Goal: Task Accomplishment & Management: Use online tool/utility

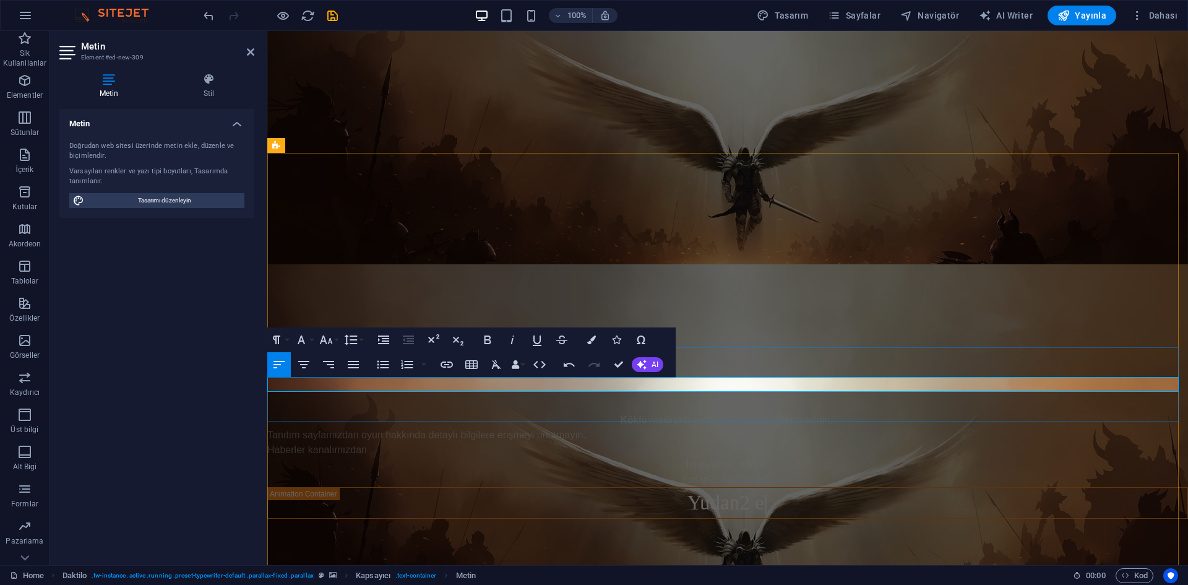
click at [374, 443] on p "​Haberler kanalımızdan" at bounding box center [727, 450] width 921 height 15
drag, startPoint x: 615, startPoint y: 368, endPoint x: 586, endPoint y: 323, distance: 53.2
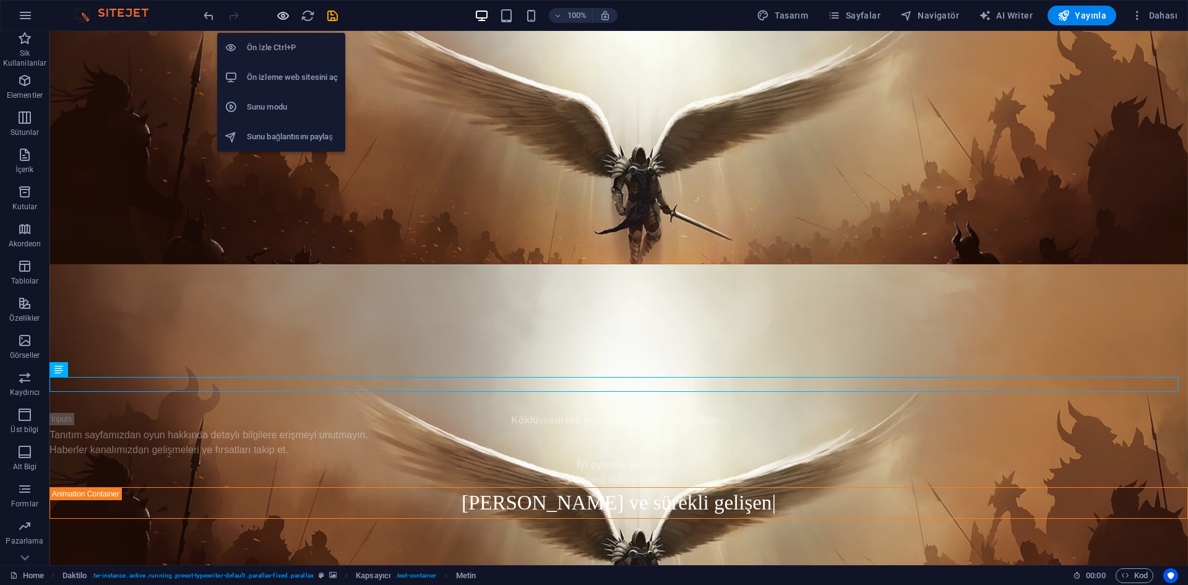
click at [285, 14] on icon "button" at bounding box center [283, 16] width 14 height 14
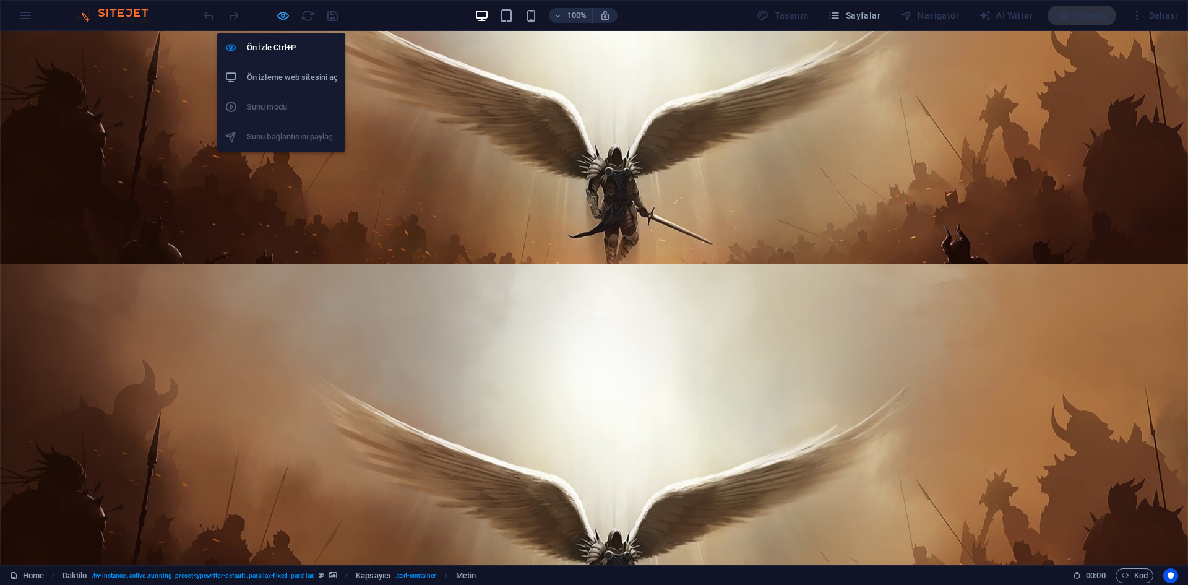
click at [287, 19] on icon "button" at bounding box center [283, 16] width 14 height 14
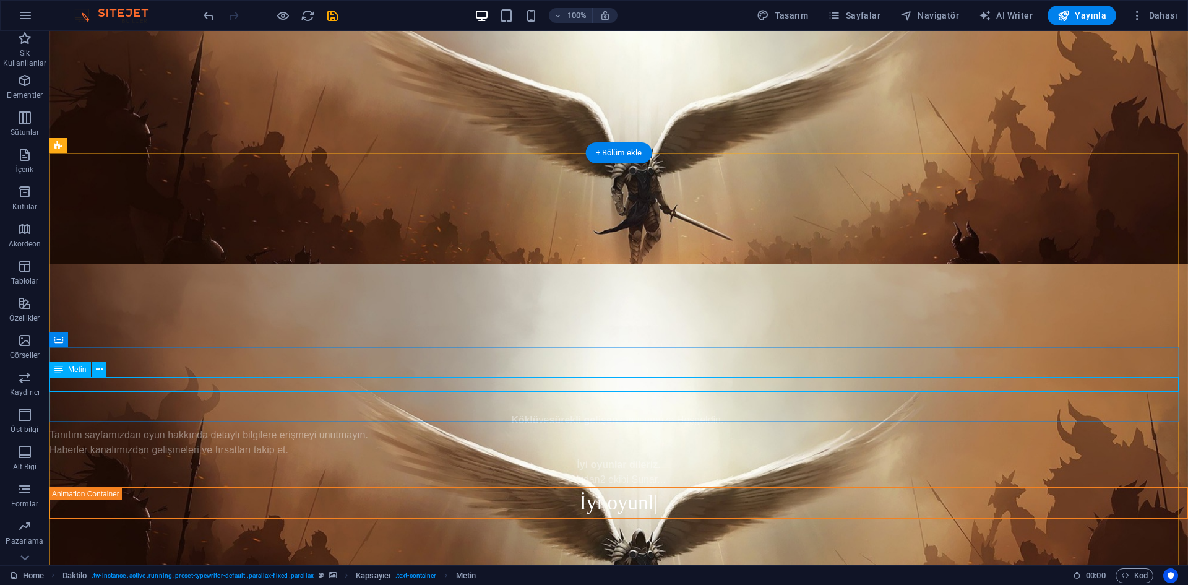
click at [290, 443] on div "Haberler kanalımızdan gelişmeleri ve fırsatları takip et." at bounding box center [619, 450] width 1139 height 15
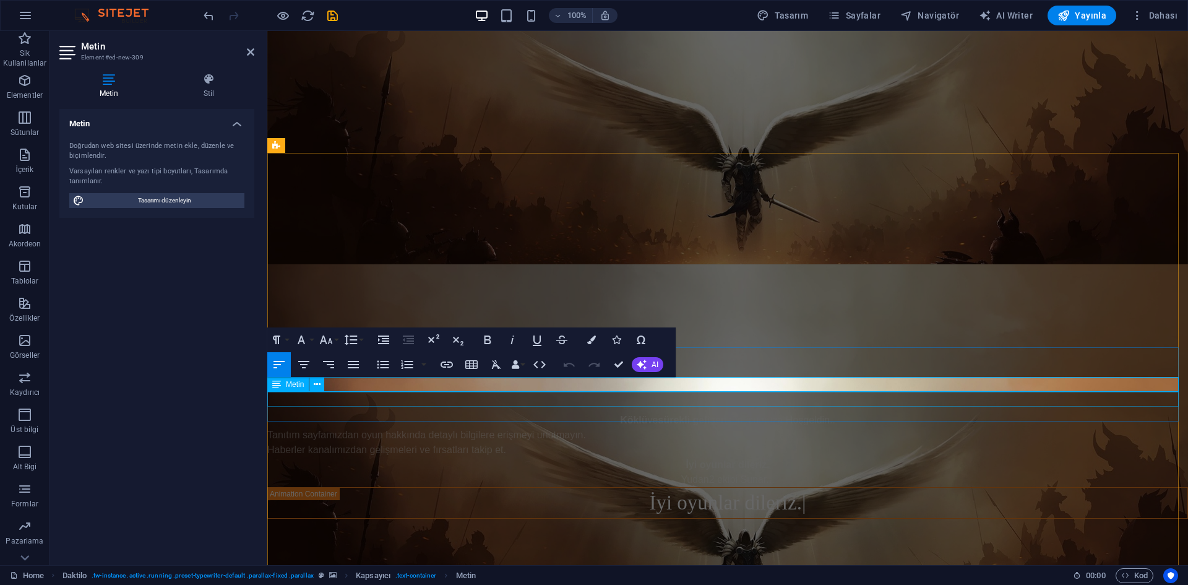
click at [515, 457] on div "İyi oyunlar dileriz." at bounding box center [727, 464] width 921 height 15
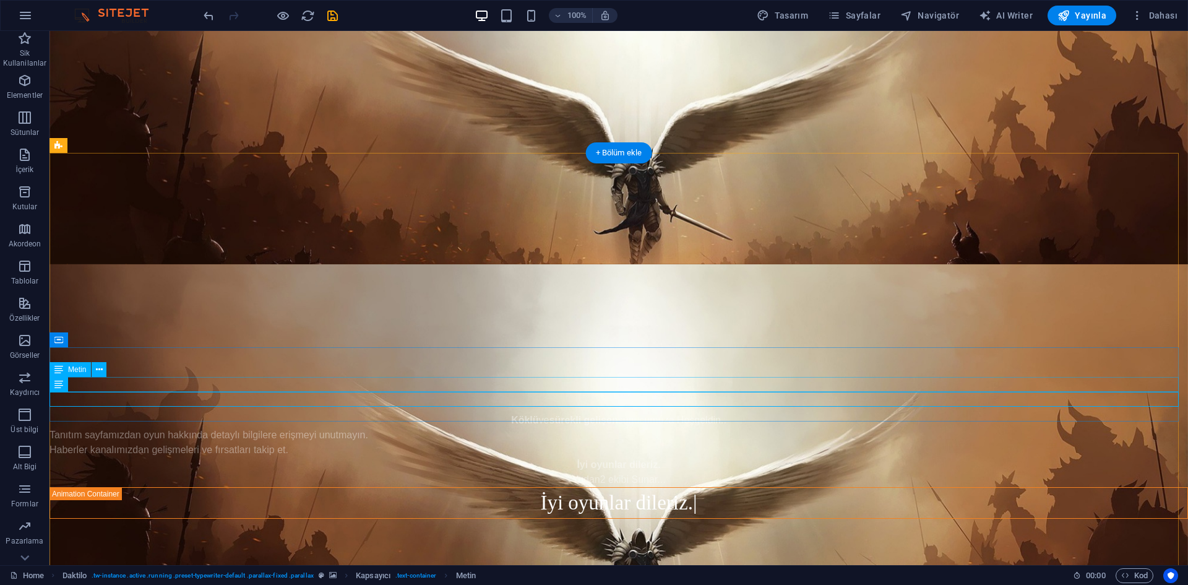
click at [515, 443] on div "Haberler kanalımızdan gelişmeleri ve fırsatları takip et." at bounding box center [619, 450] width 1139 height 15
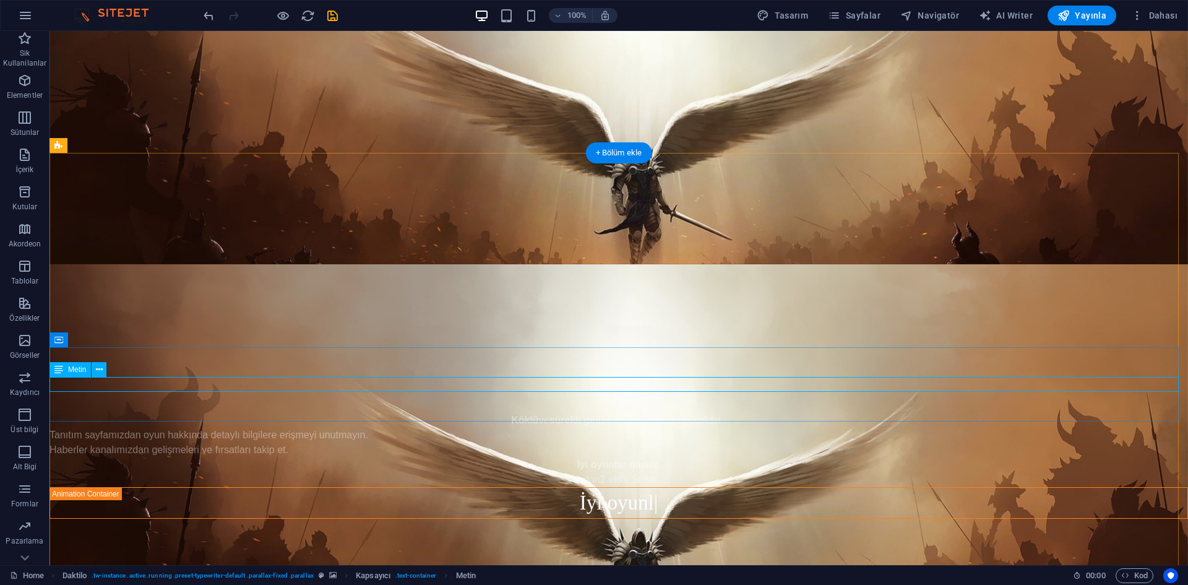
click at [328, 443] on div "Haberler kanalımızdan gelişmeleri ve fırsatları takip et." at bounding box center [619, 450] width 1139 height 15
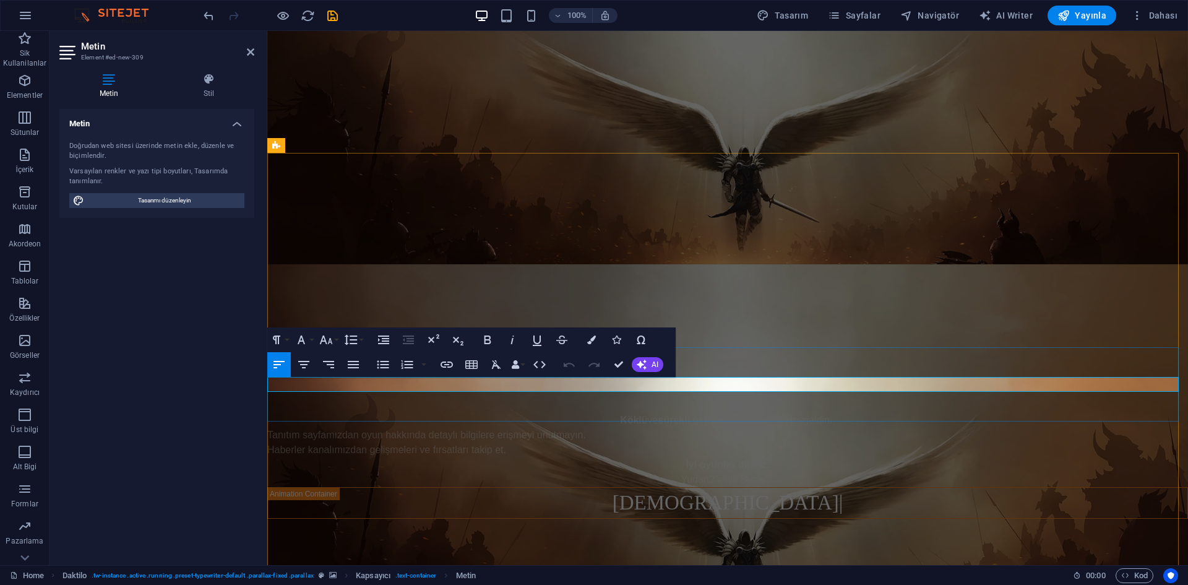
click at [551, 443] on p "Haberler kanalımızdan gelişmeleri ve fırsatları takip et." at bounding box center [727, 450] width 921 height 15
click at [693, 428] on div "Tanıtım sayfamızdan oyun hakkında detaylı bilgilere erişmeyi unutmayın." at bounding box center [727, 435] width 921 height 15
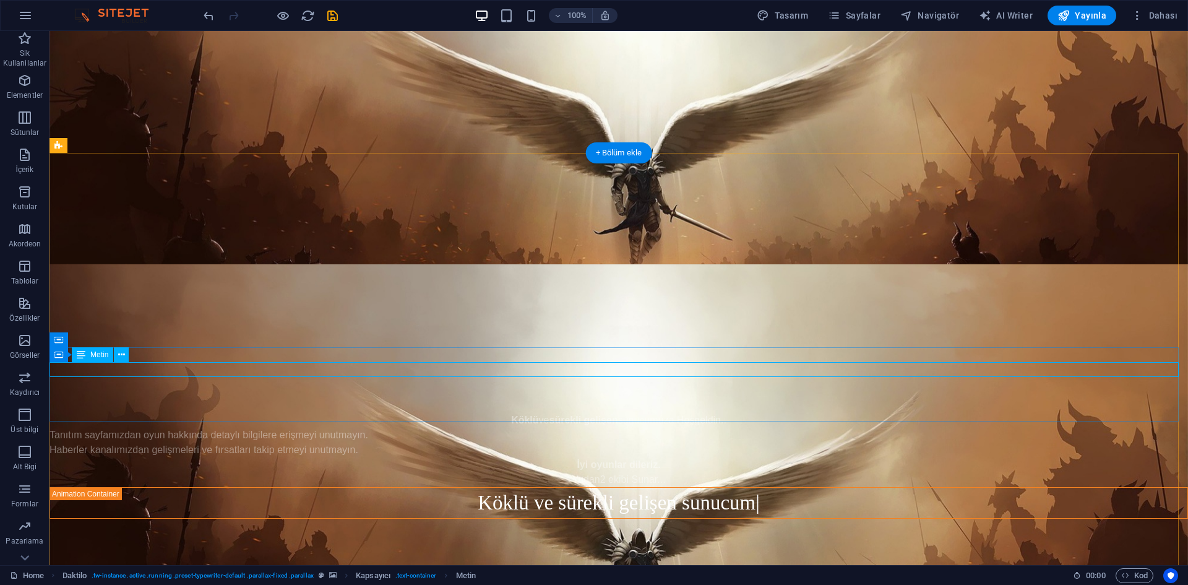
click at [264, 428] on div "Tanıtım sayfamızdan oyun hakkında detaylı bilgilere erişmeyi unutmayın." at bounding box center [619, 435] width 1139 height 15
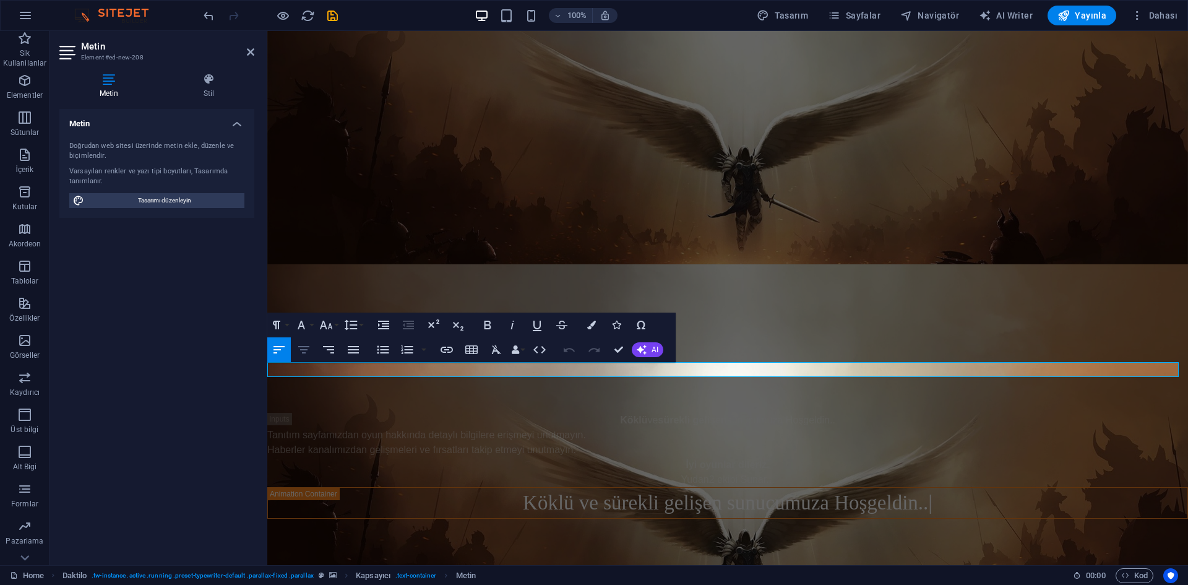
click at [307, 351] on icon "button" at bounding box center [304, 349] width 15 height 15
click at [363, 443] on div "Haberler kanalımızdan gelişmeleri ve fırsatları takip etmeyi unutmayın." at bounding box center [727, 450] width 921 height 15
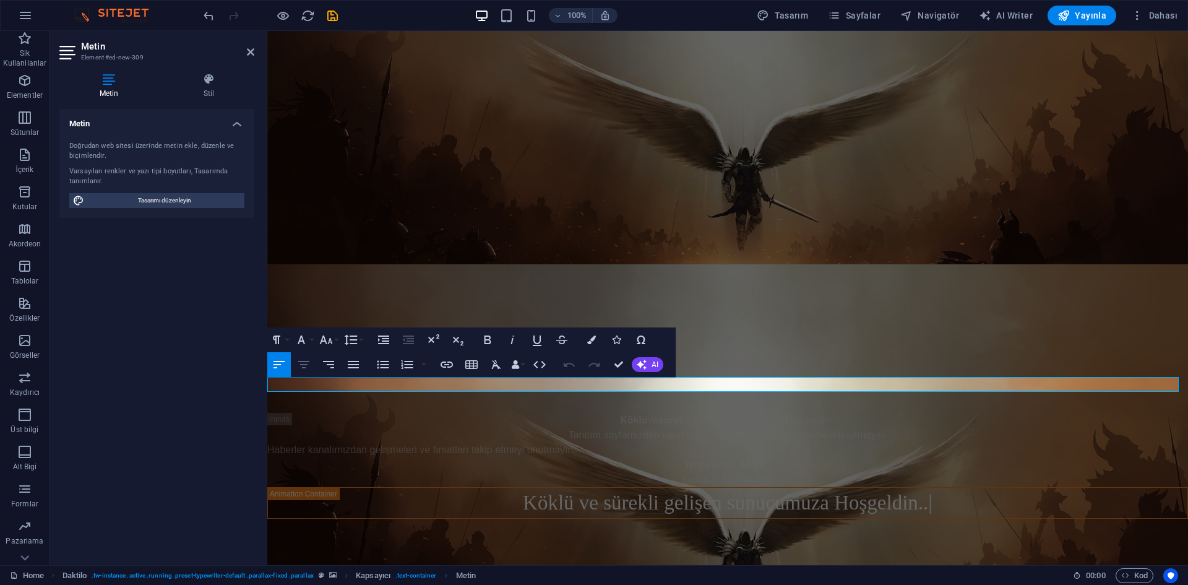
click at [306, 356] on button "Align Center" at bounding box center [304, 364] width 24 height 25
click at [573, 264] on figure at bounding box center [727, 531] width 921 height 534
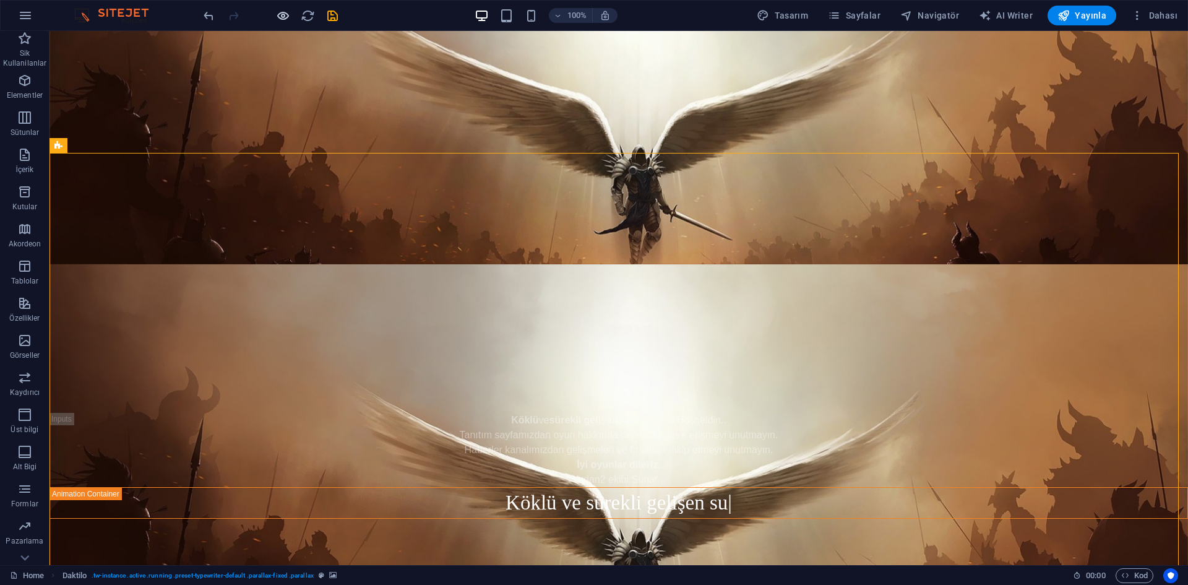
drag, startPoint x: 272, startPoint y: 7, endPoint x: 285, endPoint y: 17, distance: 15.9
click at [275, 7] on div at bounding box center [270, 16] width 139 height 20
click at [285, 17] on icon "button" at bounding box center [283, 16] width 14 height 14
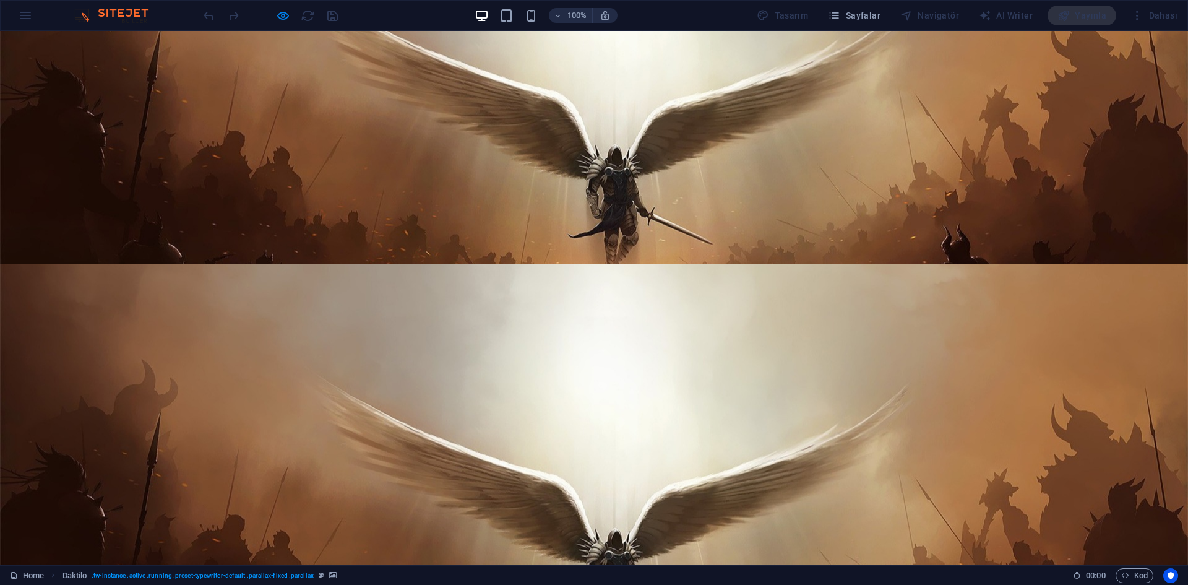
click at [93, 209] on img at bounding box center [46, 218] width 93 height 19
drag, startPoint x: 603, startPoint y: 405, endPoint x: 553, endPoint y: 405, distance: 50.1
click at [553, 413] on p "Tanıtım say" at bounding box center [594, 428] width 1188 height 31
click at [524, 326] on div at bounding box center [594, 531] width 1188 height 534
click at [93, 246] on img at bounding box center [46, 255] width 93 height 19
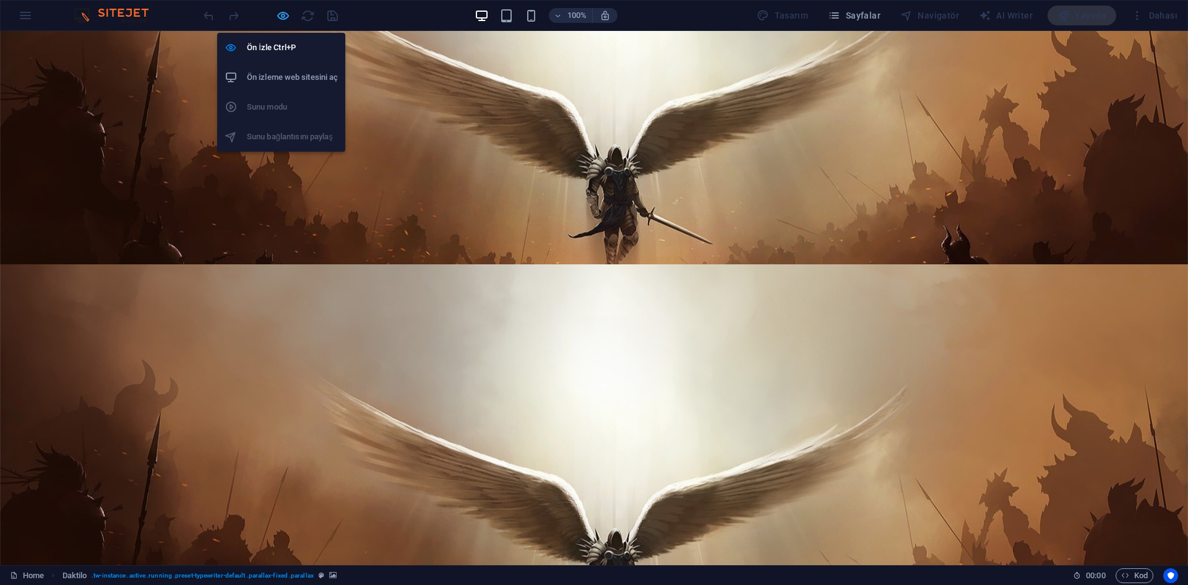
click at [279, 17] on icon "button" at bounding box center [283, 16] width 14 height 14
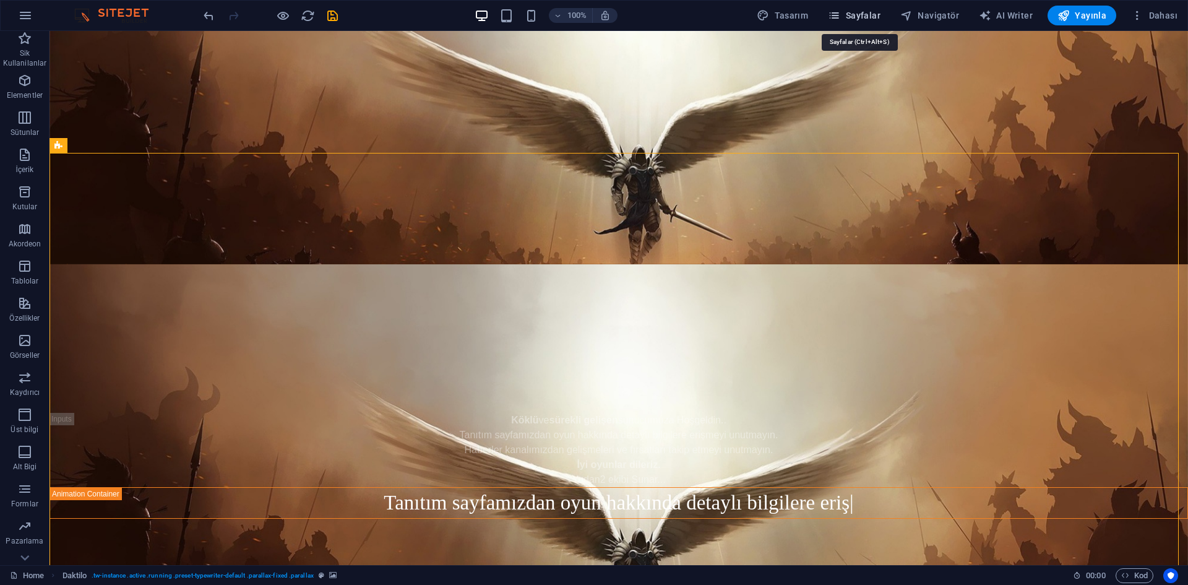
click at [867, 8] on button "Sayfalar" at bounding box center [854, 16] width 63 height 20
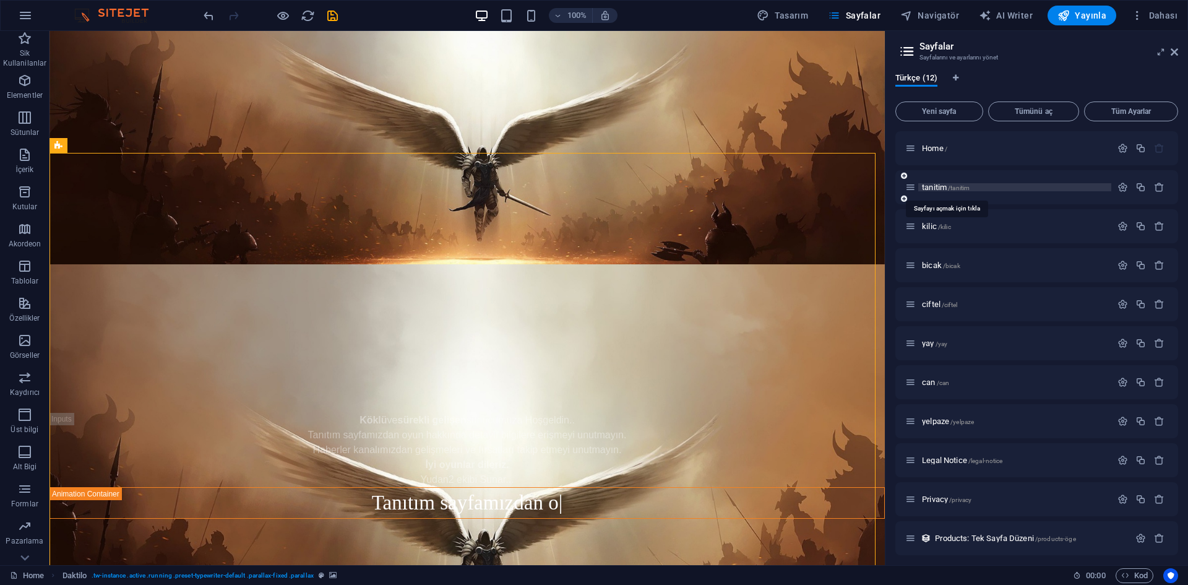
click at [935, 187] on span "tanitim /tanitim" at bounding box center [946, 187] width 48 height 9
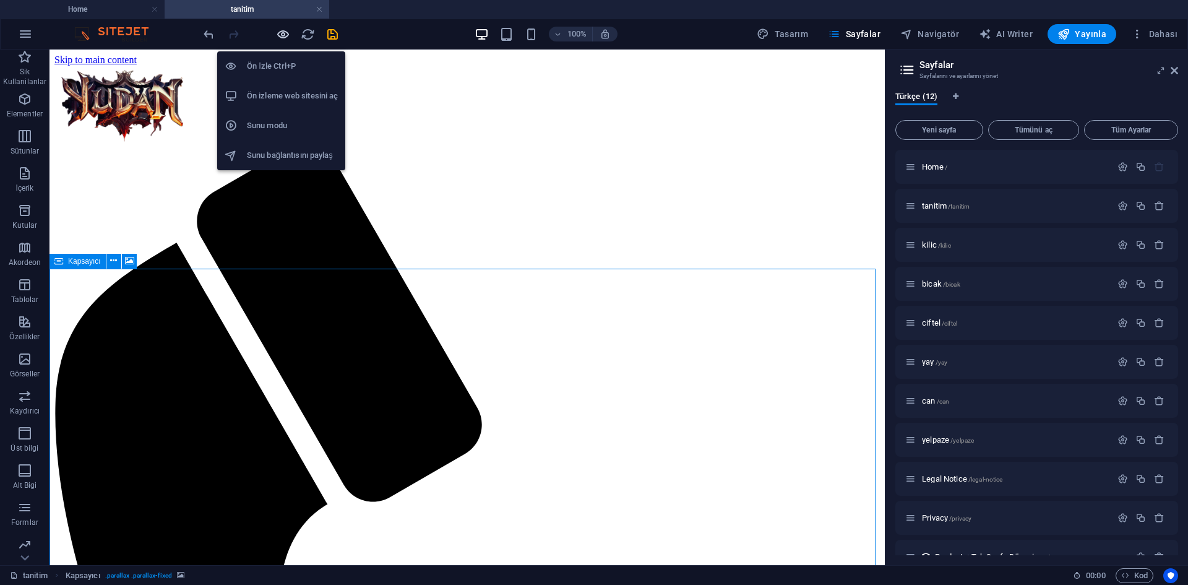
click at [278, 35] on icon "button" at bounding box center [283, 34] width 14 height 14
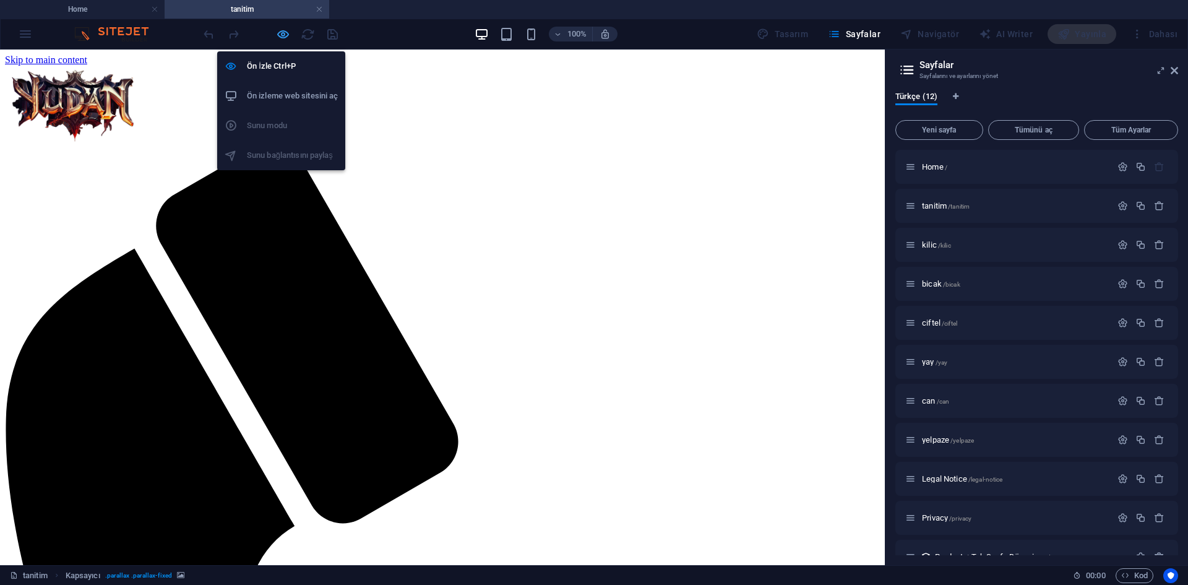
click at [284, 27] on icon "button" at bounding box center [283, 34] width 14 height 14
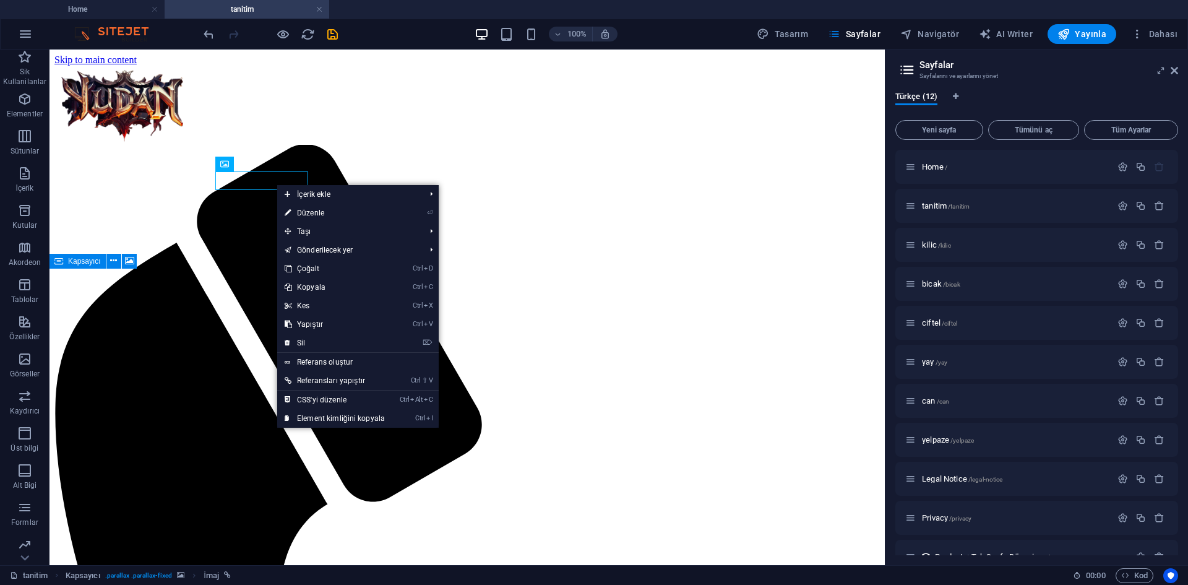
click at [378, 66] on figure at bounding box center [467, 66] width 826 height 0
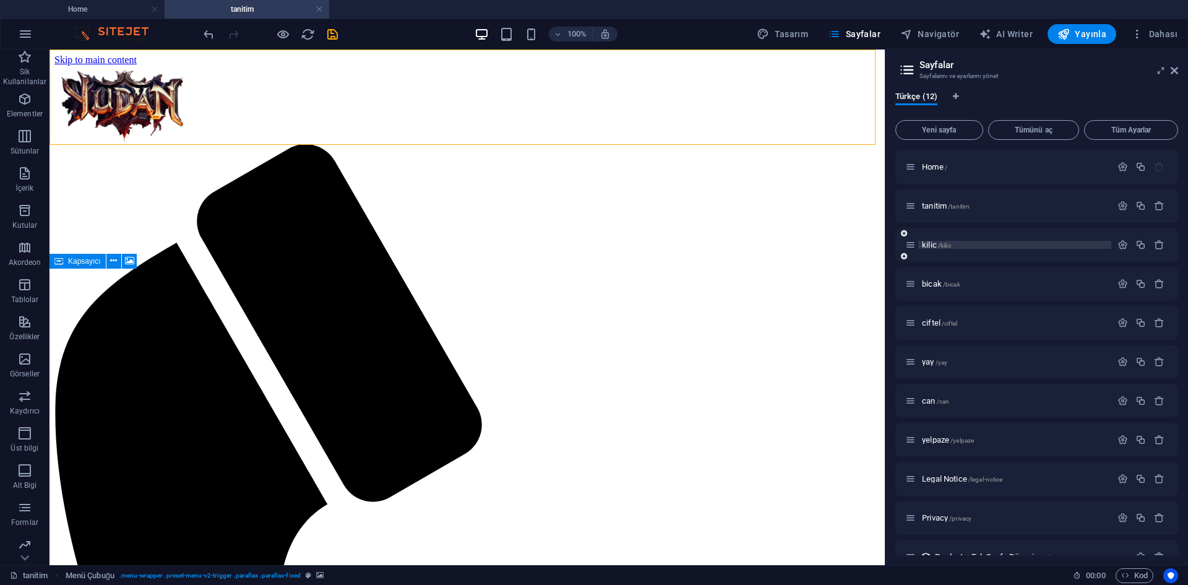
click at [947, 248] on span "/kilic" at bounding box center [944, 245] width 13 height 7
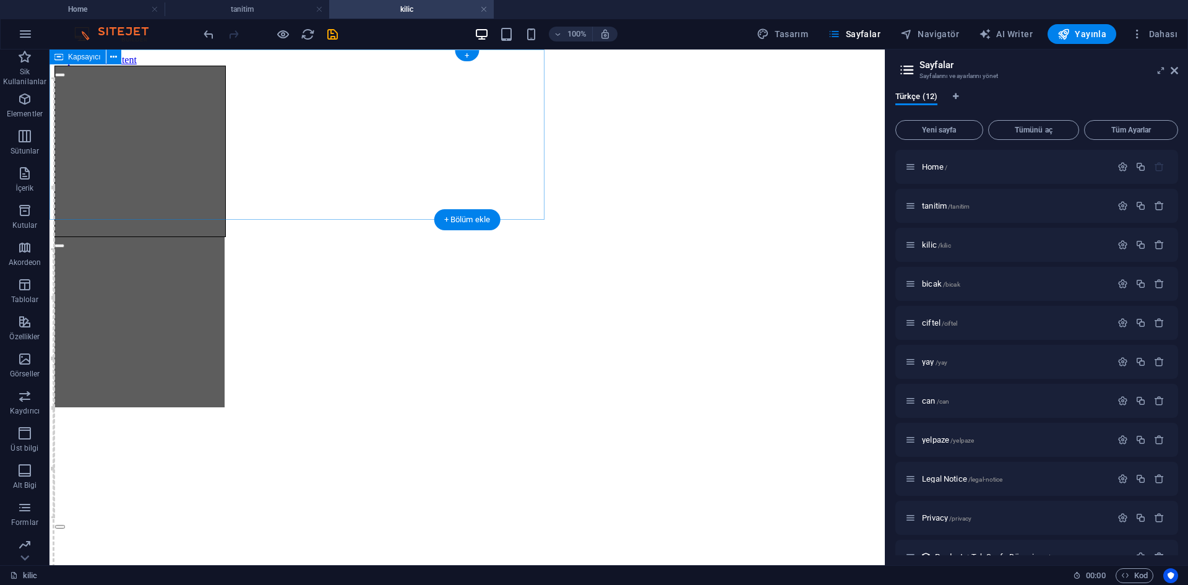
click at [501, 180] on div "İçeriği buraya bırak veya Element ekle Panoyu yapıştır İçeriği buraya bırak vey…" at bounding box center [301, 237] width 495 height 342
select select "px"
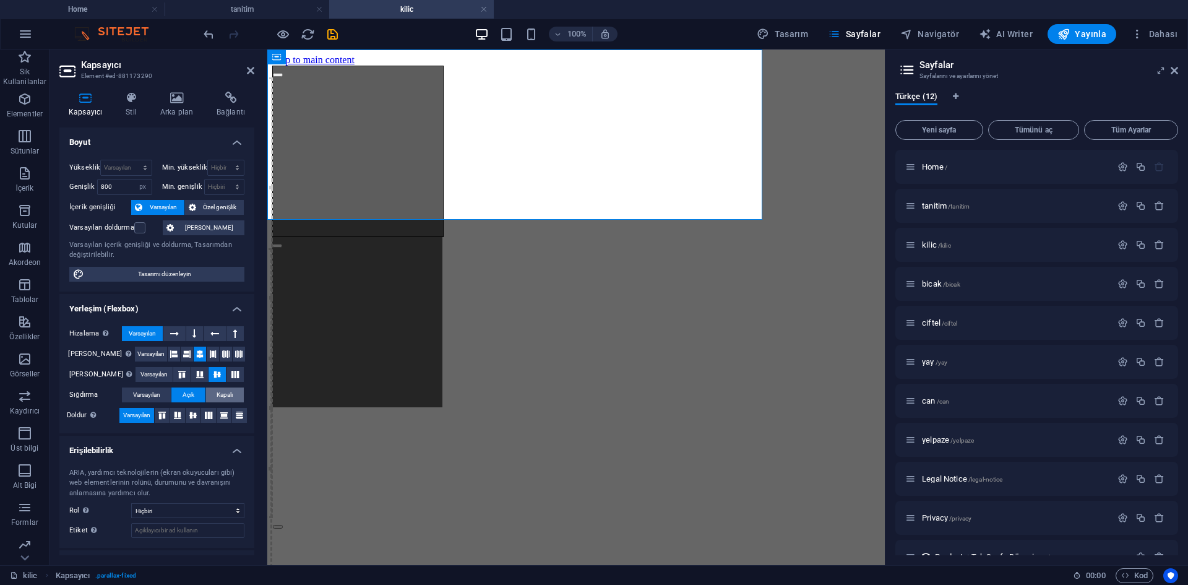
click at [217, 397] on span "Kapalı" at bounding box center [225, 394] width 16 height 15
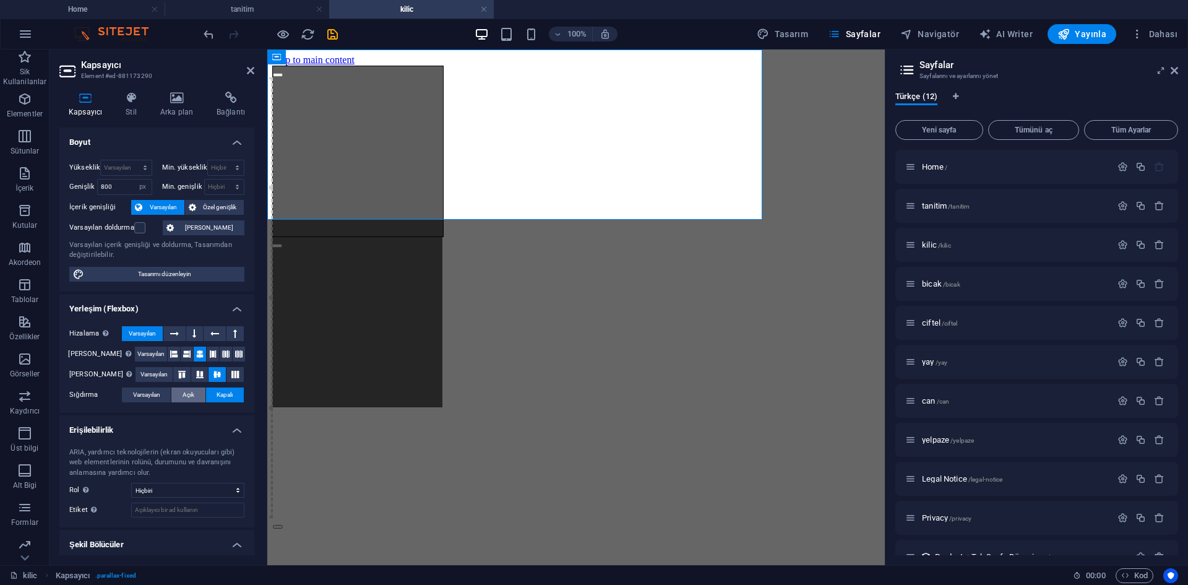
click at [196, 396] on button "Açık" at bounding box center [187, 394] width 33 height 15
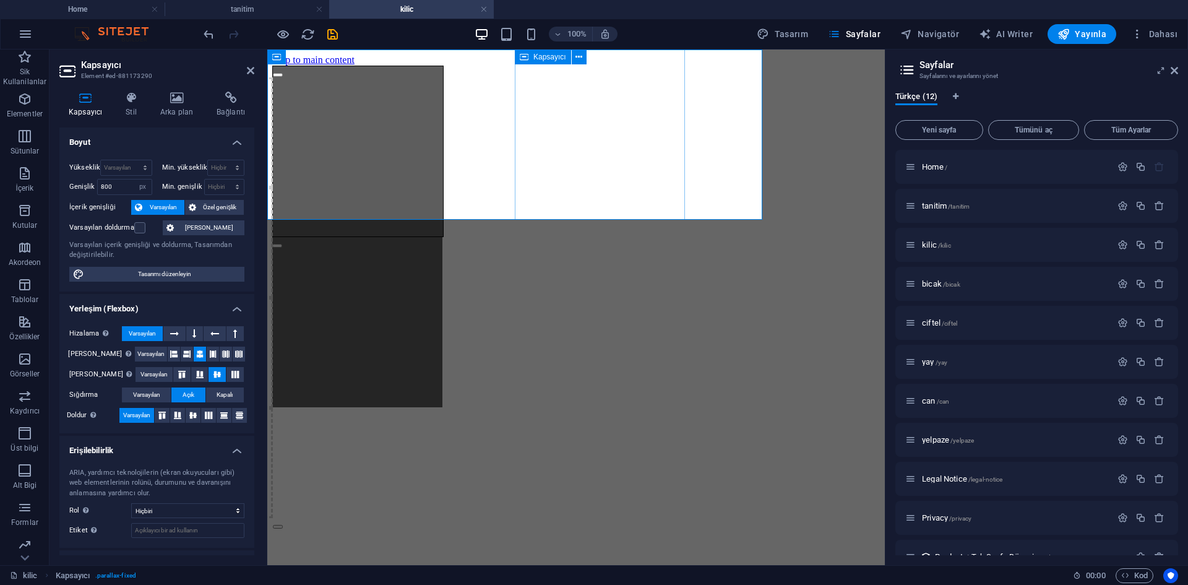
click at [443, 237] on div "İçeriği buraya bırak veya Element ekle Panoyu yapıştır İçeriği buraya bırak vey…" at bounding box center [357, 322] width 170 height 170
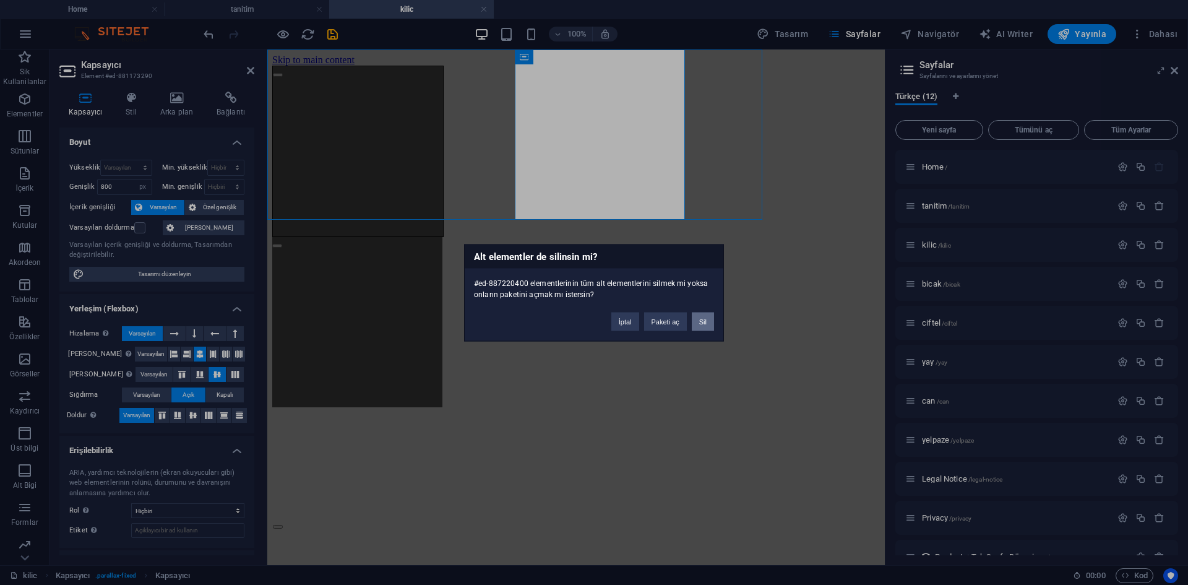
click at [709, 323] on button "Sil" at bounding box center [703, 321] width 22 height 19
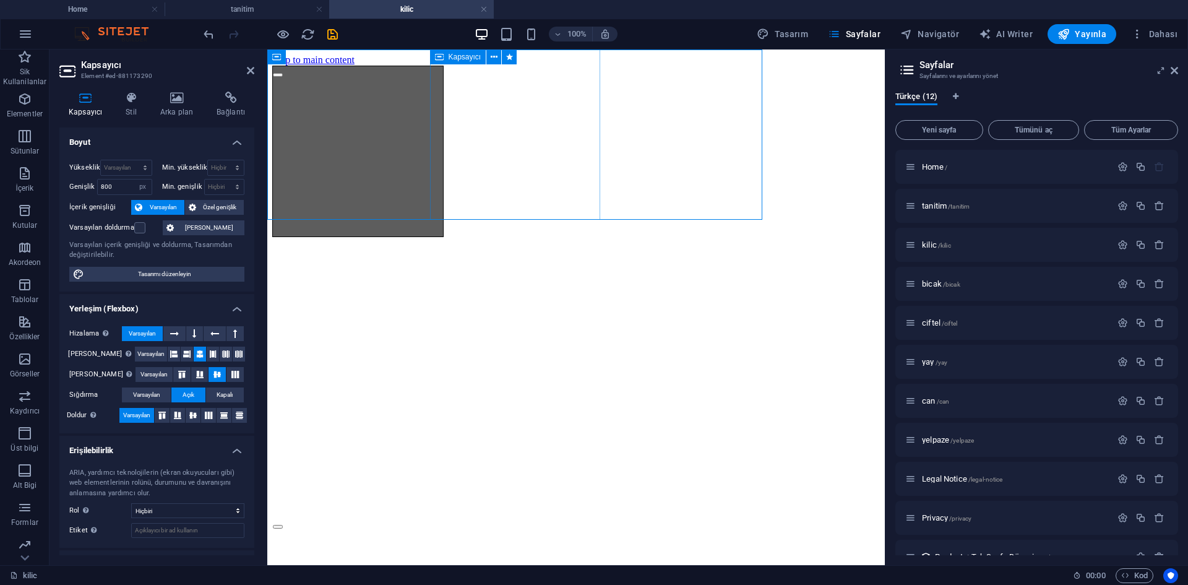
click at [444, 203] on div "İçeriği buraya bırak veya Element ekle Panoyu yapıştır İçeriği buraya bırak vey…" at bounding box center [357, 151] width 171 height 171
click at [283, 77] on button "button" at bounding box center [278, 75] width 10 height 4
click at [283, 525] on button "button" at bounding box center [278, 527] width 10 height 4
click at [444, 199] on div "İçeriği buraya bırak veya Element ekle Panoyu yapıştır İçeriği buraya bırak vey…" at bounding box center [357, 151] width 171 height 171
click at [170, 354] on icon at bounding box center [173, 354] width 7 height 15
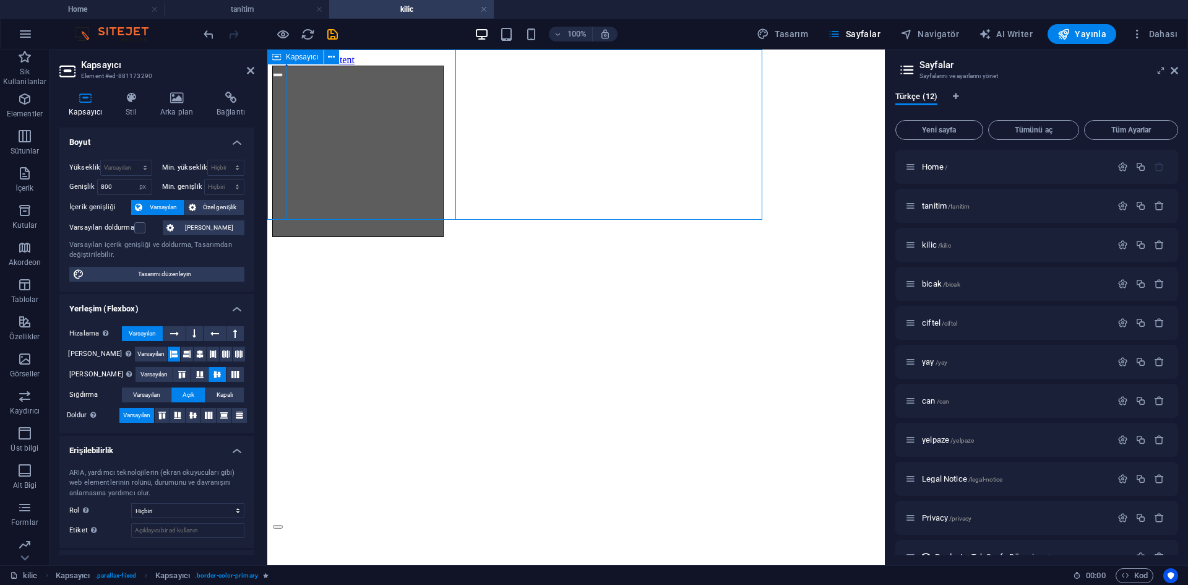
click at [516, 171] on div "İçeriği buraya bırak veya Element ekle Panoyu yapıştır İçeriği buraya bırak vey…" at bounding box center [519, 151] width 495 height 171
click at [529, 193] on div "İçeriği buraya bırak veya Element ekle Panoyu yapıştır İçeriği buraya bırak vey…" at bounding box center [519, 151] width 495 height 171
drag, startPoint x: 121, startPoint y: 186, endPoint x: 79, endPoint y: 187, distance: 41.5
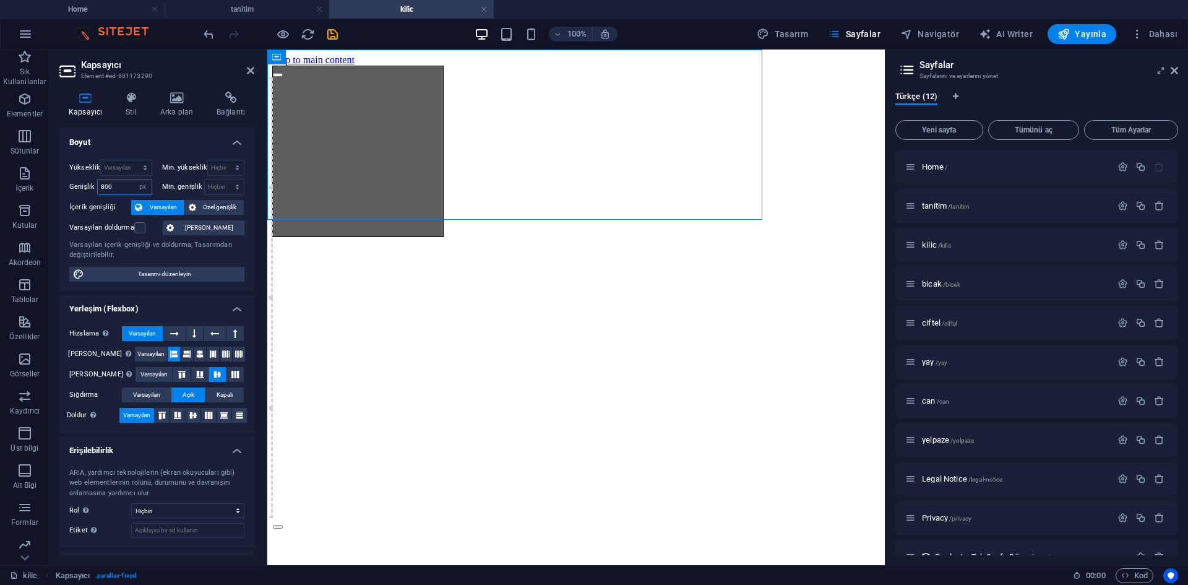
click at [79, 187] on div "Genişlik 800 Varsayılan px rem % em vh vw" at bounding box center [110, 187] width 83 height 16
click at [144, 227] on label at bounding box center [139, 227] width 11 height 11
click at [0, 0] on input "Varsayılan doldurma" at bounding box center [0, 0] width 0 height 0
click at [144, 227] on label at bounding box center [139, 227] width 11 height 11
click at [0, 0] on input "Varsayılan doldurma" at bounding box center [0, 0] width 0 height 0
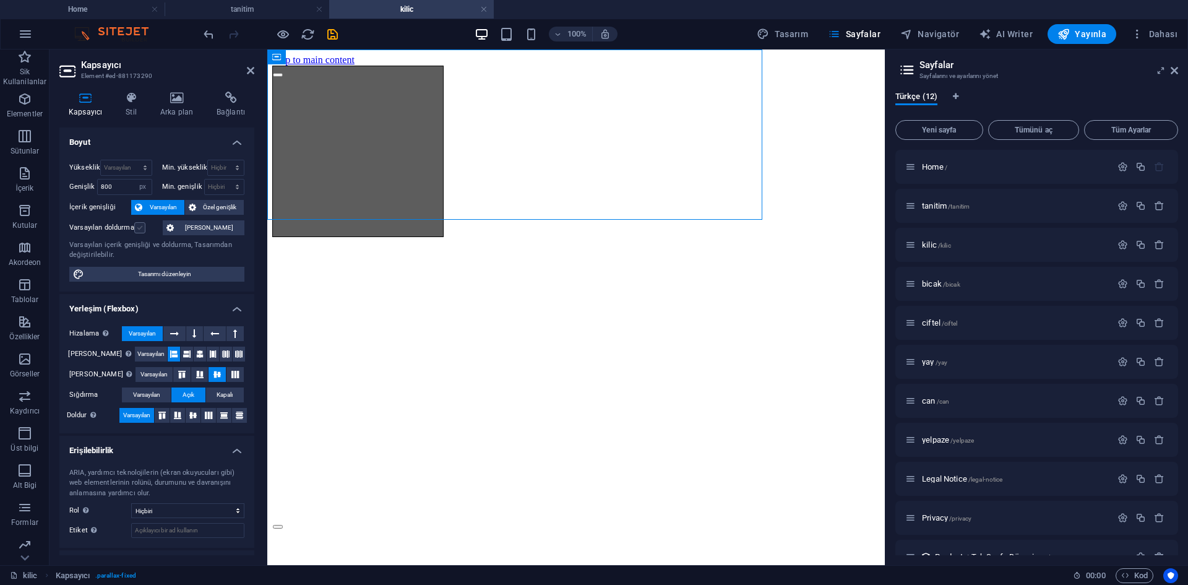
click at [144, 227] on label at bounding box center [139, 227] width 11 height 11
click at [0, 0] on input "Varsayılan doldurma" at bounding box center [0, 0] width 0 height 0
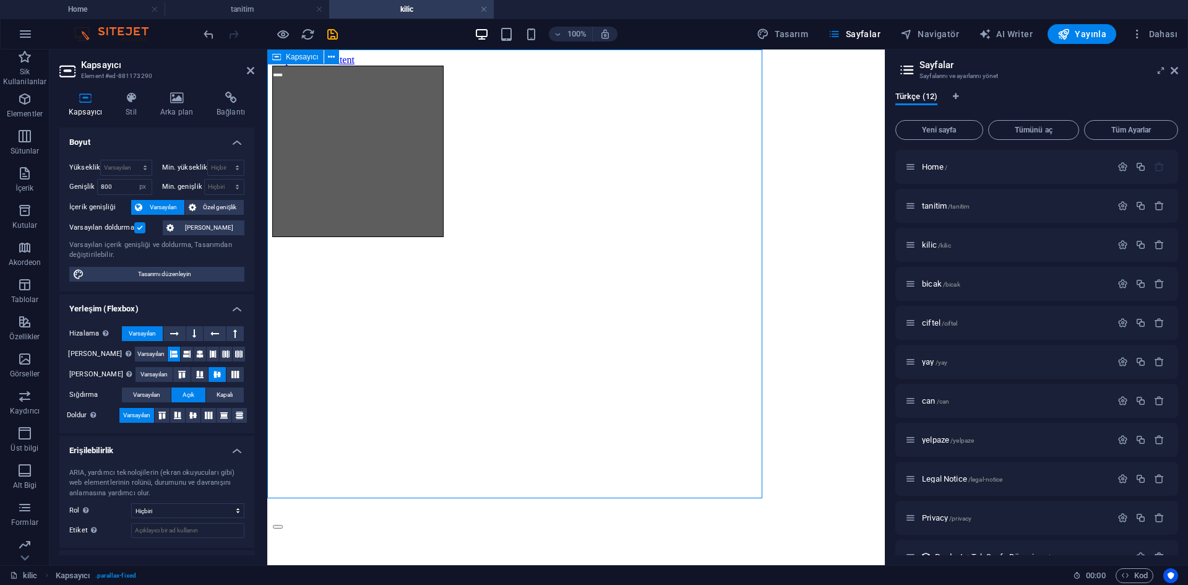
click at [560, 237] on div "İçeriği buraya bırak veya Element ekle Panoyu yapıştır İçeriği buraya bırak vey…" at bounding box center [519, 151] width 495 height 171
click at [408, 237] on div "İçeriği buraya bırak veya Element ekle Panoyu yapıştır İçeriği buraya bırak vey…" at bounding box center [357, 151] width 171 height 171
click at [214, 210] on span "Özel genişlik" at bounding box center [220, 207] width 41 height 15
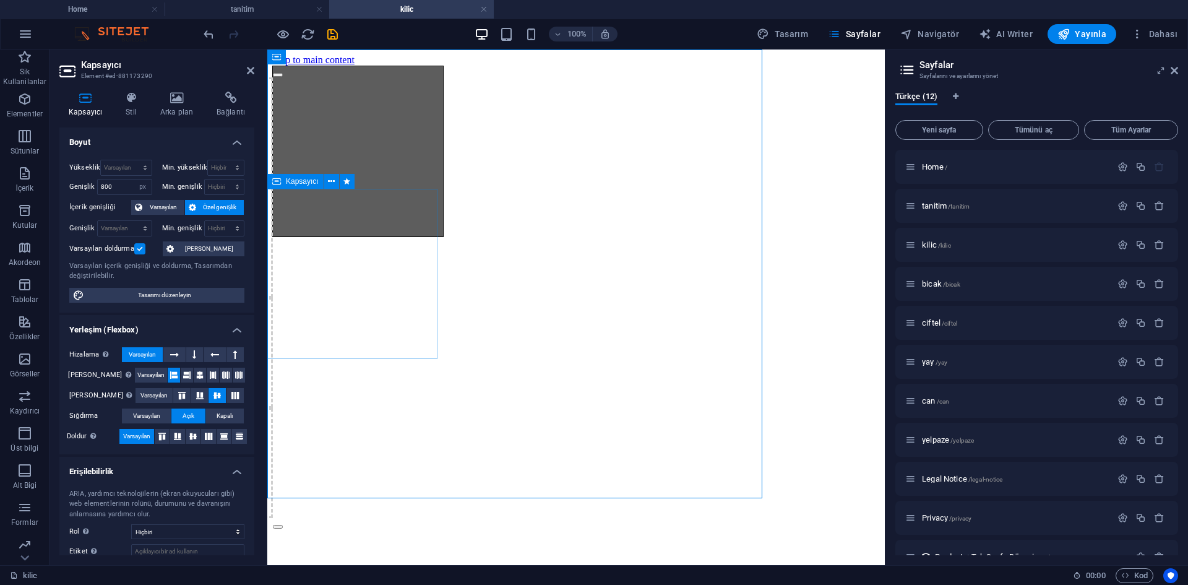
click at [368, 237] on div "İçeriği buraya bırak veya Element ekle Panoyu yapıştır İçeriği buraya bırak vey…" at bounding box center [357, 151] width 171 height 171
click at [1175, 62] on h2 "Sayfalar" at bounding box center [1049, 64] width 259 height 11
click at [1172, 64] on h2 "Sayfalar" at bounding box center [1049, 64] width 259 height 11
drag, startPoint x: 1175, startPoint y: 67, endPoint x: 881, endPoint y: 31, distance: 296.9
click at [1175, 67] on icon at bounding box center [1174, 71] width 7 height 10
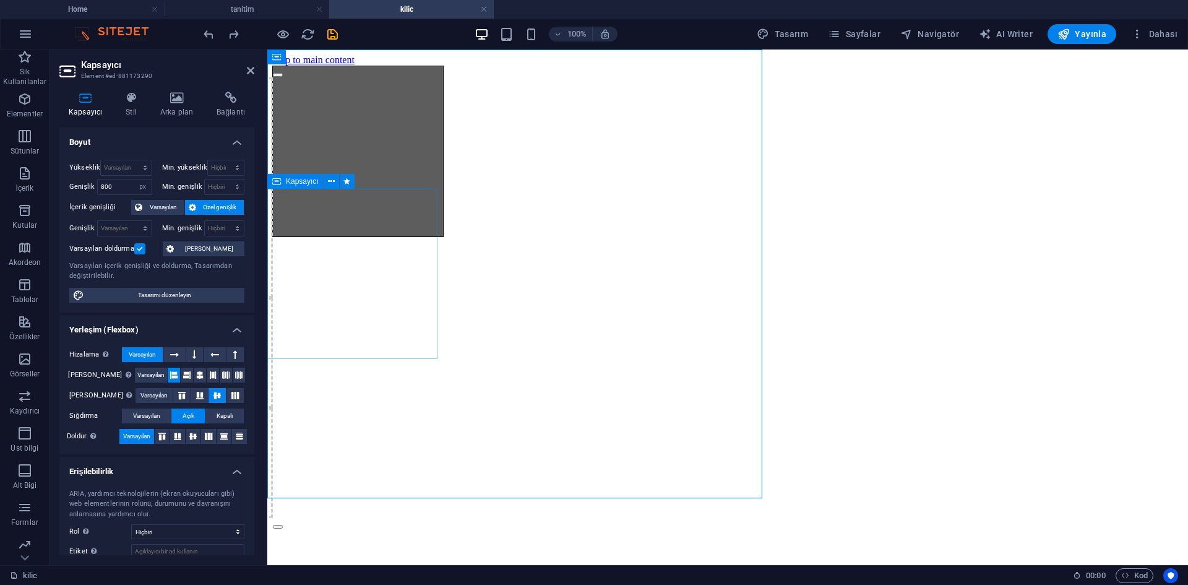
click at [389, 237] on div "İçeriği buraya bırak veya Element ekle Panoyu yapıştır İçeriği buraya bırak vey…" at bounding box center [357, 151] width 171 height 171
click at [196, 377] on icon at bounding box center [199, 375] width 7 height 15
click at [183, 374] on icon at bounding box center [186, 375] width 7 height 15
click at [170, 373] on icon at bounding box center [173, 375] width 7 height 15
click at [171, 358] on icon at bounding box center [174, 354] width 9 height 15
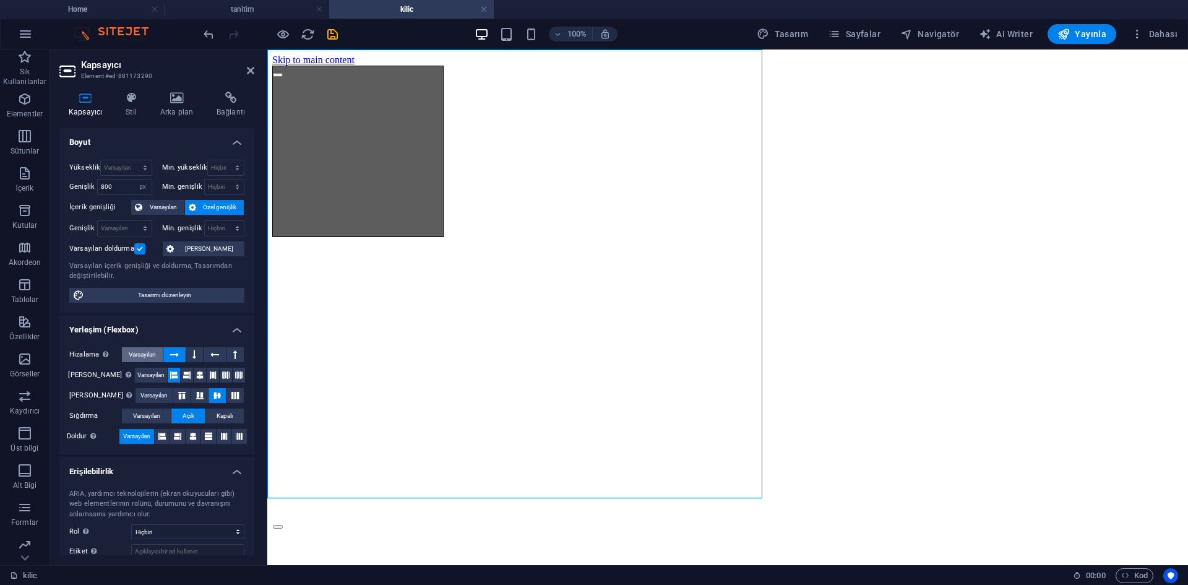
click at [156, 355] on span "Varsayılan" at bounding box center [142, 354] width 27 height 15
click at [232, 398] on icon at bounding box center [235, 395] width 15 height 7
click at [176, 393] on icon at bounding box center [182, 395] width 15 height 7
click at [232, 412] on button "Kapalı" at bounding box center [225, 416] width 38 height 15
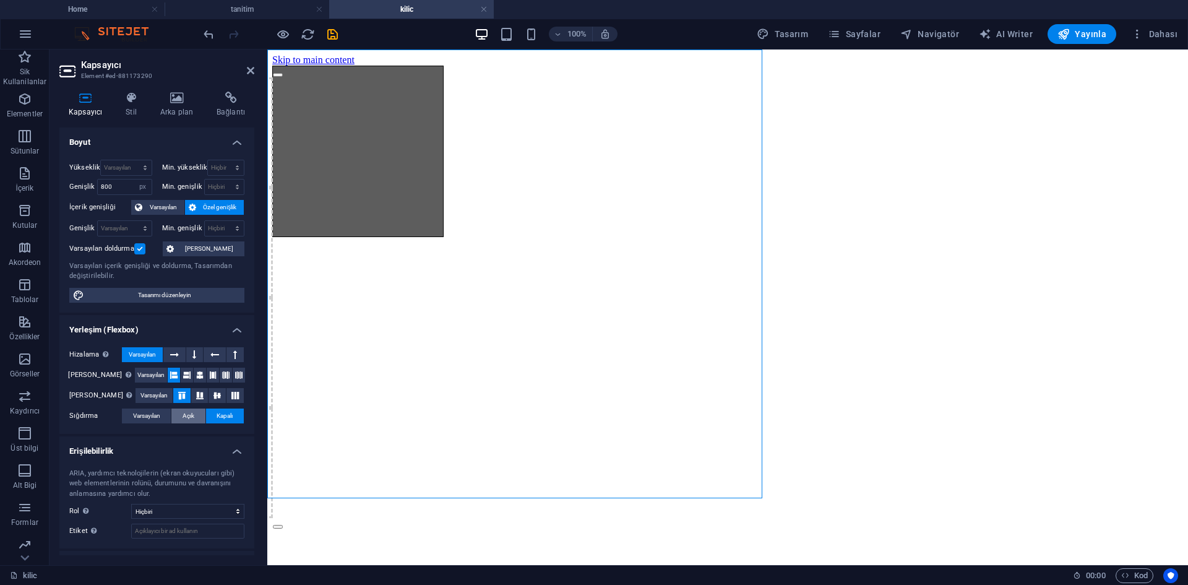
click at [177, 412] on button "Açık" at bounding box center [187, 416] width 33 height 15
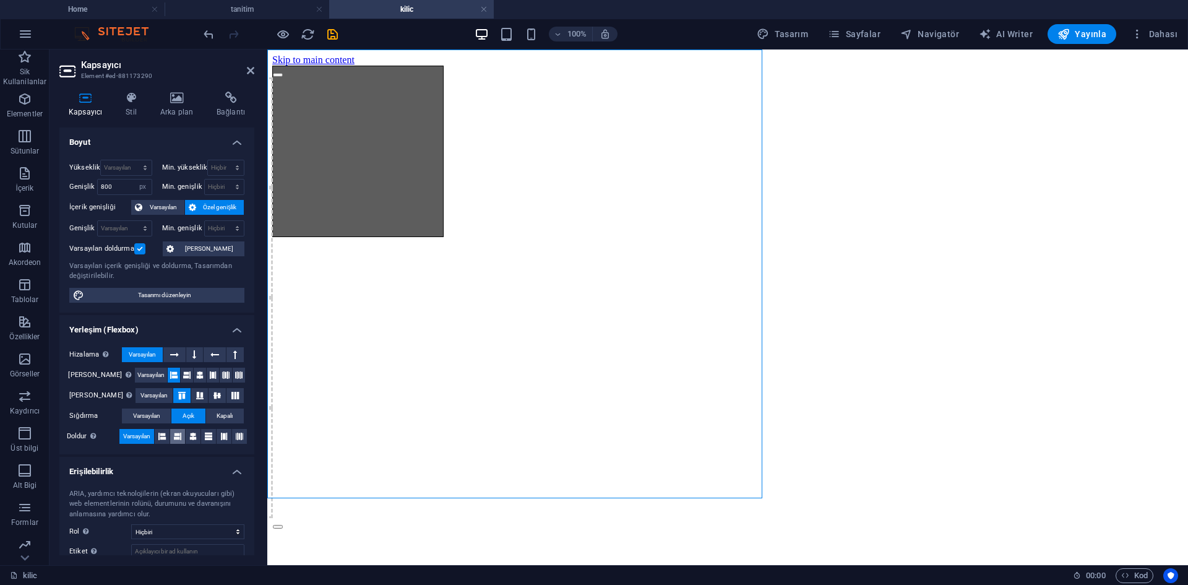
drag, startPoint x: 160, startPoint y: 431, endPoint x: 175, endPoint y: 439, distance: 16.9
click at [160, 433] on icon at bounding box center [161, 436] width 7 height 15
click at [176, 439] on icon at bounding box center [177, 436] width 7 height 15
click at [186, 440] on button at bounding box center [193, 436] width 15 height 15
click at [210, 443] on icon at bounding box center [208, 436] width 7 height 15
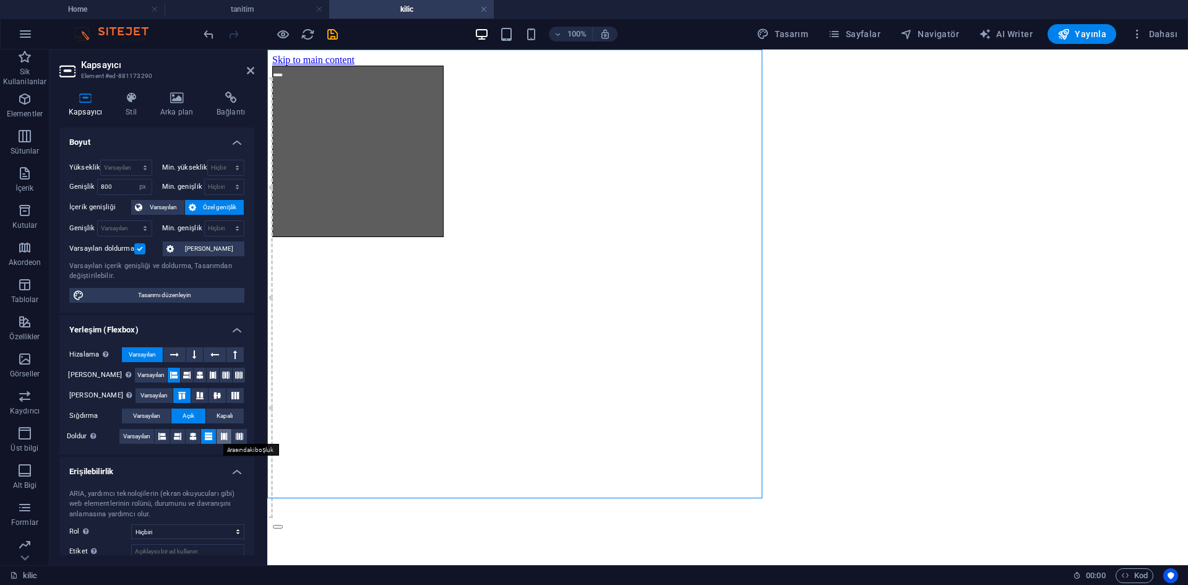
click at [220, 439] on icon at bounding box center [223, 436] width 7 height 15
click at [212, 435] on button at bounding box center [208, 436] width 15 height 15
drag, startPoint x: 224, startPoint y: 438, endPoint x: 19, endPoint y: 334, distance: 229.8
click at [224, 438] on icon at bounding box center [223, 436] width 7 height 15
click at [326, 237] on div "İçeriği buraya bırak veya Element ekle Panoyu yapıştır İçeriği buraya bırak vey…" at bounding box center [357, 151] width 171 height 171
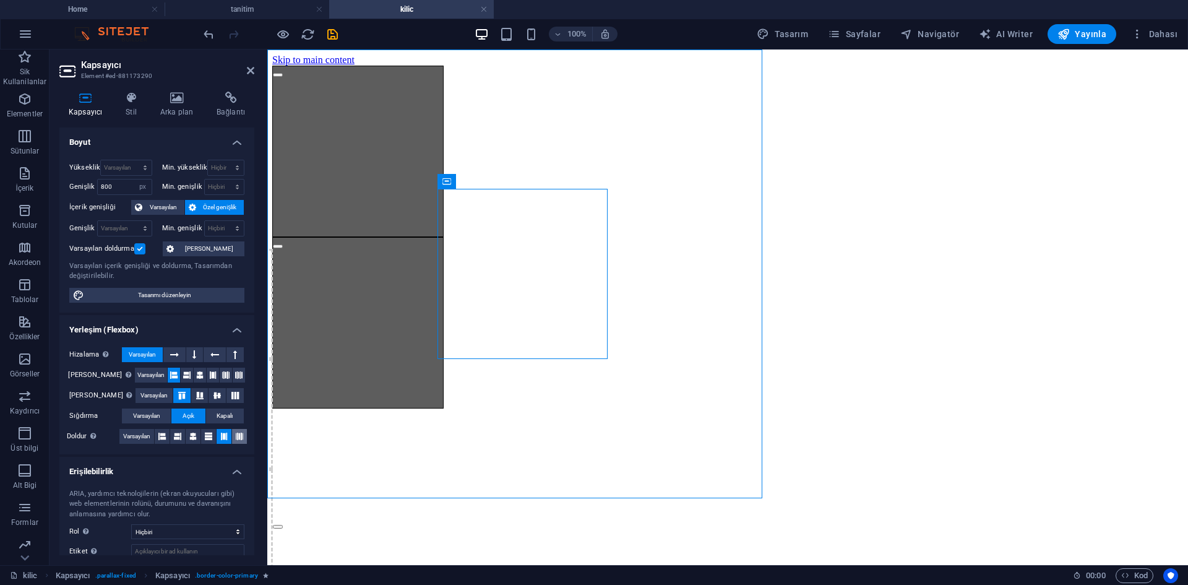
click at [238, 438] on icon at bounding box center [239, 436] width 7 height 15
click at [223, 437] on icon at bounding box center [223, 436] width 7 height 15
click at [205, 435] on icon at bounding box center [208, 436] width 7 height 15
click at [190, 435] on icon at bounding box center [192, 436] width 7 height 15
click at [182, 435] on button at bounding box center [177, 436] width 15 height 15
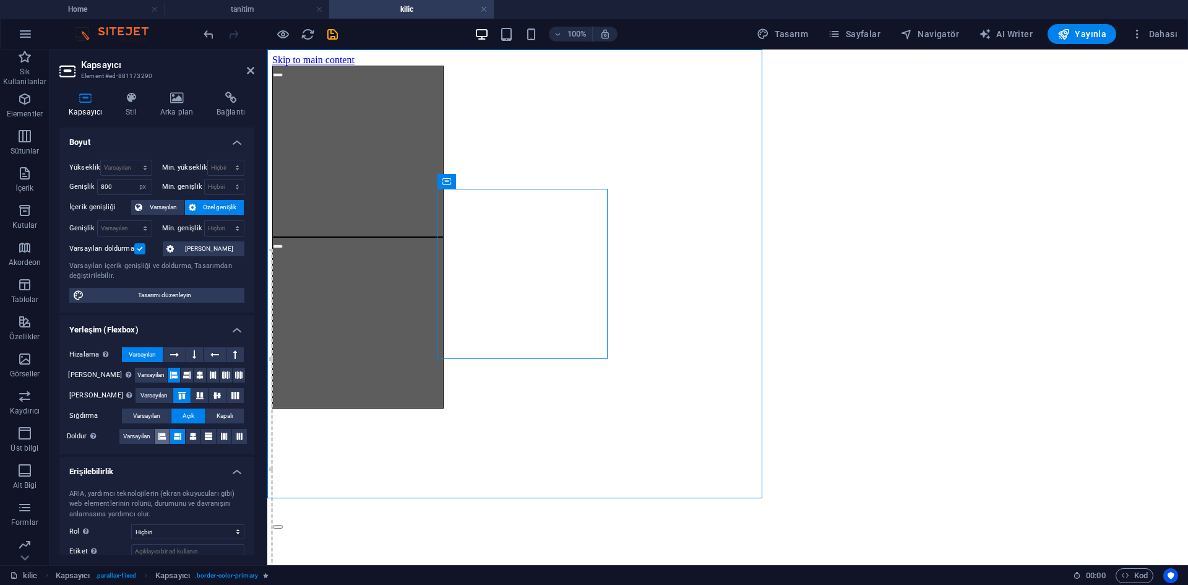
click at [167, 435] on button at bounding box center [162, 436] width 15 height 15
click at [143, 435] on span "Varsayılan" at bounding box center [136, 436] width 27 height 15
click at [177, 435] on icon at bounding box center [177, 436] width 7 height 15
click at [193, 436] on icon at bounding box center [192, 436] width 7 height 15
click at [165, 413] on button "Varsayılan" at bounding box center [146, 416] width 49 height 15
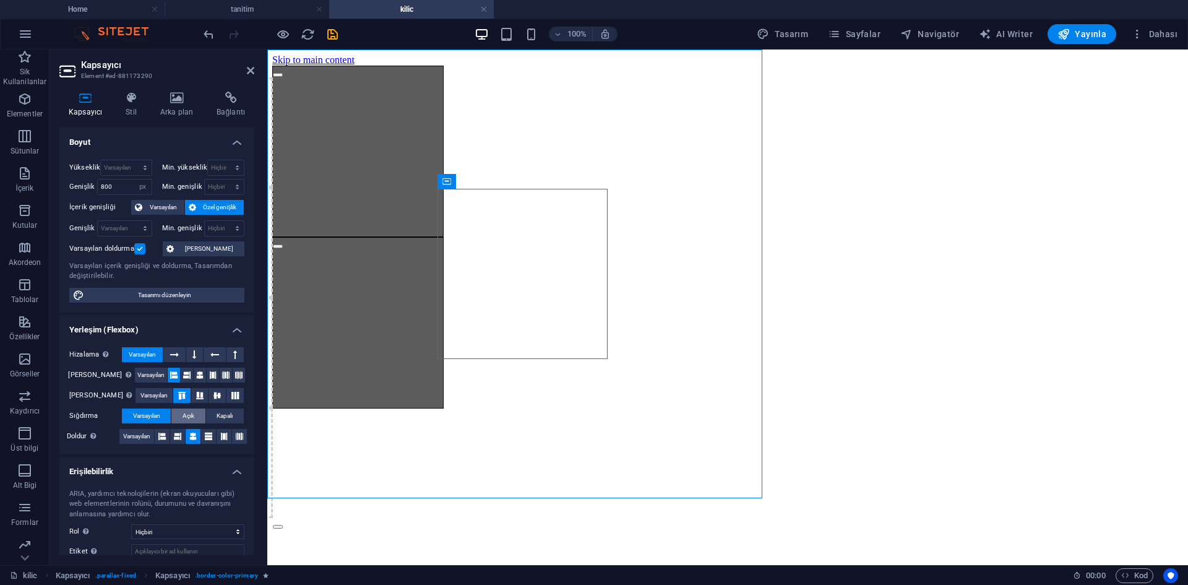
click at [185, 413] on span "Açık" at bounding box center [189, 416] width 12 height 15
click at [194, 390] on button at bounding box center [199, 395] width 17 height 15
click at [173, 390] on button at bounding box center [181, 395] width 17 height 15
click at [156, 388] on span "Varsayılan" at bounding box center [154, 395] width 27 height 15
click at [193, 396] on icon at bounding box center [200, 395] width 15 height 7
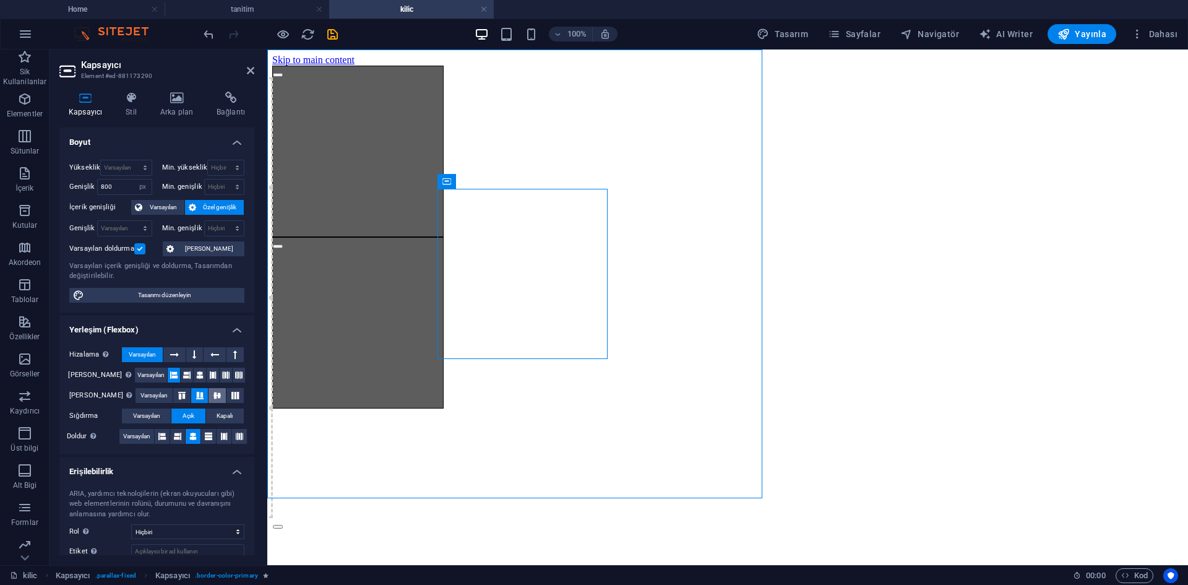
click at [210, 399] on button at bounding box center [217, 395] width 17 height 15
click at [227, 399] on button at bounding box center [235, 395] width 17 height 15
click at [142, 391] on span "Varsayılan" at bounding box center [154, 395] width 27 height 15
click at [175, 395] on icon at bounding box center [182, 395] width 15 height 7
click at [227, 331] on h4 "Yerleşim (Flexbox)" at bounding box center [156, 326] width 195 height 22
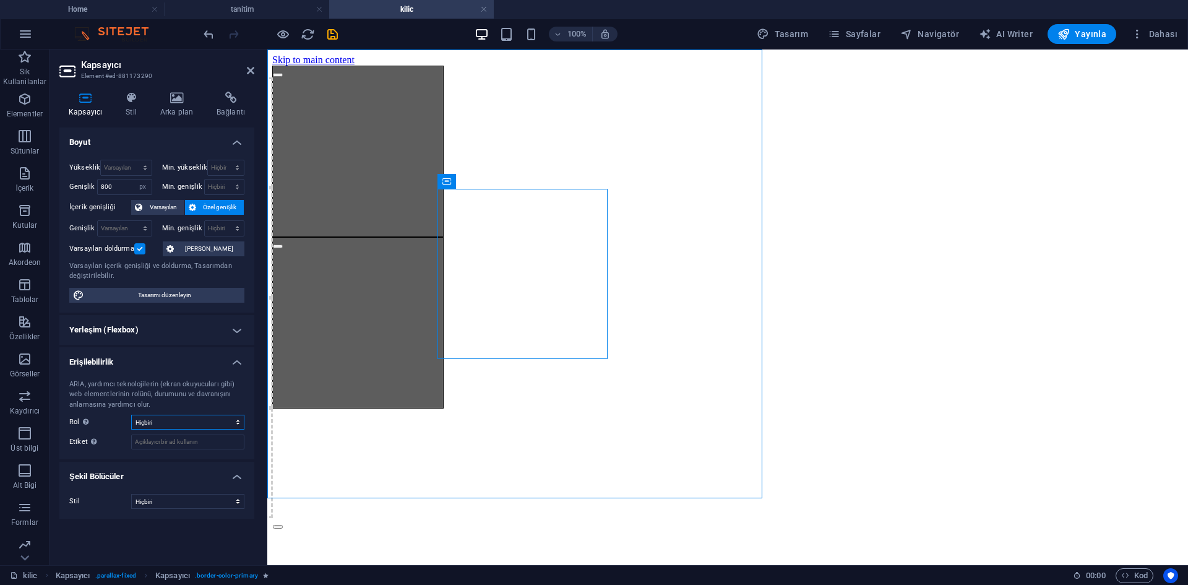
click at [224, 420] on select "Hiçbiri Alert Alt Bigi Article Banner Comment Complementary Dialog Marquee Pres…" at bounding box center [187, 422] width 113 height 15
click at [131, 415] on select "Hiçbiri Alert Alt Bigi Article Banner Comment Complementary Dialog Marquee Pres…" at bounding box center [187, 422] width 113 height 15
click at [167, 437] on input "Etiket Anlaşılır olmayan elementler için açık ve tanımlayıcı bir ad sağlamak am…" at bounding box center [187, 442] width 113 height 15
click at [171, 423] on select "Hiçbiri Alert Alt Bigi Article Banner Comment Complementary Dialog Marquee Pres…" at bounding box center [187, 422] width 113 height 15
click at [131, 415] on select "Hiçbiri Alert Alt Bigi Article Banner Comment Complementary Dialog Marquee Pres…" at bounding box center [187, 422] width 113 height 15
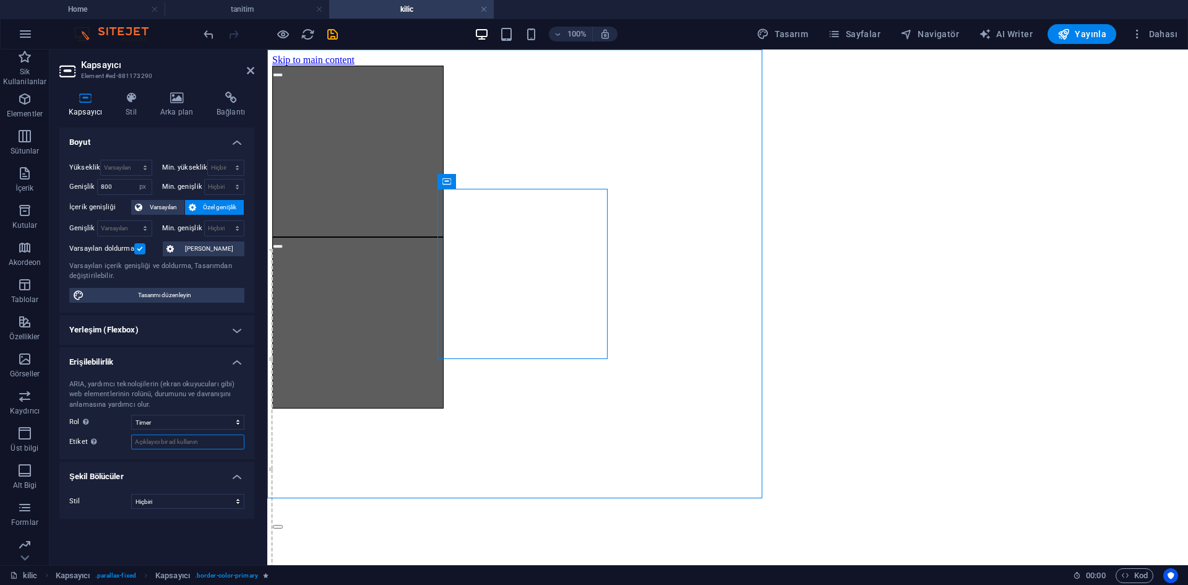
click at [164, 436] on input "Etiket Anlaşılır olmayan elementler için açık ve tanımlayıcı bir ad sağlamak am…" at bounding box center [187, 442] width 113 height 15
click at [164, 438] on input "Etiket Anlaşılır olmayan elementler için açık ve tanımlayıcı bir ad sağlamak am…" at bounding box center [187, 442] width 113 height 15
click at [204, 418] on select "Hiçbiri Alert Alt Bigi Article Banner Comment Complementary Dialog Marquee Pres…" at bounding box center [187, 422] width 113 height 15
click at [131, 415] on select "Hiçbiri Alert Alt Bigi Article Banner Comment Complementary Dialog Marquee Pres…" at bounding box center [187, 422] width 113 height 15
click at [178, 427] on select "Hiçbiri Alert Alt Bigi Article Banner Comment Complementary Dialog Marquee Pres…" at bounding box center [187, 422] width 113 height 15
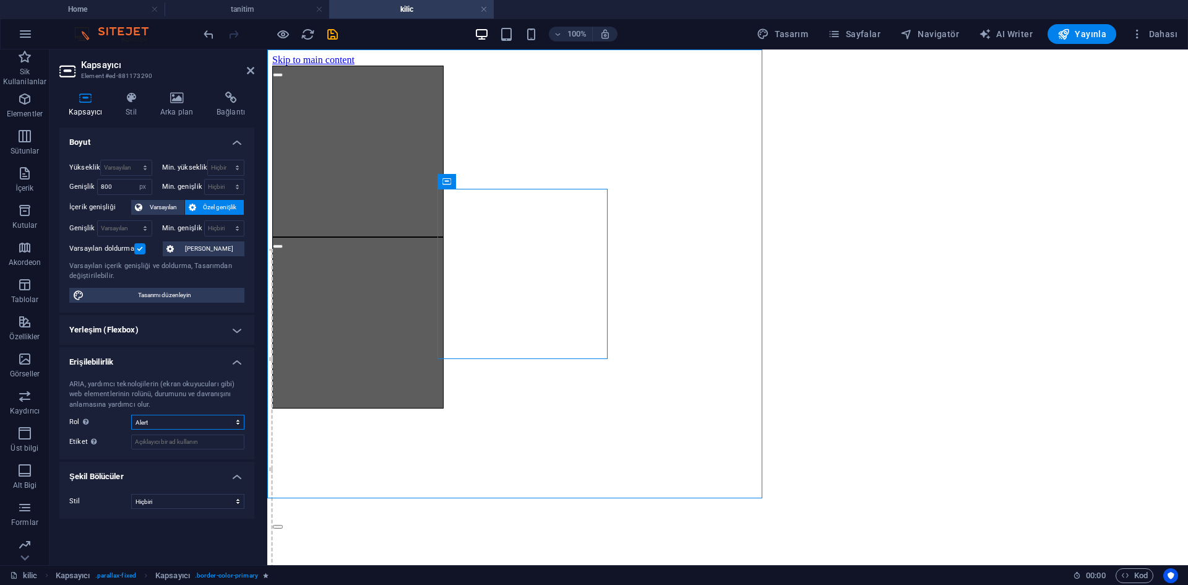
click at [131, 415] on select "Hiçbiri Alert Alt Bigi Article Banner Comment Complementary Dialog Marquee Pres…" at bounding box center [187, 422] width 113 height 15
click at [174, 424] on select "Hiçbiri Alert Alt Bigi Article Banner Comment Complementary Dialog Marquee Pres…" at bounding box center [187, 422] width 113 height 15
select select "none"
click at [131, 415] on select "Hiçbiri Alert Alt Bigi Article Banner Comment Complementary Dialog Marquee Pres…" at bounding box center [187, 422] width 113 height 15
click at [176, 509] on select "Hiçbiri Üçgen Kare Çapraz Çokgen 1 Çokgen 2 Zikzak Çoklu Zikzaklar Dalgalar Çok…" at bounding box center [187, 501] width 113 height 15
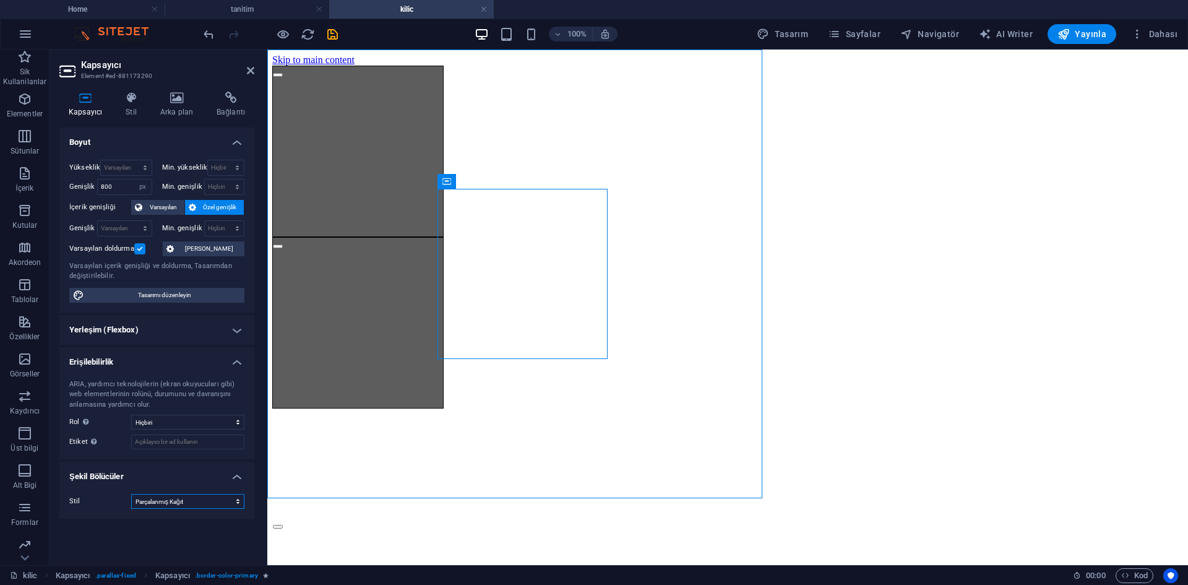
click at [131, 494] on select "Hiçbiri Üçgen Kare Çapraz Çokgen 1 Çokgen 2 Zikzak Çoklu Zikzaklar Dalgalar Çok…" at bounding box center [187, 501] width 113 height 15
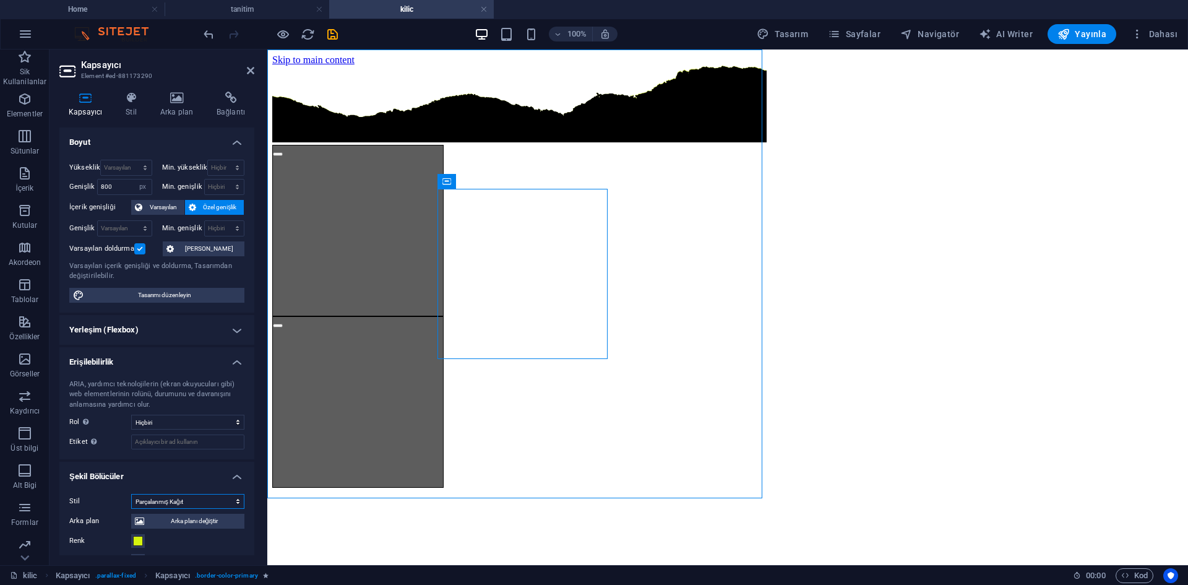
click at [161, 504] on select "Hiçbiri Üçgen Kare Çapraz Çokgen 1 Çokgen 2 Zikzak Çoklu Zikzaklar Dalgalar Çok…" at bounding box center [187, 501] width 113 height 15
select select "none"
click at [131, 494] on select "Hiçbiri Üçgen Kare Çapraz Çokgen 1 Çokgen 2 Zikzak Çoklu Zikzaklar Dalgalar Çok…" at bounding box center [187, 501] width 113 height 15
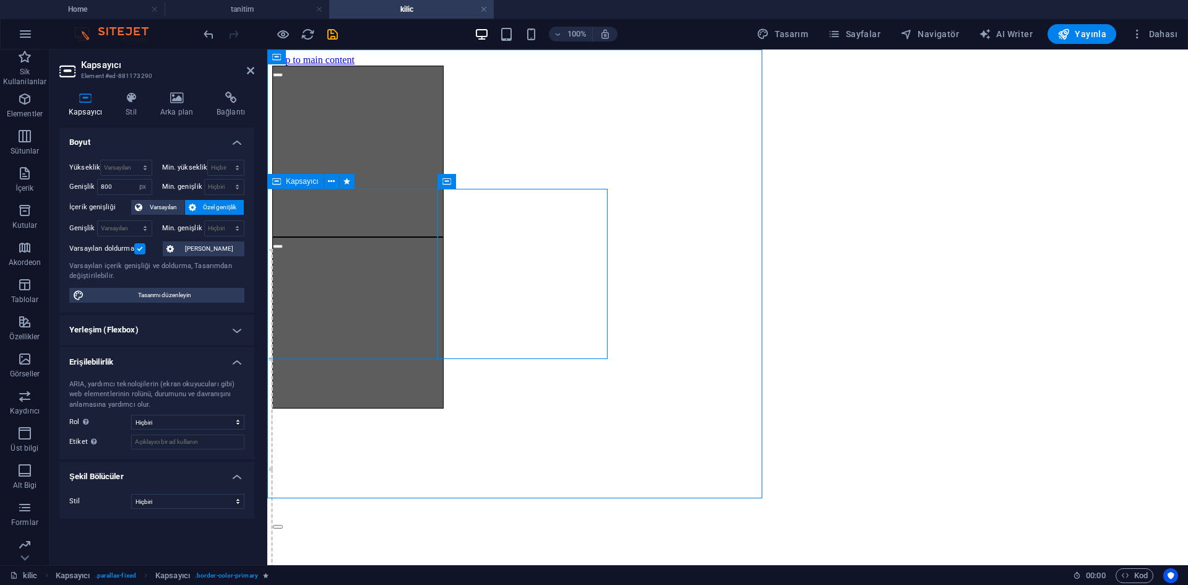
click at [365, 237] on div "İçeriği buraya bırak veya Element ekle Panoyu yapıştır İçeriği buraya bırak vey…" at bounding box center [357, 151] width 171 height 171
select select "px"
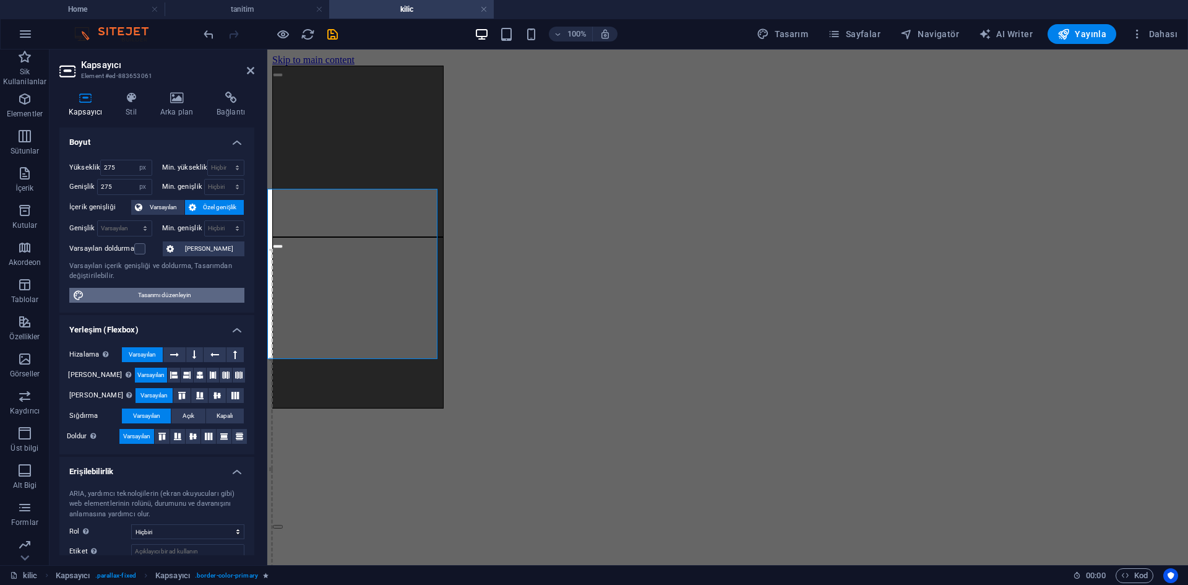
click at [200, 300] on span "Tasarımı düzenleyin" at bounding box center [164, 295] width 153 height 15
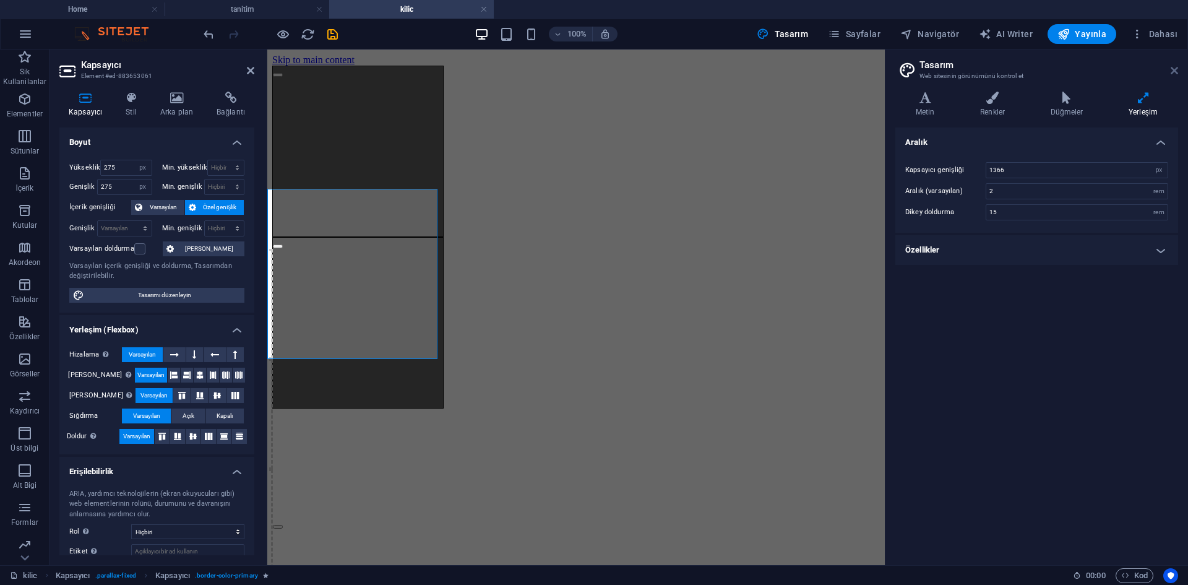
click at [1174, 69] on icon at bounding box center [1174, 71] width 7 height 10
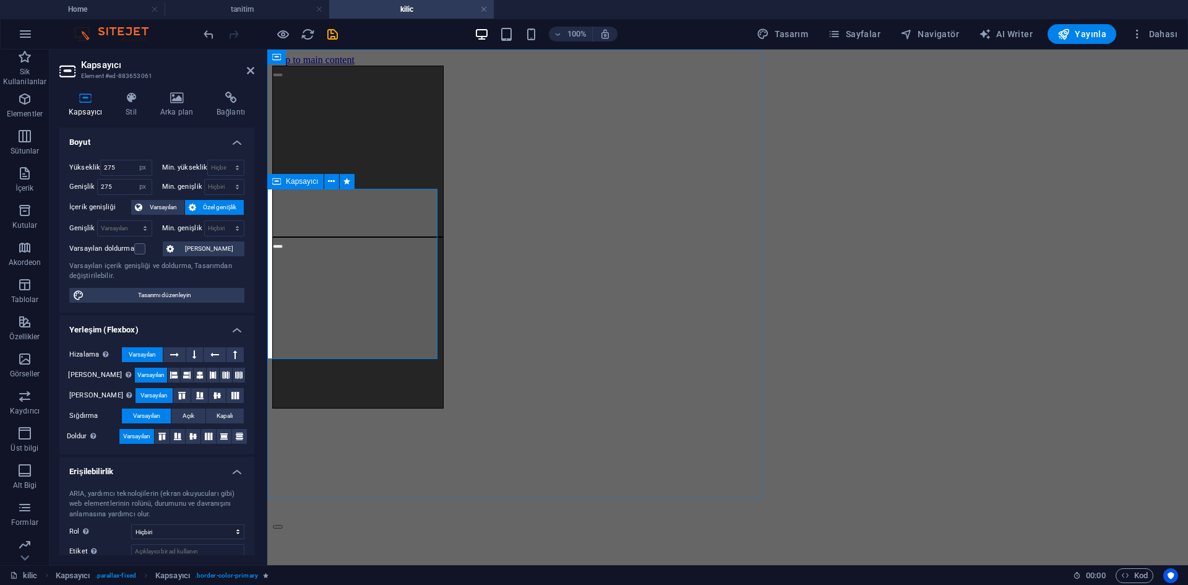
click at [399, 237] on div "İçeriği buraya bırak veya Element ekle Panoyu yapıştır İçeriği buraya bırak vey…" at bounding box center [357, 151] width 171 height 171
click at [137, 248] on label at bounding box center [139, 248] width 11 height 11
click at [0, 0] on input "Varsayılan doldurma" at bounding box center [0, 0] width 0 height 0
click at [141, 248] on label at bounding box center [139, 248] width 11 height 11
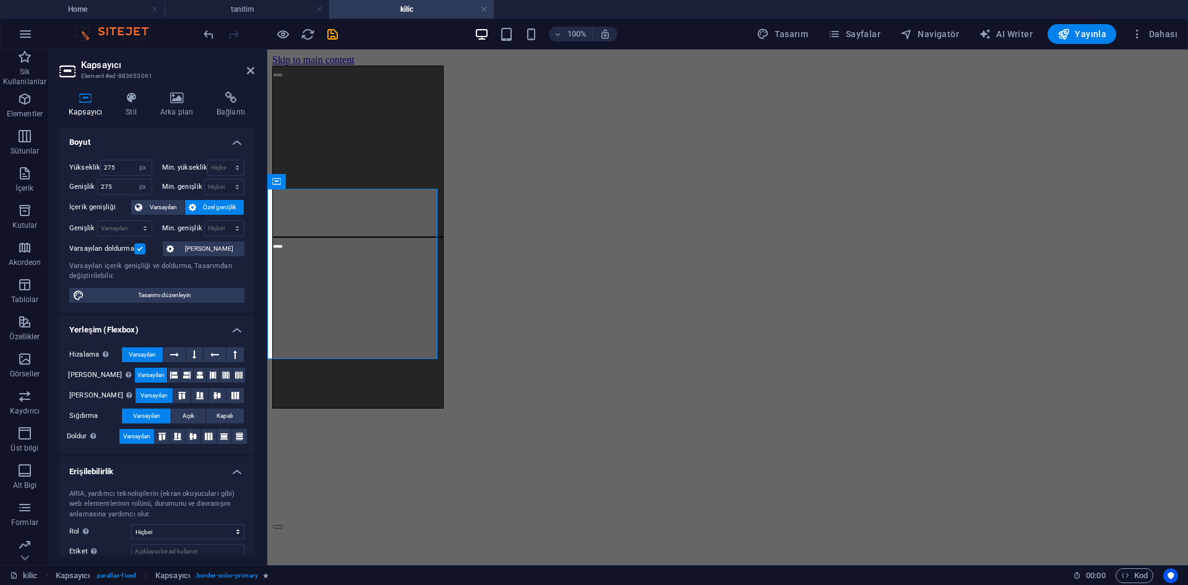
click at [0, 0] on input "Varsayılan doldurma" at bounding box center [0, 0] width 0 height 0
click at [347, 237] on div "İçeriği buraya bırak veya Element ekle Panoyu yapıştır İçeriği buraya bırak vey…" at bounding box center [357, 151] width 171 height 171
click at [444, 339] on div "İçeriği buraya bırak veya Element ekle Panoyu yapıştır İçeriği buraya bırak vey…" at bounding box center [357, 322] width 171 height 171
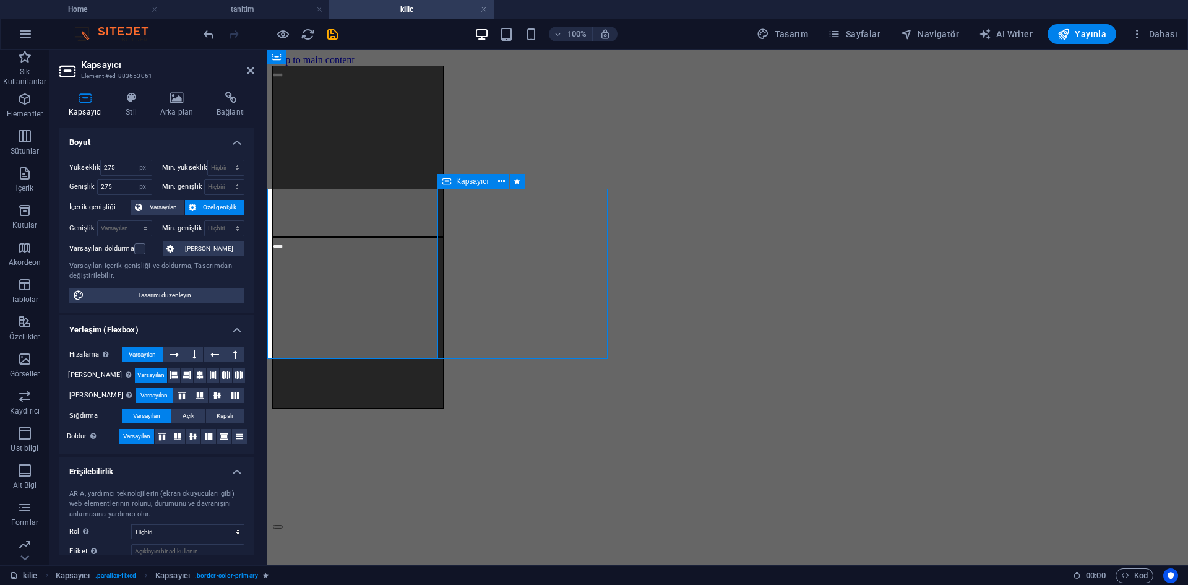
select select "px"
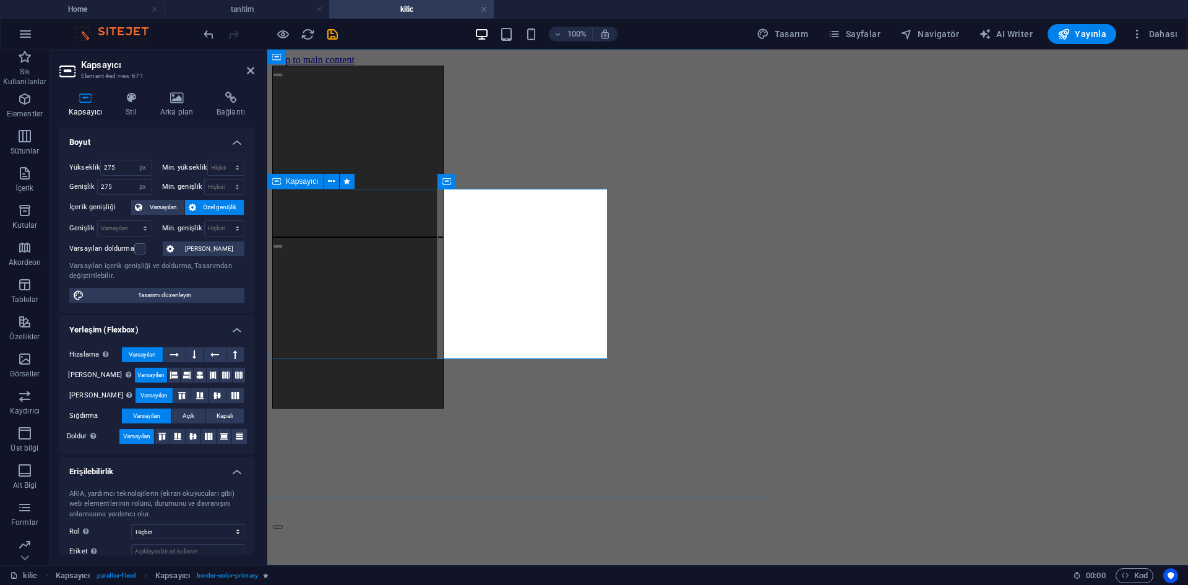
click at [360, 237] on div "İçeriği buraya bırak veya Element ekle Panoyu yapıştır İçeriği buraya bırak vey…" at bounding box center [357, 151] width 171 height 171
select select "px"
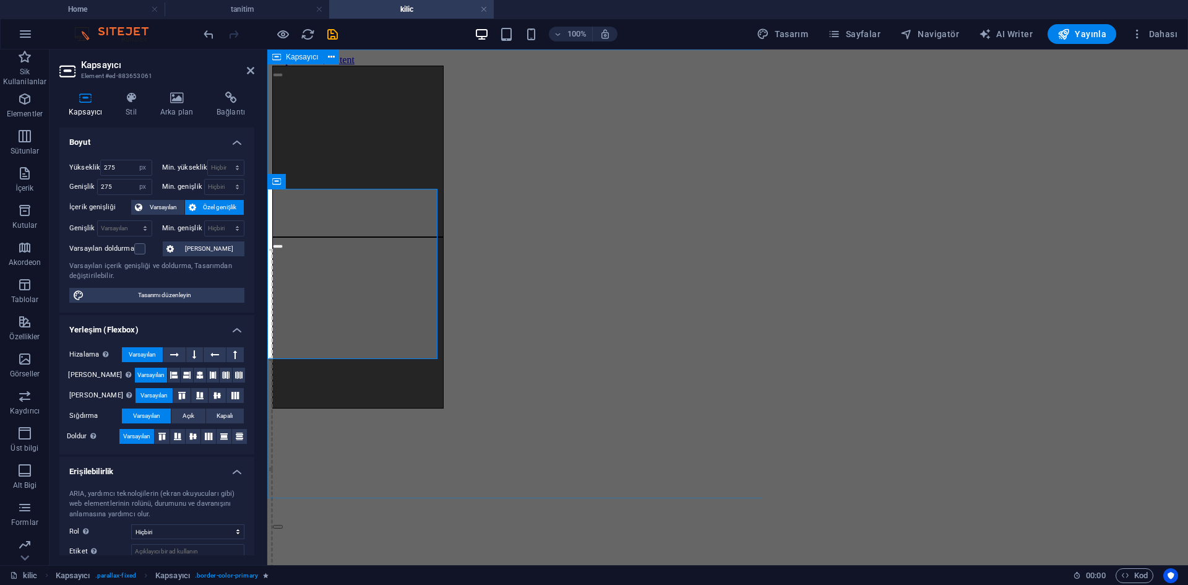
click at [413, 409] on div "İçeriği buraya bırak veya Element ekle Panoyu yapıştır İçeriği buraya bırak vey…" at bounding box center [519, 237] width 495 height 343
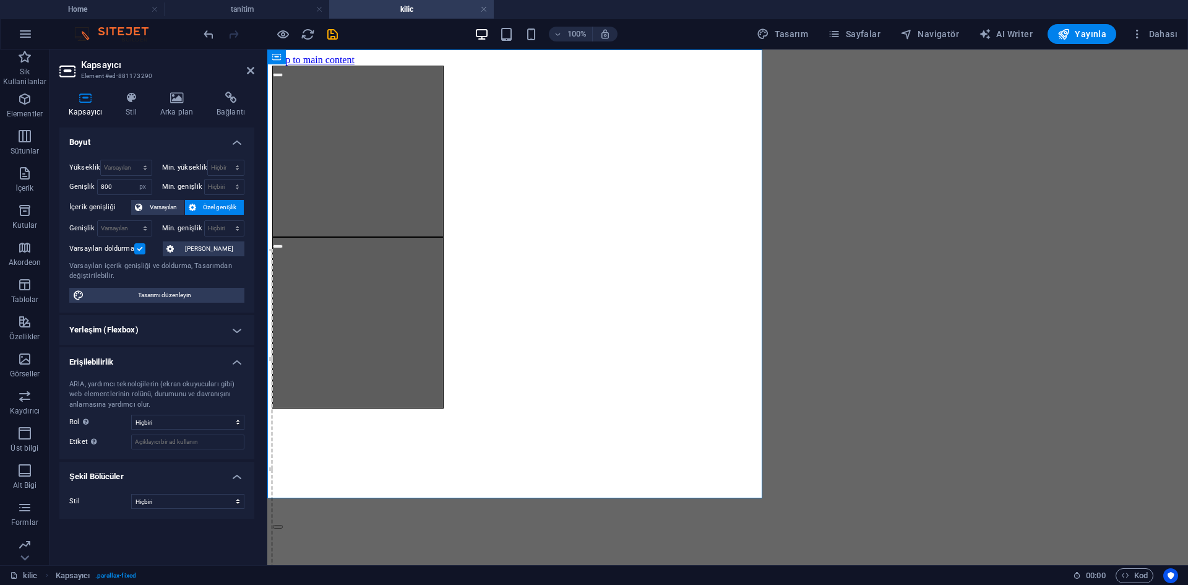
click at [208, 321] on h4 "Yerleşim (Flexbox)" at bounding box center [156, 330] width 195 height 30
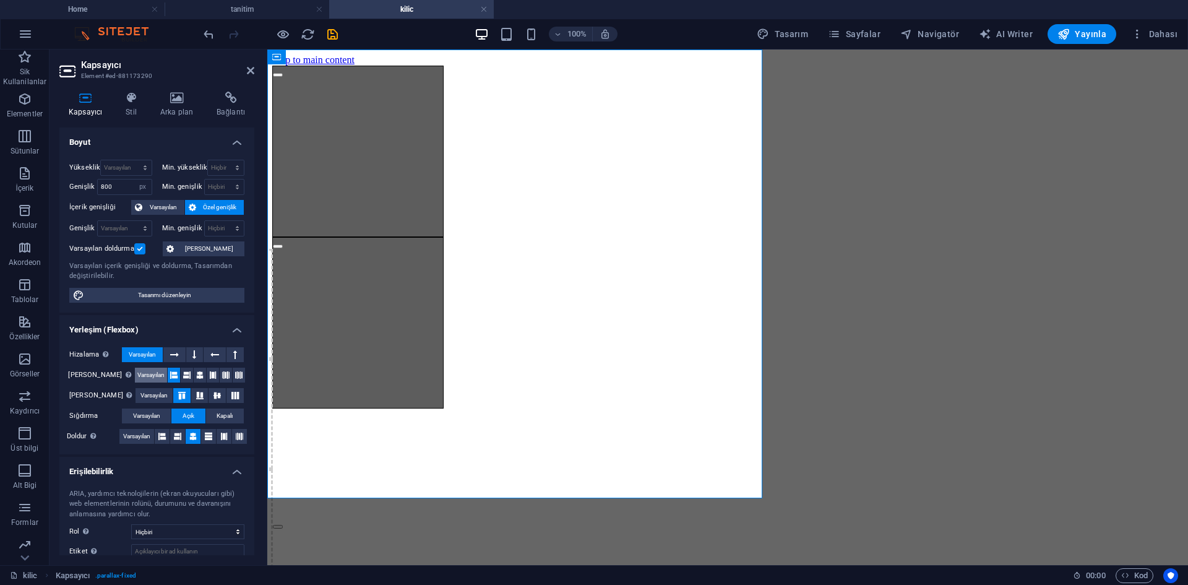
click at [137, 373] on span "Varsayılan" at bounding box center [150, 375] width 27 height 15
drag, startPoint x: 137, startPoint y: 396, endPoint x: 139, endPoint y: 410, distance: 14.4
click at [141, 397] on span "Varsayılan" at bounding box center [154, 395] width 27 height 15
click at [140, 413] on span "Varsayılan" at bounding box center [146, 416] width 27 height 15
click at [137, 438] on span "Varsayılan" at bounding box center [136, 436] width 27 height 15
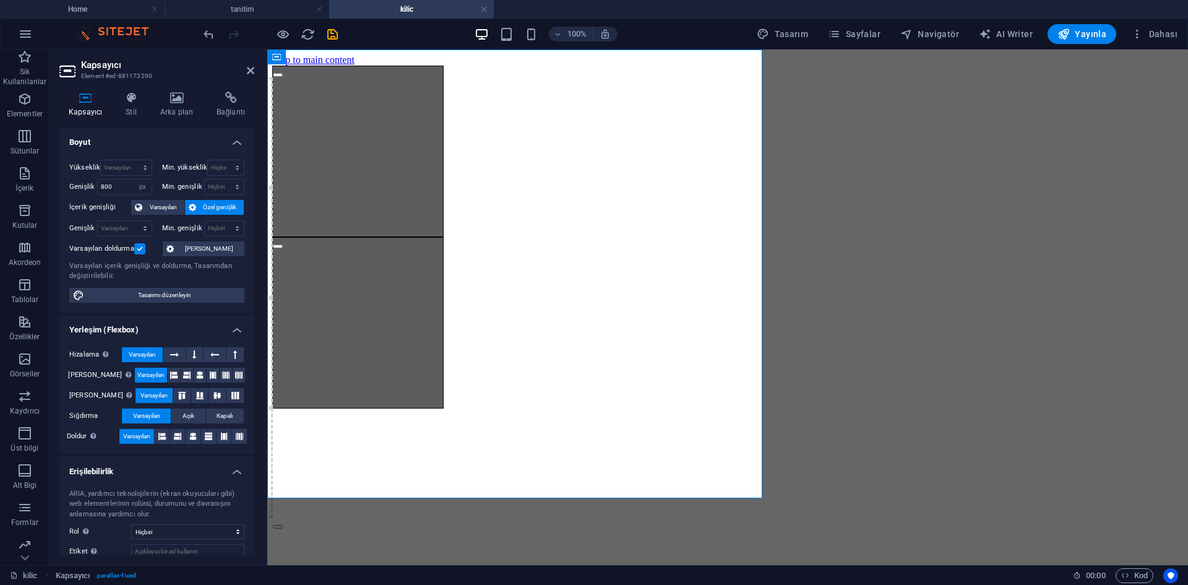
click at [140, 248] on label at bounding box center [139, 248] width 11 height 11
click at [0, 0] on input "Varsayılan doldurma" at bounding box center [0, 0] width 0 height 0
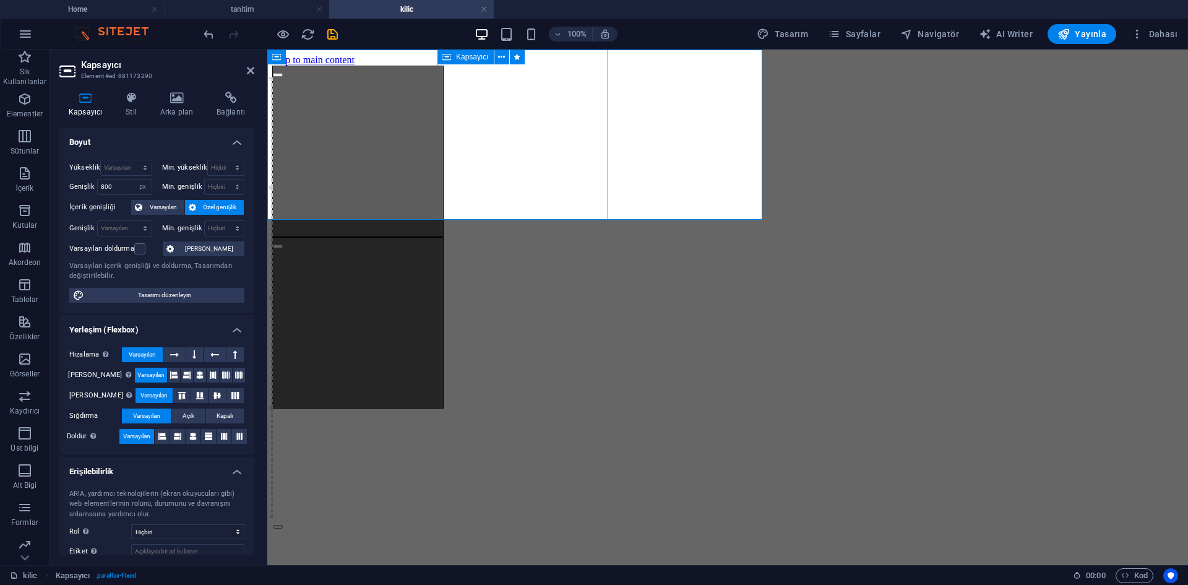
click at [444, 237] on div "İçeriği buraya bırak veya Element ekle Panoyu yapıştır İçeriği buraya bırak vey…" at bounding box center [357, 322] width 171 height 171
click at [141, 186] on select "Varsayılan px rem % em vh vw" at bounding box center [142, 187] width 17 height 15
select select "default"
click at [134, 180] on select "Varsayılan px rem % em vh vw" at bounding box center [142, 187] width 17 height 15
select select "DISABLED_OPTION_VALUE"
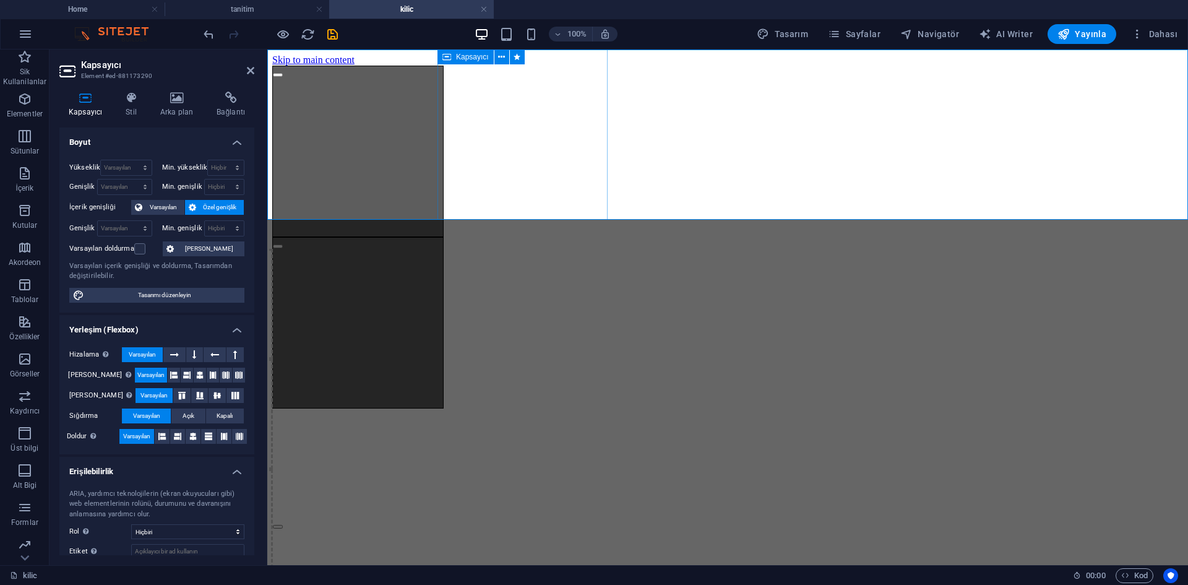
click at [444, 237] on div "İçeriği buraya bırak veya Element ekle Panoyu yapıştır İçeriği buraya bırak vey…" at bounding box center [357, 322] width 171 height 171
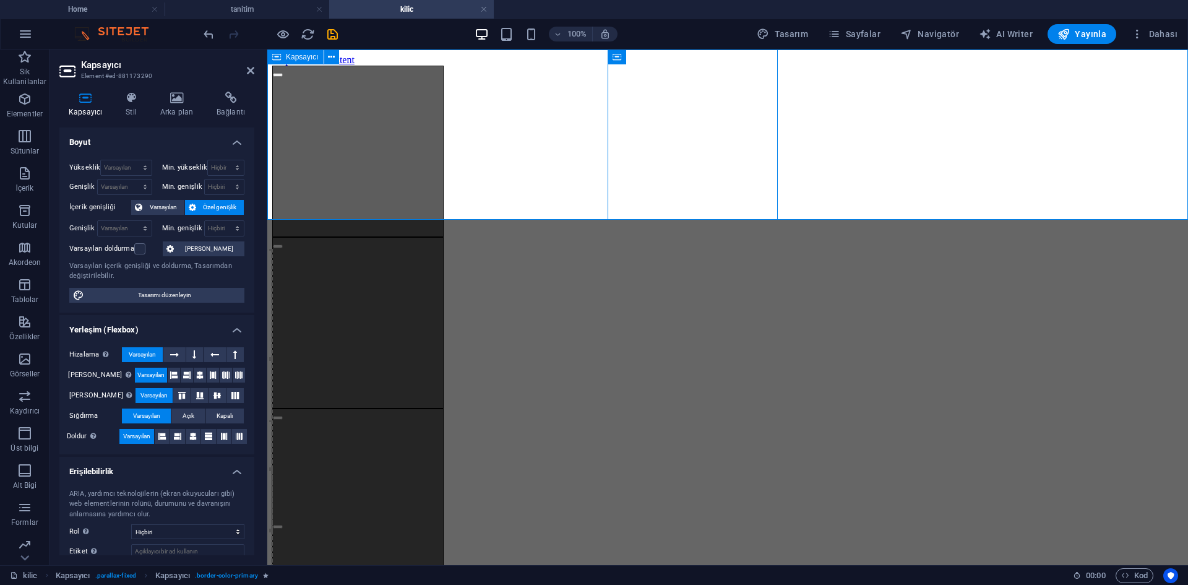
click at [1086, 209] on div "İçeriği buraya bırak veya Element ekle Panoyu yapıştır İçeriği buraya bırak vey…" at bounding box center [727, 323] width 911 height 514
click at [935, 286] on html "Skip to main content İçeriği buraya bırak veya Element ekle Panoyu yapıştır İçe…" at bounding box center [727, 317] width 921 height 535
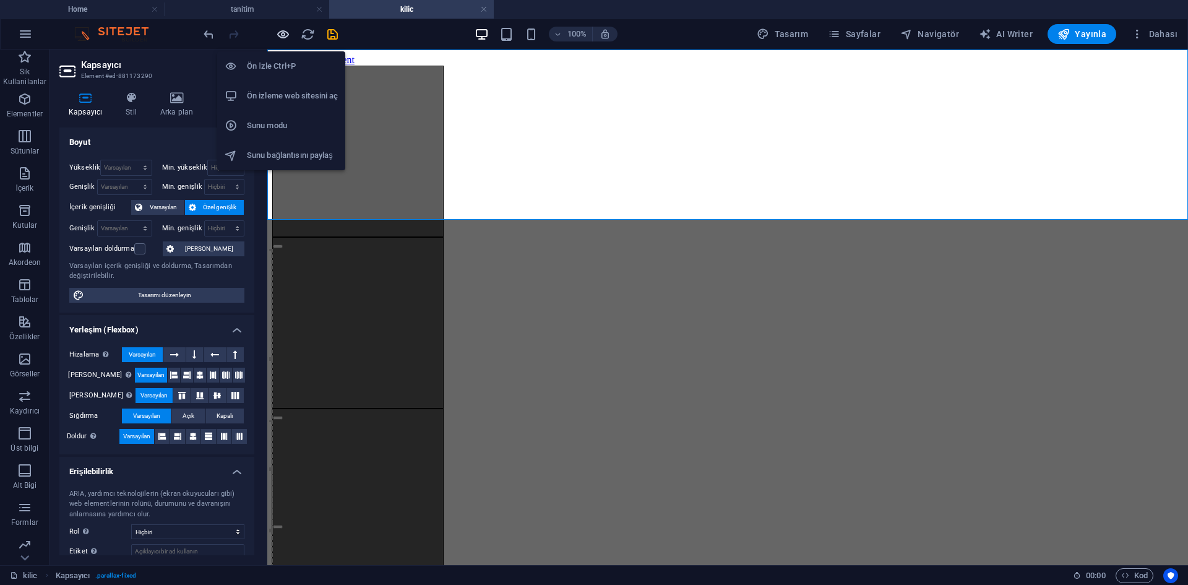
click at [277, 30] on icon "button" at bounding box center [283, 34] width 14 height 14
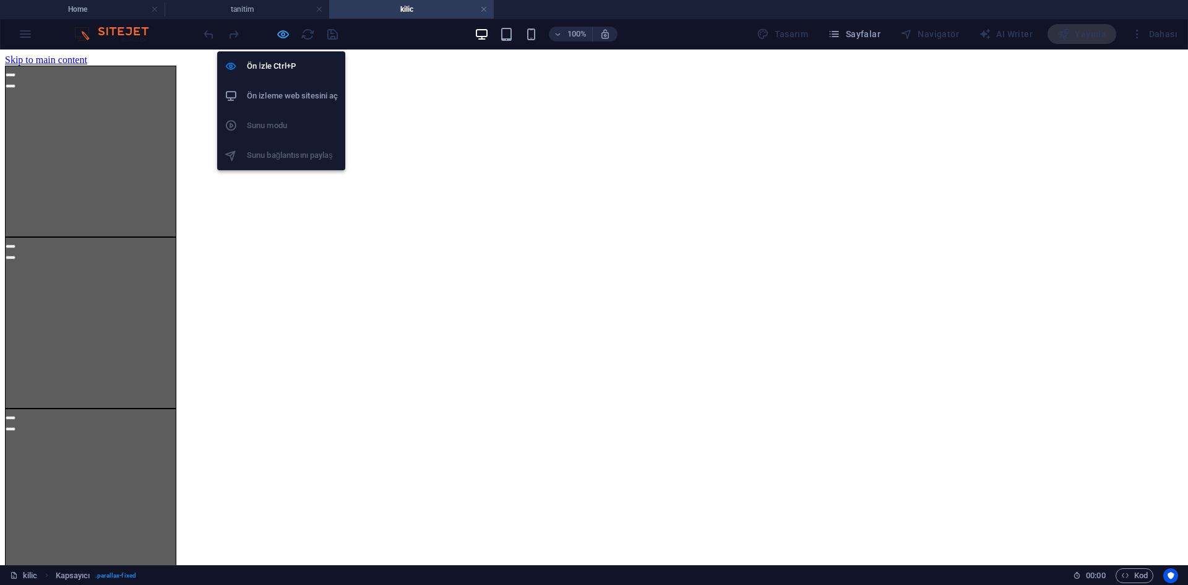
click at [276, 30] on icon "button" at bounding box center [283, 34] width 14 height 14
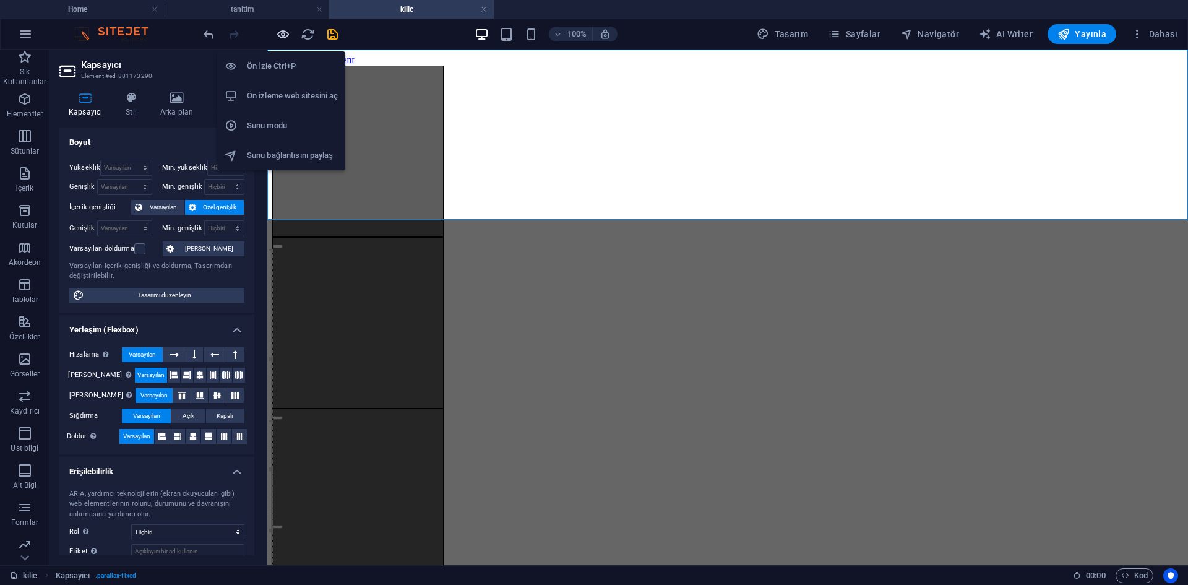
click at [280, 37] on icon "button" at bounding box center [283, 34] width 14 height 14
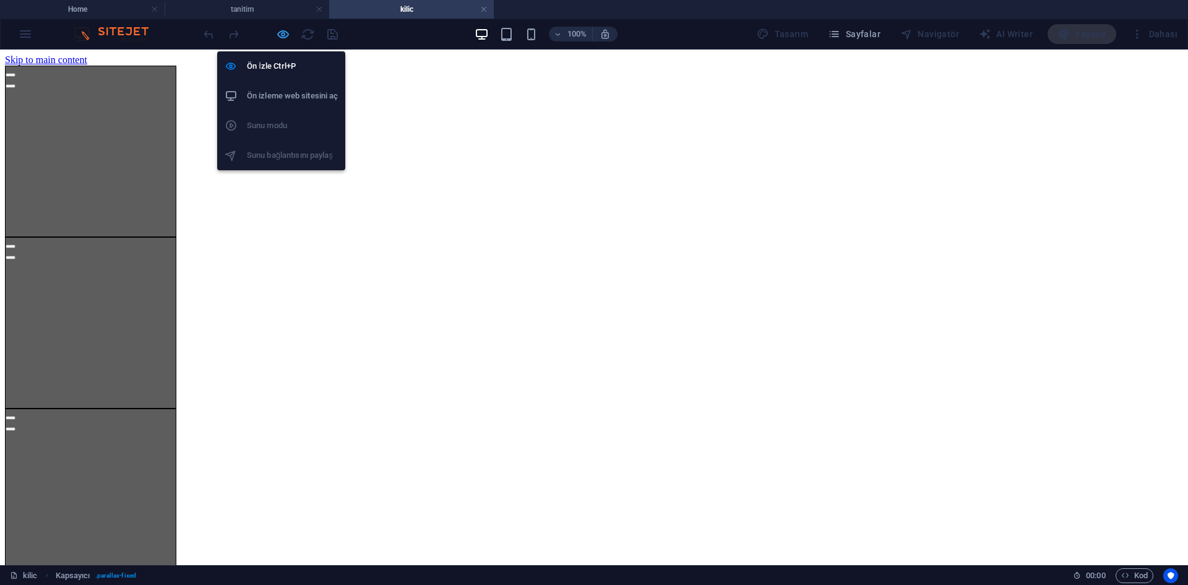
click at [277, 34] on icon "button" at bounding box center [283, 34] width 14 height 14
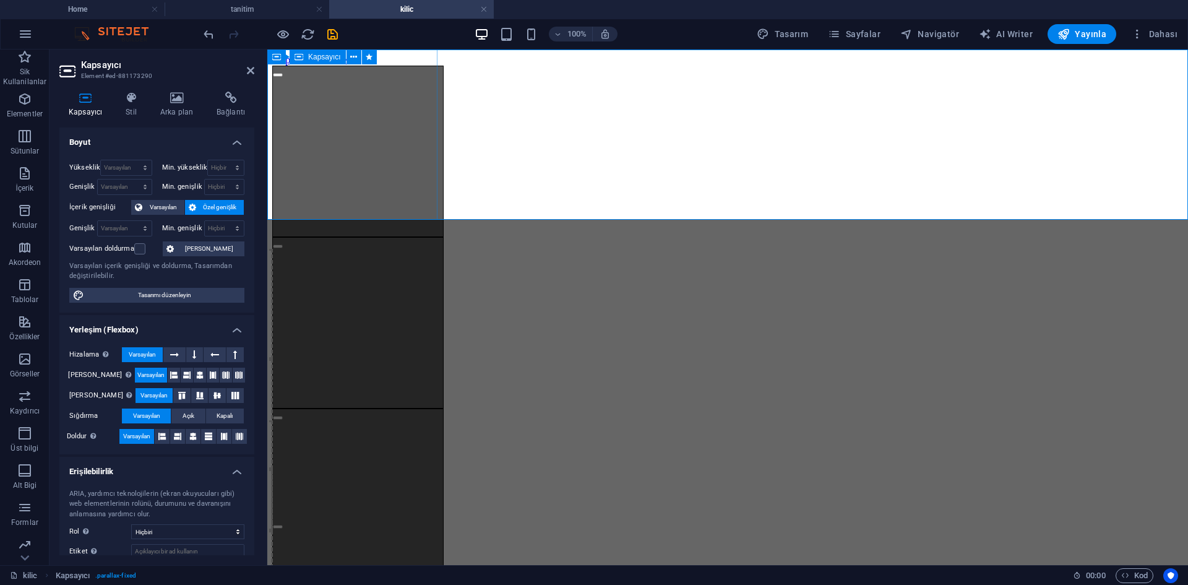
click at [334, 204] on div "İçeriği buraya bırak veya Element ekle Panoyu yapıştır İçeriği buraya bırak vey…" at bounding box center [357, 151] width 171 height 171
select select "px"
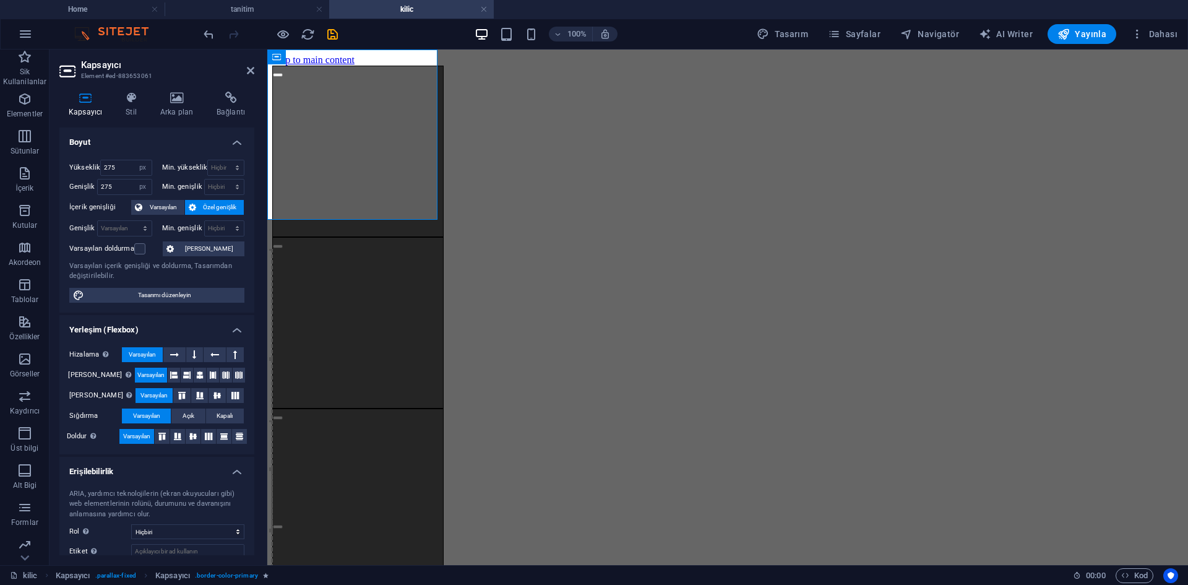
scroll to position [73, 0]
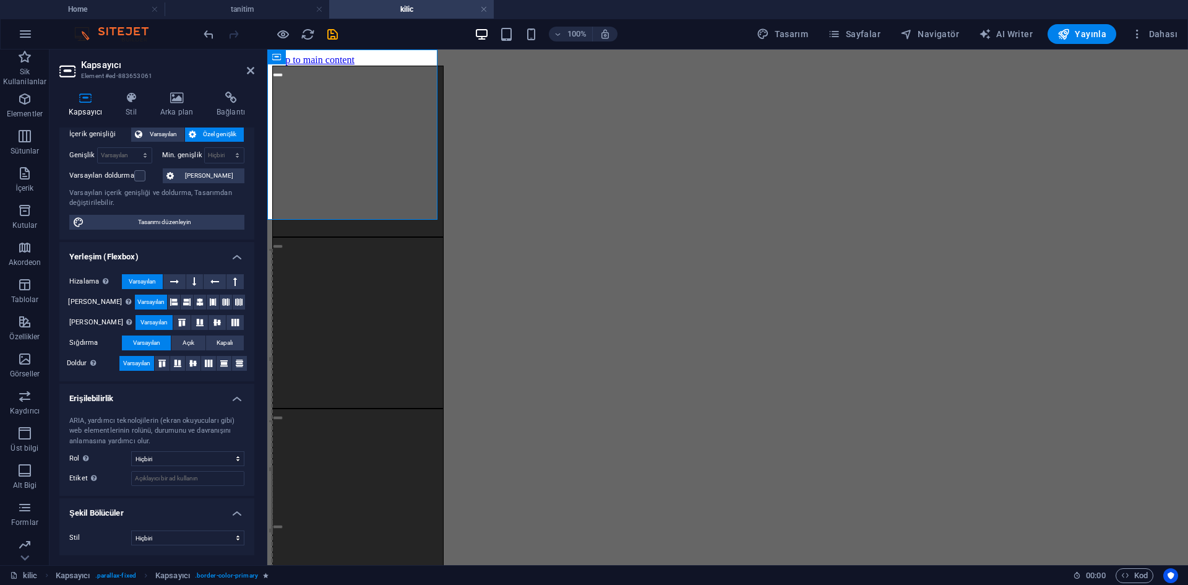
click at [420, 329] on html "Skip to main content İçeriği buraya bırak veya Element ekle Panoyu yapıştır İçe…" at bounding box center [727, 317] width 921 height 535
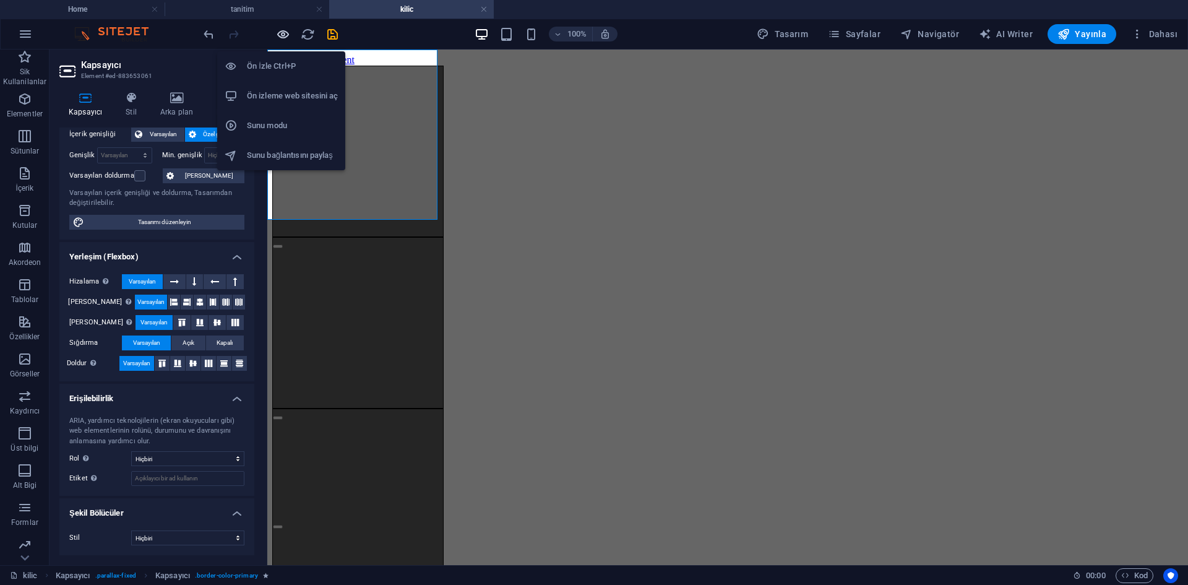
click at [281, 38] on icon "button" at bounding box center [283, 34] width 14 height 14
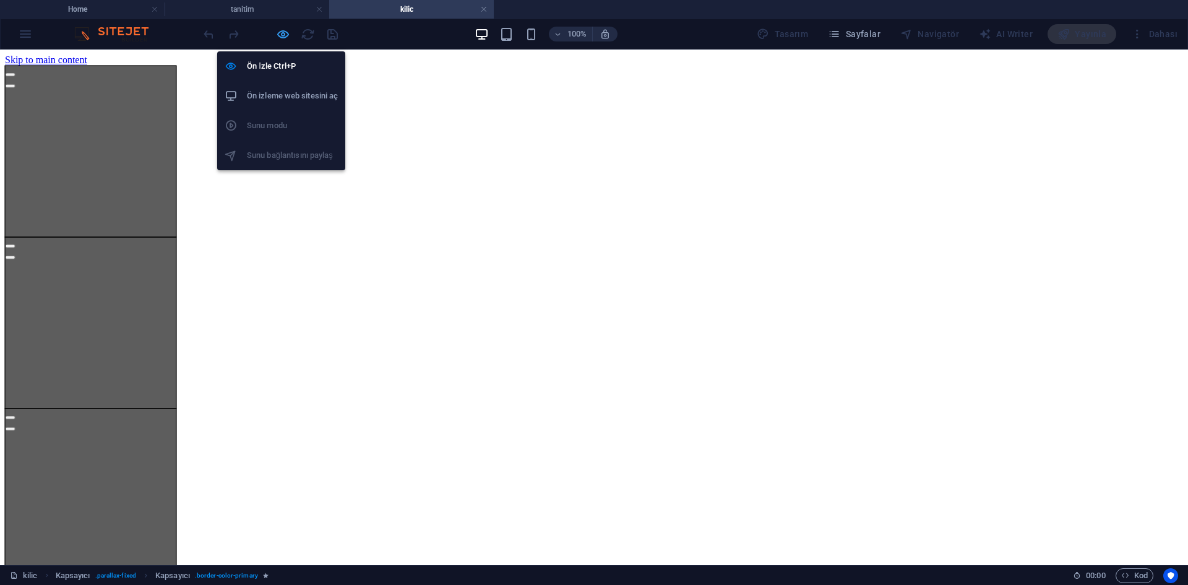
click at [281, 38] on icon "button" at bounding box center [283, 34] width 14 height 14
select select "px"
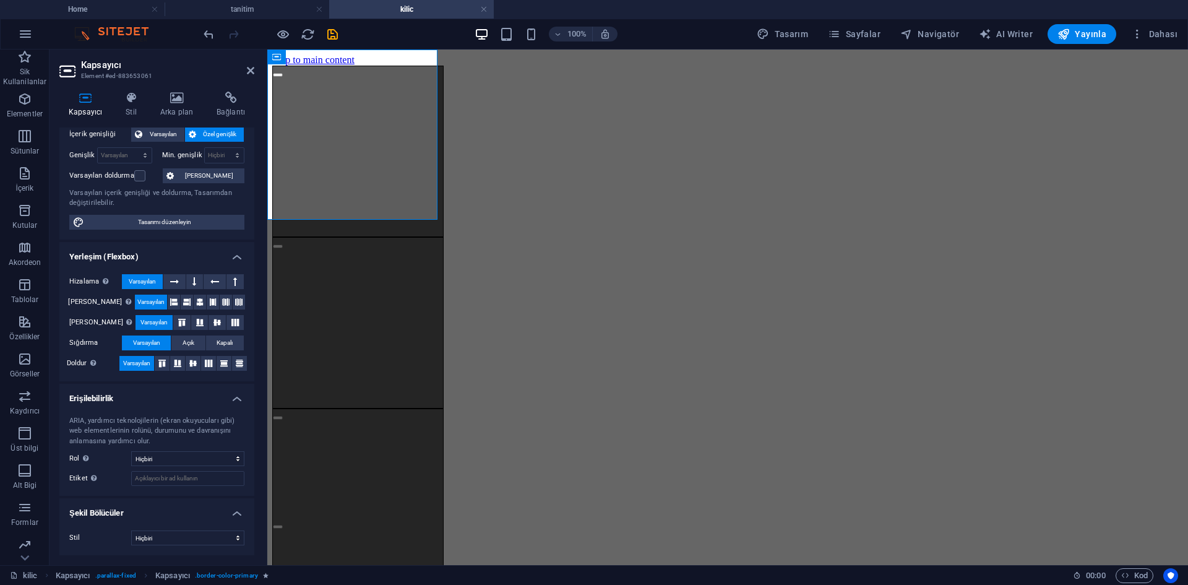
click at [227, 400] on h4 "Erişilebilirlik" at bounding box center [156, 395] width 195 height 22
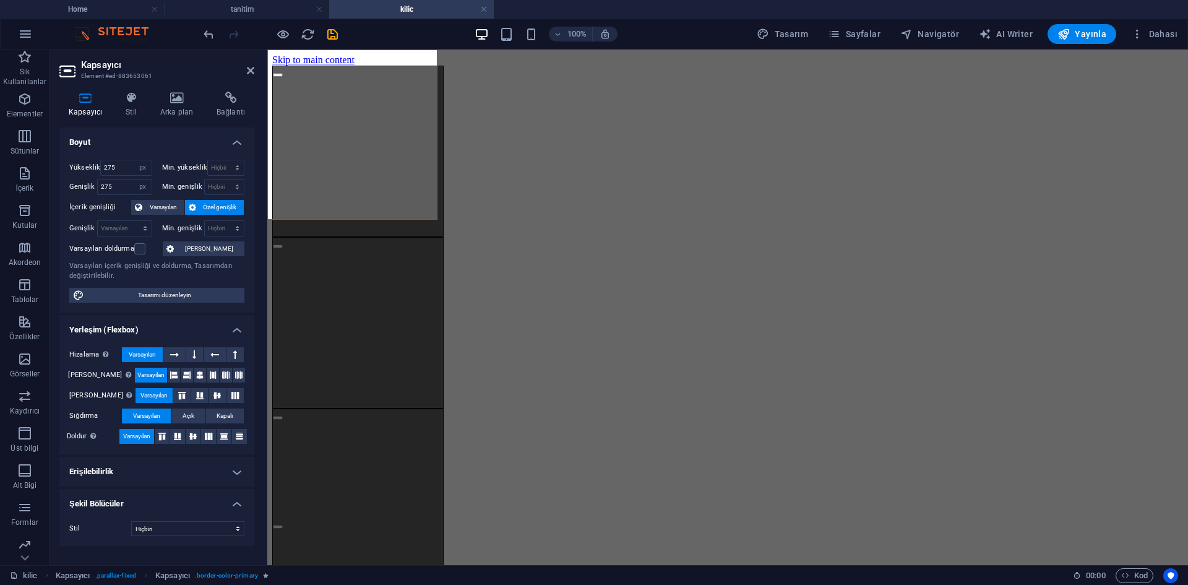
click at [852, 215] on div "İçeriği buraya bırak veya Element ekle Panoyu yapıştır İçeriği buraya bırak vey…" at bounding box center [727, 323] width 911 height 514
click at [1070, 215] on div "İçeriği buraya bırak veya Element ekle Panoyu yapıştır İçeriği buraya bırak vey…" at bounding box center [727, 323] width 911 height 514
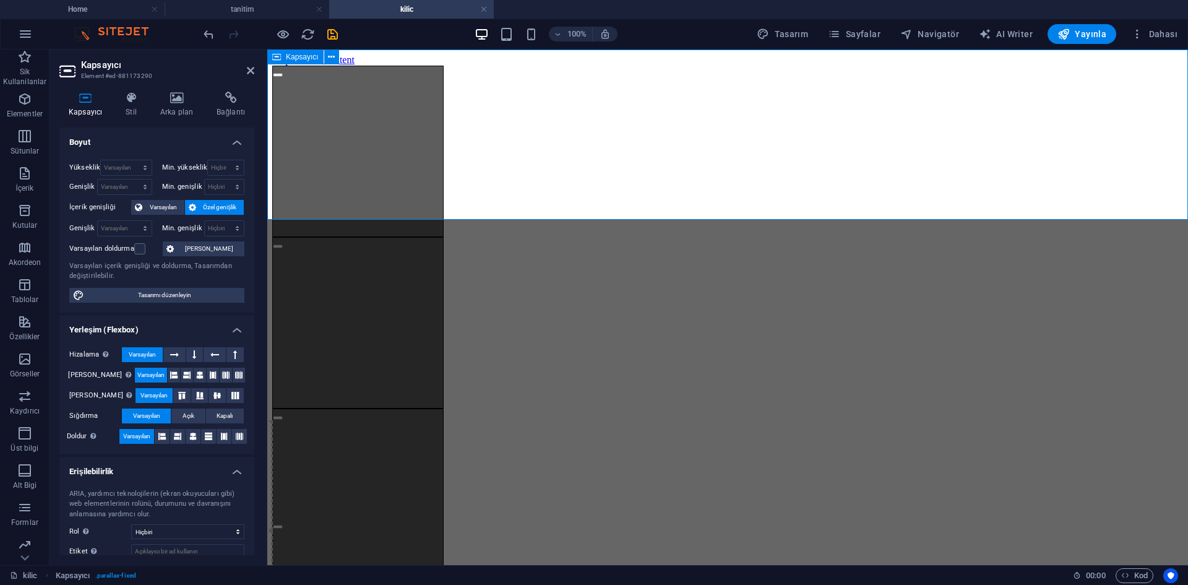
click at [852, 215] on div "İçeriği buraya bırak veya Element ekle Panoyu yapıştır İçeriği buraya bırak vey…" at bounding box center [727, 323] width 911 height 514
click at [959, 159] on div "İçeriği buraya bırak veya Element ekle Panoyu yapıştır İçeriği buraya bırak vey…" at bounding box center [727, 323] width 911 height 514
click at [145, 100] on icon at bounding box center [131, 98] width 30 height 12
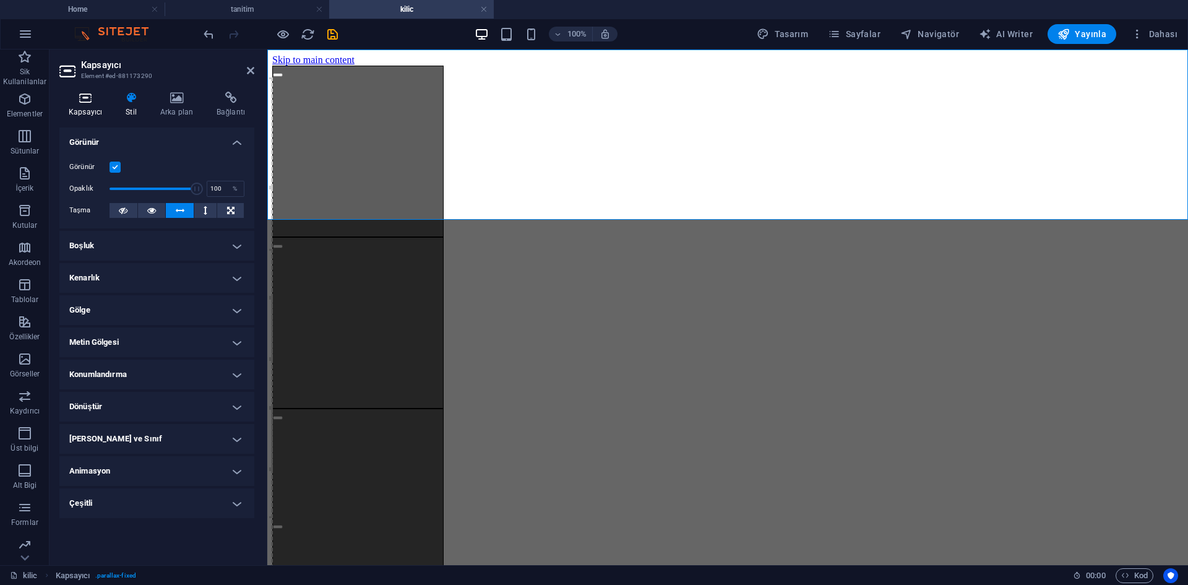
click at [95, 105] on h4 "Kapsayıcı" at bounding box center [87, 105] width 57 height 26
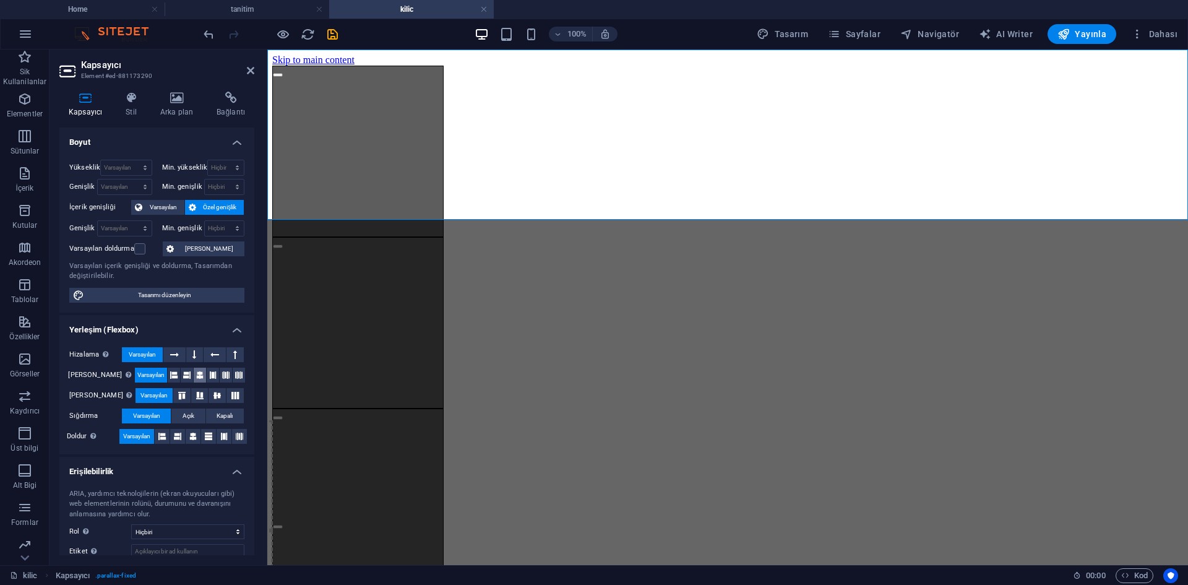
click at [196, 371] on icon at bounding box center [199, 375] width 7 height 15
click at [183, 372] on icon at bounding box center [186, 375] width 7 height 15
click at [170, 379] on icon at bounding box center [173, 375] width 7 height 15
click at [222, 379] on icon at bounding box center [225, 375] width 7 height 15
click at [1136, 160] on div "İçeriği buraya bırak veya Element ekle Panoyu yapıştır İçeriği buraya bırak vey…" at bounding box center [727, 323] width 911 height 514
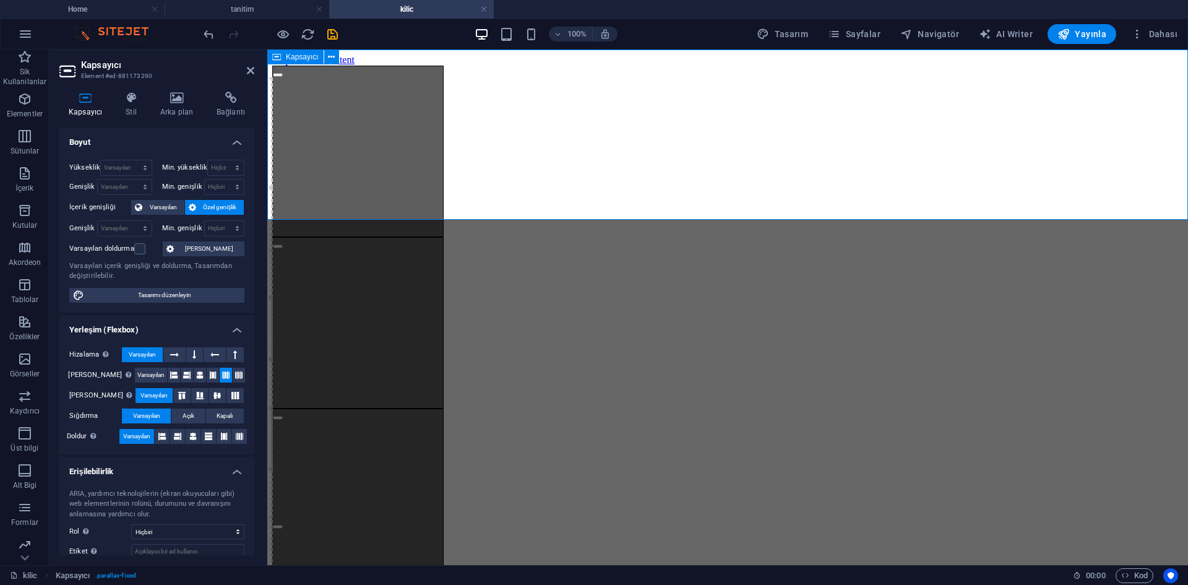
click at [1136, 160] on div "İçeriği buraya bırak veya Element ekle Panoyu yapıştır İçeriği buraya bırak vey…" at bounding box center [727, 323] width 911 height 514
click at [115, 189] on select "Varsayılan px rem % em vh vw" at bounding box center [125, 187] width 54 height 15
select select "px"
click at [132, 180] on select "Varsayılan px rem % em vh vw" at bounding box center [125, 187] width 54 height 15
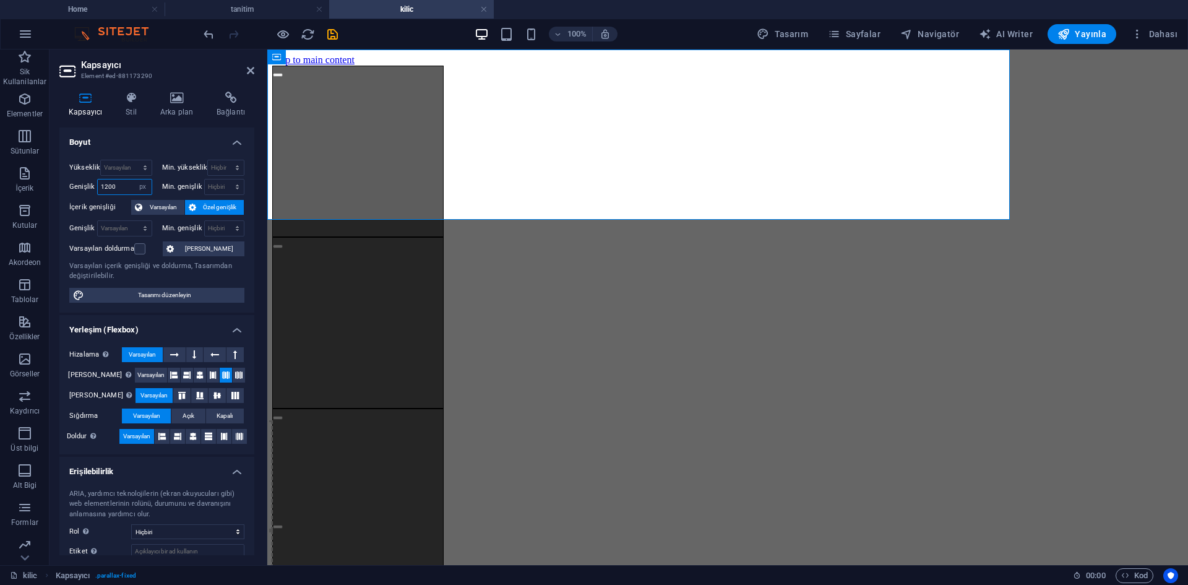
drag, startPoint x: 119, startPoint y: 187, endPoint x: 90, endPoint y: 186, distance: 28.5
click at [90, 186] on div "Genişlik 1200 Varsayılan px rem % em vh vw" at bounding box center [110, 187] width 83 height 16
type input "800"
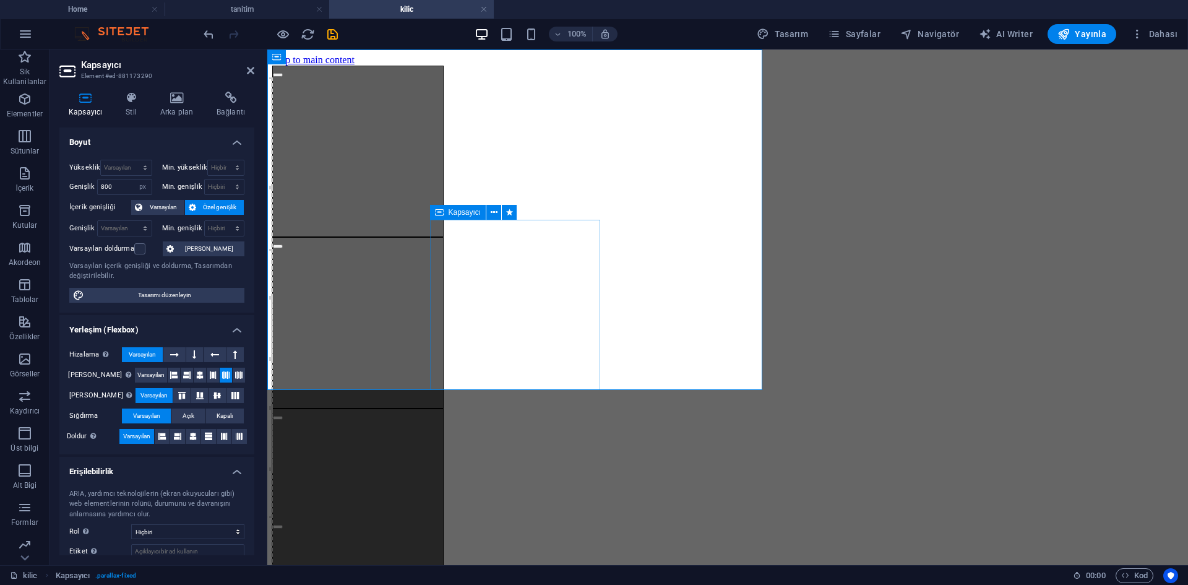
click at [444, 409] on div "İçeriği buraya bırak veya Element ekle Panoyu yapıştır İçeriği buraya bırak vey…" at bounding box center [357, 494] width 171 height 171
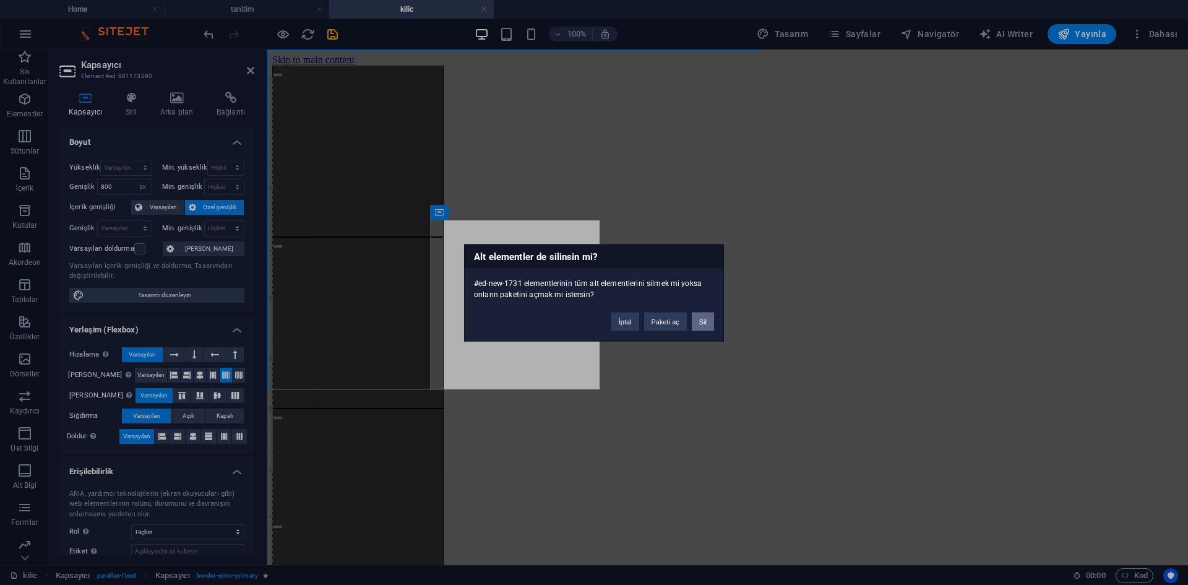
click at [703, 321] on button "Sil" at bounding box center [703, 321] width 22 height 19
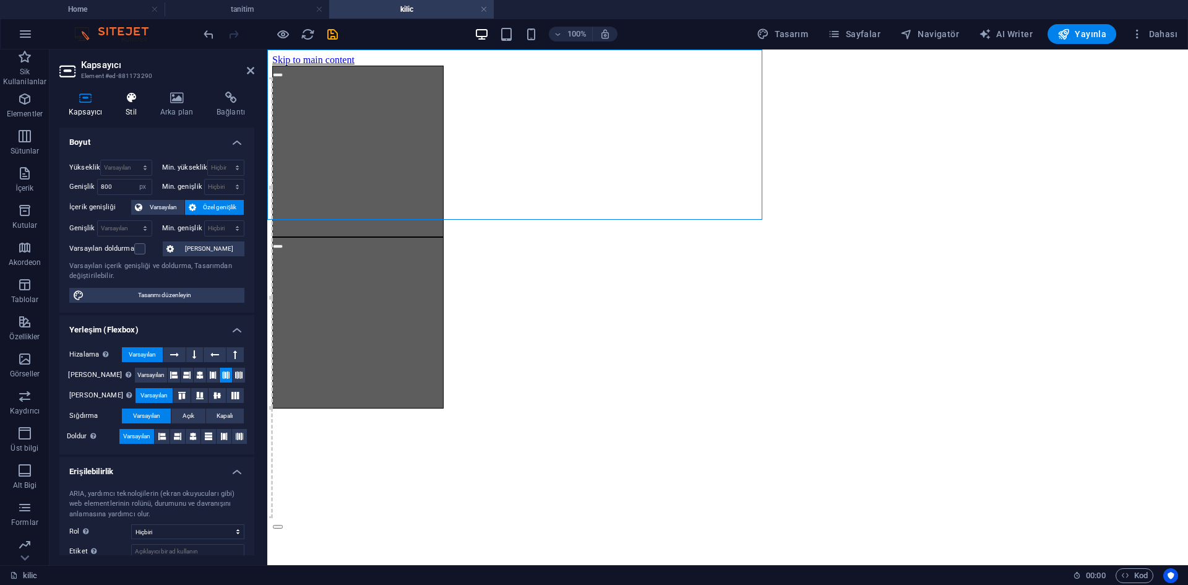
click at [132, 103] on icon at bounding box center [131, 98] width 30 height 12
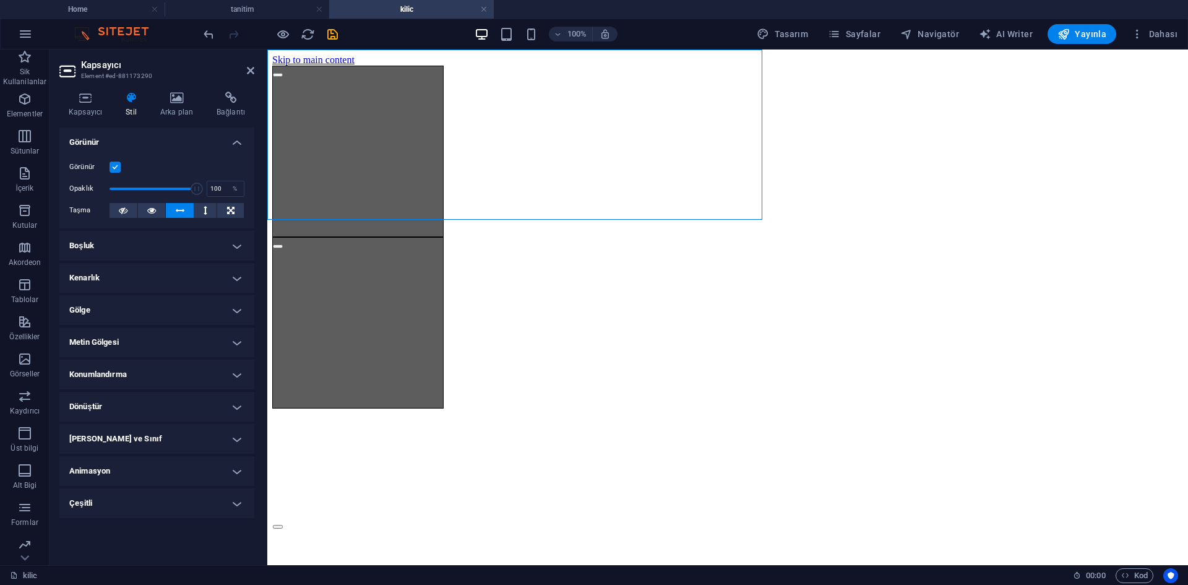
click at [117, 167] on label at bounding box center [115, 167] width 11 height 11
click at [0, 0] on input "Görünür" at bounding box center [0, 0] width 0 height 0
click at [117, 167] on label at bounding box center [115, 167] width 11 height 11
click at [0, 0] on input "Görünür" at bounding box center [0, 0] width 0 height 0
click at [139, 243] on h4 "Boşluk" at bounding box center [156, 246] width 195 height 30
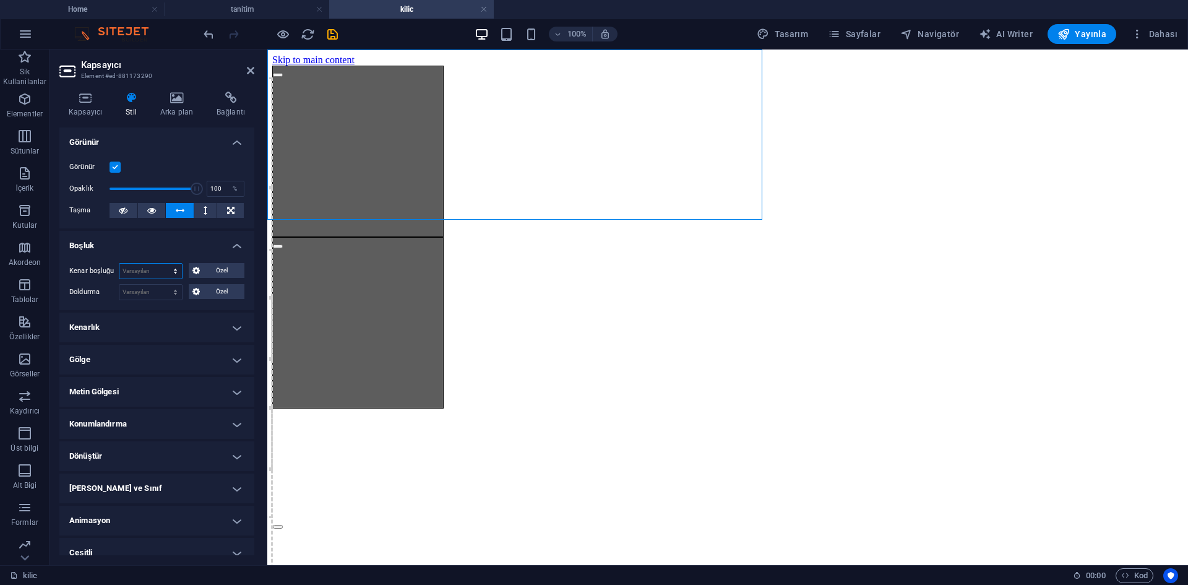
click at [147, 274] on select "Varsayılan otomatik px % rem vw vh Özel" at bounding box center [150, 271] width 63 height 15
click at [149, 274] on select "Varsayılan otomatik px % rem vw vh Özel" at bounding box center [150, 271] width 63 height 15
click at [145, 292] on select "Varsayılan px rem % vh vw Özel" at bounding box center [150, 292] width 63 height 15
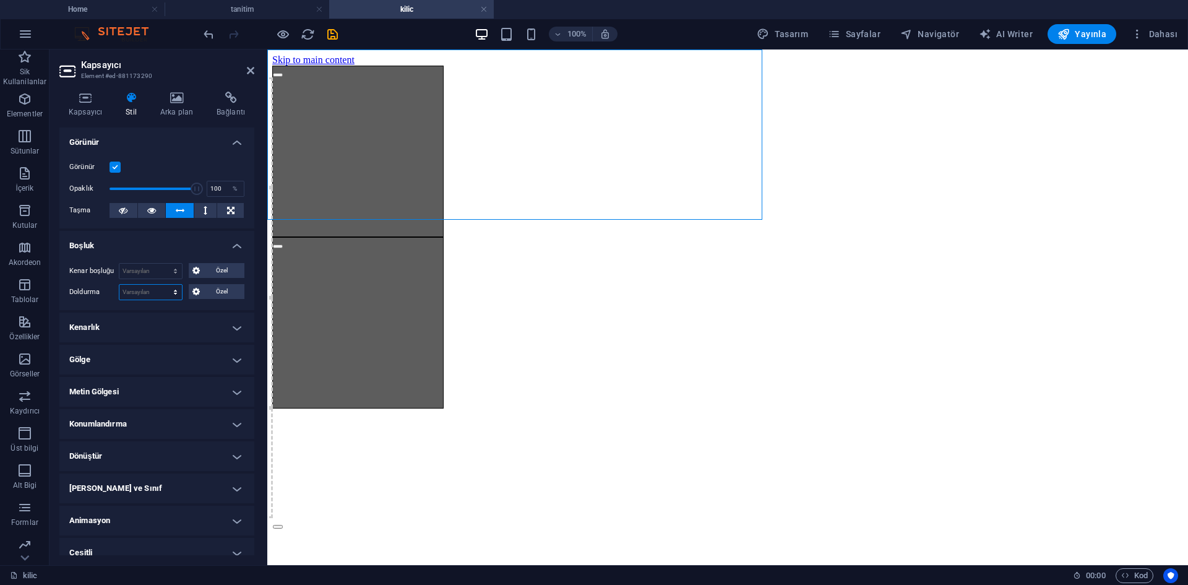
select select "px"
click at [163, 285] on select "Varsayılan px rem % vh vw Özel" at bounding box center [150, 292] width 63 height 15
type input "50"
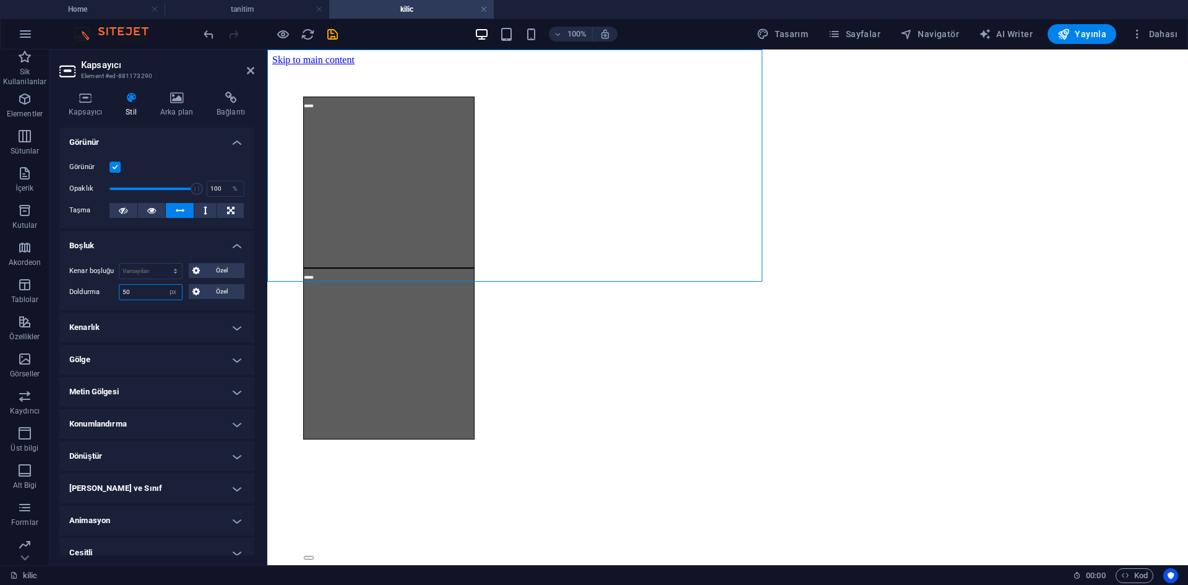
drag, startPoint x: 147, startPoint y: 292, endPoint x: 82, endPoint y: 293, distance: 65.6
click at [82, 293] on div "Doldurma 50 Varsayılan px rem % vh vw Özel Özel" at bounding box center [156, 292] width 175 height 16
click at [629, 274] on div "İçeriği buraya bırak veya Element ekle Panoyu yapıştır İçeriği buraya bırak vey…" at bounding box center [519, 268] width 495 height 405
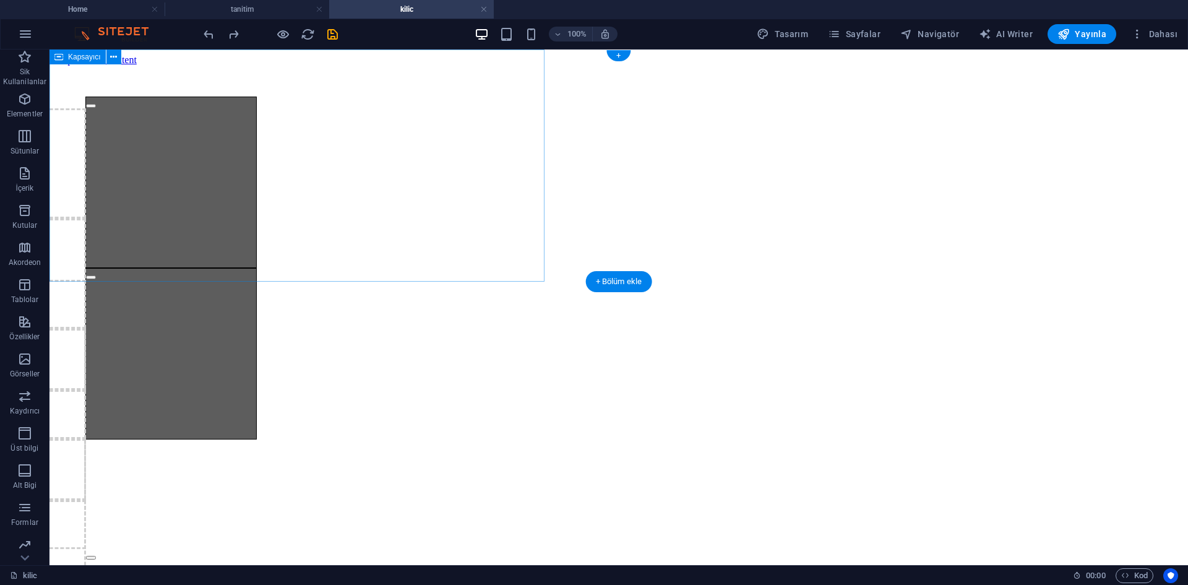
click at [483, 257] on div "İçeriği buraya bırak veya Element ekle Panoyu yapıştır İçeriği buraya bırak vey…" at bounding box center [301, 268] width 495 height 405
select select "px"
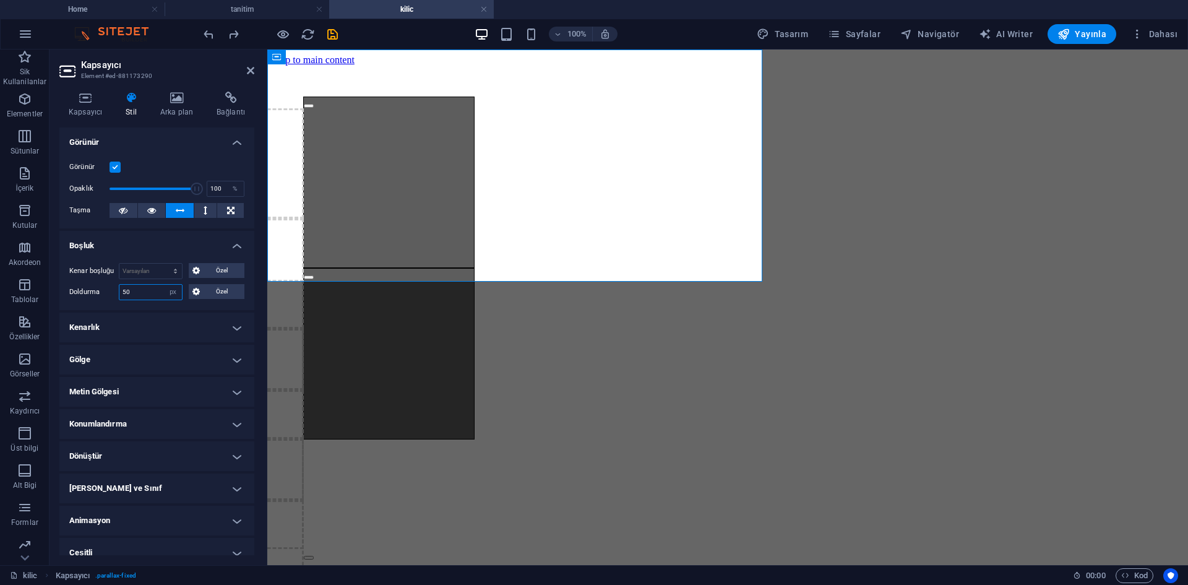
drag, startPoint x: 142, startPoint y: 291, endPoint x: 89, endPoint y: 290, distance: 53.2
click at [97, 291] on div "Doldurma 50 Varsayılan px rem % vh vw Özel Özel" at bounding box center [156, 292] width 175 height 16
type input "15"
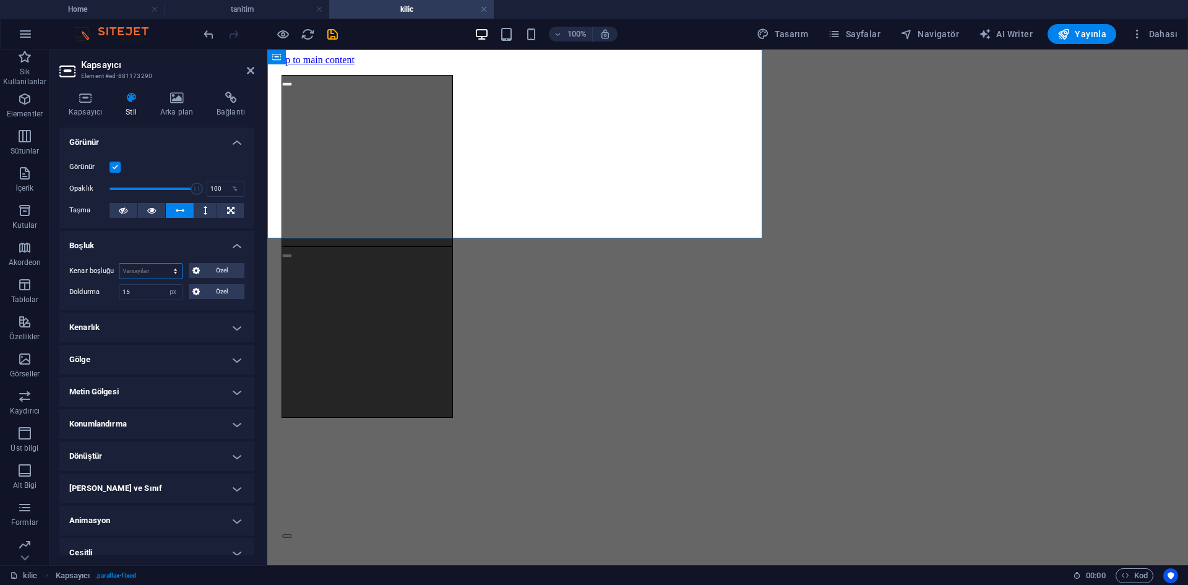
click at [144, 266] on select "Varsayılan otomatik px % rem vw vh Özel" at bounding box center [150, 271] width 63 height 15
select select "px"
click at [163, 264] on select "Varsayılan otomatik px % rem vw vh Özel" at bounding box center [150, 271] width 63 height 15
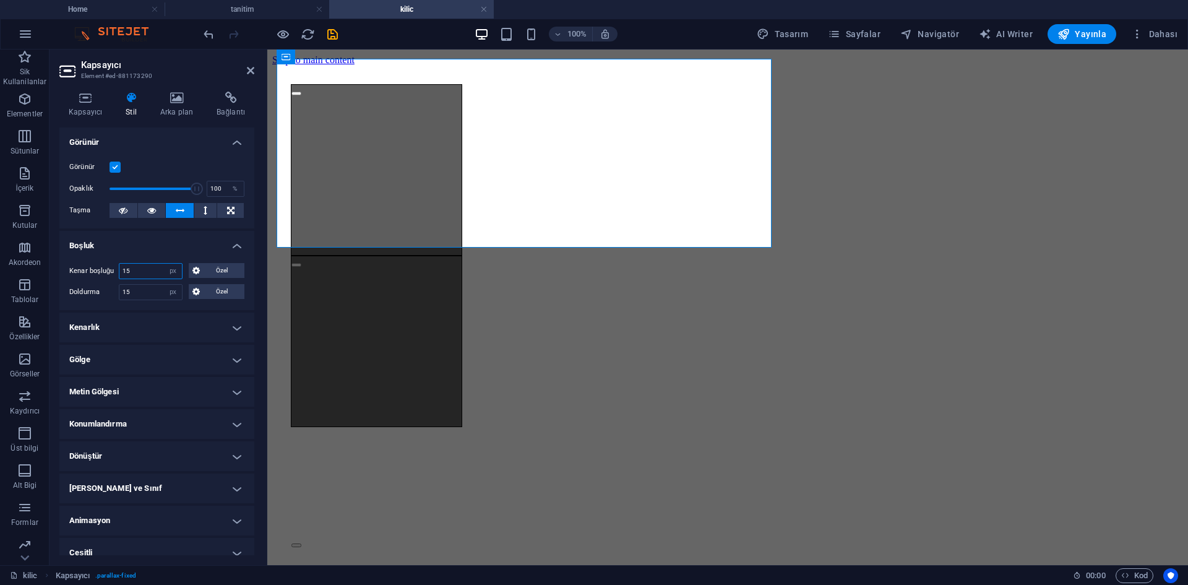
drag, startPoint x: 142, startPoint y: 275, endPoint x: 91, endPoint y: 276, distance: 51.4
click at [91, 276] on div "Kenar boşluğu 15 Varsayılan otomatik px % rem vw vh Özel Özel" at bounding box center [156, 271] width 175 height 16
type input "25"
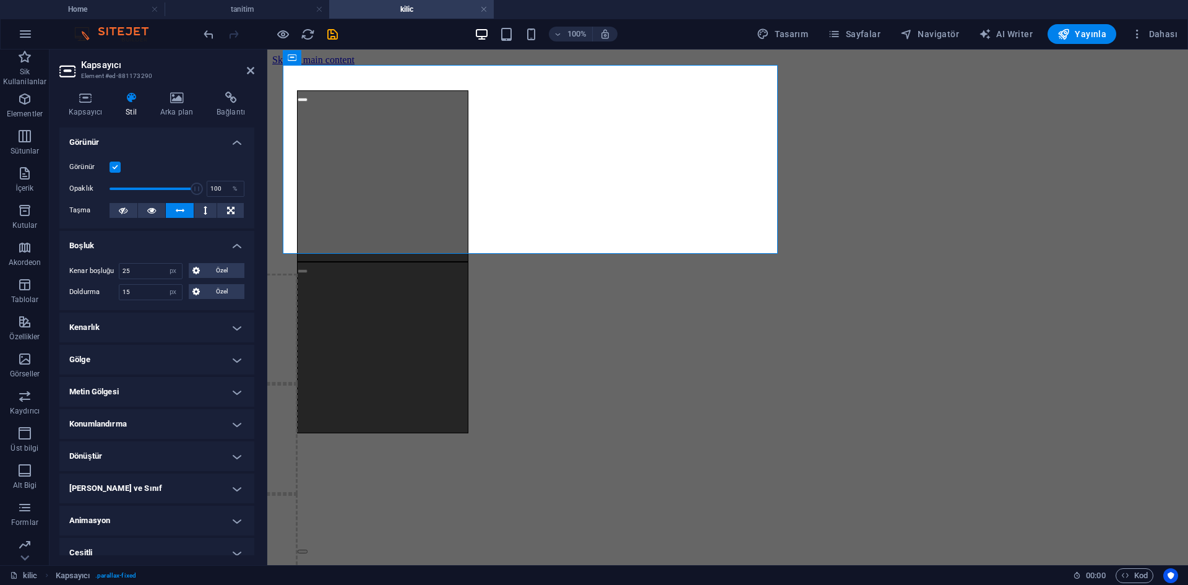
click at [271, 30] on div at bounding box center [270, 34] width 139 height 20
click at [278, 33] on icon "button" at bounding box center [283, 34] width 14 height 14
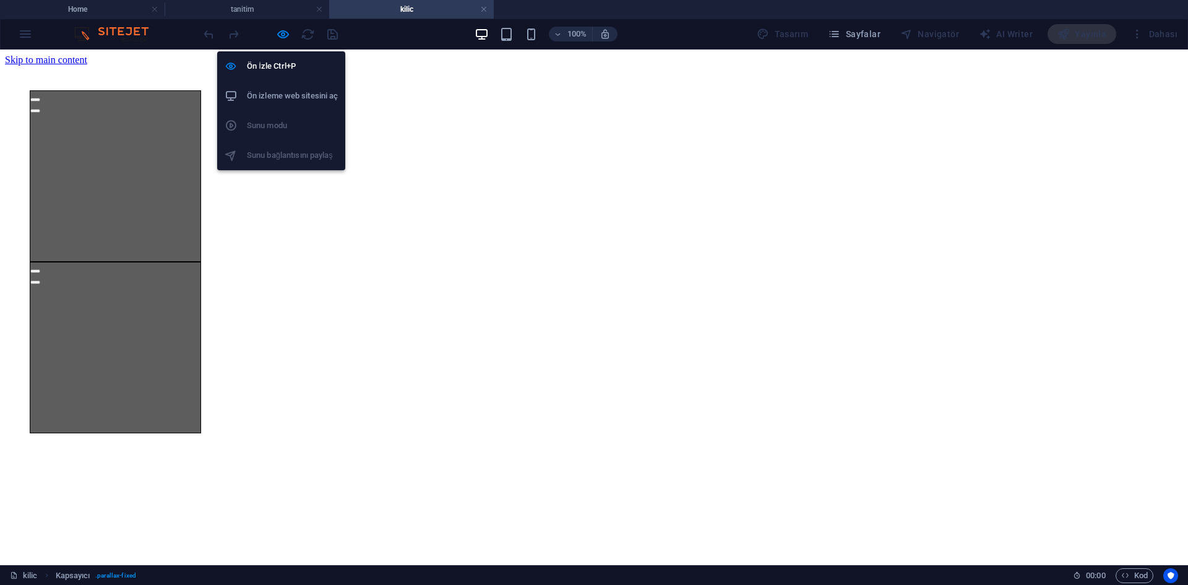
drag, startPoint x: 282, startPoint y: 35, endPoint x: 290, endPoint y: 35, distance: 8.0
click at [282, 35] on icon "button" at bounding box center [283, 34] width 14 height 14
select select "px"
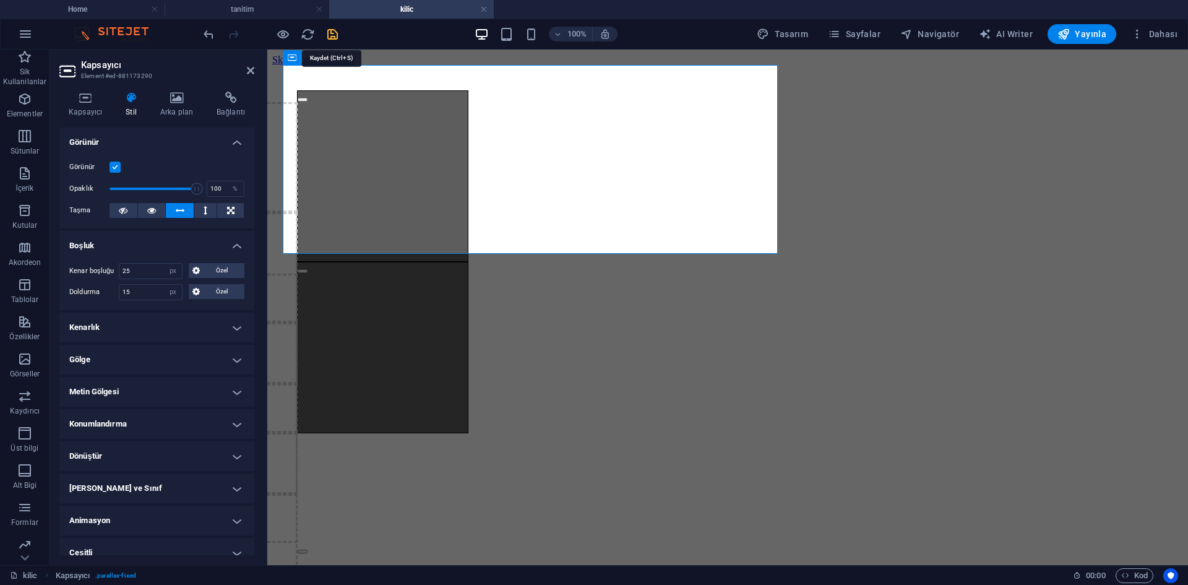
click at [331, 34] on icon "save" at bounding box center [333, 34] width 14 height 14
select select "px"
click at [267, 8] on h4 "tanitim" at bounding box center [247, 9] width 165 height 14
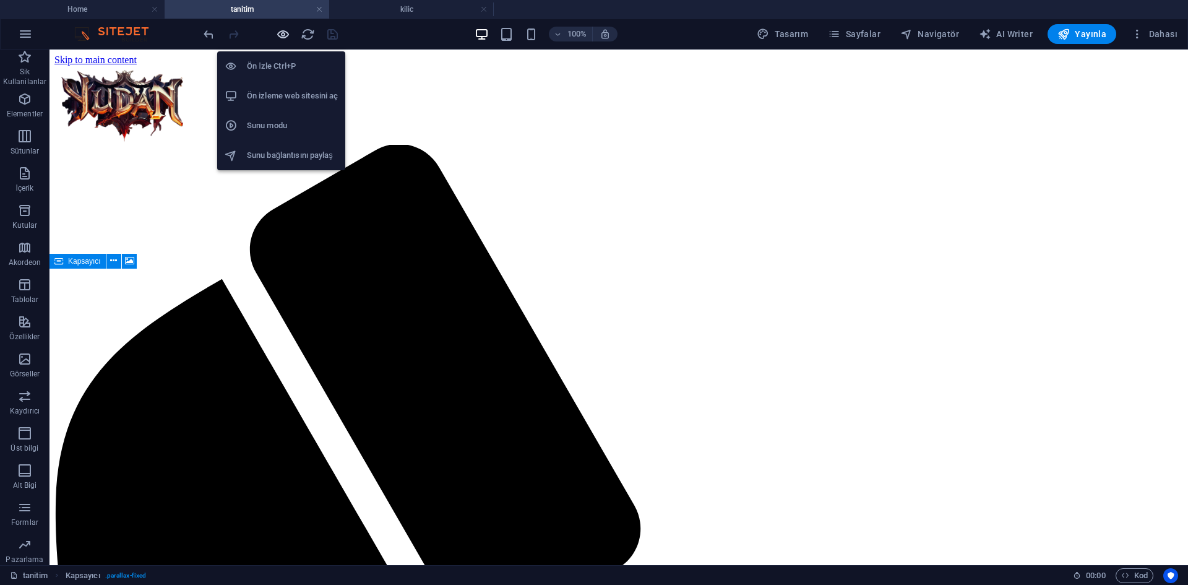
click at [284, 40] on icon "button" at bounding box center [283, 34] width 14 height 14
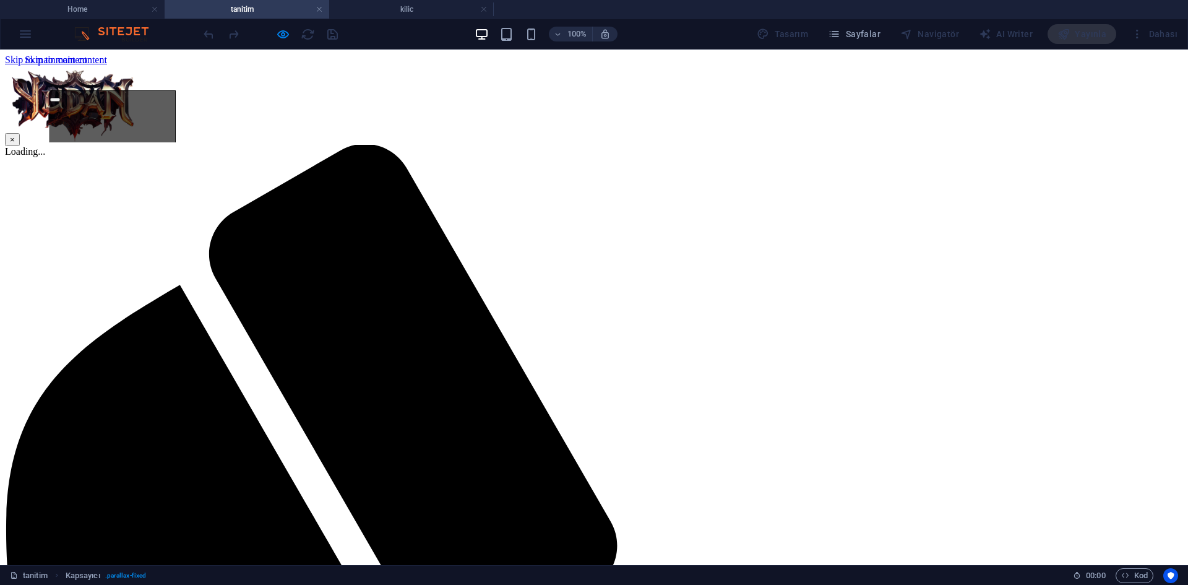
click at [20, 137] on button "×" at bounding box center [12, 139] width 15 height 13
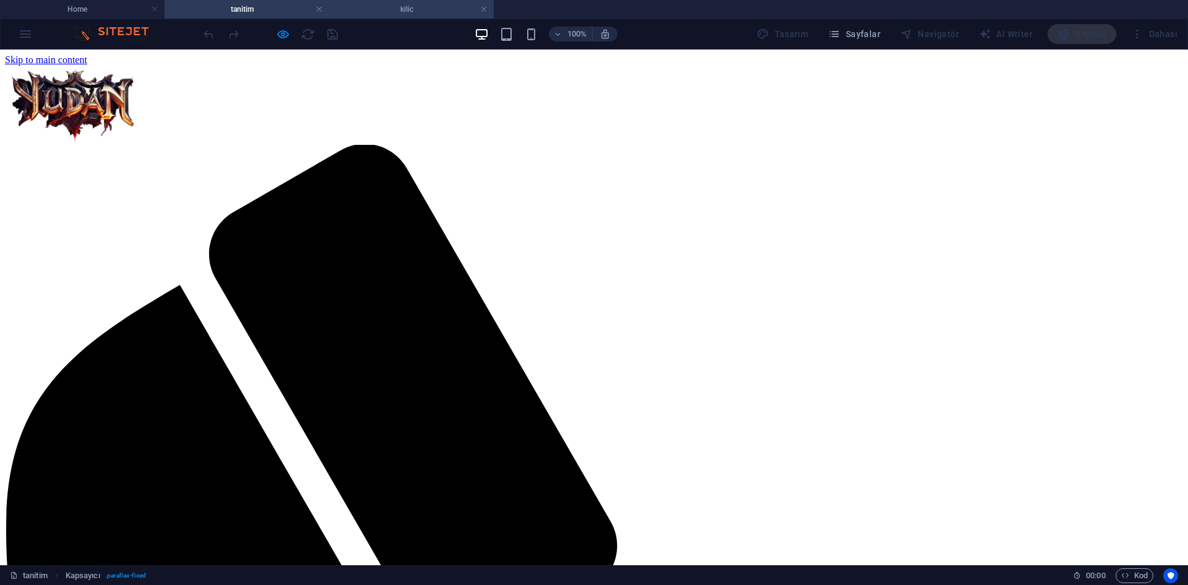
click at [400, 13] on h4 "kilic" at bounding box center [411, 9] width 165 height 14
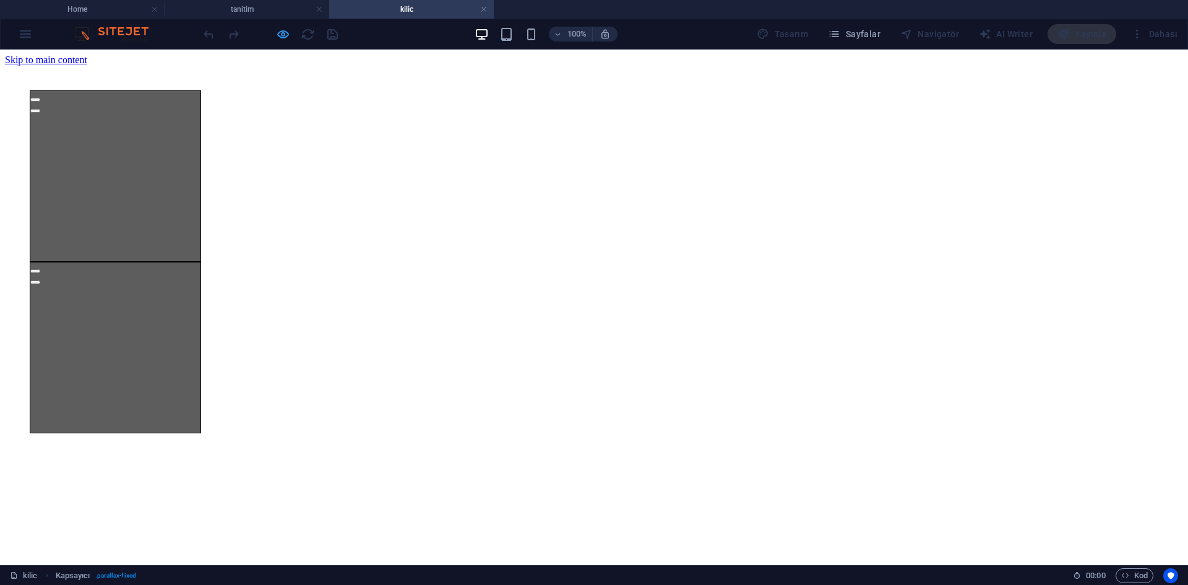
click at [285, 33] on icon "button" at bounding box center [283, 34] width 14 height 14
select select "px"
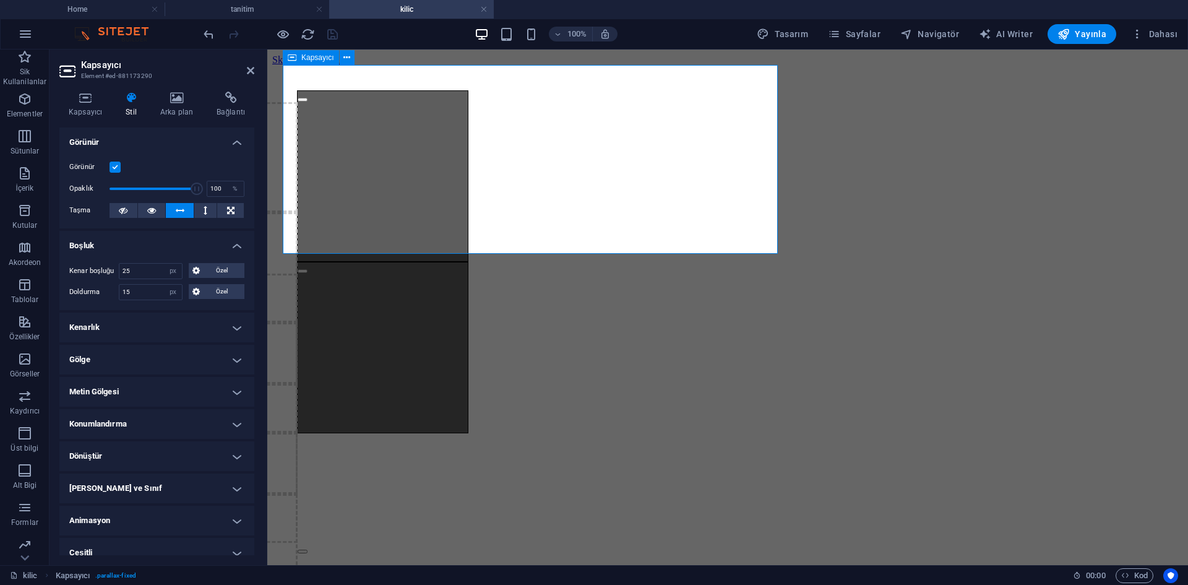
click at [303, 217] on div "İçeriği buraya bırak veya Element ekle Panoyu yapıştır İçeriği buraya bırak vey…" at bounding box center [535, 262] width 495 height 362
drag, startPoint x: 94, startPoint y: 265, endPoint x: 72, endPoint y: 265, distance: 22.3
click at [72, 265] on div "Kenar boşluğu 25 Varsayılan otomatik px % rem vw vh Özel Özel" at bounding box center [156, 271] width 175 height 16
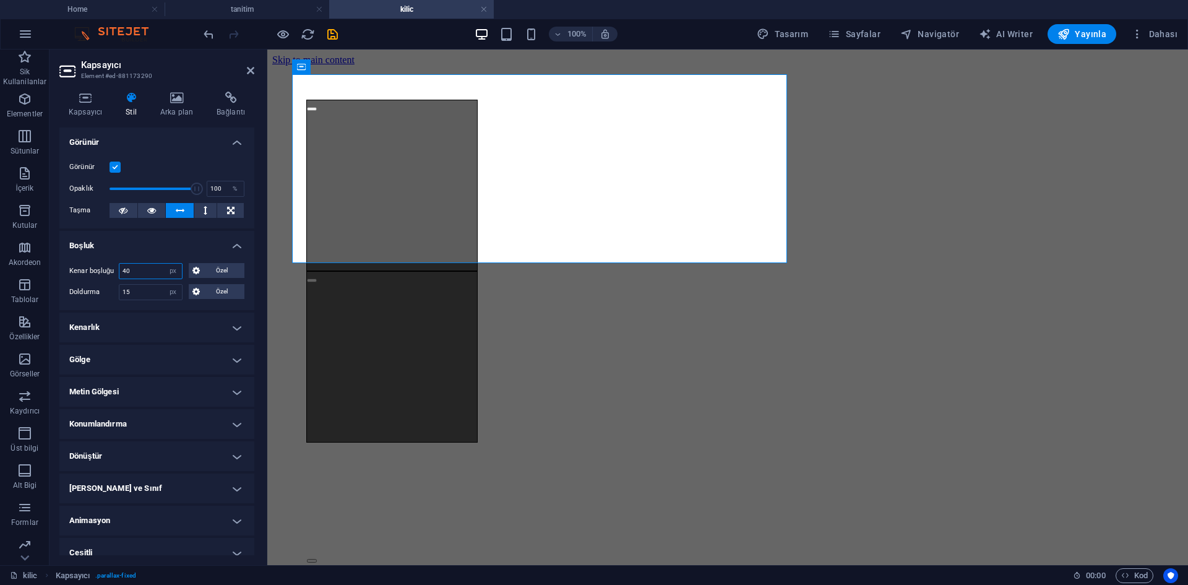
drag, startPoint x: 145, startPoint y: 272, endPoint x: 89, endPoint y: 267, distance: 56.5
click at [89, 267] on div "Kenar boşluğu 40 Varsayılan otomatik px % rem vw vh Özel Özel" at bounding box center [156, 271] width 175 height 16
type input "50"
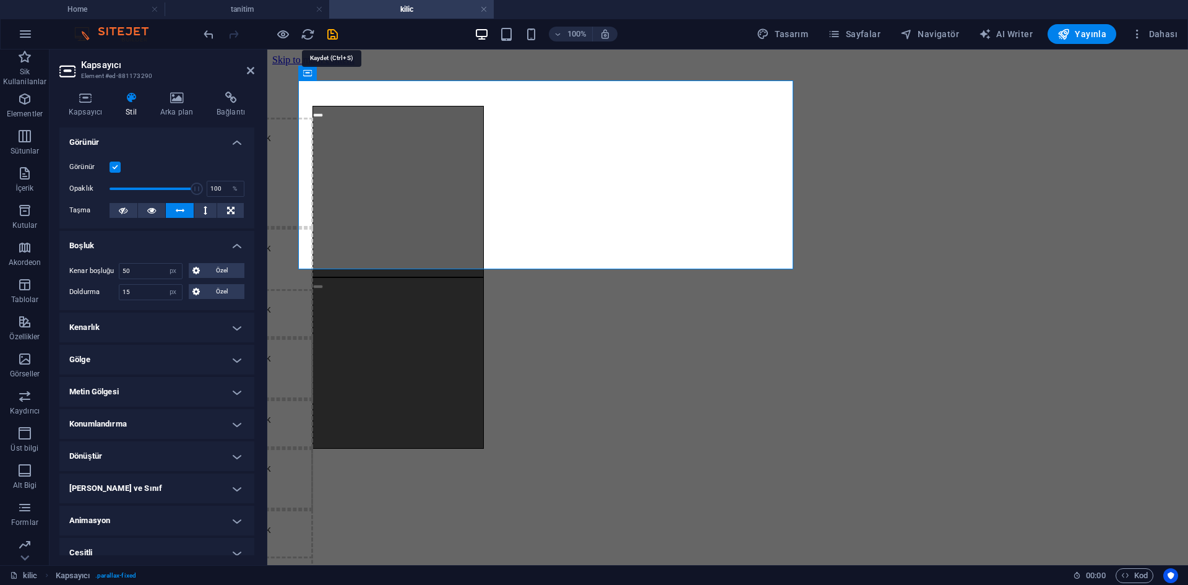
click at [327, 32] on icon "save" at bounding box center [333, 34] width 14 height 14
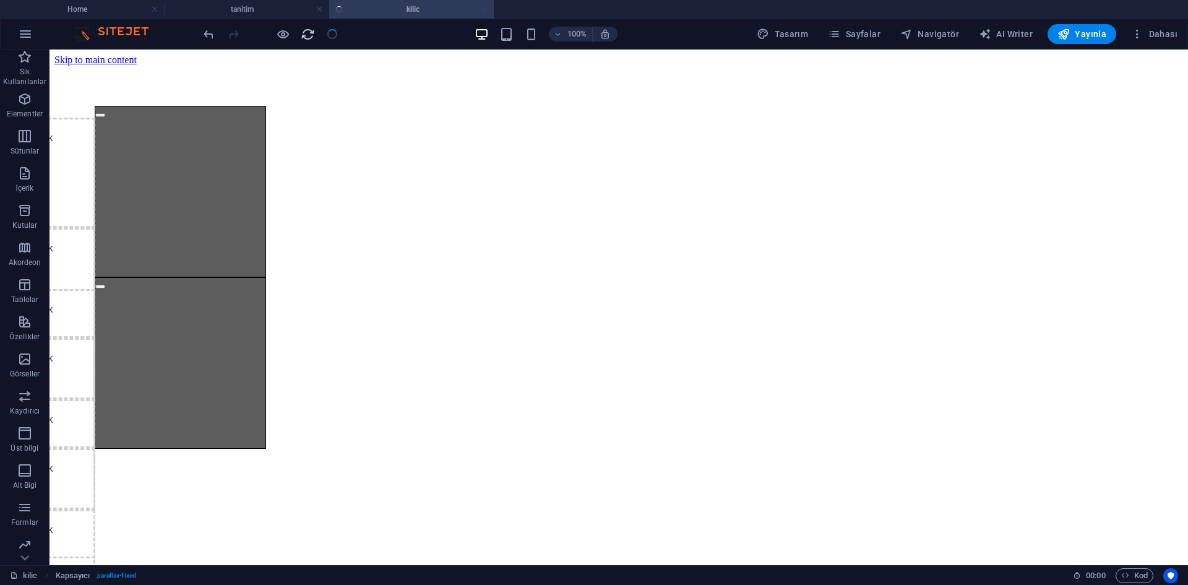
select select "px"
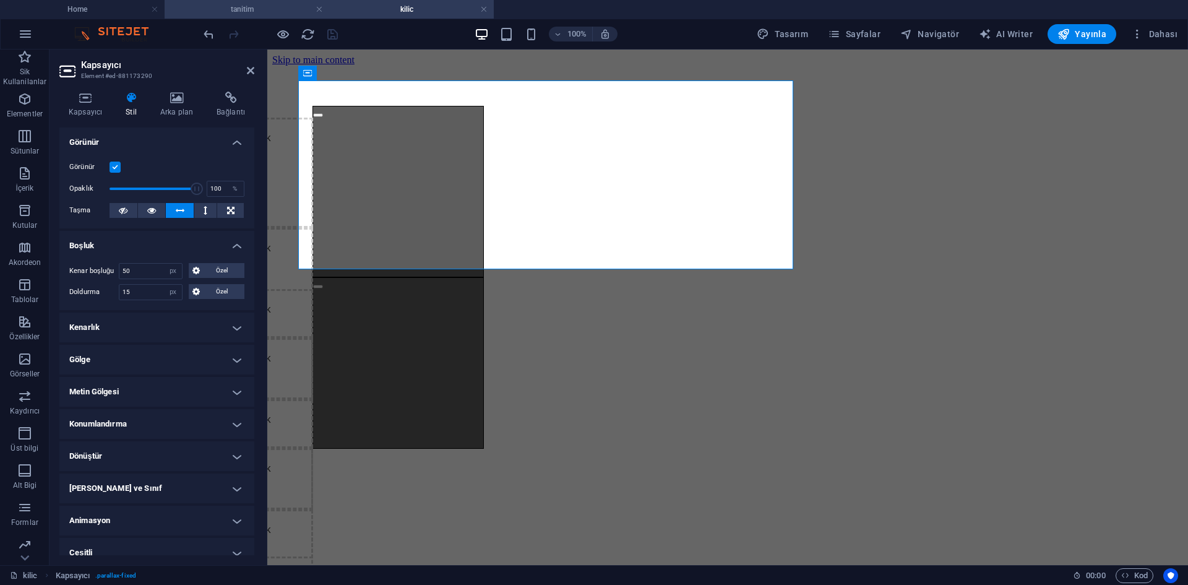
click at [285, 11] on h4 "tanitim" at bounding box center [247, 9] width 165 height 14
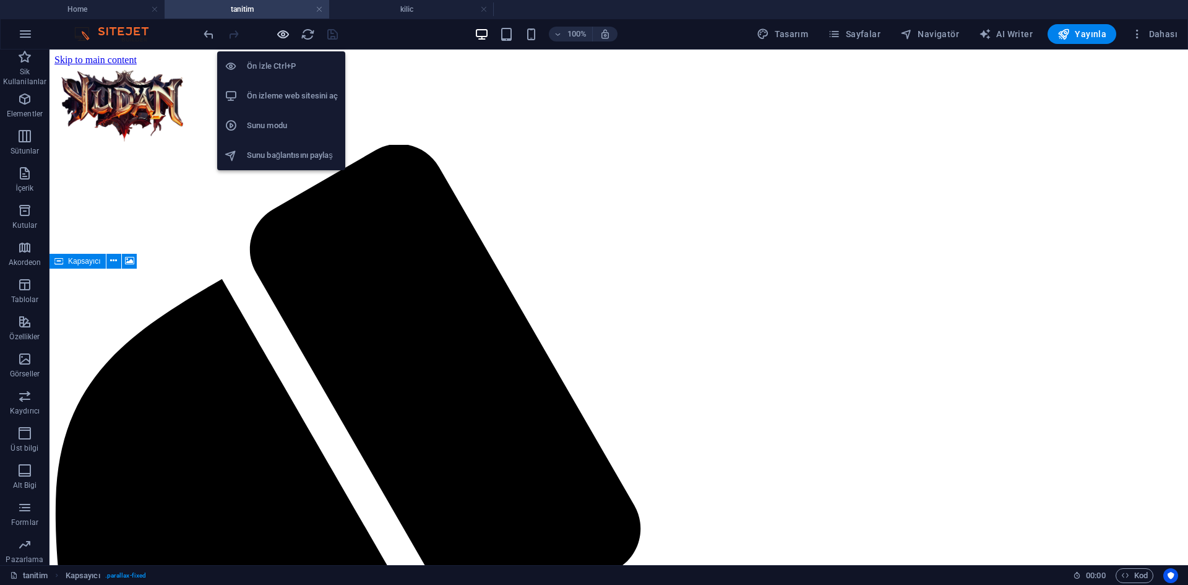
click at [283, 32] on icon "button" at bounding box center [283, 34] width 14 height 14
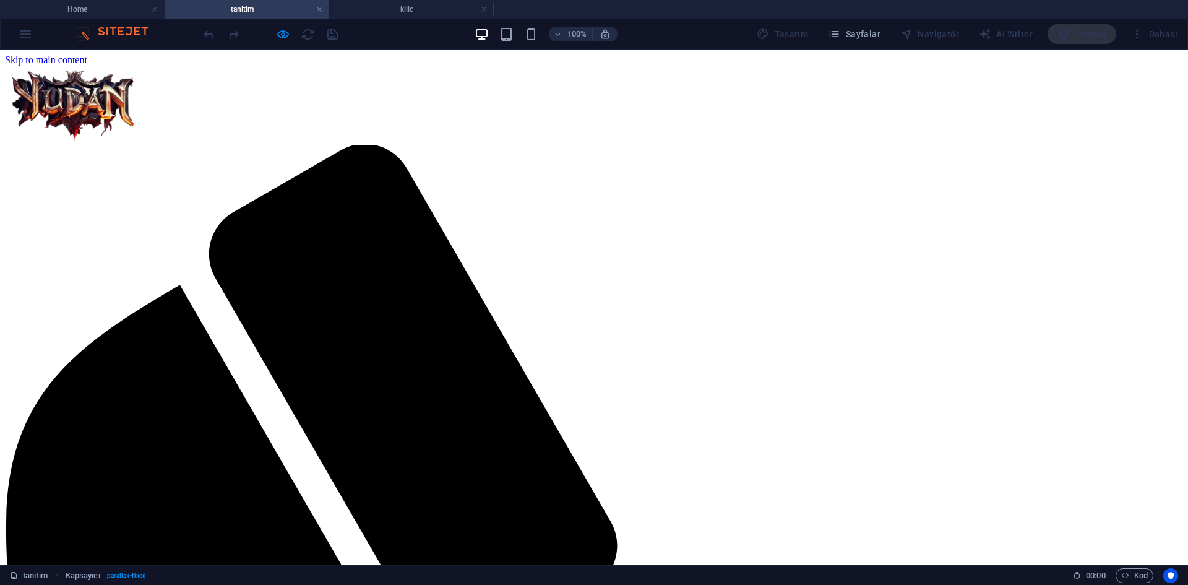
click at [20, 140] on button "×" at bounding box center [12, 139] width 15 height 13
click at [398, 11] on h4 "kilic" at bounding box center [411, 9] width 165 height 14
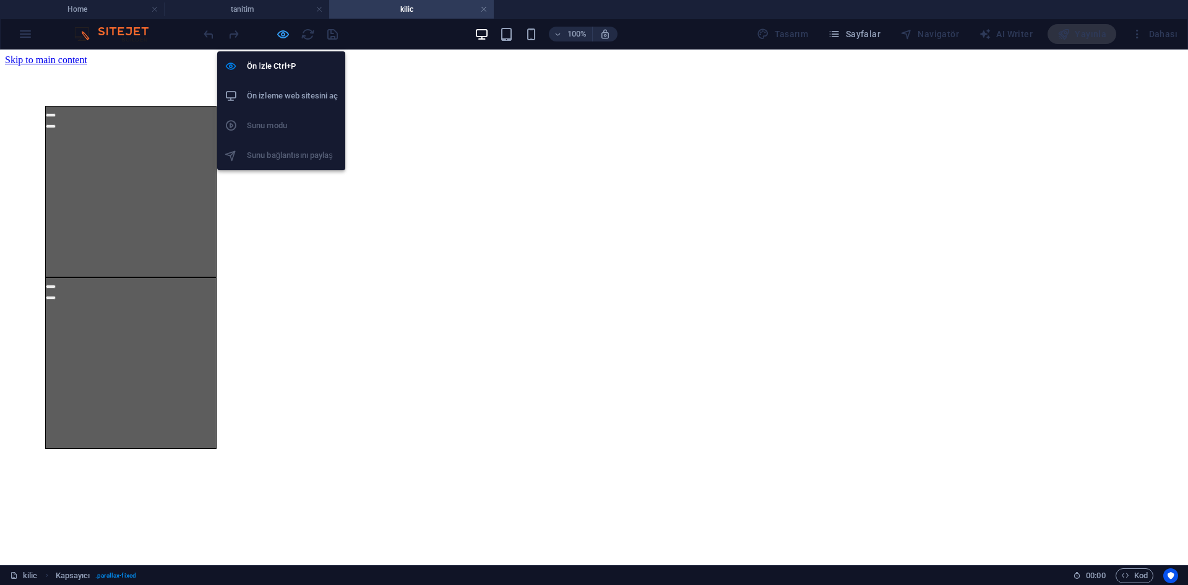
click at [284, 31] on icon "button" at bounding box center [283, 34] width 14 height 14
select select "px"
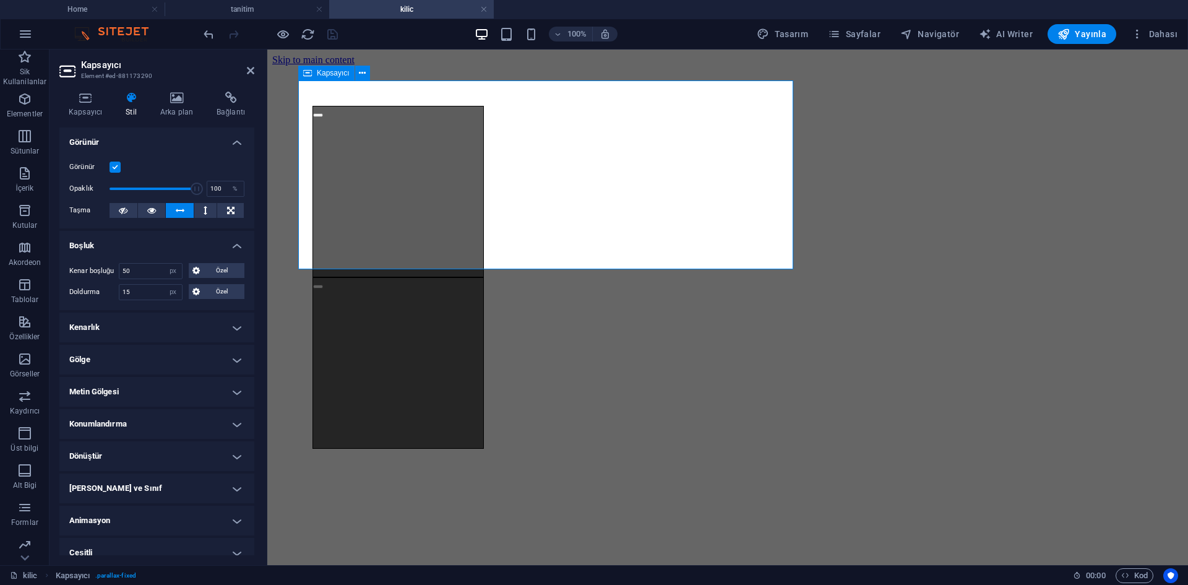
click at [326, 239] on div "İçeriği buraya bırak veya Element ekle Panoyu yapıştır İçeriği buraya bırak vey…" at bounding box center [550, 278] width 495 height 362
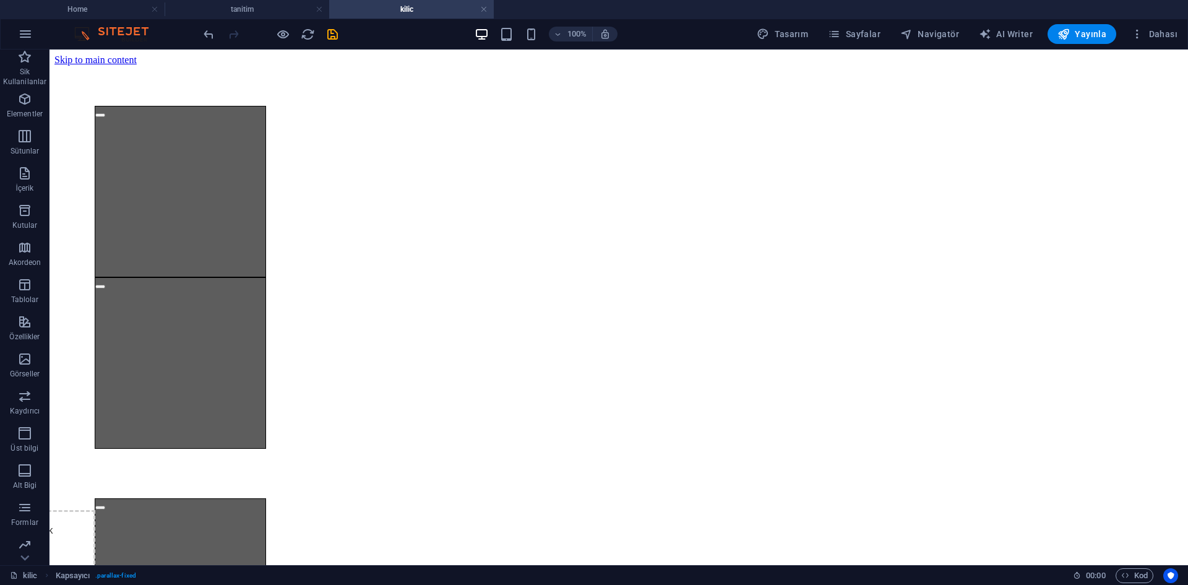
scroll to position [394, 0]
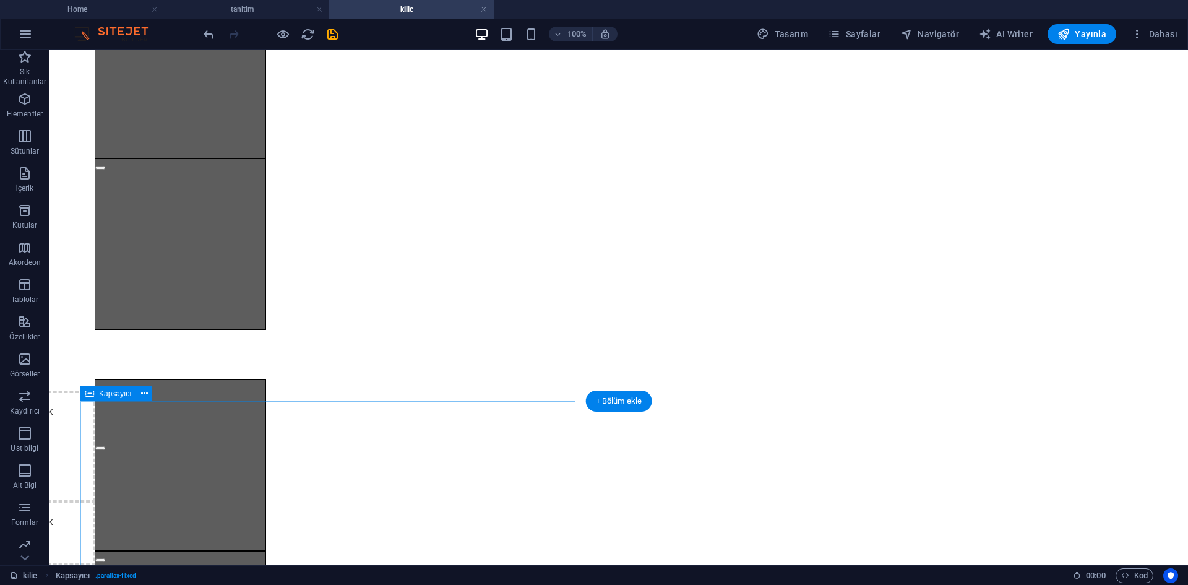
scroll to position [0, 0]
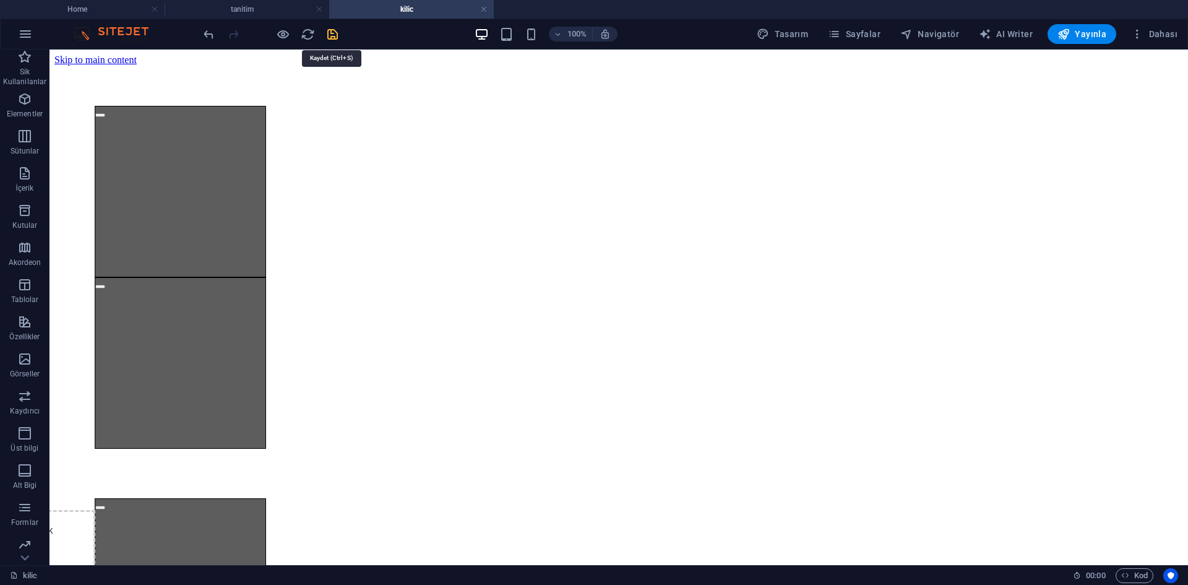
click at [339, 31] on span "save" at bounding box center [332, 34] width 15 height 14
select select "px"
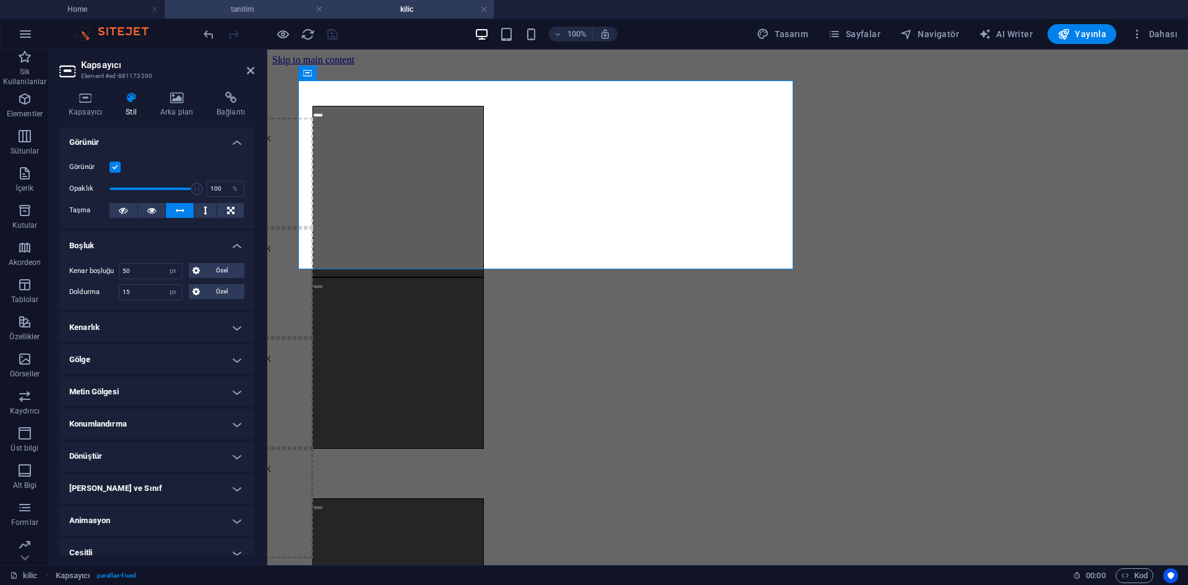
click at [282, 9] on h4 "tanitim" at bounding box center [247, 9] width 165 height 14
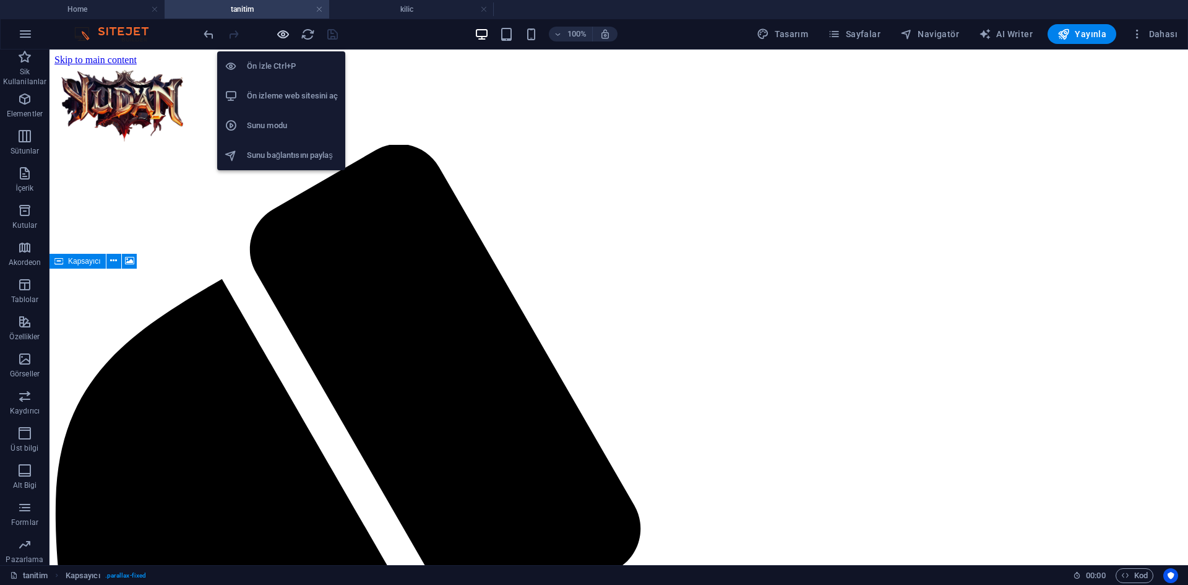
click at [288, 28] on icon "button" at bounding box center [283, 34] width 14 height 14
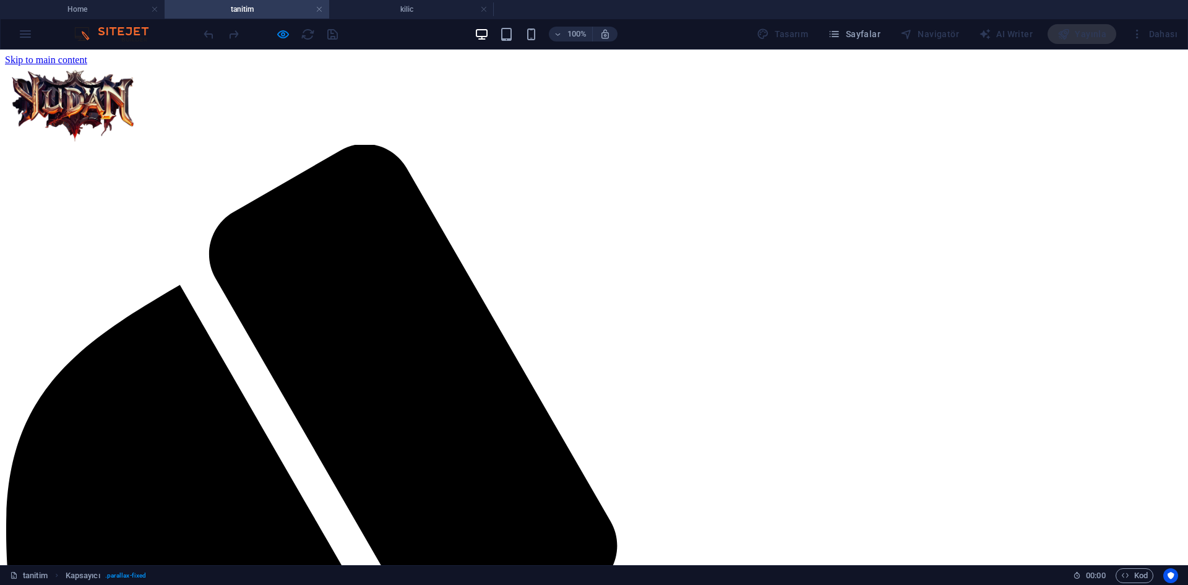
click at [20, 136] on button "×" at bounding box center [12, 139] width 15 height 13
click at [428, 15] on h4 "kilic" at bounding box center [411, 9] width 165 height 14
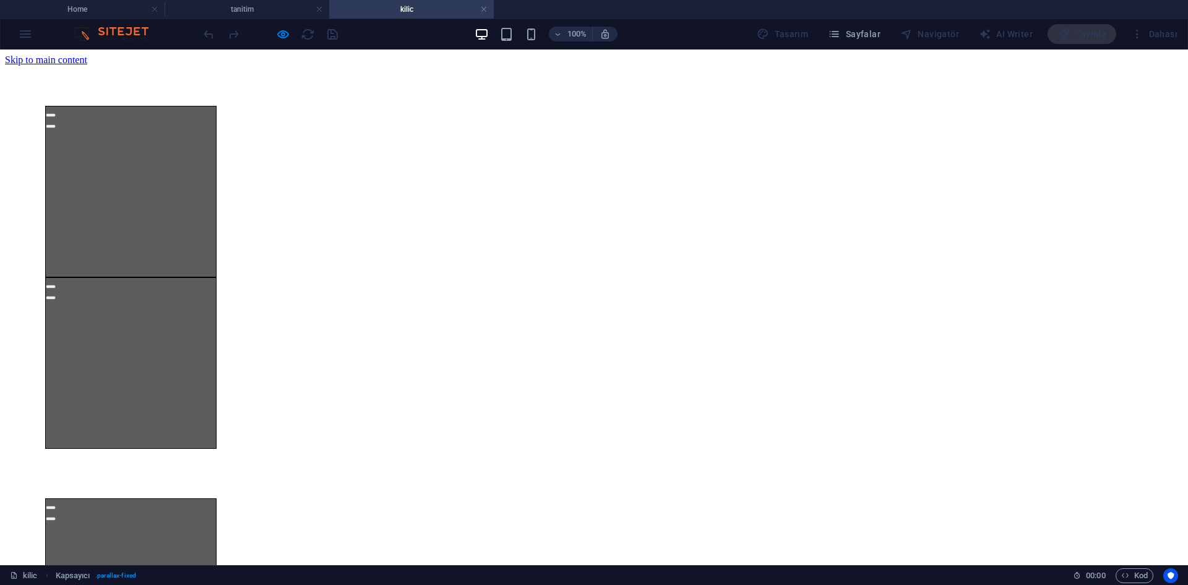
click at [194, 156] on div "İçeriği buraya bırak veya Element ekle Panoyu yapıştır İçeriği buraya bırak vey…" at bounding box center [130, 191] width 171 height 171
click at [271, 14] on h4 "tanitim" at bounding box center [247, 9] width 165 height 14
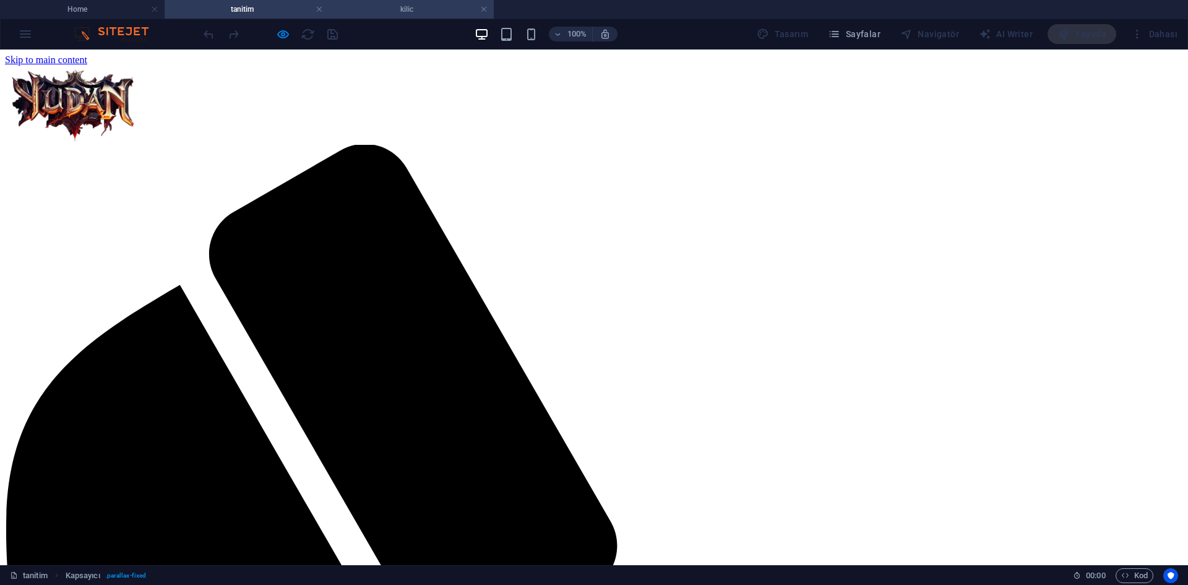
click at [396, 15] on h4 "kilic" at bounding box center [411, 9] width 165 height 14
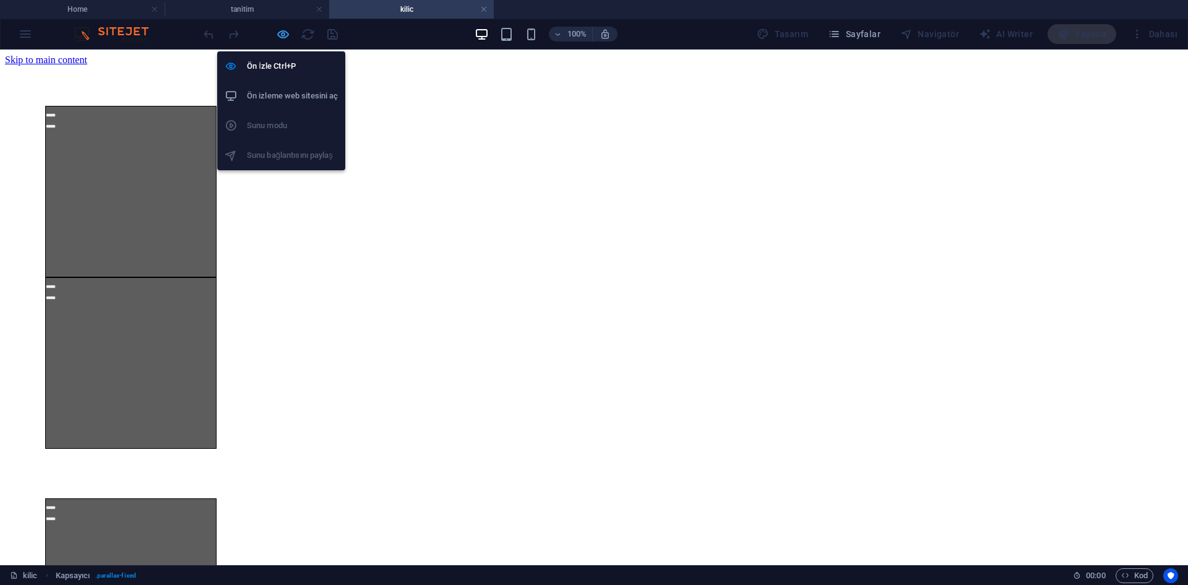
click at [289, 30] on span "button" at bounding box center [282, 34] width 15 height 14
select select "px"
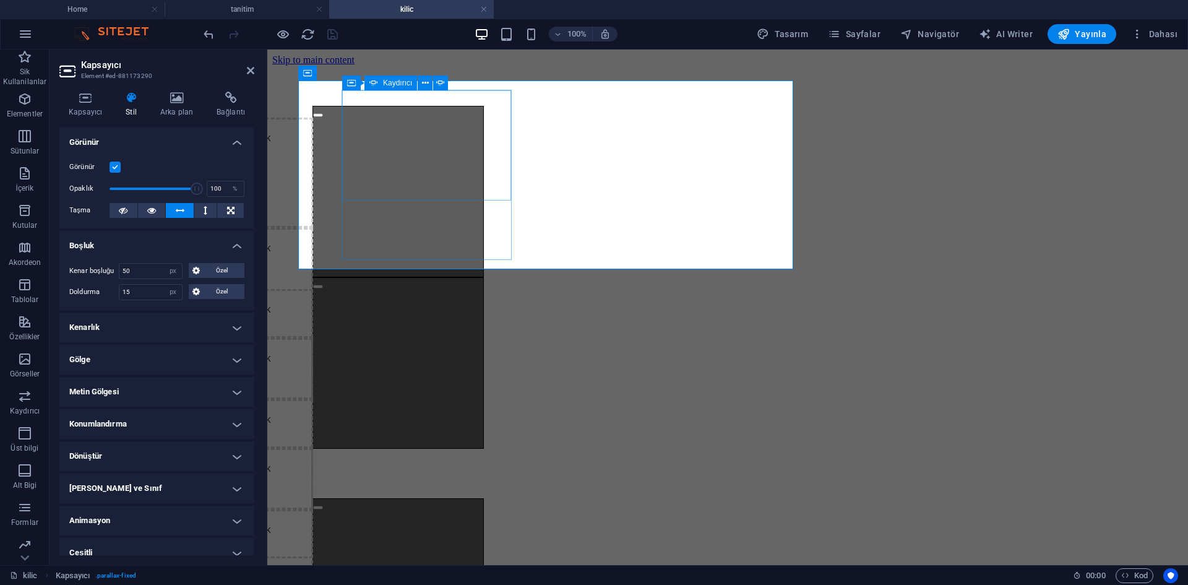
click at [258, 282] on span "Element ekle" at bounding box center [228, 290] width 59 height 17
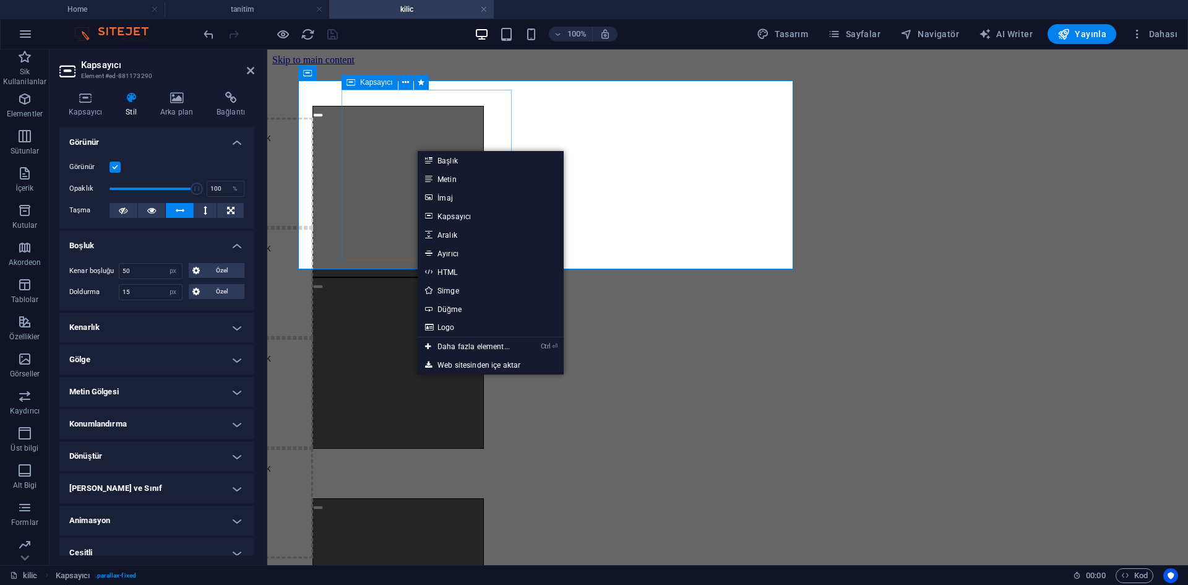
click at [393, 219] on div "İçeriği buraya bırak veya Element ekle Panoyu yapıştır İçeriği buraya bırak vey…" at bounding box center [398, 191] width 171 height 171
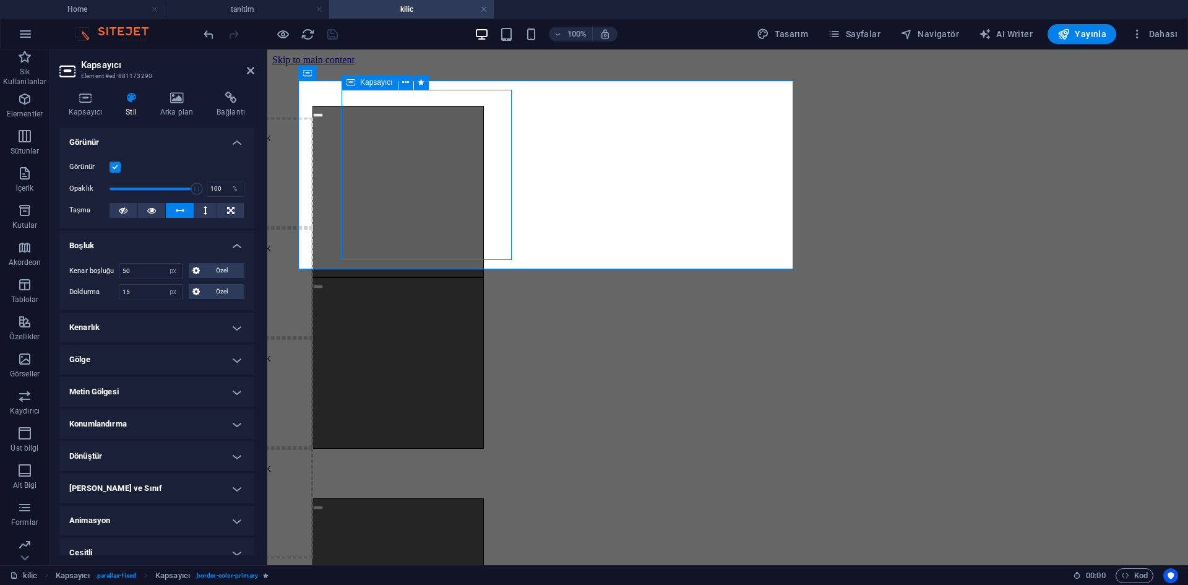
click at [394, 229] on div "İçeriği buraya bırak veya Element ekle Panoyu yapıştır İçeriği buraya bırak vey…" at bounding box center [398, 191] width 171 height 171
select select "px"
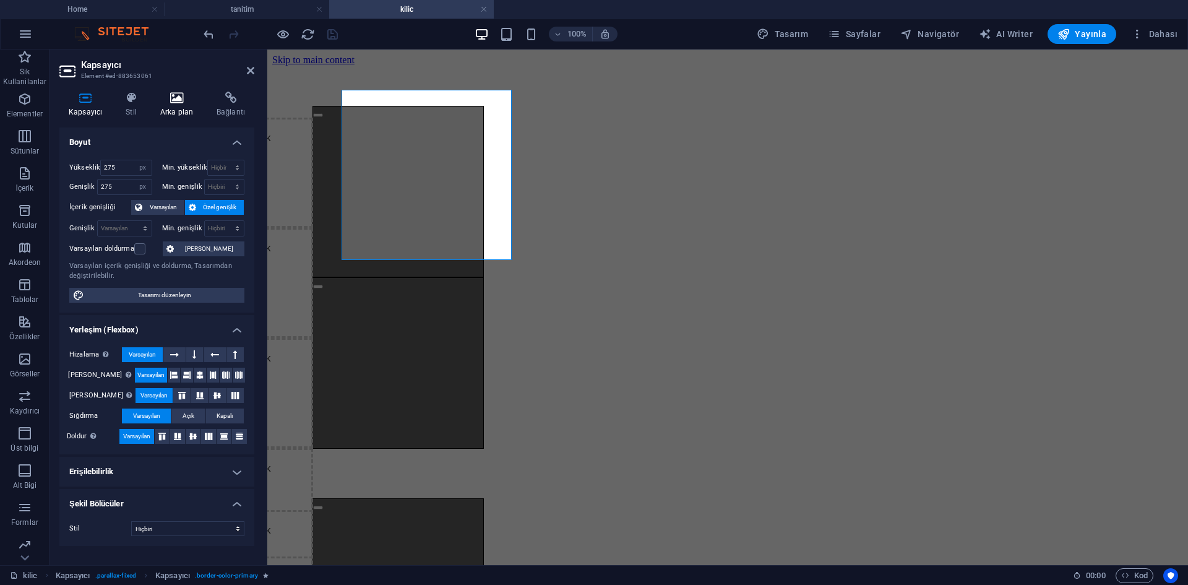
click at [180, 110] on h4 "Arka plan" at bounding box center [179, 105] width 56 height 26
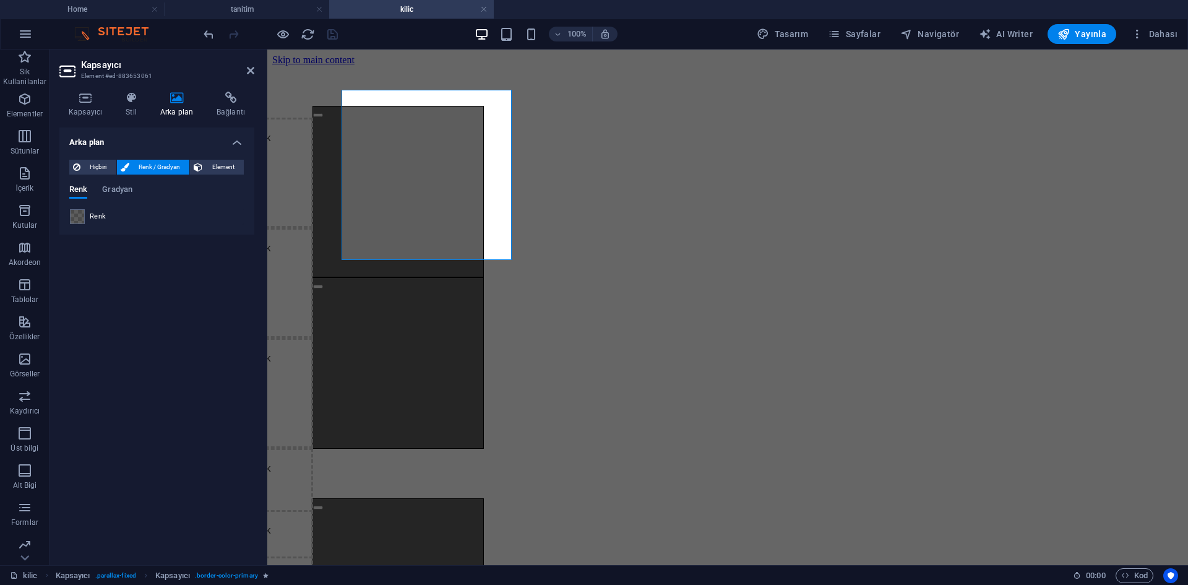
drag, startPoint x: 93, startPoint y: 107, endPoint x: 91, endPoint y: 121, distance: 13.8
click at [91, 120] on div "Kapsayıcı Stil Arka plan Bağlantı Boyut Yükseklik 275 Varsayılan px rem % vh vw…" at bounding box center [156, 324] width 195 height 464
click at [90, 108] on h4 "Kapsayıcı" at bounding box center [87, 105] width 57 height 26
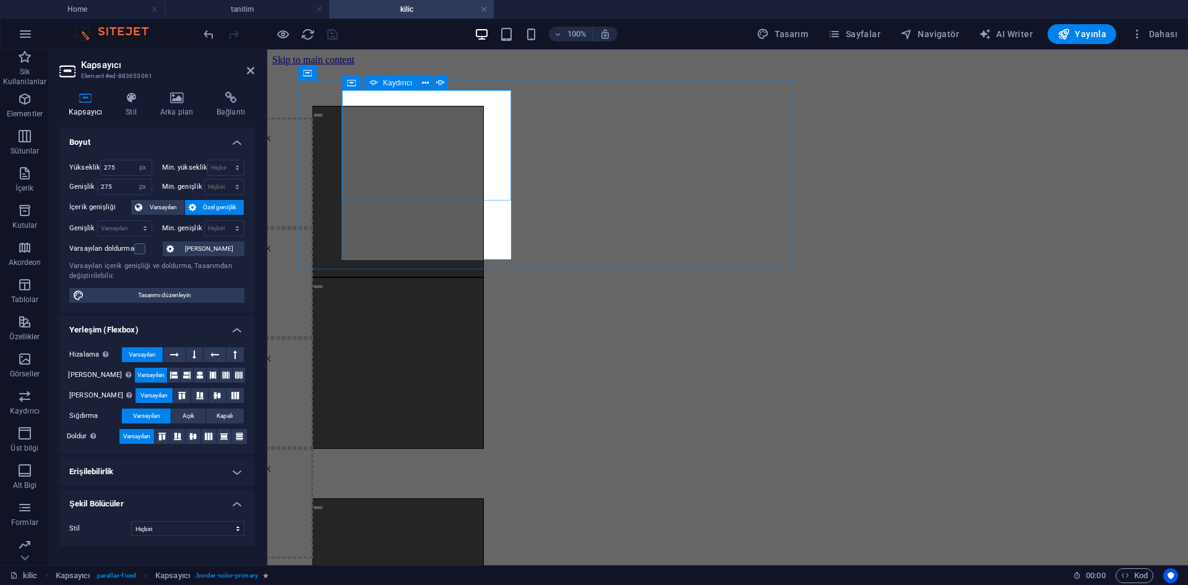
click at [258, 282] on span "Element ekle" at bounding box center [228, 290] width 59 height 17
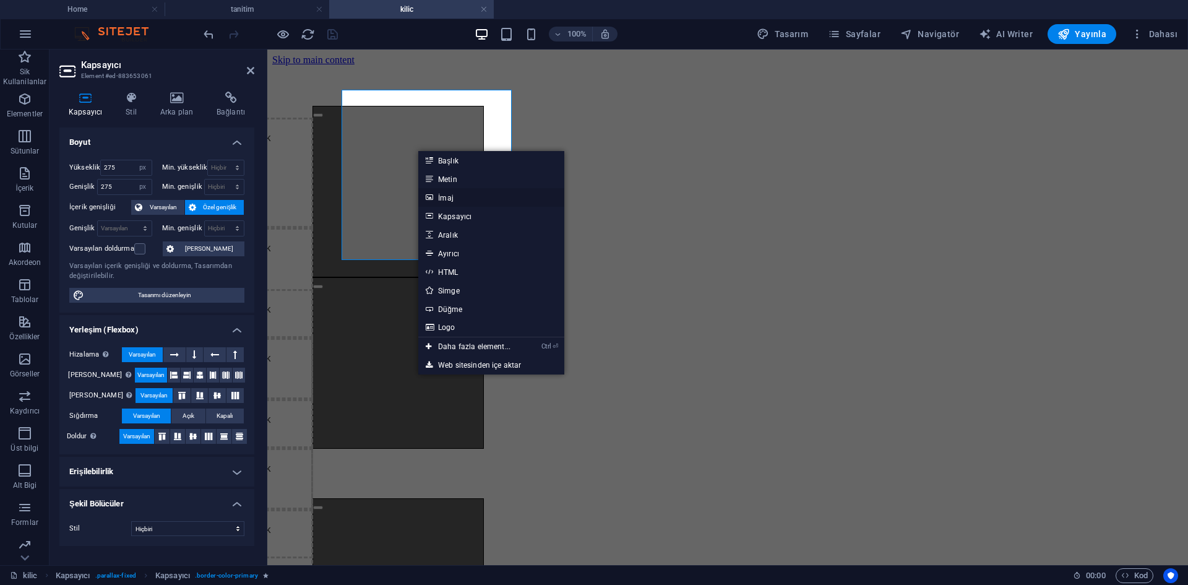
click at [474, 197] on link "İmaj" at bounding box center [491, 197] width 146 height 19
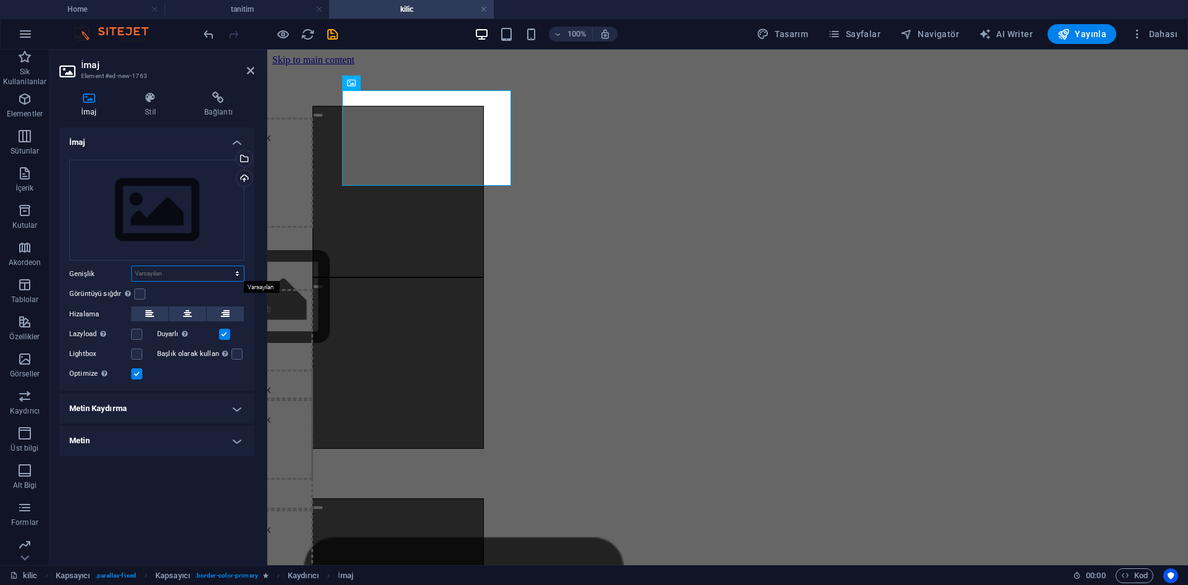
click at [174, 276] on select "Varsayılan otomatik px rem % em vh vw" at bounding box center [188, 273] width 112 height 15
select select "px"
click at [227, 266] on select "Varsayılan otomatik px rem % em vh vw" at bounding box center [188, 273] width 112 height 15
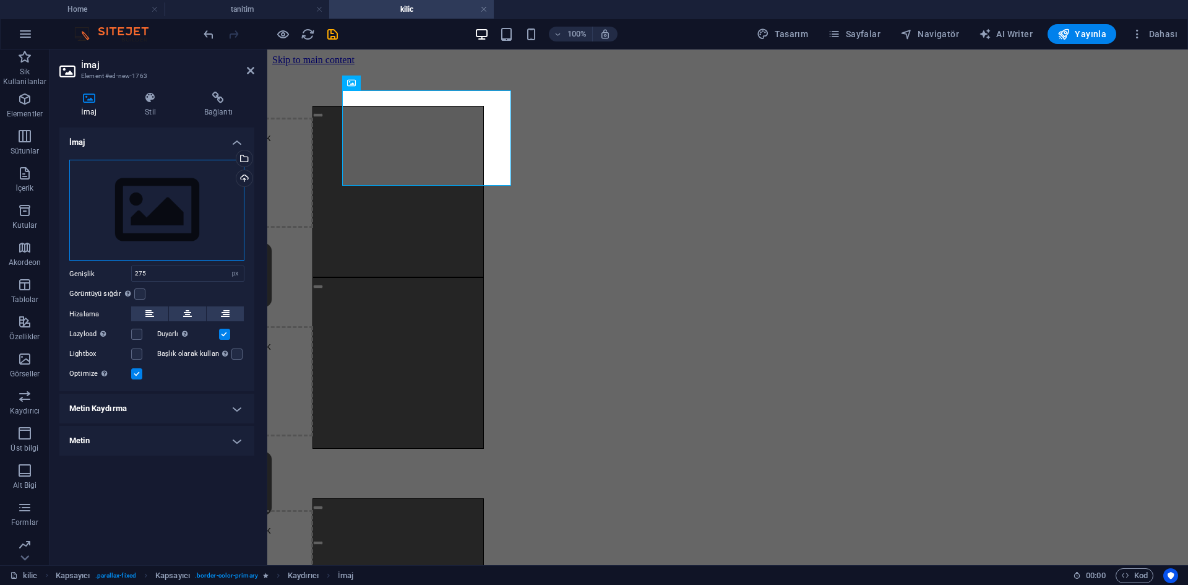
click at [201, 184] on div "Dosyaları buraya sürükleyin, dosyaları seçmek için tıklayın veya Dosyalardan ya…" at bounding box center [156, 211] width 175 height 102
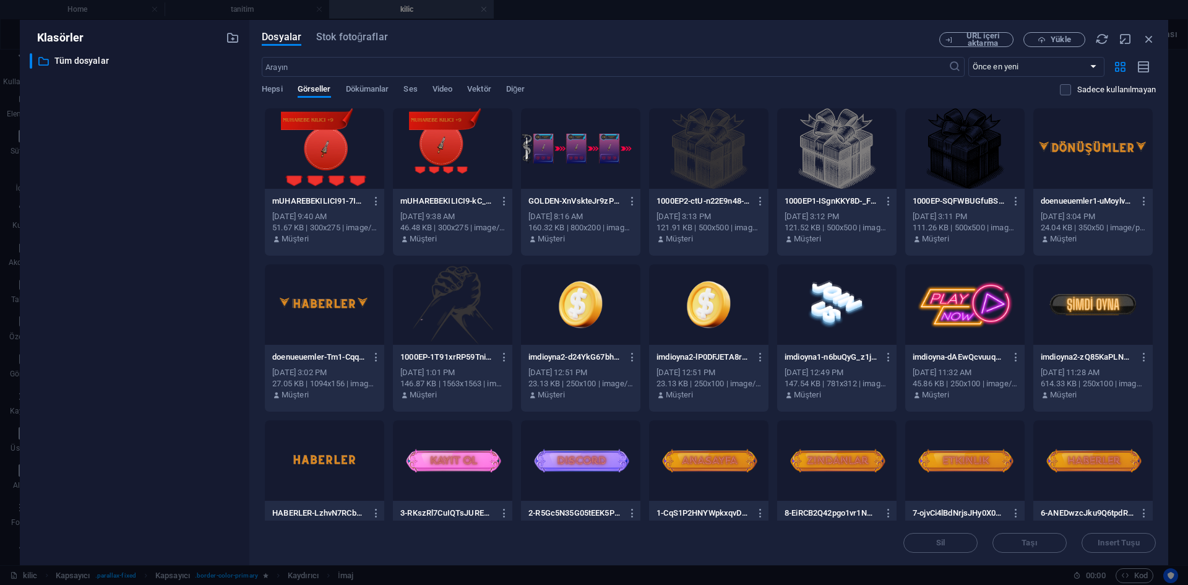
click at [591, 325] on div at bounding box center [580, 304] width 119 height 80
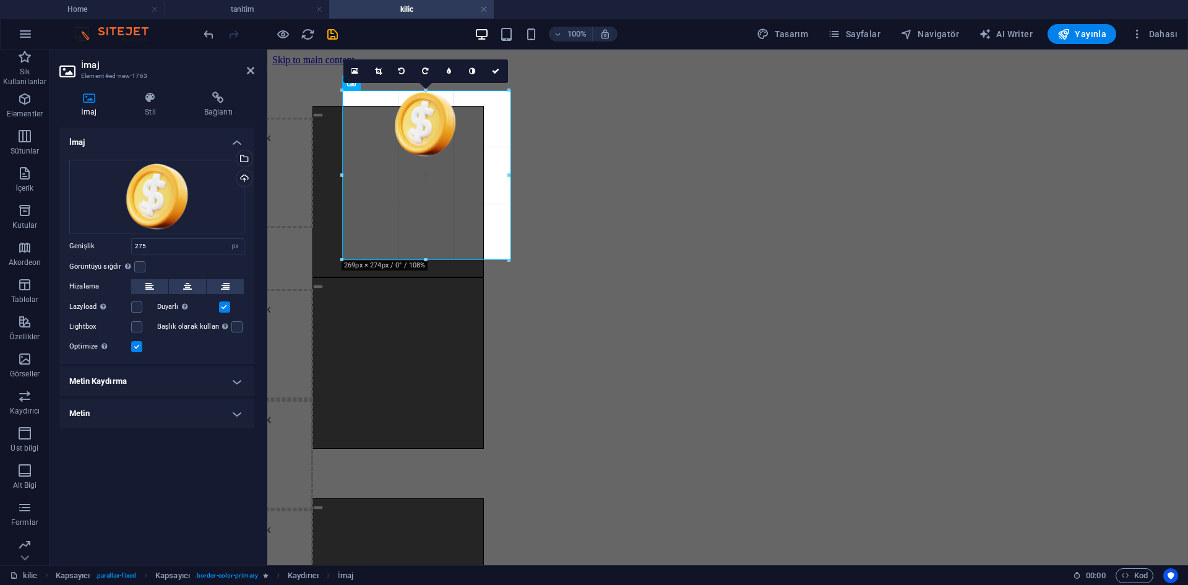
drag, startPoint x: 427, startPoint y: 157, endPoint x: 430, endPoint y: 259, distance: 102.2
drag, startPoint x: 426, startPoint y: 157, endPoint x: 426, endPoint y: 251, distance: 94.7
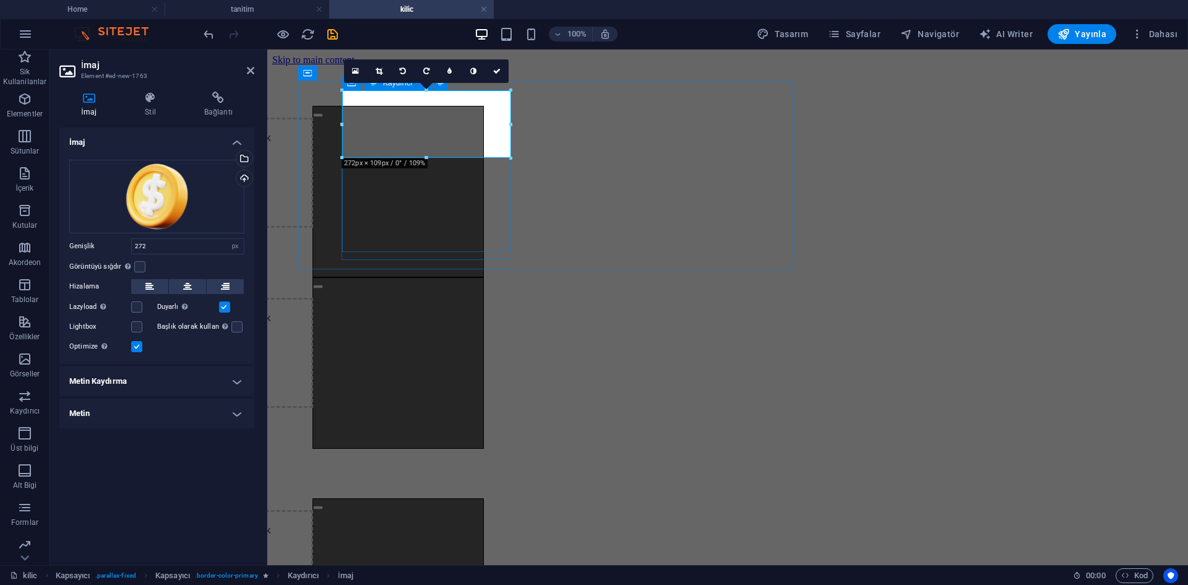
drag, startPoint x: 425, startPoint y: 170, endPoint x: 426, endPoint y: 241, distance: 71.2
drag, startPoint x: 425, startPoint y: 158, endPoint x: 425, endPoint y: 199, distance: 41.5
drag, startPoint x: 149, startPoint y: 249, endPoint x: 121, endPoint y: 248, distance: 27.9
click at [121, 248] on div "Genişlik 273 Varsayılan otomatik px rem % em vh vw" at bounding box center [156, 246] width 175 height 16
type input "275"
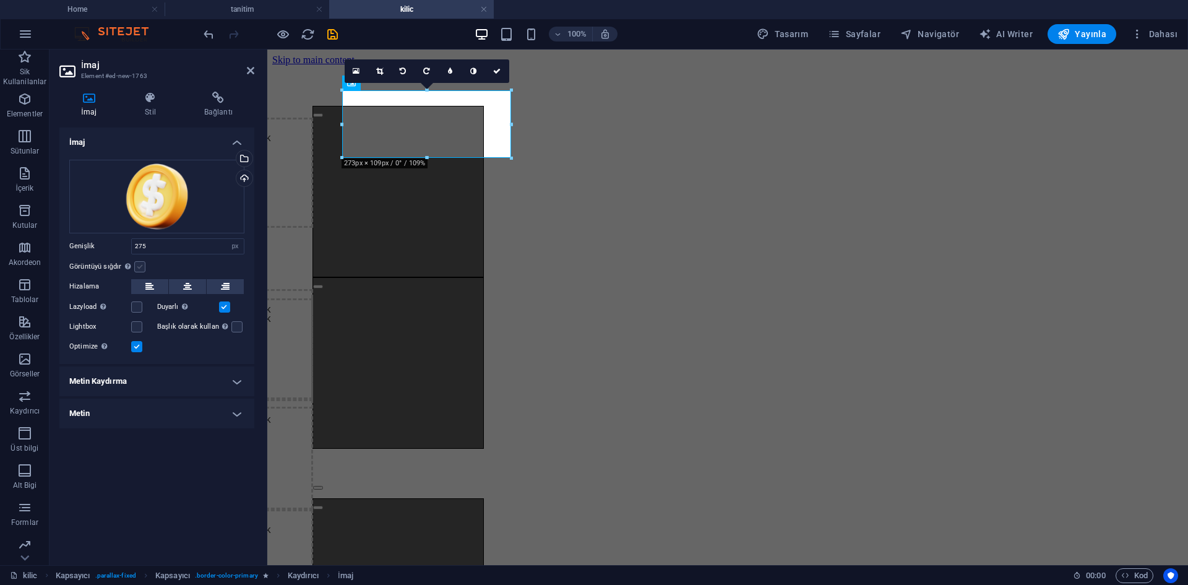
click at [141, 261] on label at bounding box center [139, 266] width 11 height 11
click at [0, 0] on input "Görüntüyü sığdır Görüntüyü otomatik olarak sabit bir genişliğe ve yüksekliğe sı…" at bounding box center [0, 0] width 0 height 0
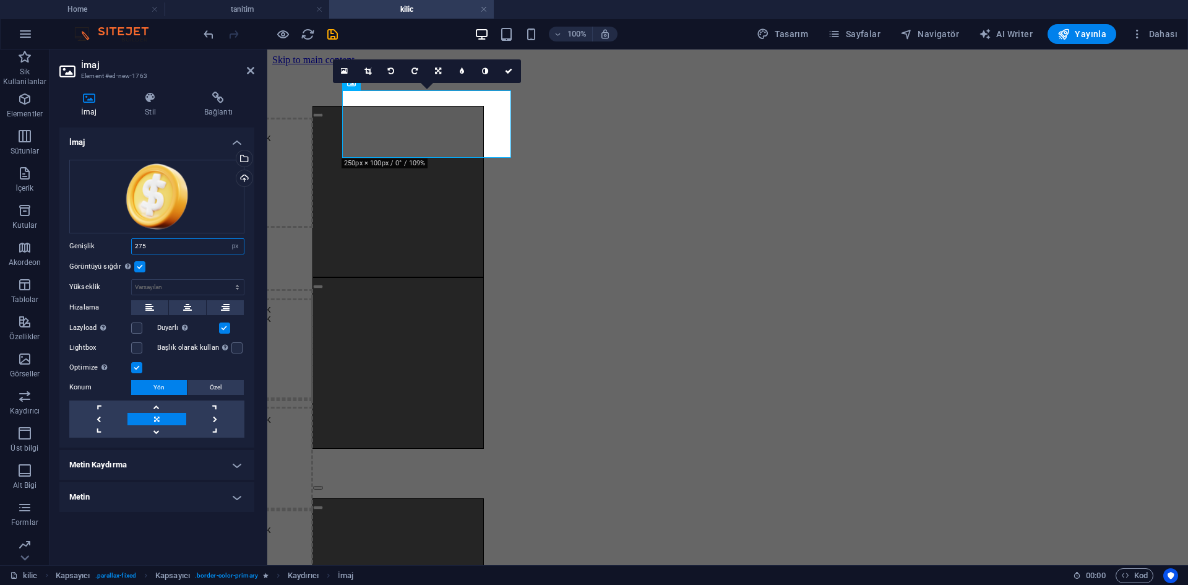
drag, startPoint x: 152, startPoint y: 246, endPoint x: 97, endPoint y: 245, distance: 55.7
click at [98, 245] on div "Genişlik 275 Varsayılan otomatik px rem % em vh vw" at bounding box center [156, 246] width 175 height 16
click at [144, 284] on select "Varsayılan otomatik px" at bounding box center [188, 287] width 112 height 15
select select "px"
click at [227, 280] on select "Varsayılan otomatik px" at bounding box center [188, 287] width 112 height 15
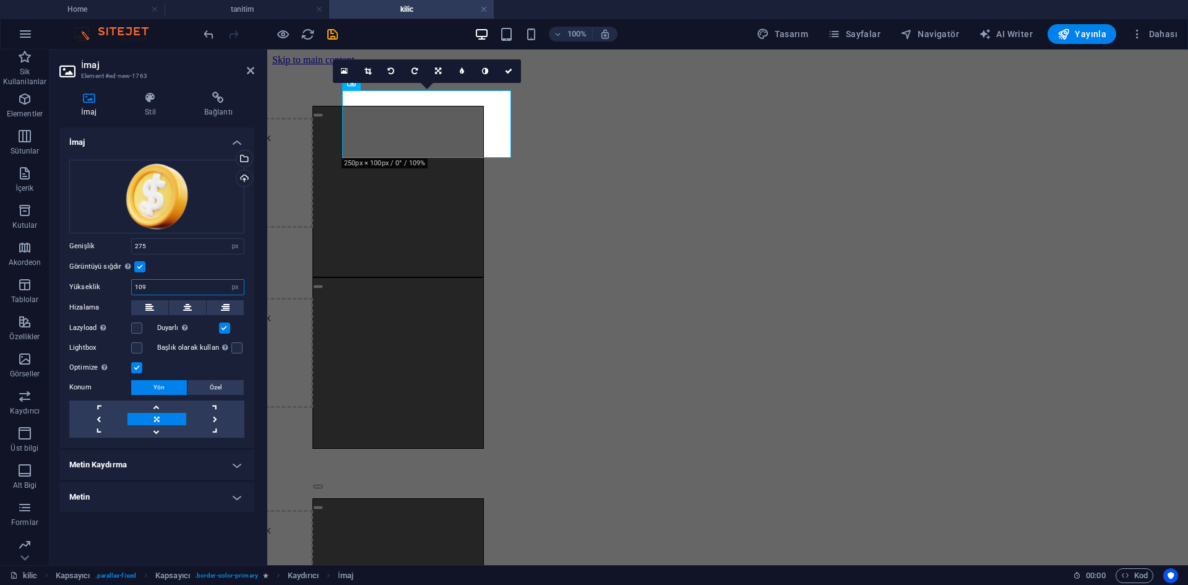
click at [210, 283] on input "109" at bounding box center [188, 287] width 112 height 15
drag, startPoint x: 210, startPoint y: 283, endPoint x: 0, endPoint y: 289, distance: 209.9
click at [0, 289] on section "Sik Kullanilanlar Elementler Sütunlar İçerik Kutular Akordeon Tablolar Özellikl…" at bounding box center [594, 308] width 1188 height 516
type input "275"
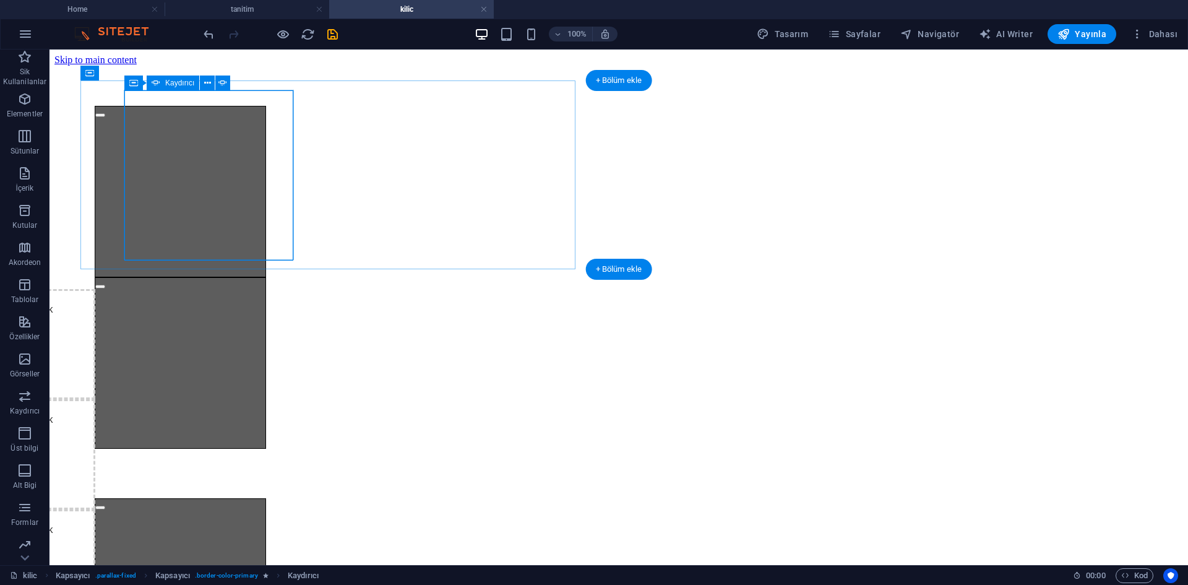
click at [105, 117] on button "button" at bounding box center [100, 115] width 10 height 4
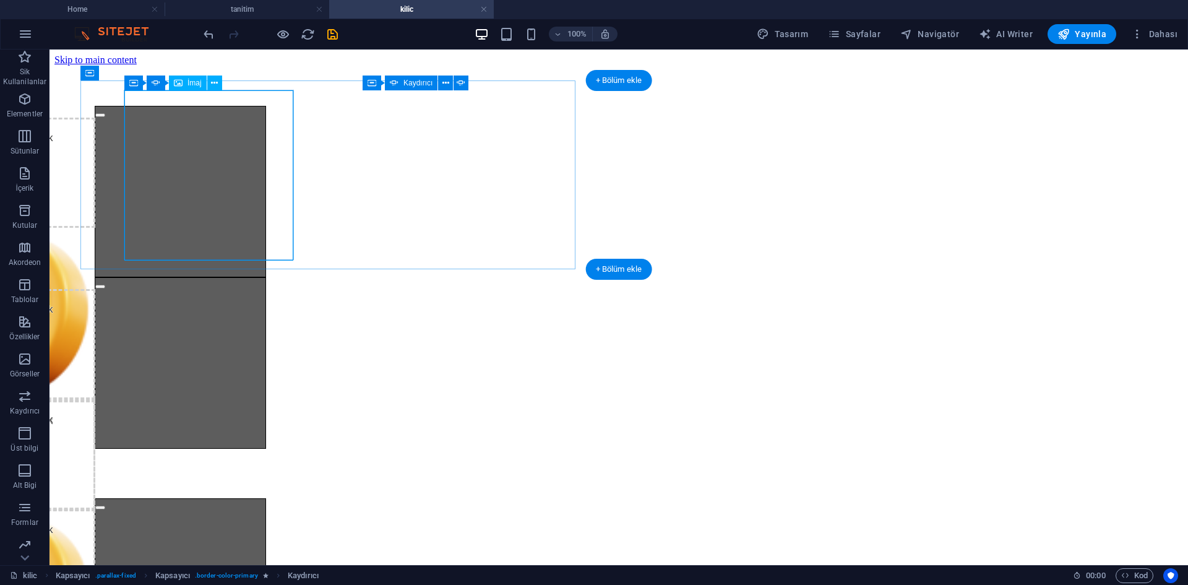
click at [95, 228] on figure "1/2" at bounding box center [10, 314] width 169 height 173
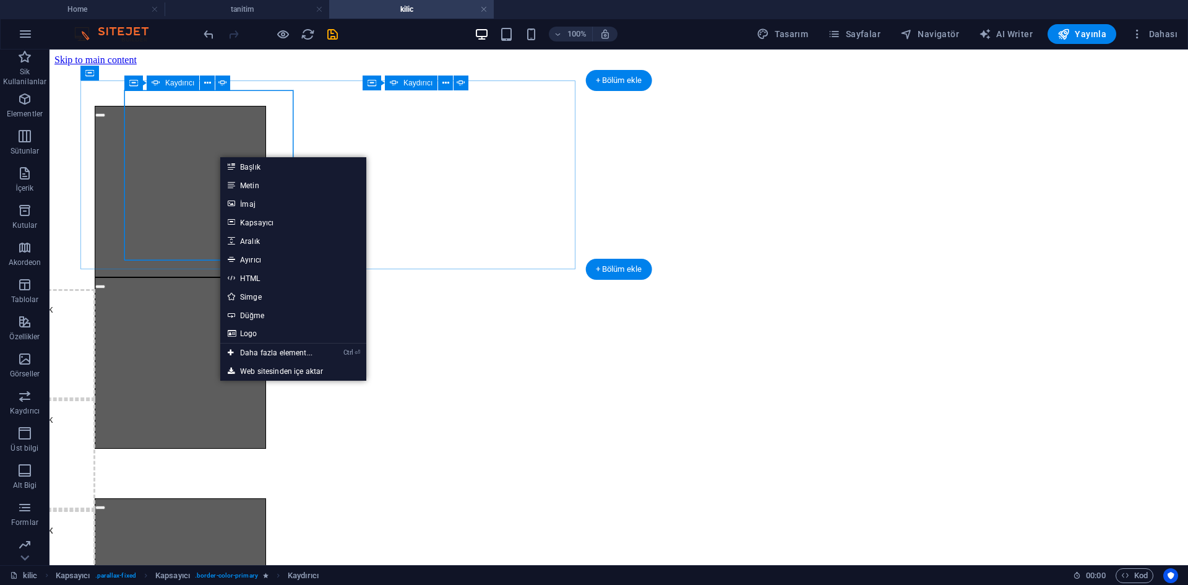
drag, startPoint x: 189, startPoint y: 217, endPoint x: 217, endPoint y: 227, distance: 29.4
click at [189, 219] on div "İçeriği buraya bırak veya Element ekle Panoyu yapıştır İçeriği buraya bırak vey…" at bounding box center [180, 400] width 170 height 588
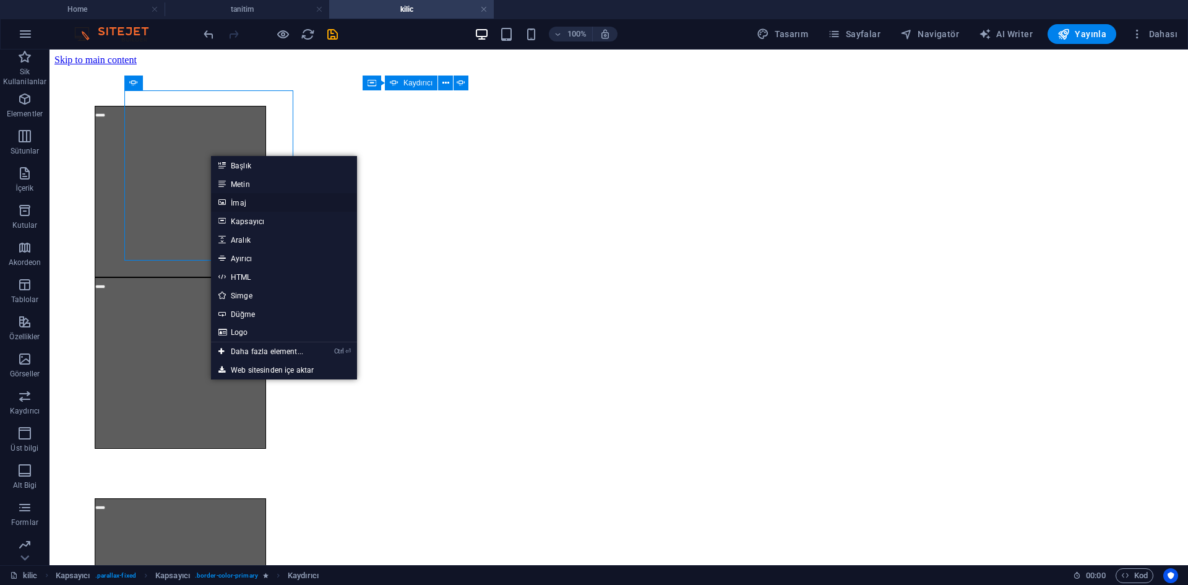
click at [263, 207] on link "İmaj" at bounding box center [284, 202] width 146 height 19
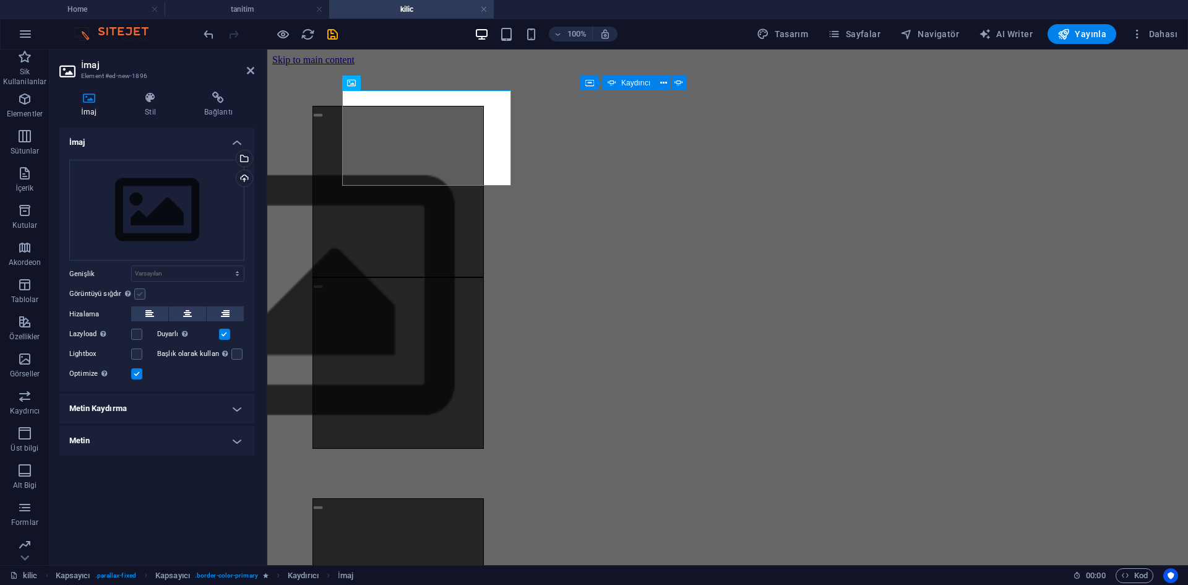
click at [137, 297] on label at bounding box center [139, 293] width 11 height 11
click at [0, 0] on input "Görüntüyü sığdır Görüntüyü otomatik olarak sabit bir genişliğe ve yüksekliğe sı…" at bounding box center [0, 0] width 0 height 0
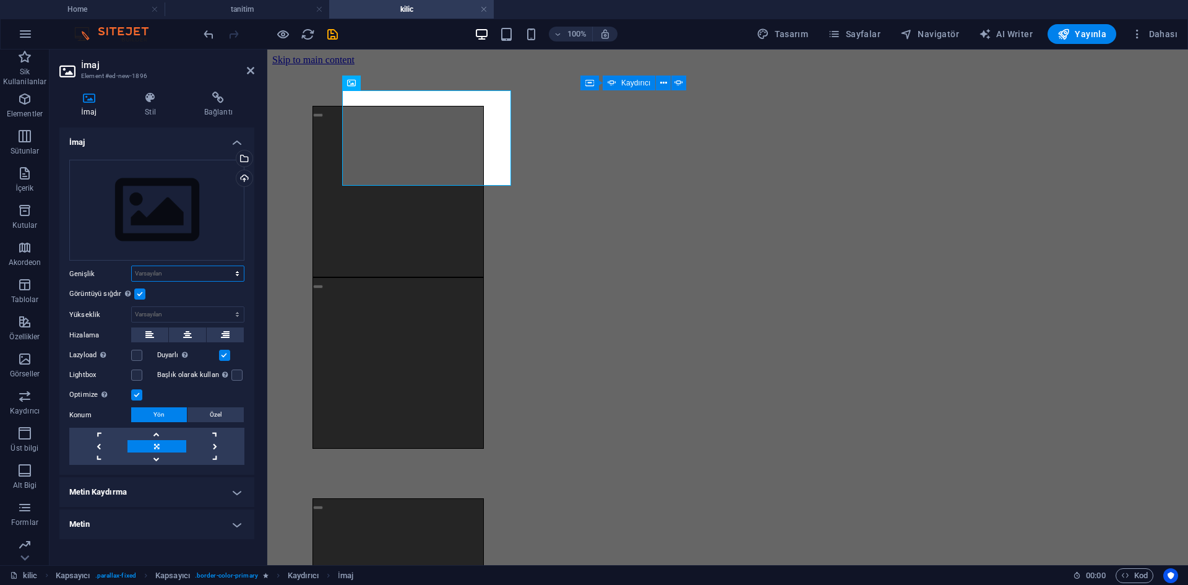
click at [169, 271] on select "Varsayılan otomatik px rem % em vh vw" at bounding box center [188, 273] width 112 height 15
select select "px"
click at [227, 266] on select "Varsayılan otomatik px rem % em vh vw" at bounding box center [188, 273] width 112 height 15
type input "275"
click at [163, 318] on select "Varsayılan otomatik px" at bounding box center [188, 314] width 112 height 15
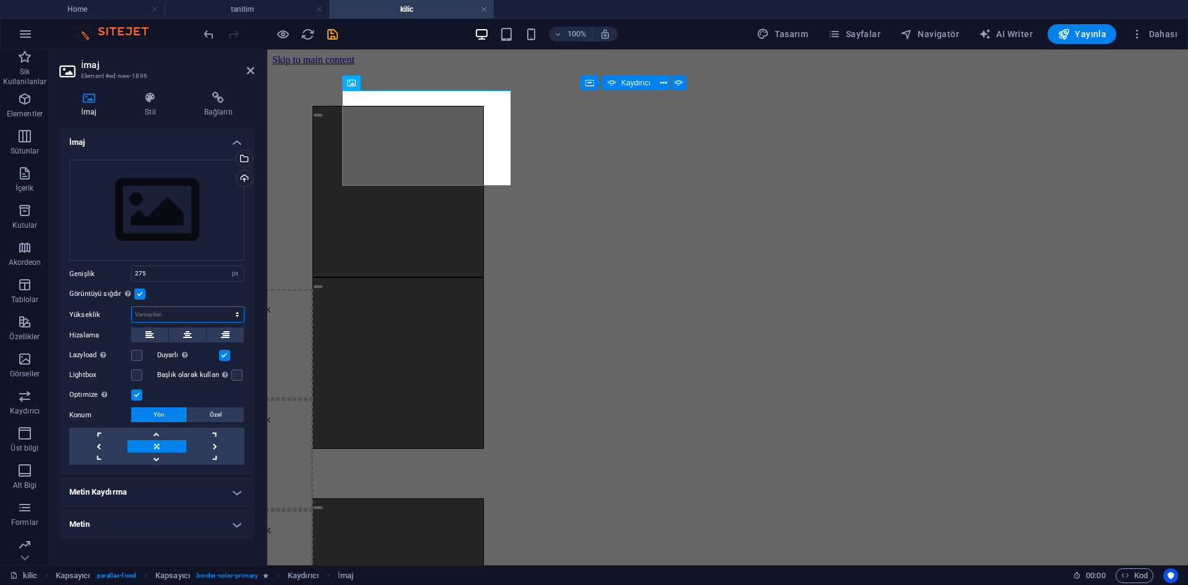
select select "px"
click at [227, 307] on select "Varsayılan otomatik px" at bounding box center [188, 314] width 112 height 15
click at [209, 317] on input "154" at bounding box center [188, 314] width 112 height 15
click at [208, 317] on input "154" at bounding box center [188, 314] width 112 height 15
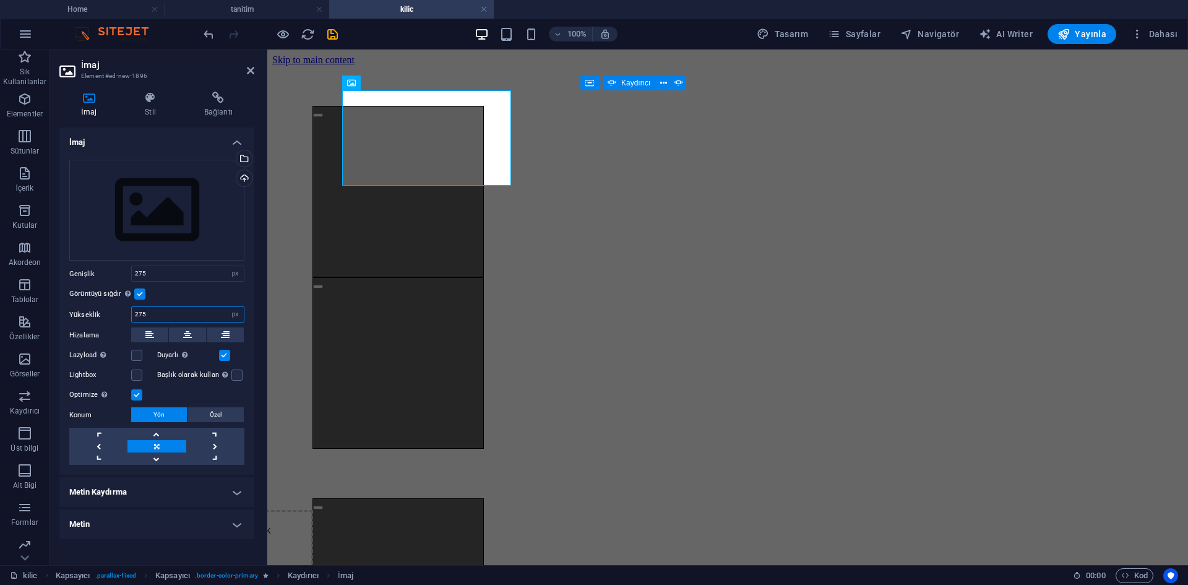
type input "275"
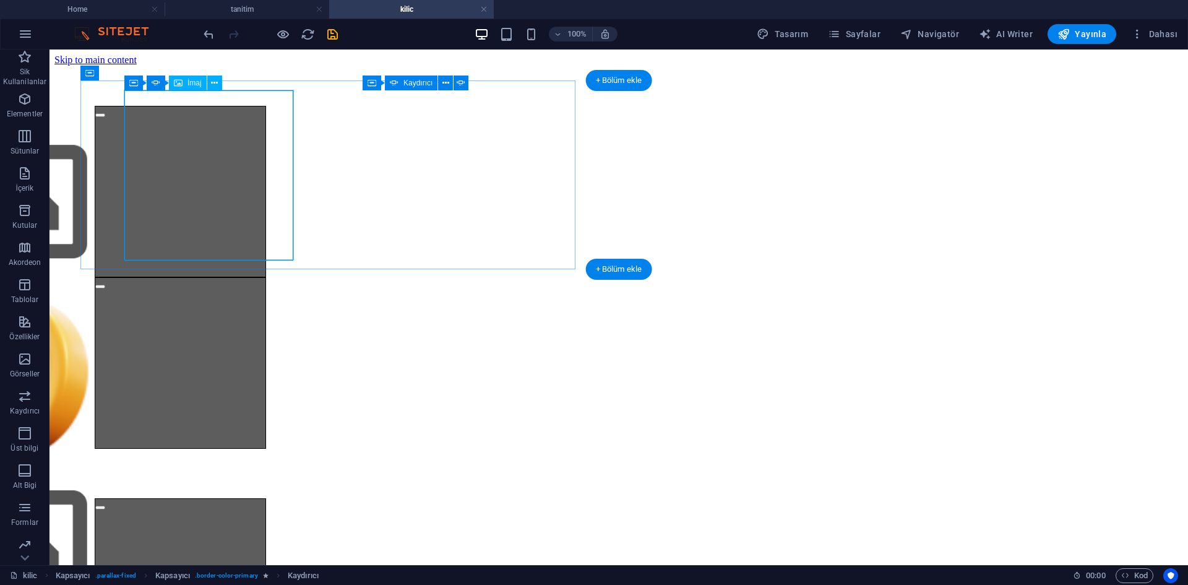
click at [95, 290] on figure "1/2" at bounding box center [10, 376] width 169 height 173
select select "px"
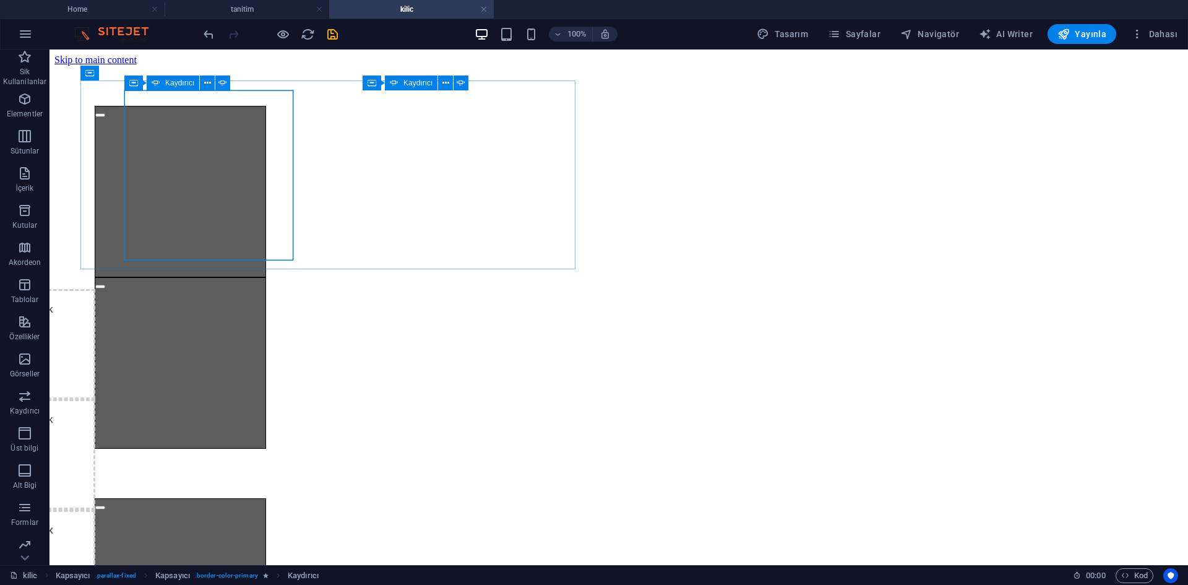
click at [160, 84] on div "Kaydırıcı" at bounding box center [173, 83] width 53 height 15
select select "ms"
select select "s"
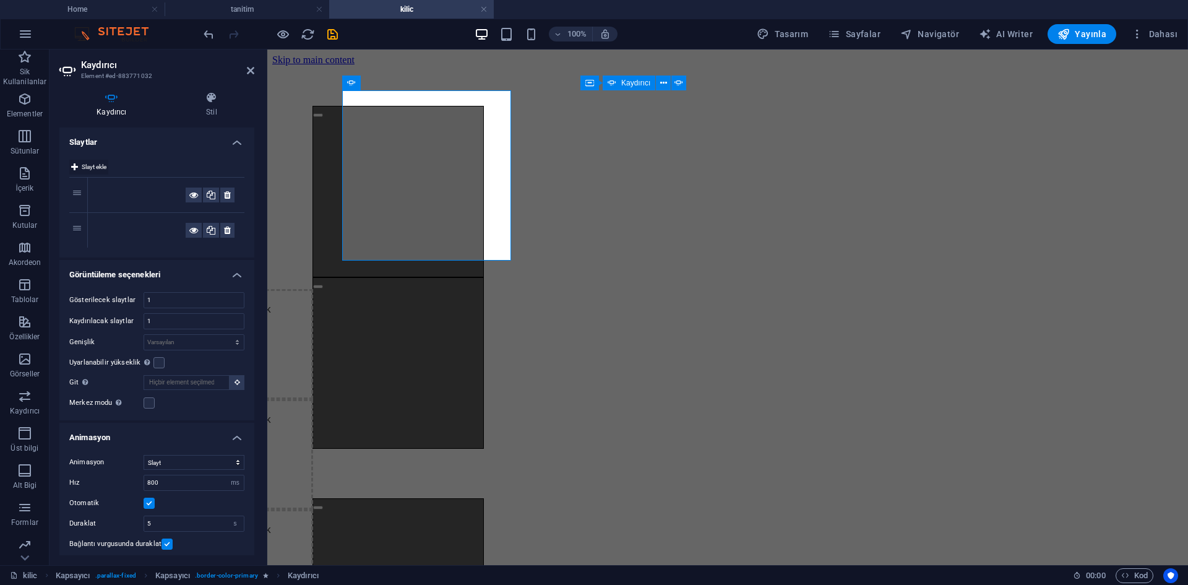
click at [97, 167] on span "Slayt ekle" at bounding box center [94, 167] width 25 height 15
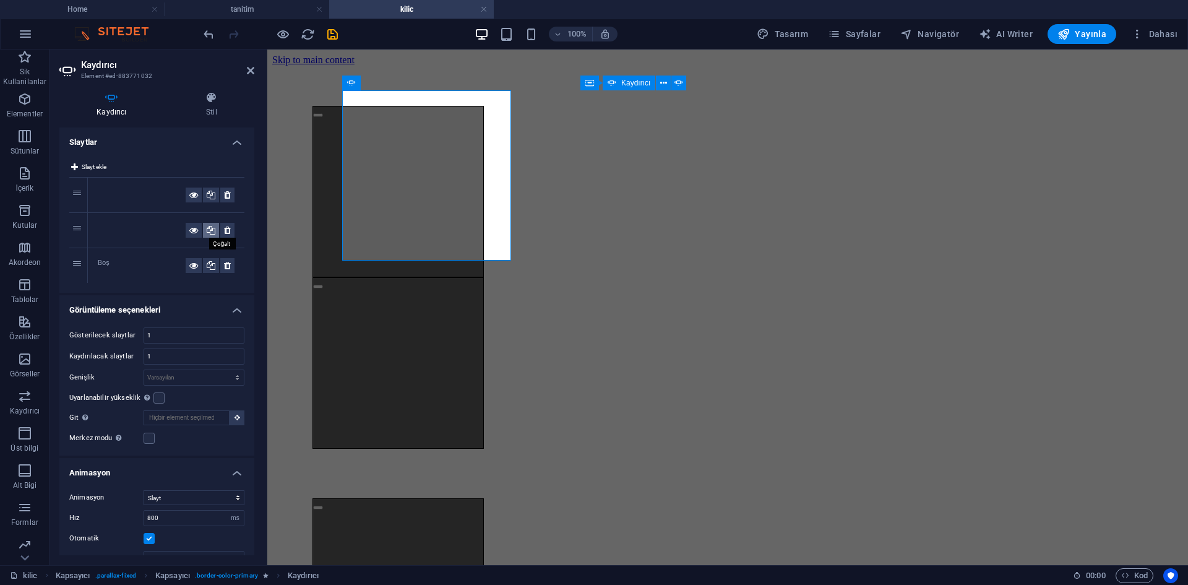
click at [209, 231] on icon at bounding box center [211, 230] width 9 height 15
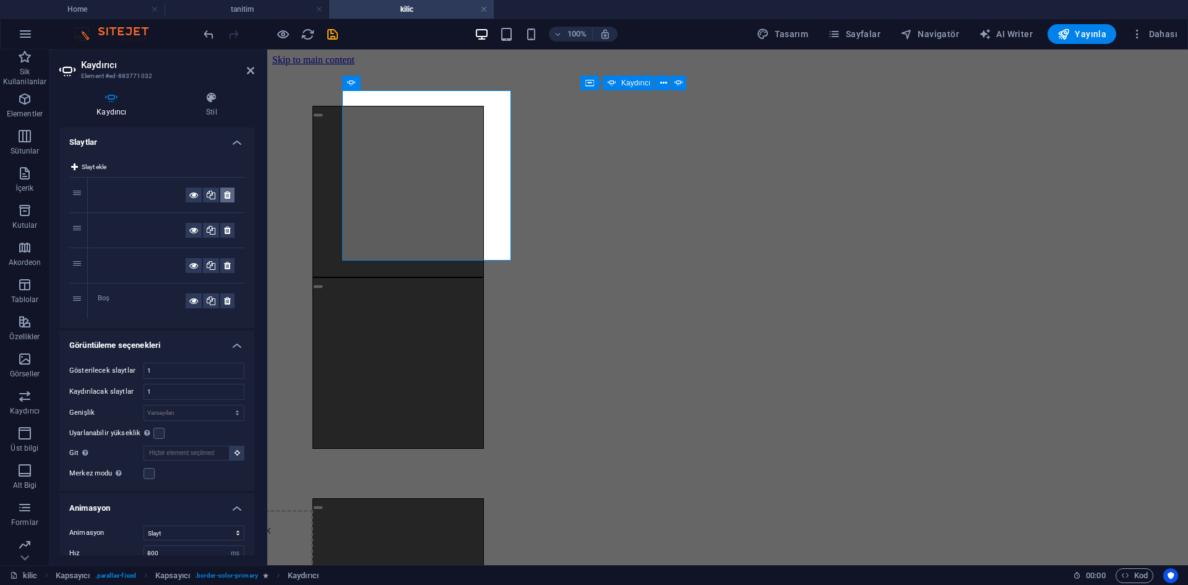
click at [225, 194] on icon at bounding box center [227, 195] width 7 height 15
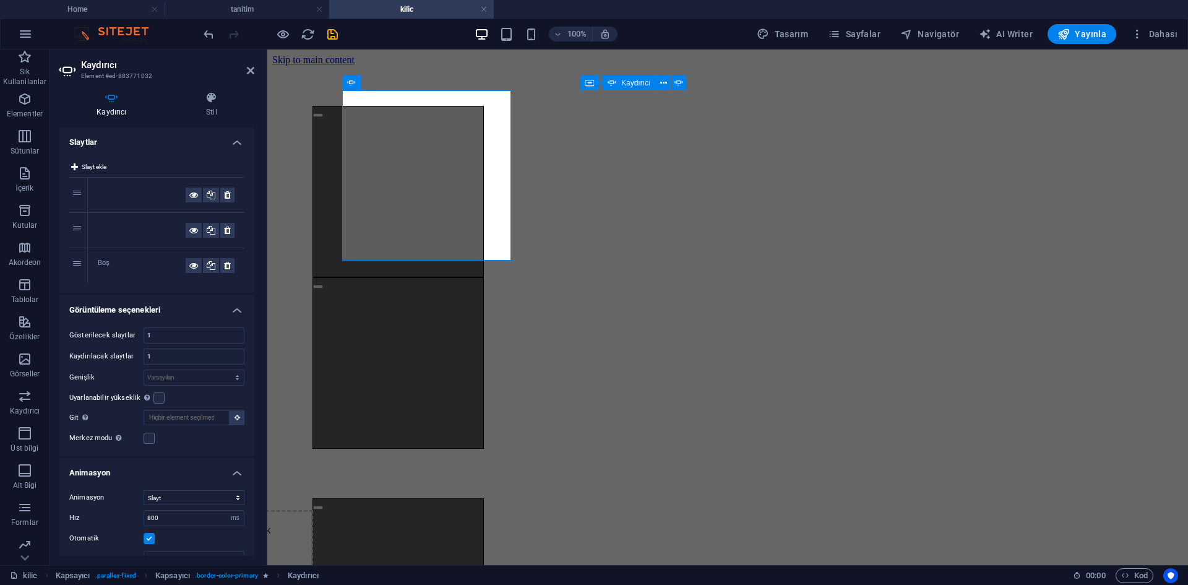
click at [144, 196] on div at bounding box center [142, 195] width 88 height 15
click at [141, 223] on div at bounding box center [142, 230] width 88 height 15
click at [141, 225] on div at bounding box center [142, 230] width 88 height 15
click at [191, 266] on icon at bounding box center [193, 265] width 9 height 15
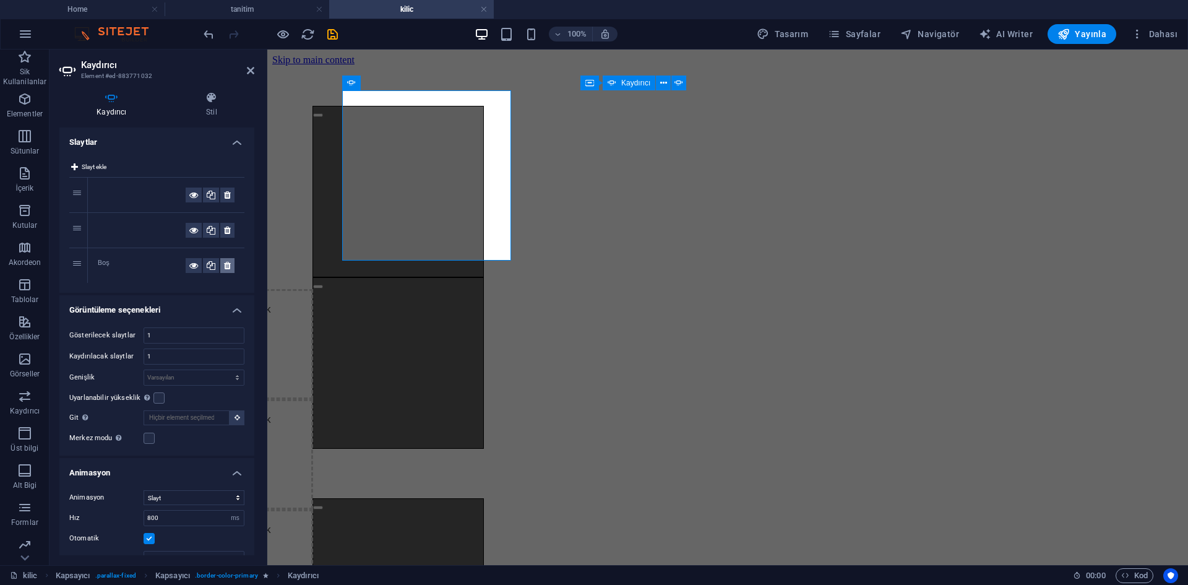
click at [229, 264] on button at bounding box center [227, 265] width 14 height 15
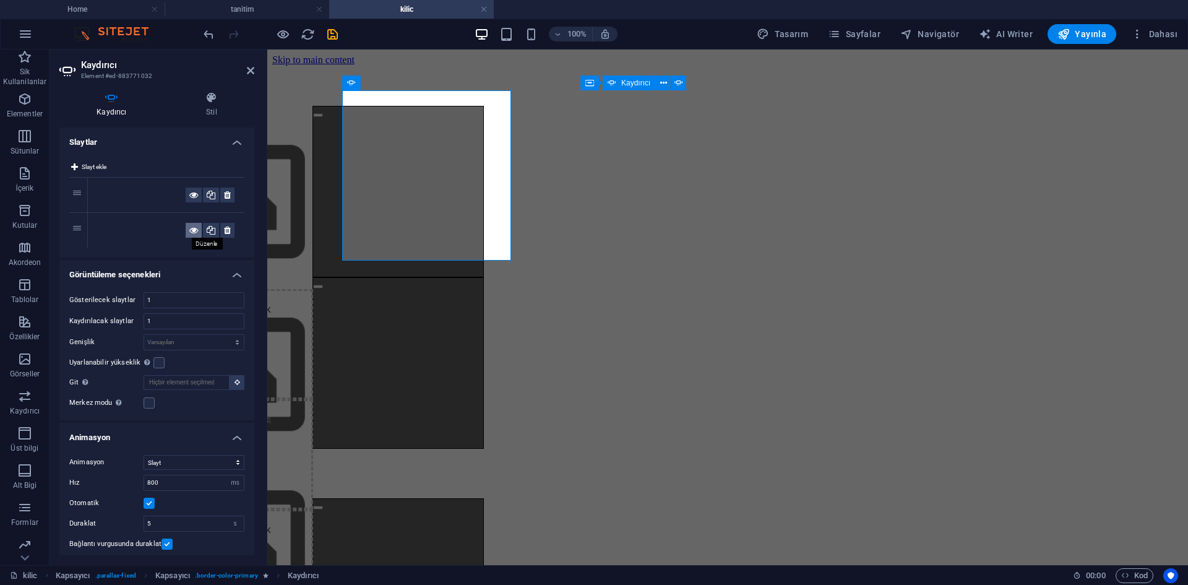
click at [186, 226] on button at bounding box center [194, 230] width 16 height 15
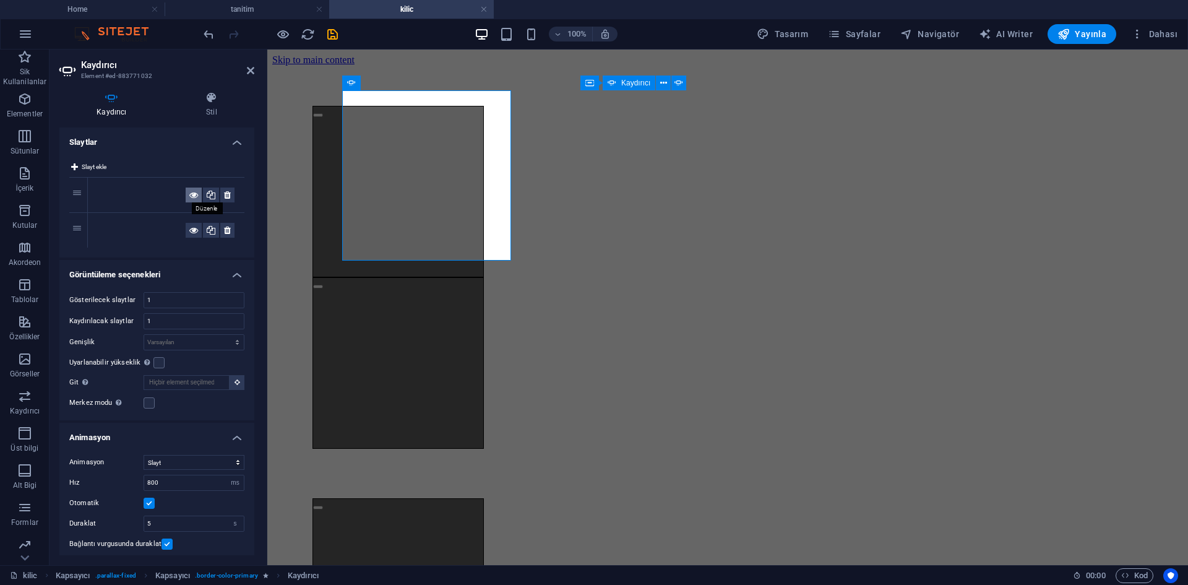
click at [186, 195] on button at bounding box center [194, 195] width 16 height 15
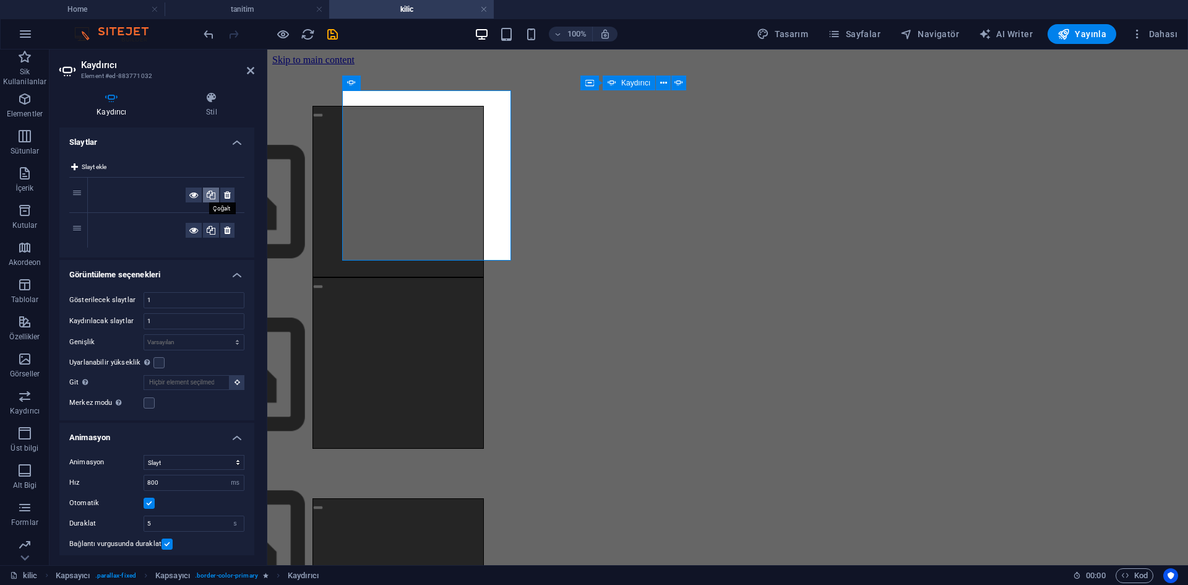
click at [207, 197] on icon at bounding box center [211, 195] width 9 height 15
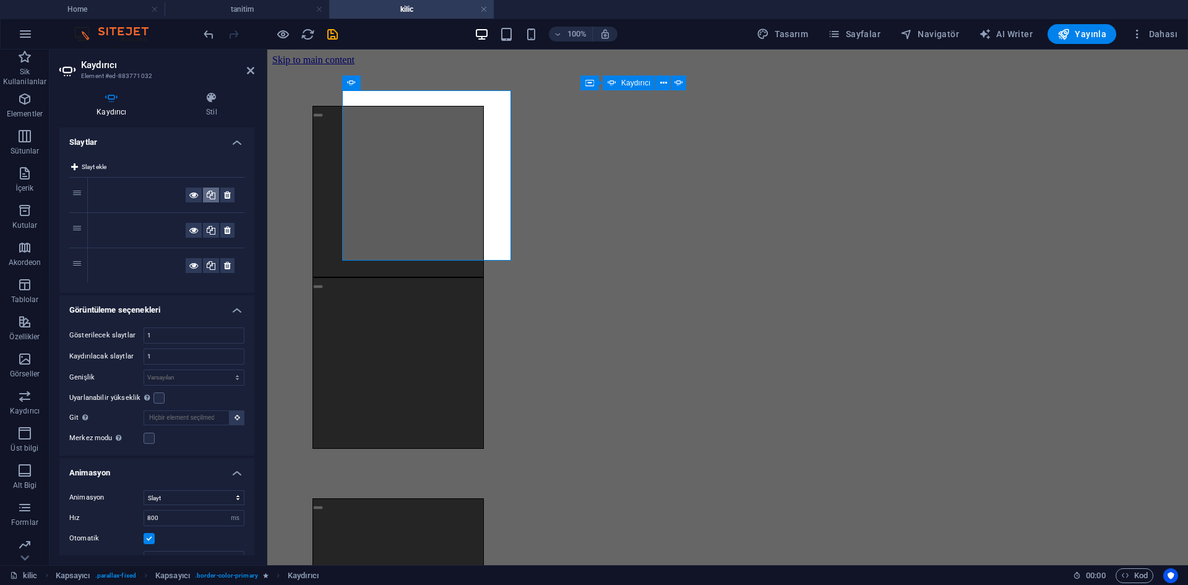
click at [207, 197] on icon at bounding box center [211, 195] width 9 height 15
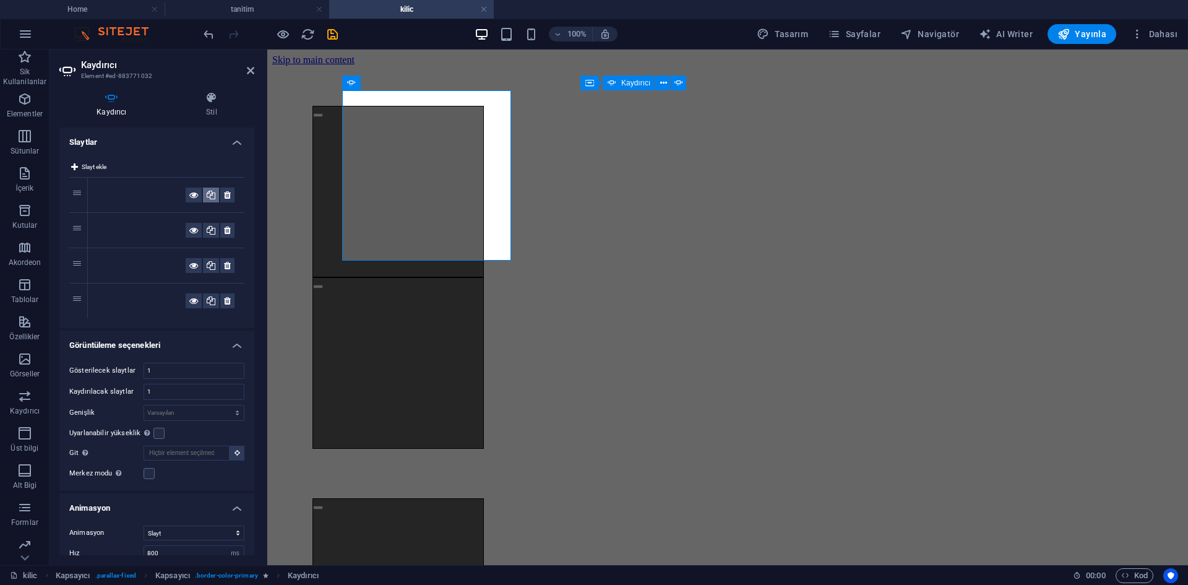
click at [207, 197] on icon at bounding box center [211, 195] width 9 height 15
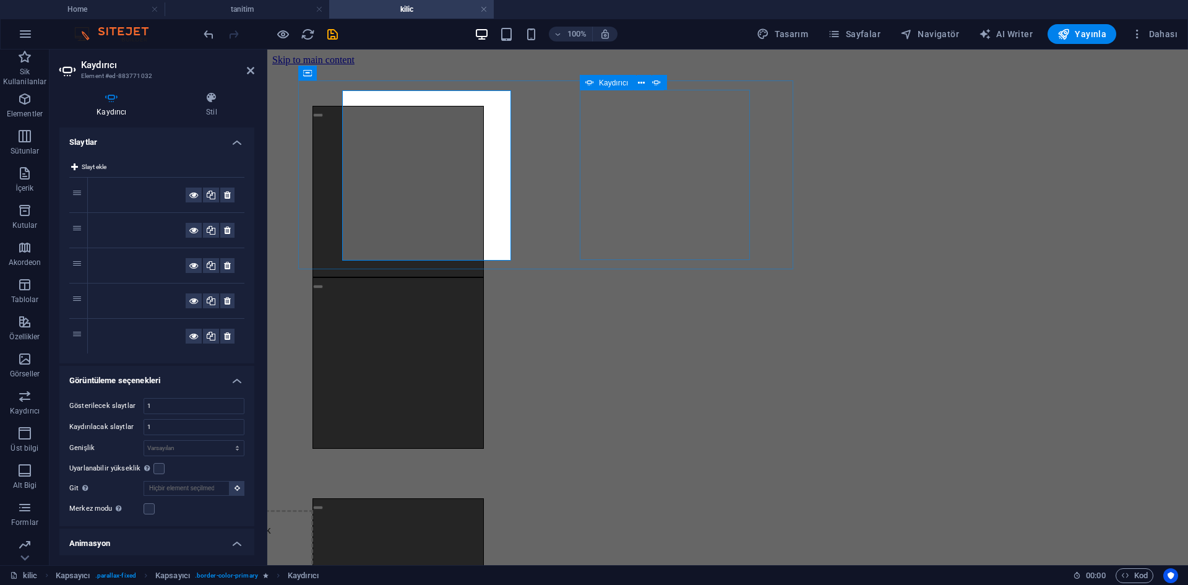
click at [484, 277] on div "İçeriği buraya bırak veya Element ekle Panoyu yapıştır İçeriği buraya bırak vey…" at bounding box center [398, 362] width 171 height 171
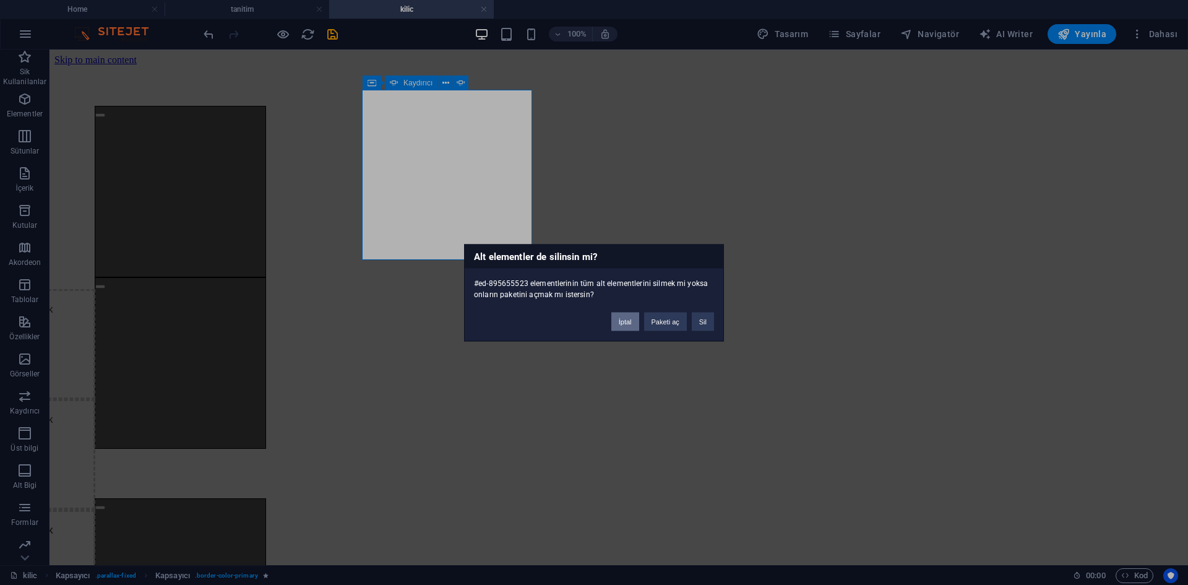
click at [631, 318] on button "İptal" at bounding box center [626, 321] width 28 height 19
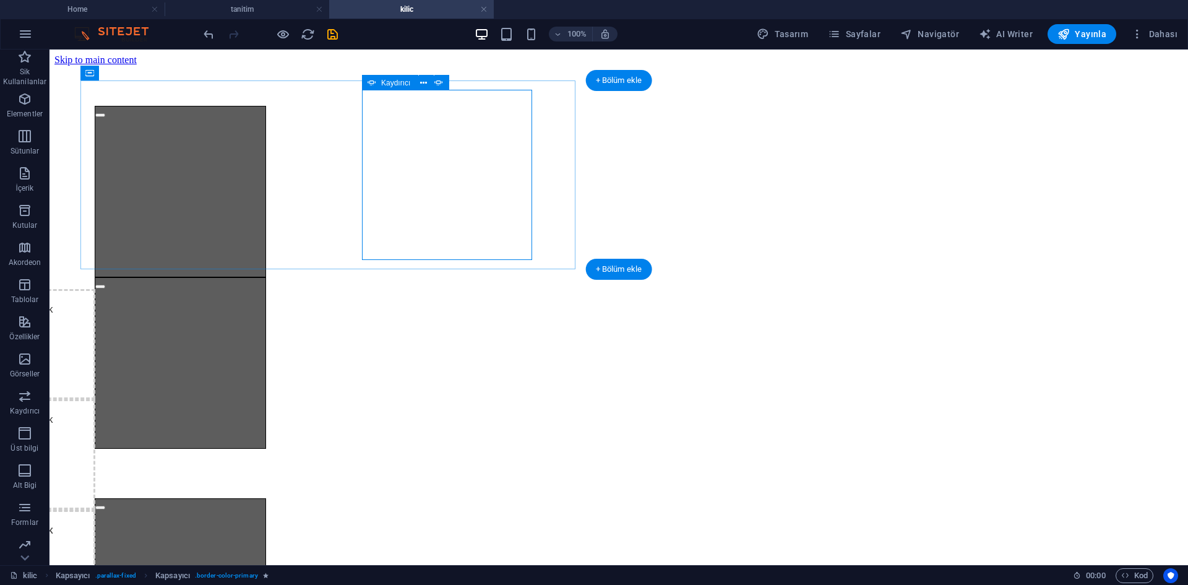
click at [266, 277] on div "İçeriği buraya bırak veya Element ekle Panoyu yapıştır İçeriği buraya bırak vey…" at bounding box center [180, 362] width 171 height 171
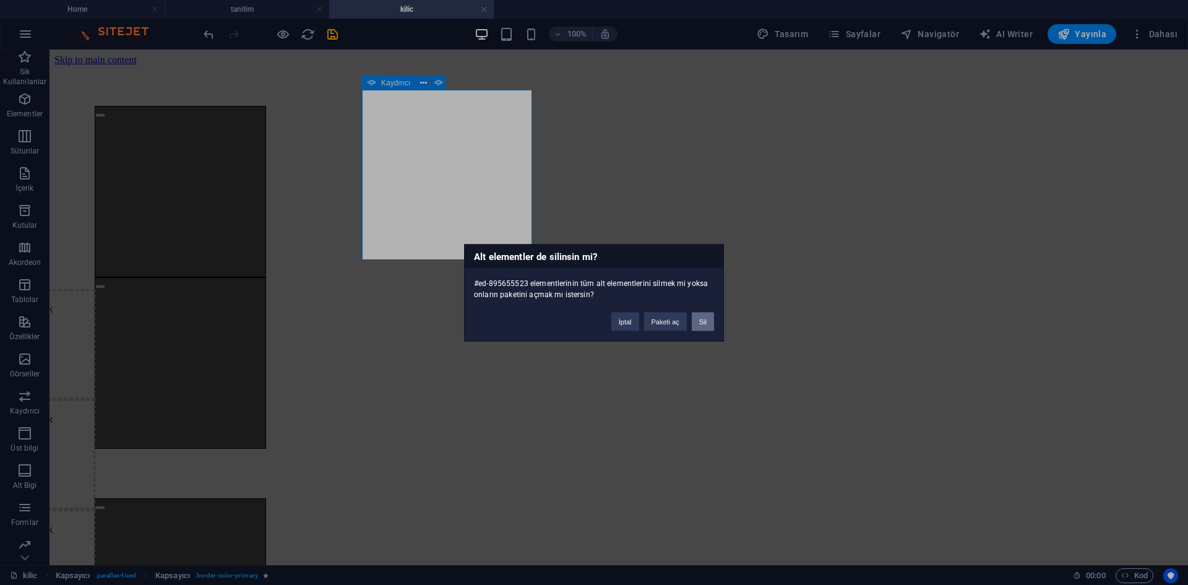
click at [703, 321] on button "Sil" at bounding box center [703, 321] width 22 height 19
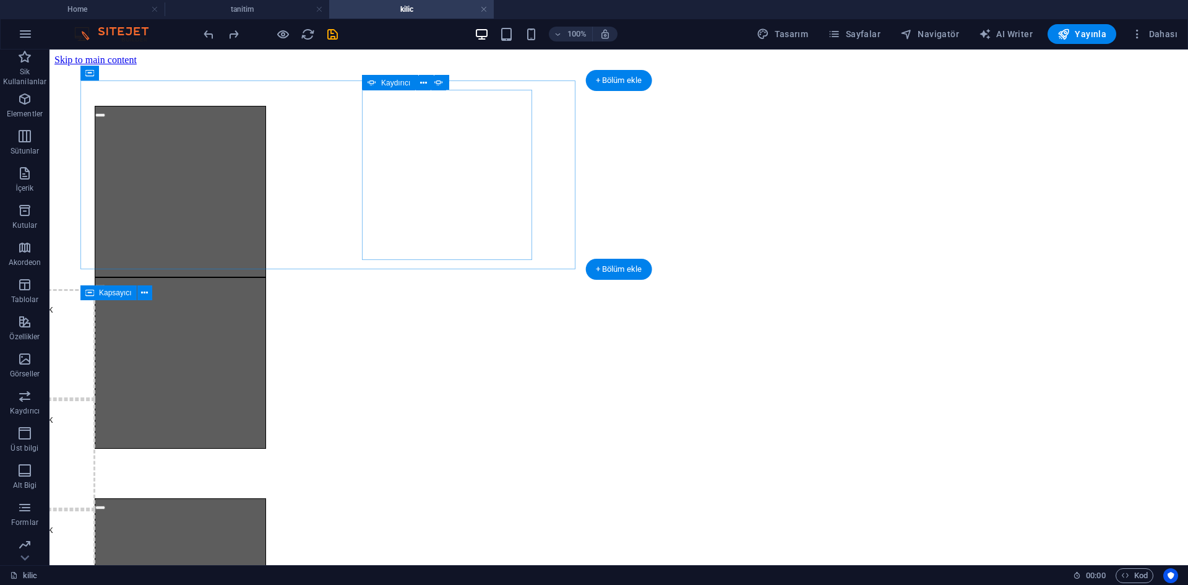
click at [266, 277] on div "İçeriği buraya bırak veya Element ekle Panoyu yapıştır İçeriği buraya bırak vey…" at bounding box center [180, 362] width 171 height 171
click at [40, 453] on span "Element ekle" at bounding box center [10, 461] width 59 height 17
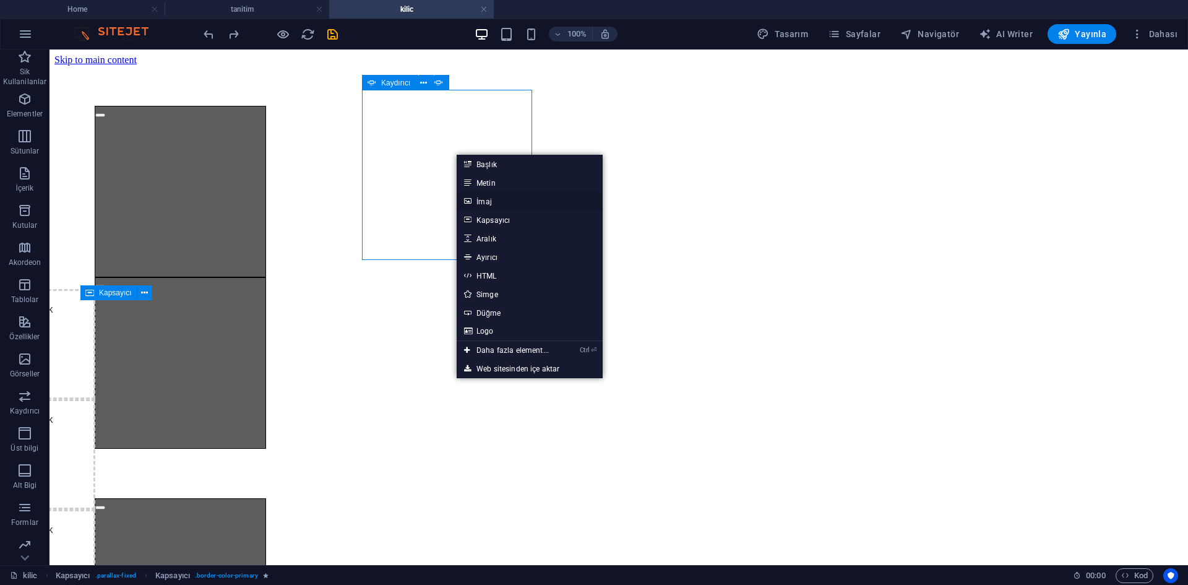
click at [497, 205] on link "İmaj" at bounding box center [530, 201] width 146 height 19
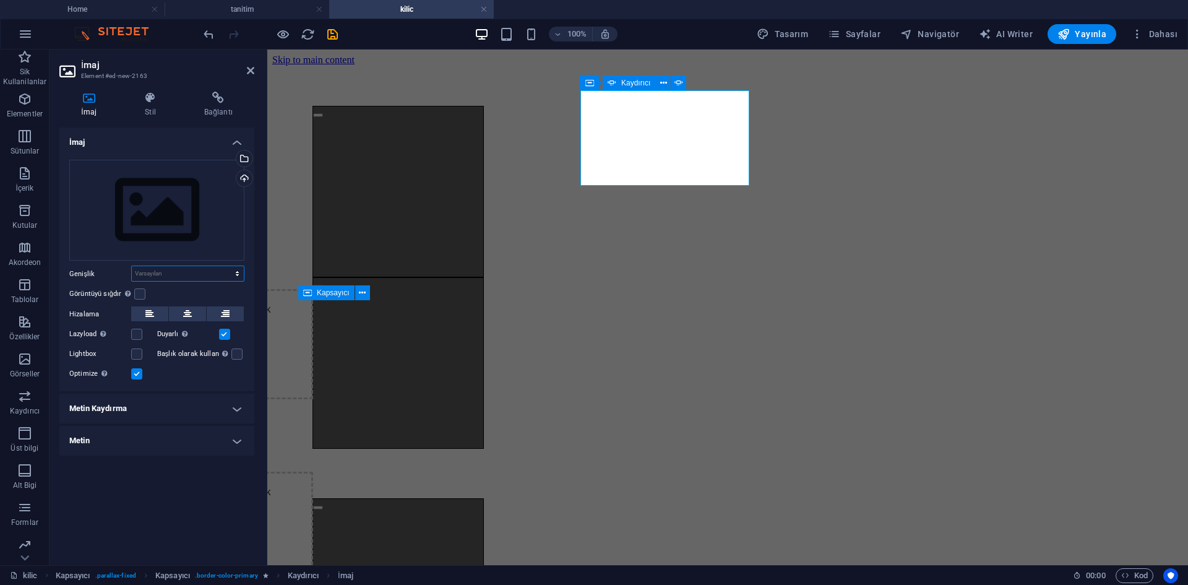
click at [191, 274] on select "Varsayılan otomatik px rem % em vh vw" at bounding box center [188, 273] width 112 height 15
select select "px"
click at [227, 266] on select "Varsayılan otomatik px rem % em vh vw" at bounding box center [188, 273] width 112 height 15
click at [136, 288] on div "Görüntüyü sığdır Görüntüyü otomatik olarak sabit bir genişliğe ve yüksekliğe sı…" at bounding box center [156, 294] width 175 height 15
click at [139, 290] on label at bounding box center [139, 293] width 11 height 11
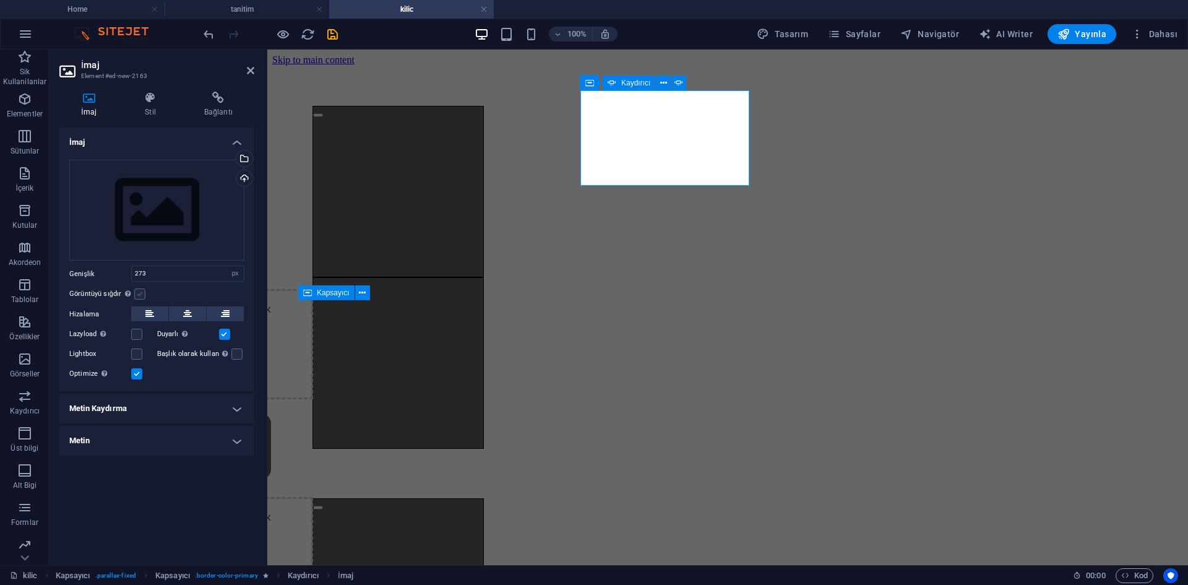
click at [0, 0] on input "Görüntüyü sığdır Görüntüyü otomatik olarak sabit bir genişliğe ve yüksekliğe sı…" at bounding box center [0, 0] width 0 height 0
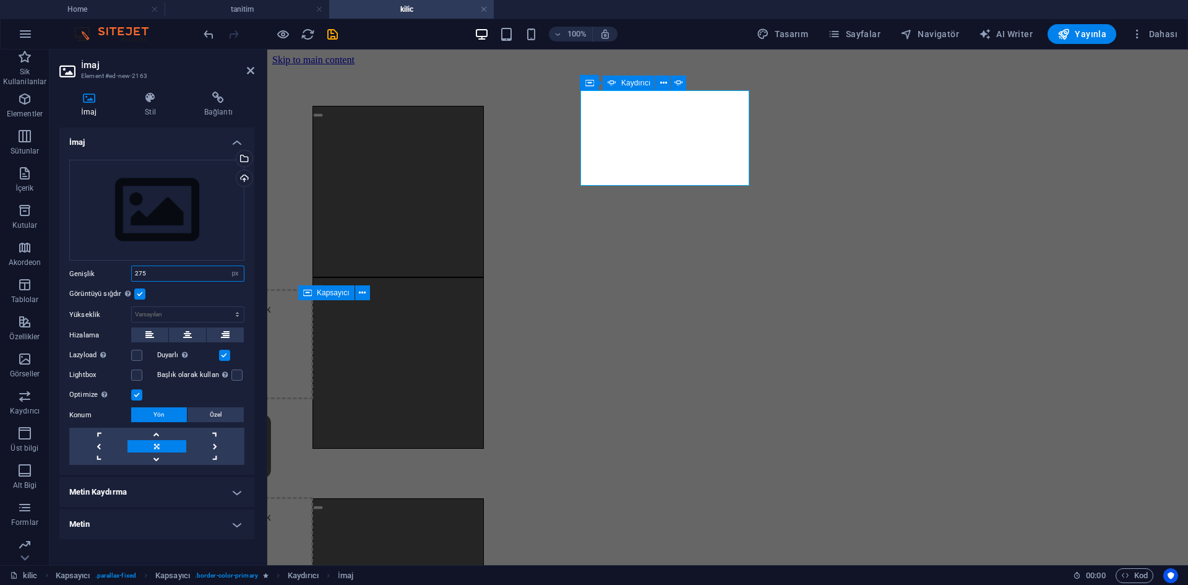
type input "275"
drag, startPoint x: 170, startPoint y: 306, endPoint x: 173, endPoint y: 319, distance: 13.5
click at [170, 307] on div "Varsayılan otomatik px" at bounding box center [187, 314] width 113 height 16
click at [178, 314] on select "Varsayılan otomatik px" at bounding box center [188, 314] width 112 height 15
select select "px"
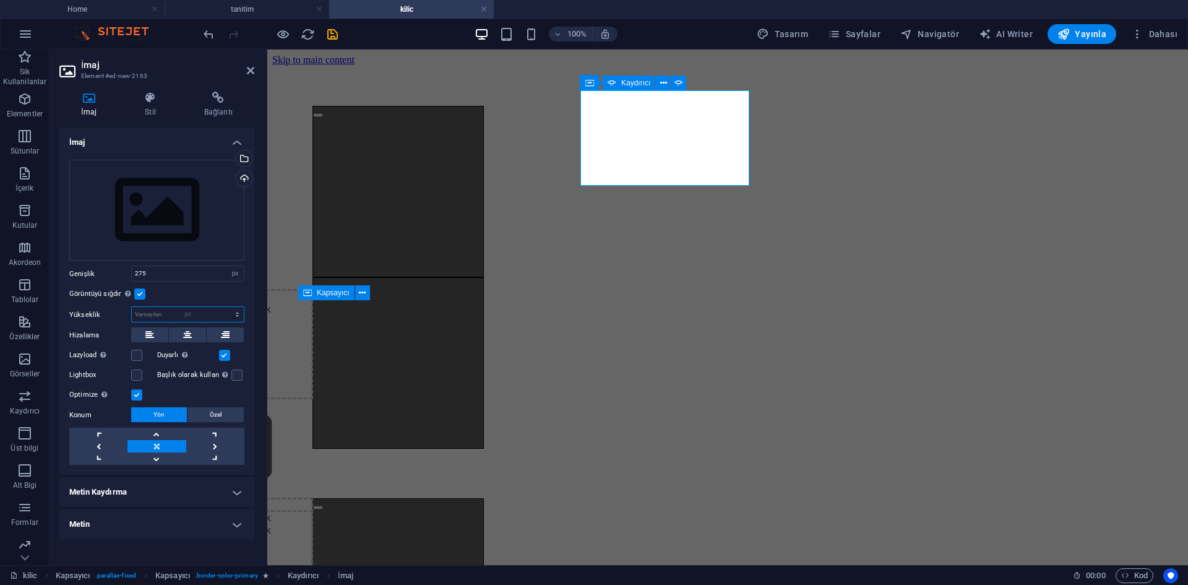
click at [227, 307] on select "Varsayılan otomatik px" at bounding box center [188, 314] width 112 height 15
type input "275"
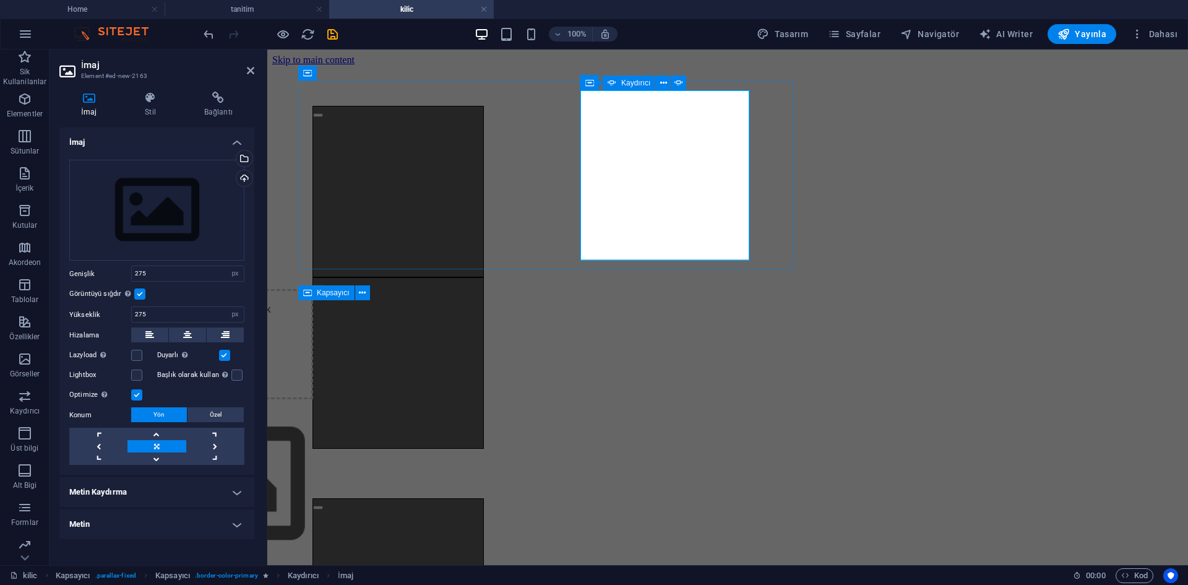
click at [617, 87] on div "Kaydırıcı" at bounding box center [629, 83] width 53 height 15
select select "ms"
select select "s"
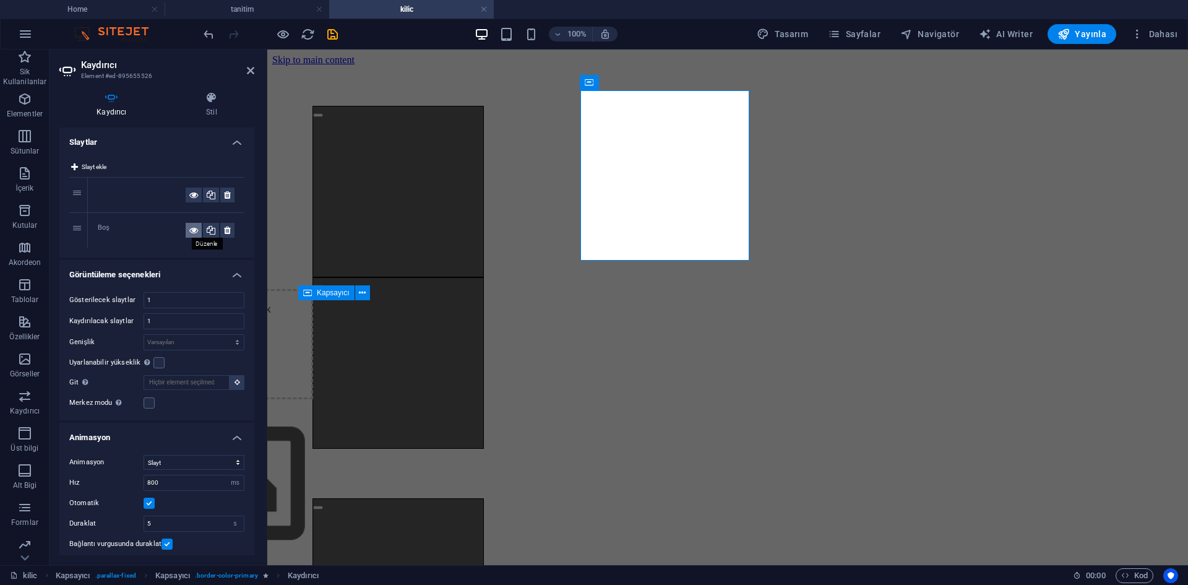
click at [186, 229] on button at bounding box center [194, 230] width 16 height 15
click at [228, 228] on icon at bounding box center [227, 230] width 7 height 15
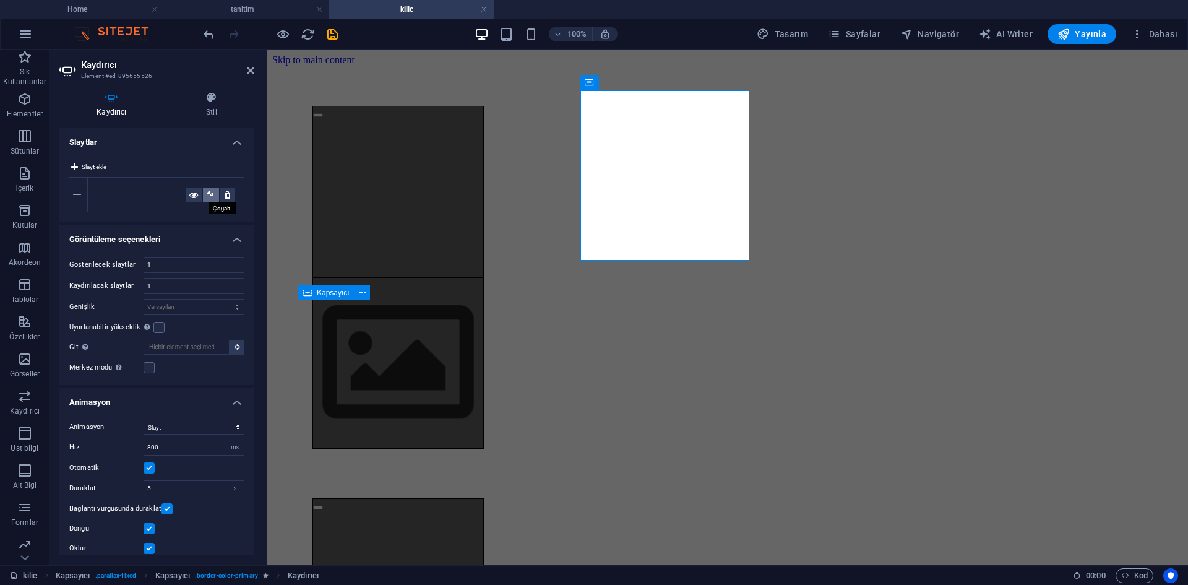
click at [207, 198] on icon at bounding box center [211, 195] width 9 height 15
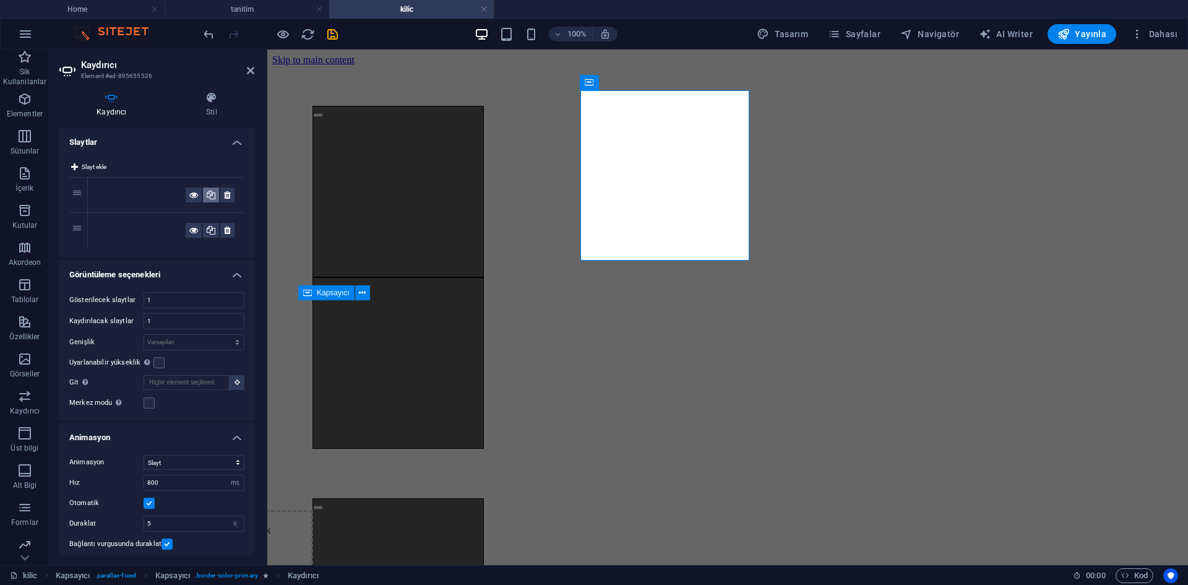
click at [207, 198] on icon at bounding box center [211, 195] width 9 height 15
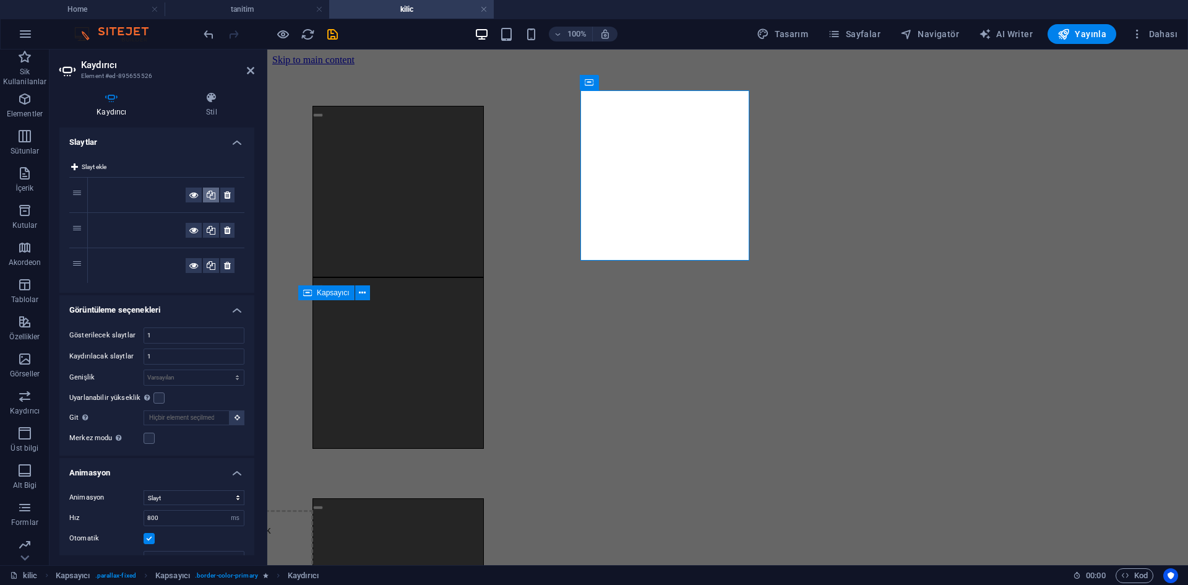
click at [207, 198] on icon at bounding box center [211, 195] width 9 height 15
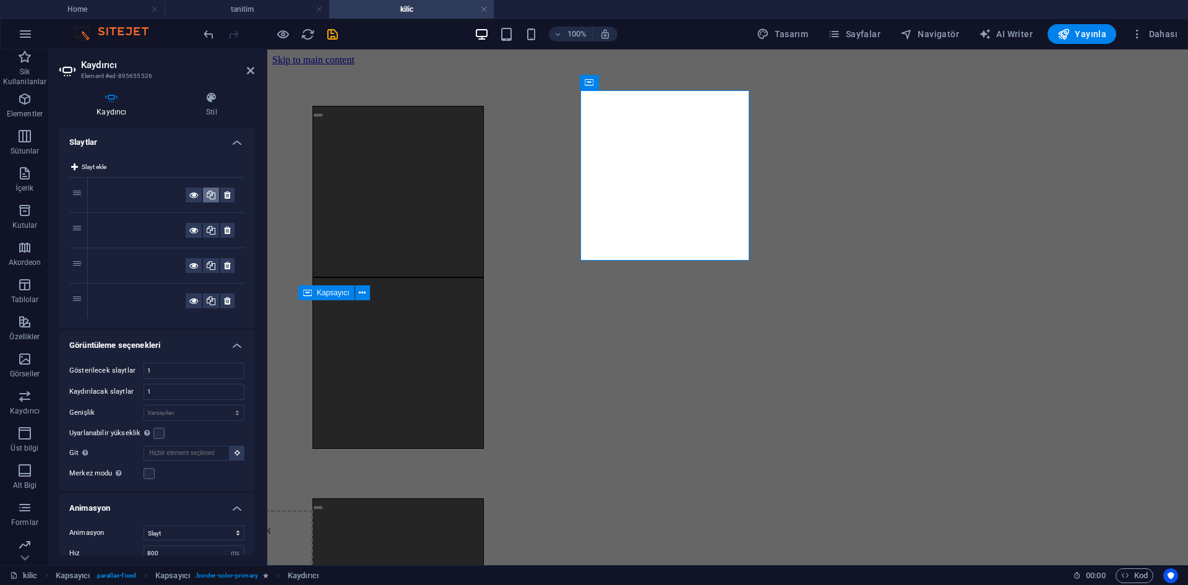
click at [208, 197] on icon at bounding box center [211, 195] width 9 height 15
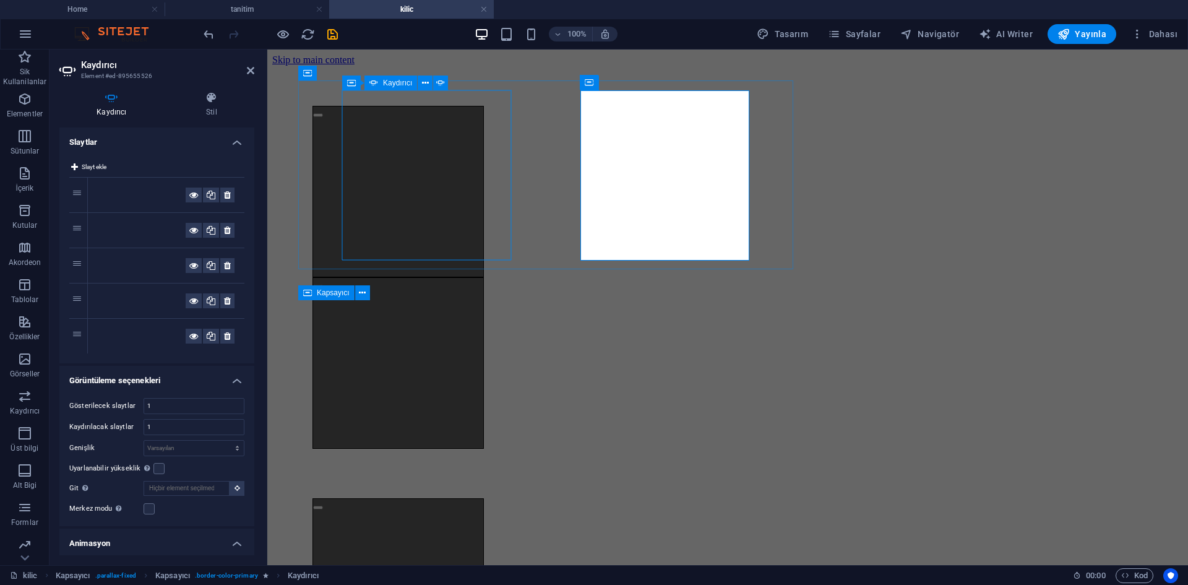
click at [374, 83] on icon at bounding box center [374, 83] width 9 height 15
select select "ms"
select select "s"
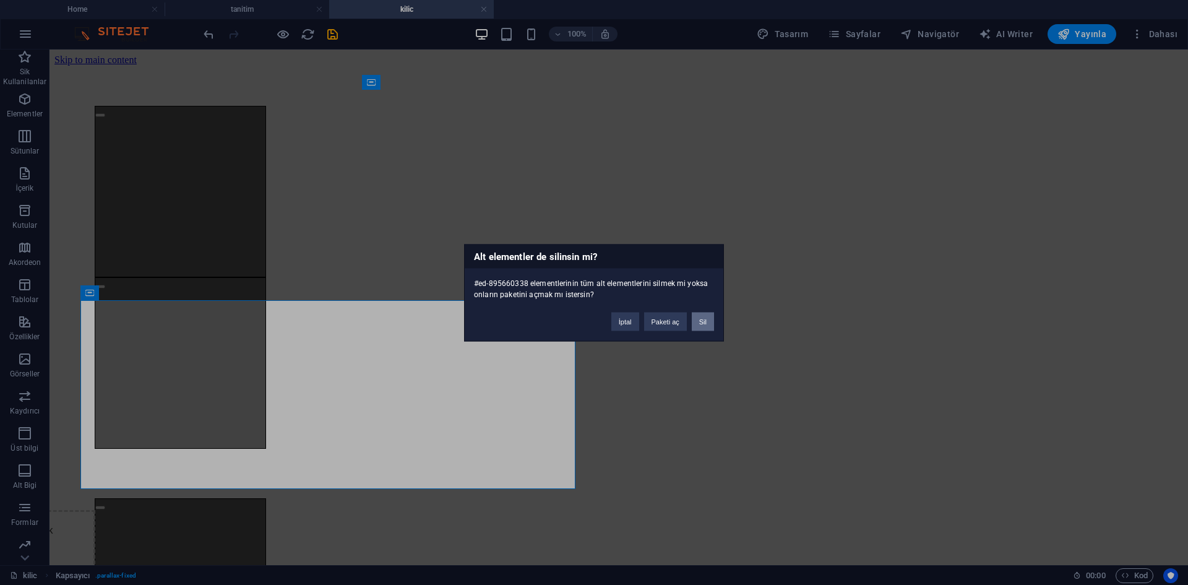
click at [693, 316] on button "Sil" at bounding box center [703, 321] width 22 height 19
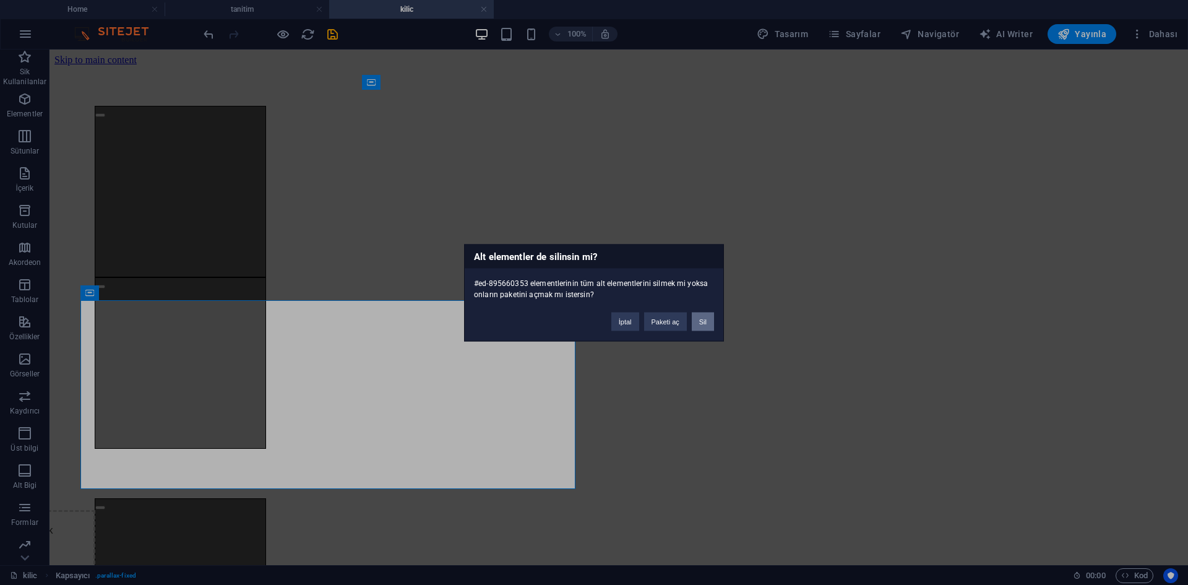
click at [702, 328] on button "Sil" at bounding box center [703, 321] width 22 height 19
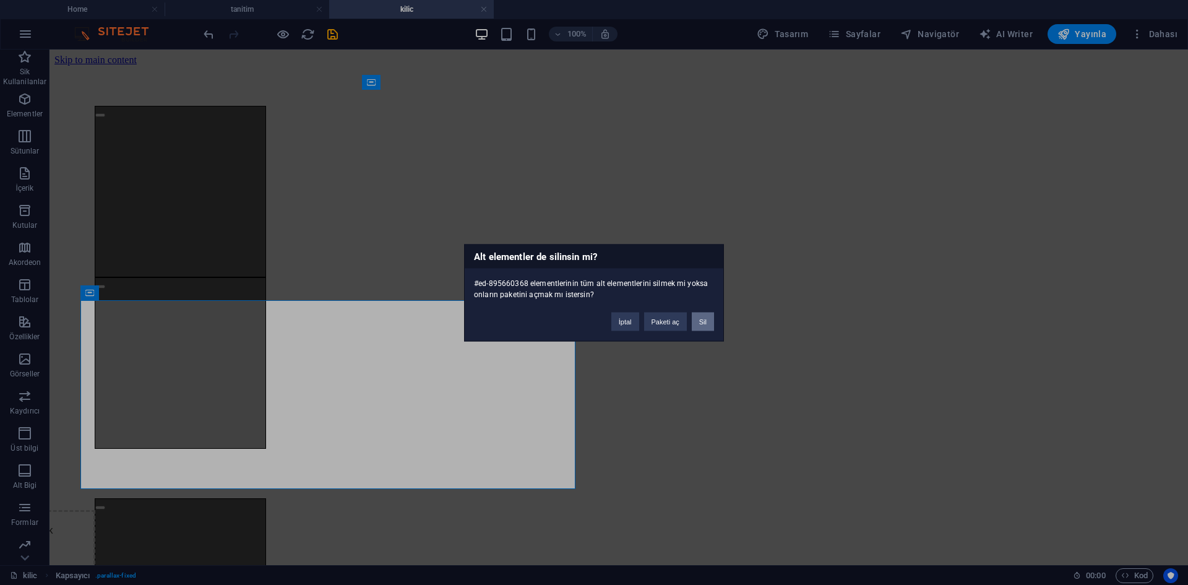
click at [705, 326] on button "Sil" at bounding box center [703, 321] width 22 height 19
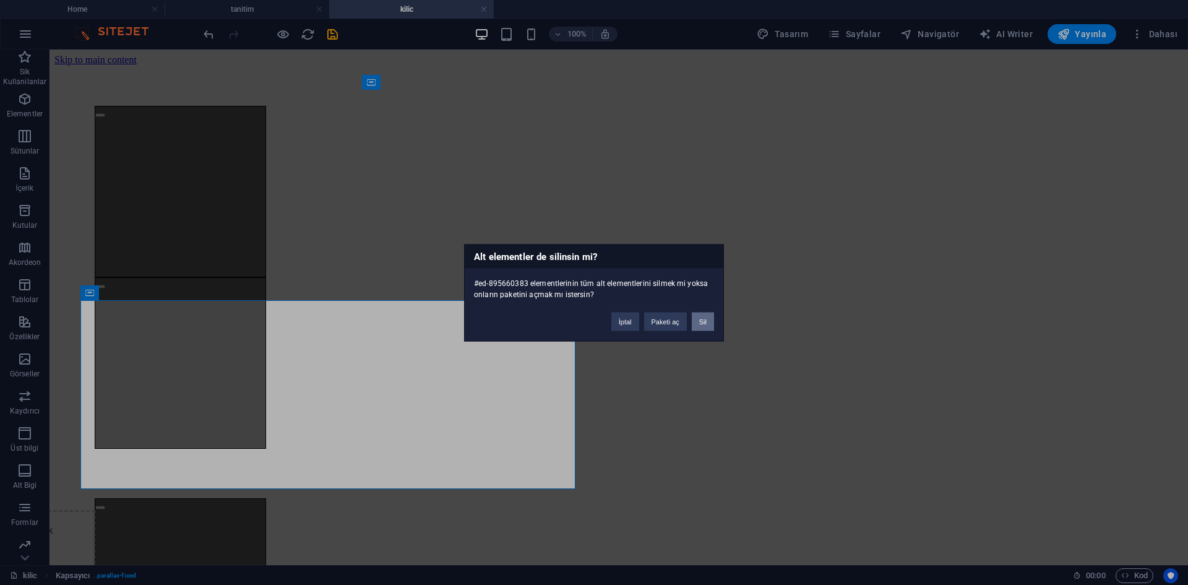
click at [699, 325] on button "Sil" at bounding box center [703, 321] width 22 height 19
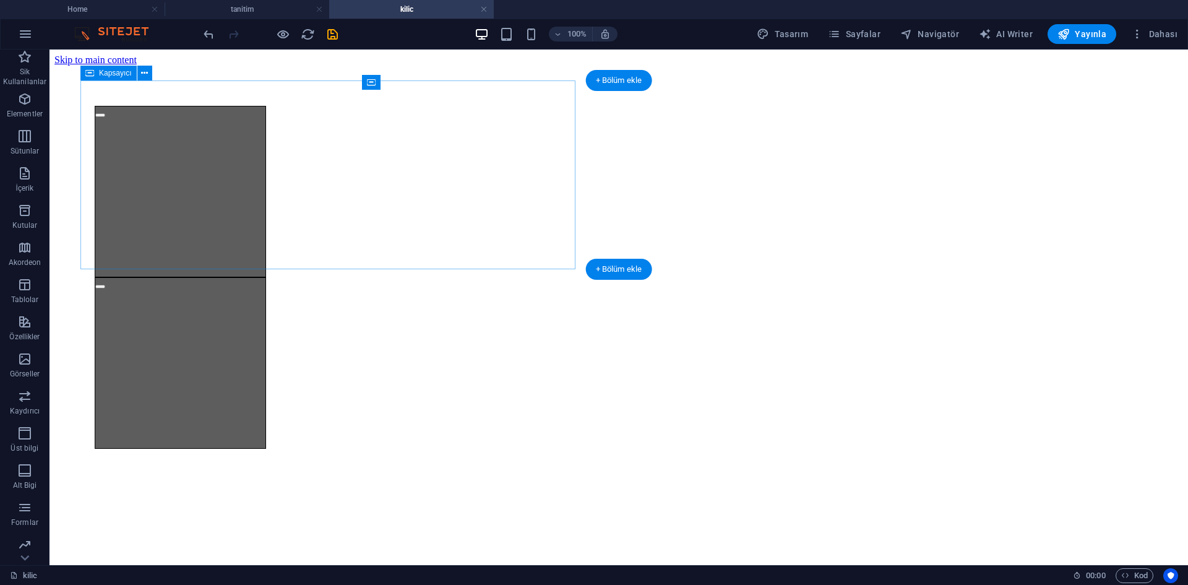
click at [544, 248] on div at bounding box center [332, 278] width 495 height 362
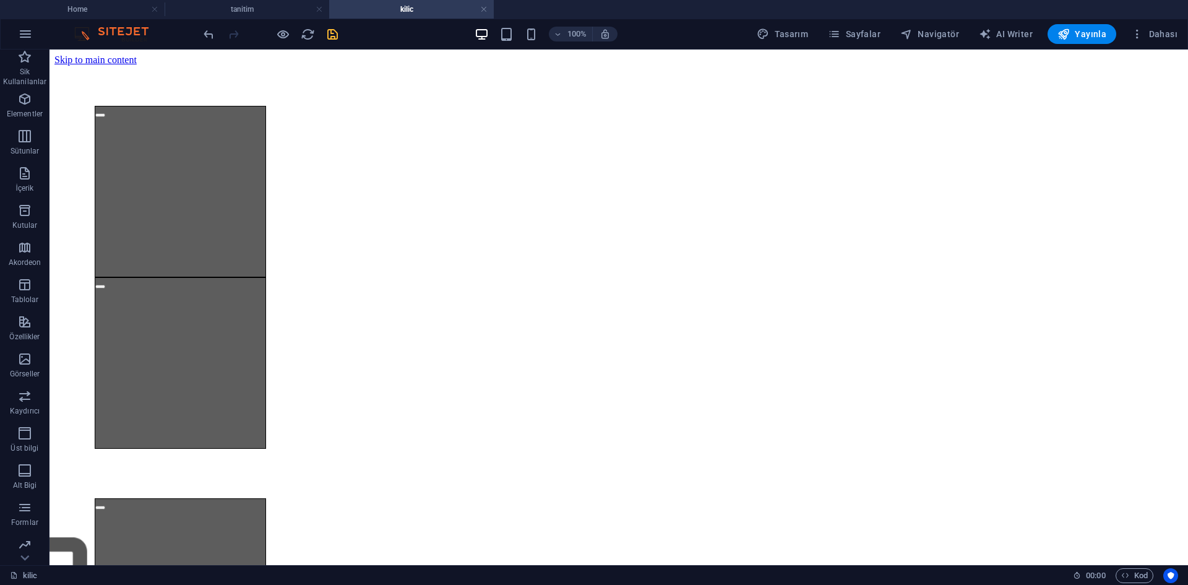
click at [339, 35] on span "save" at bounding box center [332, 34] width 15 height 14
select select "px"
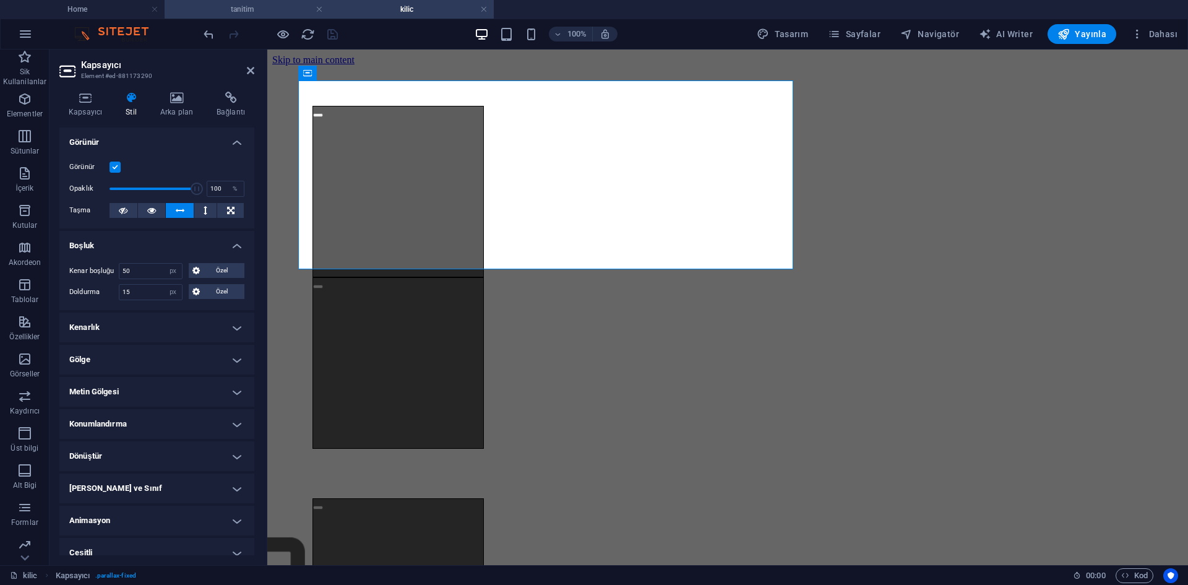
click at [276, 3] on h4 "tanitim" at bounding box center [247, 9] width 165 height 14
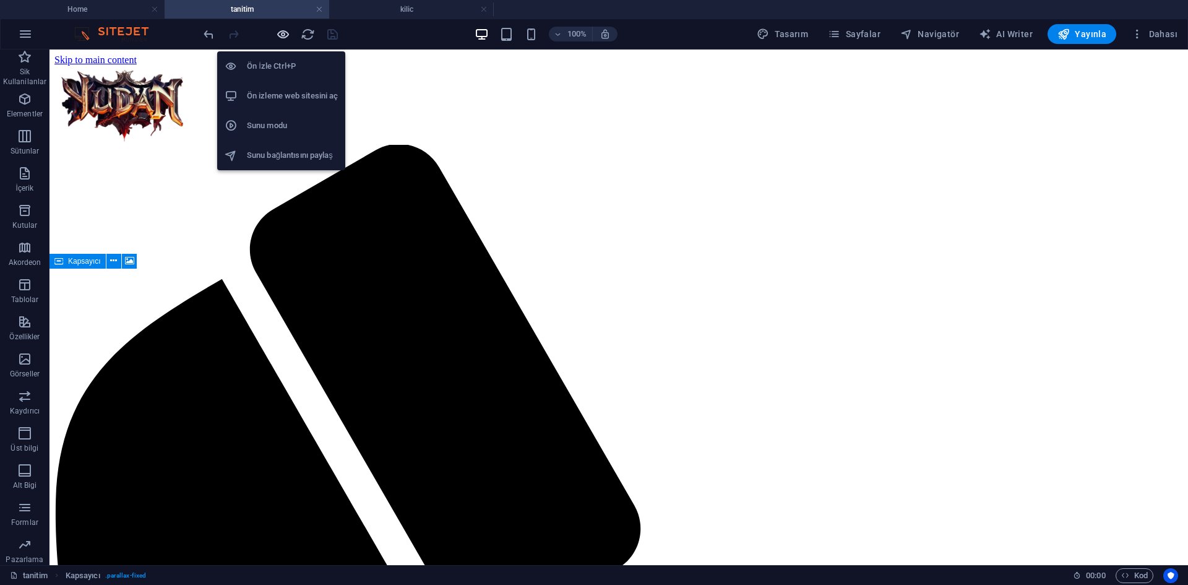
click at [287, 33] on icon "button" at bounding box center [283, 34] width 14 height 14
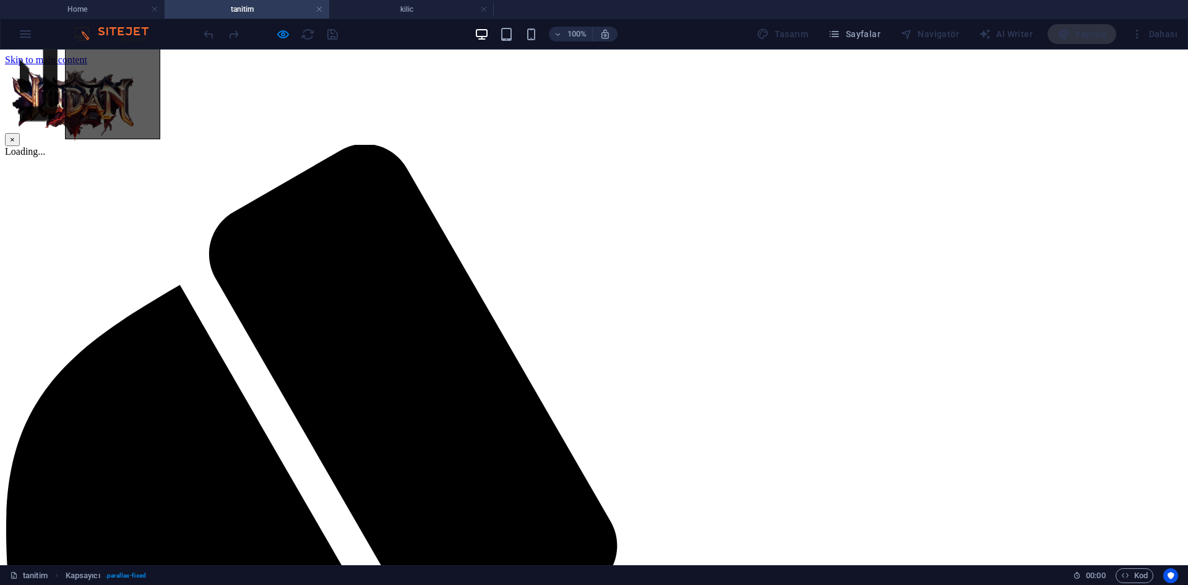
scroll to position [495, 0]
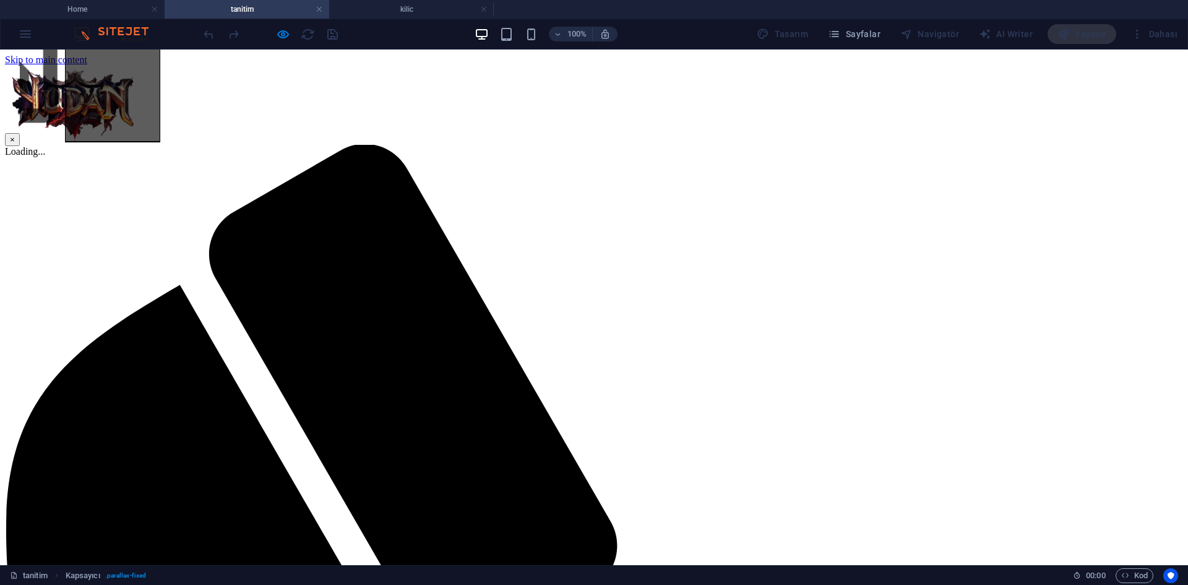
scroll to position [0, 0]
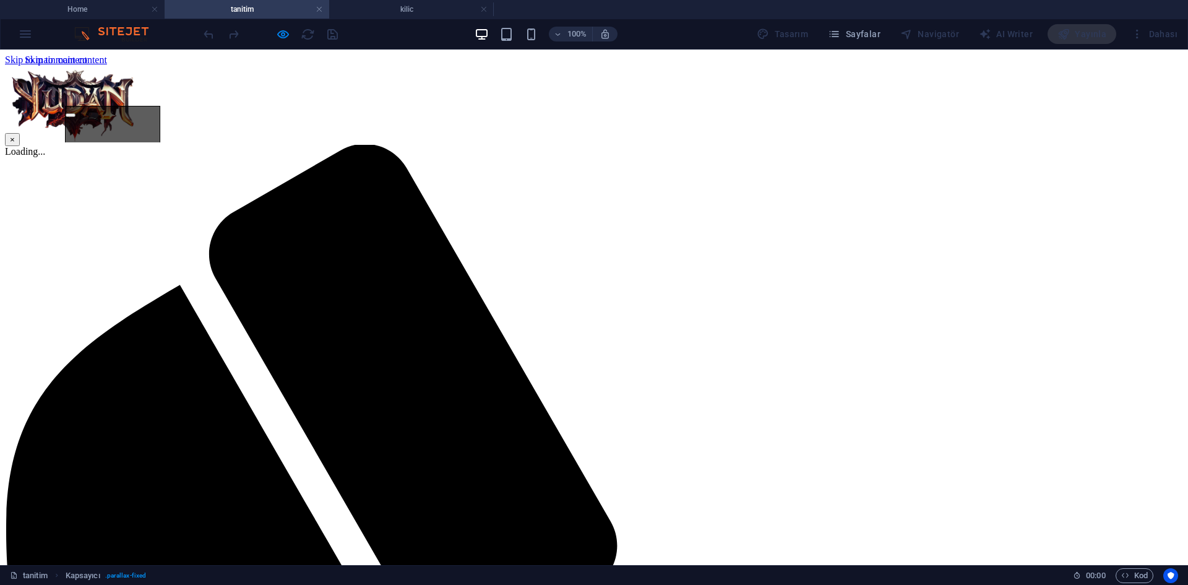
click at [75, 285] on button "button" at bounding box center [70, 287] width 10 height 4
click at [75, 117] on button "button" at bounding box center [70, 115] width 10 height 4
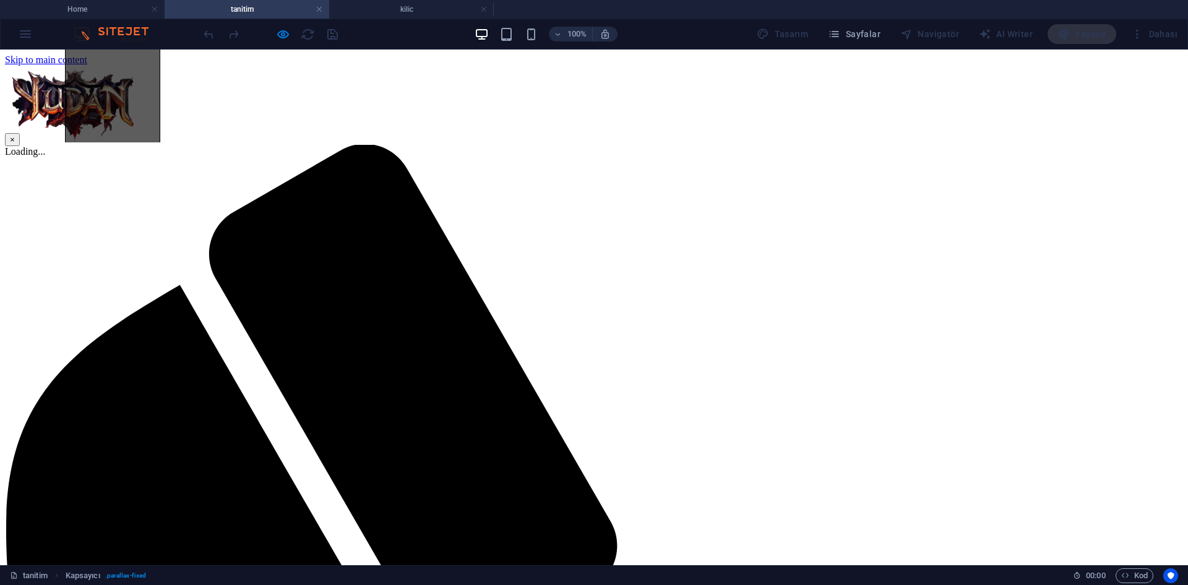
scroll to position [0, 0]
click at [169, 107] on div at bounding box center [112, 278] width 114 height 362
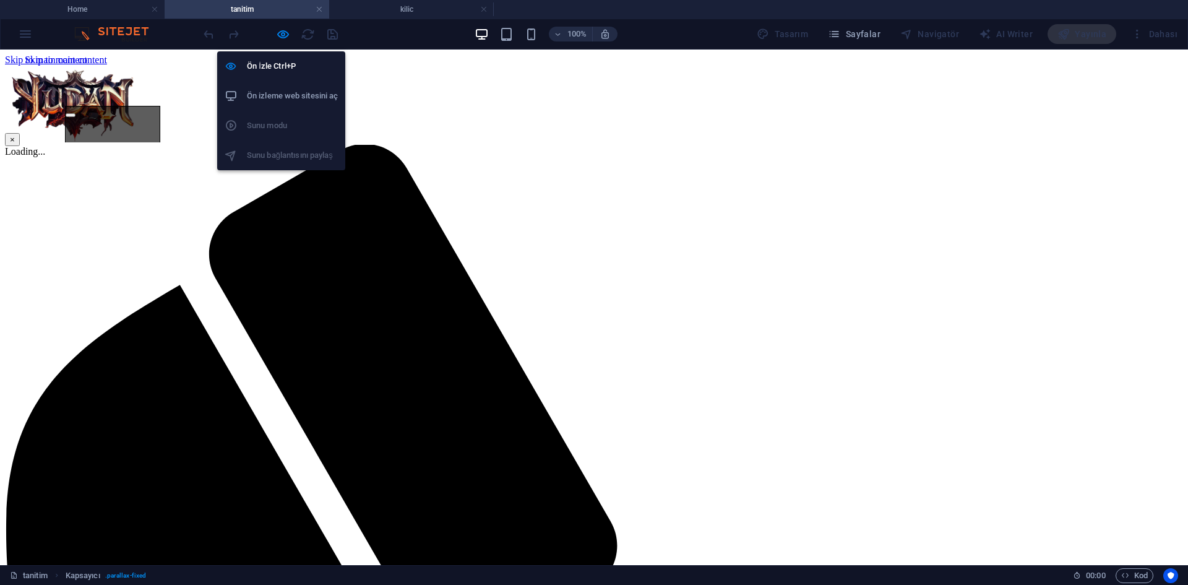
drag, startPoint x: 287, startPoint y: 35, endPoint x: 331, endPoint y: 26, distance: 44.9
click at [286, 35] on icon "button" at bounding box center [283, 34] width 14 height 14
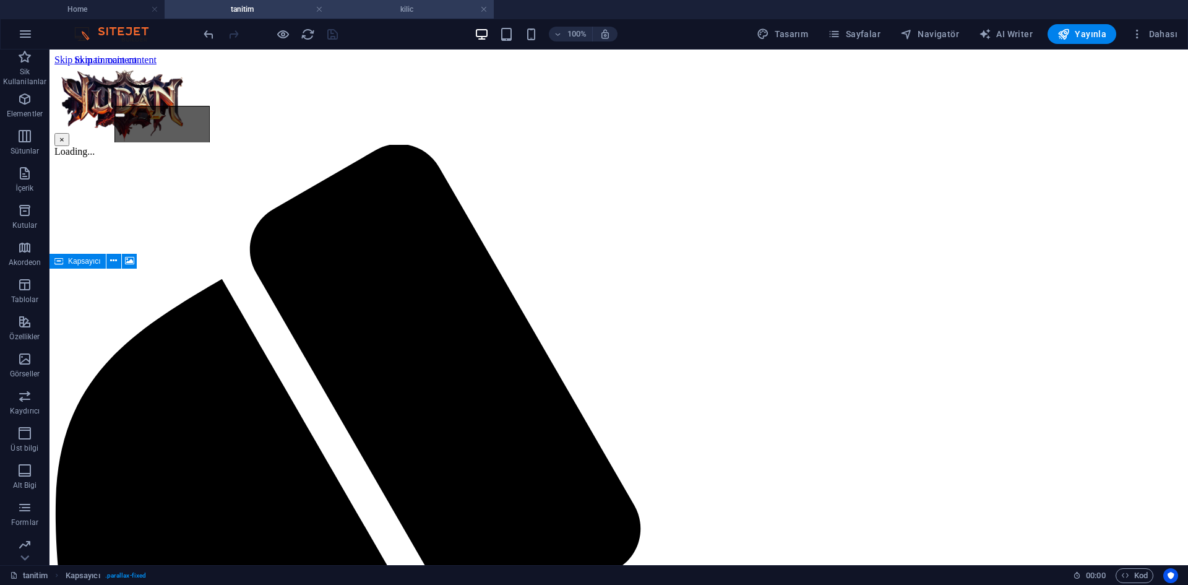
click at [387, 14] on h4 "kilic" at bounding box center [411, 9] width 165 height 14
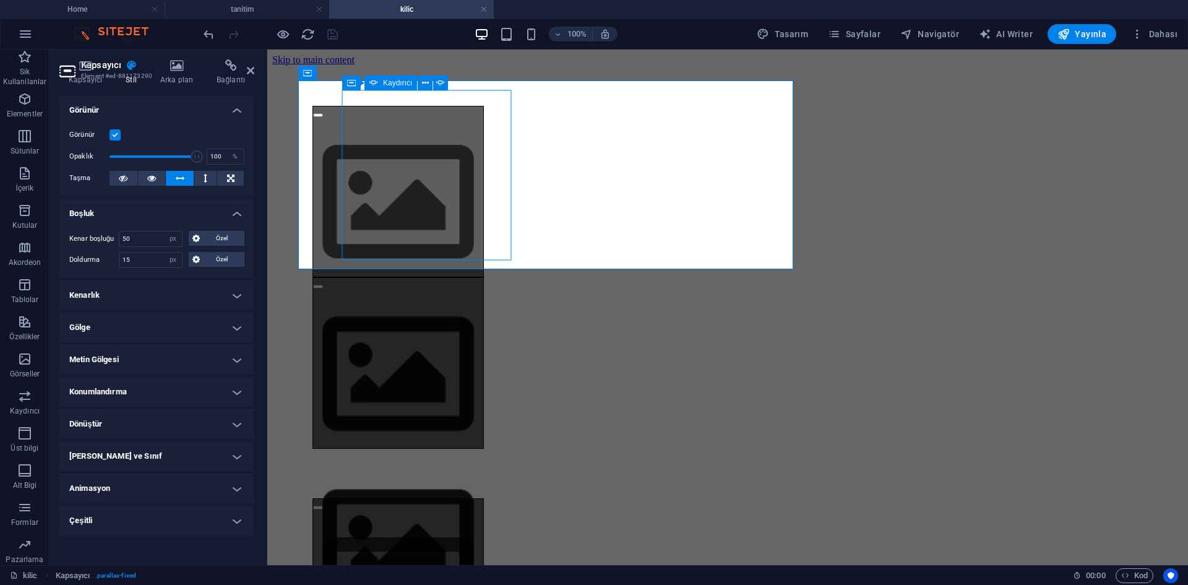
select select "ms"
select select "s"
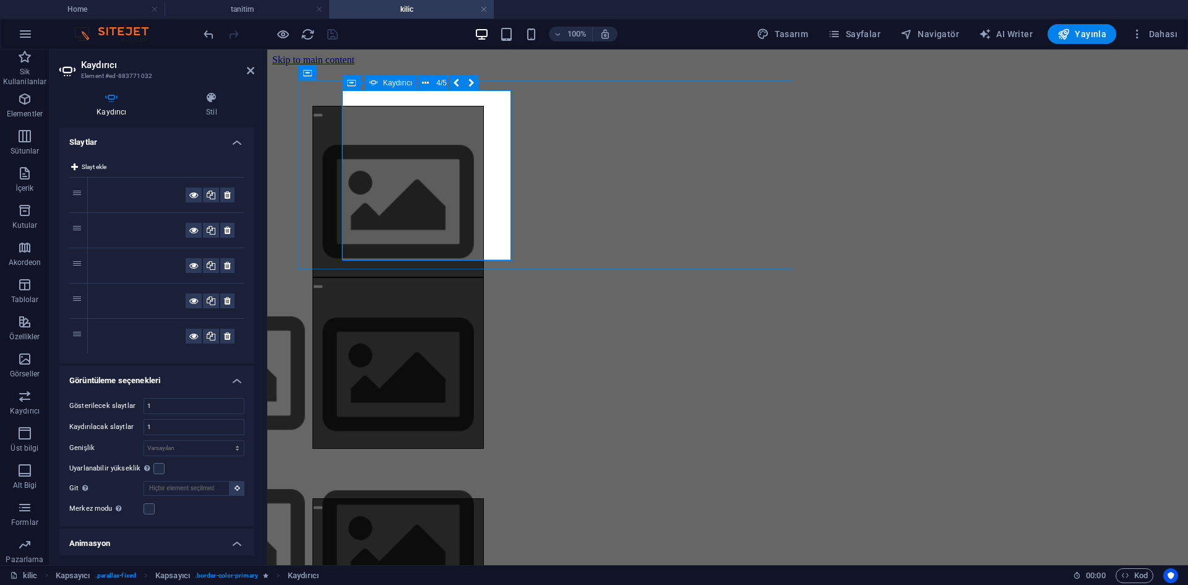
click at [323, 117] on button "button" at bounding box center [318, 115] width 10 height 4
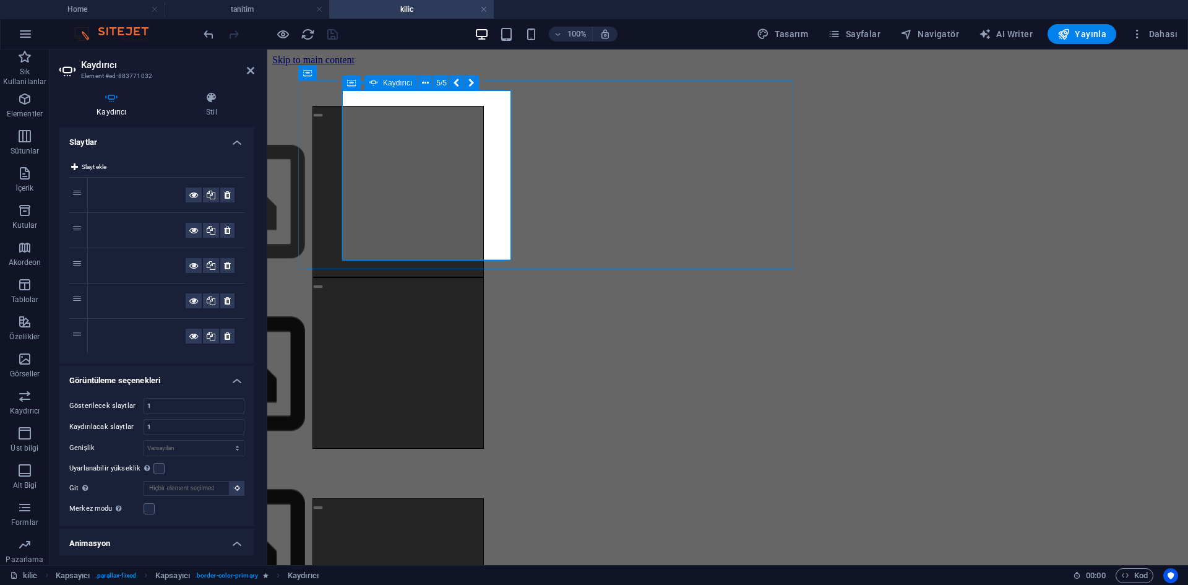
click at [323, 117] on button "button" at bounding box center [318, 115] width 10 height 4
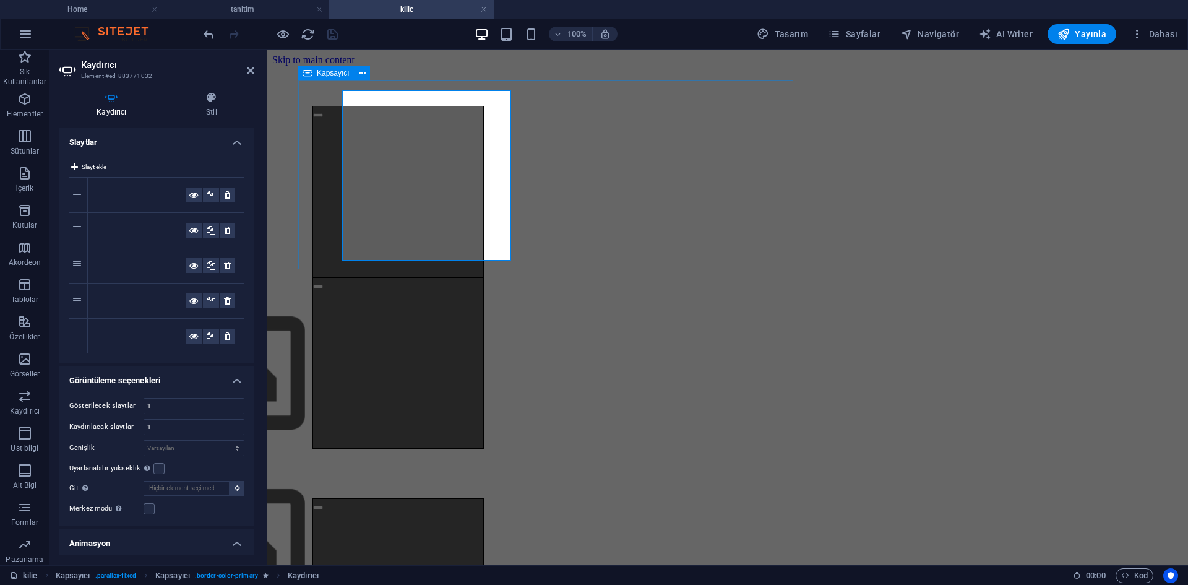
click at [555, 131] on div at bounding box center [550, 278] width 495 height 362
select select "px"
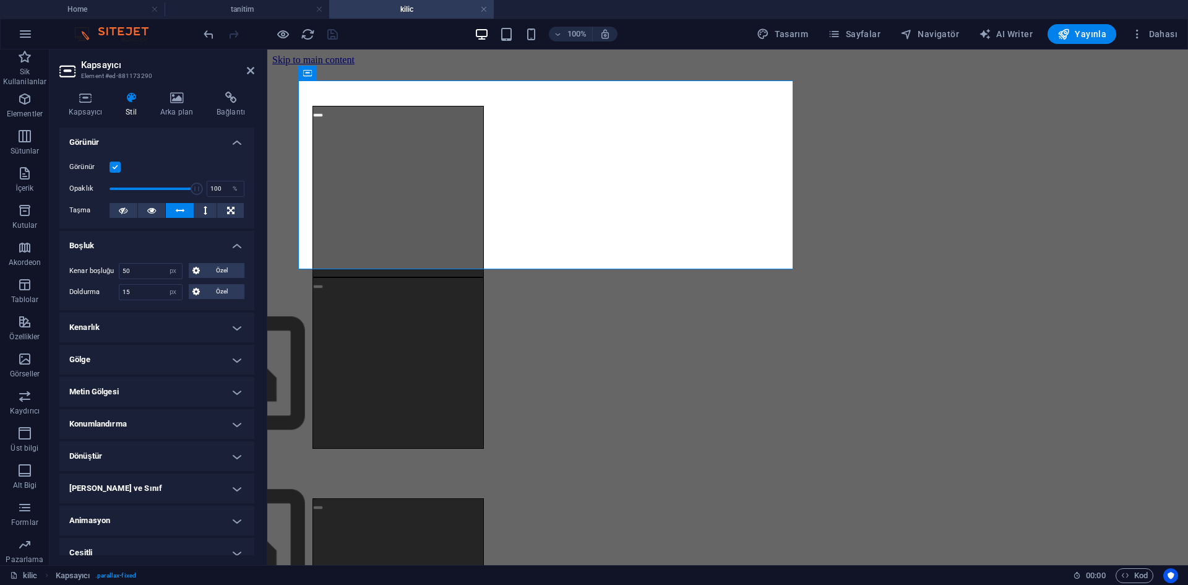
scroll to position [12, 0]
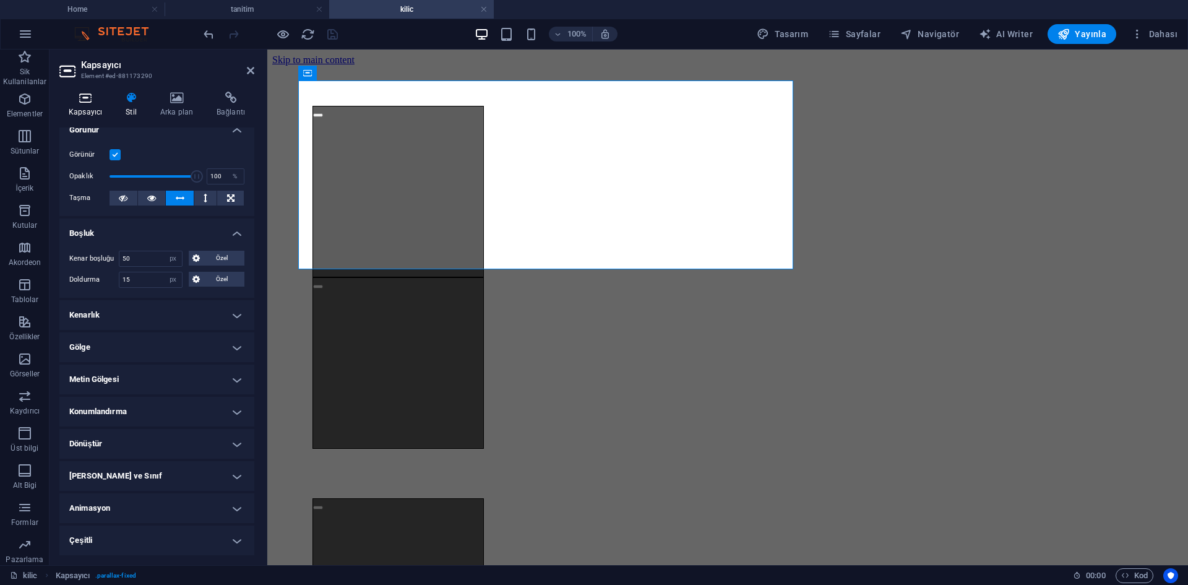
click at [90, 98] on icon at bounding box center [85, 98] width 52 height 12
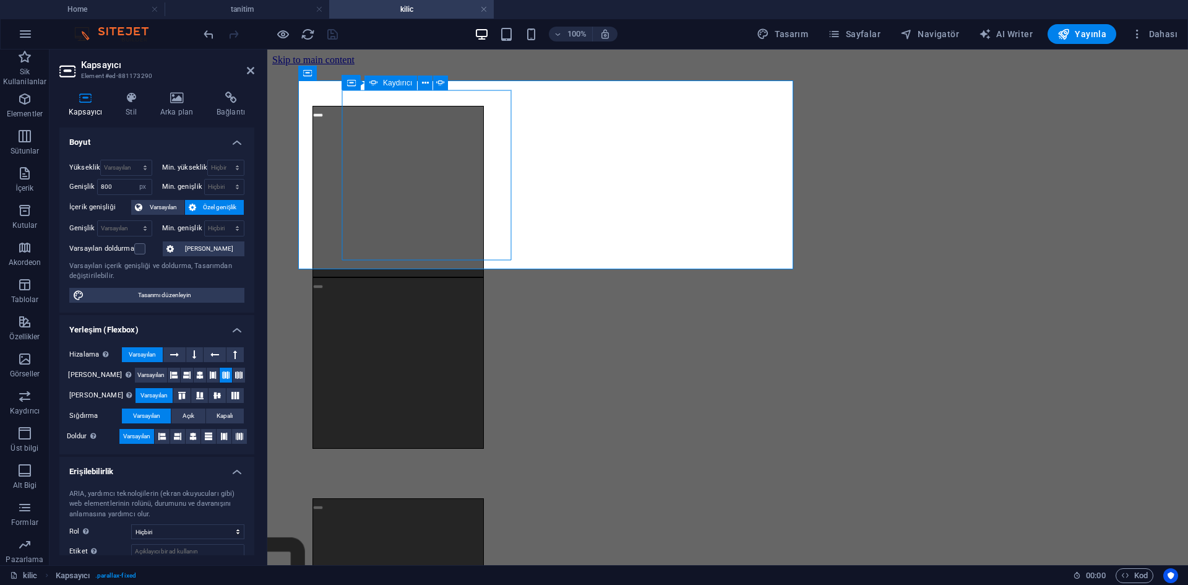
click at [379, 82] on div "Kaydırıcı" at bounding box center [391, 83] width 53 height 15
select select "ms"
select select "s"
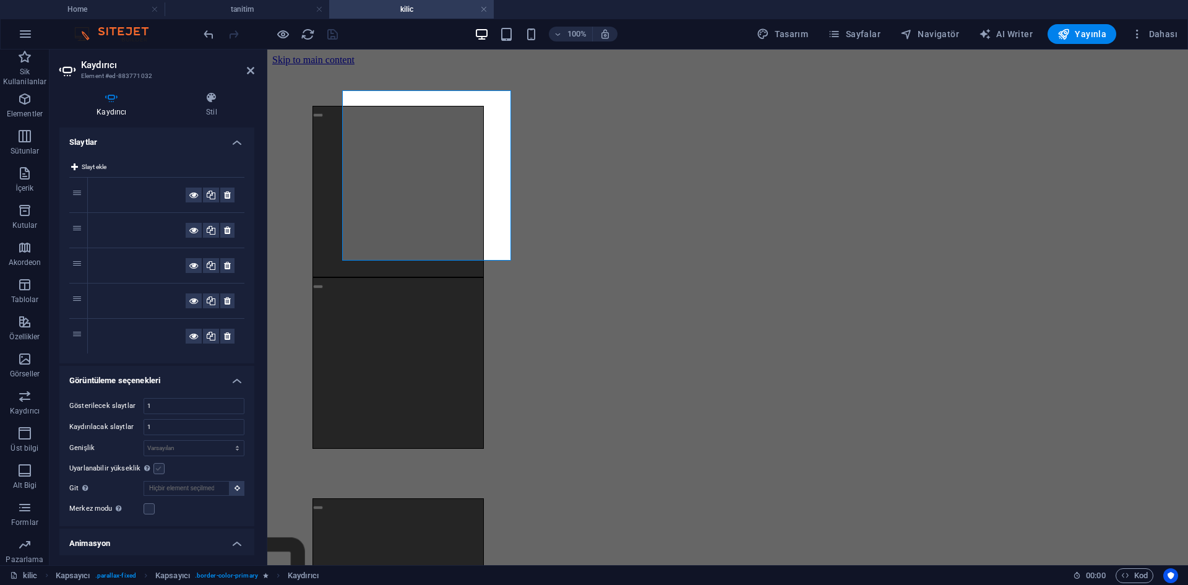
scroll to position [171, 0]
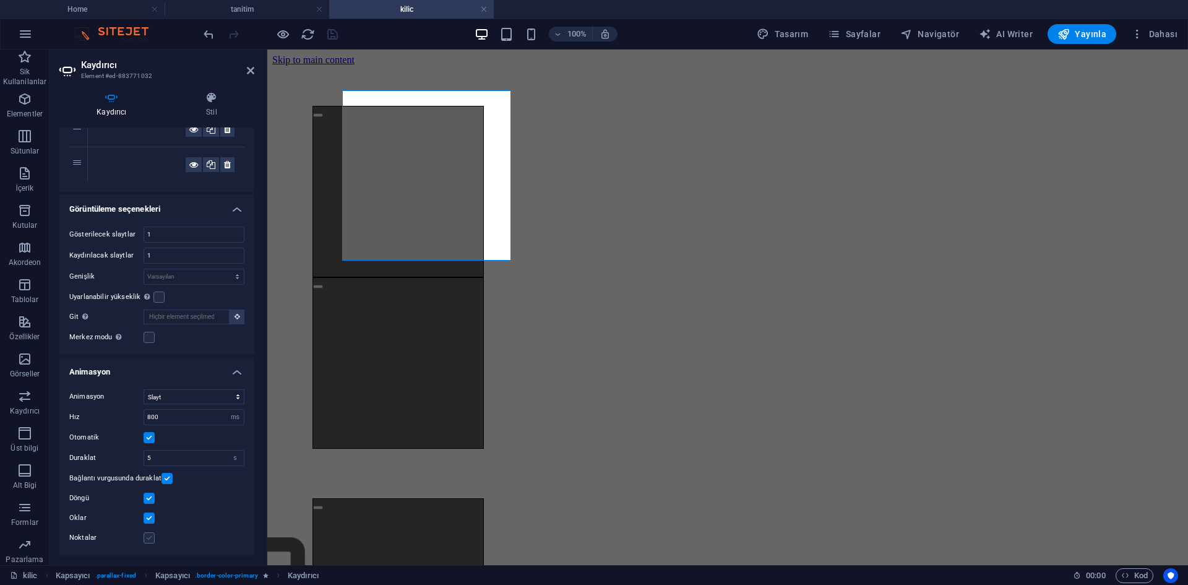
click at [149, 537] on label at bounding box center [149, 537] width 11 height 11
click at [0, 0] on input "Noktalar" at bounding box center [0, 0] width 0 height 0
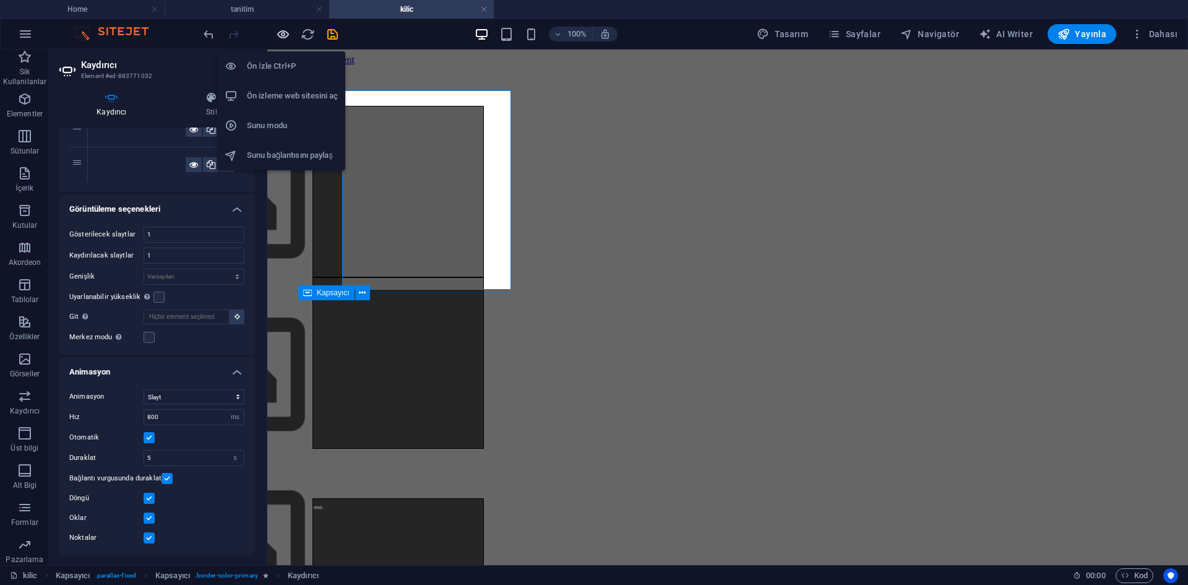
click at [282, 37] on icon "button" at bounding box center [283, 34] width 14 height 14
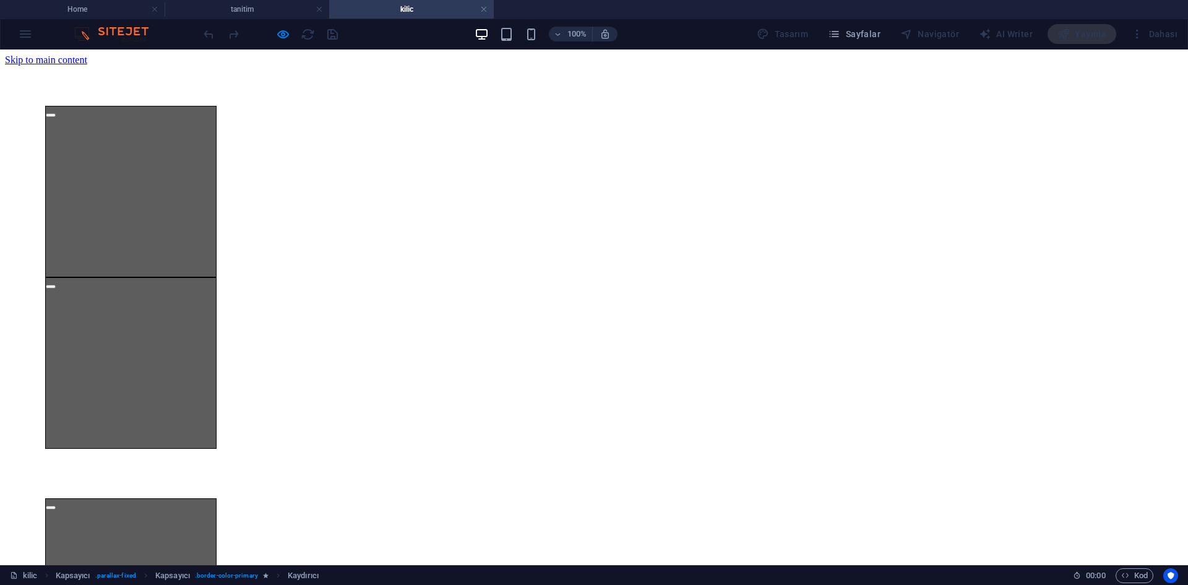
click at [56, 117] on button "button" at bounding box center [51, 115] width 10 height 4
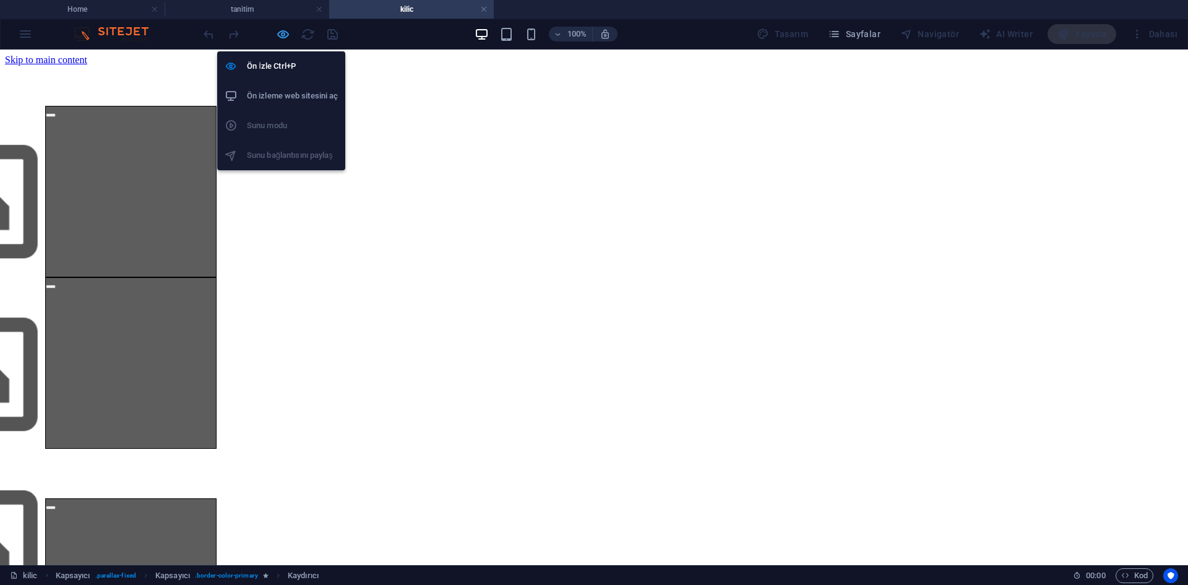
click at [285, 36] on icon "button" at bounding box center [283, 34] width 14 height 14
select select "ms"
select select "s"
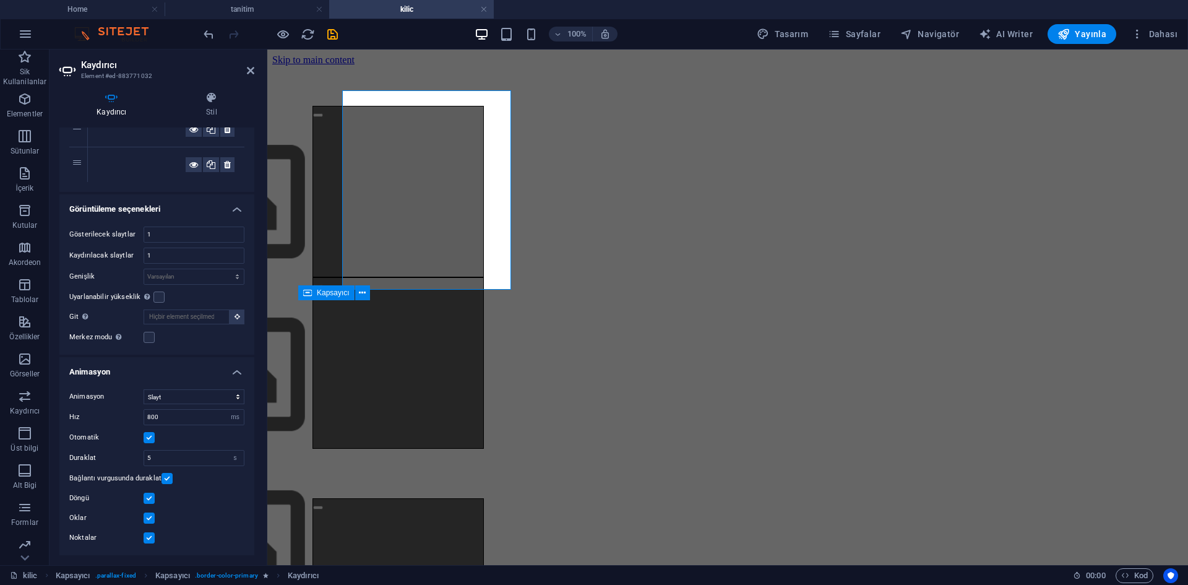
click at [142, 540] on label "Noktalar" at bounding box center [106, 537] width 74 height 15
click at [0, 0] on input "Noktalar" at bounding box center [0, 0] width 0 height 0
click at [145, 540] on label at bounding box center [149, 537] width 11 height 11
click at [0, 0] on input "Noktalar" at bounding box center [0, 0] width 0 height 0
click at [147, 535] on label at bounding box center [149, 537] width 11 height 11
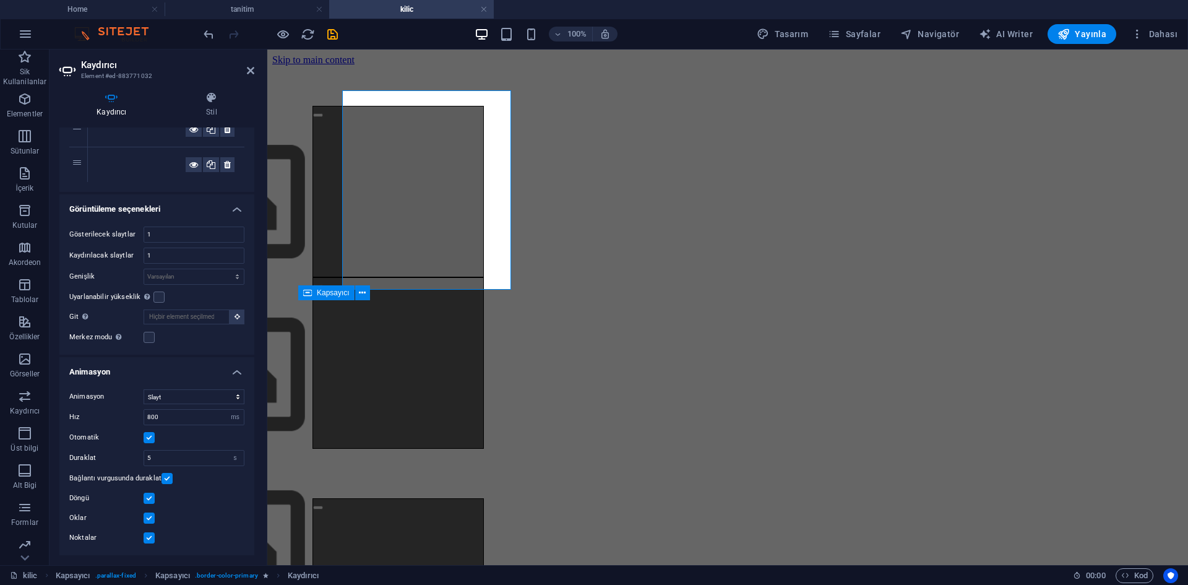
click at [0, 0] on input "Noktalar" at bounding box center [0, 0] width 0 height 0
click at [149, 502] on label at bounding box center [149, 498] width 11 height 11
click at [0, 0] on input "Döngü" at bounding box center [0, 0] width 0 height 0
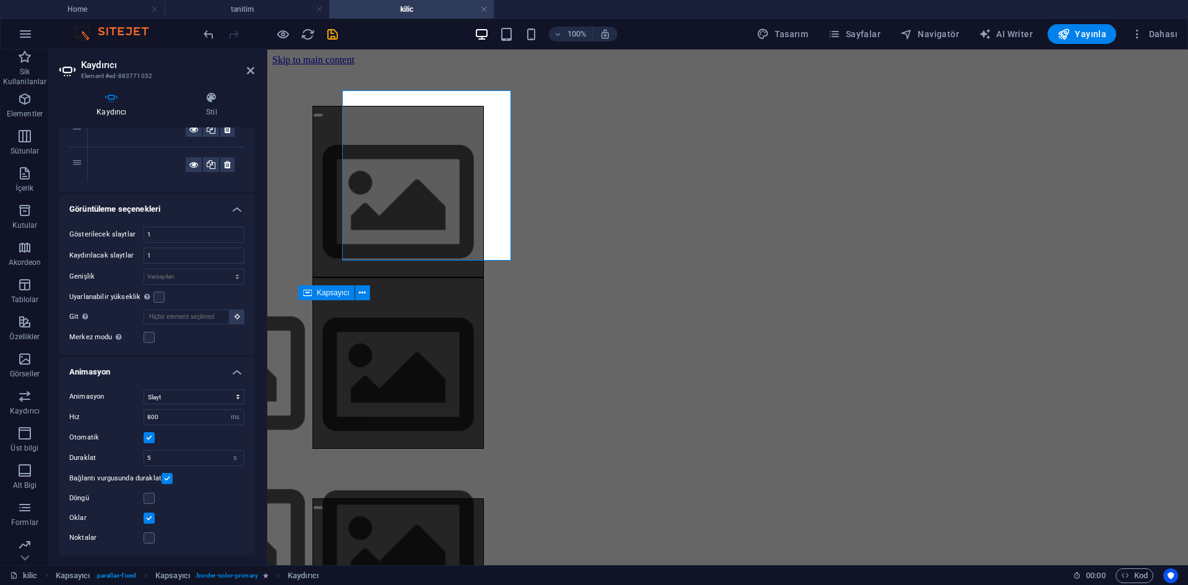
click at [150, 439] on label at bounding box center [149, 437] width 11 height 11
click at [0, 0] on input "Otomatik" at bounding box center [0, 0] width 0 height 0
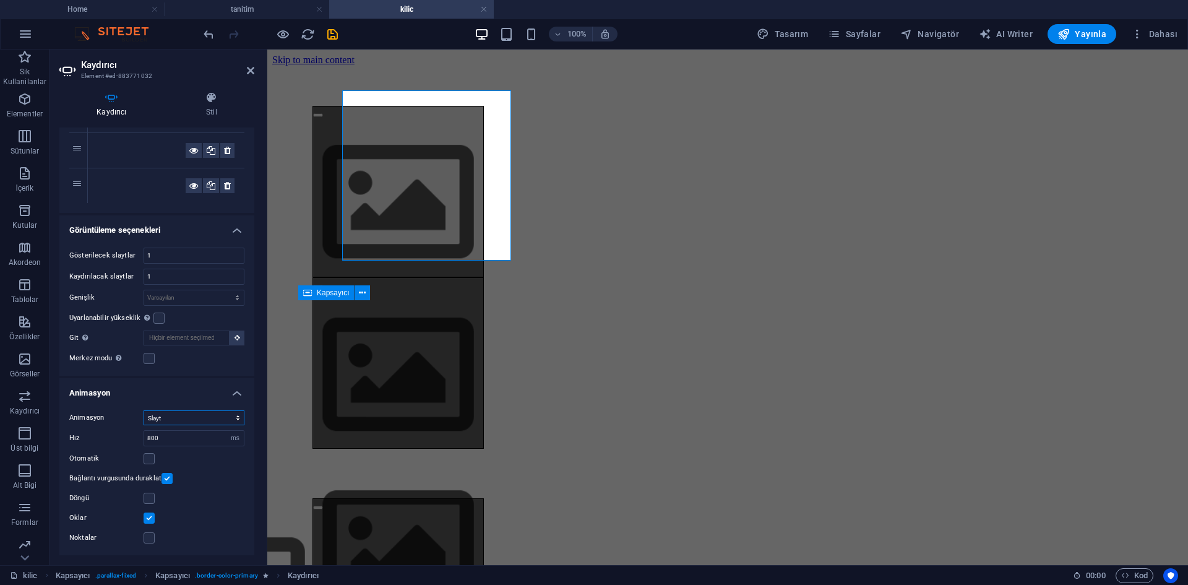
click at [182, 420] on select "Slayt Solma" at bounding box center [194, 417] width 101 height 15
click at [187, 417] on select "Slayt Solma" at bounding box center [194, 417] width 101 height 15
click at [188, 417] on select "Slayt Solma" at bounding box center [194, 417] width 101 height 15
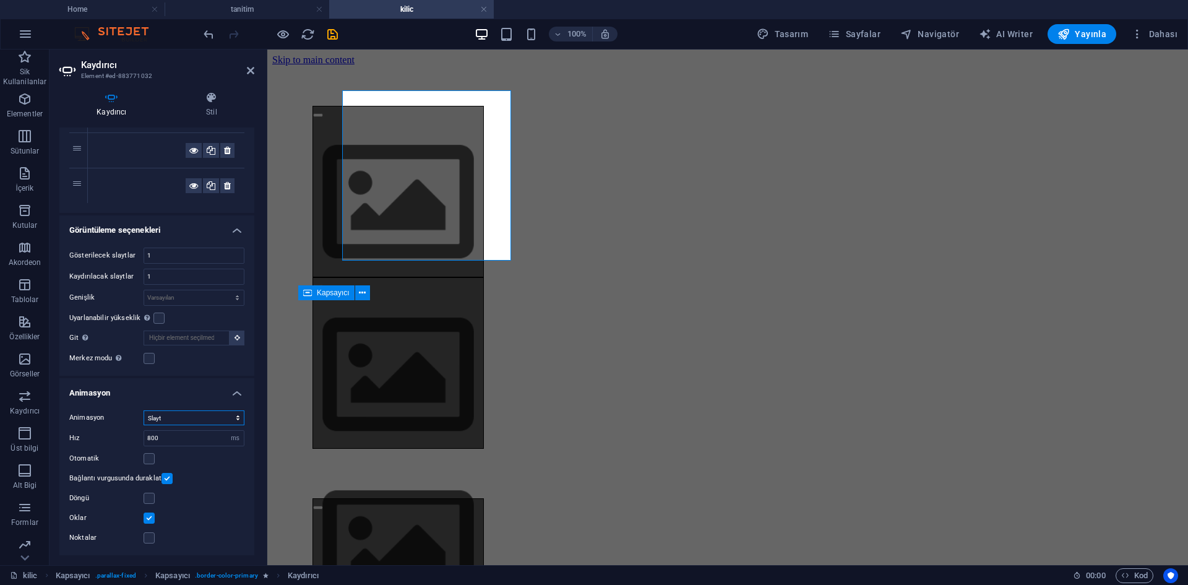
select select "fade"
click at [144, 410] on select "Slayt Solma" at bounding box center [194, 417] width 101 height 15
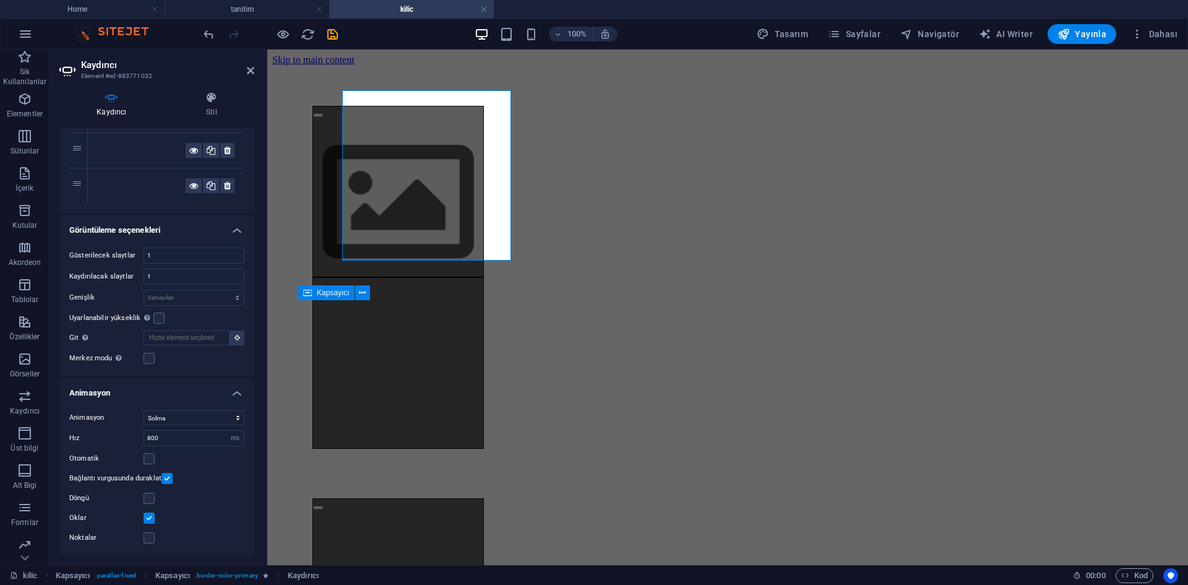
click at [192, 400] on div "Animasyon Slayt Solma Hız 800 s ms Otomatik Duraklat 5 s ms Bağlantı vurgusunda…" at bounding box center [156, 477] width 195 height 155
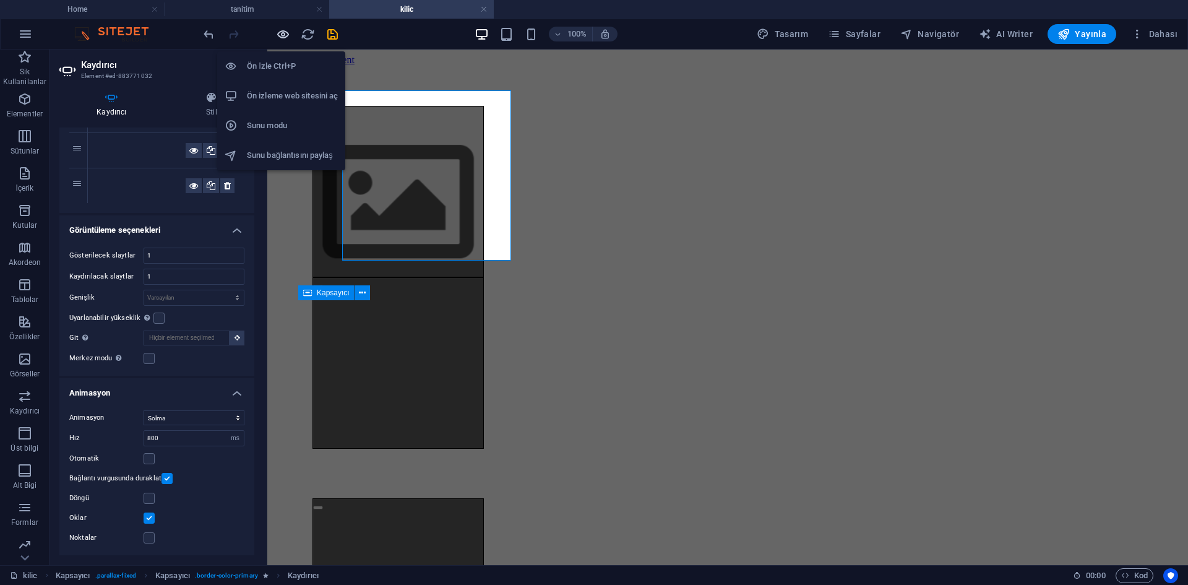
click at [284, 30] on icon "button" at bounding box center [283, 34] width 14 height 14
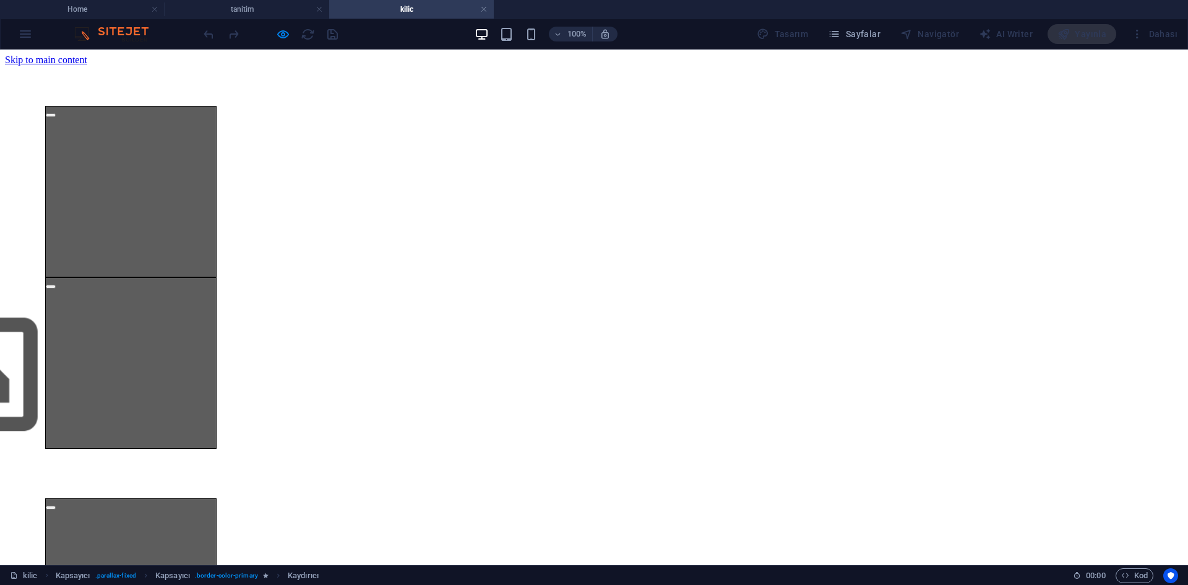
click at [56, 117] on button "button" at bounding box center [51, 115] width 10 height 4
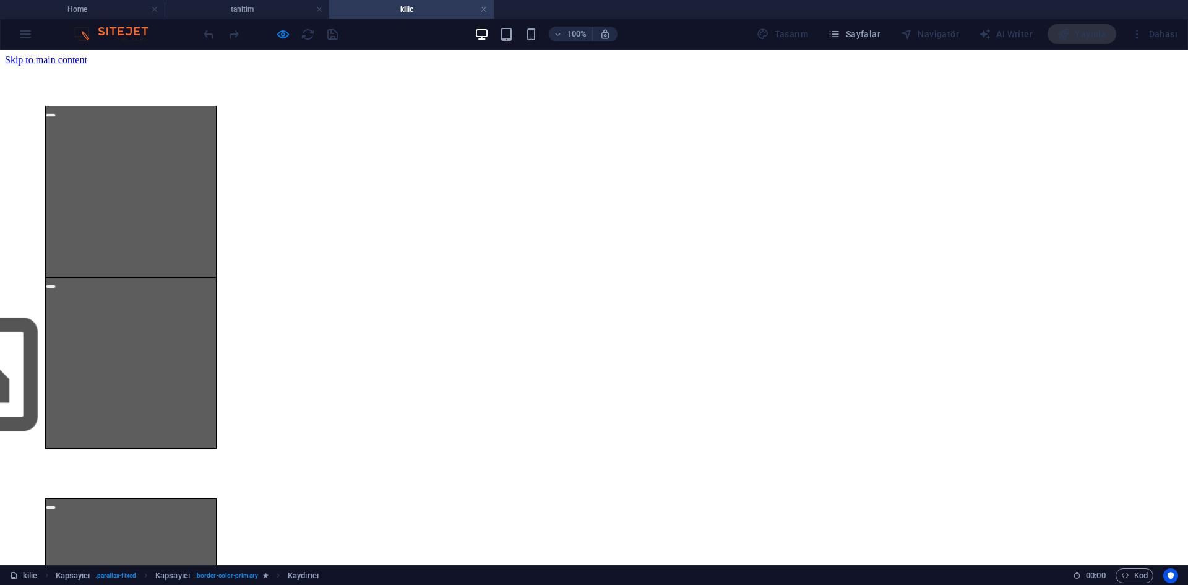
click at [56, 285] on button "button" at bounding box center [51, 287] width 10 height 4
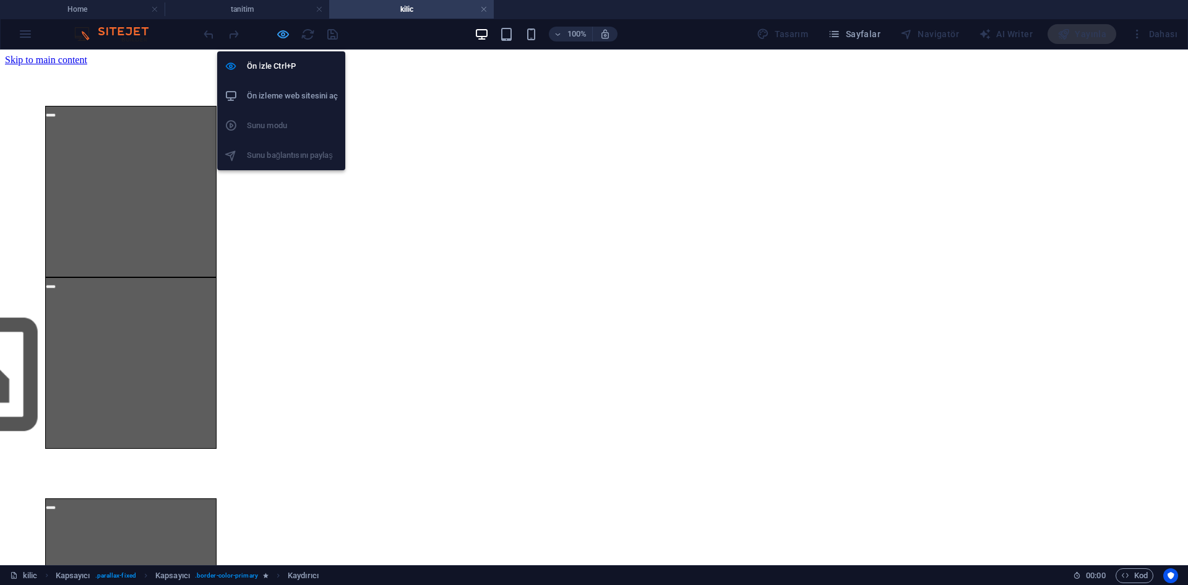
click at [282, 37] on icon "button" at bounding box center [283, 34] width 14 height 14
select select "fade"
select select "ms"
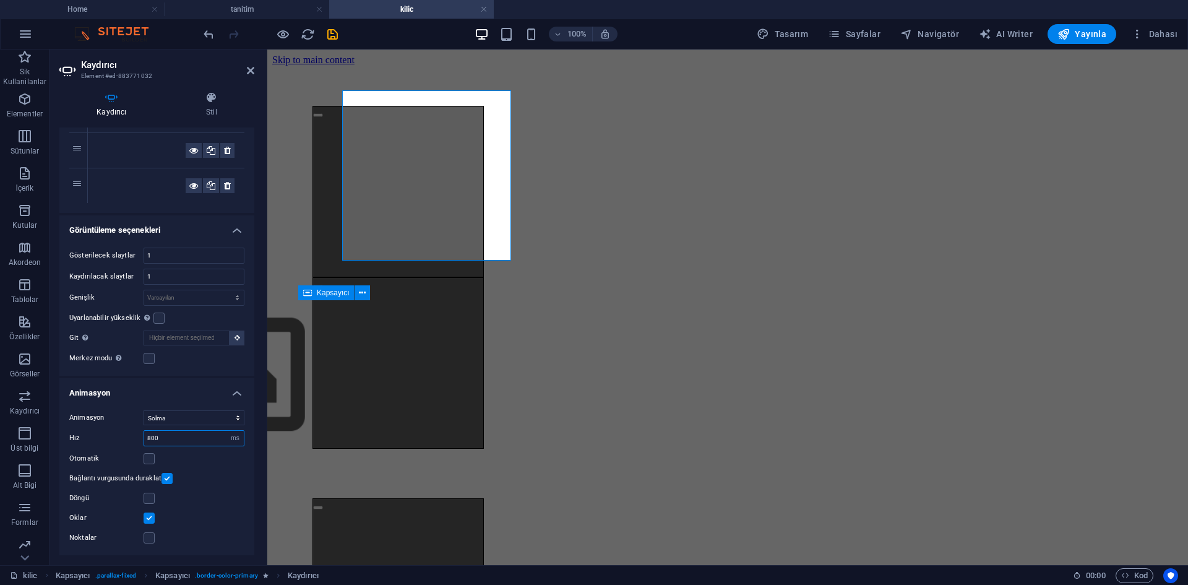
drag, startPoint x: 190, startPoint y: 436, endPoint x: 129, endPoint y: 436, distance: 60.7
click at [129, 436] on div "Hız 800 s ms" at bounding box center [156, 438] width 175 height 16
type input "300"
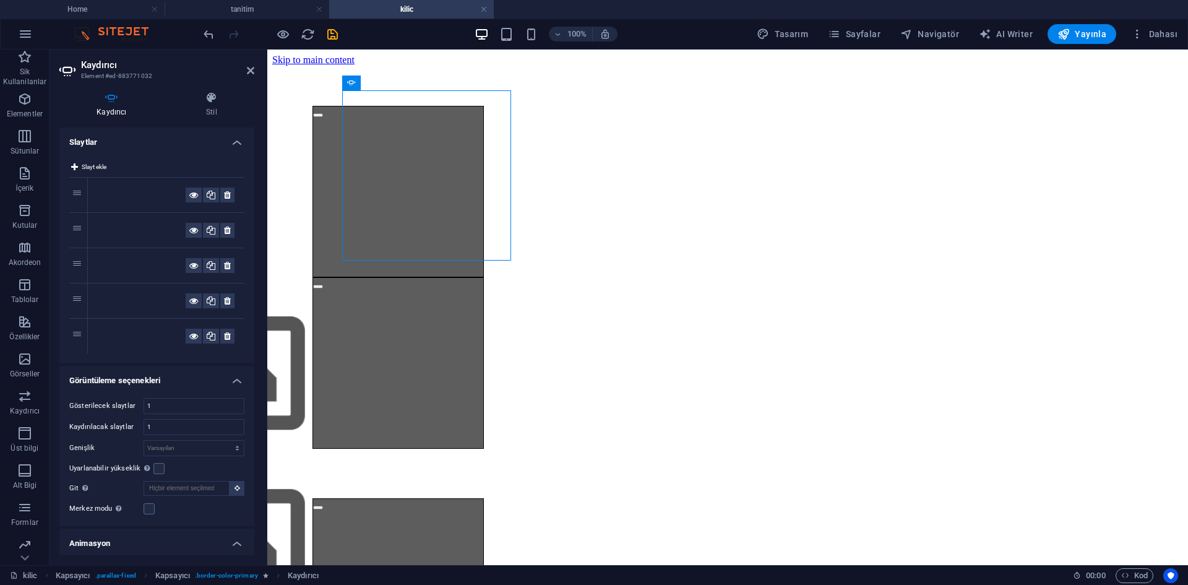
scroll to position [62, 0]
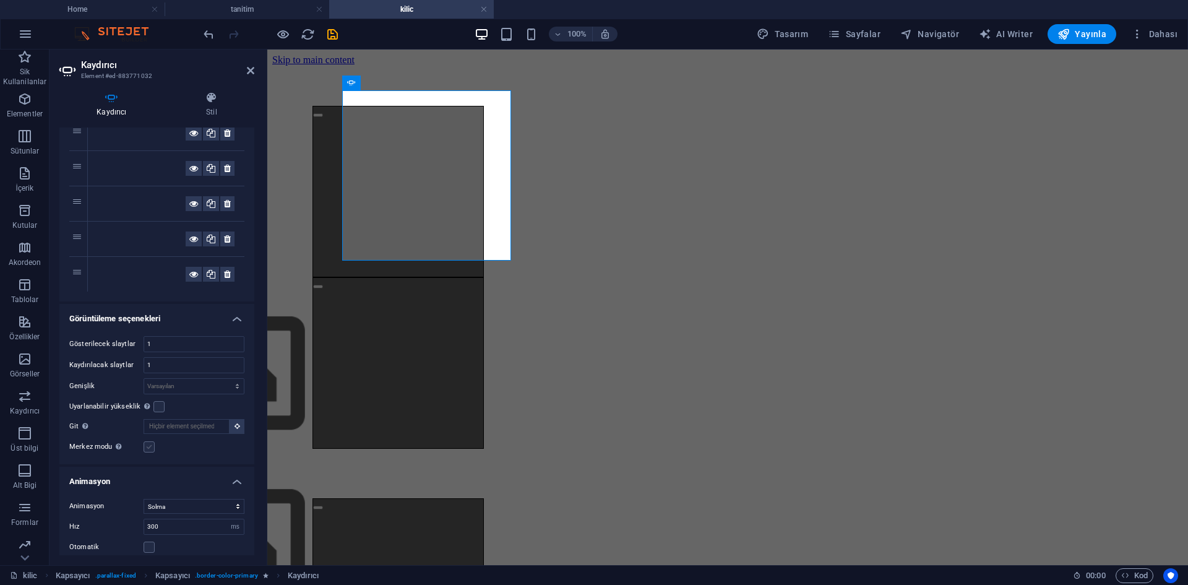
click at [149, 443] on label at bounding box center [149, 446] width 11 height 11
click at [0, 0] on input "Merkez modu Kısmen önceki/sonraki slaytla ortalanmış görünümü etkinleştirir. Te…" at bounding box center [0, 0] width 0 height 0
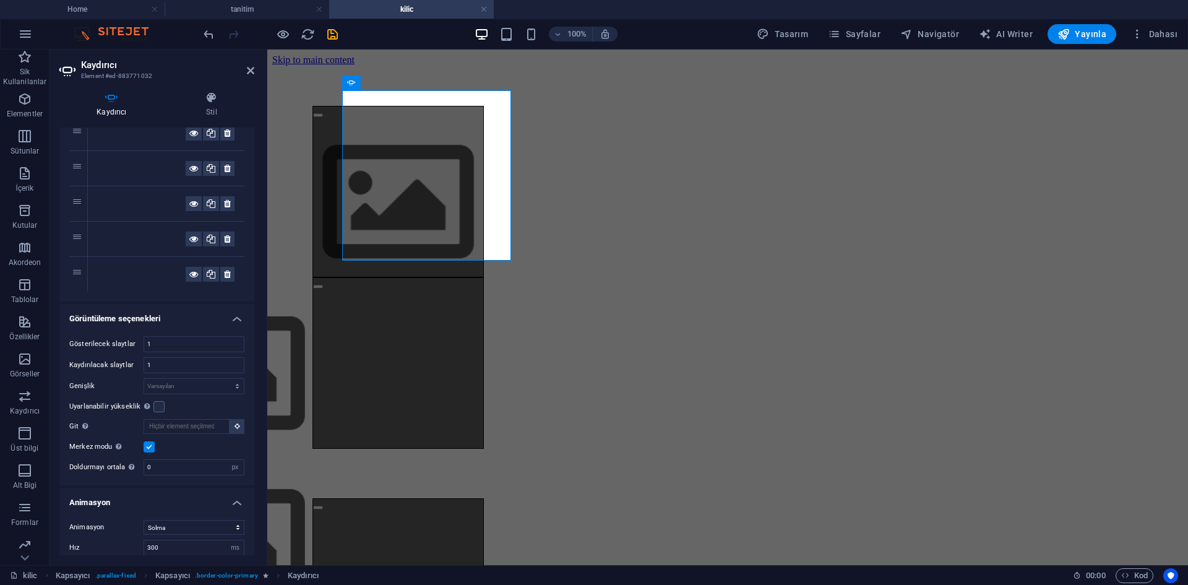
click at [149, 447] on label at bounding box center [149, 446] width 11 height 11
click at [0, 0] on input "Merkez modu Kısmen önceki/sonraki slaytla ortalanmış görünümü etkinleştirir. Te…" at bounding box center [0, 0] width 0 height 0
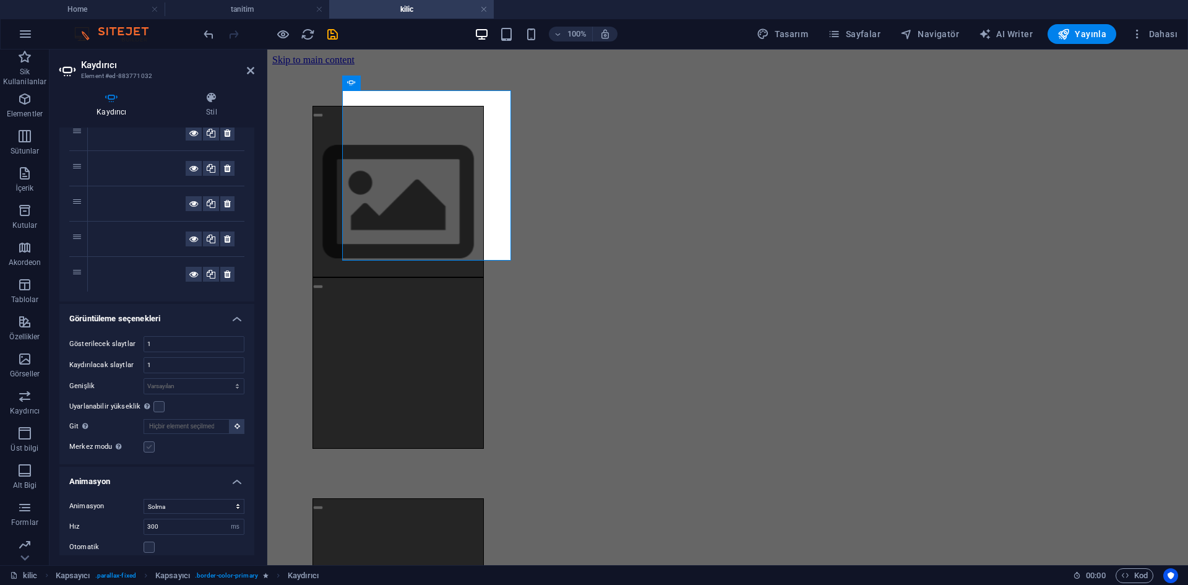
click at [149, 447] on label at bounding box center [149, 446] width 11 height 11
click at [0, 0] on input "Merkez modu Kısmen önceki/sonraki slaytla ortalanmış görünümü etkinleştirir. Te…" at bounding box center [0, 0] width 0 height 0
click at [149, 447] on label at bounding box center [149, 446] width 11 height 11
click at [0, 0] on input "Merkez modu Kısmen önceki/sonraki slaytla ortalanmış görünümü etkinleştirir. Te…" at bounding box center [0, 0] width 0 height 0
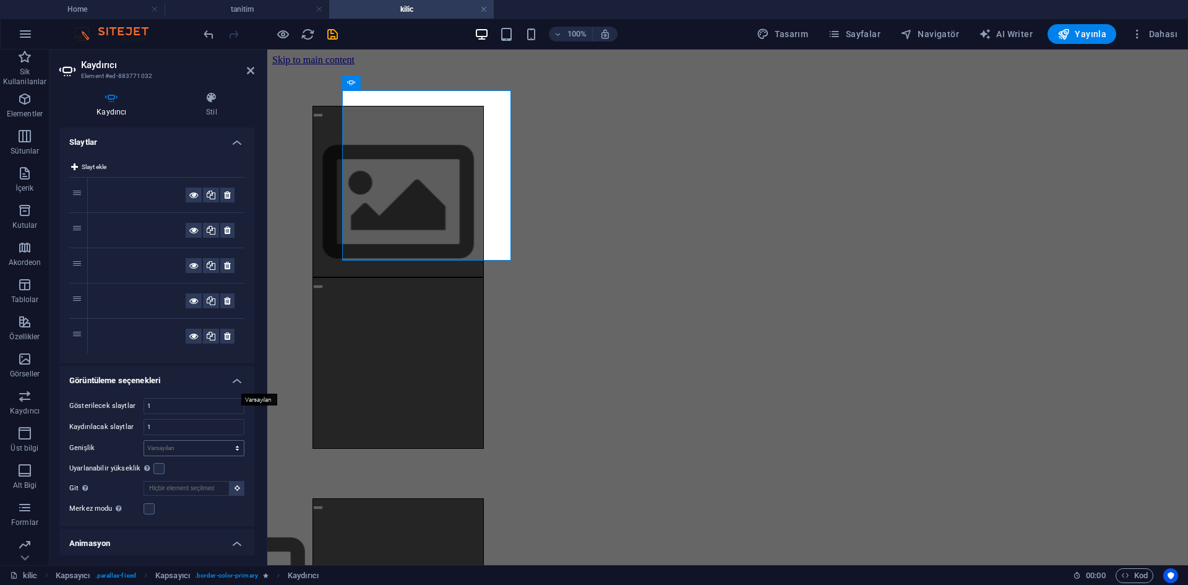
scroll to position [150, 0]
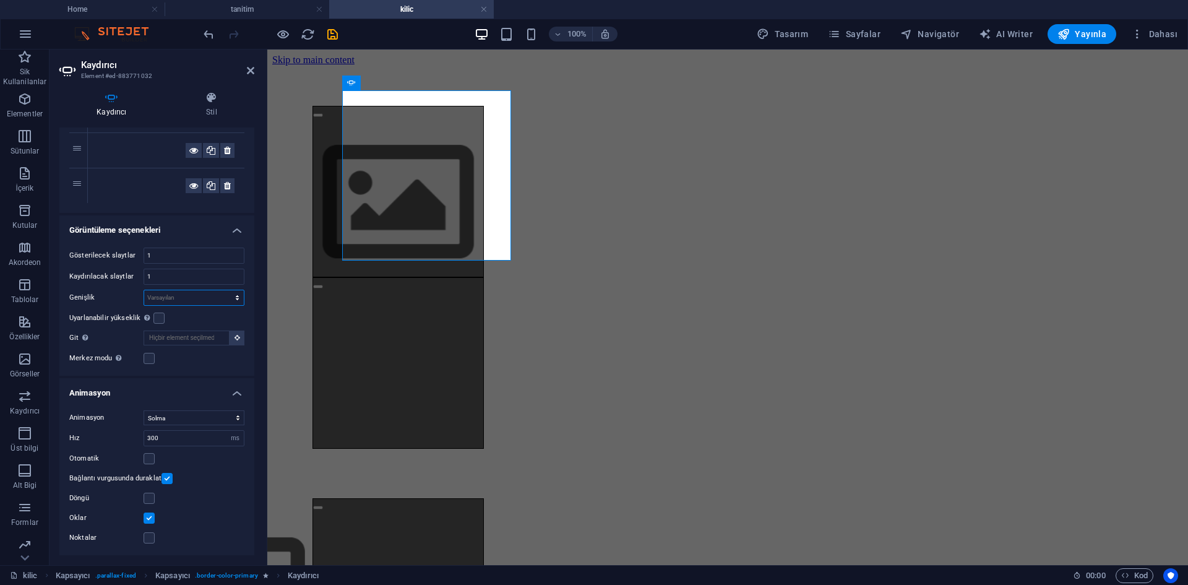
click at [186, 301] on select "Varsayılan px % rem em vw vh" at bounding box center [194, 297] width 100 height 15
click at [193, 300] on select "Varsayılan px % rem em vw vh" at bounding box center [194, 297] width 100 height 15
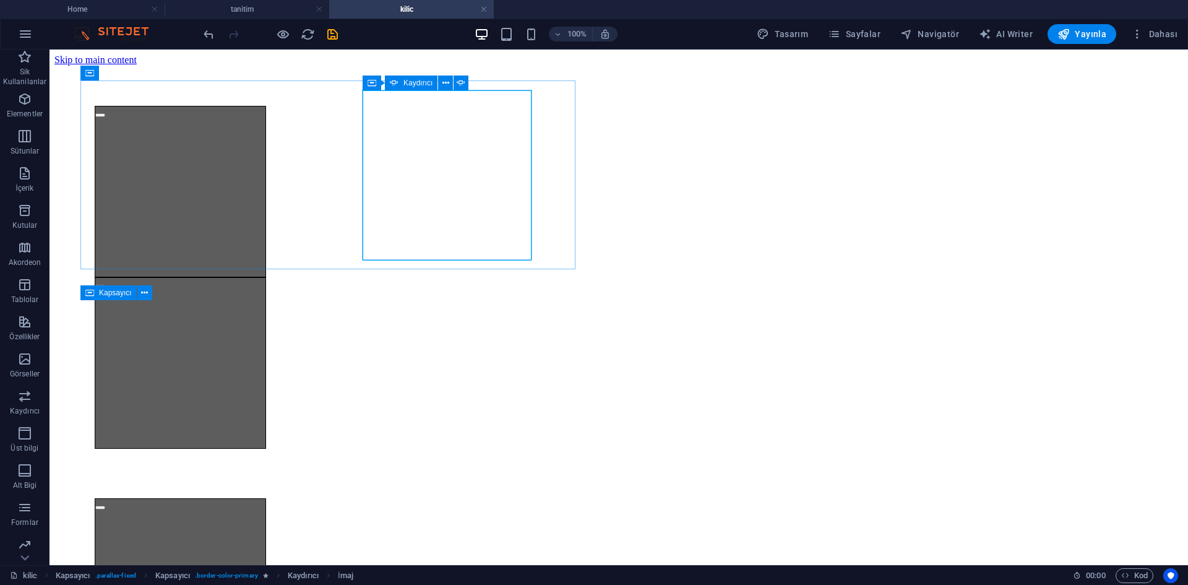
click at [396, 82] on icon at bounding box center [394, 83] width 9 height 15
select select "ms"
select select "s"
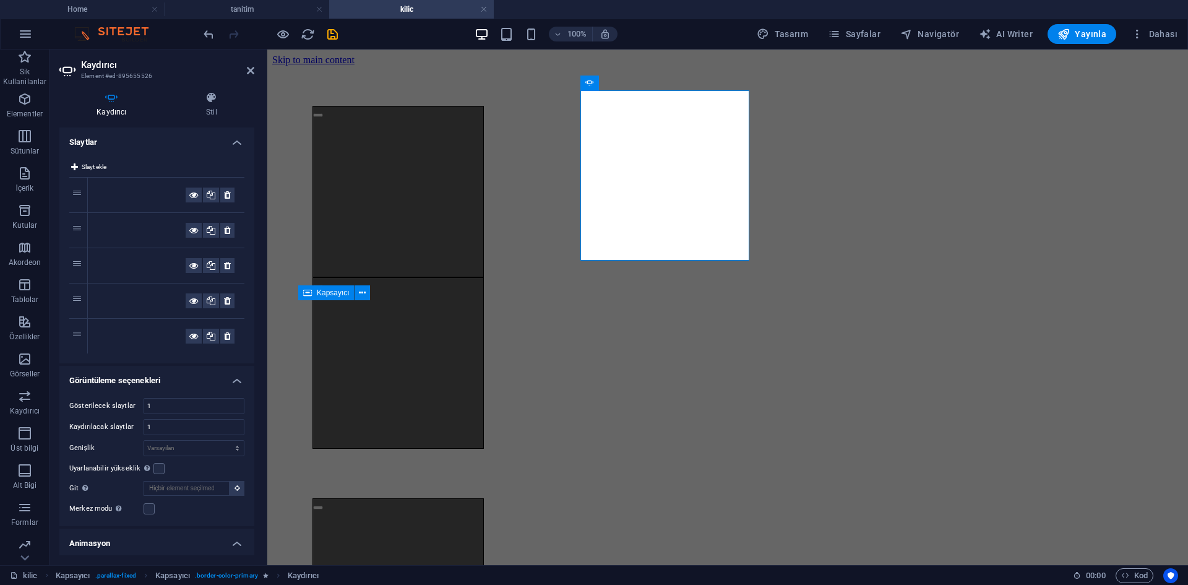
scroll to position [171, 0]
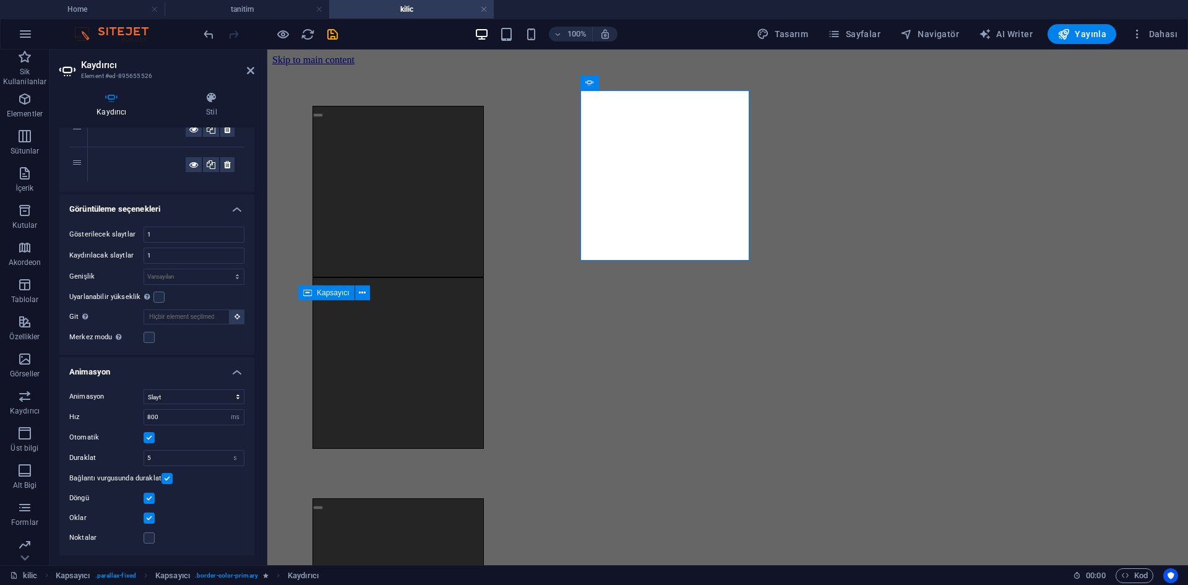
click at [149, 502] on label at bounding box center [149, 498] width 11 height 11
click at [0, 0] on input "Döngü" at bounding box center [0, 0] width 0 height 0
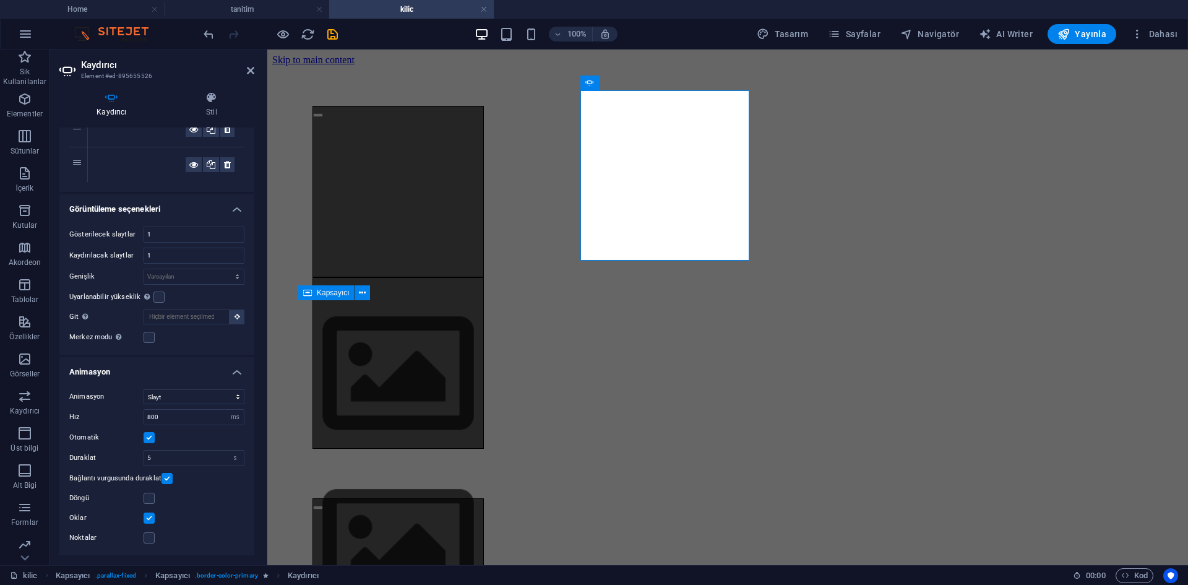
click at [149, 435] on label at bounding box center [149, 437] width 11 height 11
click at [0, 0] on input "Otomatik" at bounding box center [0, 0] width 0 height 0
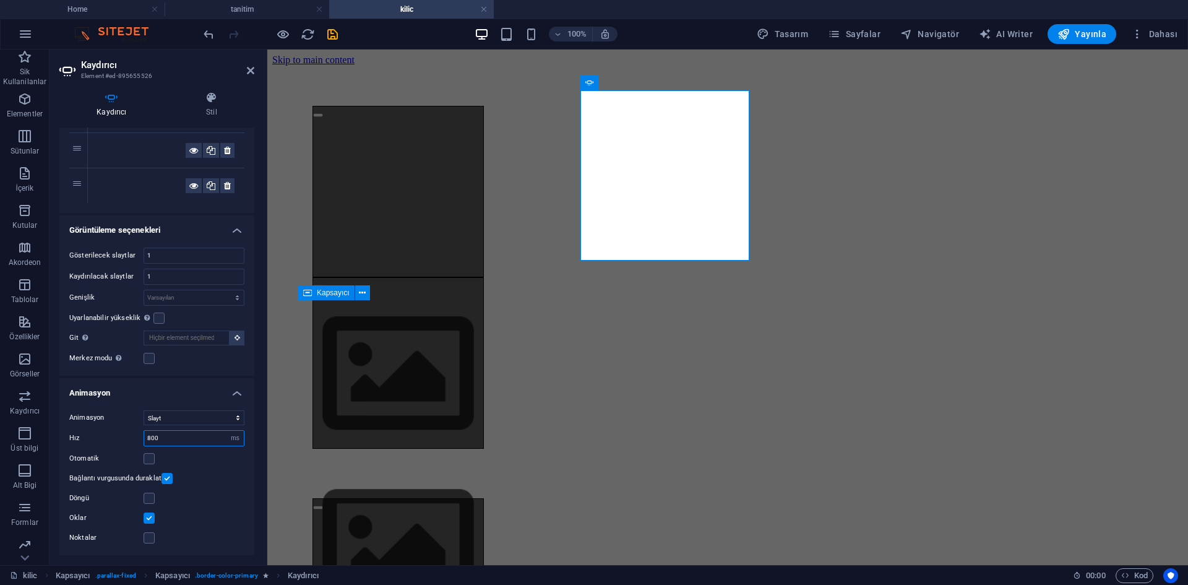
drag, startPoint x: 176, startPoint y: 436, endPoint x: 113, endPoint y: 436, distance: 62.5
click at [113, 436] on div "Hız 800 s ms" at bounding box center [156, 438] width 175 height 16
type input "50"
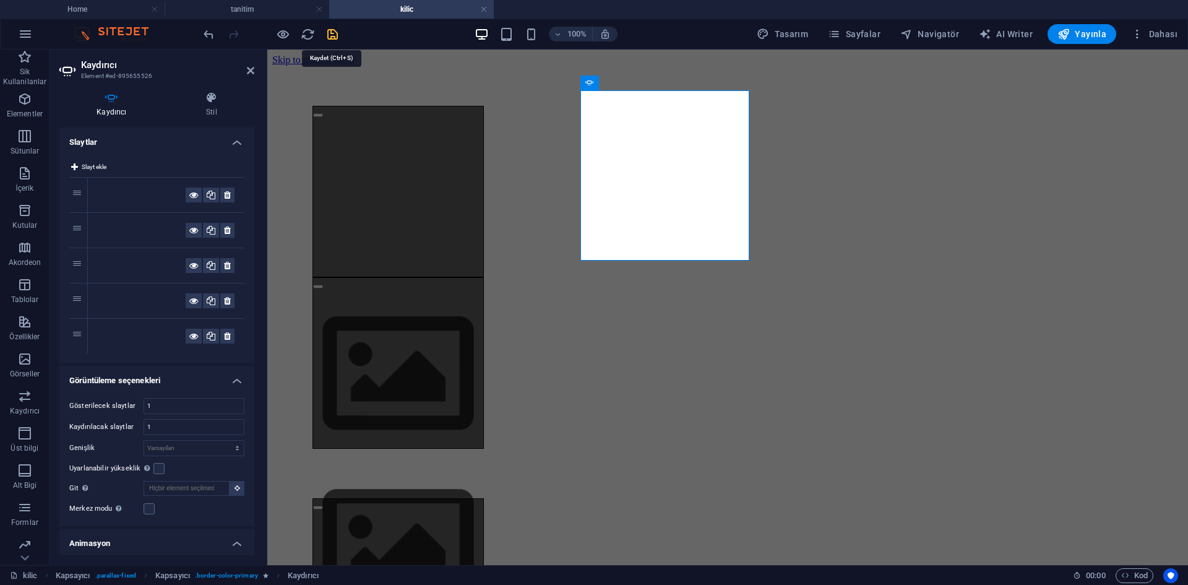
click at [331, 33] on icon "save" at bounding box center [333, 34] width 14 height 14
select select "fade"
select select "ms"
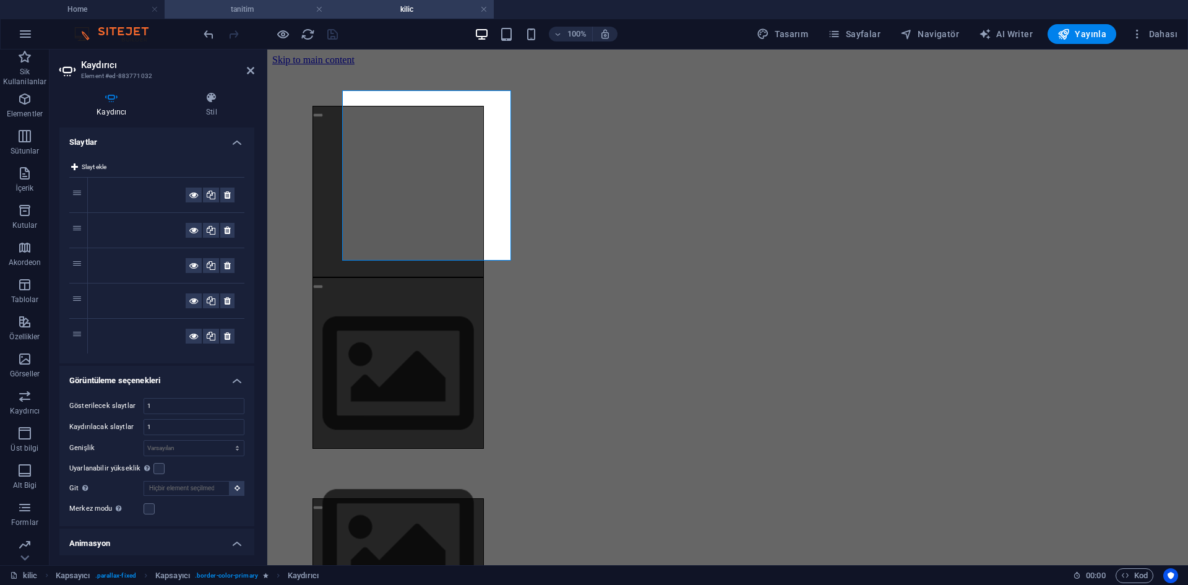
click at [283, 12] on h4 "tanitim" at bounding box center [247, 9] width 165 height 14
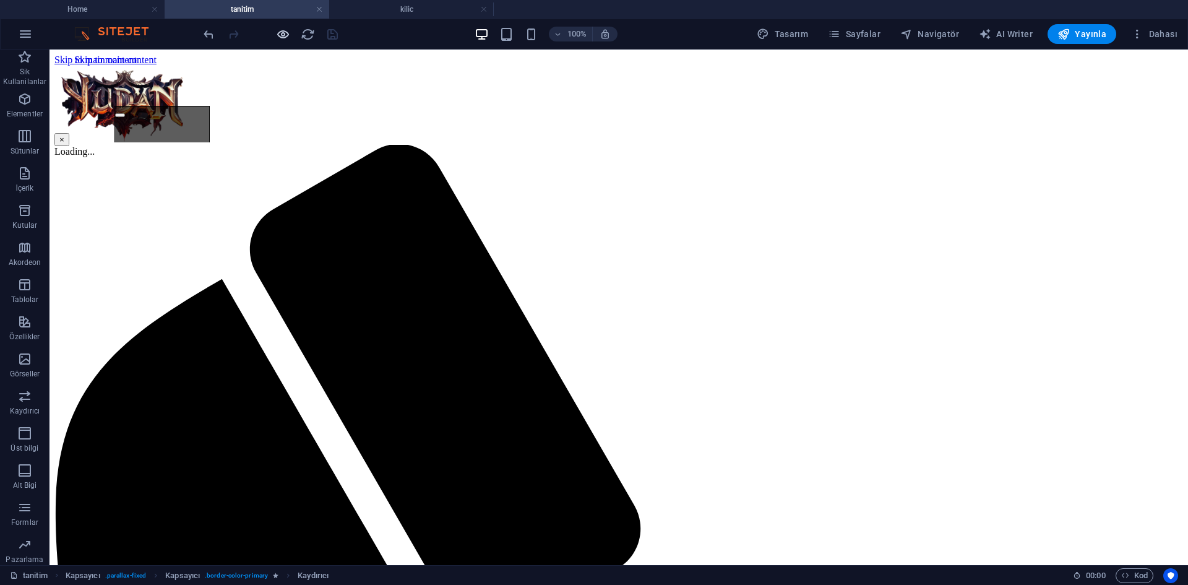
click at [282, 30] on icon "button" at bounding box center [283, 34] width 14 height 14
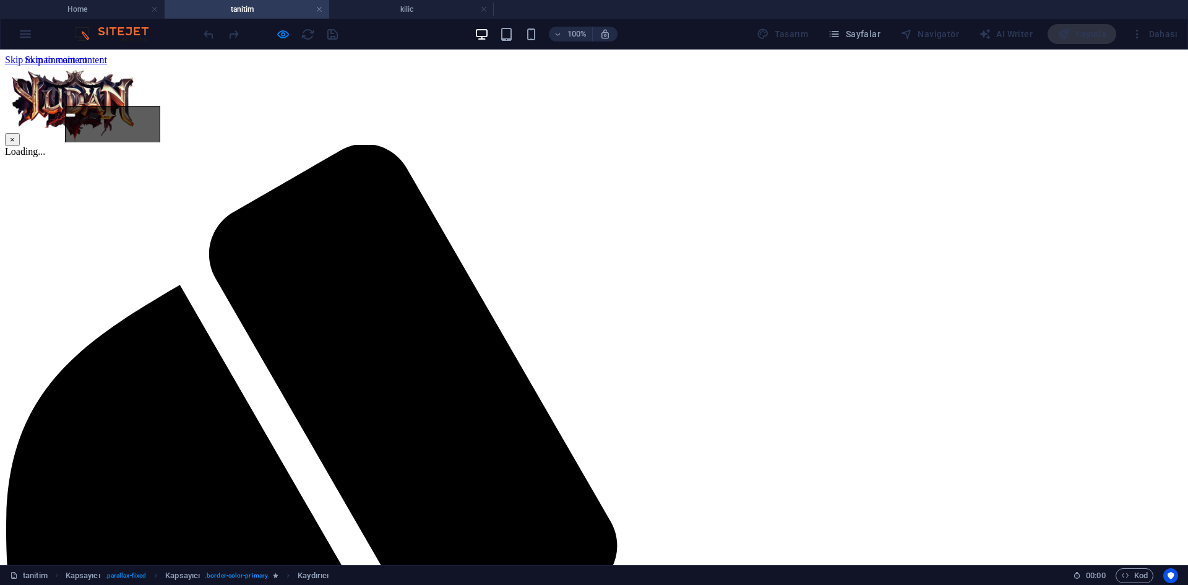
click at [20, 137] on button "×" at bounding box center [12, 139] width 15 height 13
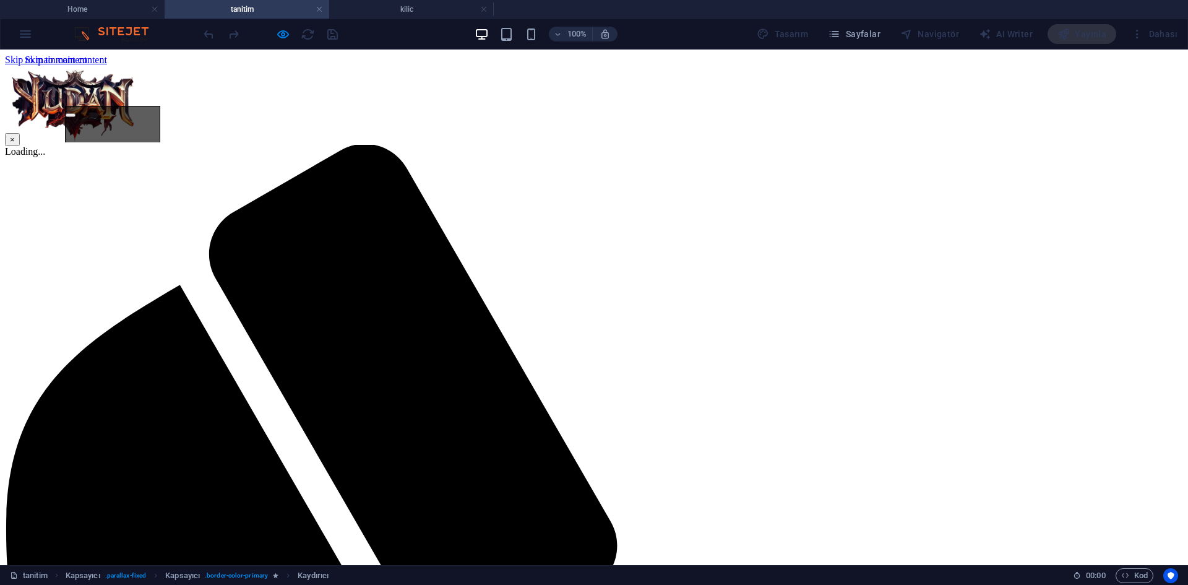
click at [20, 133] on button "×" at bounding box center [12, 139] width 15 height 13
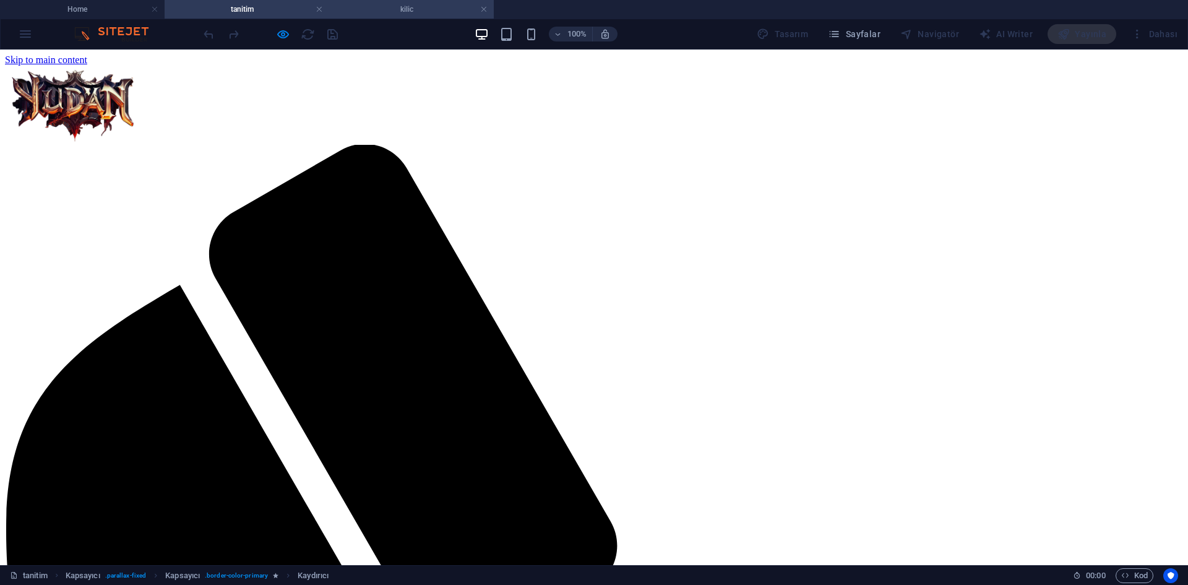
click at [379, 1] on li "kilic" at bounding box center [411, 9] width 165 height 19
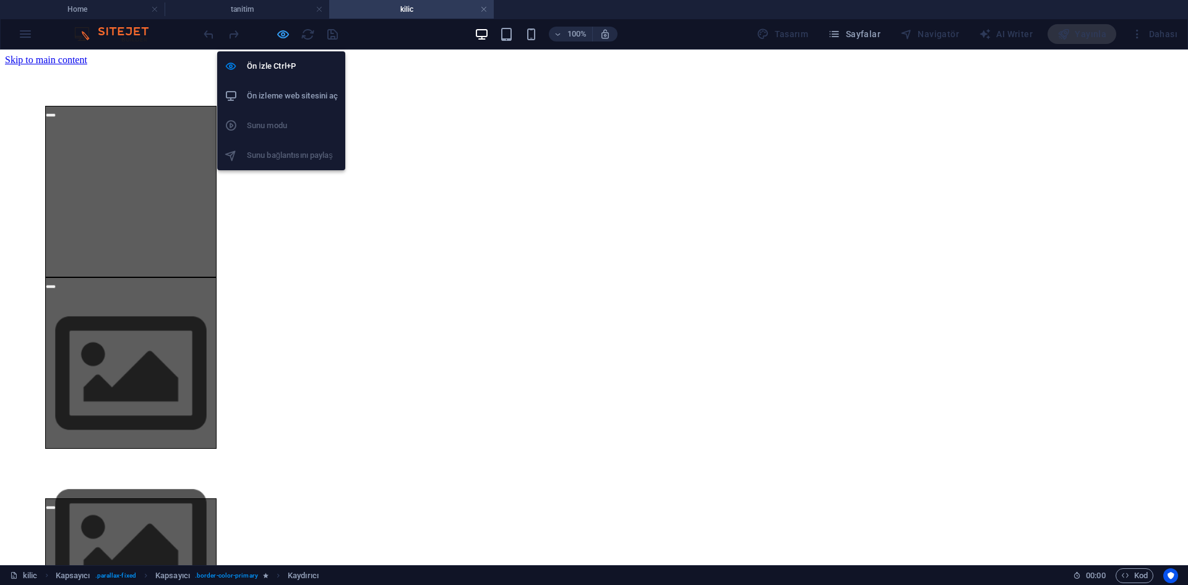
click at [286, 37] on icon "button" at bounding box center [283, 34] width 14 height 14
select select "fade"
select select "ms"
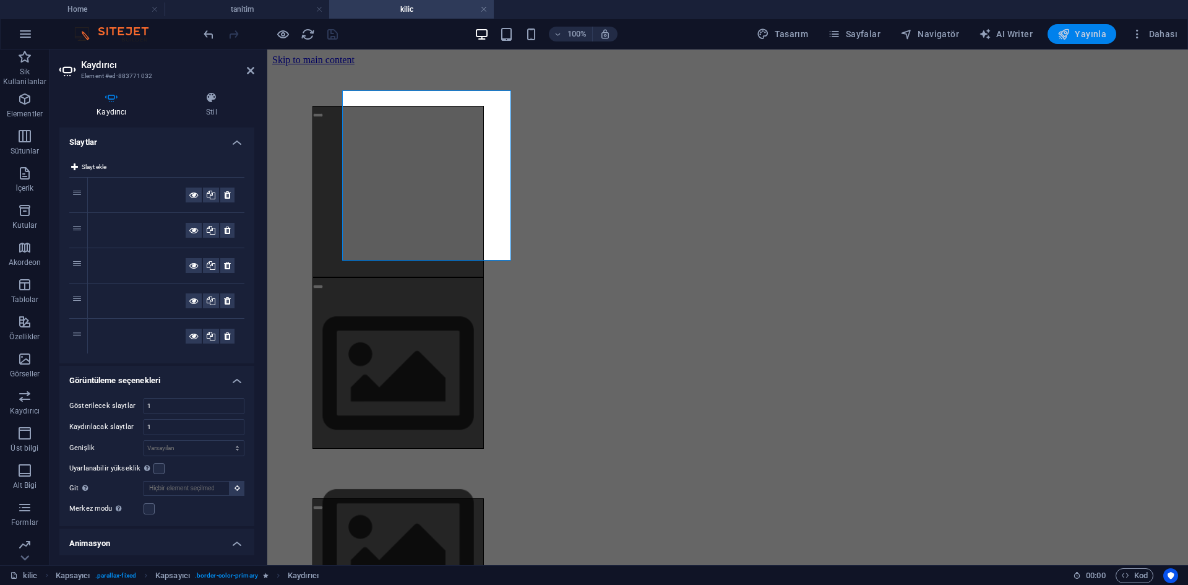
click at [1083, 33] on span "Yayınla" at bounding box center [1082, 34] width 49 height 12
select select "fade"
select select "ms"
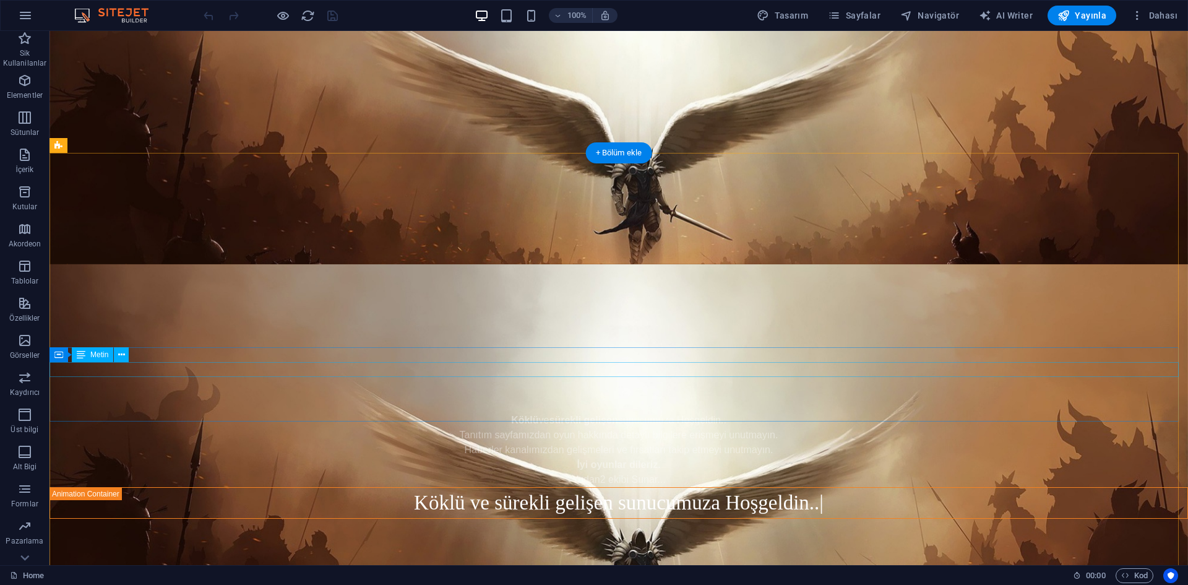
click at [655, 428] on div "Tanıtım sayfamızdan oyun hakkında detaylı bilgilere erişmeyi unutmayın." at bounding box center [619, 435] width 1139 height 15
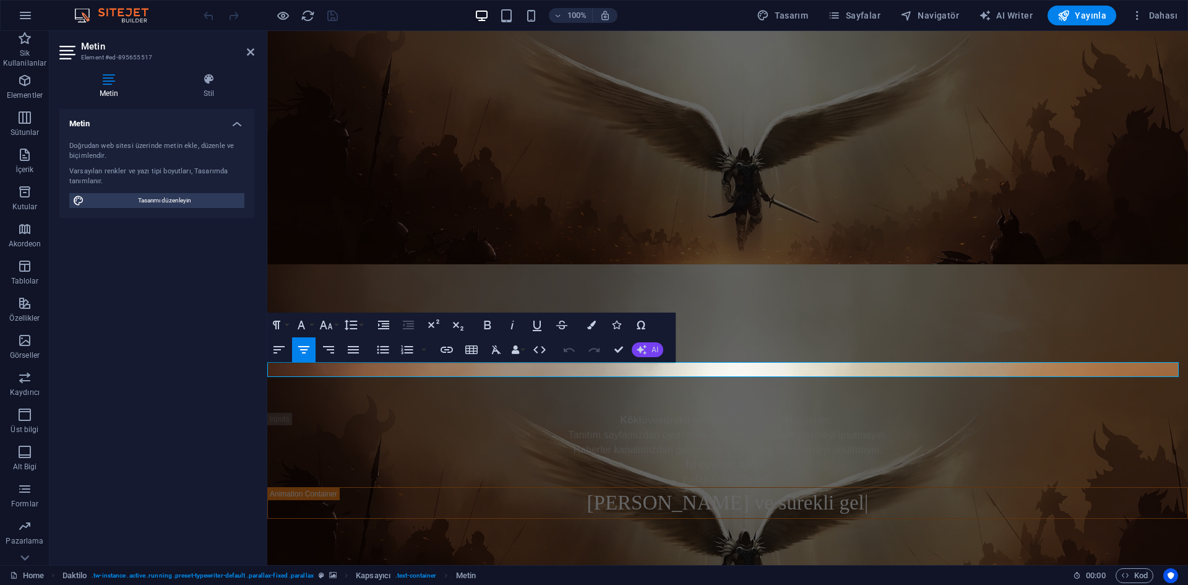
click at [639, 351] on icon "button" at bounding box center [642, 350] width 10 height 10
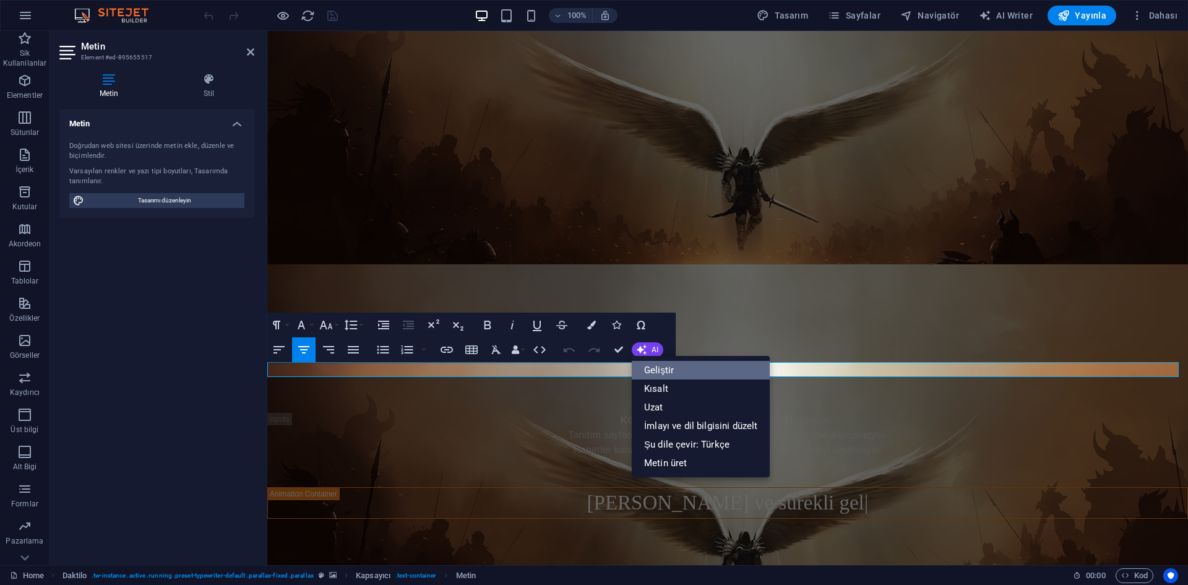
click at [676, 376] on link "Geliştir" at bounding box center [701, 370] width 138 height 19
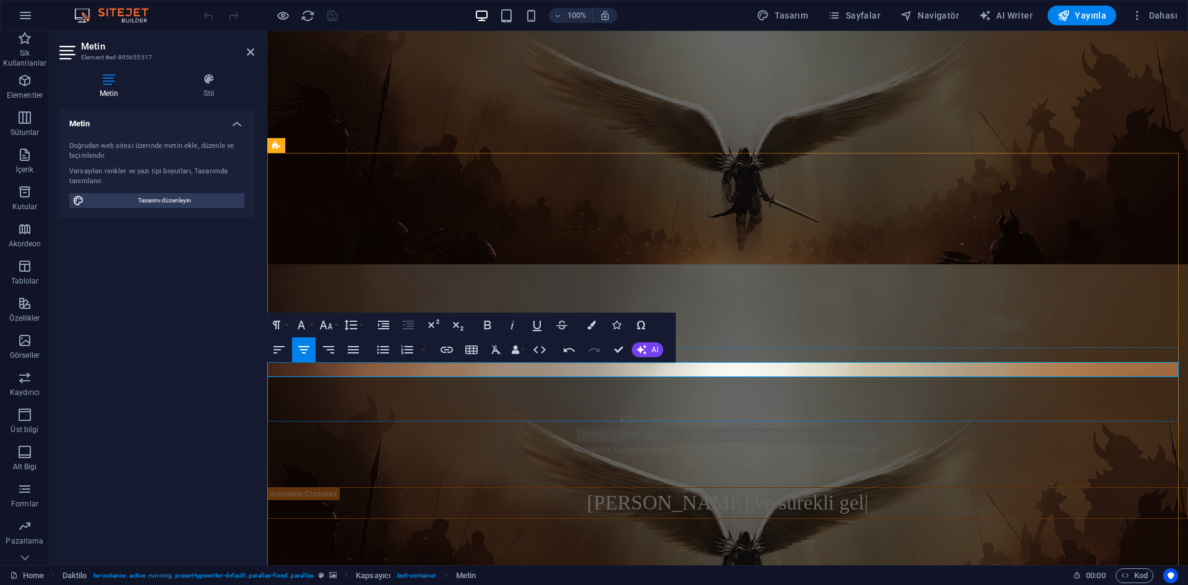
drag, startPoint x: 902, startPoint y: 373, endPoint x: 566, endPoint y: 368, distance: 335.5
click at [566, 428] on p "Tanıtım sayfamızdan oyuna dair detaylı bilgilere ulaşmayı unutmayın." at bounding box center [727, 435] width 921 height 15
click at [568, 428] on p "Tanıtım sayfamızdan oyuna dair detaylı bilgilere ulaşmayı unutmayın." at bounding box center [727, 435] width 921 height 15
drag, startPoint x: 568, startPoint y: 369, endPoint x: 917, endPoint y: 366, distance: 349.8
click at [917, 428] on p "Tanıtım sayfamızdan oyuna dair detaylı bilgilere ulaşmayı unutmayın." at bounding box center [727, 435] width 921 height 15
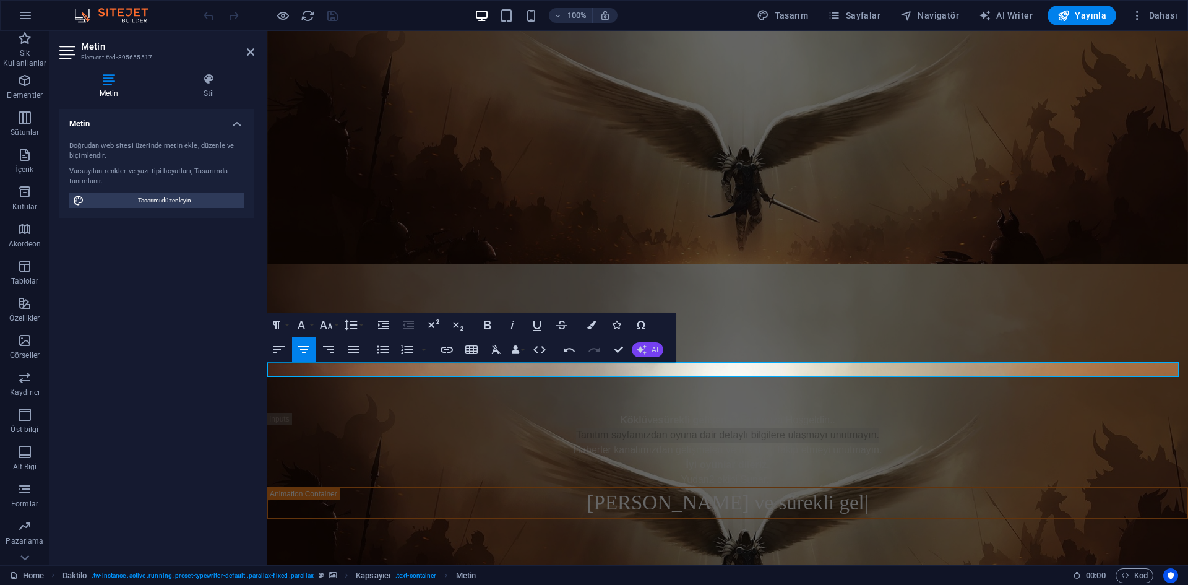
click at [646, 345] on icon "button" at bounding box center [642, 350] width 12 height 12
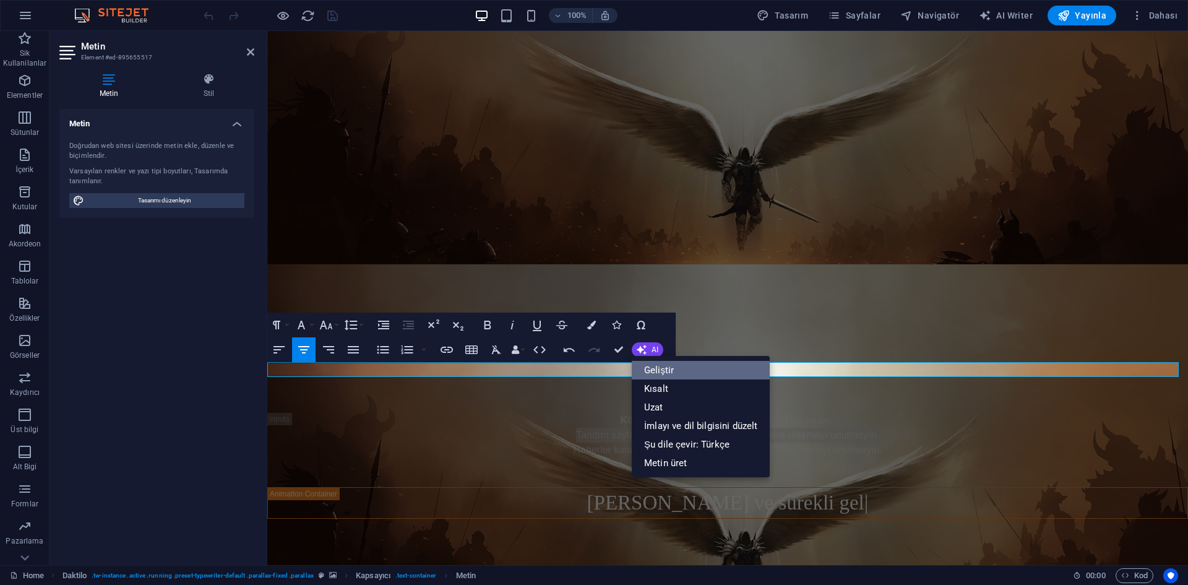
click at [678, 370] on link "Geliştir" at bounding box center [701, 370] width 138 height 19
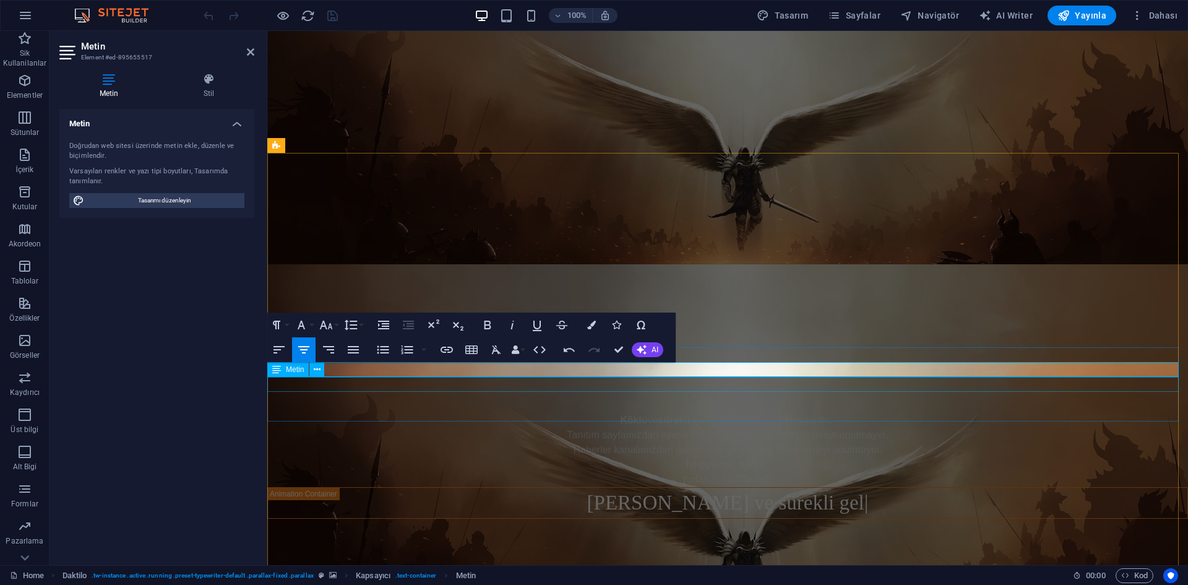
click at [683, 443] on div "Haberler kanalımızdan gelişmeleri ve fırsatları takip etmeyi unutmayın." at bounding box center [727, 450] width 921 height 15
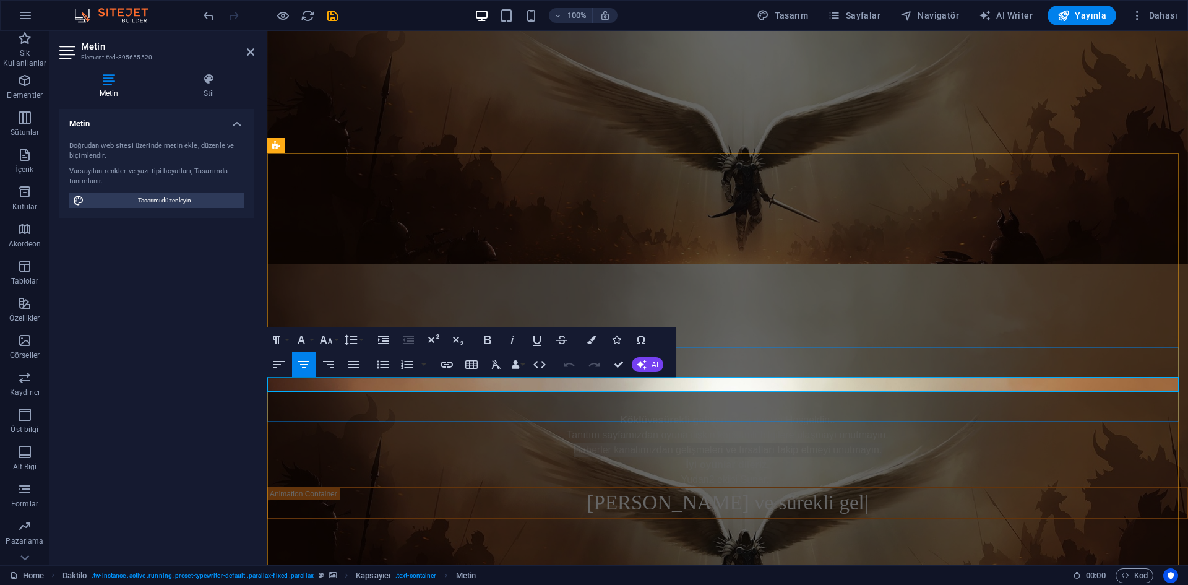
drag, startPoint x: 889, startPoint y: 387, endPoint x: 555, endPoint y: 383, distance: 333.7
click at [555, 443] on p "Haberler kanalımızdan gelişmeleri ve fırsatları takip etmeyi unutmayın." at bounding box center [727, 450] width 921 height 15
click at [655, 370] on button "AI" at bounding box center [648, 364] width 32 height 15
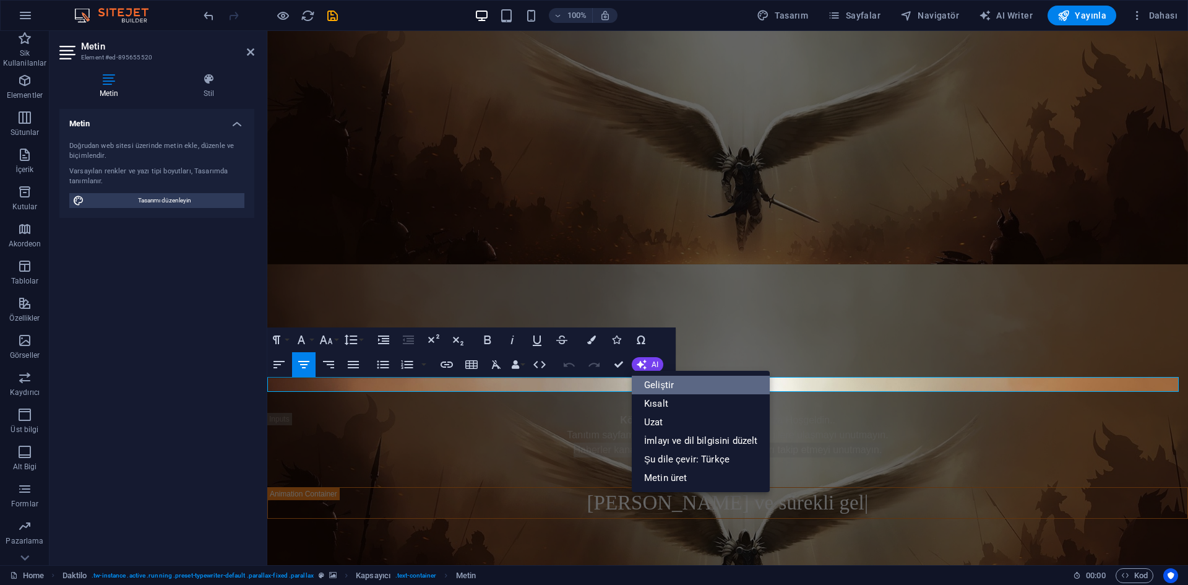
click at [674, 386] on link "Geliştir" at bounding box center [701, 385] width 138 height 19
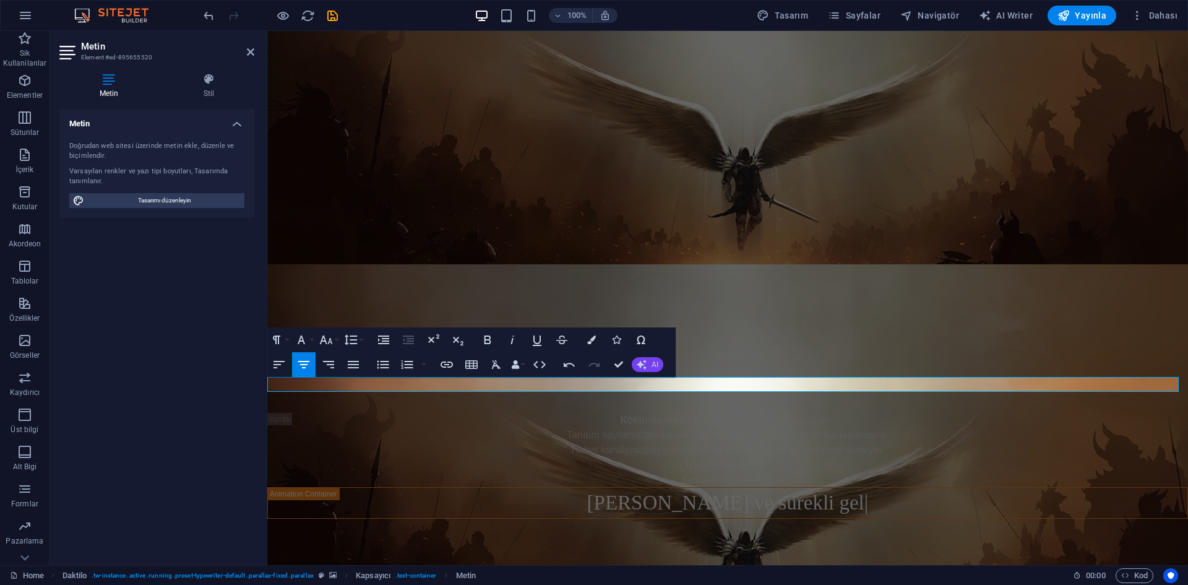
click at [657, 368] on span "AI" at bounding box center [655, 364] width 7 height 7
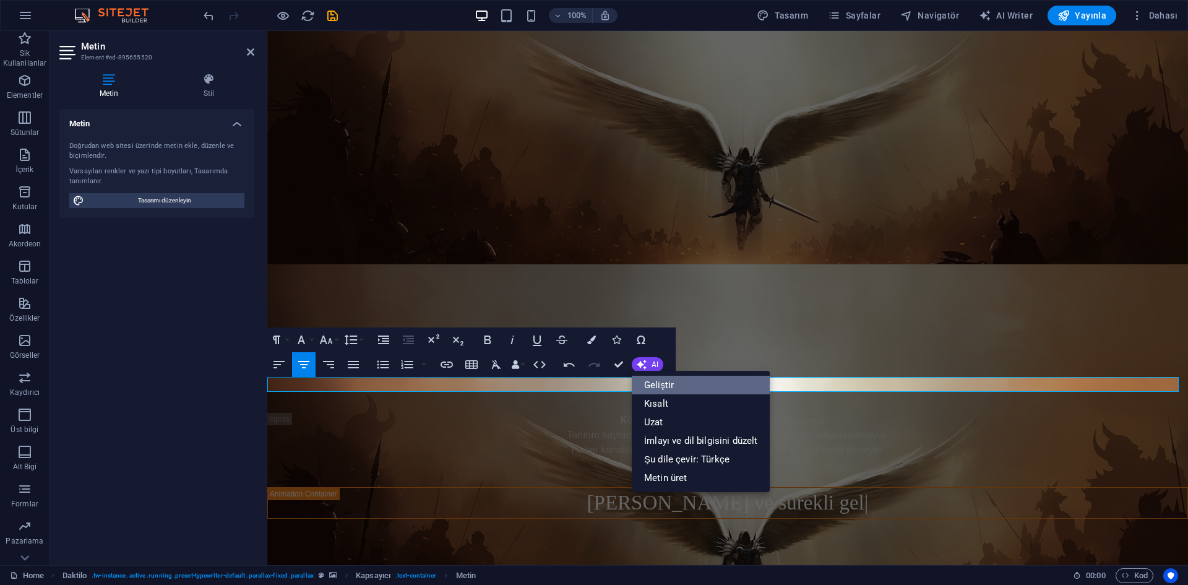
click at [670, 383] on link "Geliştir" at bounding box center [701, 385] width 138 height 19
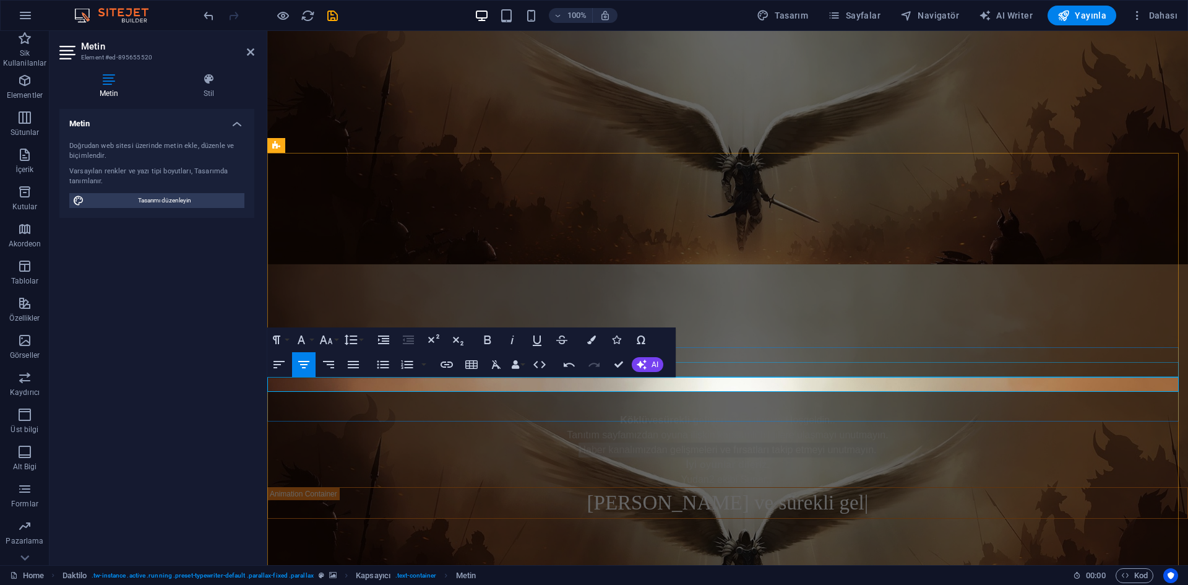
drag, startPoint x: 875, startPoint y: 387, endPoint x: 547, endPoint y: 376, distance: 328.2
click at [547, 413] on div "[PERSON_NAME] ve sürekli gelişen sunucumuza Hoşgeldin.. Tanıtım sayfamızdan oyu…" at bounding box center [727, 450] width 921 height 74
click at [651, 366] on button "AI" at bounding box center [648, 364] width 32 height 15
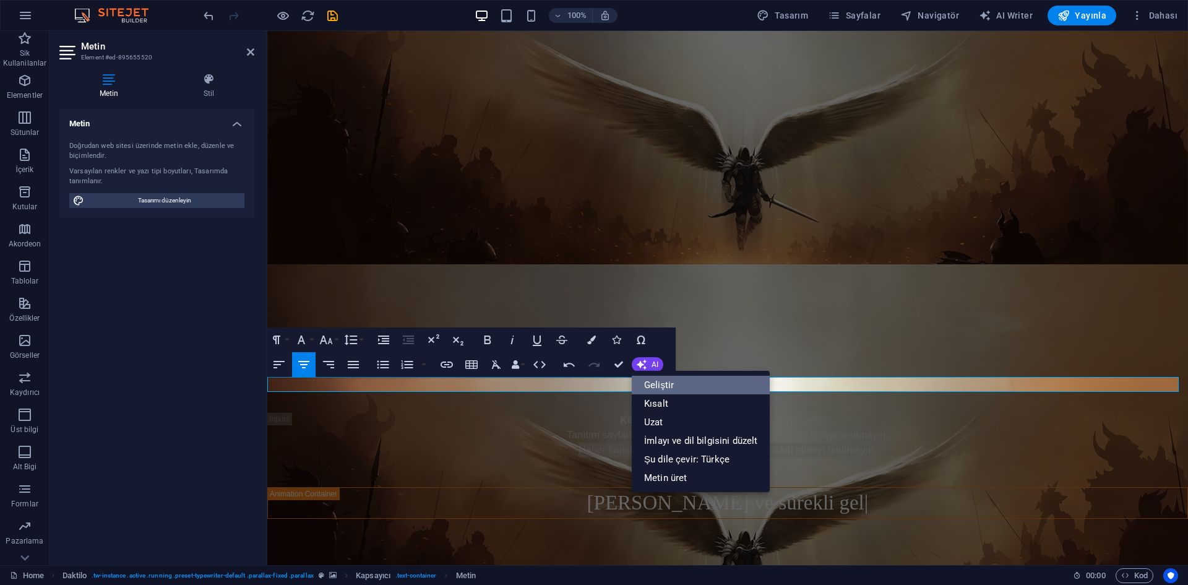
click at [701, 382] on link "Geliştir" at bounding box center [701, 385] width 138 height 19
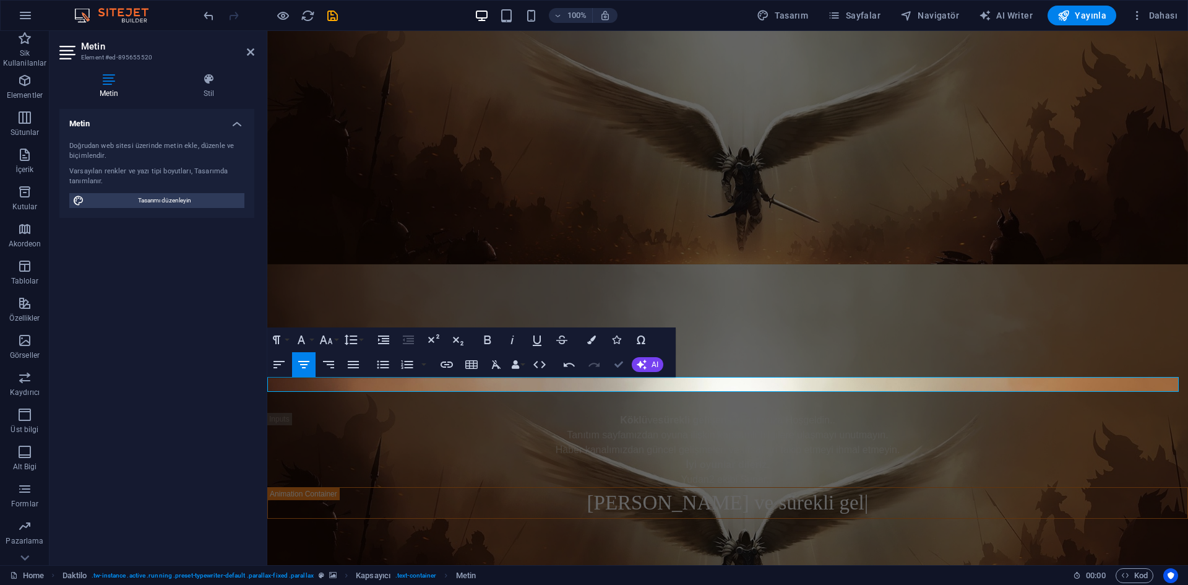
drag, startPoint x: 623, startPoint y: 366, endPoint x: 584, endPoint y: 335, distance: 49.8
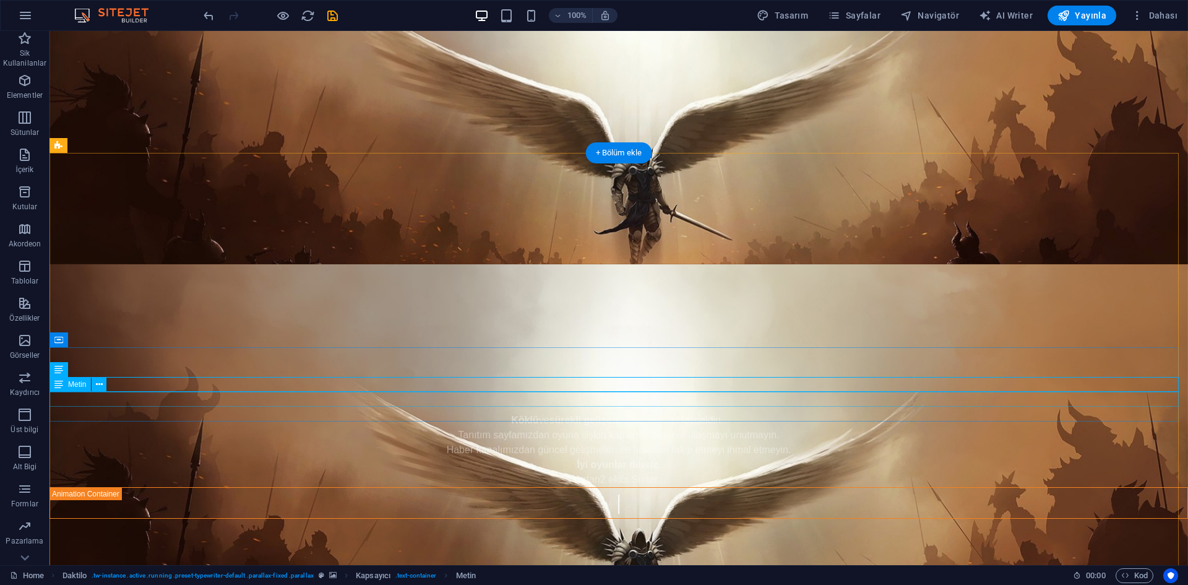
click at [640, 457] on div "İyi oyunlar dileriz." at bounding box center [619, 464] width 1139 height 15
click at [646, 457] on div "İyi oyunlar dileriz." at bounding box center [619, 464] width 1139 height 15
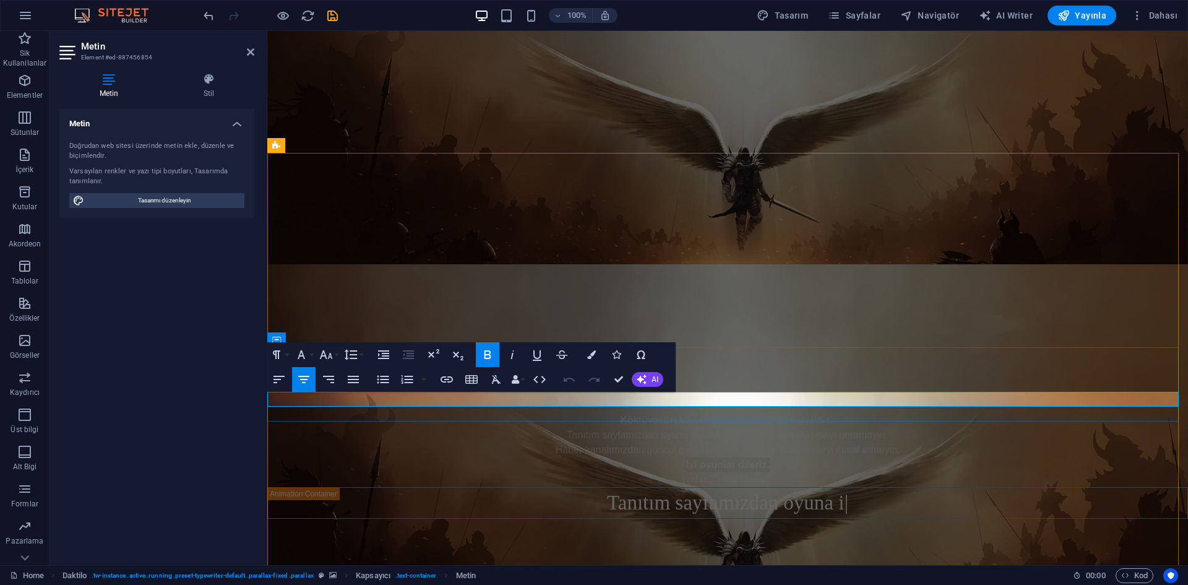
drag, startPoint x: 776, startPoint y: 399, endPoint x: 655, endPoint y: 398, distance: 121.3
click at [655, 457] on p "İyi oyunlar dileriz." at bounding box center [727, 464] width 921 height 15
click at [656, 380] on span "AI" at bounding box center [655, 379] width 7 height 7
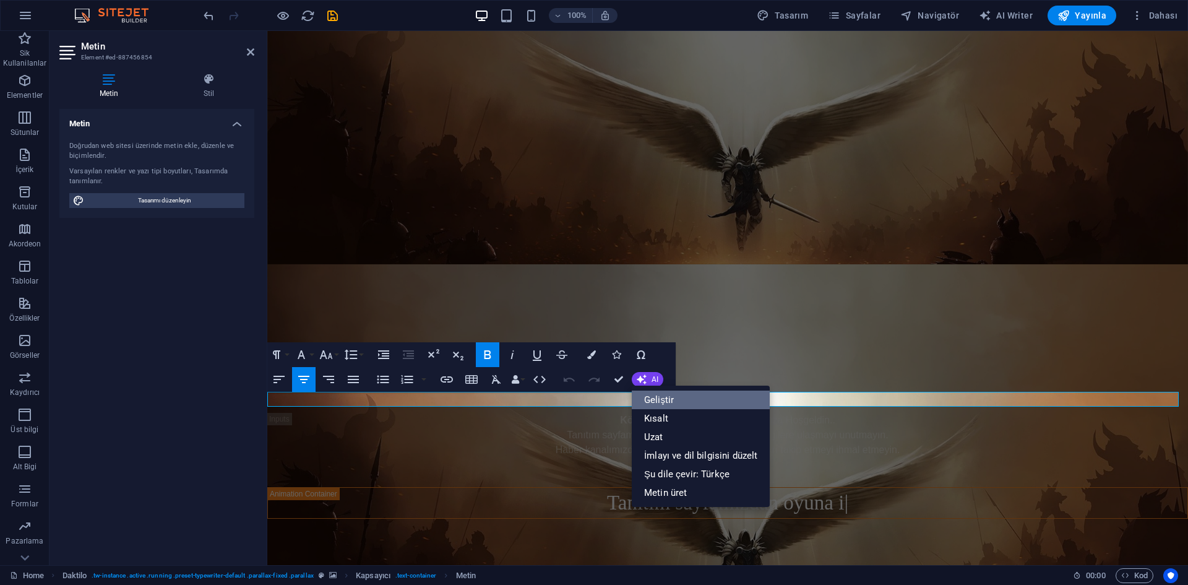
click at [690, 392] on link "Geliştir" at bounding box center [701, 400] width 138 height 19
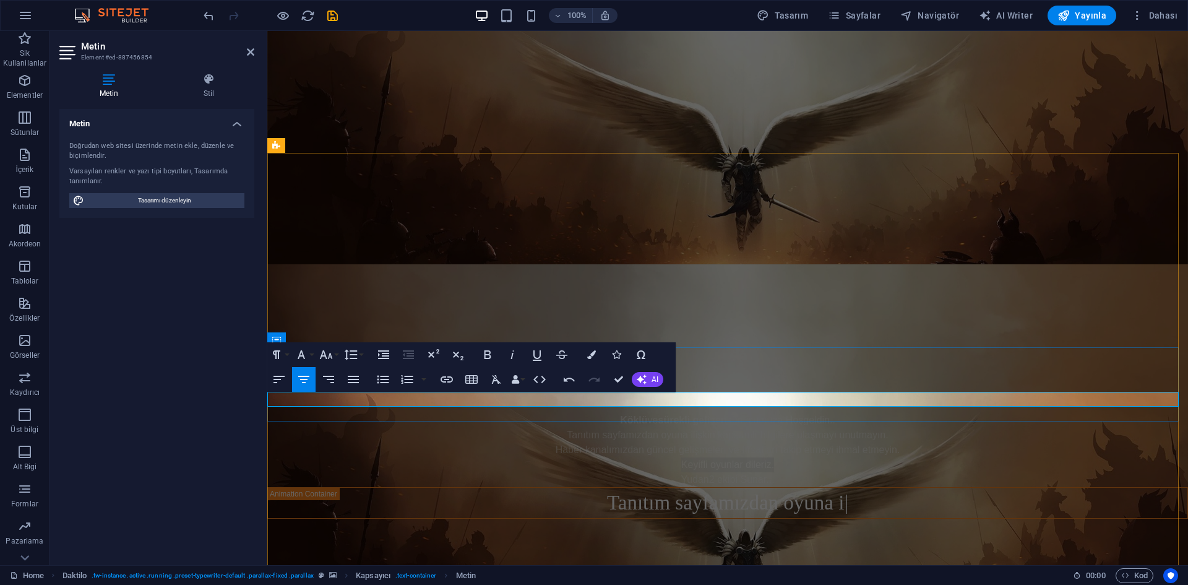
drag, startPoint x: 675, startPoint y: 398, endPoint x: 815, endPoint y: 394, distance: 139.9
click at [815, 457] on p "Keyifli oyunlar dileriz." at bounding box center [727, 464] width 921 height 15
click at [658, 382] on span "AI" at bounding box center [655, 379] width 7 height 7
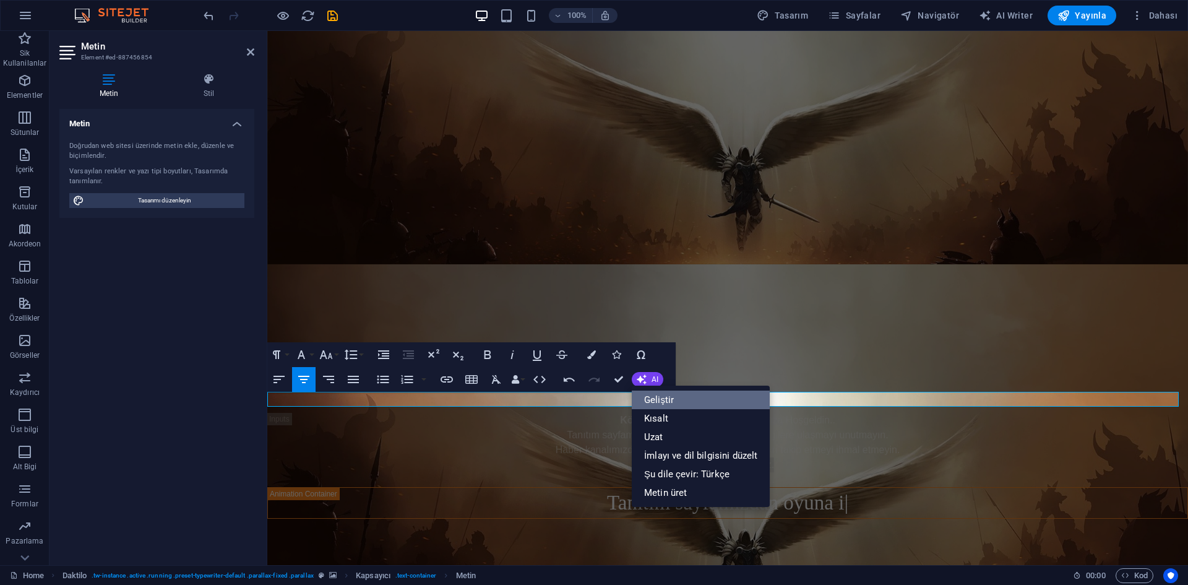
click at [672, 394] on link "Geliştir" at bounding box center [701, 400] width 138 height 19
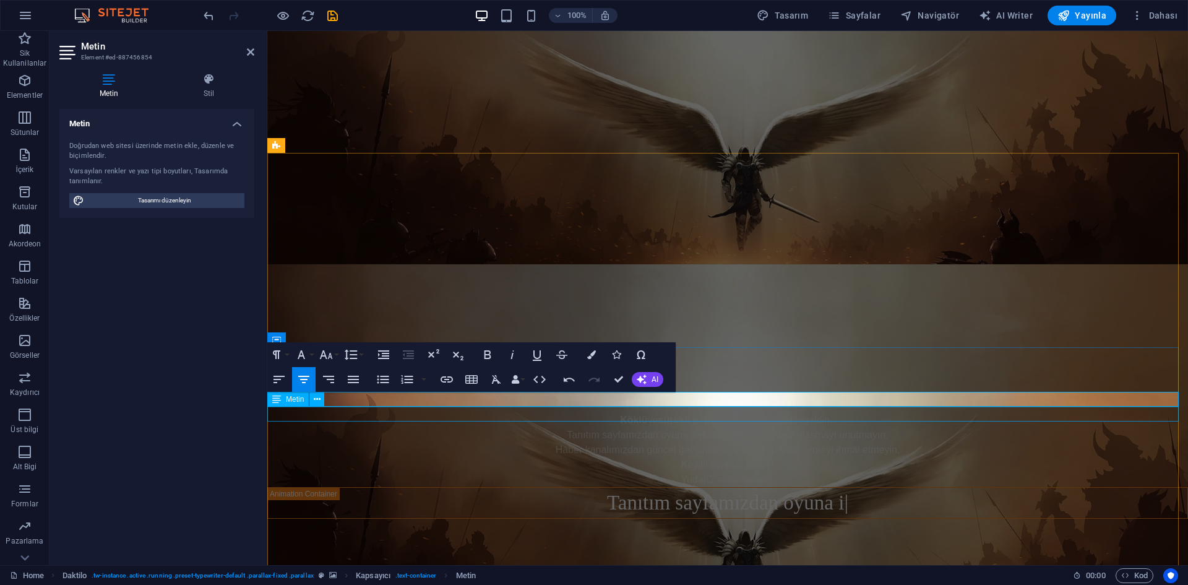
click at [677, 472] on div "Yudan2 ekibi Sunar..." at bounding box center [727, 479] width 921 height 15
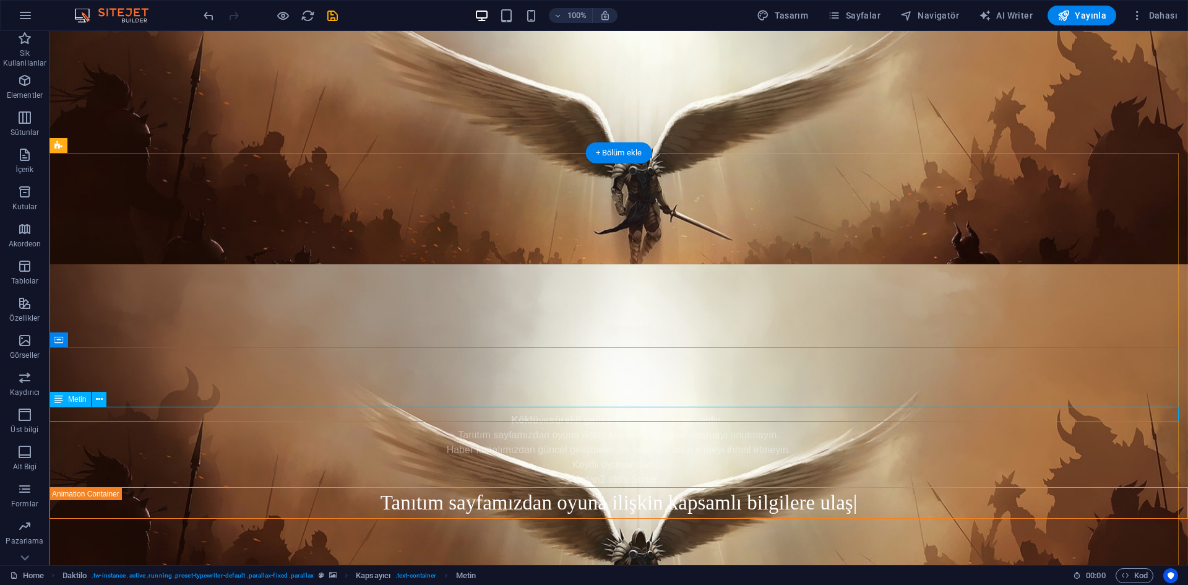
click at [649, 472] on div "Yudan2 ekibi Sunar..." at bounding box center [619, 479] width 1139 height 15
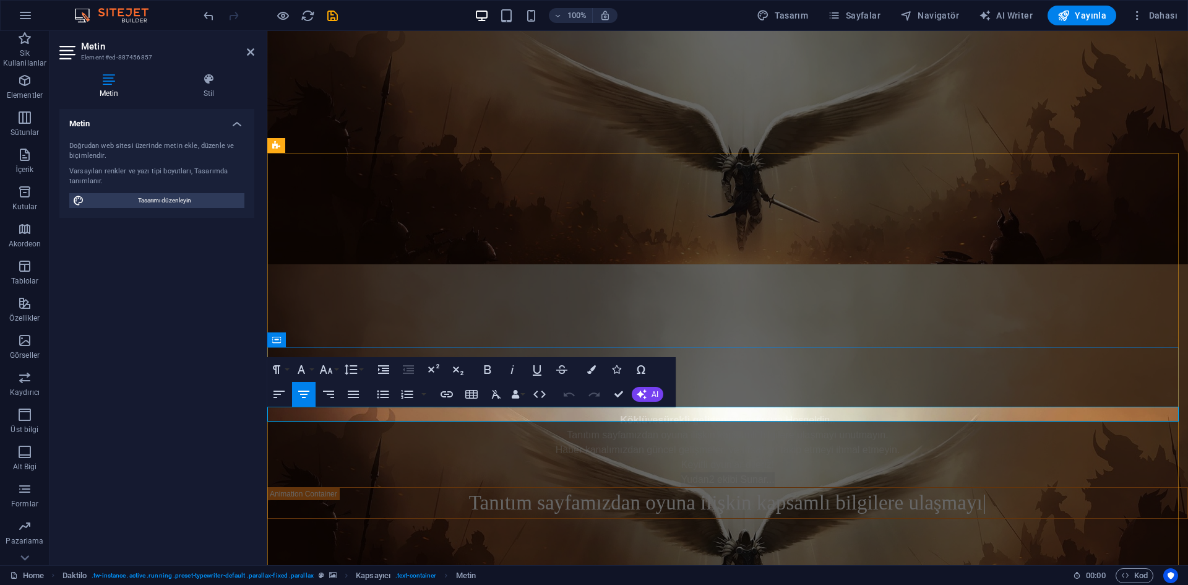
drag, startPoint x: 778, startPoint y: 410, endPoint x: 672, endPoint y: 413, distance: 105.9
click at [672, 472] on p "Yudan2 ekibi Sunar..." at bounding box center [727, 479] width 921 height 15
drag, startPoint x: 633, startPoint y: 396, endPoint x: 644, endPoint y: 397, distance: 11.2
click at [633, 396] on button "AI" at bounding box center [648, 394] width 32 height 15
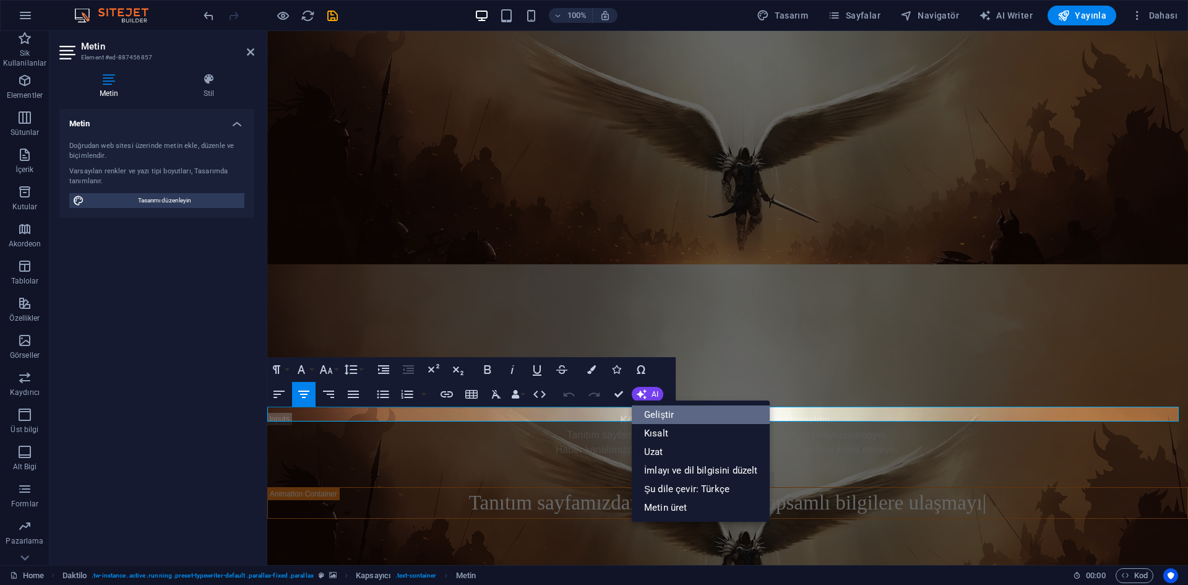
click at [657, 411] on link "Geliştir" at bounding box center [701, 414] width 138 height 19
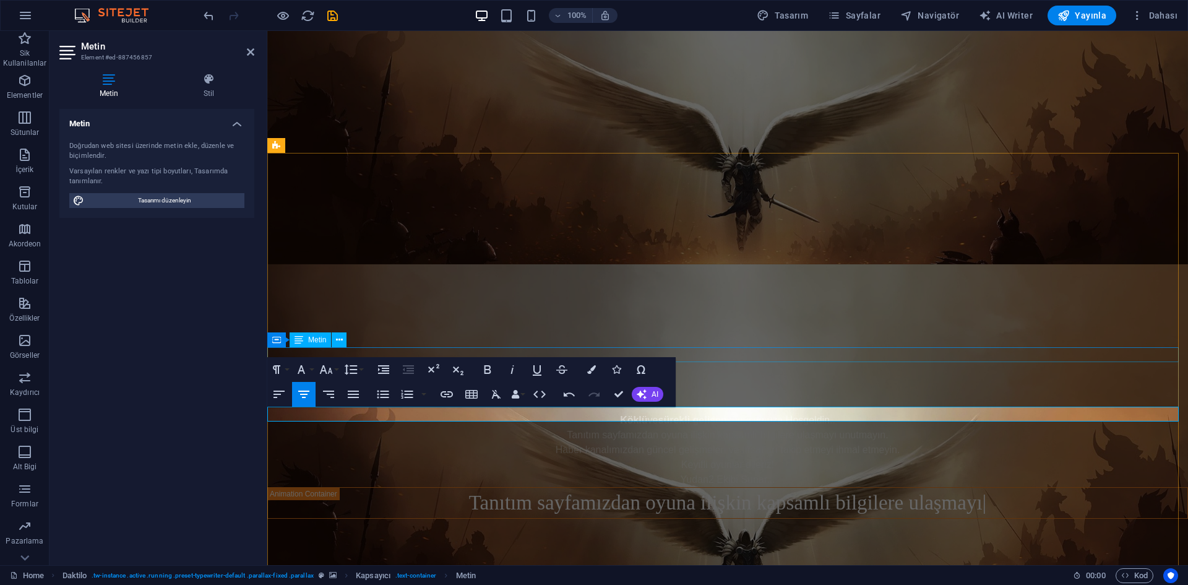
click at [778, 413] on div "[PERSON_NAME] ve sürekli gelişen sunucumuza Hoşgeldin.." at bounding box center [727, 420] width 921 height 15
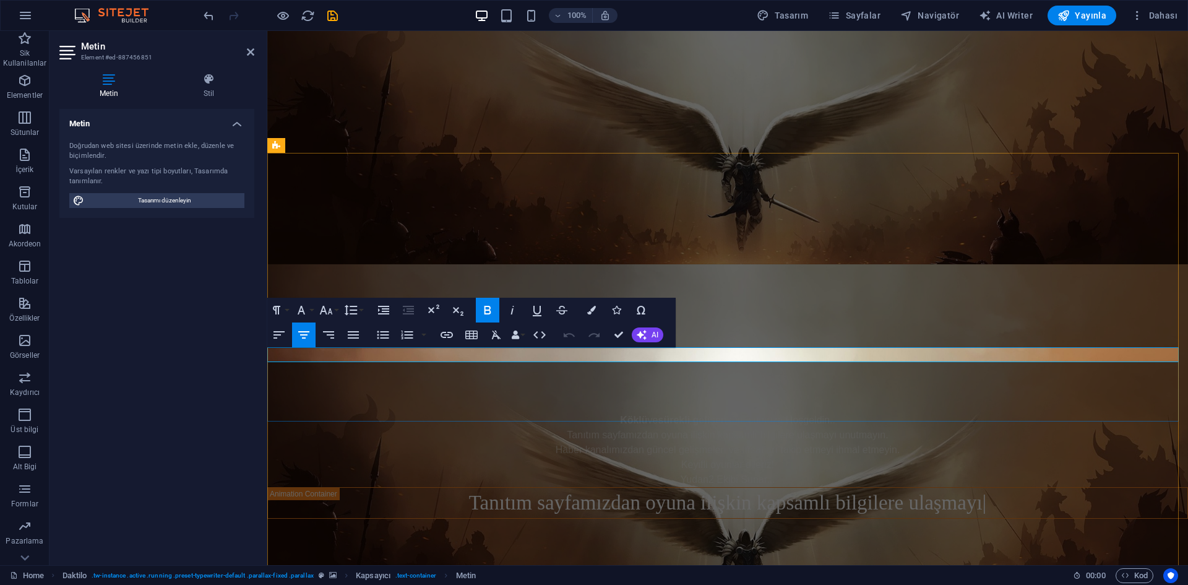
drag, startPoint x: 604, startPoint y: 352, endPoint x: 844, endPoint y: 358, distance: 239.6
click at [844, 413] on p "[PERSON_NAME] ve sürekli gelişen sunucumuza Hoşgeldin.." at bounding box center [727, 420] width 921 height 15
click at [635, 337] on button "AI" at bounding box center [648, 334] width 32 height 15
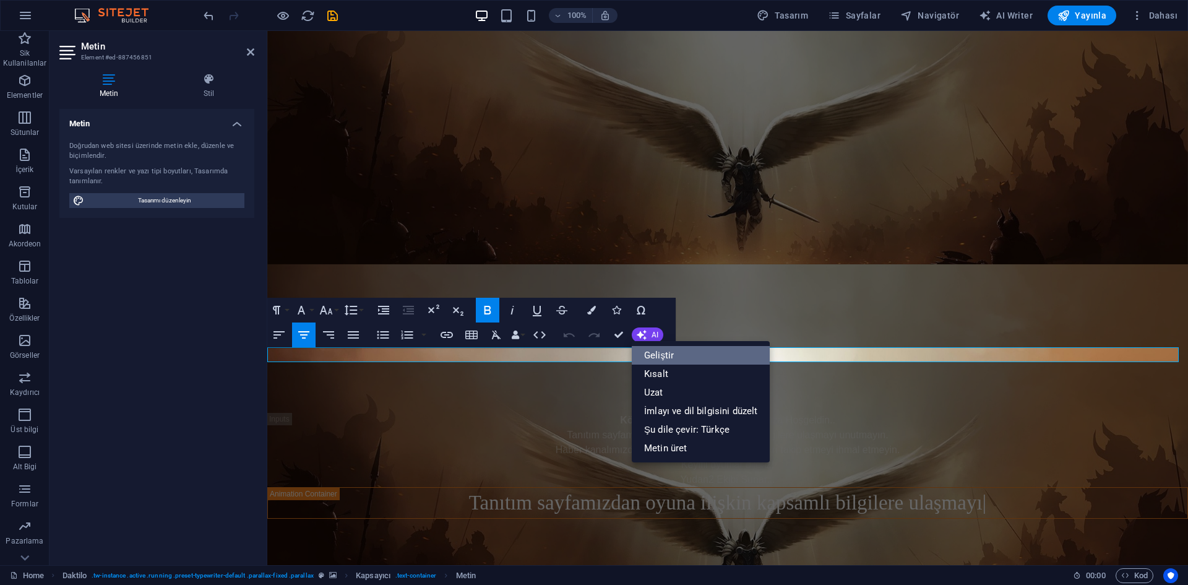
click at [654, 355] on link "Geliştir" at bounding box center [701, 355] width 138 height 19
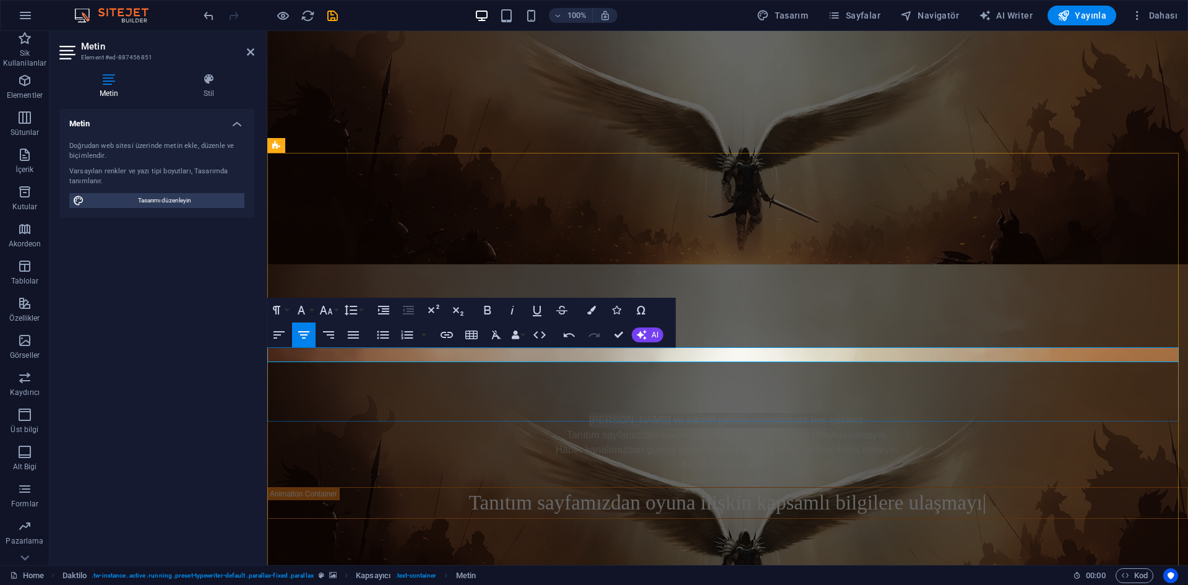
drag, startPoint x: 847, startPoint y: 357, endPoint x: 604, endPoint y: 359, distance: 242.7
click at [604, 413] on p "[PERSON_NAME] ve sürekli gelişen sunucumuza hoş geldiniz." at bounding box center [727, 420] width 921 height 15
click at [651, 339] on button "AI" at bounding box center [648, 334] width 32 height 15
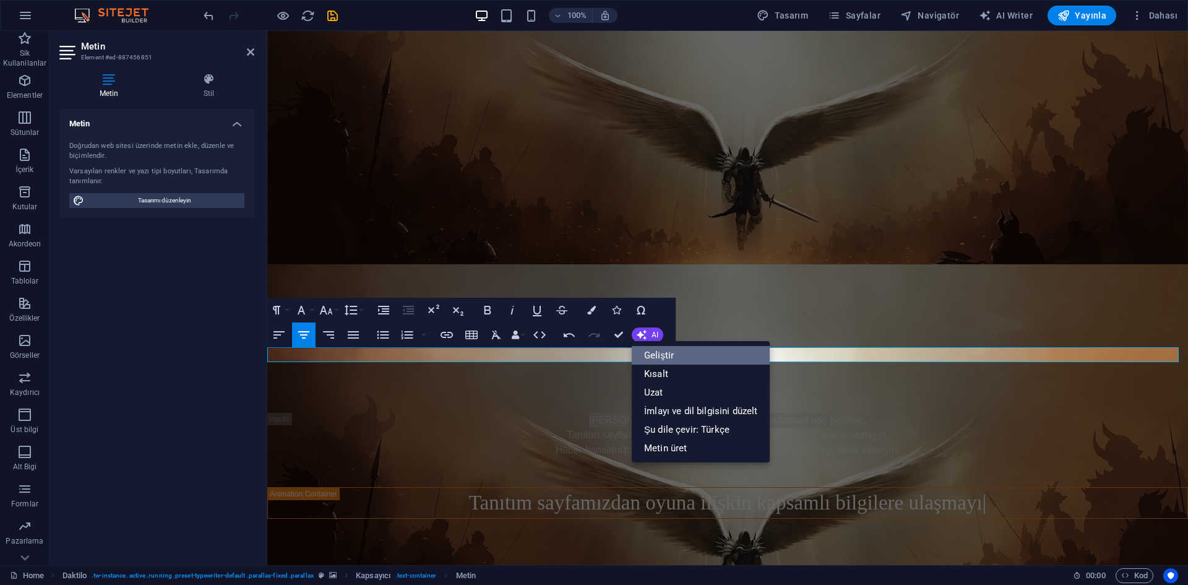
click at [665, 357] on link "Geliştir" at bounding box center [701, 355] width 138 height 19
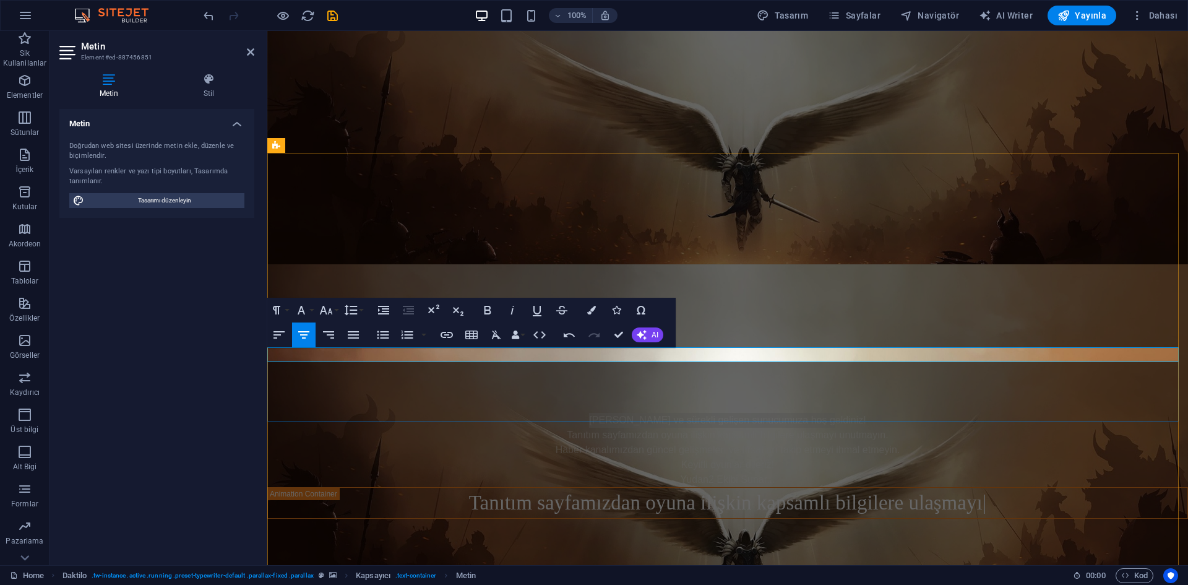
drag, startPoint x: 615, startPoint y: 352, endPoint x: 854, endPoint y: 353, distance: 238.3
click at [854, 413] on p "[PERSON_NAME] ve sürekli gelişen sunucumuza hoş geldiniz!" at bounding box center [727, 420] width 921 height 15
click at [652, 338] on span "AI" at bounding box center [655, 334] width 7 height 7
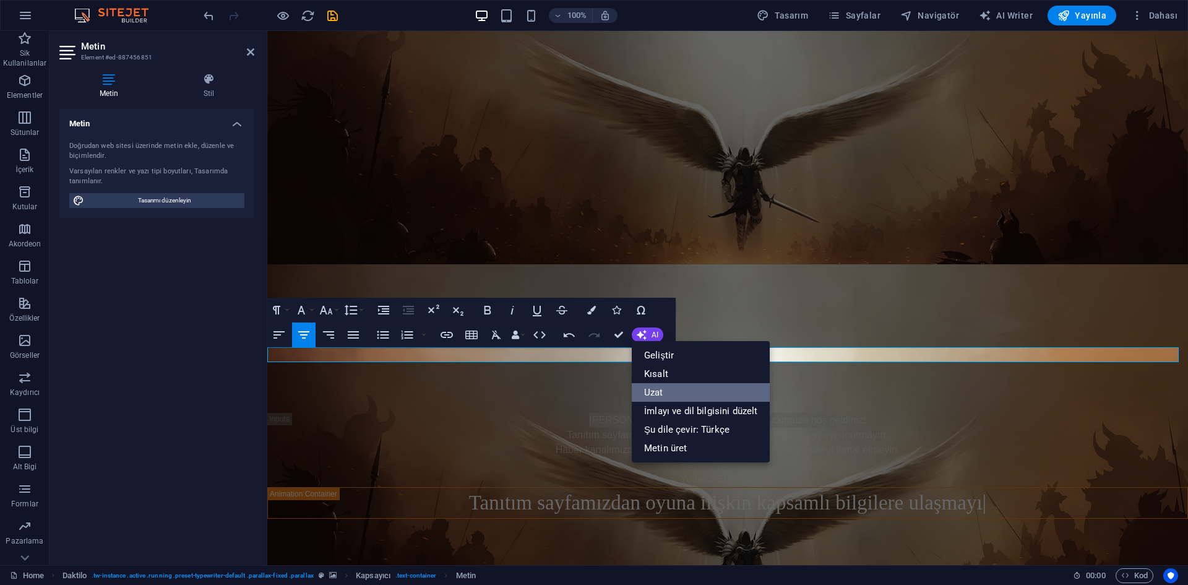
click at [672, 387] on link "Uzat" at bounding box center [701, 392] width 138 height 19
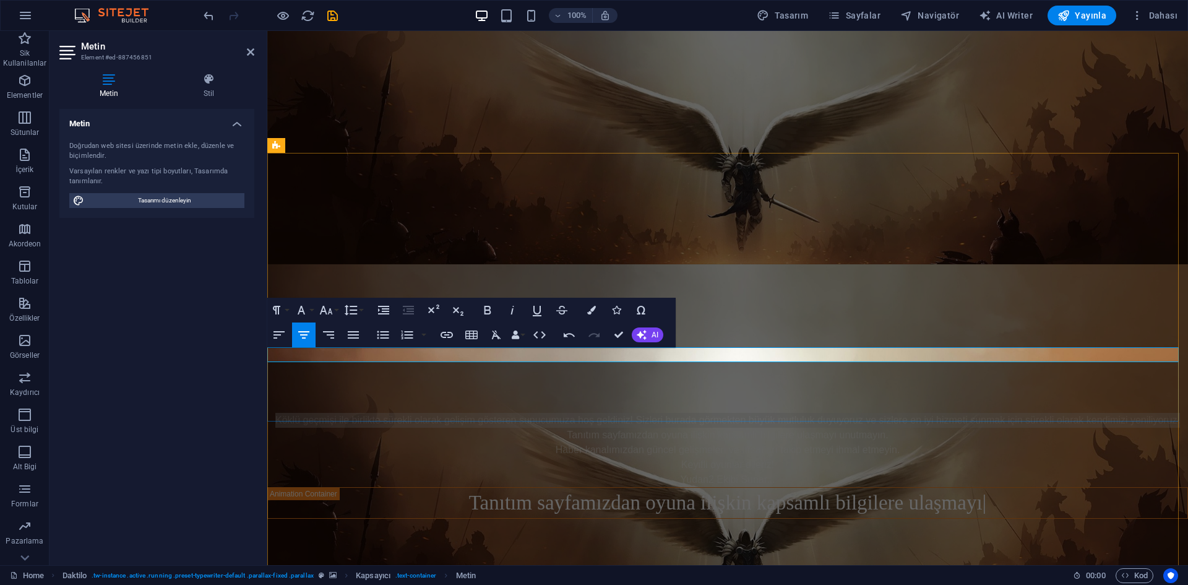
drag, startPoint x: 1179, startPoint y: 353, endPoint x: 271, endPoint y: 353, distance: 907.5
click at [271, 413] on p "Köklü geçmişi ile birlikte sürekli olarak gelişim gösteren sunucumuza hoş geldi…" at bounding box center [727, 420] width 921 height 15
click at [660, 336] on button "AI" at bounding box center [648, 334] width 32 height 15
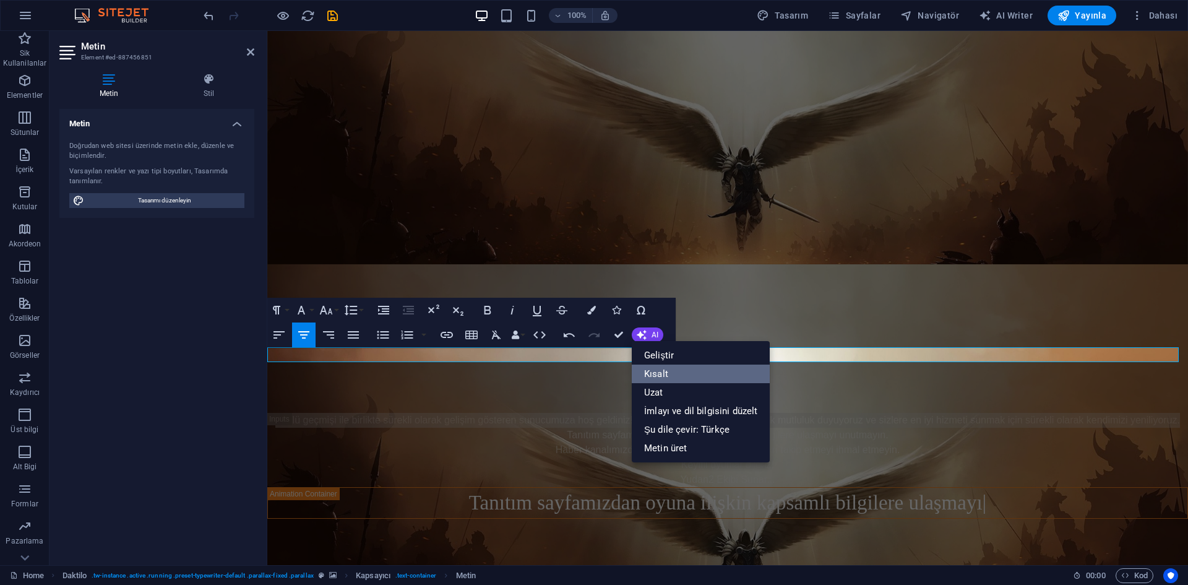
click at [681, 377] on link "Kısalt" at bounding box center [701, 374] width 138 height 19
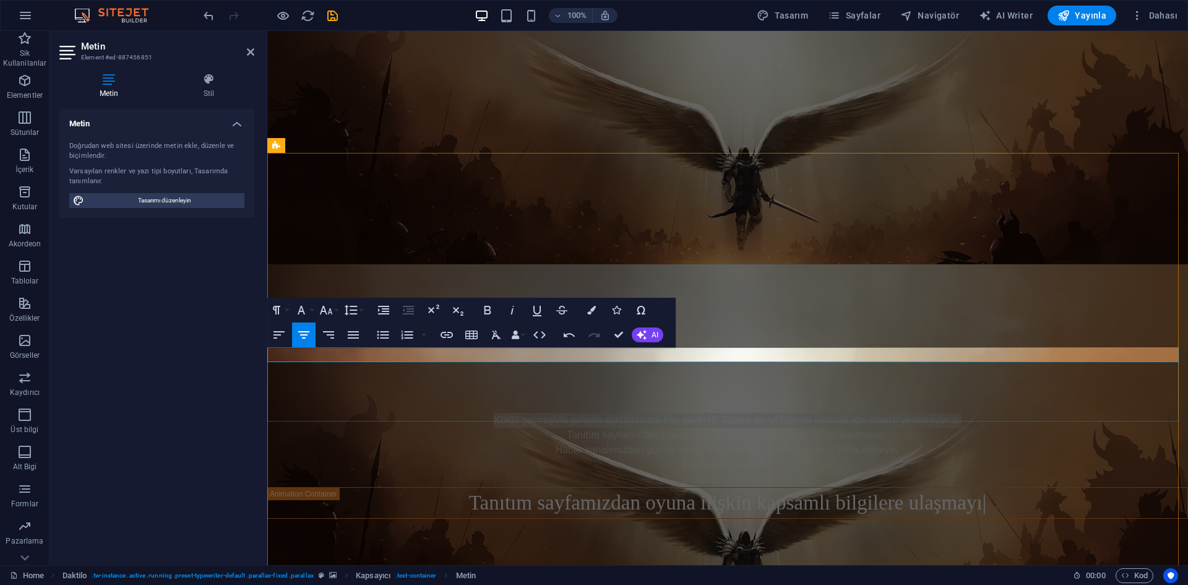
drag, startPoint x: 966, startPoint y: 356, endPoint x: 487, endPoint y: 360, distance: 479.7
click at [487, 413] on p "Köklü geçmişiyle gelişen sunucumuza hoş geldiniz! Sizlere en iyi hizmeti sunmak…" at bounding box center [727, 420] width 921 height 15
click at [659, 341] on button "AI" at bounding box center [648, 334] width 32 height 15
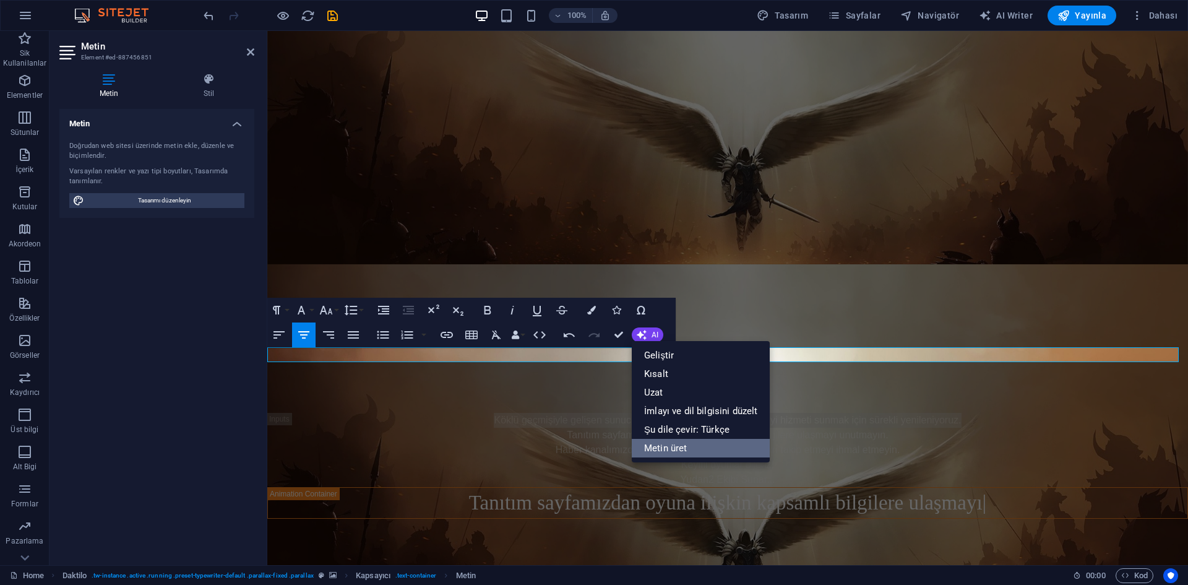
click at [686, 444] on link "Metin üret" at bounding box center [701, 448] width 138 height 19
select select "English"
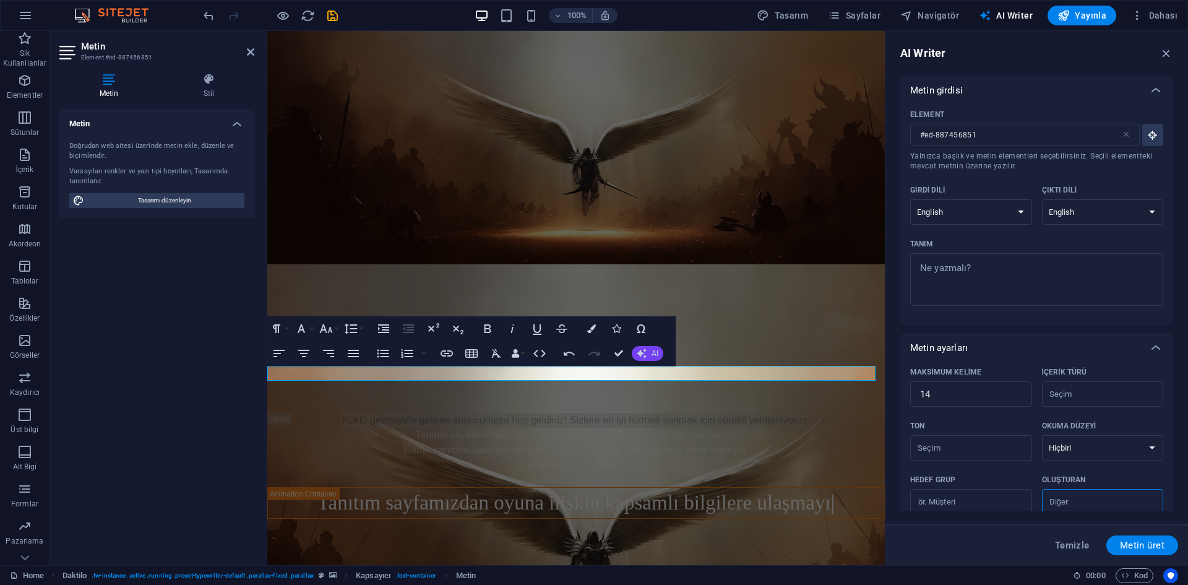
click at [647, 355] on button "AI" at bounding box center [648, 353] width 32 height 15
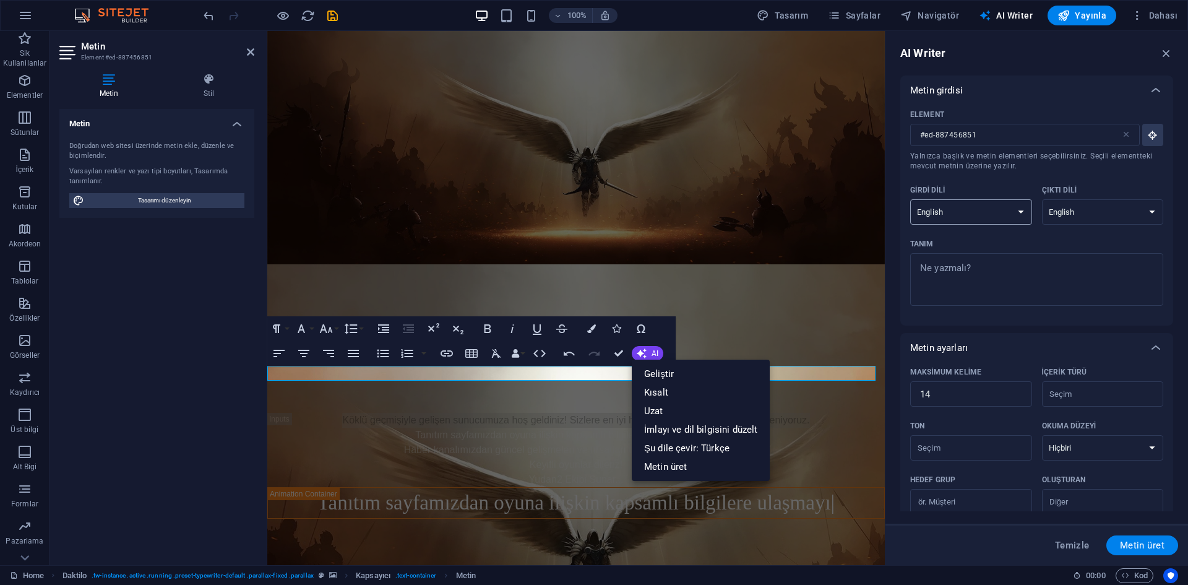
click at [973, 218] on select "Albanian Arabic Armenian Awadhi Azerbaijani Bashkir Basque Belarusian Bengali B…" at bounding box center [972, 211] width 122 height 25
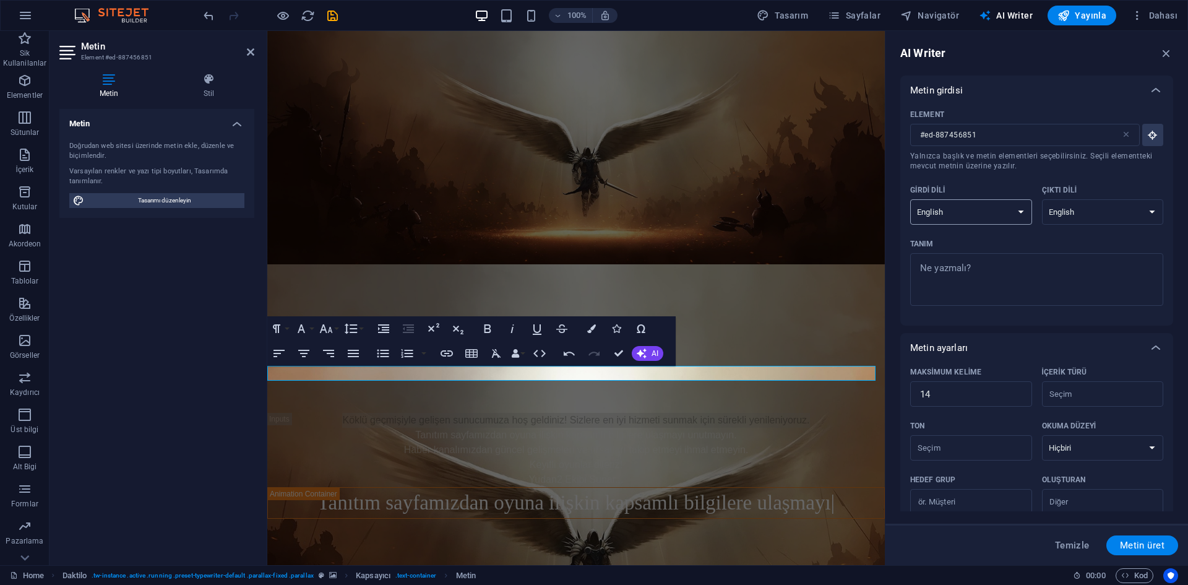
click at [958, 207] on select "Albanian Arabic Armenian Awadhi Azerbaijani Bashkir Basque Belarusian Bengali B…" at bounding box center [972, 211] width 122 height 25
click at [644, 352] on icon "button" at bounding box center [642, 354] width 12 height 12
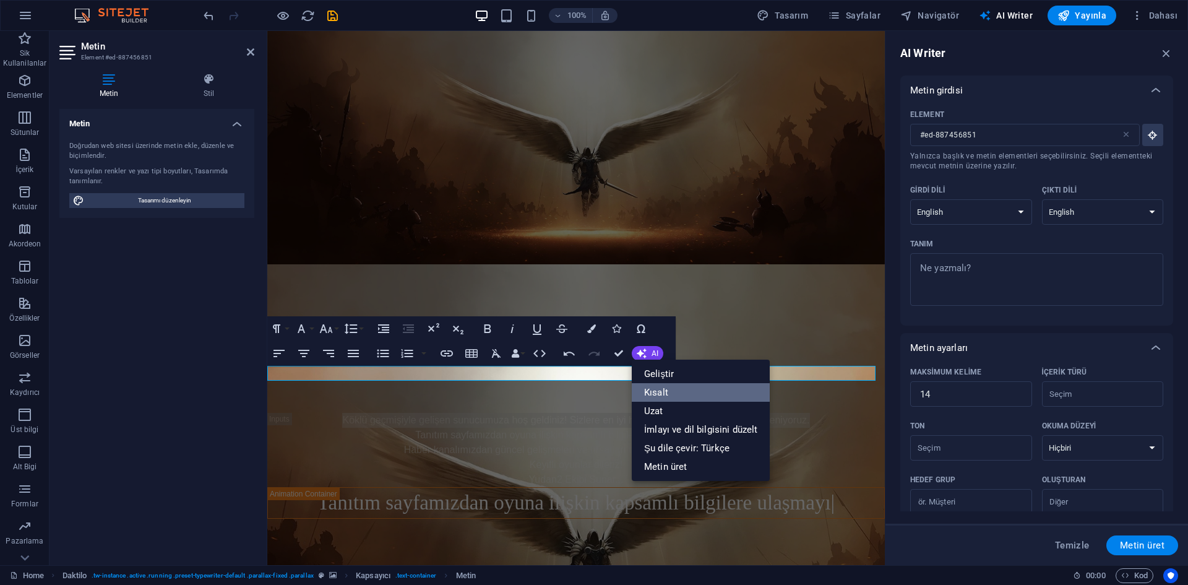
click at [658, 398] on link "Kısalt" at bounding box center [701, 392] width 138 height 19
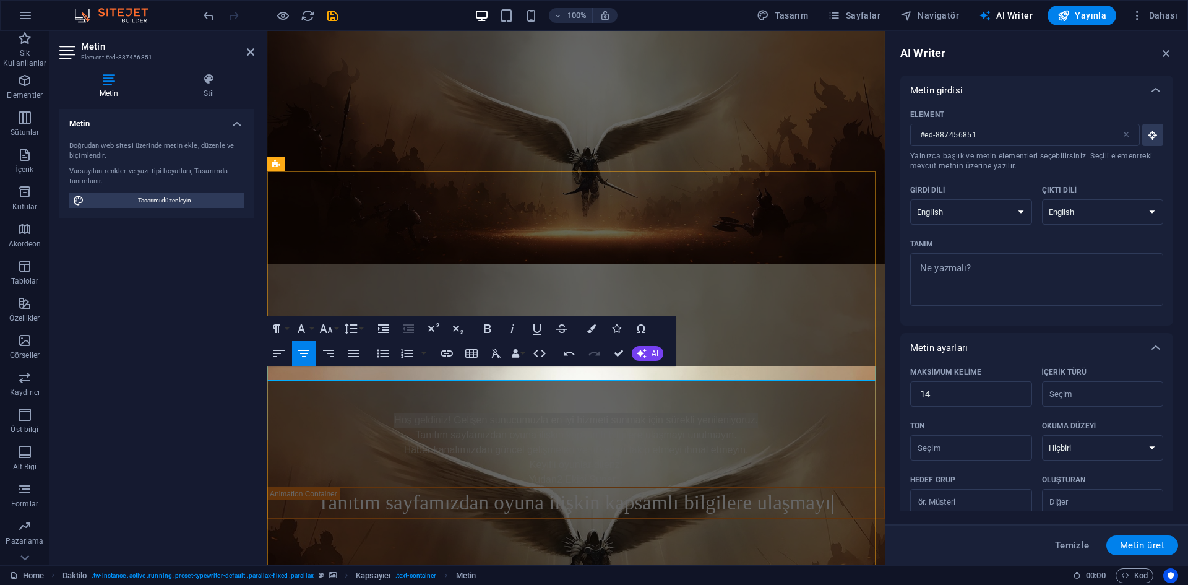
drag, startPoint x: 766, startPoint y: 373, endPoint x: 392, endPoint y: 374, distance: 373.9
click at [392, 413] on p "Hoş geldiniz! Gelişen sunucumuzla en iyi hizmeti sunmak için sürekli yenileniyo…" at bounding box center [576, 420] width 618 height 15
click at [810, 327] on figure at bounding box center [576, 531] width 618 height 534
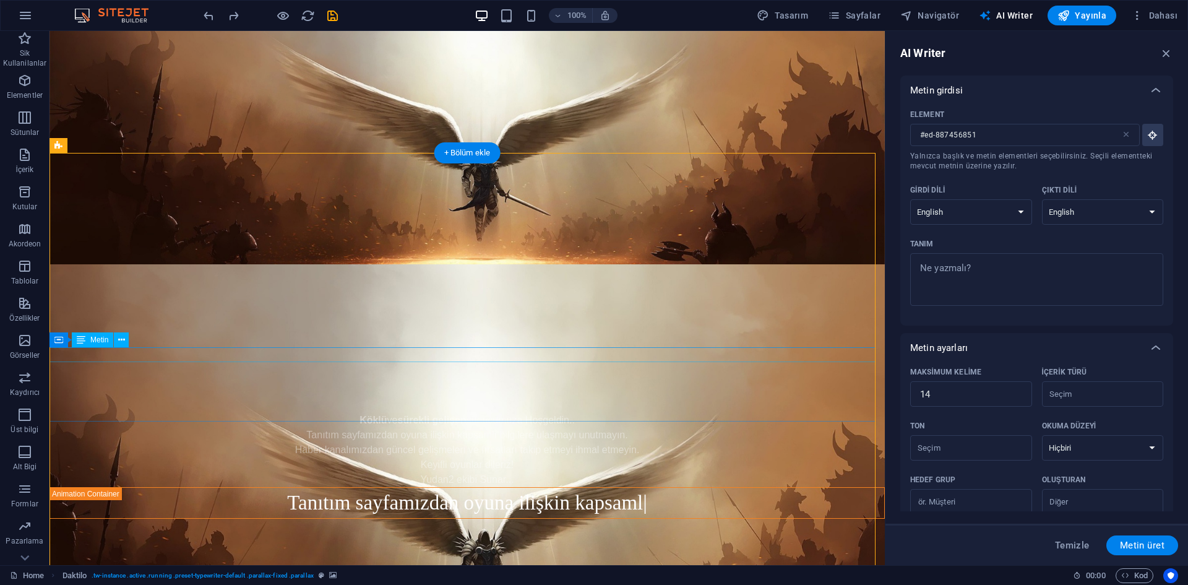
click at [519, 413] on div "[PERSON_NAME] ve sürekli gelişen sunucumuza Hoşgeldin.." at bounding box center [468, 420] width 836 height 15
click at [579, 310] on figure at bounding box center [468, 531] width 836 height 534
click at [477, 428] on div "Tanıtım sayfamızdan oyuna ilişkin kapsamlı bilgilere ulaşmayı unutmayın." at bounding box center [468, 435] width 836 height 15
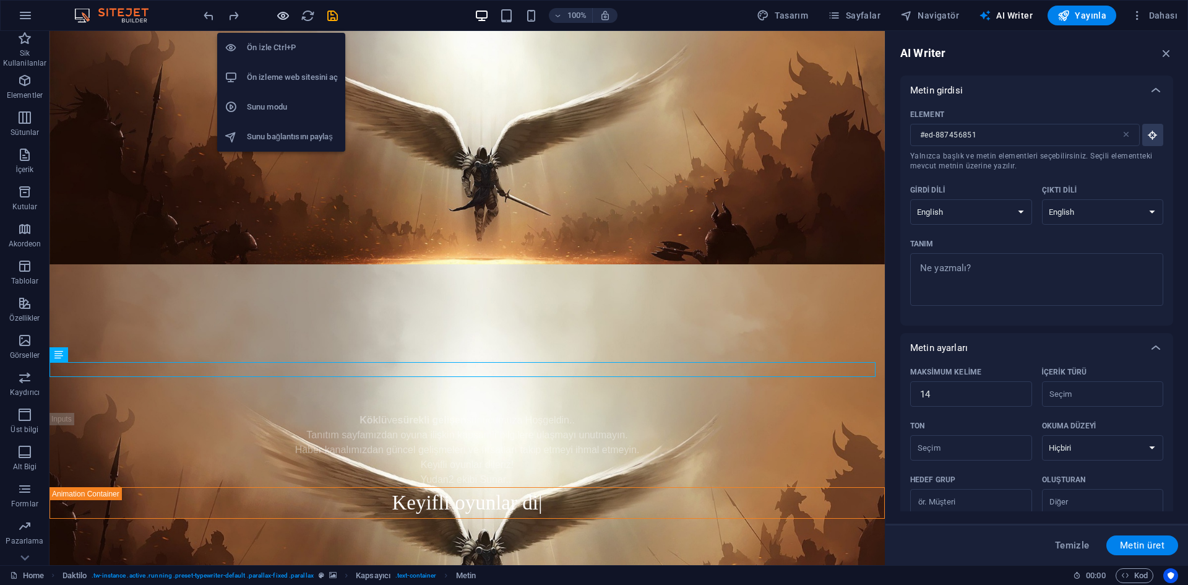
click at [277, 19] on icon "button" at bounding box center [283, 16] width 14 height 14
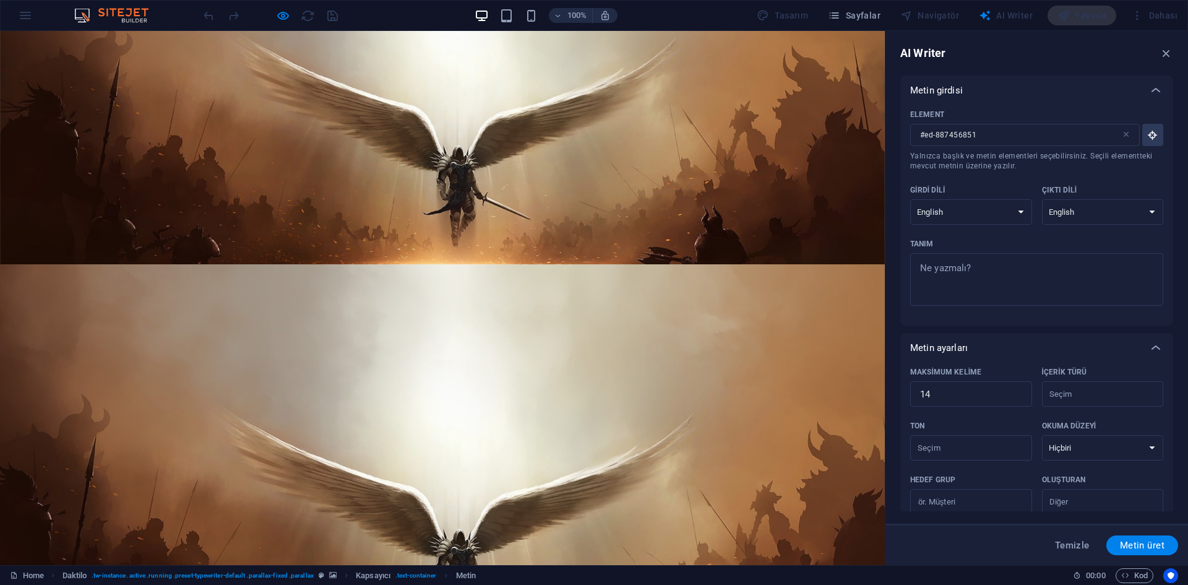
click at [93, 209] on img at bounding box center [46, 218] width 93 height 19
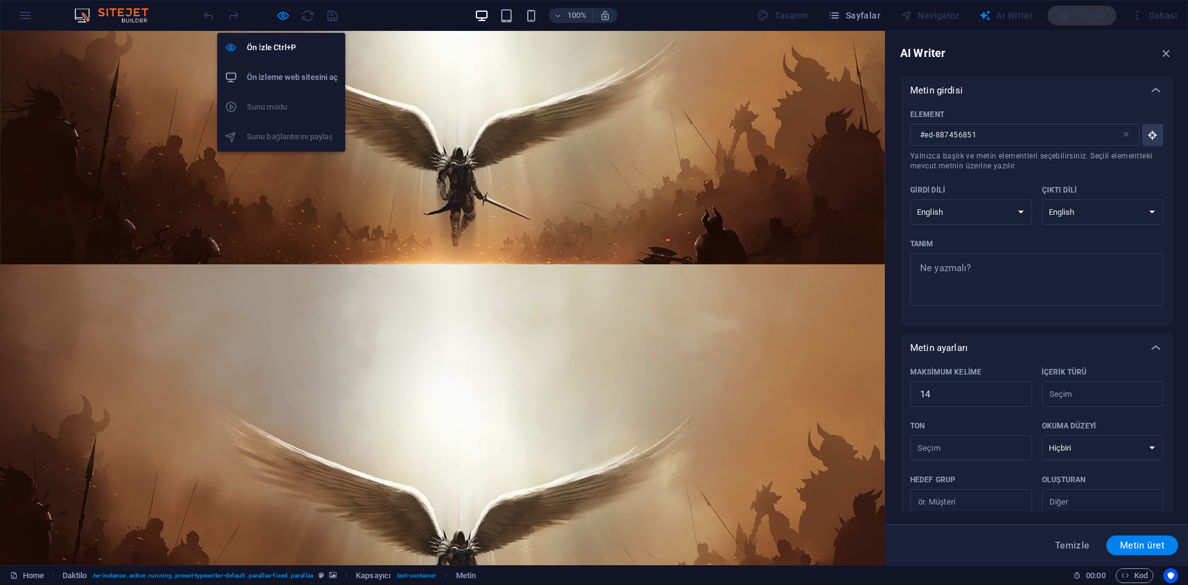
drag, startPoint x: 276, startPoint y: 17, endPoint x: 311, endPoint y: 22, distance: 35.6
click at [276, 17] on icon "button" at bounding box center [283, 16] width 14 height 14
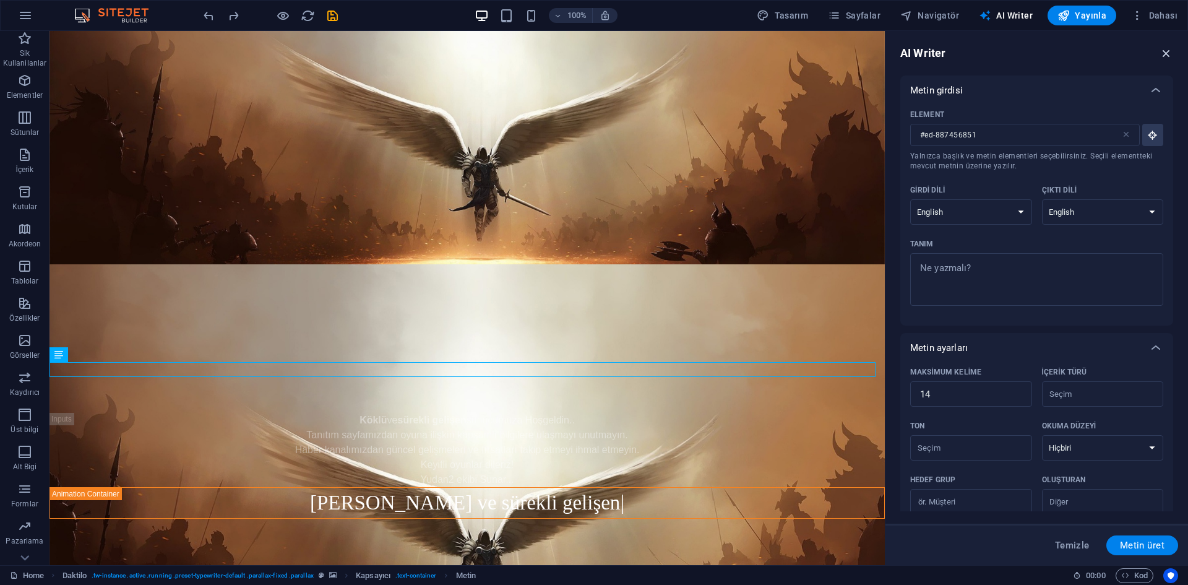
click at [1166, 54] on icon "button" at bounding box center [1167, 53] width 14 height 14
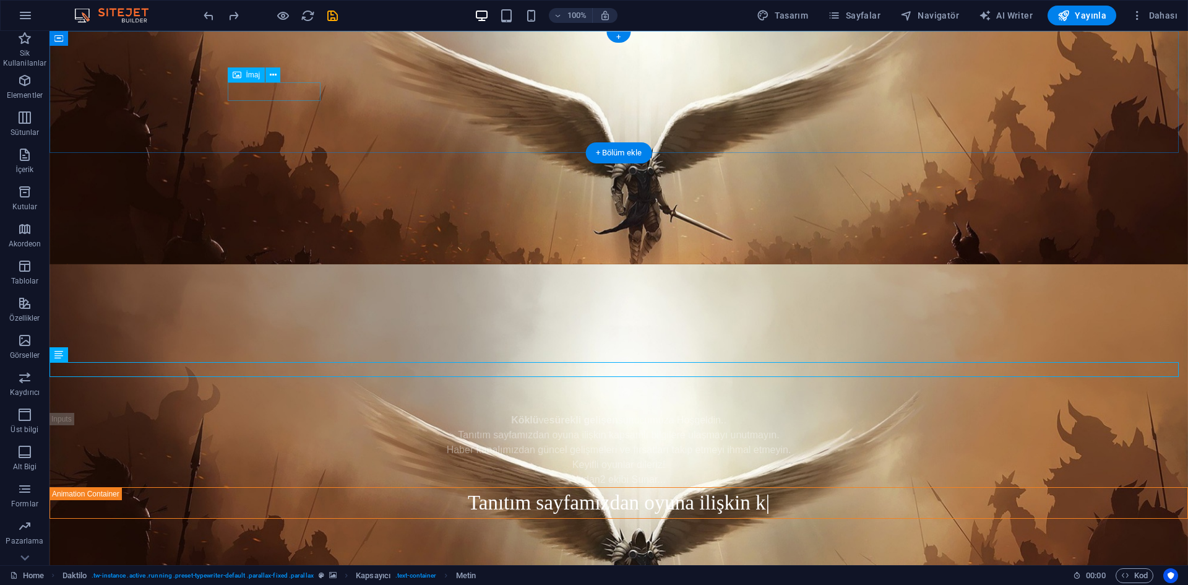
click at [293, 50] on figure at bounding box center [619, 40] width 1139 height 19
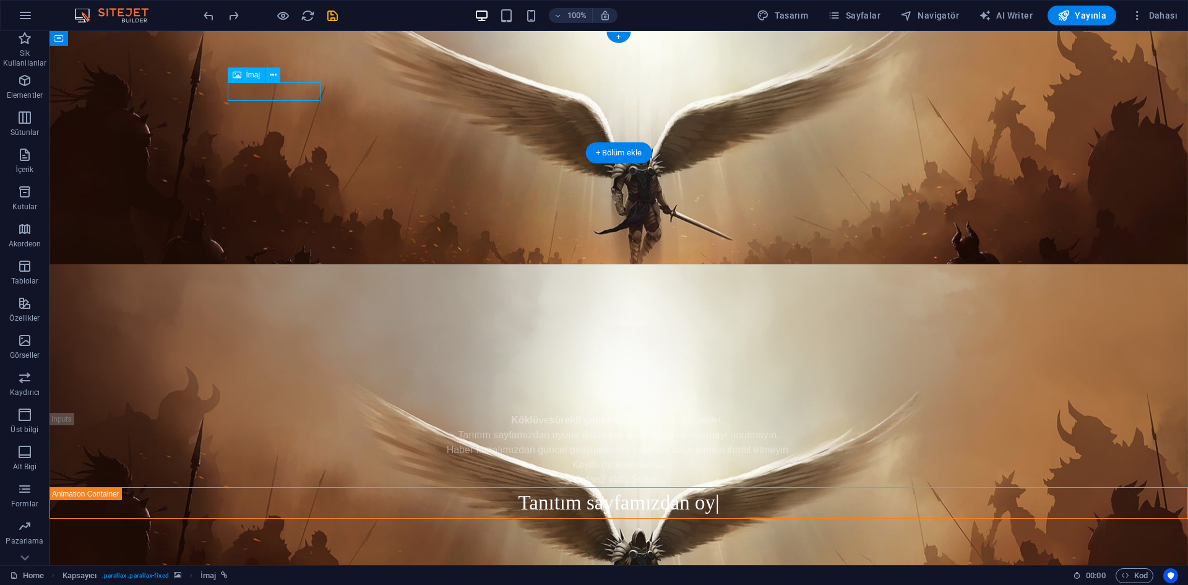
click at [293, 50] on figure at bounding box center [619, 40] width 1139 height 19
select select "px"
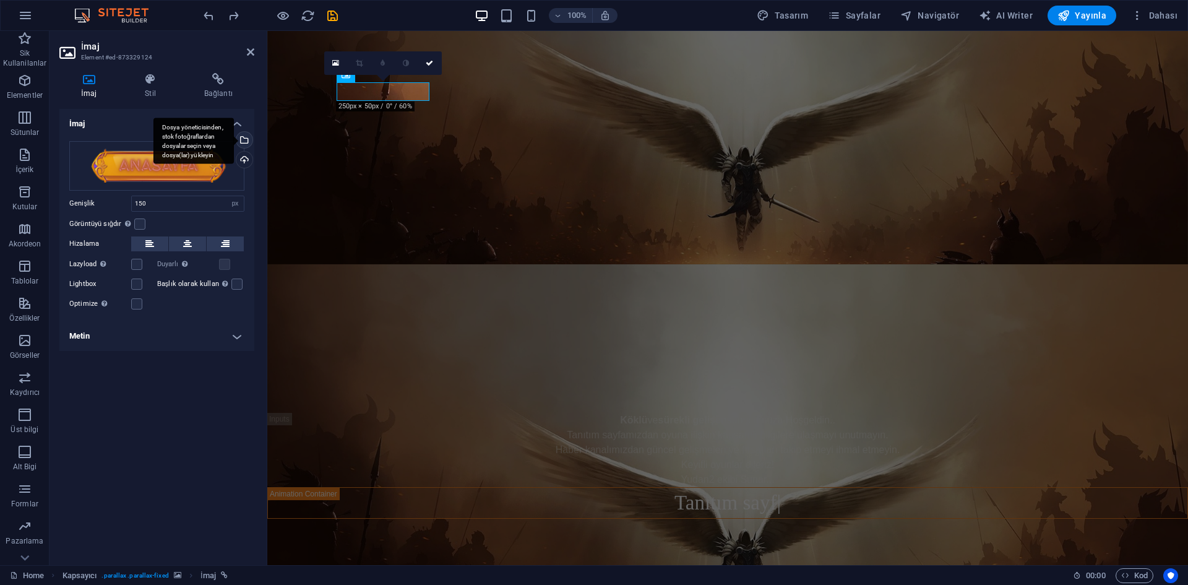
click at [197, 163] on div "Dosya yöneticisinden, stok fotoğraflardan dosyalar seçin veya dosya(lar) yükley…" at bounding box center [194, 141] width 80 height 46
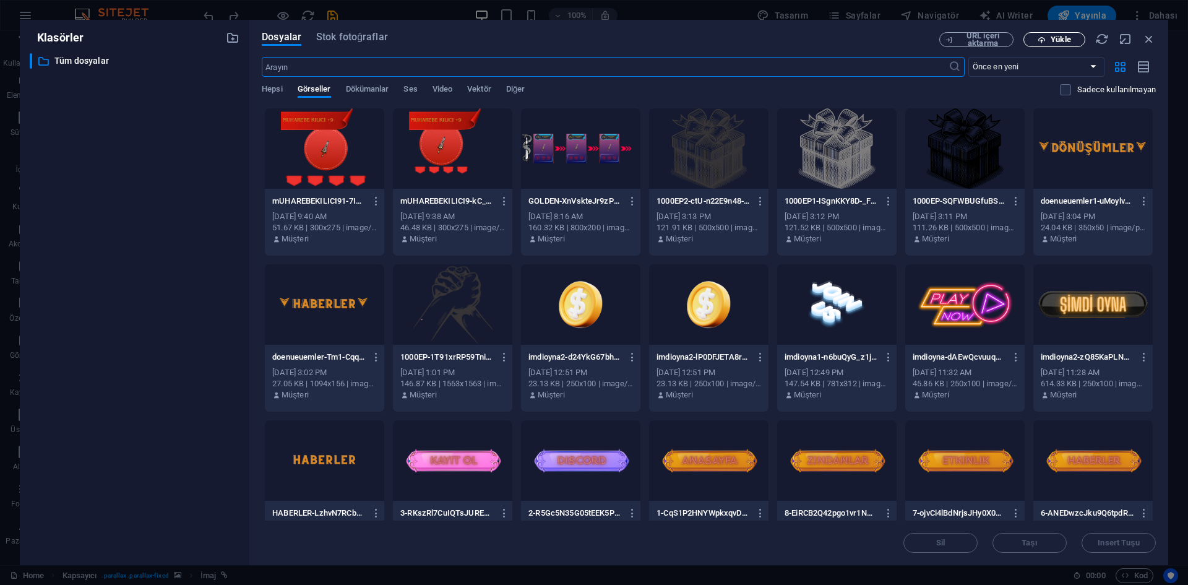
click at [1067, 42] on span "Yükle" at bounding box center [1061, 39] width 20 height 7
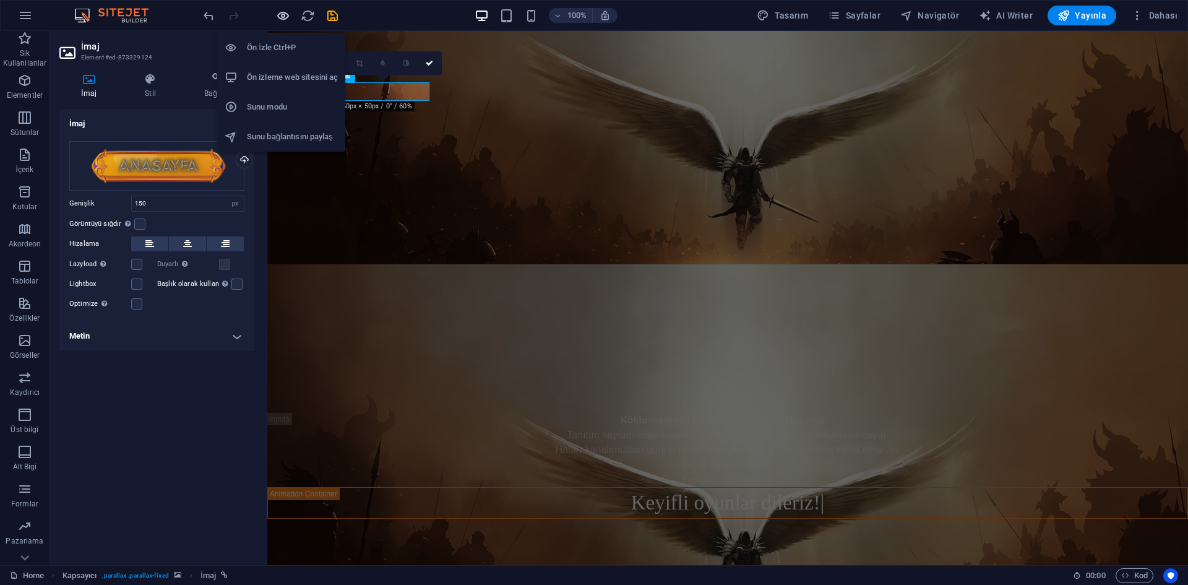
click at [287, 17] on icon "button" at bounding box center [283, 16] width 14 height 14
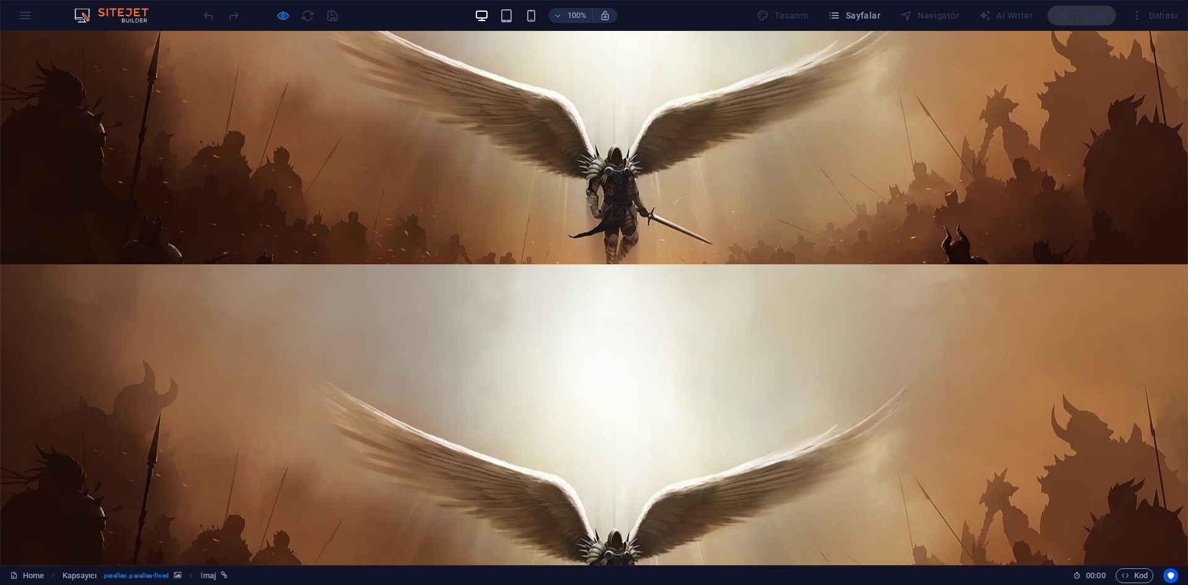
click at [93, 50] on img at bounding box center [46, 40] width 93 height 19
click at [275, 12] on span "button" at bounding box center [282, 16] width 15 height 14
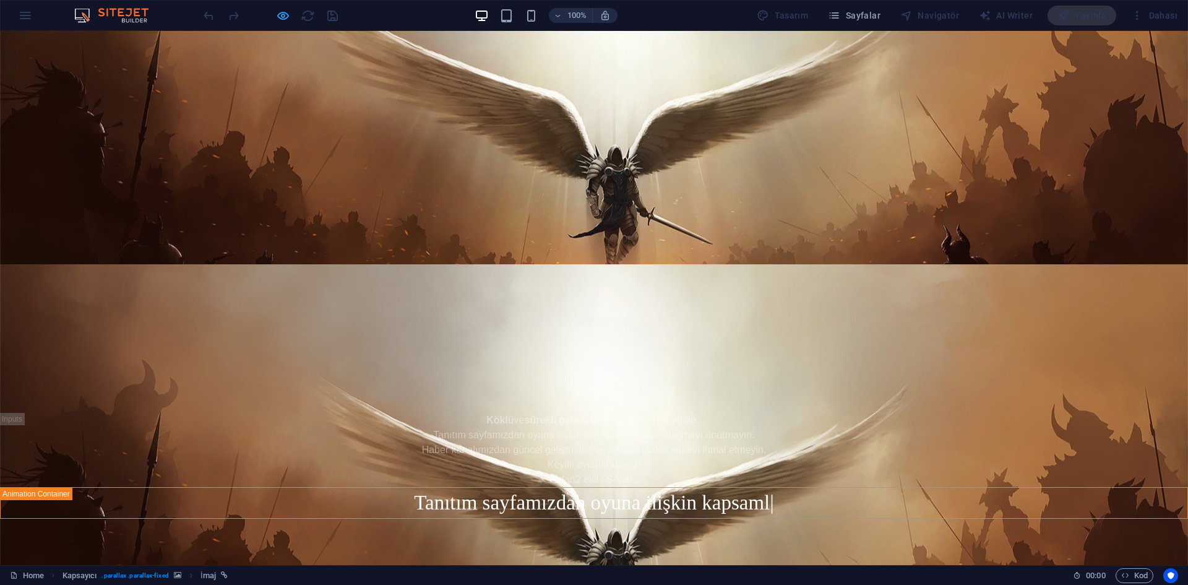
select select "px"
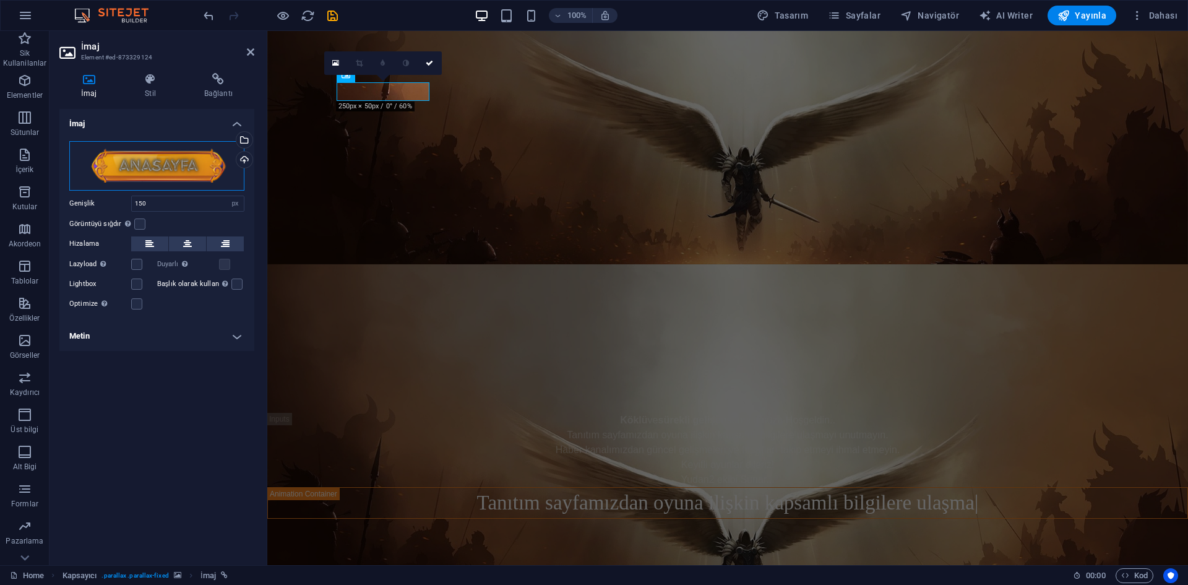
click at [181, 163] on div "Dosyaları buraya sürükleyin, dosyaları seçmek için tıklayın veya Dosyalardan ya…" at bounding box center [156, 166] width 175 height 50
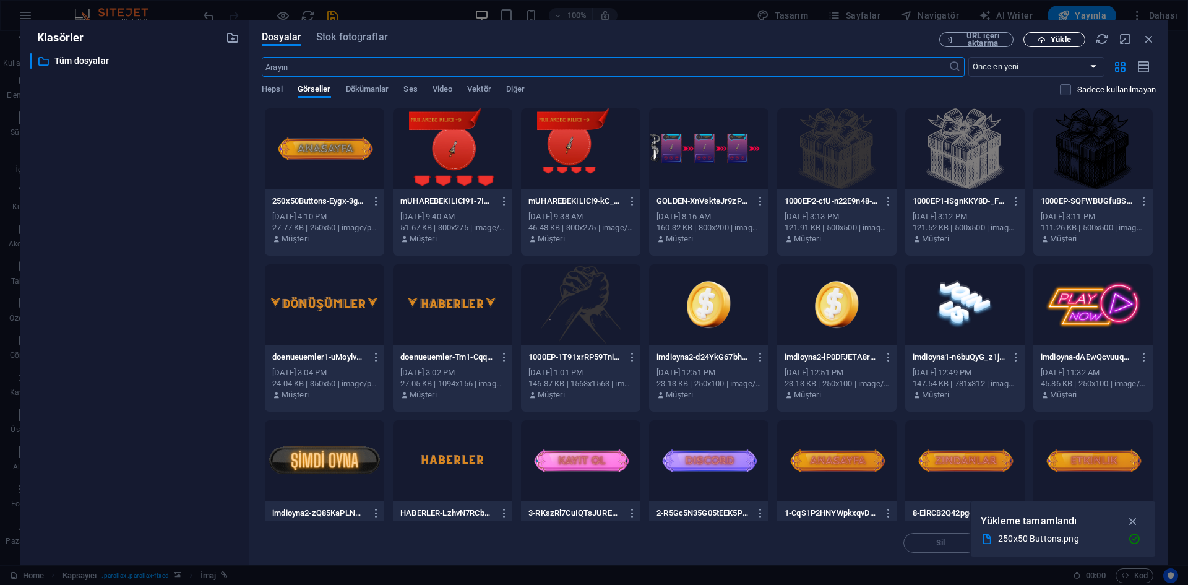
click at [1038, 38] on icon "button" at bounding box center [1042, 40] width 8 height 8
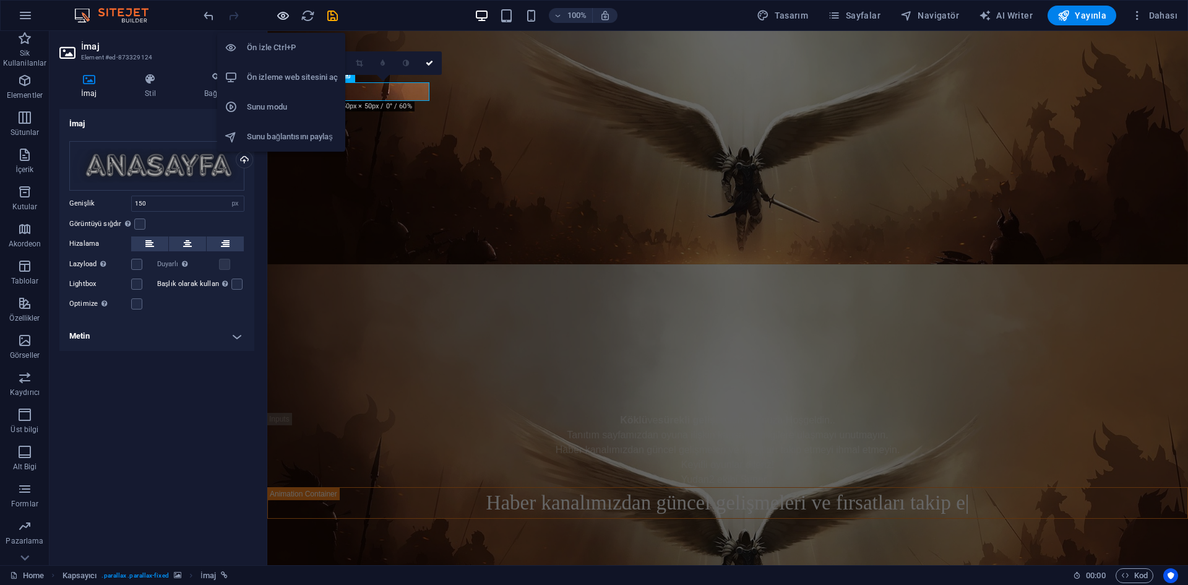
drag, startPoint x: 278, startPoint y: 17, endPoint x: 390, endPoint y: 57, distance: 119.0
click at [278, 17] on icon "button" at bounding box center [283, 16] width 14 height 14
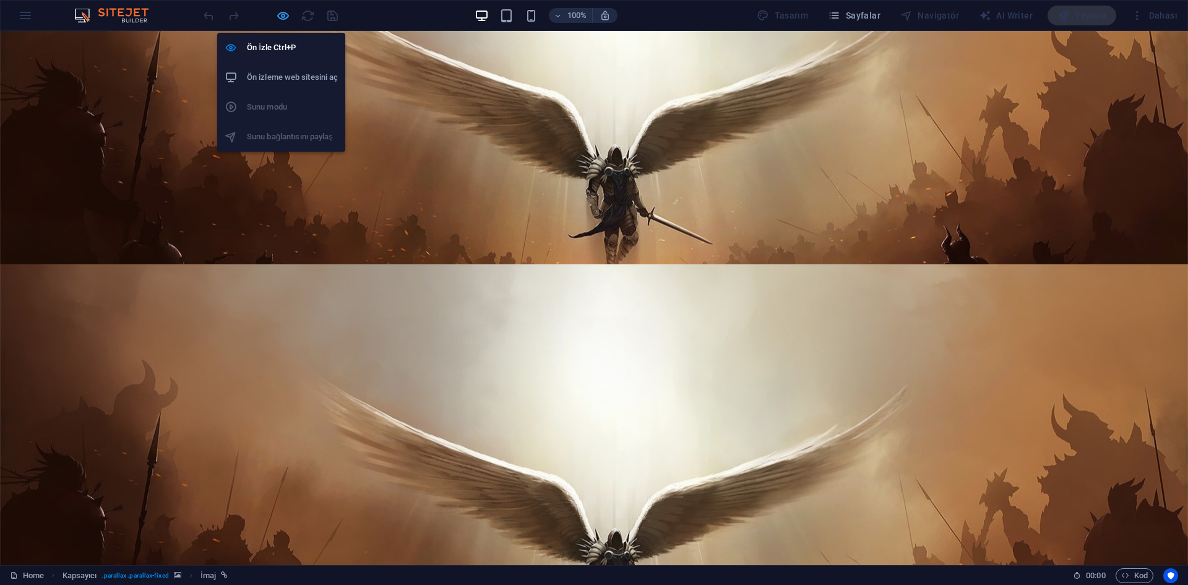
click at [277, 14] on icon "button" at bounding box center [283, 16] width 14 height 14
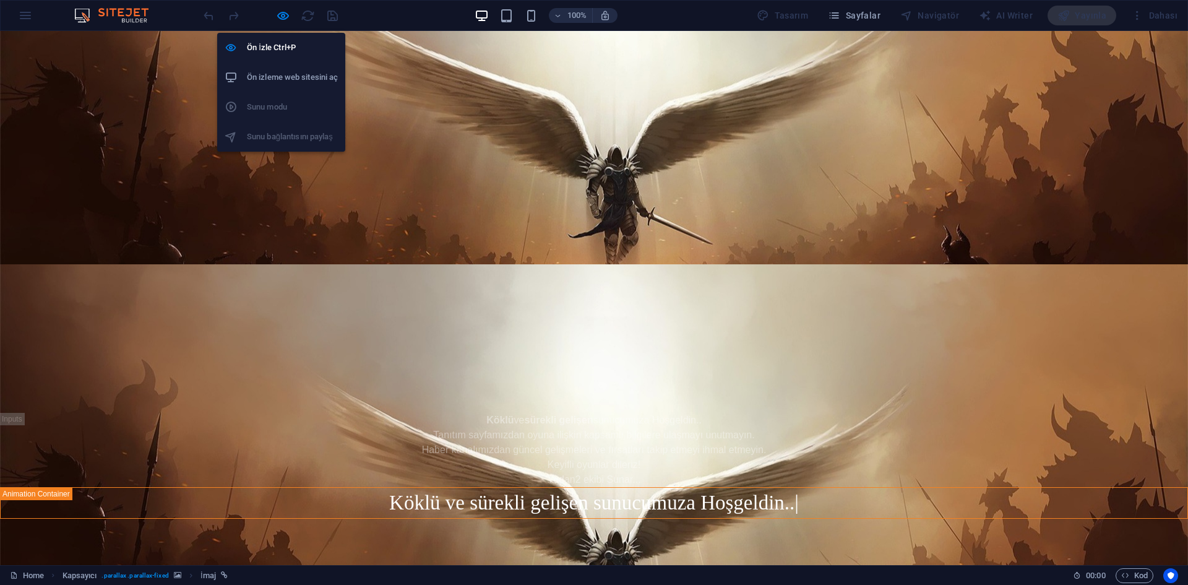
select select "px"
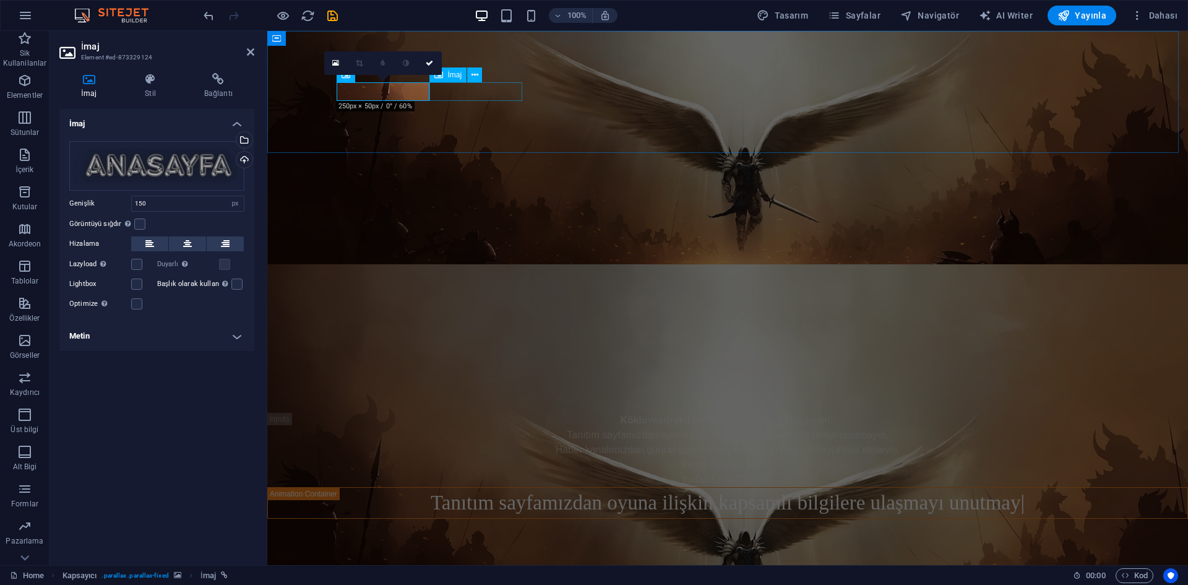
click at [483, 68] on figure at bounding box center [727, 59] width 921 height 19
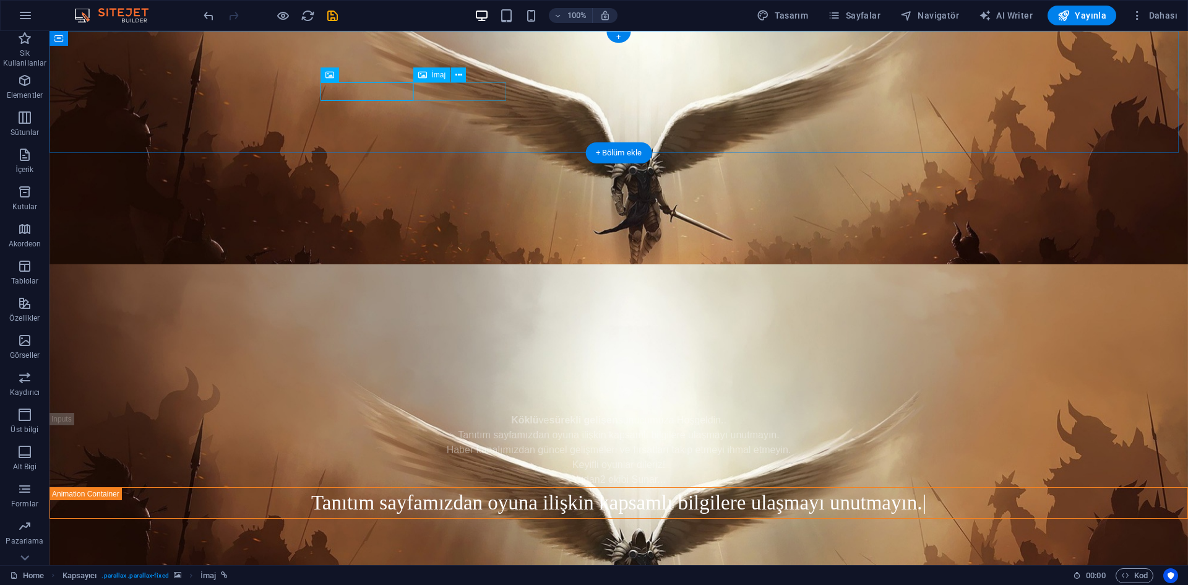
click at [483, 87] on figure at bounding box center [619, 77] width 1139 height 19
select select "px"
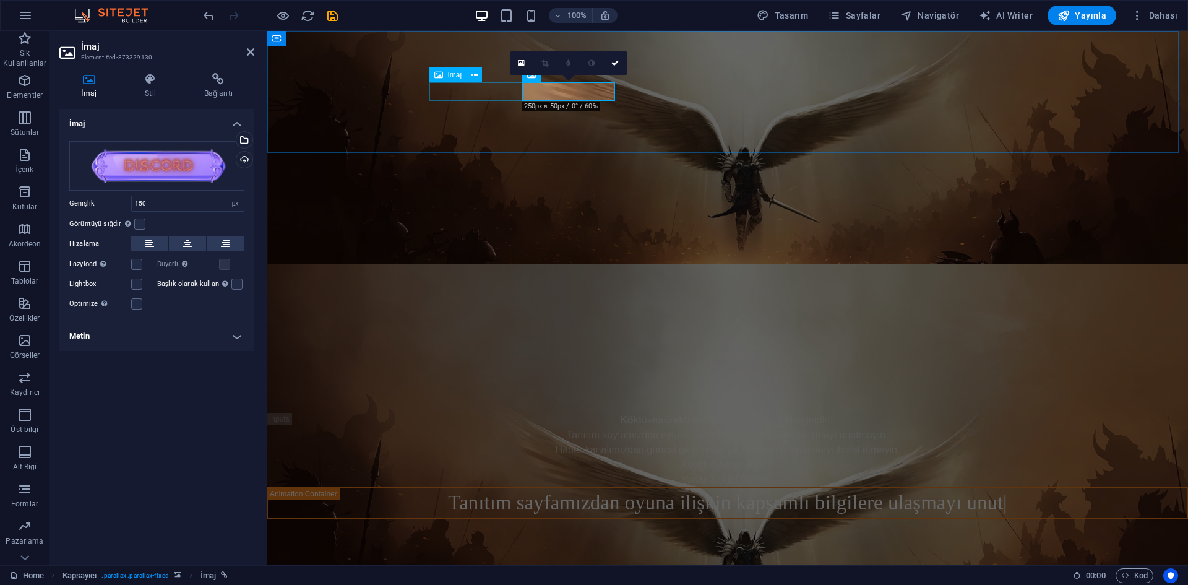
click at [469, 68] on figure at bounding box center [727, 59] width 921 height 19
select select "px"
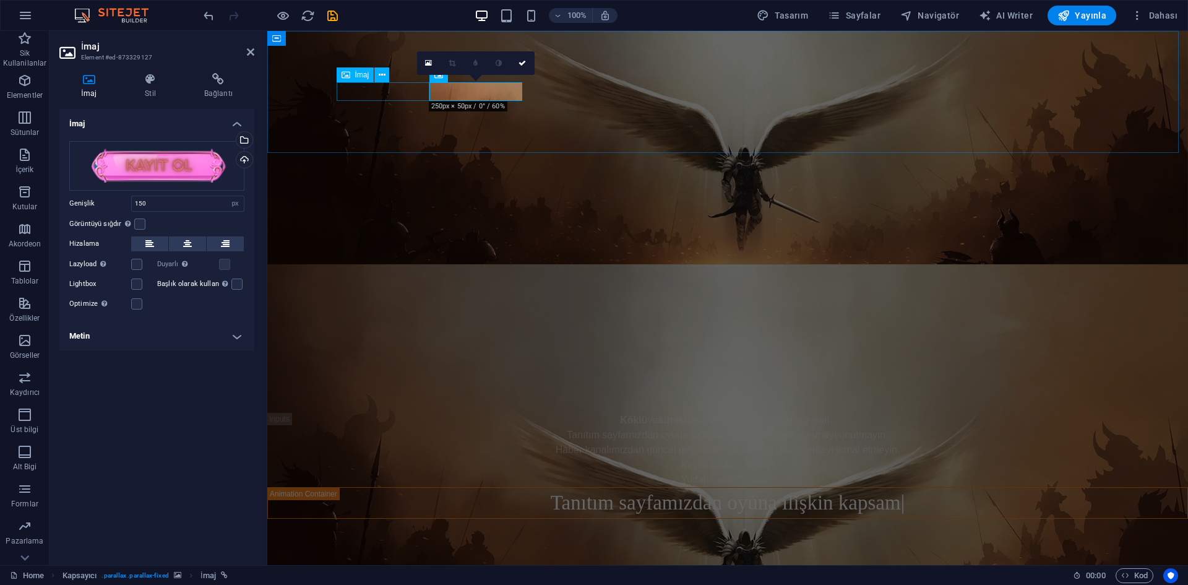
click at [406, 50] on figure at bounding box center [727, 40] width 921 height 19
select select "px"
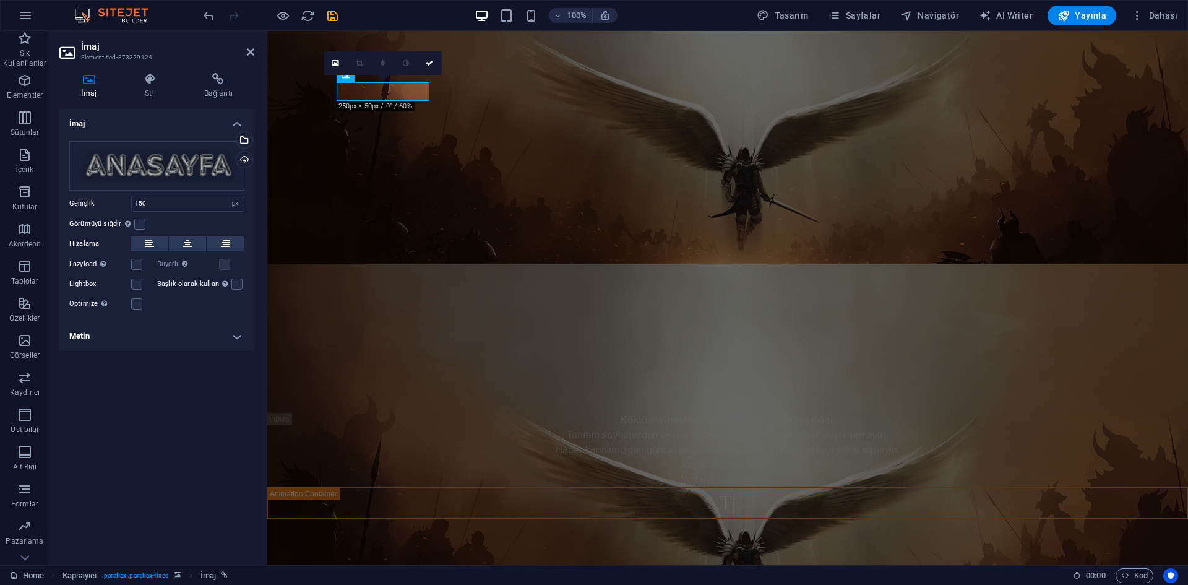
click at [528, 152] on figure at bounding box center [727, 147] width 921 height 233
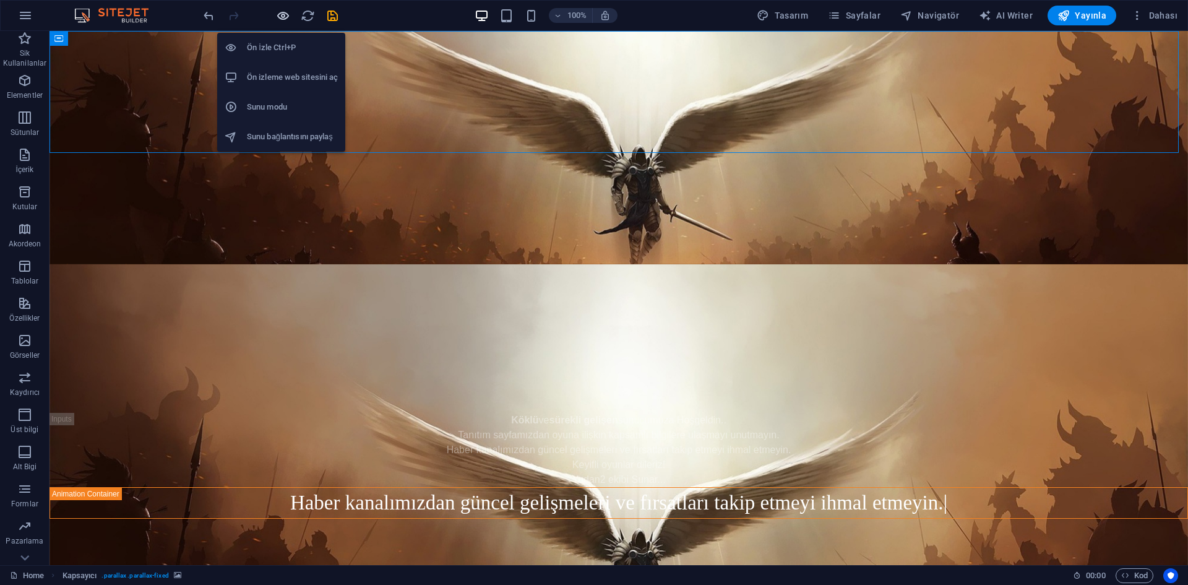
click at [287, 22] on icon "button" at bounding box center [283, 16] width 14 height 14
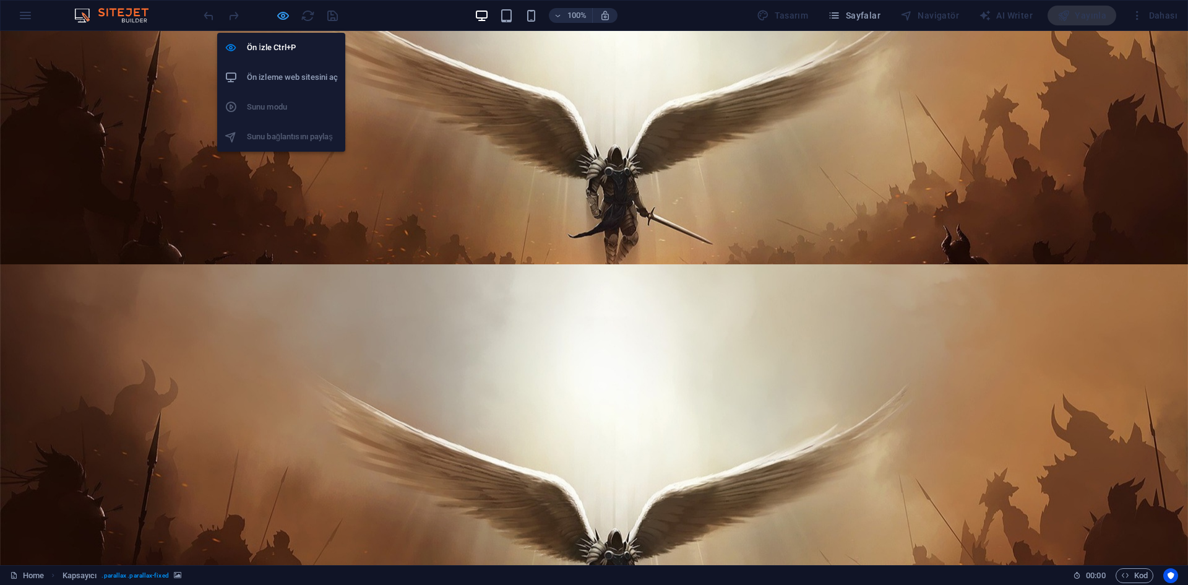
click at [279, 22] on icon "button" at bounding box center [283, 16] width 14 height 14
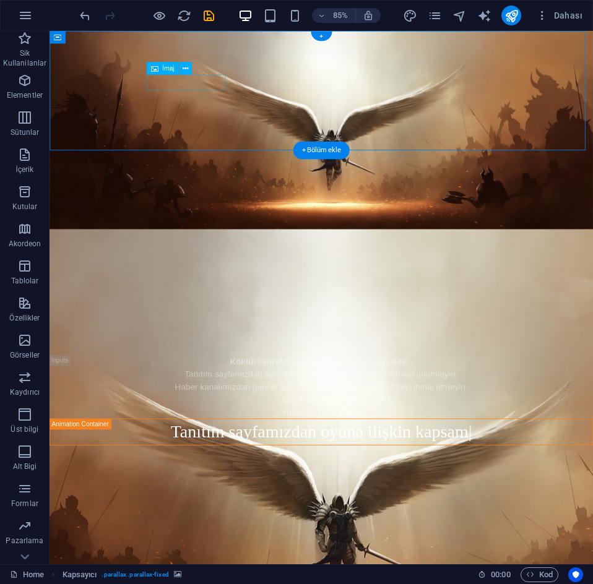
click at [204, 68] on figure at bounding box center [369, 59] width 639 height 19
select select "px"
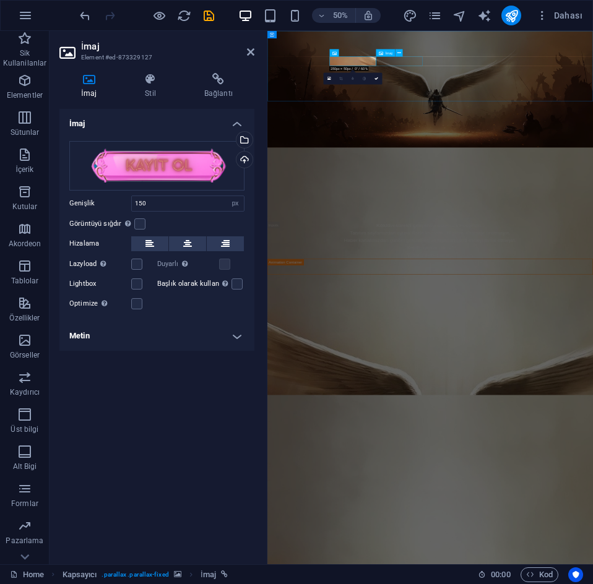
click at [510, 87] on figure at bounding box center [592, 77] width 651 height 19
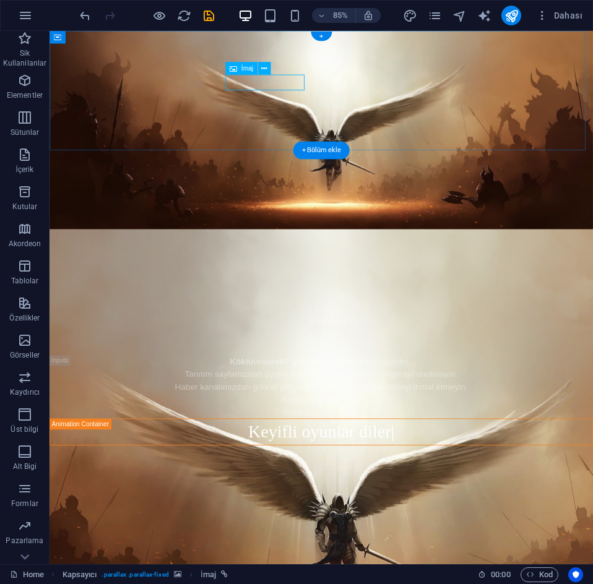
click at [302, 87] on figure at bounding box center [369, 77] width 639 height 19
select select "px"
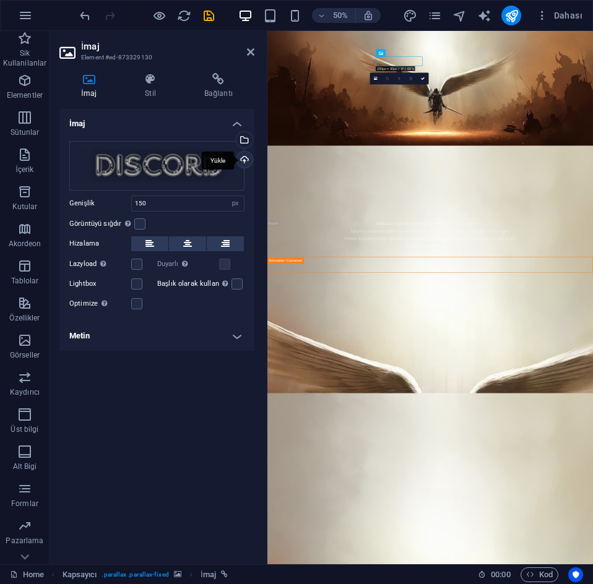
click at [241, 160] on div "Yükle" at bounding box center [243, 161] width 19 height 19
click at [187, 168] on div "Dosyaları buraya sürükleyin, dosyaları seçmek için tıklayın veya Dosyalardan ya…" at bounding box center [156, 166] width 175 height 50
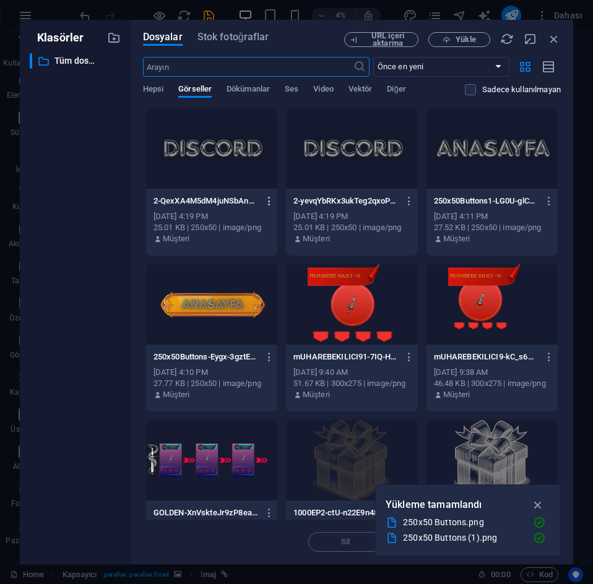
click at [267, 200] on icon "button" at bounding box center [270, 201] width 12 height 11
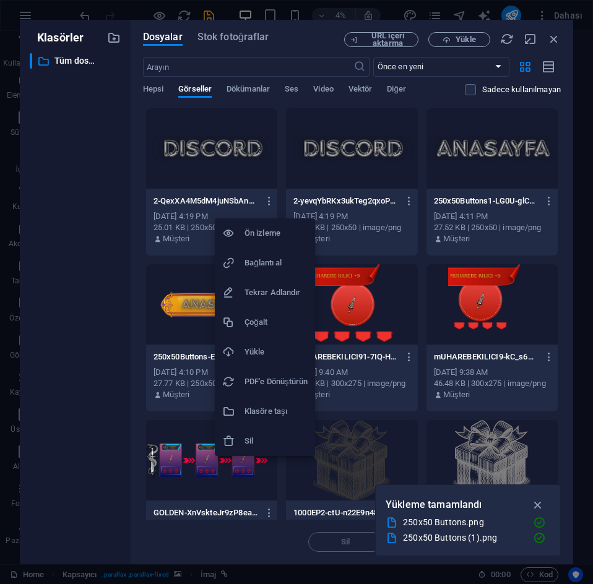
click at [256, 446] on h6 "Sil" at bounding box center [276, 441] width 63 height 15
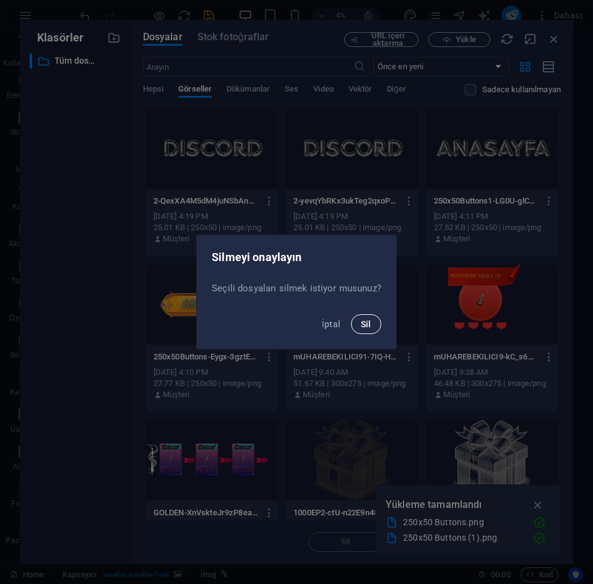
click at [364, 323] on span "Sil" at bounding box center [366, 324] width 11 height 10
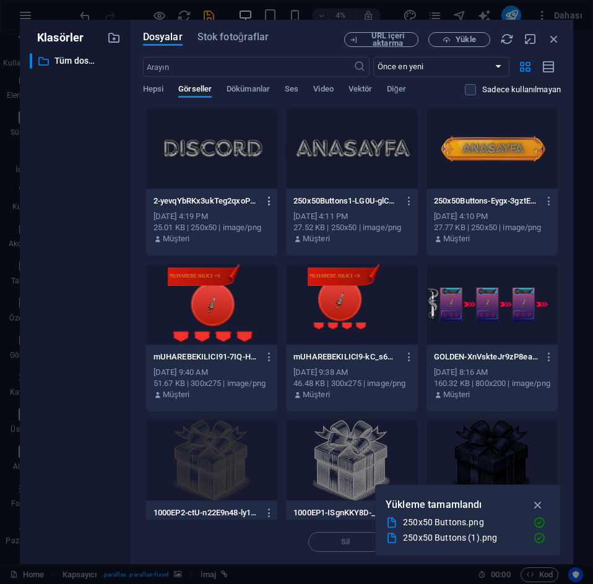
click at [268, 203] on icon "button" at bounding box center [270, 201] width 12 height 11
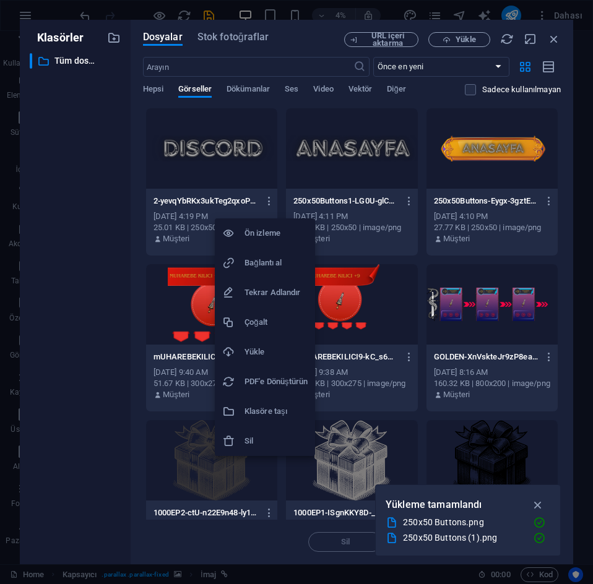
click at [294, 437] on h6 "Sil" at bounding box center [276, 441] width 63 height 15
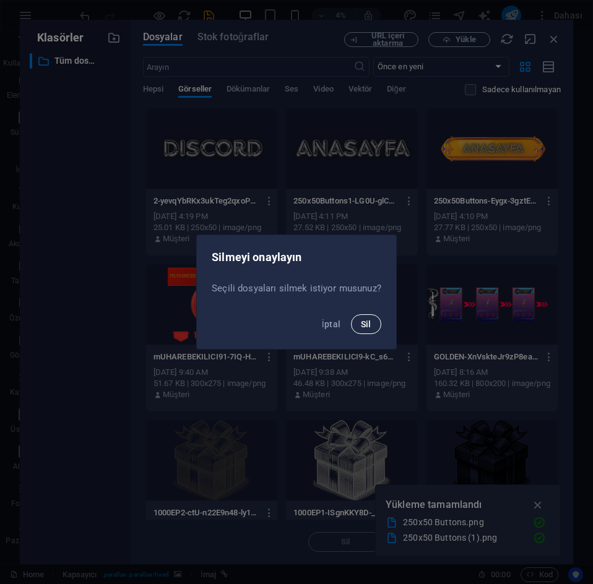
click at [366, 319] on span "Sil" at bounding box center [366, 324] width 11 height 10
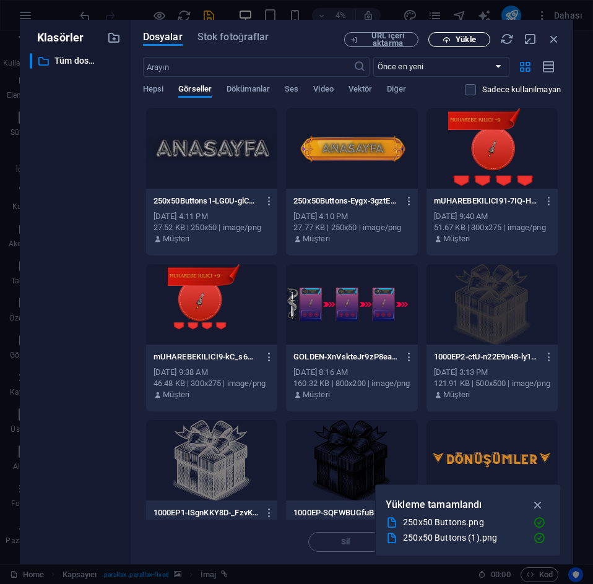
click at [451, 40] on span "Yükle" at bounding box center [459, 40] width 51 height 8
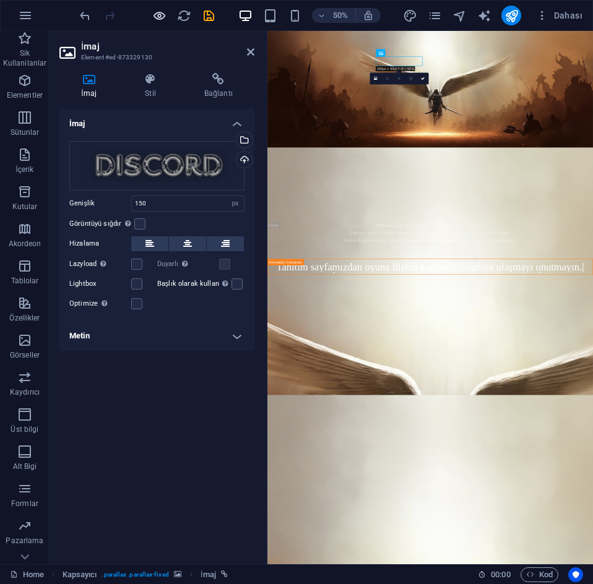
click at [160, 15] on icon "button" at bounding box center [159, 16] width 14 height 14
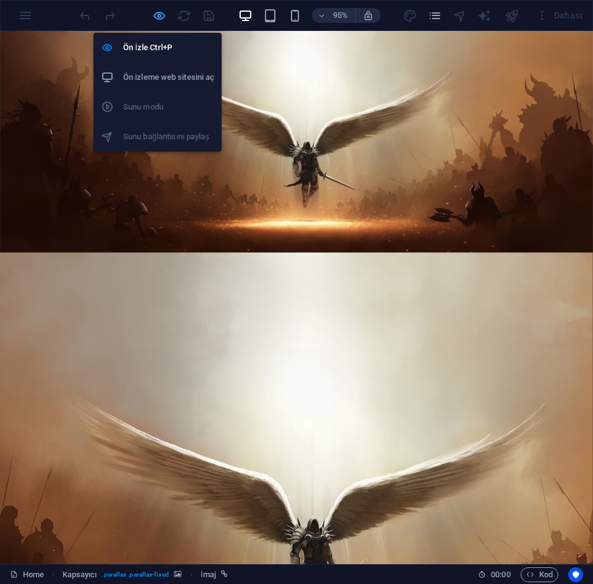
click at [161, 17] on icon "button" at bounding box center [159, 16] width 14 height 14
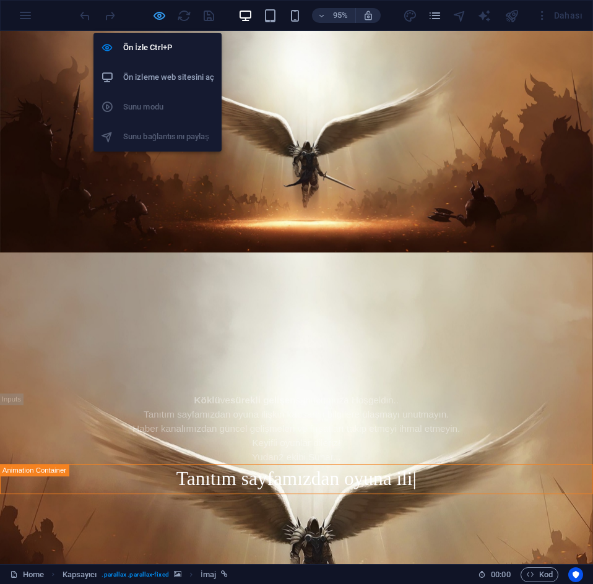
select select "px"
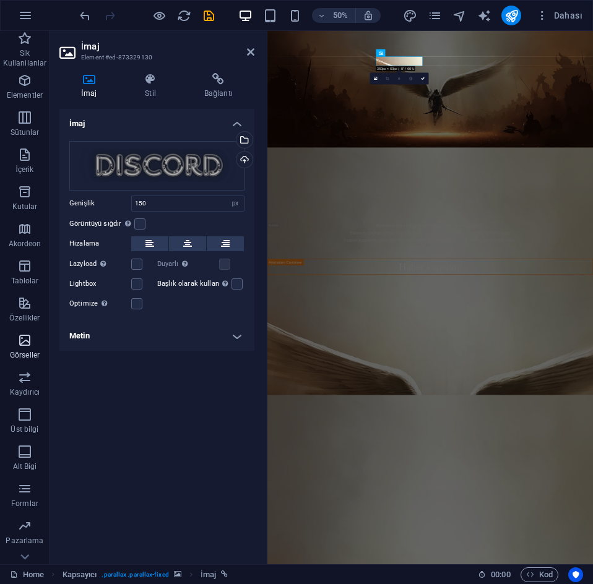
click at [25, 342] on icon "button" at bounding box center [24, 340] width 15 height 15
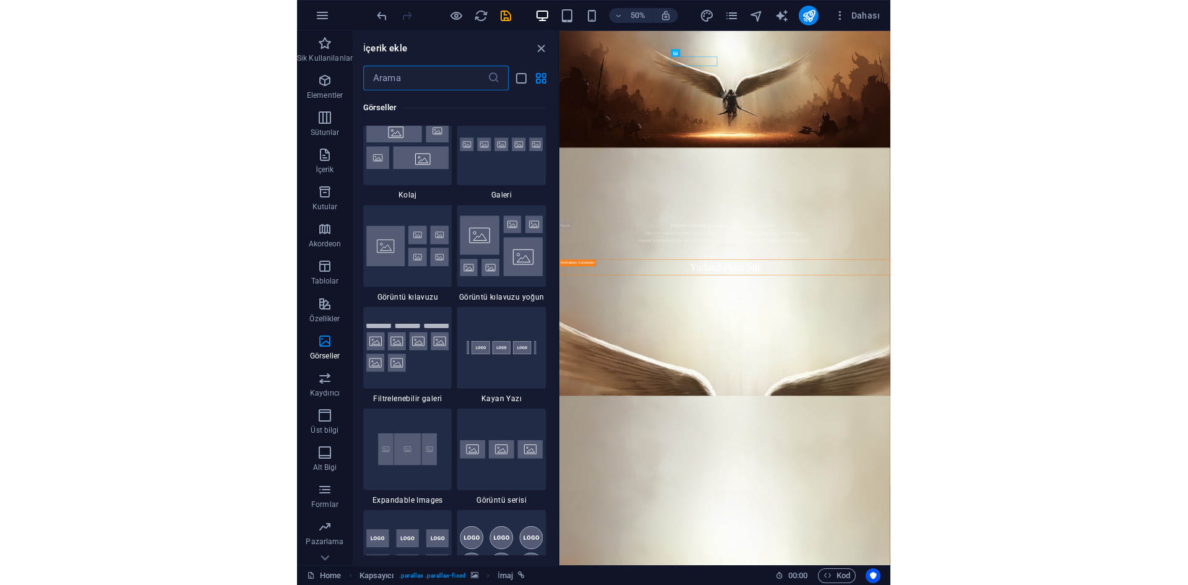
scroll to position [6091, 0]
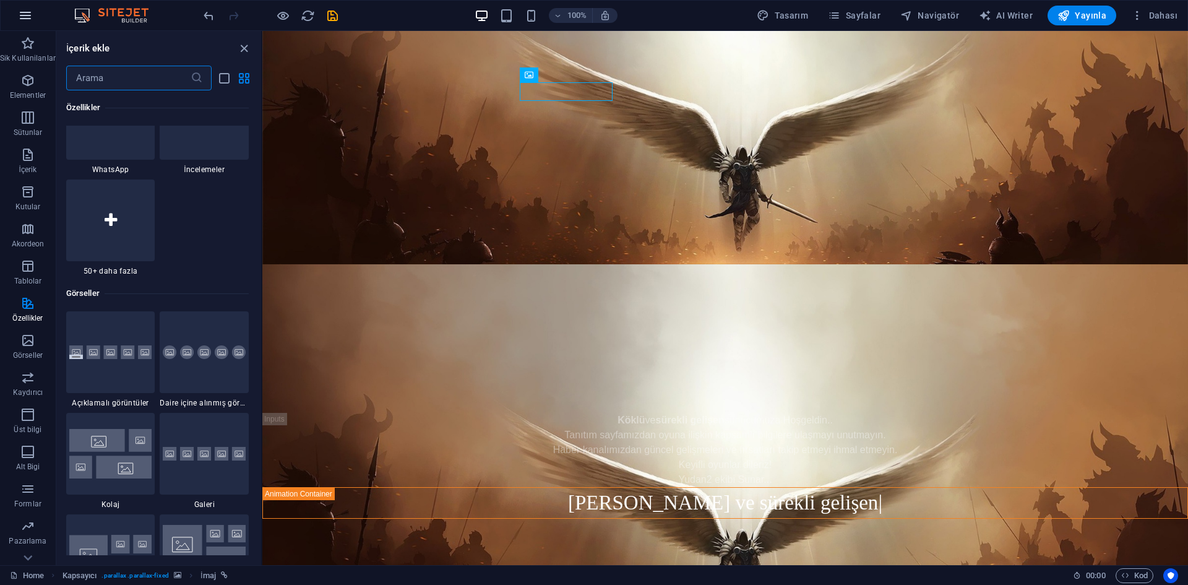
click at [31, 16] on icon "button" at bounding box center [25, 15] width 15 height 15
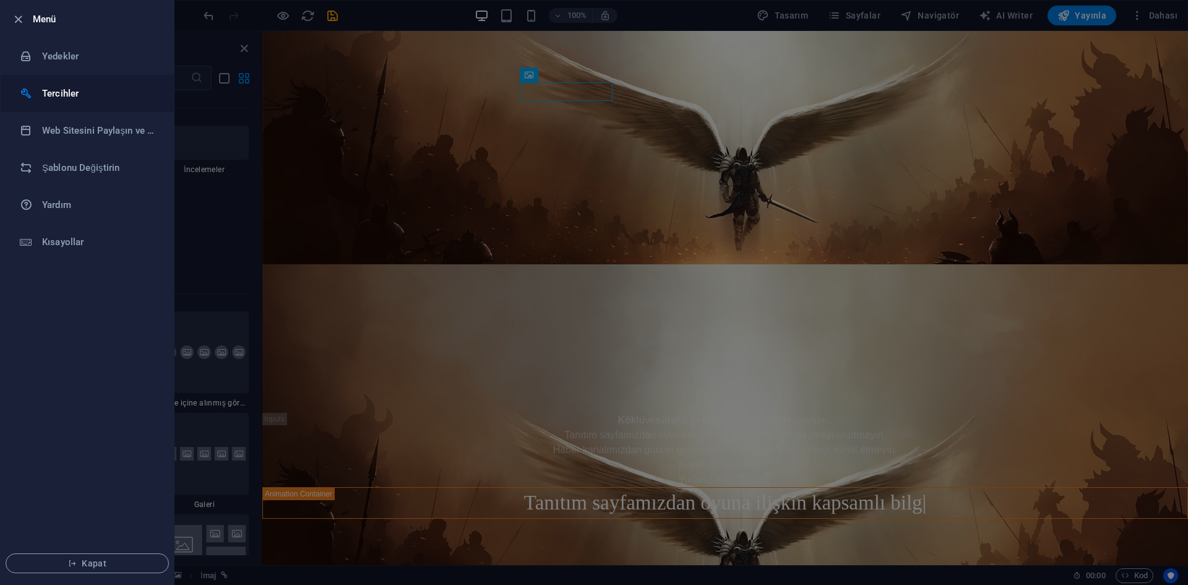
click at [71, 89] on h6 "Tercihler" at bounding box center [99, 93] width 115 height 15
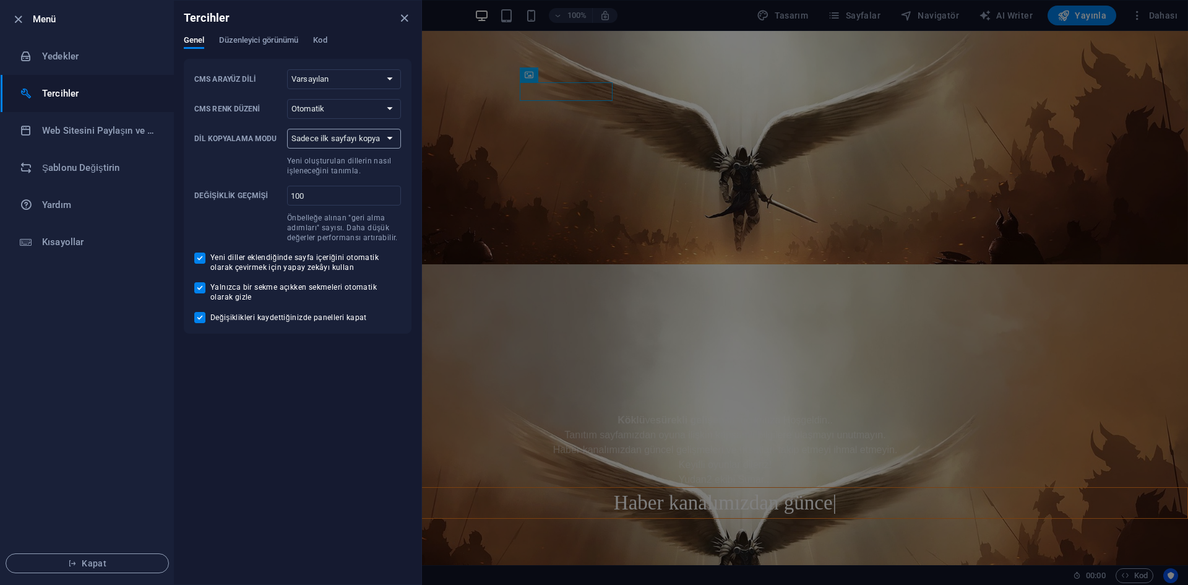
click at [365, 144] on select "Sadece ilk sayfayı kopyala Tüm sayfaları kopyala" at bounding box center [344, 139] width 114 height 20
click at [352, 141] on select "Sadece ilk sayfayı kopyala Tüm sayfaları kopyala" at bounding box center [344, 139] width 114 height 20
drag, startPoint x: 328, startPoint y: 201, endPoint x: 247, endPoint y: 190, distance: 81.9
click at [247, 190] on label "Değişiklik geçmişi 100 ​ Önbelleğe alınan "geri alma adımları" sayısı. Daha düş…" at bounding box center [297, 214] width 207 height 57
click at [347, 193] on input "100" at bounding box center [344, 196] width 114 height 20
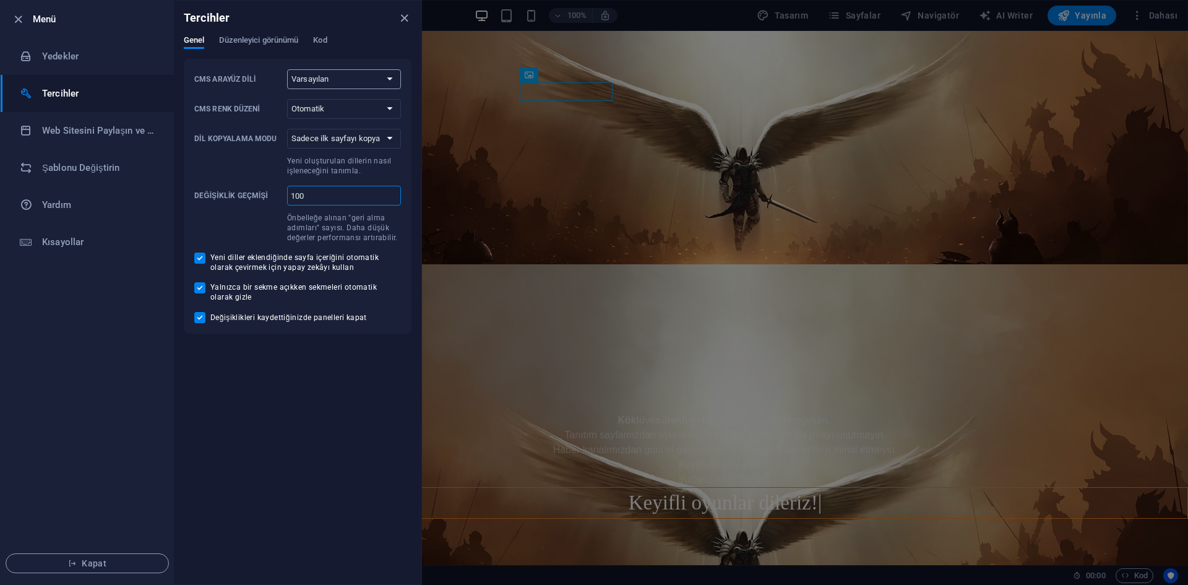
click at [327, 80] on select "Varsayılan Deutsch English Español Français Magyar Italiano Nederlands Polski P…" at bounding box center [344, 79] width 114 height 20
click at [293, 40] on span "Düzenleyici görünümü" at bounding box center [258, 41] width 79 height 17
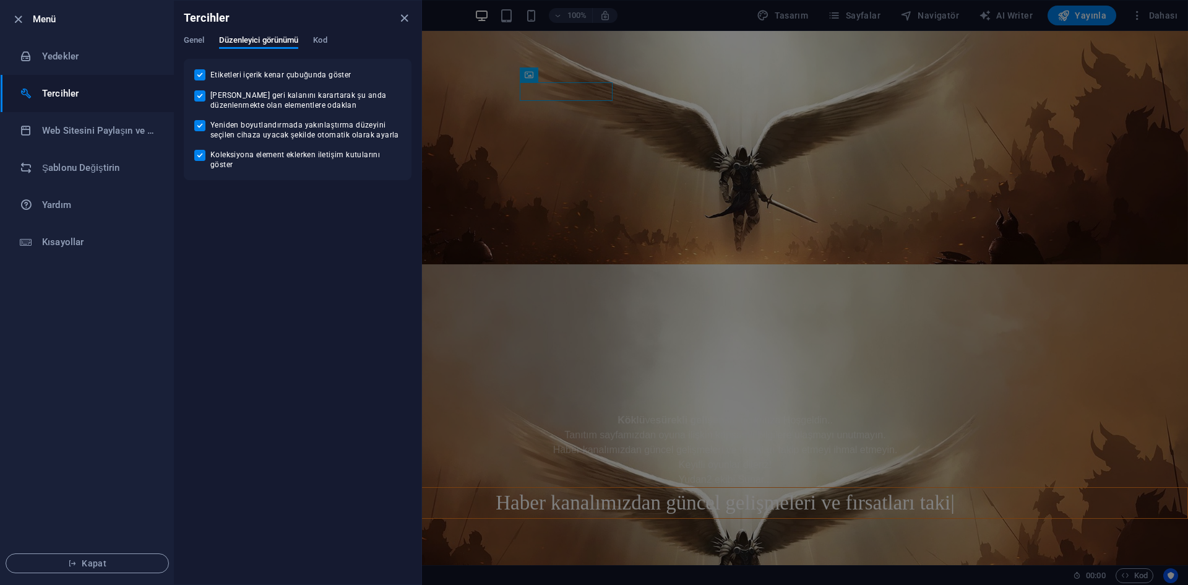
click at [285, 137] on span "Yeniden boyutlandırmada yakınlaştırma düzeyini seçilen cihaza uyacak şekilde ot…" at bounding box center [305, 130] width 191 height 20
click at [210, 131] on input "Yeniden boyutlandırmada yakınlaştırma düzeyini seçilen cihaza uyacak şekilde ot…" at bounding box center [202, 125] width 16 height 11
click at [286, 135] on span "Yeniden boyutlandırmada yakınlaştırma düzeyini seçilen cihaza uyacak şekilde ot…" at bounding box center [305, 130] width 191 height 20
click at [210, 131] on input "Yeniden boyutlandırmada yakınlaştırma düzeyini seçilen cihaza uyacak şekilde ot…" at bounding box center [202, 125] width 16 height 11
checkbox input "true"
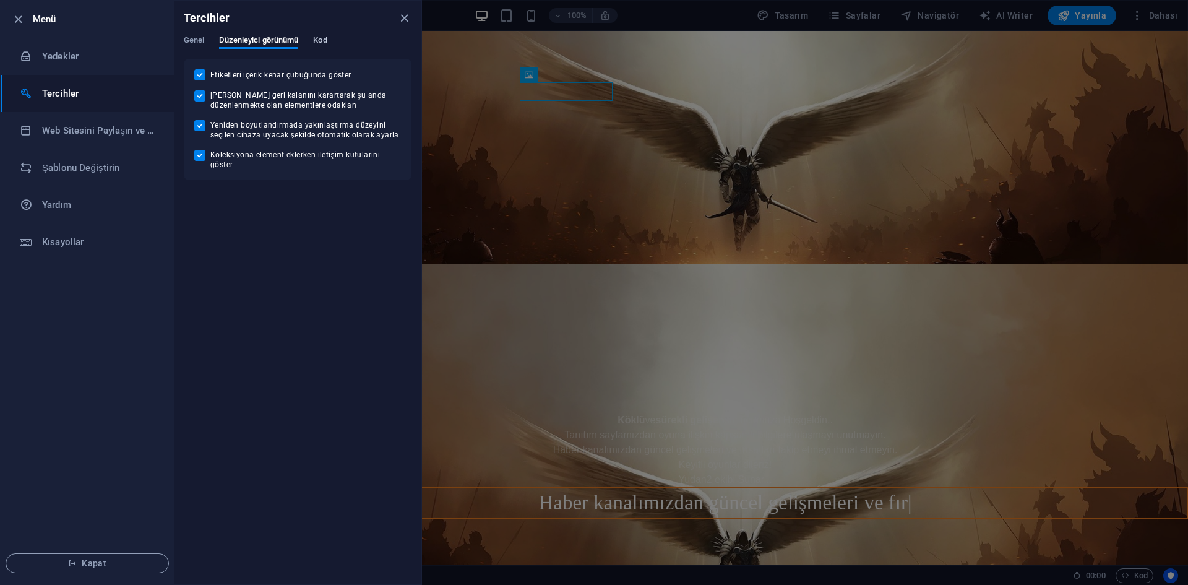
click at [326, 37] on span "Kod" at bounding box center [320, 41] width 14 height 17
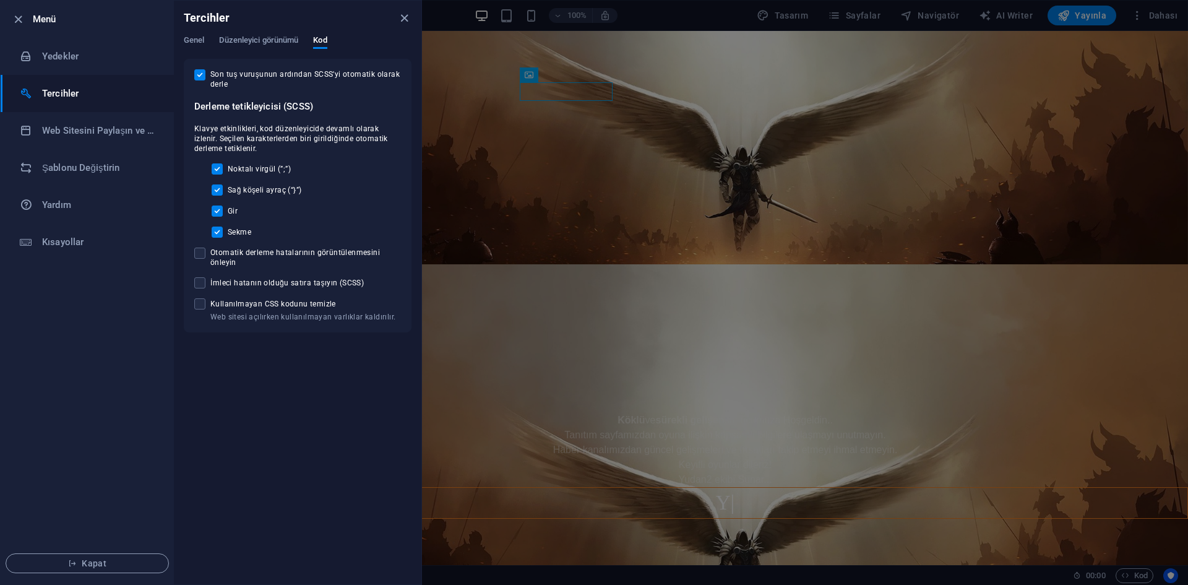
drag, startPoint x: 222, startPoint y: 130, endPoint x: 350, endPoint y: 139, distance: 129.1
click at [350, 139] on span "Klavye etkinlikleri, kod düzenleyicide devamlı olarak izlenir. Seçilen karakter…" at bounding box center [297, 139] width 207 height 30
click at [249, 143] on span "Klavye etkinlikleri, kod düzenleyicide devamlı olarak izlenir. Seçilen karakter…" at bounding box center [297, 139] width 207 height 30
click at [239, 140] on span "Klavye etkinlikleri, kod düzenleyicide devamlı olarak izlenir. Seçilen karakter…" at bounding box center [297, 139] width 207 height 30
click at [106, 135] on h6 "Web Sitesini Paylaşın ve [GEOGRAPHIC_DATA]" at bounding box center [99, 130] width 115 height 15
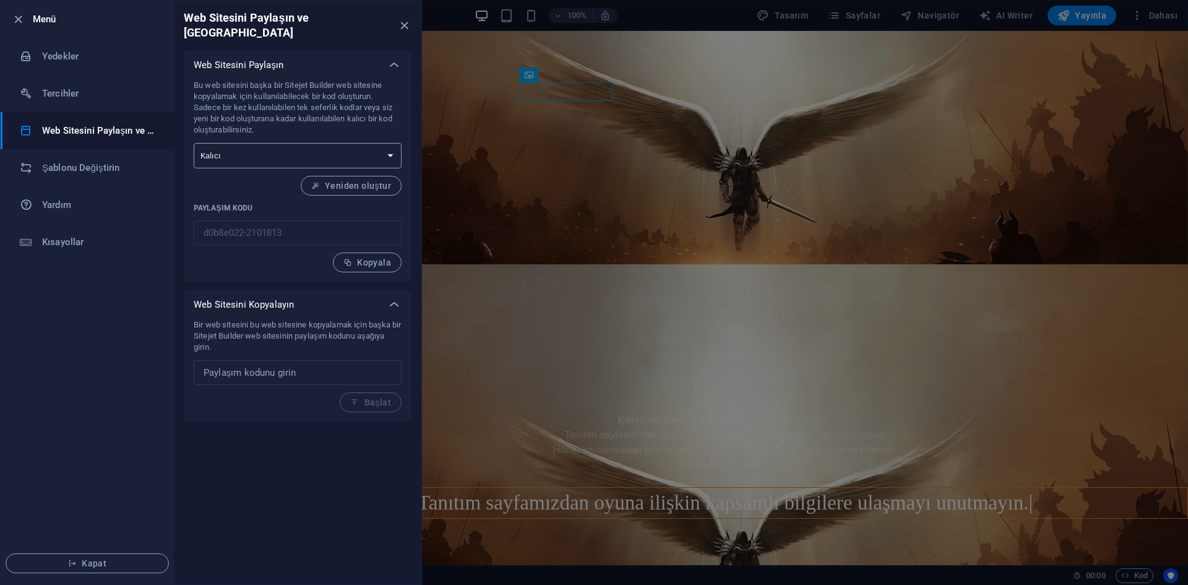
click at [232, 143] on select "Tek seferlik Kalıcı" at bounding box center [298, 155] width 208 height 25
click at [234, 143] on select "Tek seferlik Kalıcı" at bounding box center [298, 155] width 208 height 25
click at [103, 68] on li "Yedekler" at bounding box center [87, 56] width 173 height 37
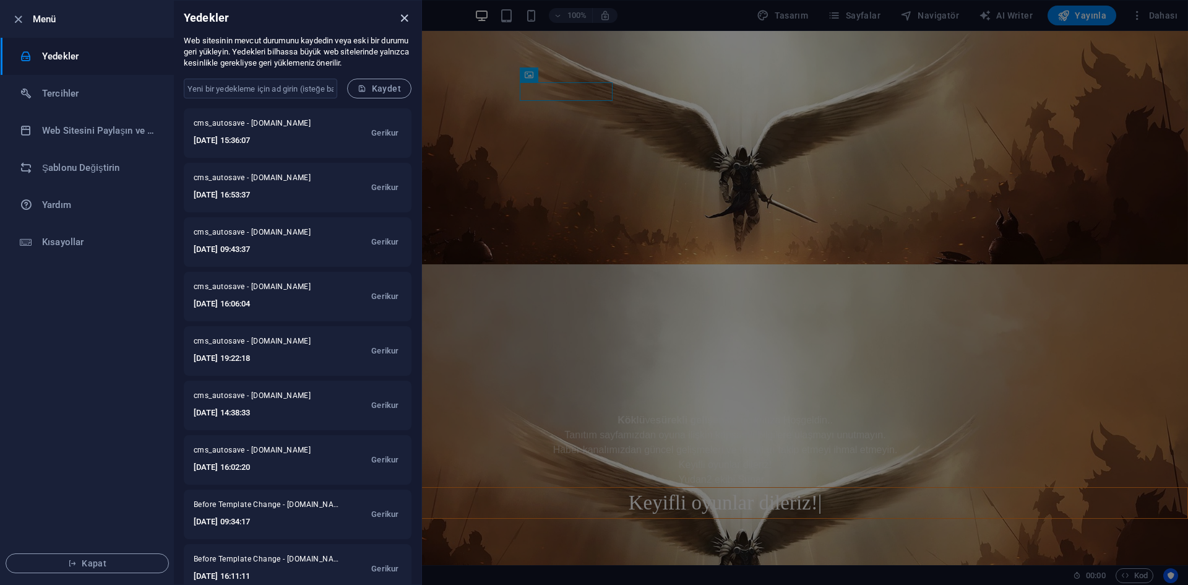
click at [404, 22] on icon "close" at bounding box center [404, 18] width 14 height 14
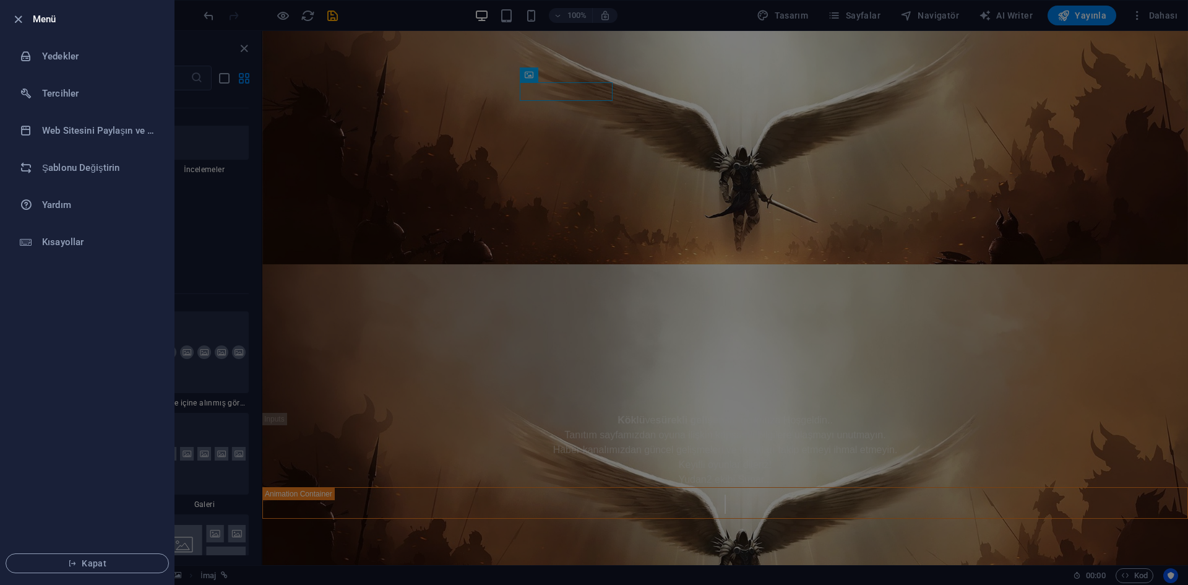
click at [61, 21] on h6 "Menü" at bounding box center [98, 19] width 131 height 15
click at [24, 21] on icon "button" at bounding box center [18, 19] width 14 height 14
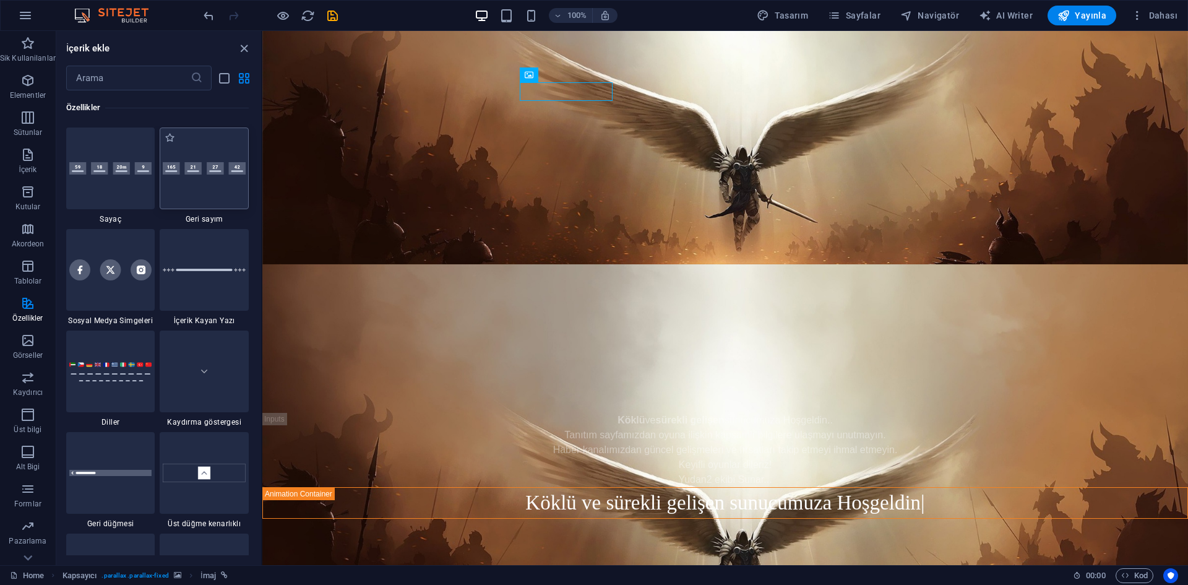
scroll to position [5163, 0]
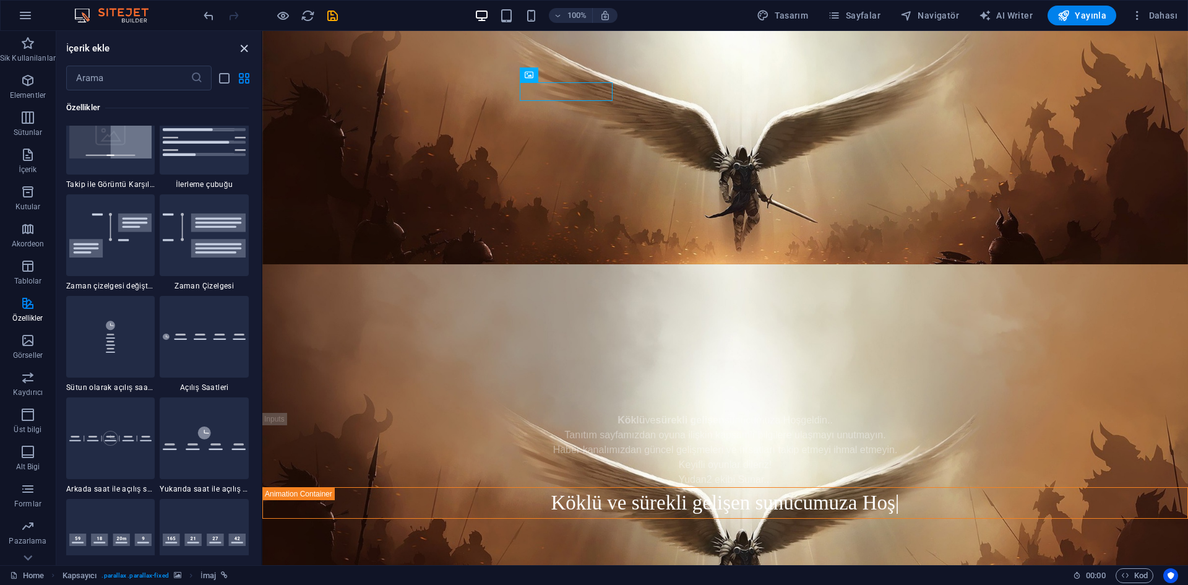
click at [248, 50] on icon "close panel" at bounding box center [244, 48] width 14 height 14
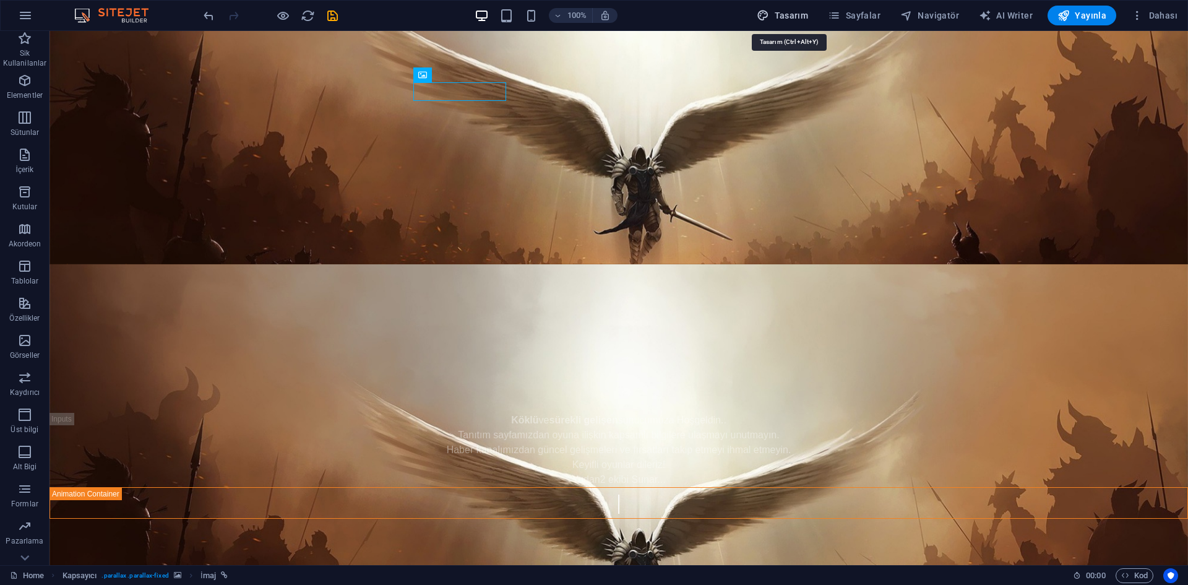
click at [784, 19] on span "Tasarım" at bounding box center [782, 15] width 51 height 12
select select "px"
select select "400"
select select "px"
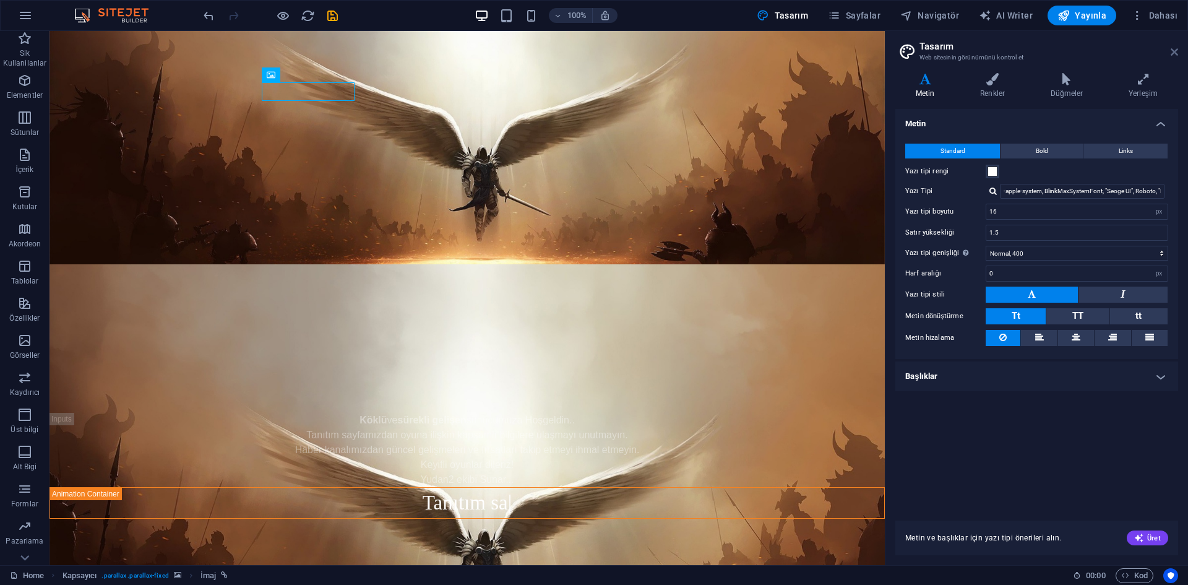
click at [1175, 55] on icon at bounding box center [1174, 52] width 7 height 10
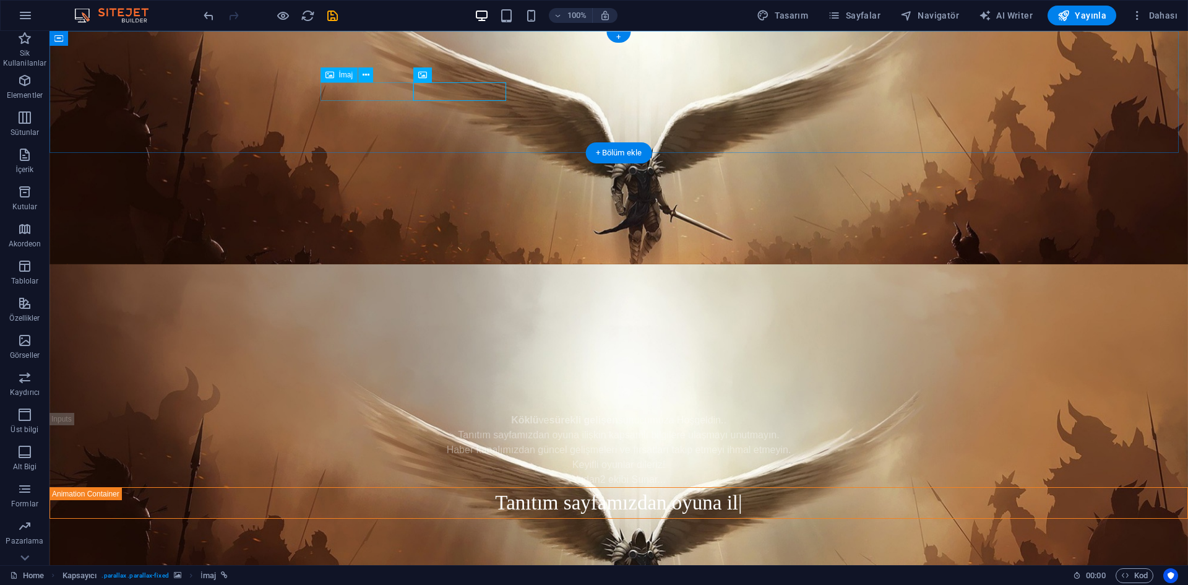
click at [363, 68] on figure at bounding box center [619, 59] width 1139 height 19
select select "px"
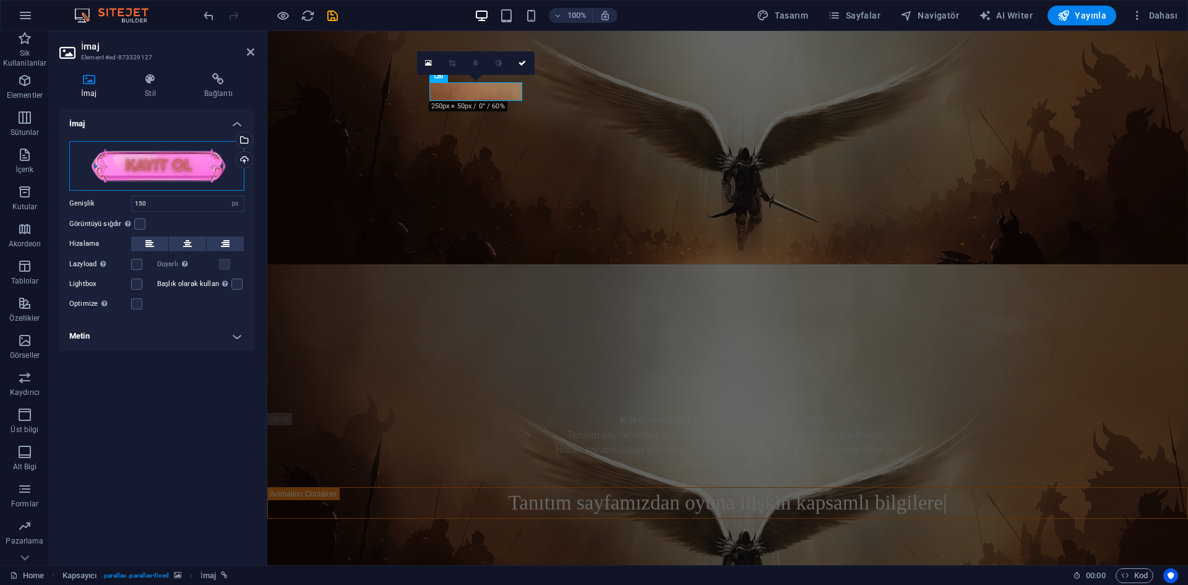
click at [155, 177] on div "Dosyaları buraya sürükleyin, dosyaları seçmek için tıklayın veya Dosyalardan ya…" at bounding box center [156, 166] width 175 height 50
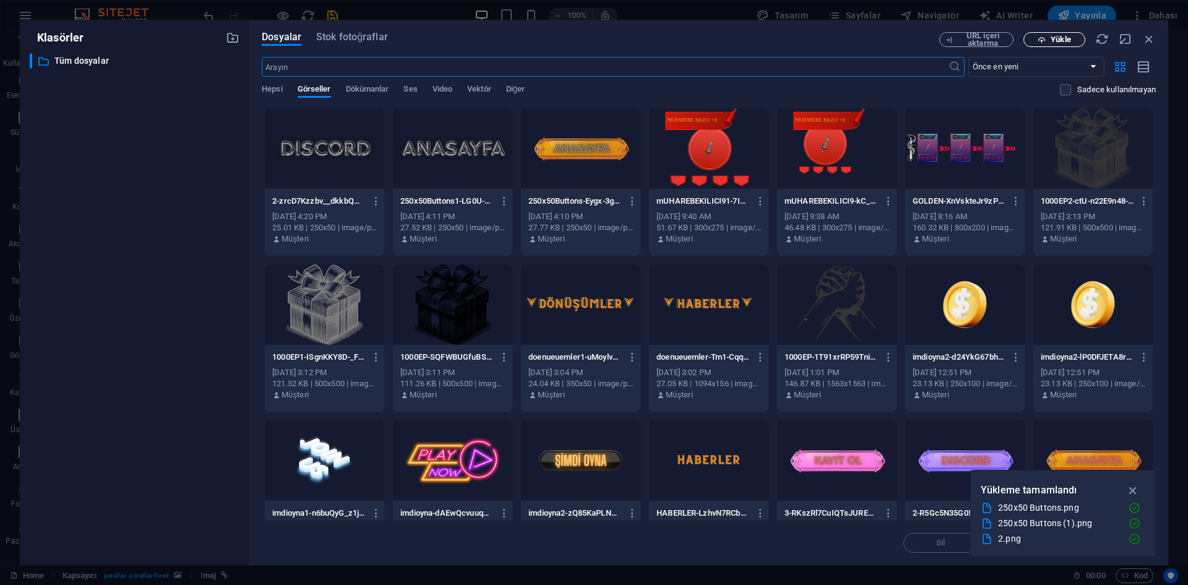
click at [1062, 44] on button "Yükle" at bounding box center [1055, 39] width 62 height 15
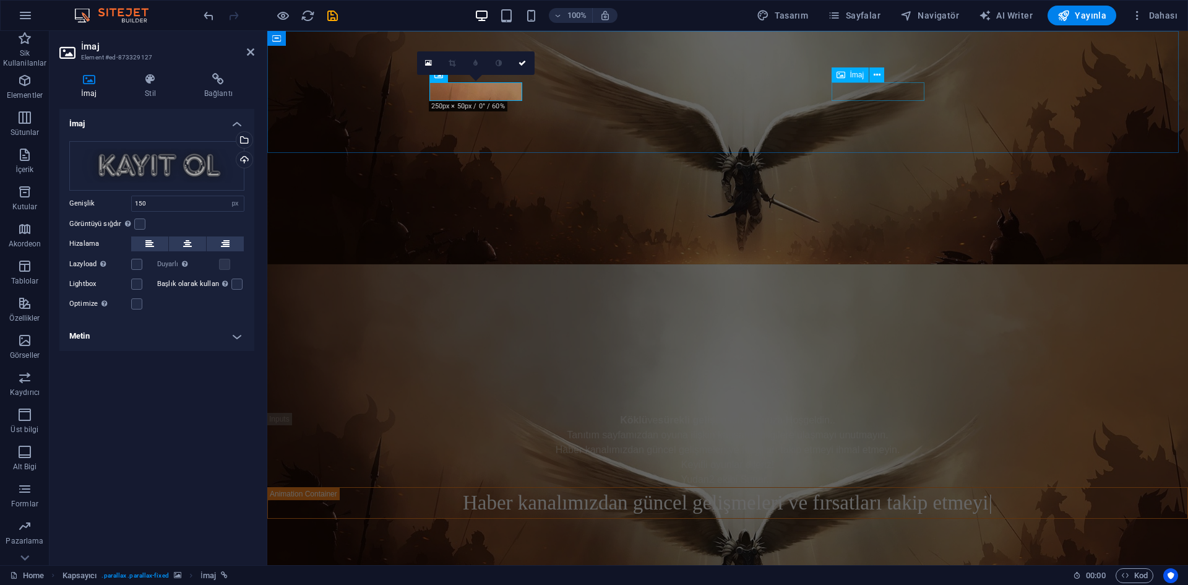
click at [891, 209] on figure at bounding box center [727, 218] width 921 height 19
select select "px"
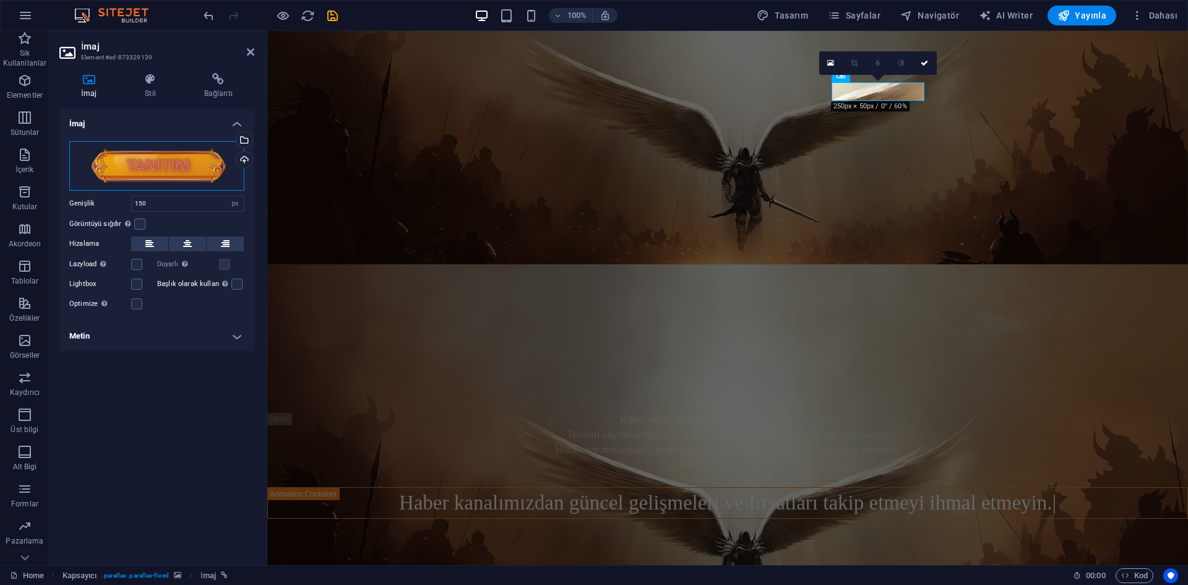
click at [156, 161] on div "Dosyaları buraya sürükleyin, dosyaları seçmek için tıklayın veya Dosyalardan ya…" at bounding box center [156, 166] width 175 height 50
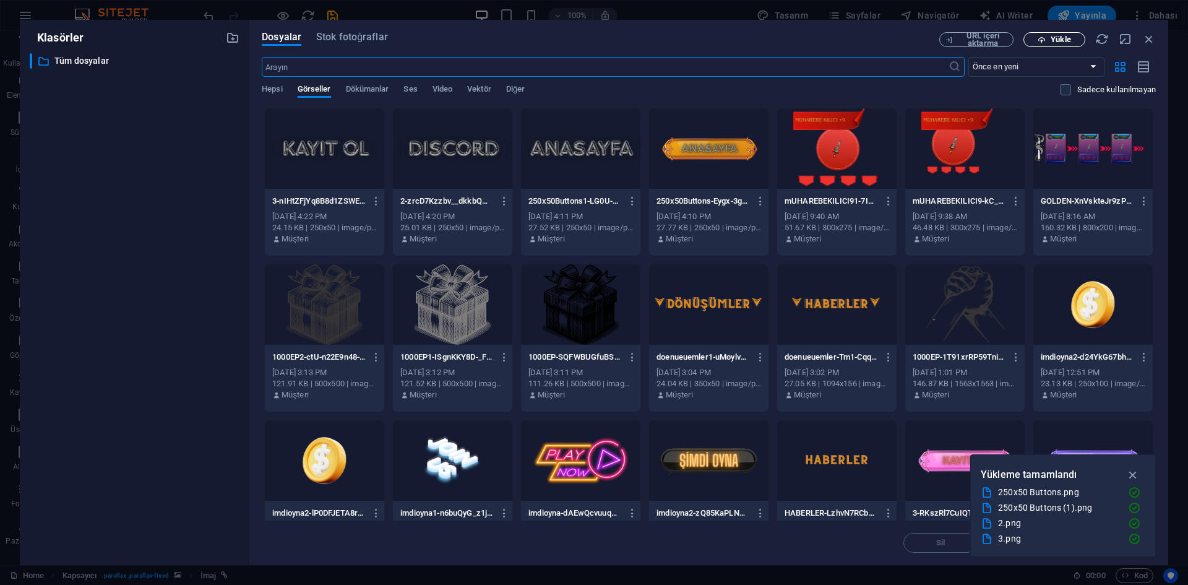
click at [1047, 40] on span "Yükle" at bounding box center [1054, 40] width 51 height 8
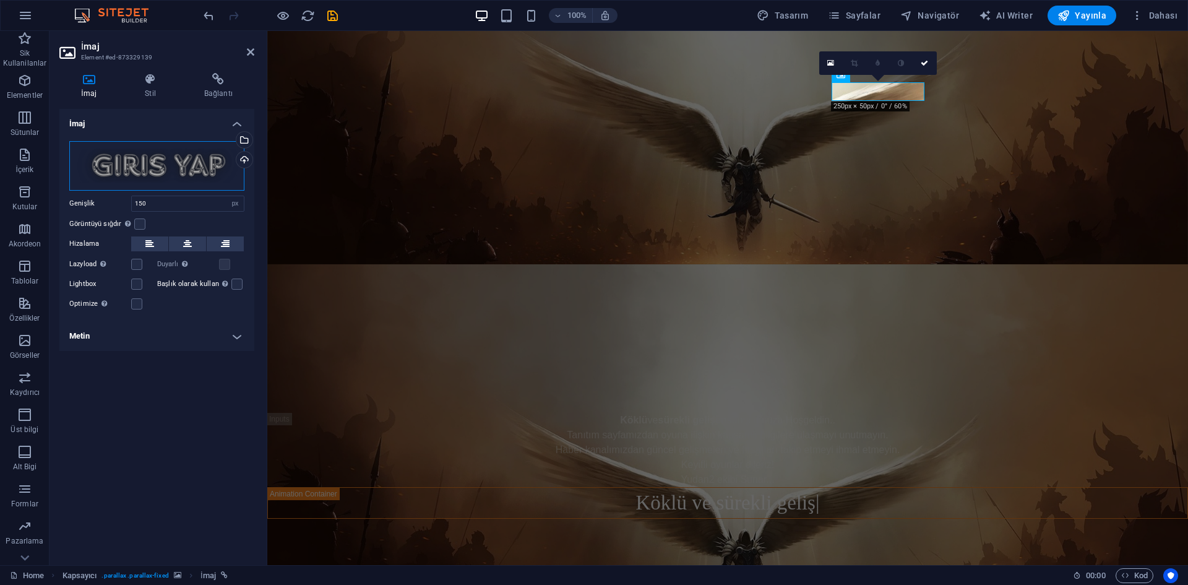
click at [123, 183] on div "Dosyaları buraya sürükleyin, dosyaları seçmek için tıklayın veya Dosyalardan ya…" at bounding box center [156, 166] width 175 height 50
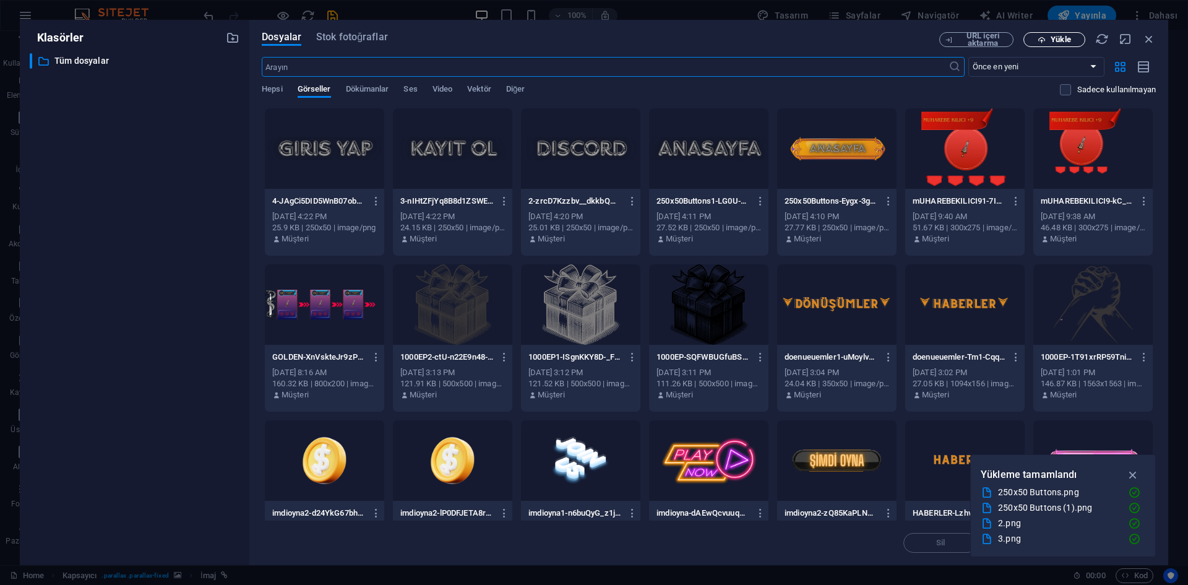
click at [1049, 46] on button "Yükle" at bounding box center [1055, 39] width 62 height 15
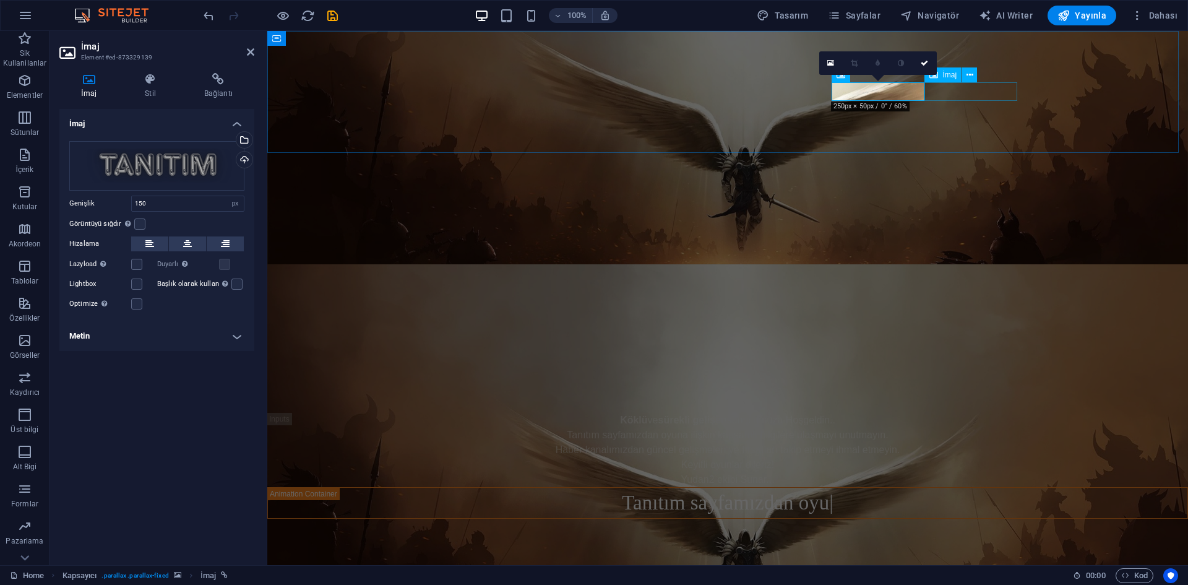
click at [954, 223] on figure at bounding box center [727, 232] width 921 height 19
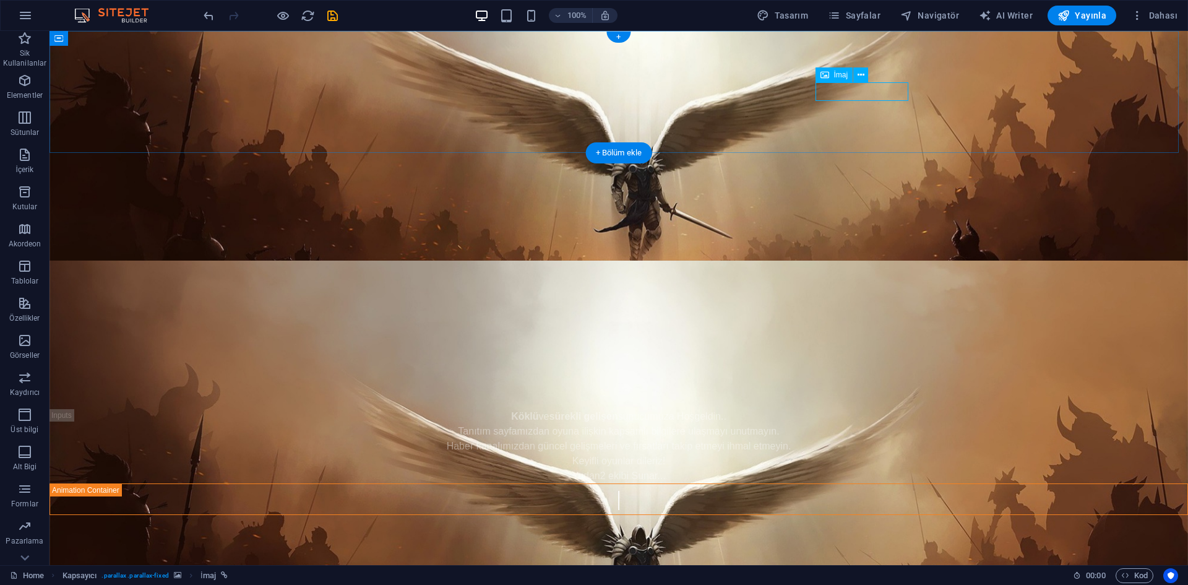
click at [886, 223] on figure at bounding box center [619, 232] width 1139 height 19
select select "px"
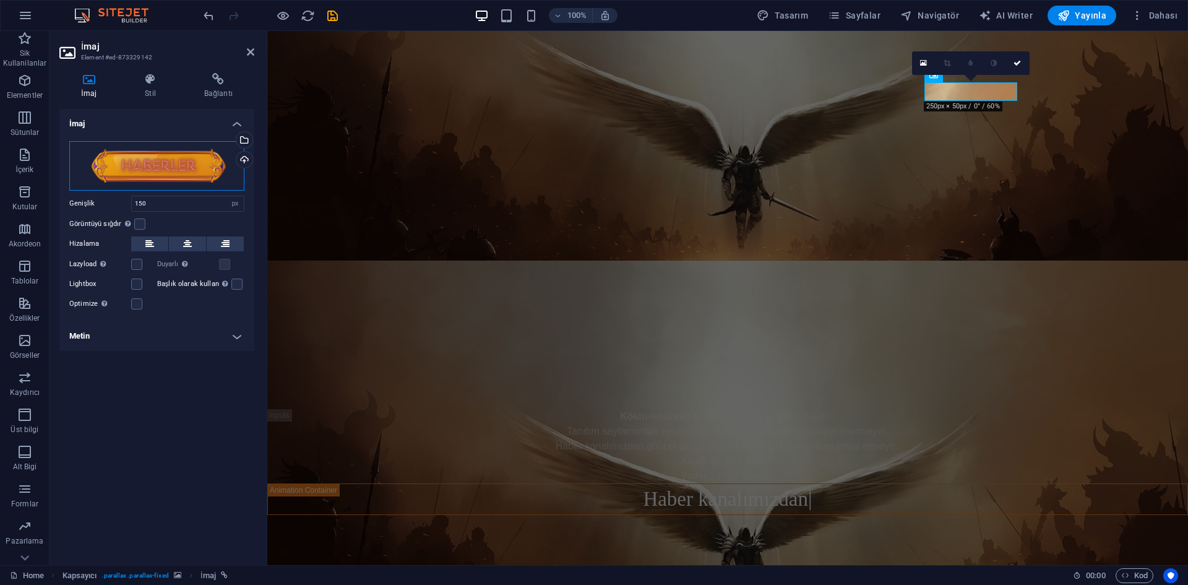
click at [169, 176] on div "Dosyaları buraya sürükleyin, dosyaları seçmek için tıklayın veya Dosyalardan ya…" at bounding box center [156, 166] width 175 height 50
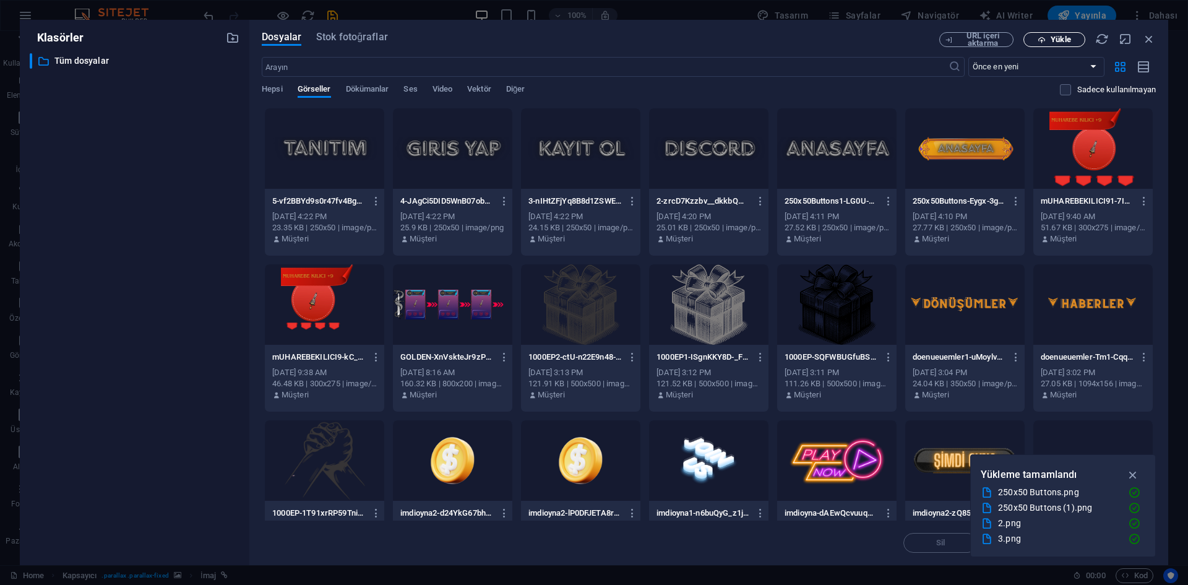
click at [1060, 38] on span "Yükle" at bounding box center [1061, 39] width 20 height 7
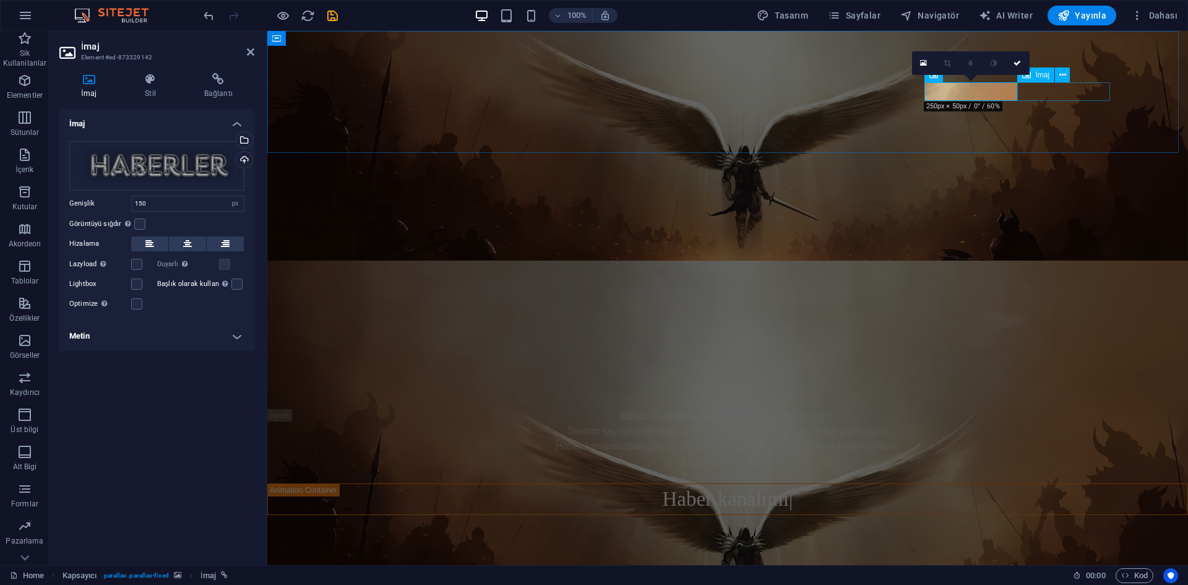
click at [1078, 242] on figure at bounding box center [727, 251] width 921 height 19
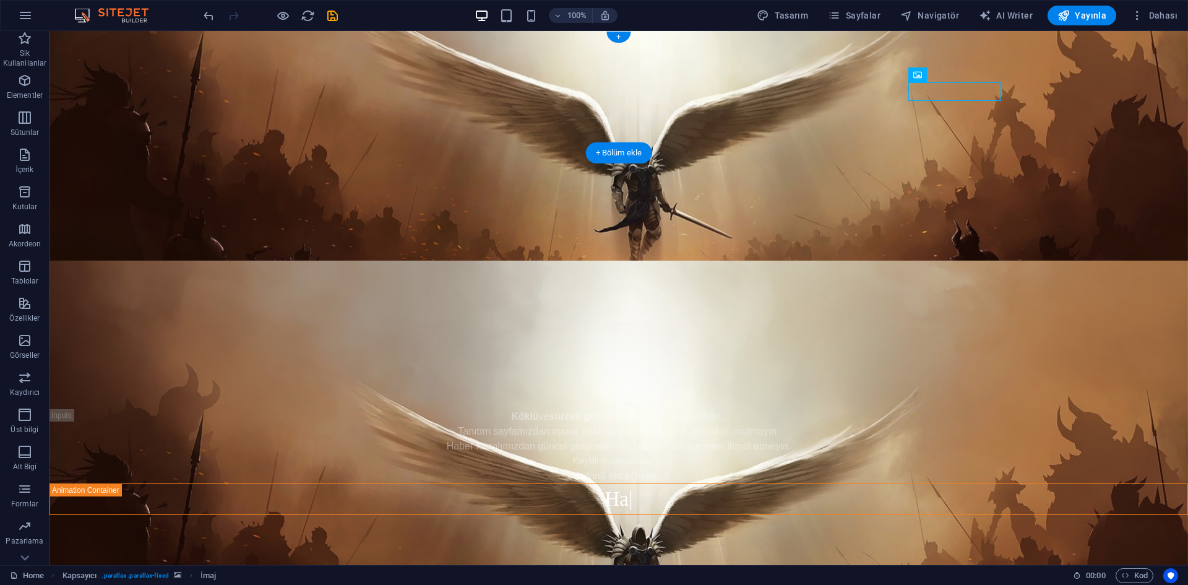
click at [1078, 86] on figure at bounding box center [619, 146] width 1139 height 230
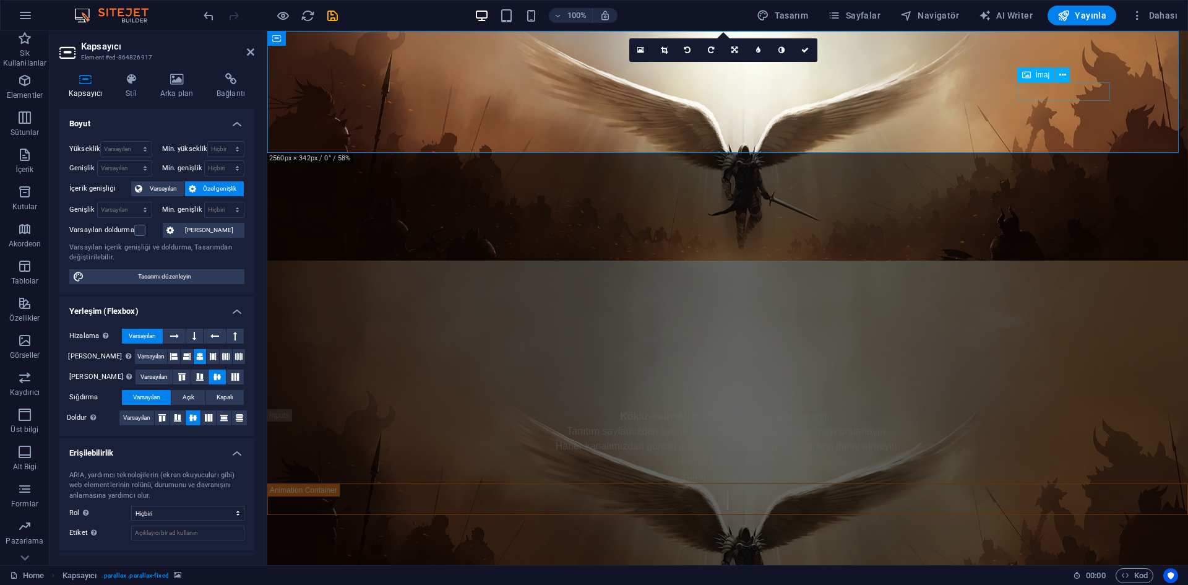
click at [1065, 242] on figure at bounding box center [727, 251] width 921 height 19
select select "px"
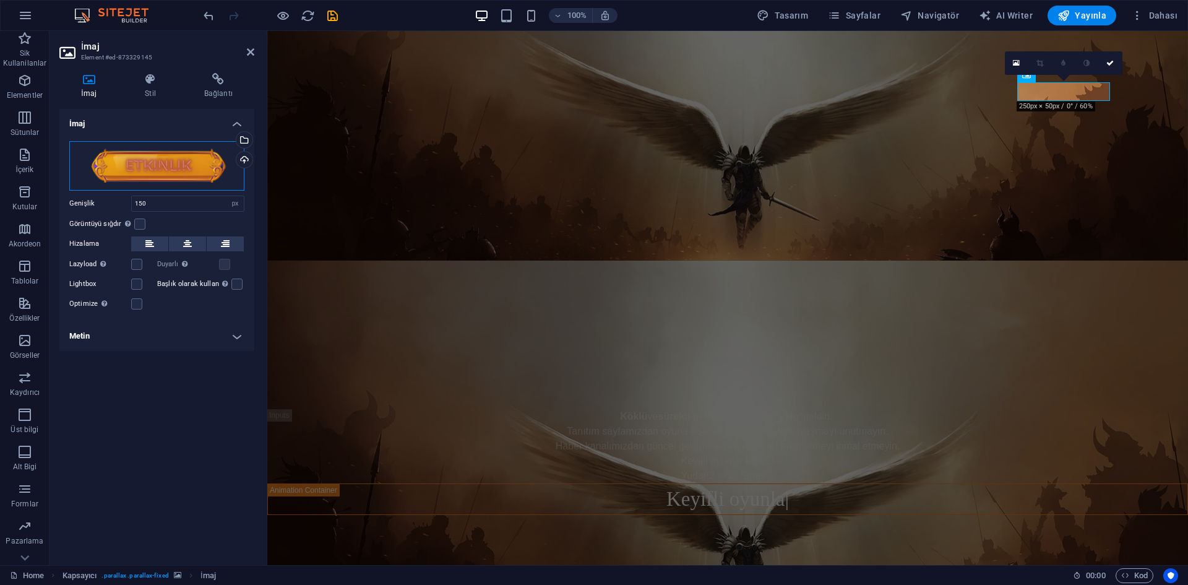
click at [226, 169] on div "Dosyaları buraya sürükleyin, dosyaları seçmek için tıklayın veya Dosyalardan ya…" at bounding box center [156, 166] width 175 height 50
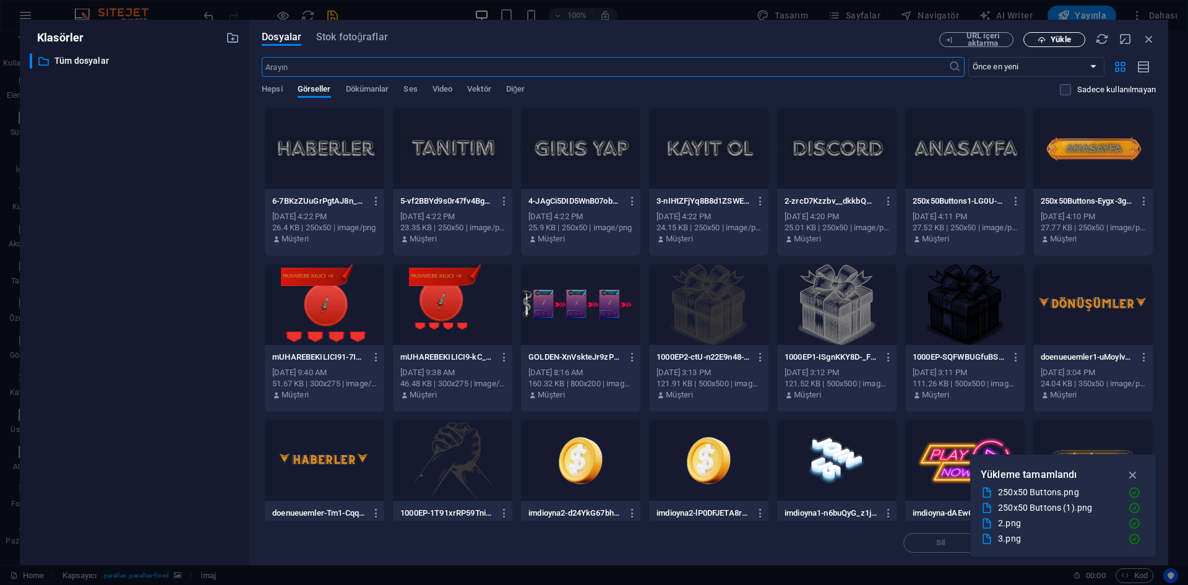
click at [1060, 39] on span "Yükle" at bounding box center [1061, 39] width 20 height 7
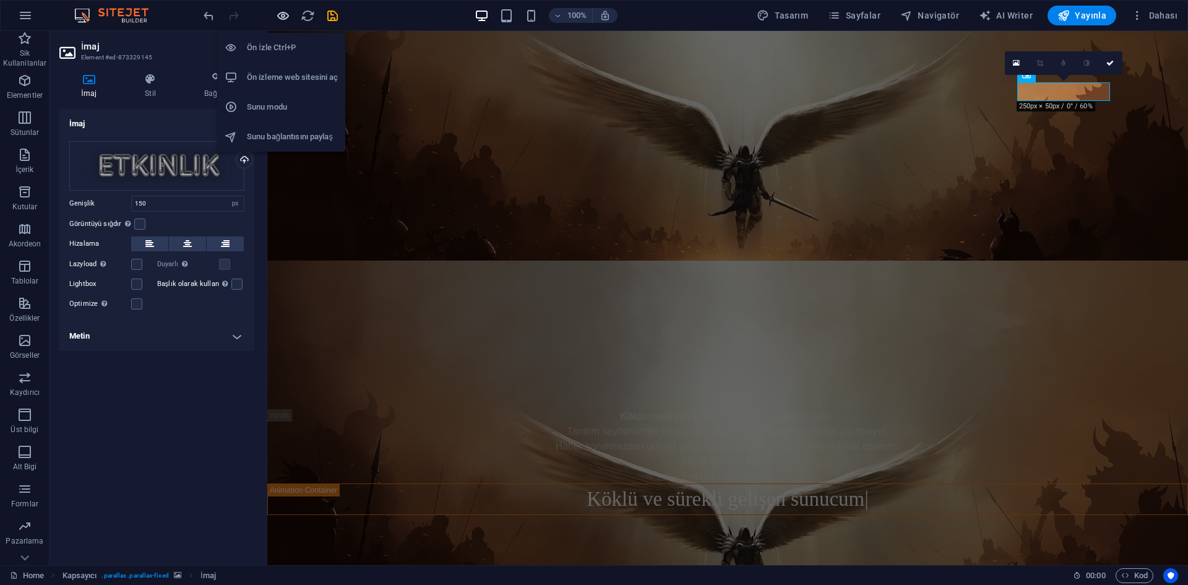
click at [284, 19] on icon "button" at bounding box center [283, 16] width 14 height 14
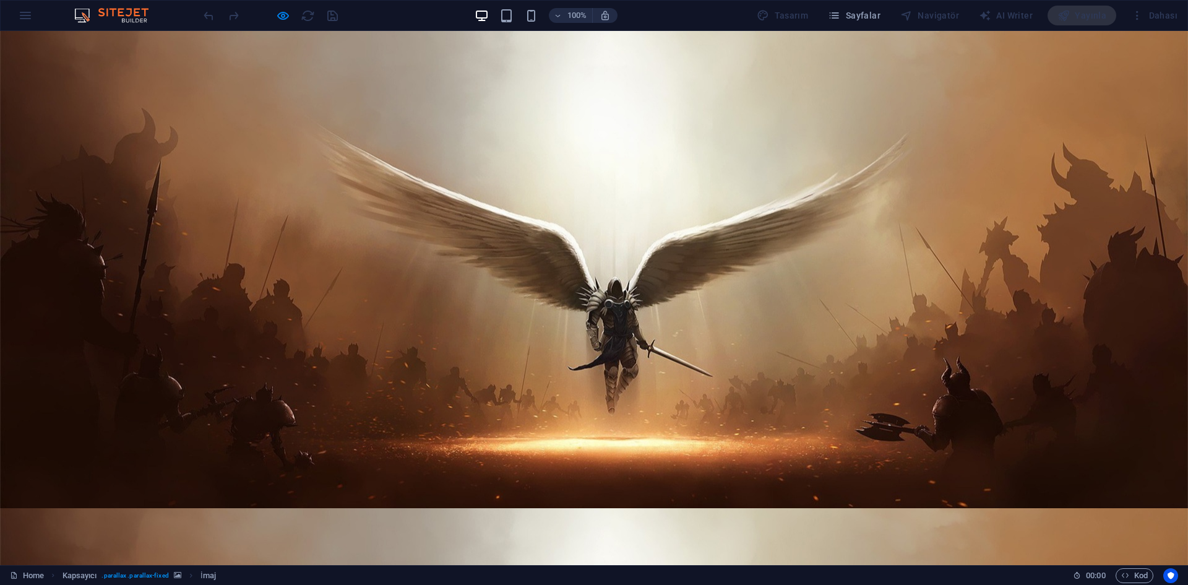
scroll to position [0, 0]
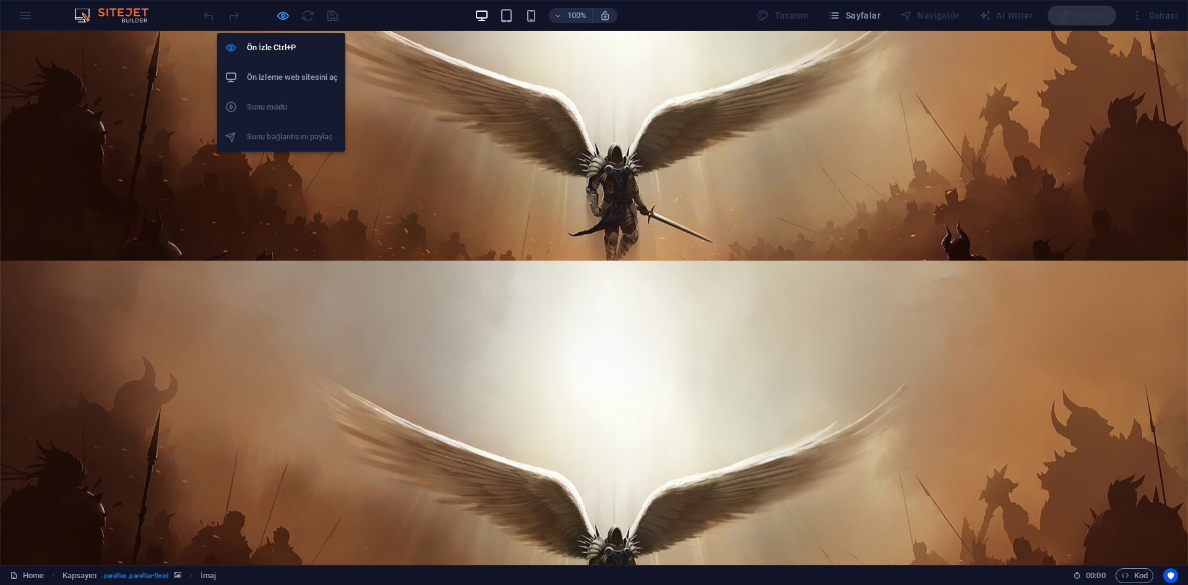
click at [284, 21] on icon "button" at bounding box center [283, 16] width 14 height 14
select select "px"
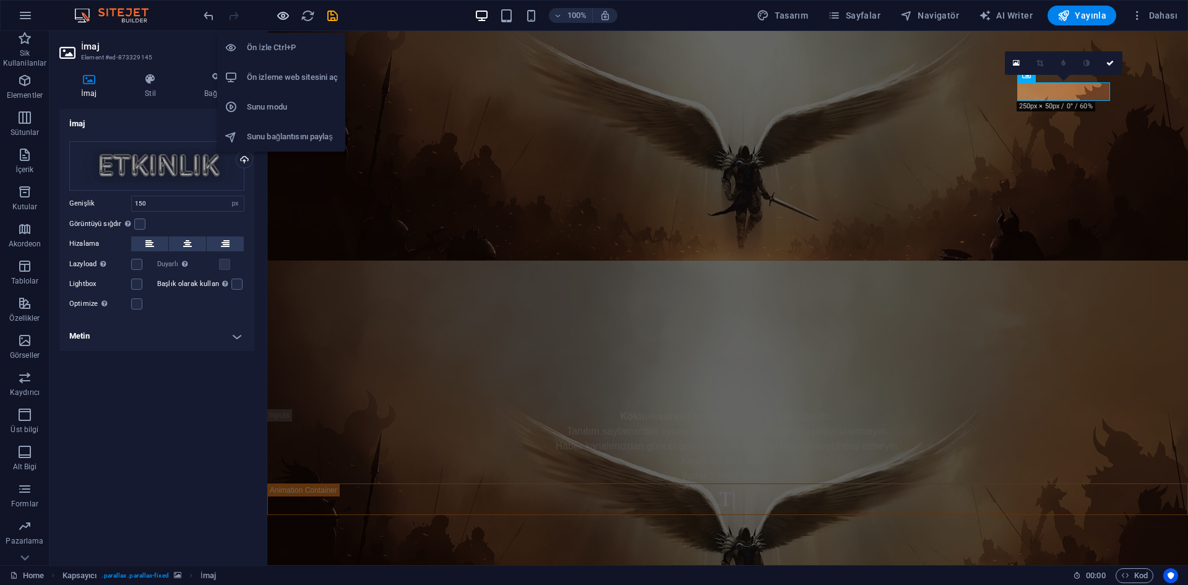
click at [284, 19] on icon "button" at bounding box center [283, 16] width 14 height 14
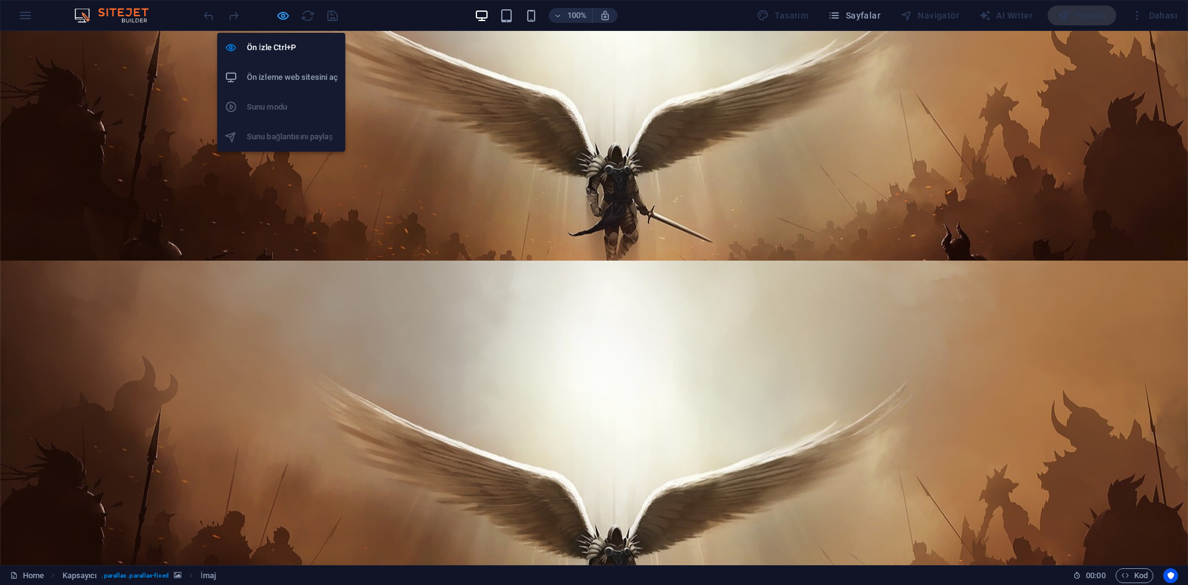
click at [287, 17] on icon "button" at bounding box center [283, 16] width 14 height 14
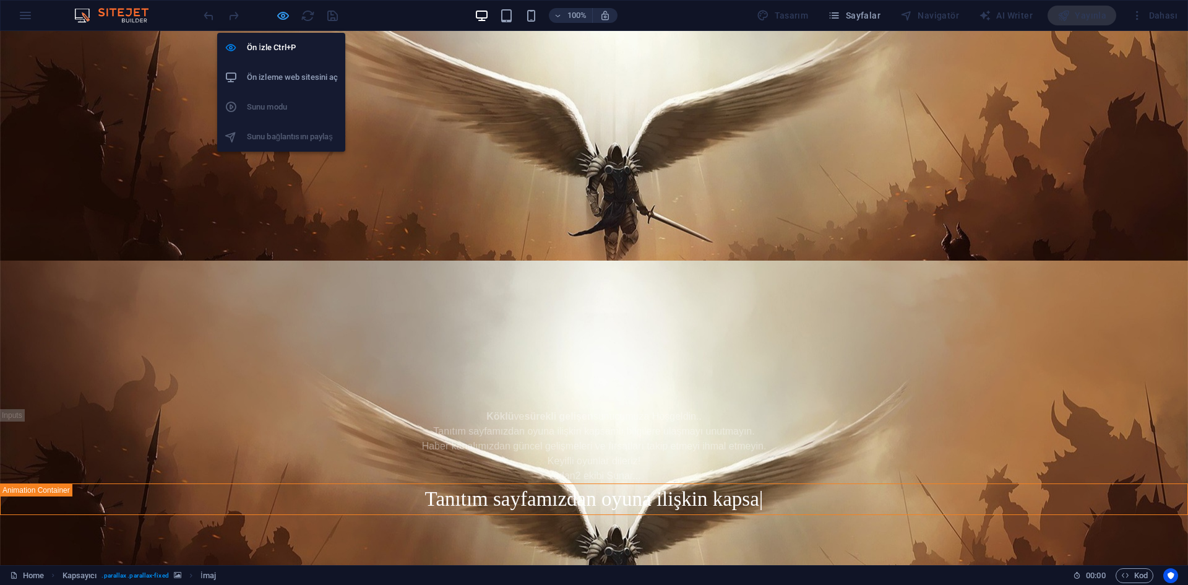
select select "px"
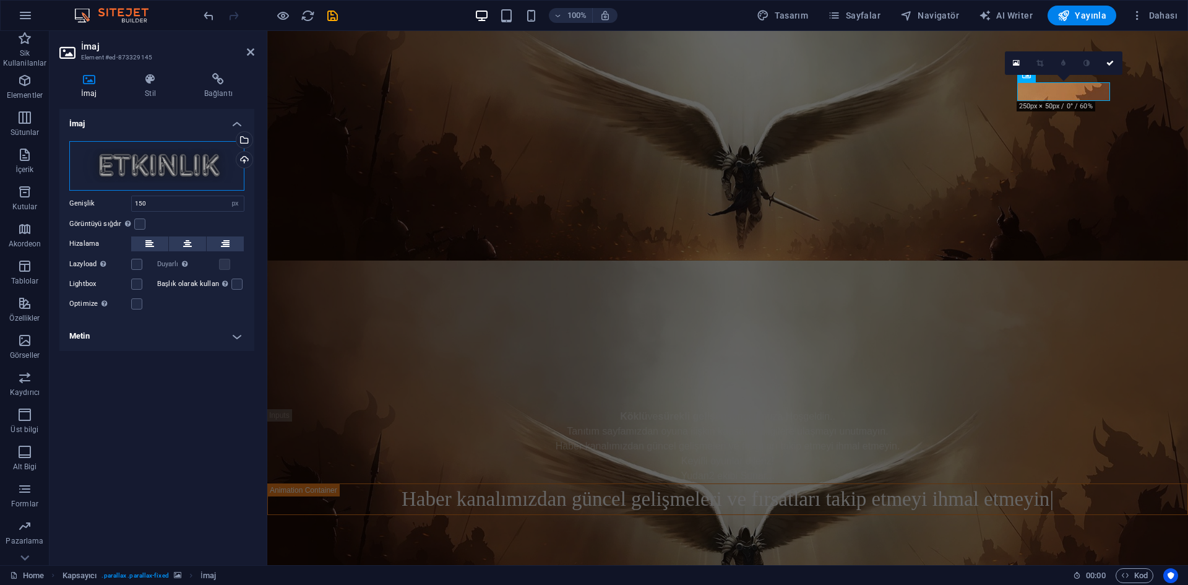
click at [190, 178] on div "Dosyaları buraya sürükleyin, dosyaları seçmek için tıklayın veya Dosyalardan ya…" at bounding box center [156, 166] width 175 height 50
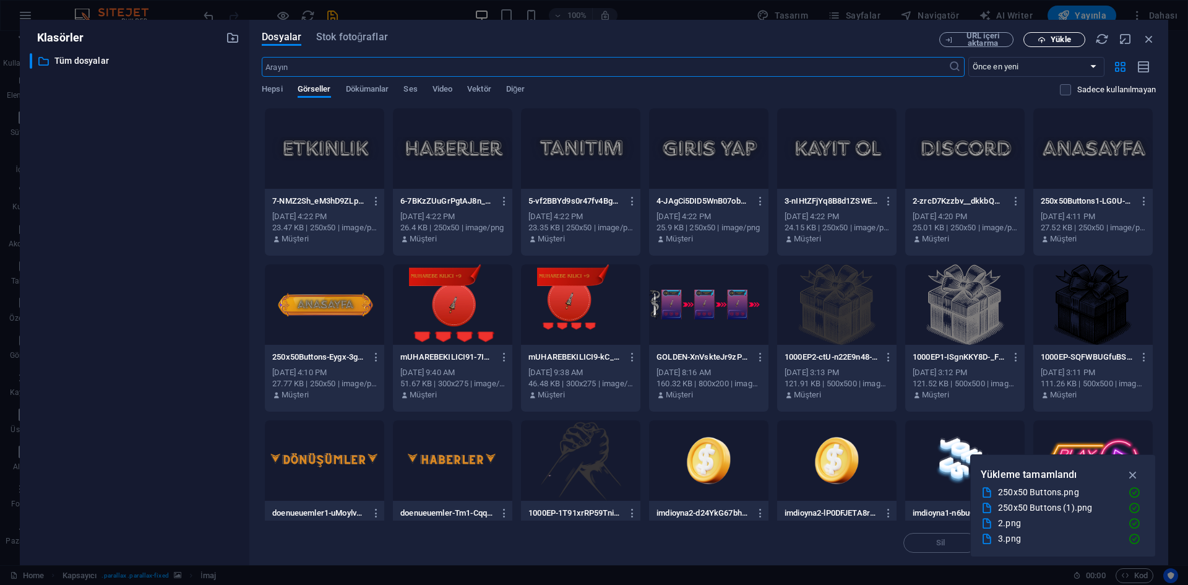
click at [1072, 40] on span "Yükle" at bounding box center [1054, 40] width 51 height 8
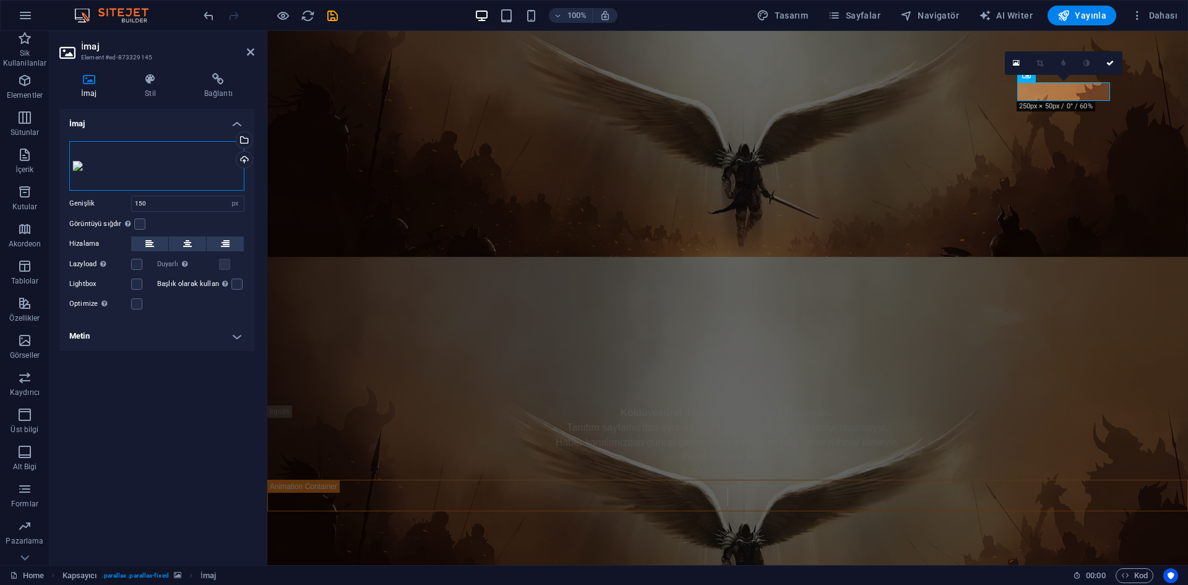
click at [129, 175] on div "Dosyaları buraya sürükleyin, dosyaları seçmek için tıklayın veya Dosyalardan ya…" at bounding box center [156, 166] width 175 height 50
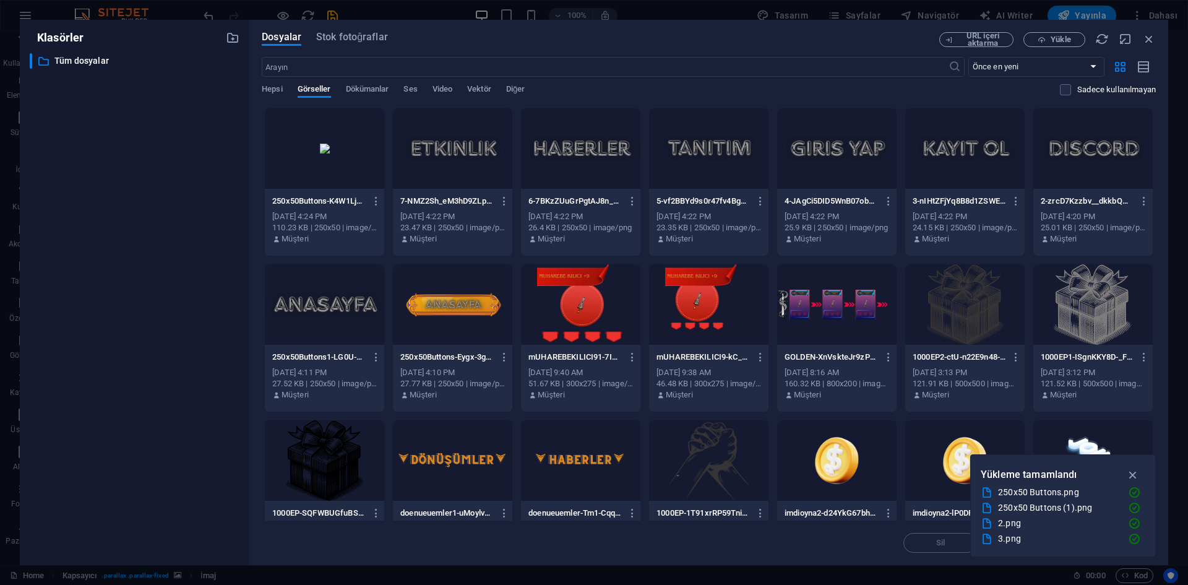
click at [451, 154] on div at bounding box center [452, 148] width 119 height 80
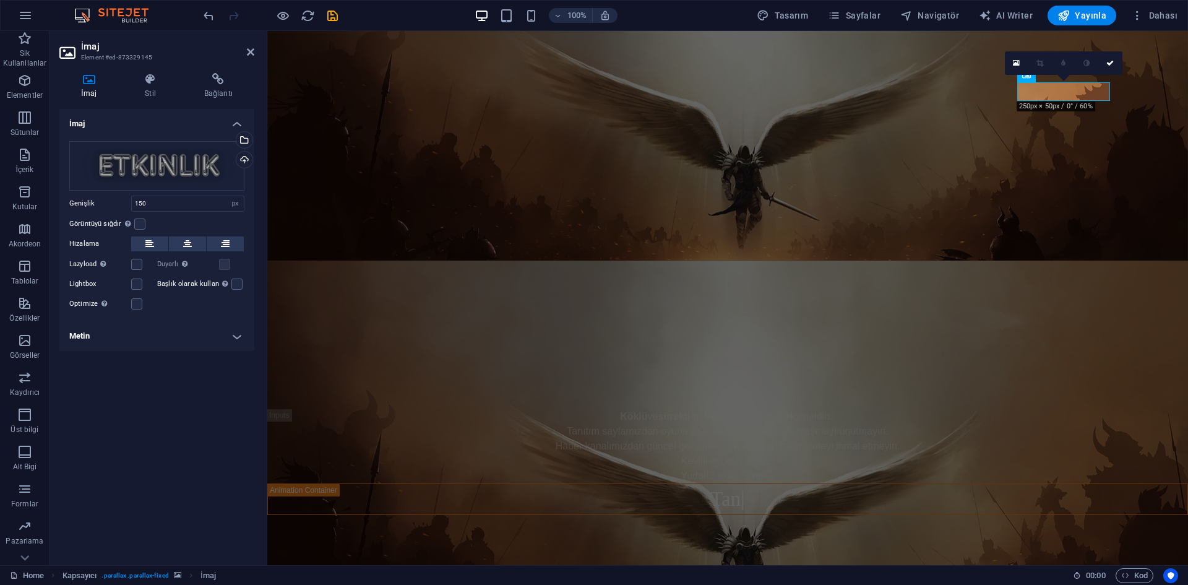
click at [890, 209] on figure at bounding box center [727, 216] width 921 height 15
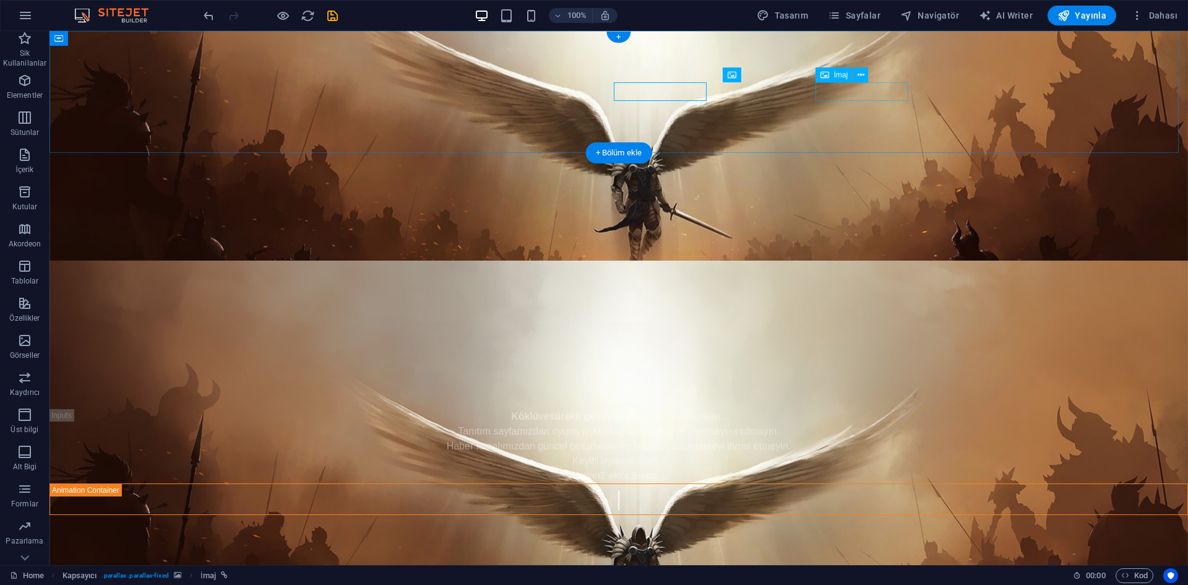
click at [888, 223] on figure at bounding box center [619, 232] width 1139 height 19
click at [760, 209] on figure at bounding box center [619, 216] width 1139 height 15
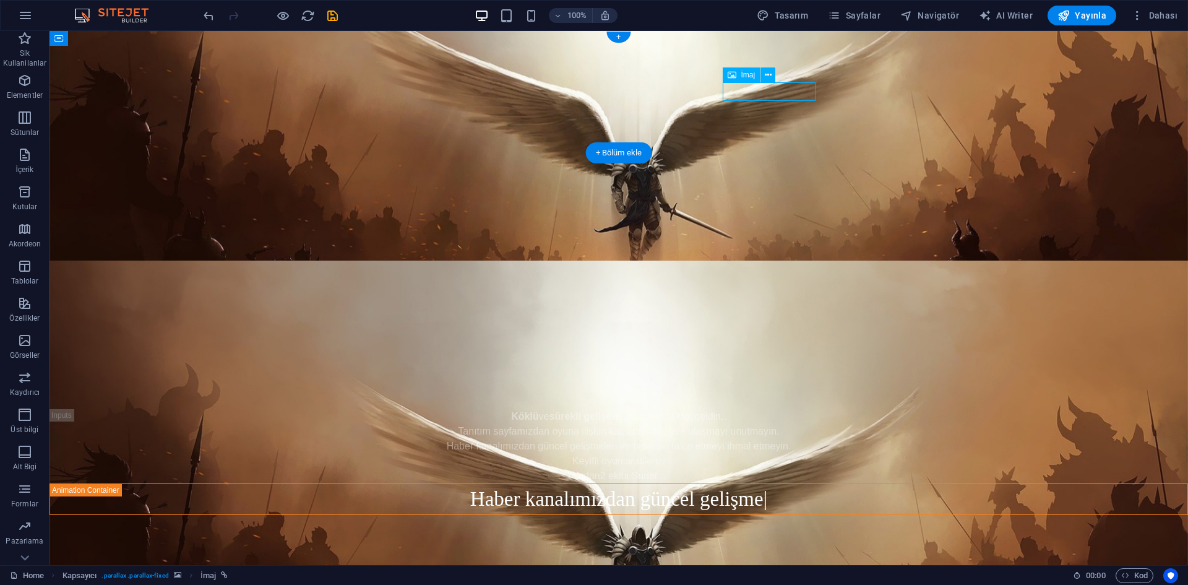
click at [760, 209] on figure at bounding box center [619, 216] width 1139 height 15
select select "px"
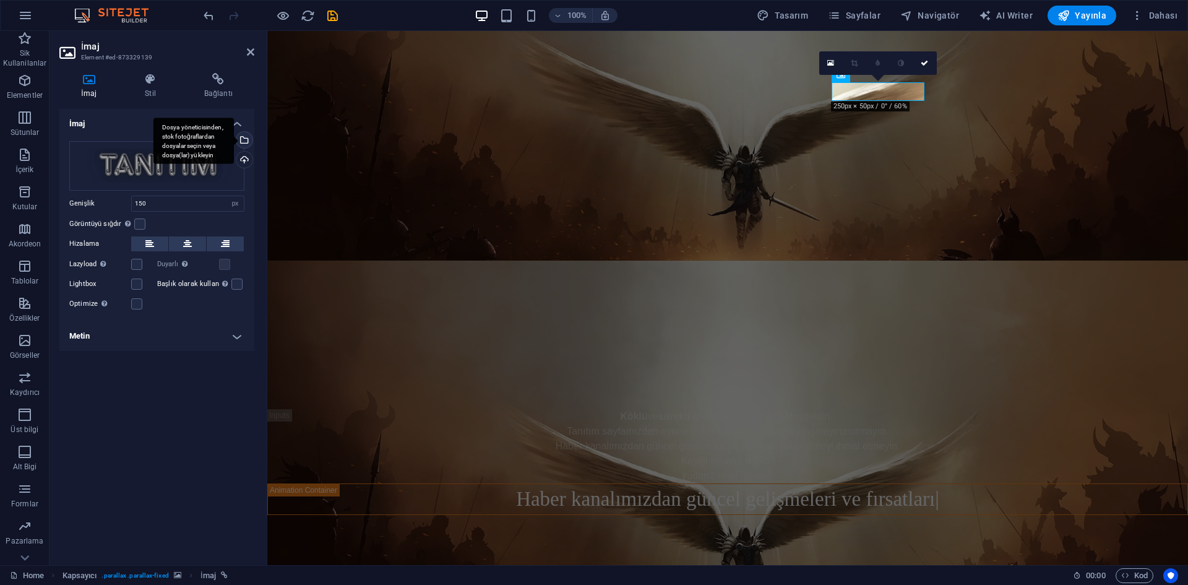
click at [197, 157] on div "Dosya yöneticisinden, stok fotoğraflardan dosyalar seçin veya dosya(lar) yükley…" at bounding box center [194, 141] width 80 height 46
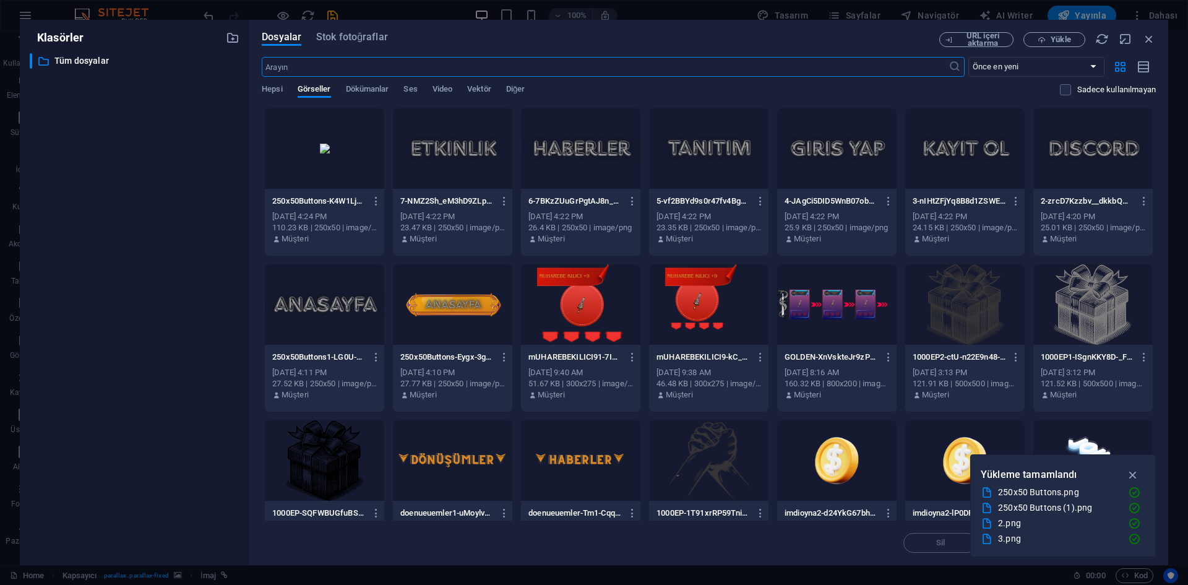
click at [316, 152] on div at bounding box center [324, 148] width 119 height 80
click at [316, 152] on div "1" at bounding box center [324, 148] width 119 height 80
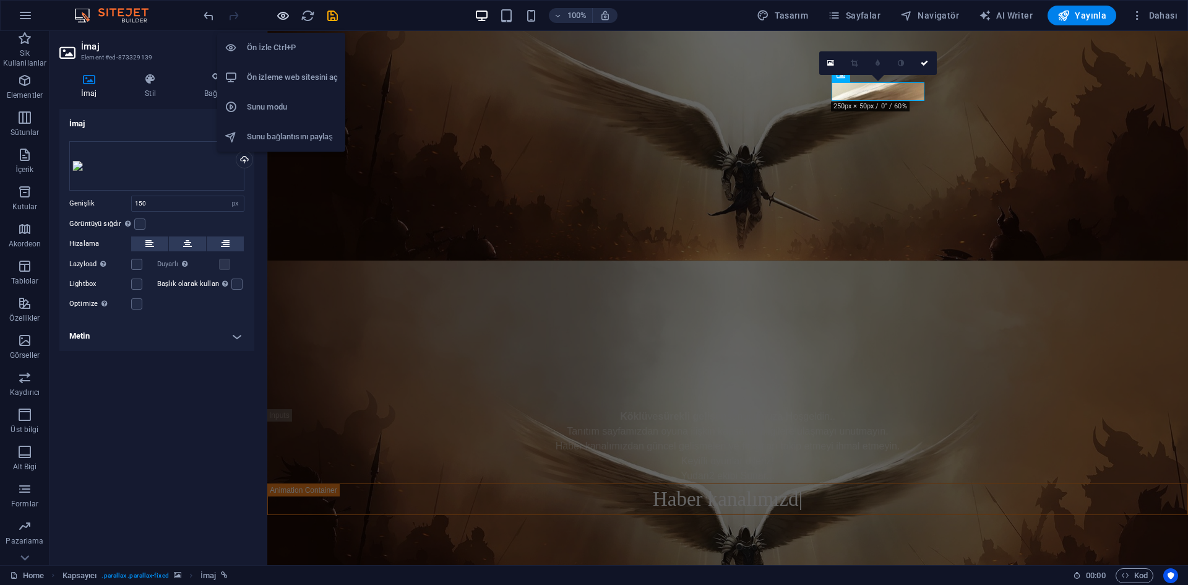
drag, startPoint x: 286, startPoint y: 15, endPoint x: 392, endPoint y: 37, distance: 108.7
click at [286, 15] on icon "button" at bounding box center [283, 16] width 14 height 14
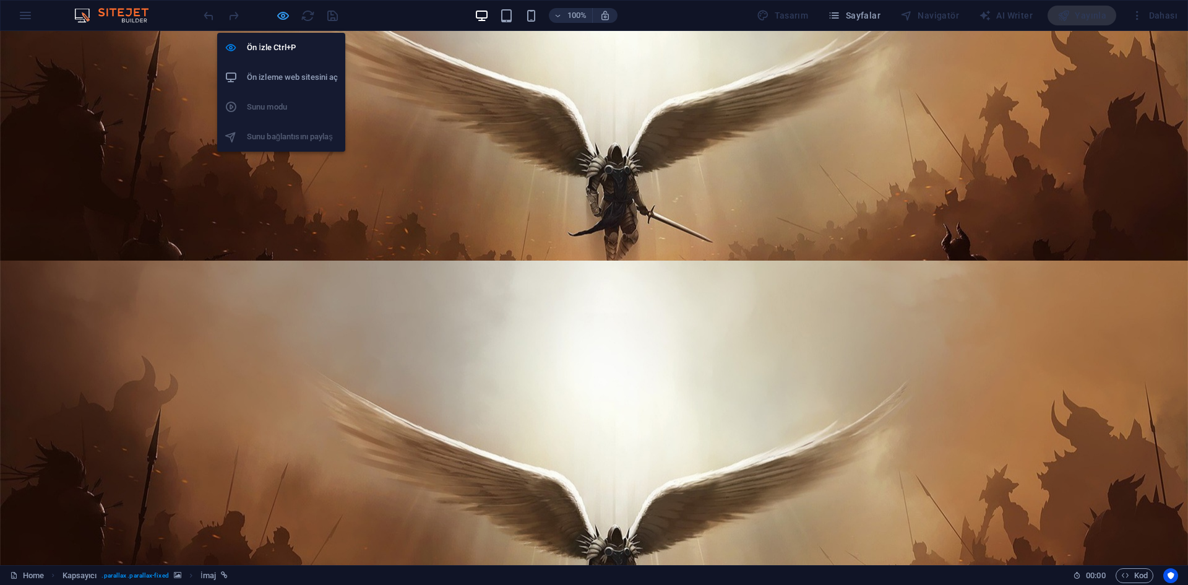
click at [288, 17] on icon "button" at bounding box center [283, 16] width 14 height 14
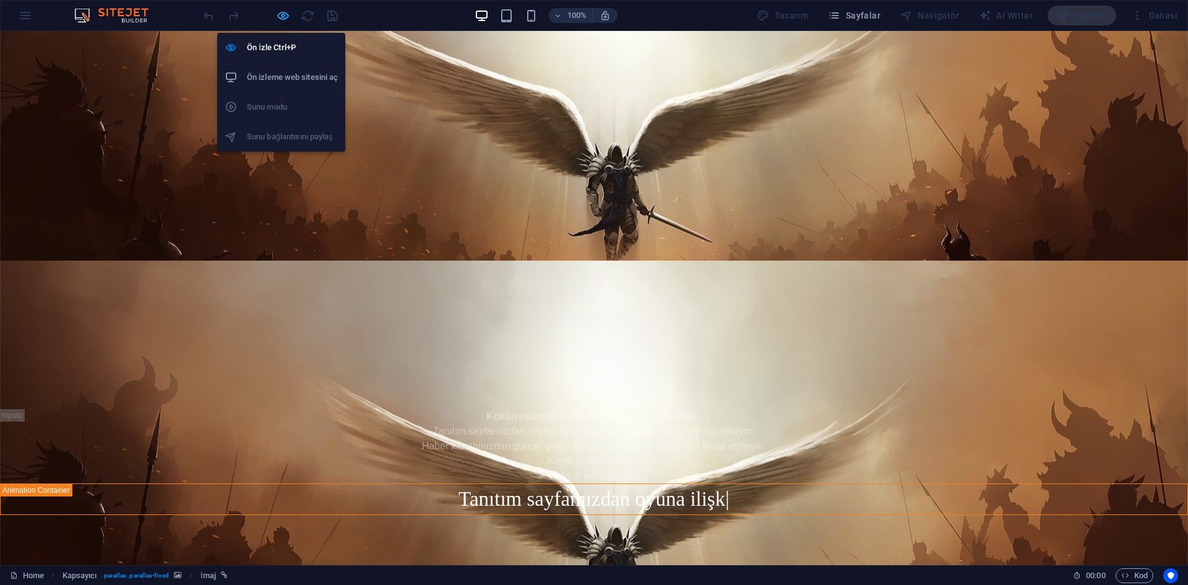
select select "px"
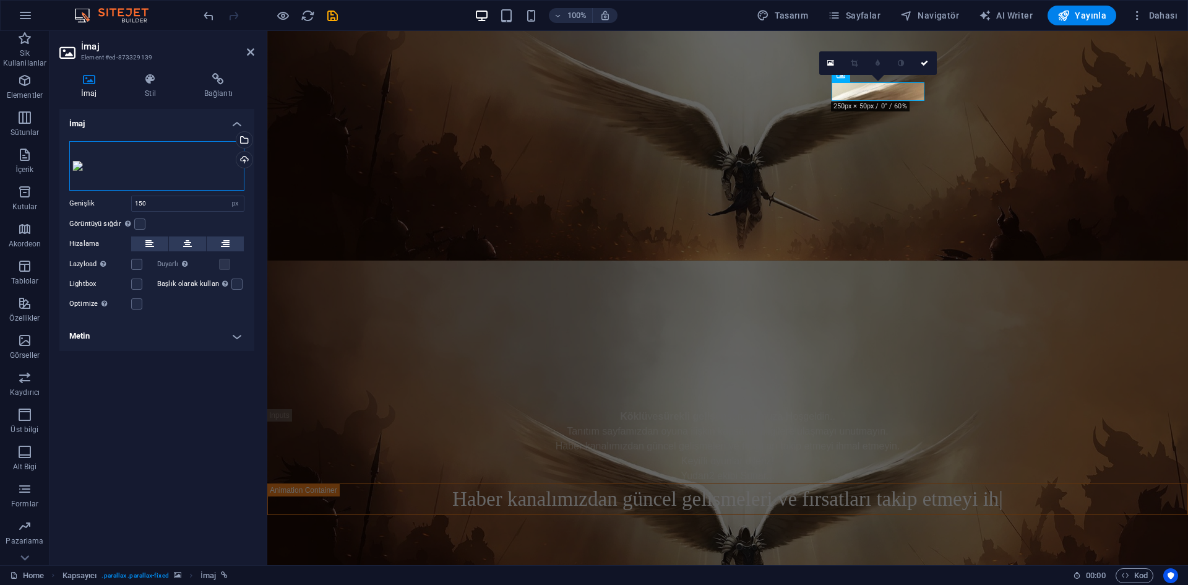
click at [175, 174] on div "Dosyaları buraya sürükleyin, dosyaları seçmek için tıklayın veya Dosyalardan ya…" at bounding box center [156, 166] width 175 height 50
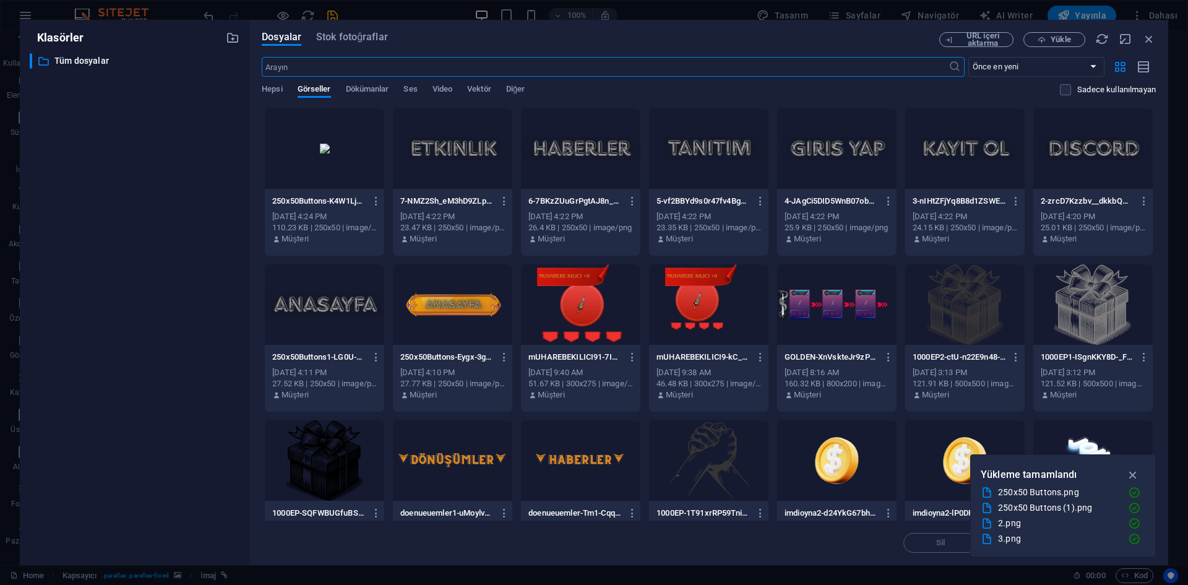
click at [1059, 30] on div "Dosyalar Stok fotoğraflar URL içeri aktarma Yükle ​ Önce en yeni Önce en eski A…" at bounding box center [708, 292] width 919 height 545
click at [1058, 36] on span "Yükle" at bounding box center [1061, 39] width 20 height 7
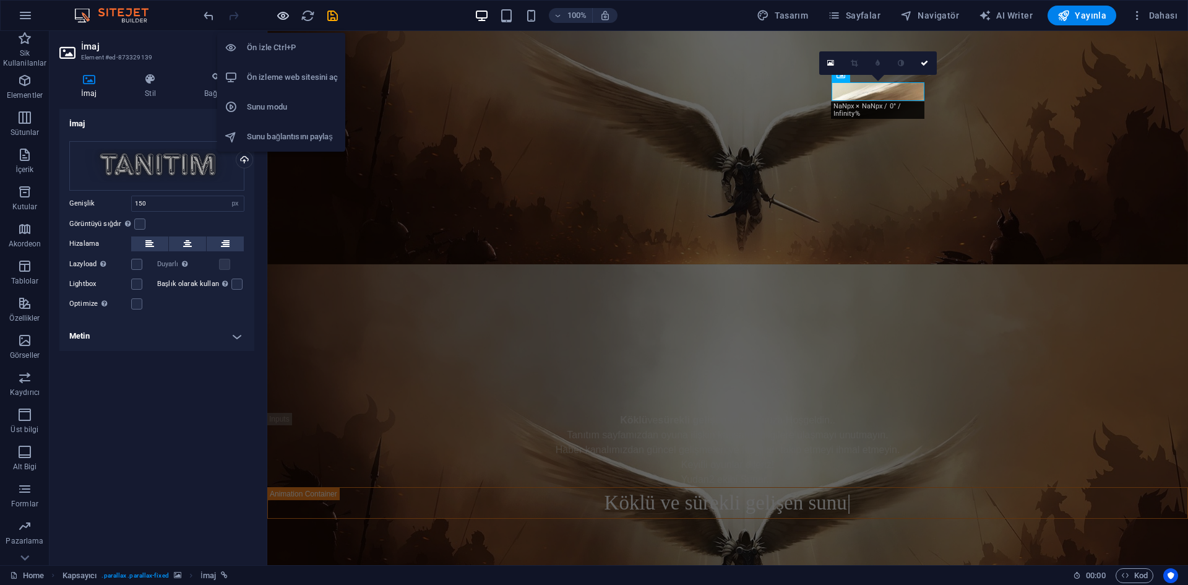
click at [279, 20] on icon "button" at bounding box center [283, 16] width 14 height 14
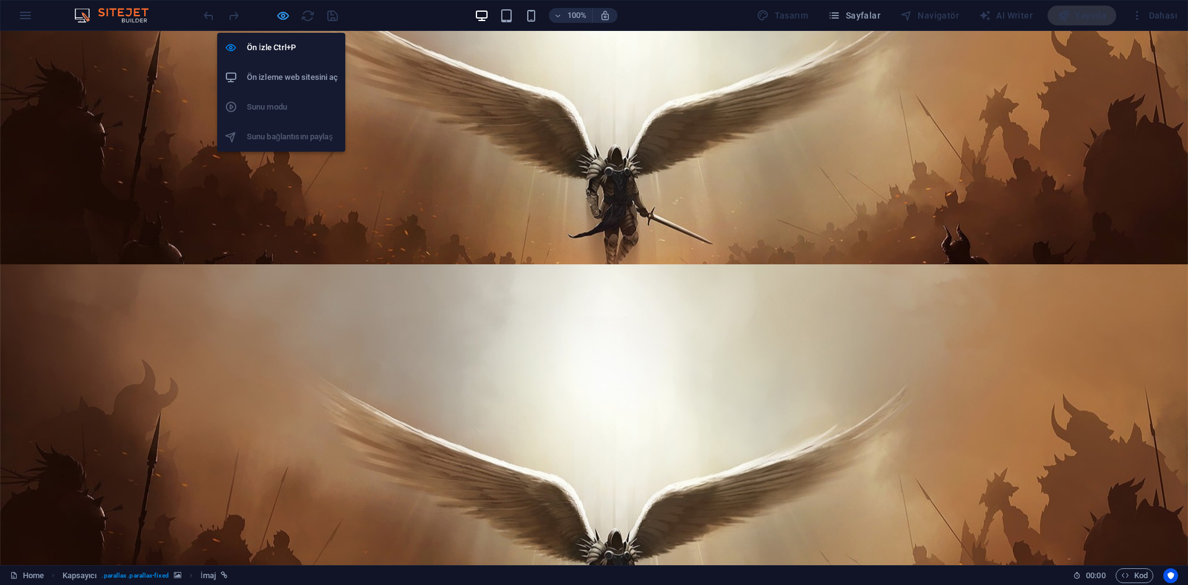
click at [284, 21] on icon "button" at bounding box center [283, 16] width 14 height 14
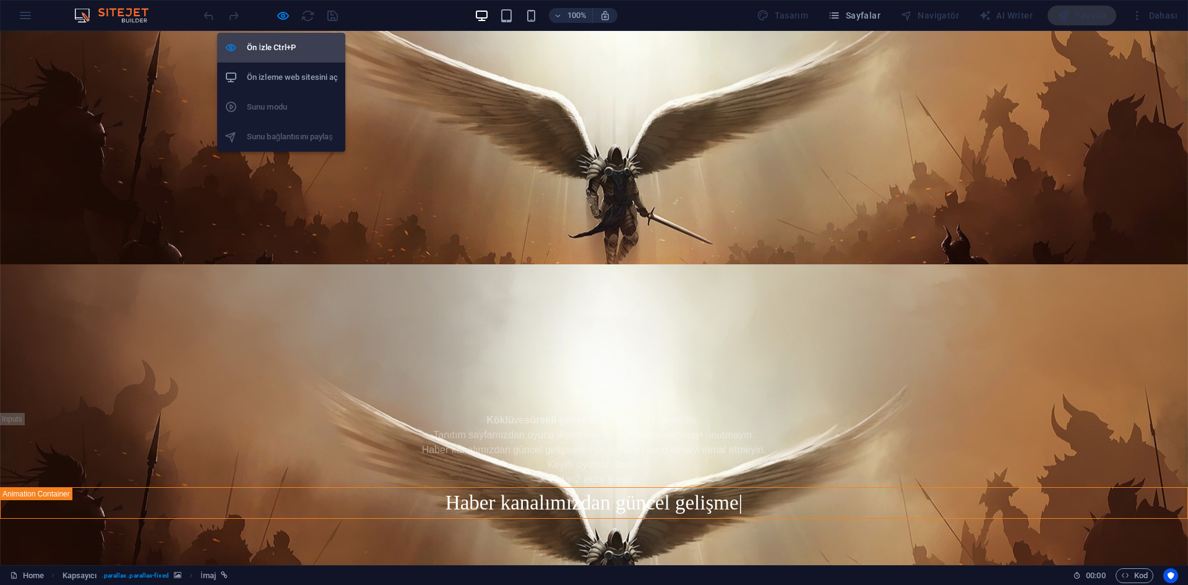
select select "px"
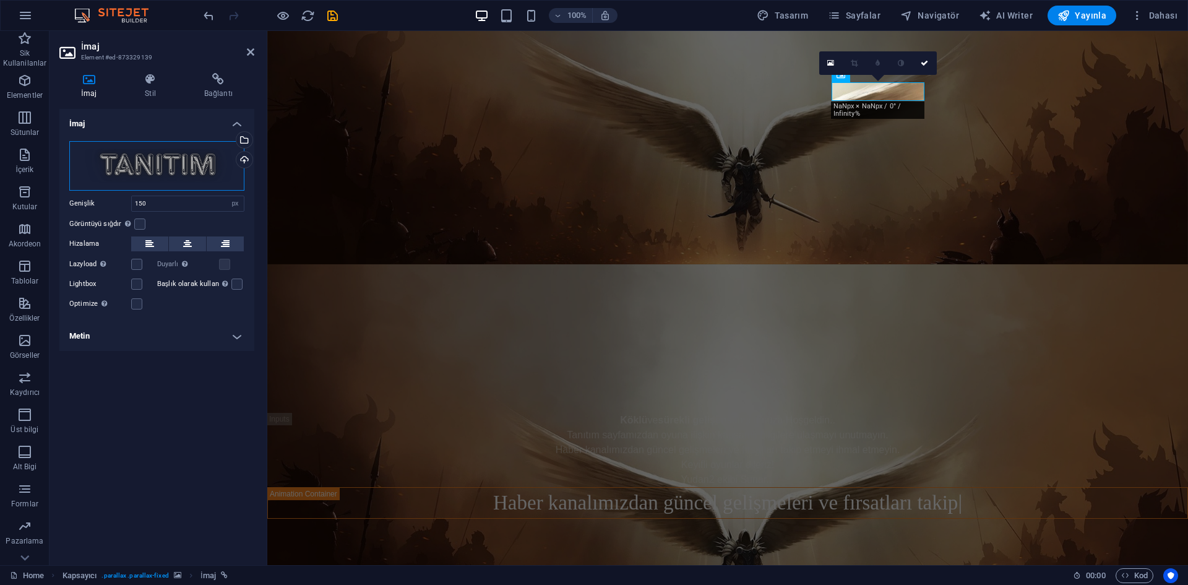
click at [167, 180] on div "Dosyaları buraya sürükleyin, dosyaları seçmek için tıklayın veya Dosyalardan ya…" at bounding box center [156, 166] width 175 height 50
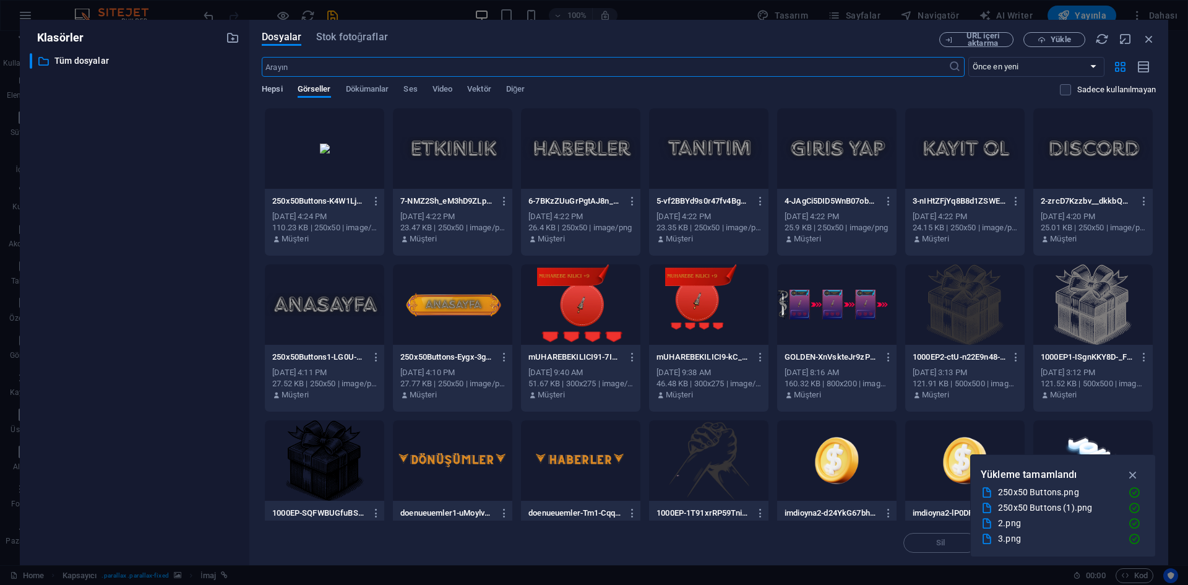
click at [277, 89] on span "Hepsi" at bounding box center [272, 90] width 20 height 17
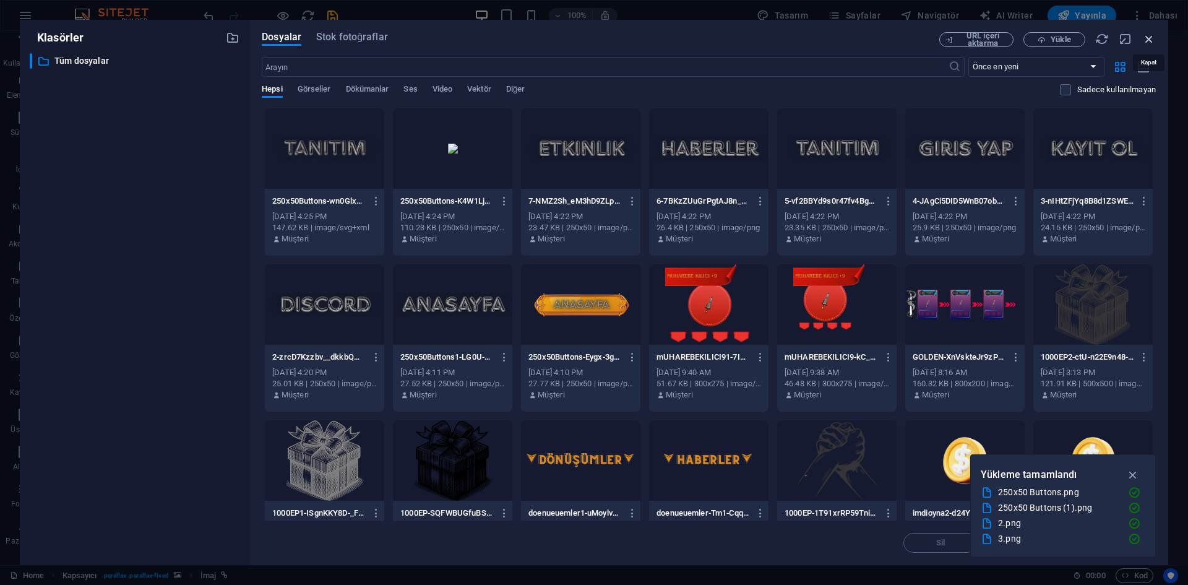
click at [1153, 38] on icon "button" at bounding box center [1150, 39] width 14 height 14
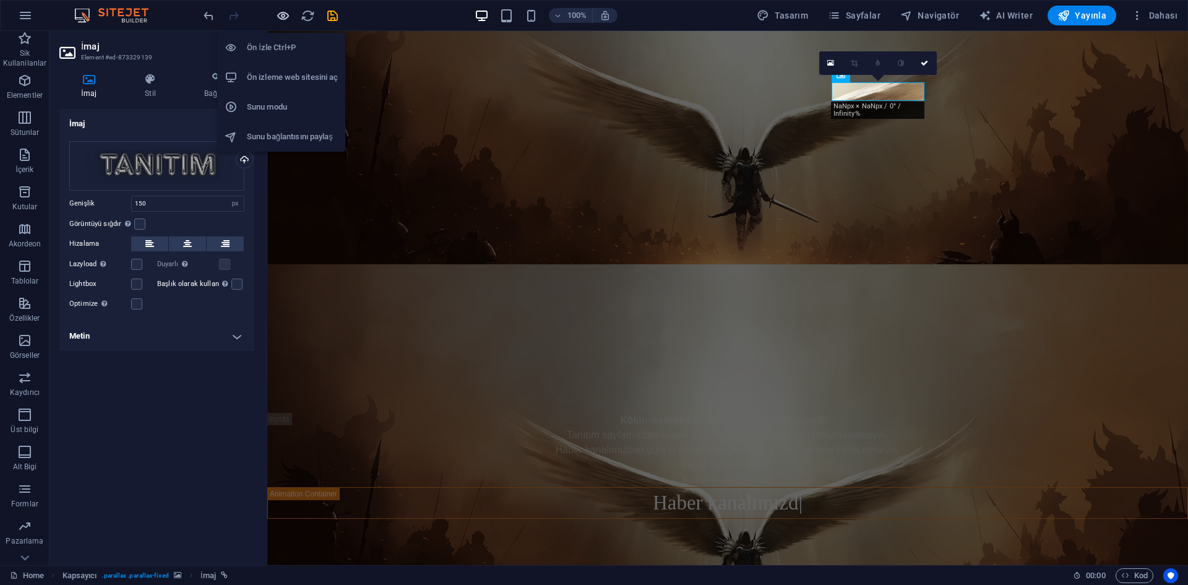
click at [288, 19] on icon "button" at bounding box center [283, 16] width 14 height 14
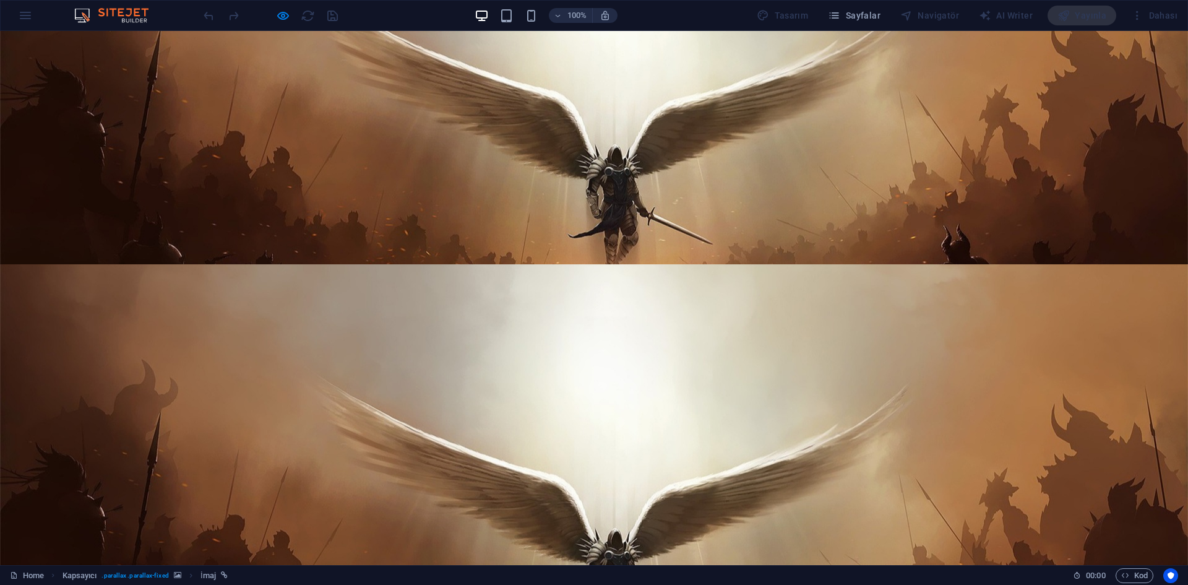
drag, startPoint x: 285, startPoint y: 17, endPoint x: 297, endPoint y: 21, distance: 12.3
click at [285, 17] on icon "button" at bounding box center [283, 16] width 14 height 14
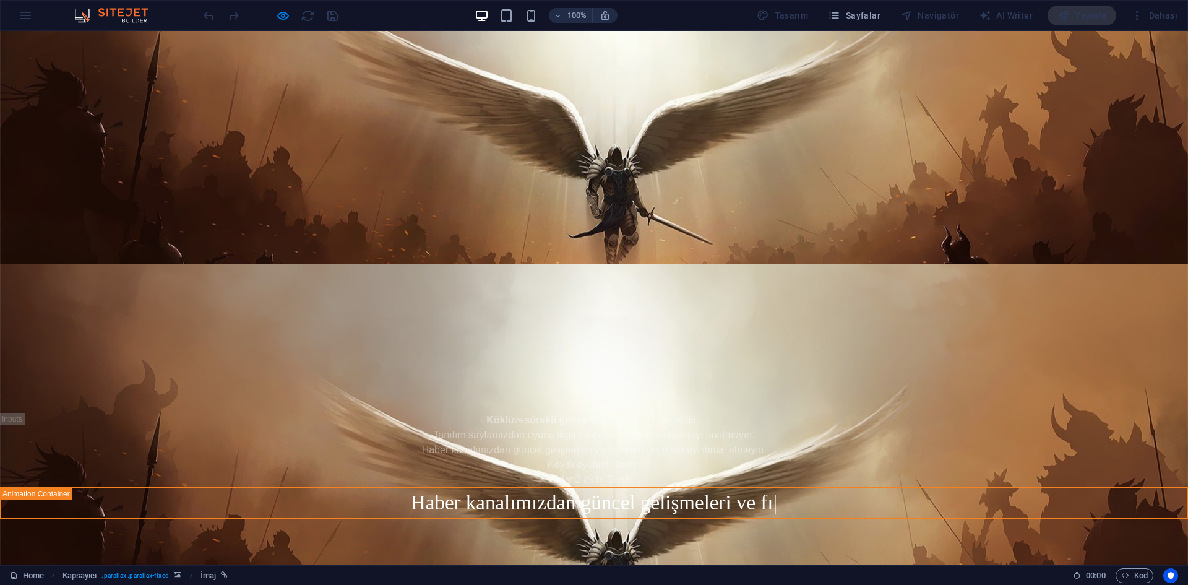
select select "px"
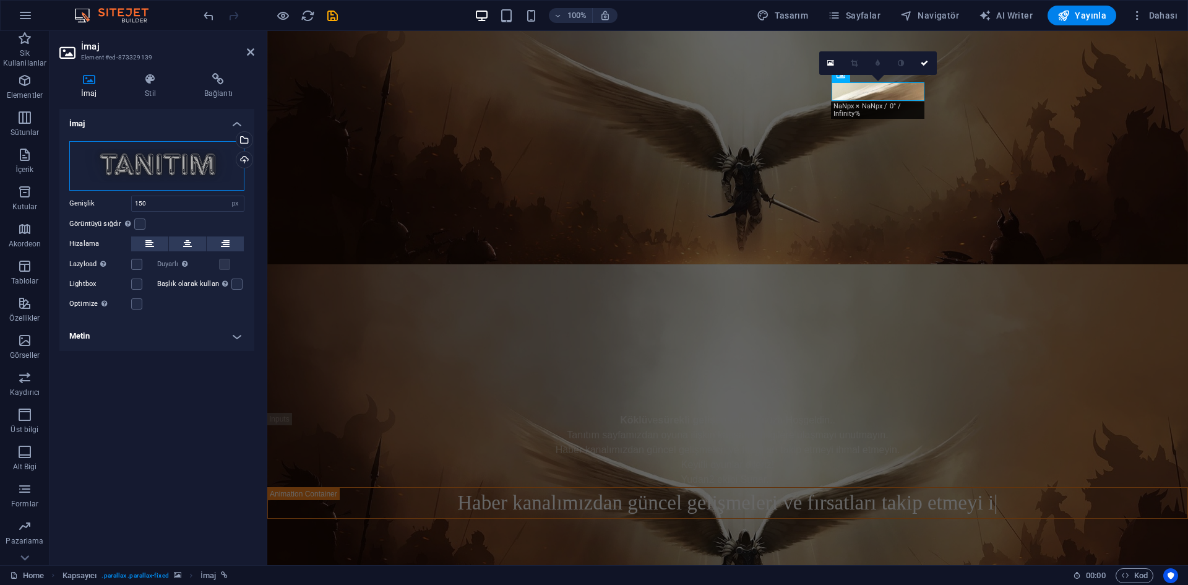
click at [173, 153] on div "Dosyaları buraya sürükleyin, dosyaları seçmek için tıklayın veya Dosyalardan ya…" at bounding box center [156, 166] width 175 height 50
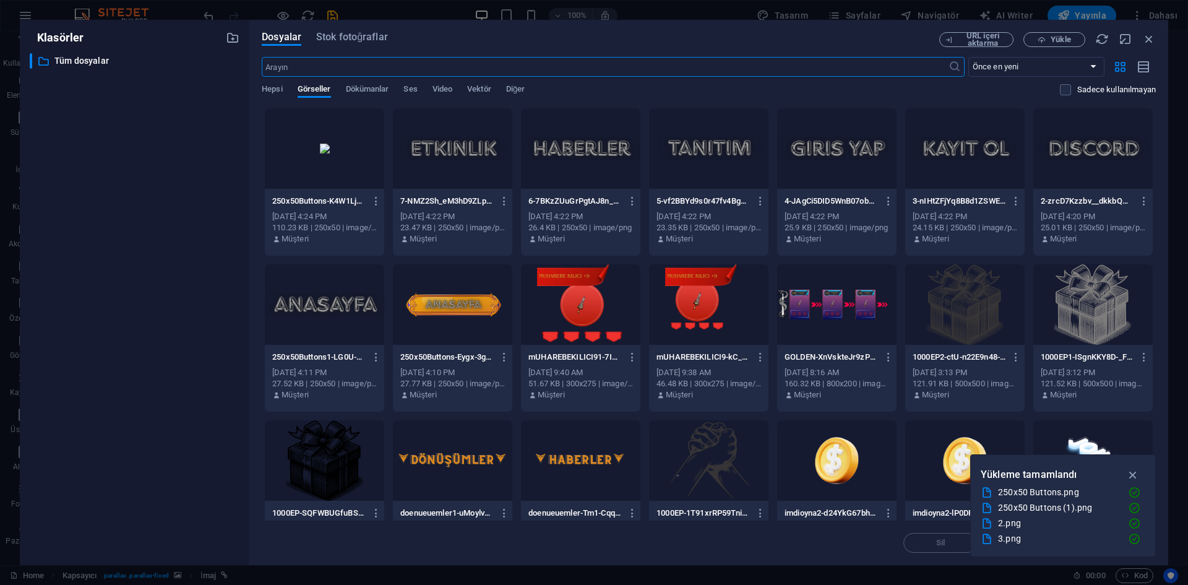
click at [313, 145] on div at bounding box center [324, 148] width 119 height 80
click at [313, 145] on div "1" at bounding box center [324, 148] width 119 height 80
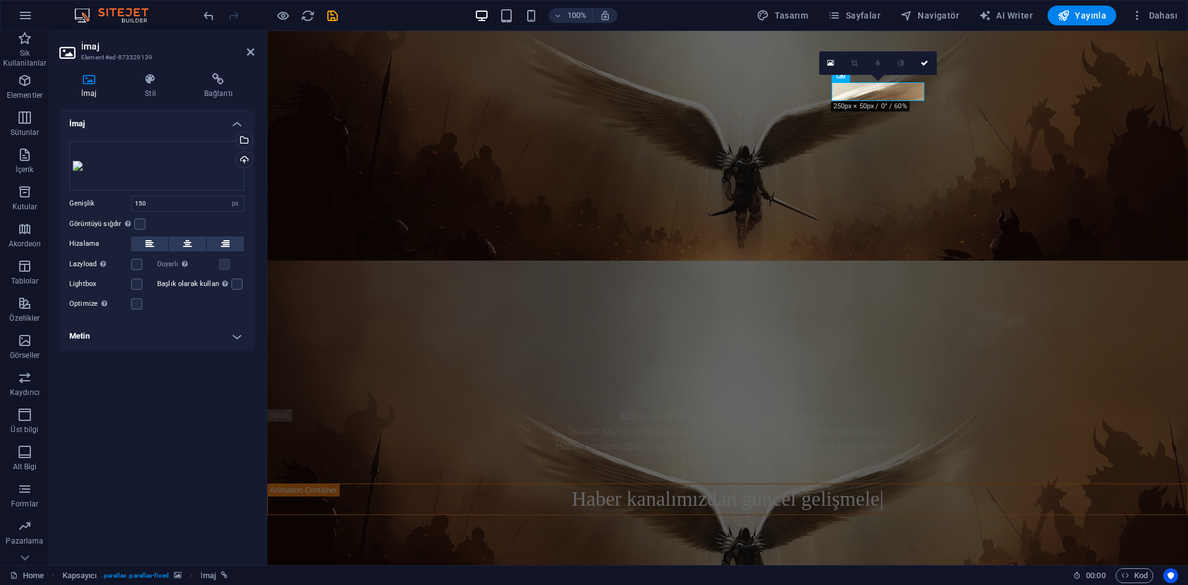
click at [292, 21] on div at bounding box center [270, 16] width 139 height 20
click at [283, 22] on icon "button" at bounding box center [283, 16] width 14 height 14
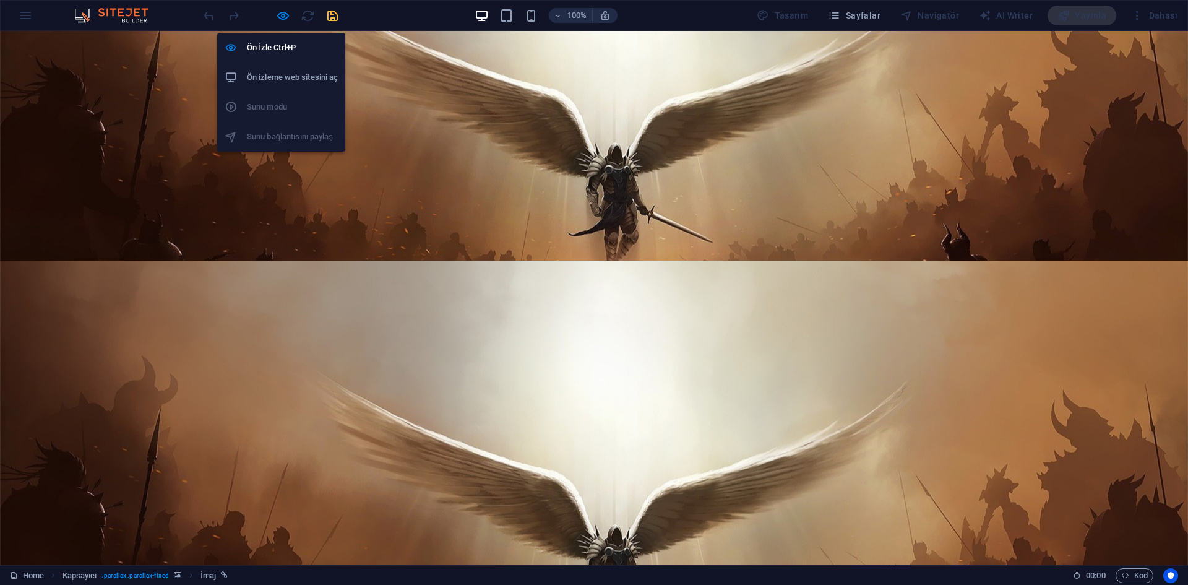
drag, startPoint x: 280, startPoint y: 8, endPoint x: 327, endPoint y: 18, distance: 48.7
click at [280, 9] on icon "button" at bounding box center [283, 16] width 14 height 14
select select "px"
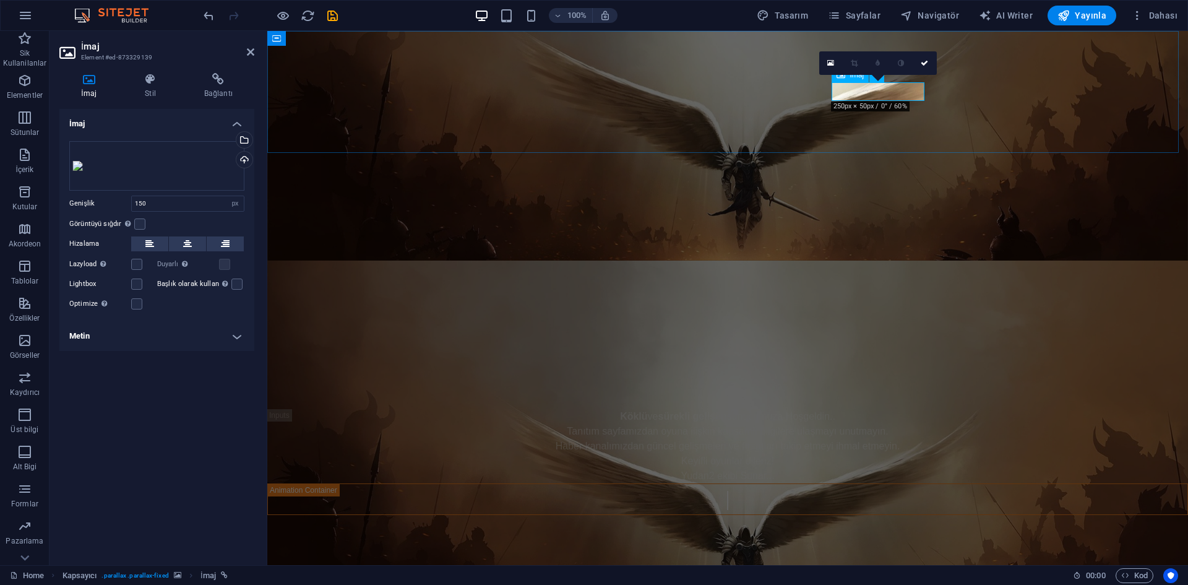
click at [869, 209] on figure at bounding box center [727, 216] width 921 height 15
click at [211, 157] on div "Dosyaları buraya sürükleyin, dosyaları seçmek için tıklayın veya Dosyalardan ya…" at bounding box center [156, 166] width 175 height 50
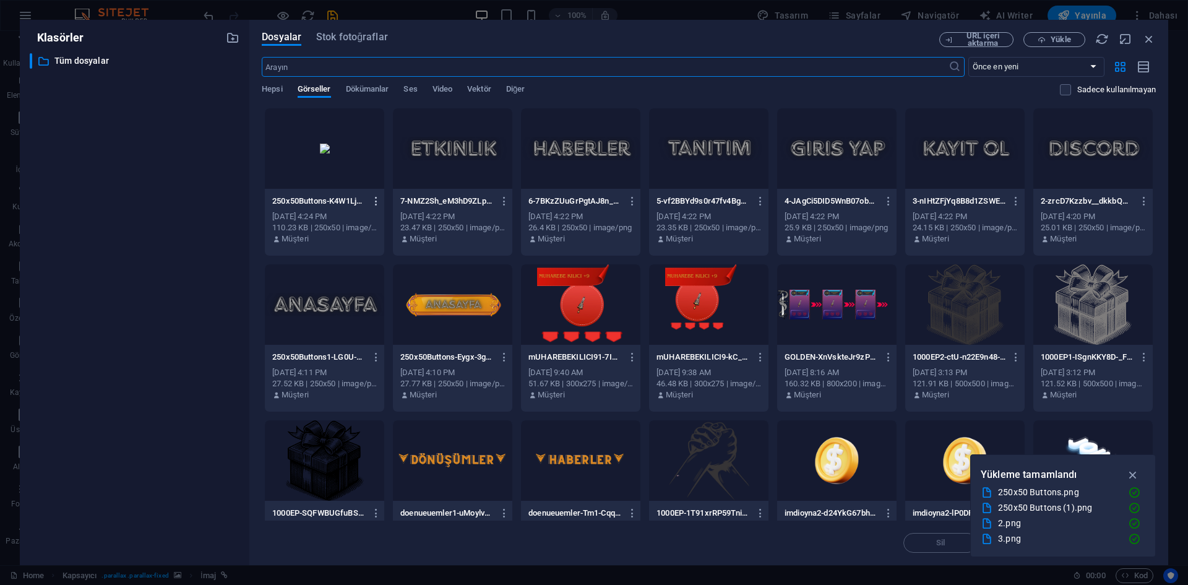
click at [373, 198] on icon "button" at bounding box center [377, 201] width 12 height 11
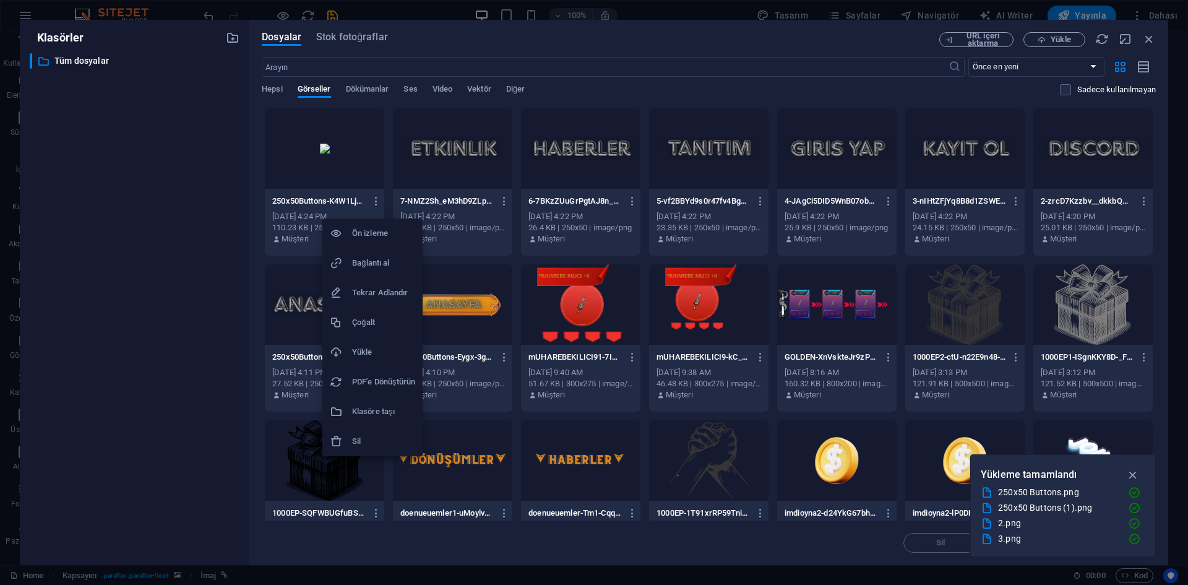
click at [363, 436] on h6 "Sil" at bounding box center [383, 441] width 63 height 15
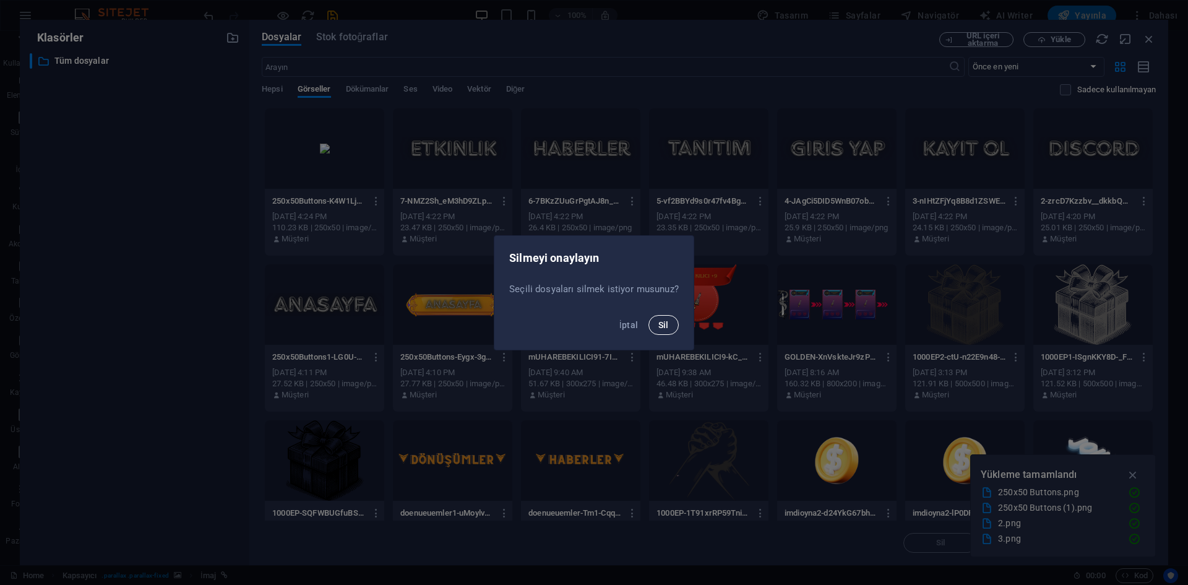
click at [668, 324] on button "Sil" at bounding box center [664, 325] width 30 height 20
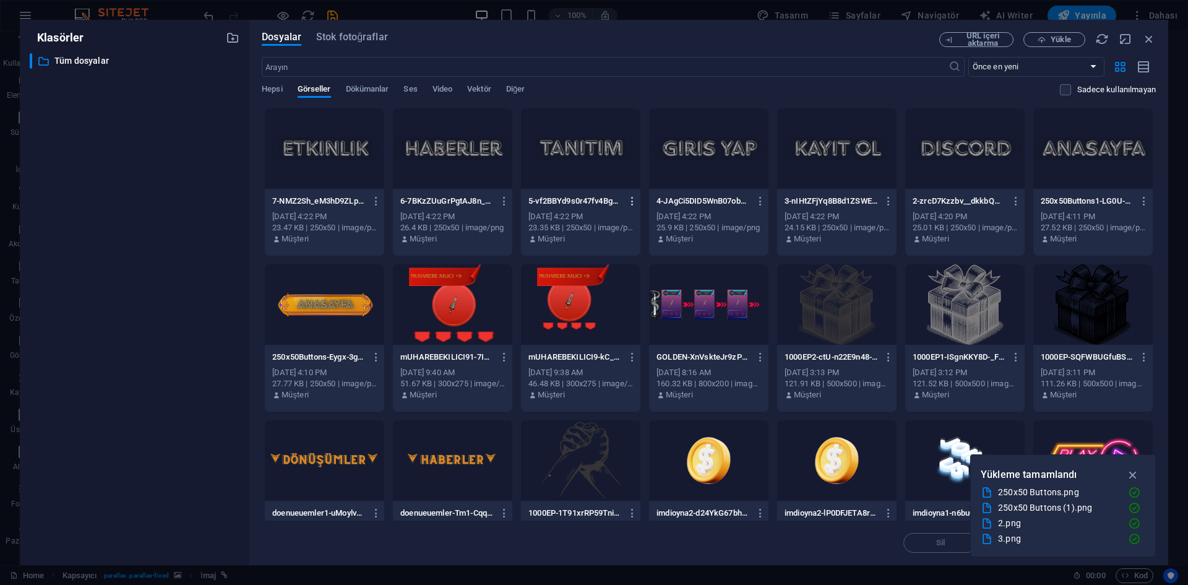
click at [627, 204] on icon "button" at bounding box center [633, 201] width 12 height 11
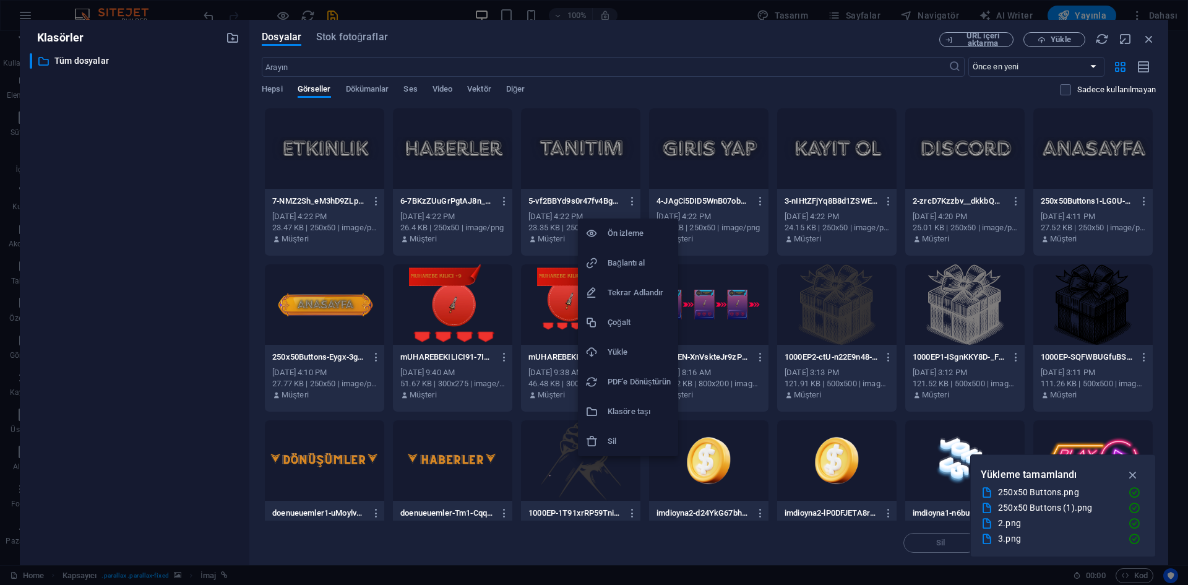
click at [624, 433] on li "Sil" at bounding box center [628, 441] width 100 height 30
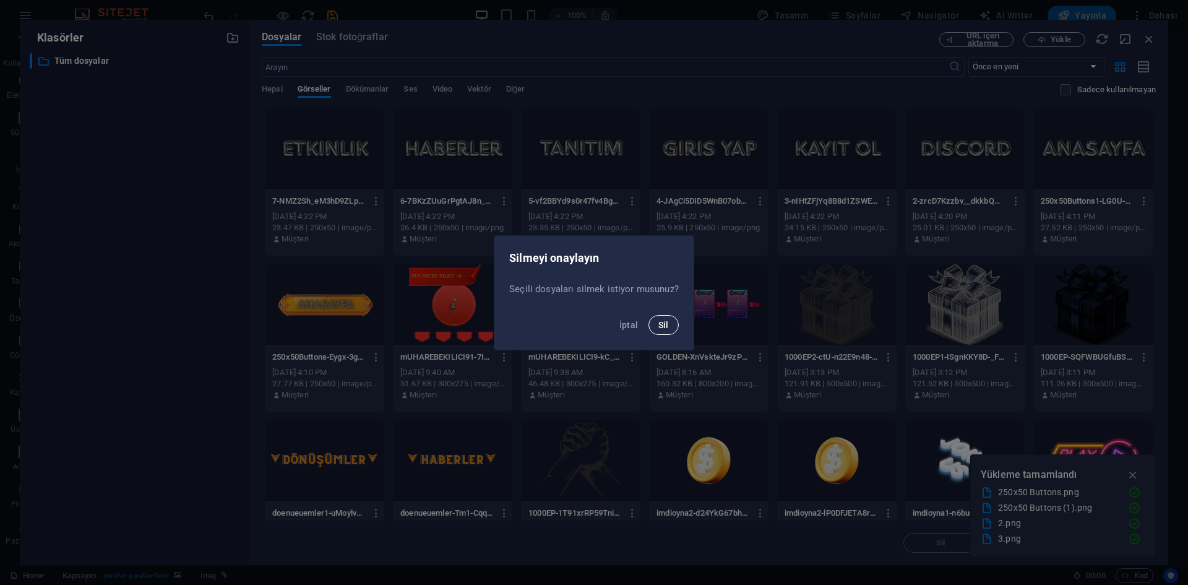
click at [666, 327] on span "Sil" at bounding box center [664, 325] width 11 height 10
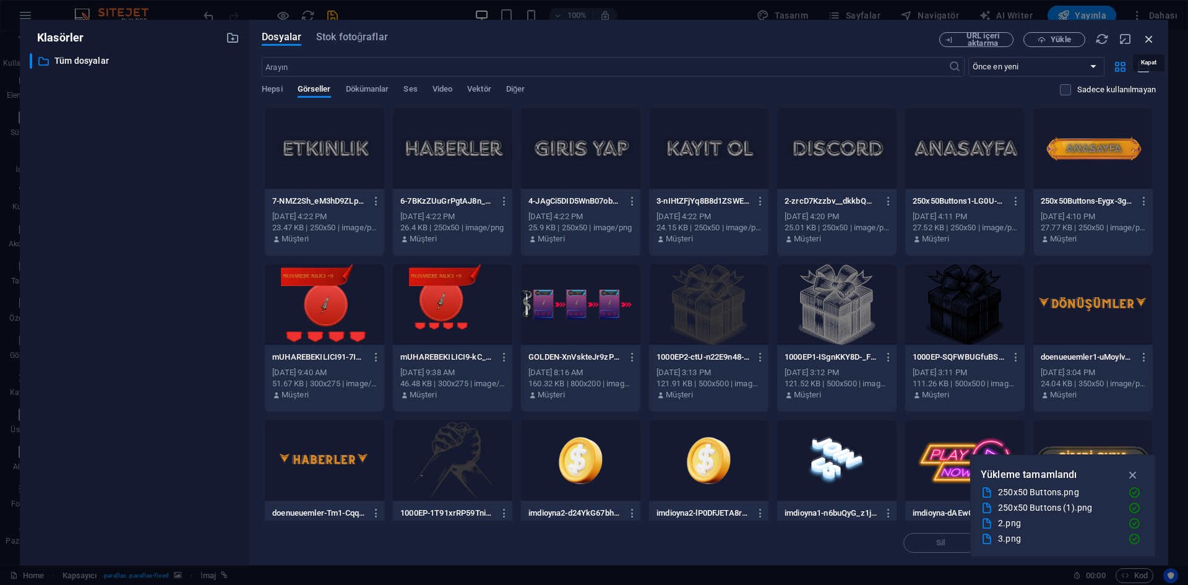
drag, startPoint x: 1151, startPoint y: 36, endPoint x: 877, endPoint y: 6, distance: 275.9
click at [1151, 36] on icon "button" at bounding box center [1150, 39] width 14 height 14
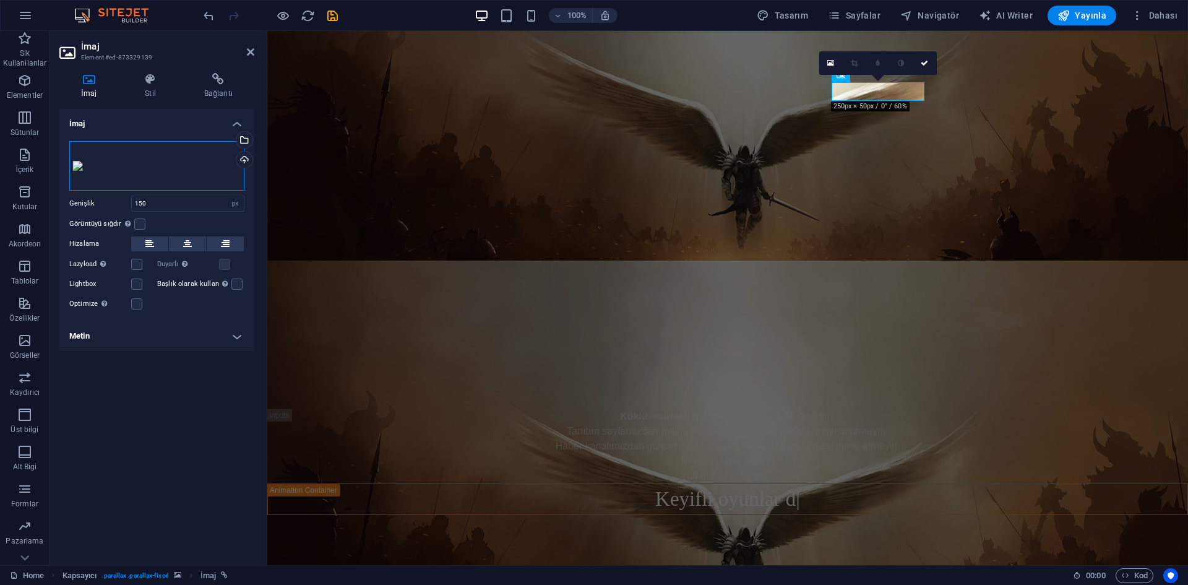
click at [158, 179] on div "Dosyaları buraya sürükleyin, dosyaları seçmek için tıklayın veya Dosyalardan ya…" at bounding box center [156, 166] width 175 height 50
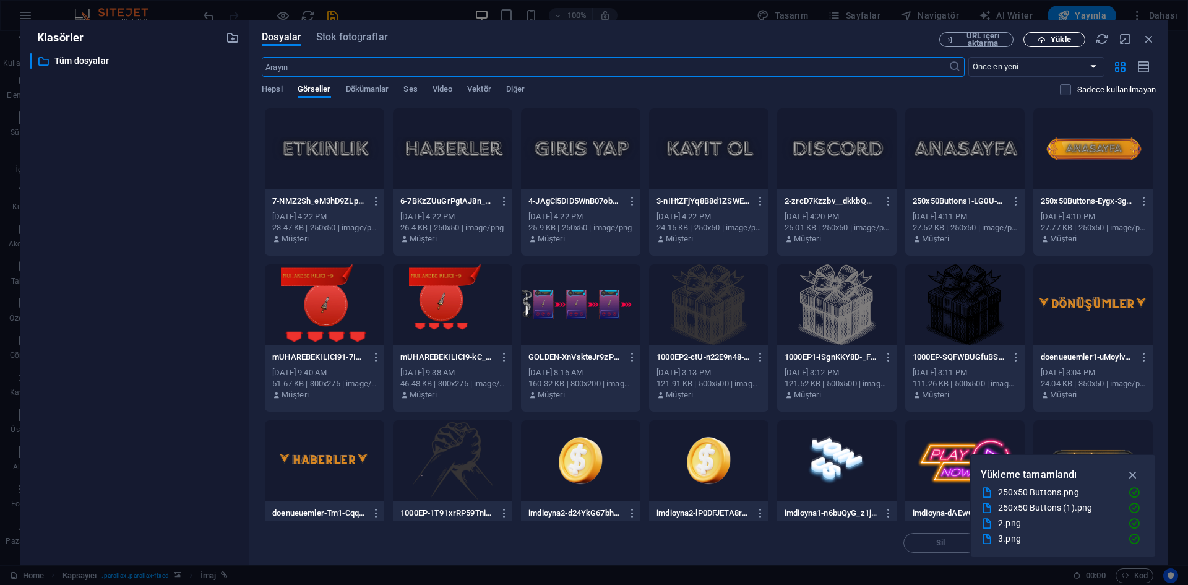
click at [1036, 37] on span "Yükle" at bounding box center [1054, 40] width 51 height 8
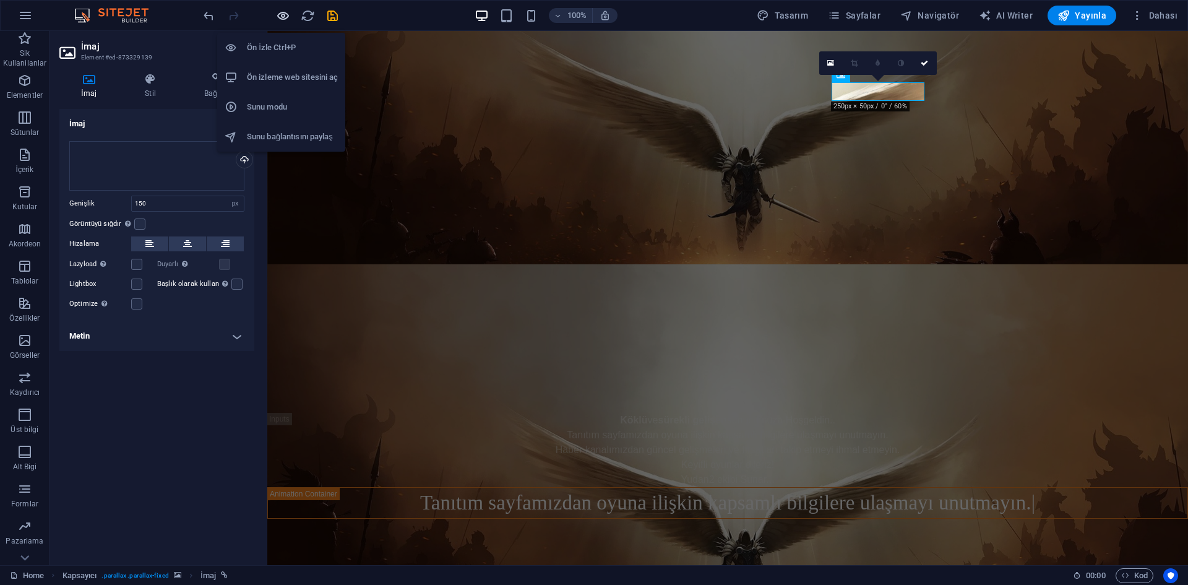
click at [281, 13] on icon "button" at bounding box center [283, 16] width 14 height 14
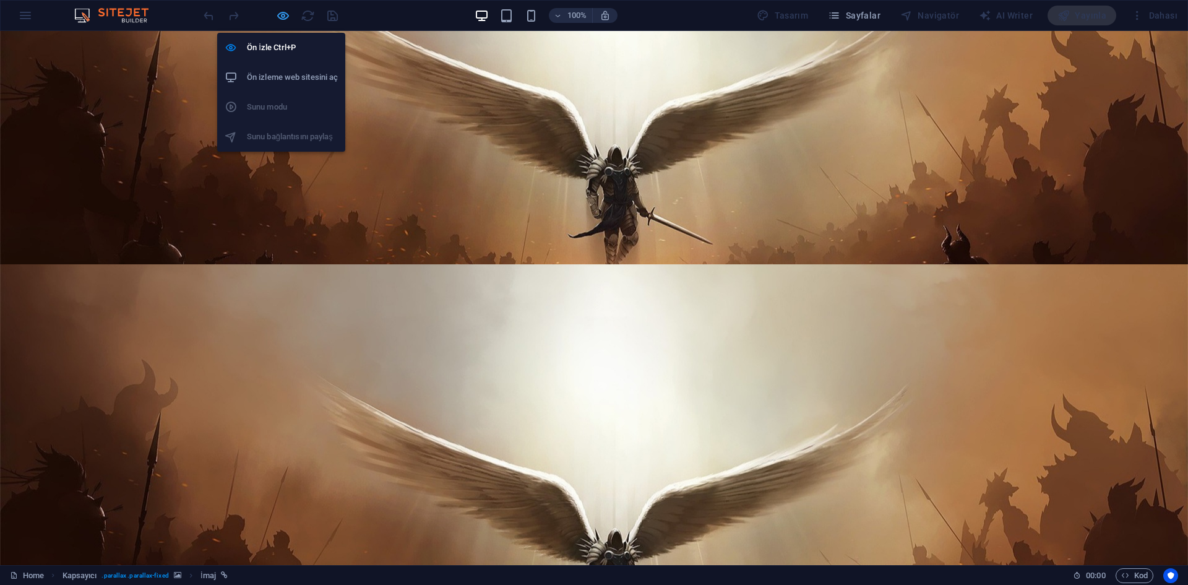
click at [282, 12] on icon "button" at bounding box center [283, 16] width 14 height 14
select select "px"
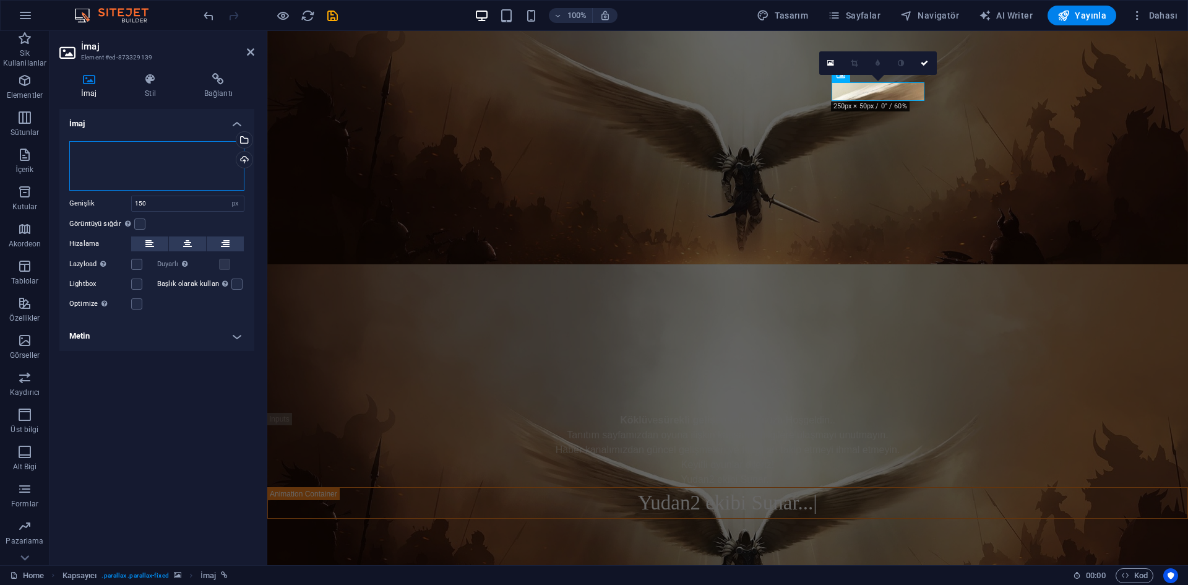
click at [210, 167] on div "Dosyaları buraya sürükleyin, dosyaları seçmek için tıklayın veya Dosyalardan ya…" at bounding box center [156, 166] width 175 height 50
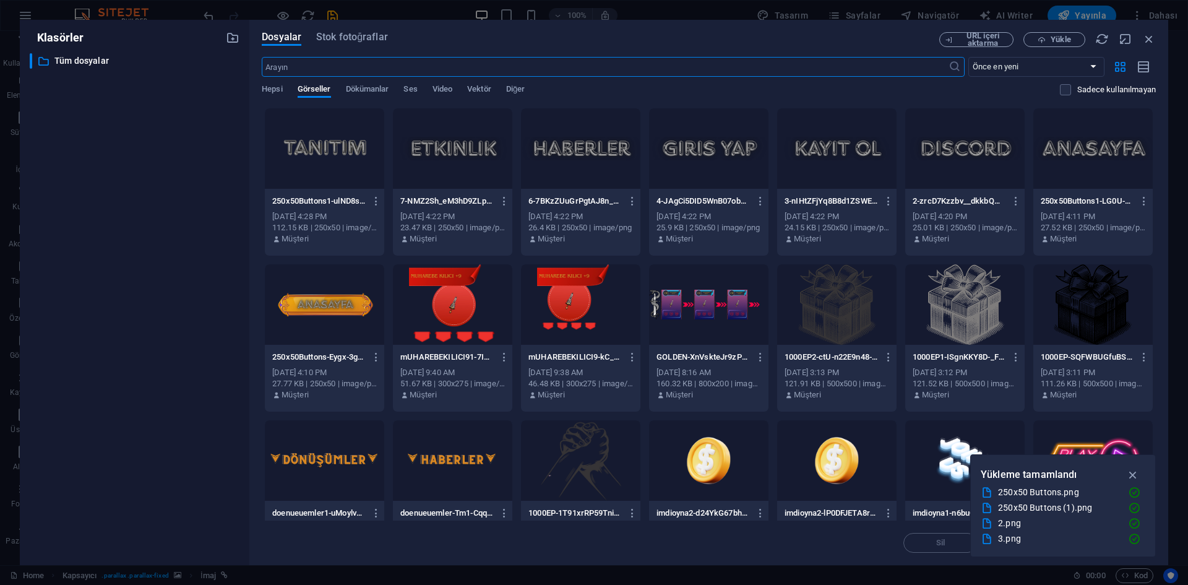
click at [334, 147] on div at bounding box center [324, 148] width 119 height 80
click at [334, 147] on div "1" at bounding box center [324, 148] width 119 height 80
click at [375, 199] on icon "button" at bounding box center [377, 201] width 12 height 11
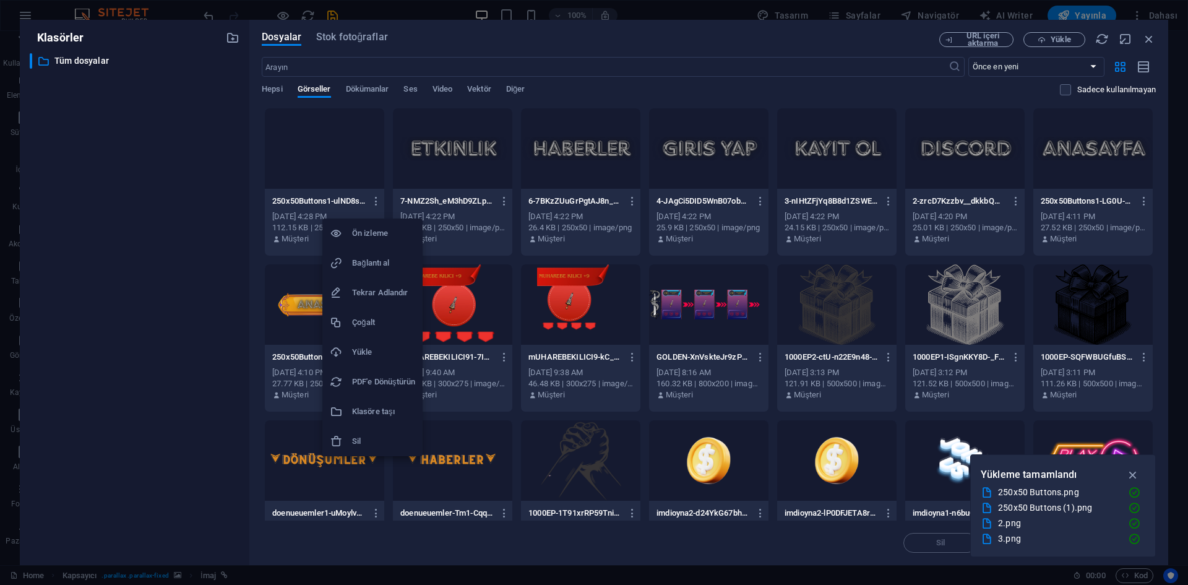
click at [337, 435] on icon at bounding box center [336, 441] width 12 height 12
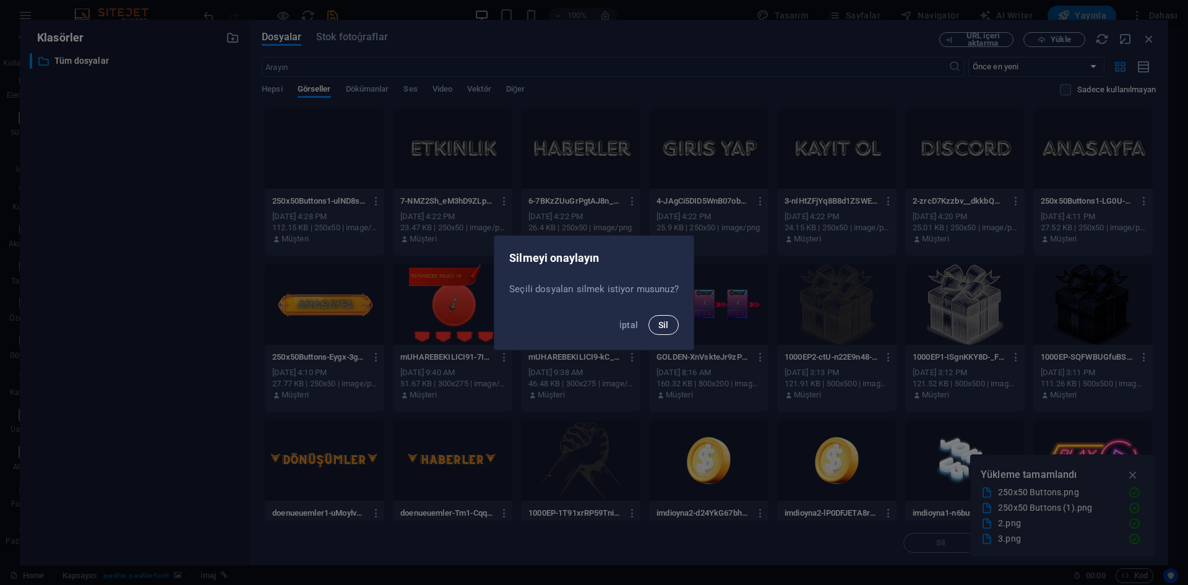
click at [652, 332] on button "Sil" at bounding box center [664, 325] width 30 height 20
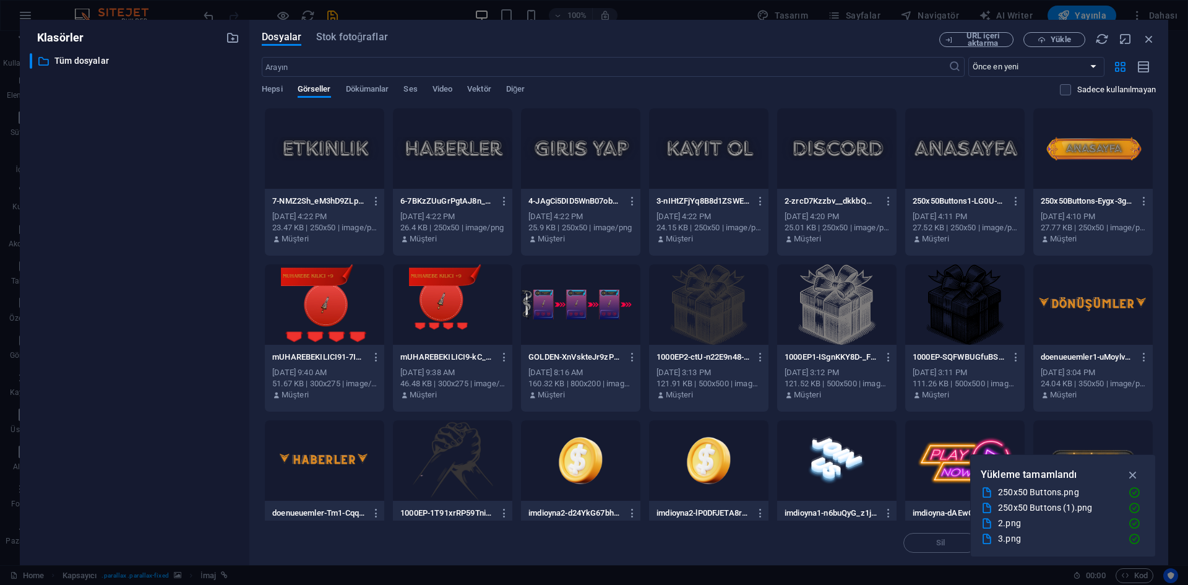
click at [873, 38] on div "Dosyalar Stok fotoğraflar" at bounding box center [601, 39] width 678 height 14
click at [1046, 38] on icon "button" at bounding box center [1042, 40] width 8 height 8
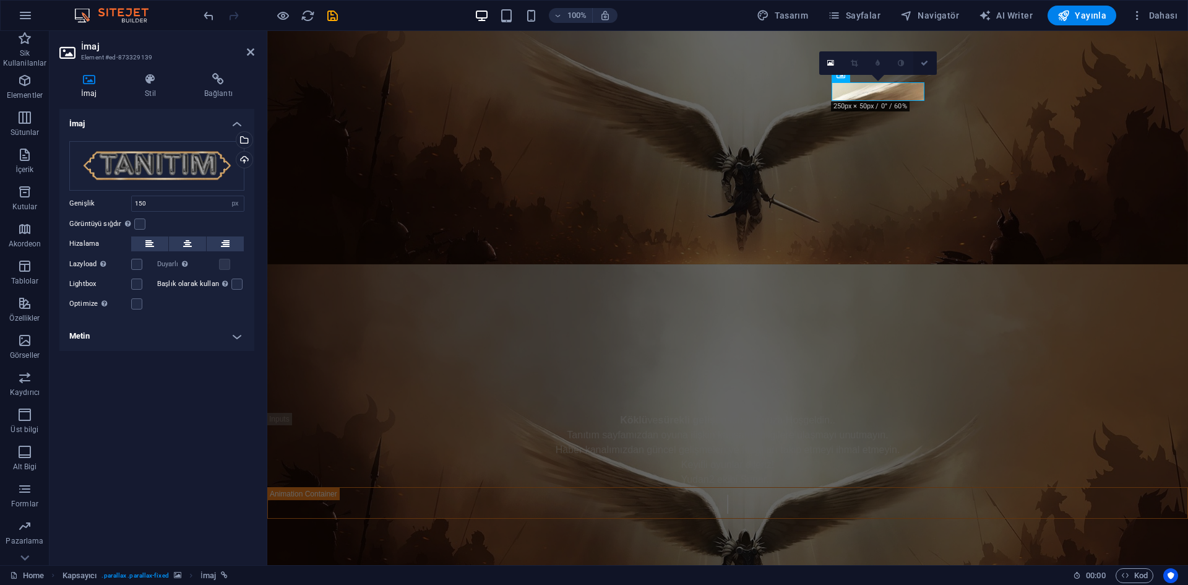
click at [921, 61] on icon at bounding box center [924, 62] width 7 height 7
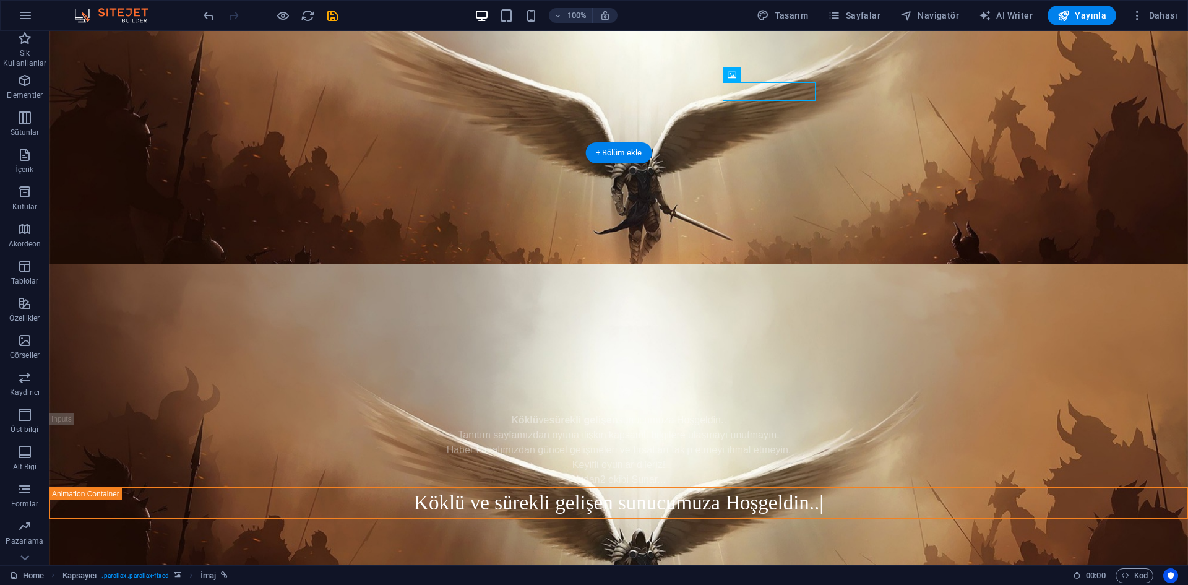
click at [852, 264] on figure at bounding box center [619, 531] width 1139 height 534
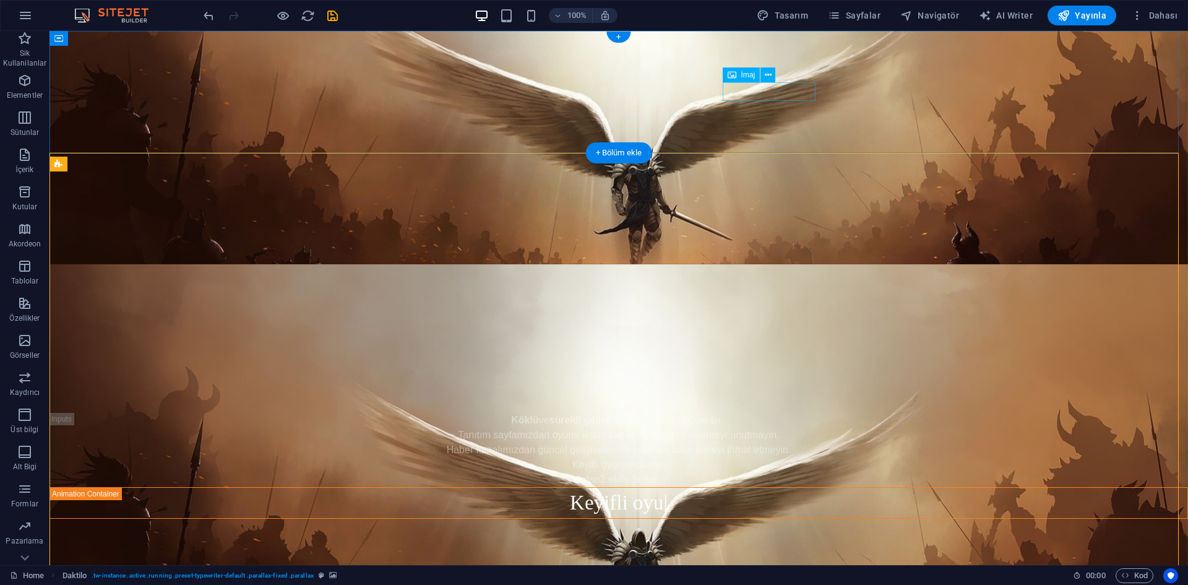
click at [780, 209] on figure at bounding box center [619, 218] width 1139 height 19
select select "px"
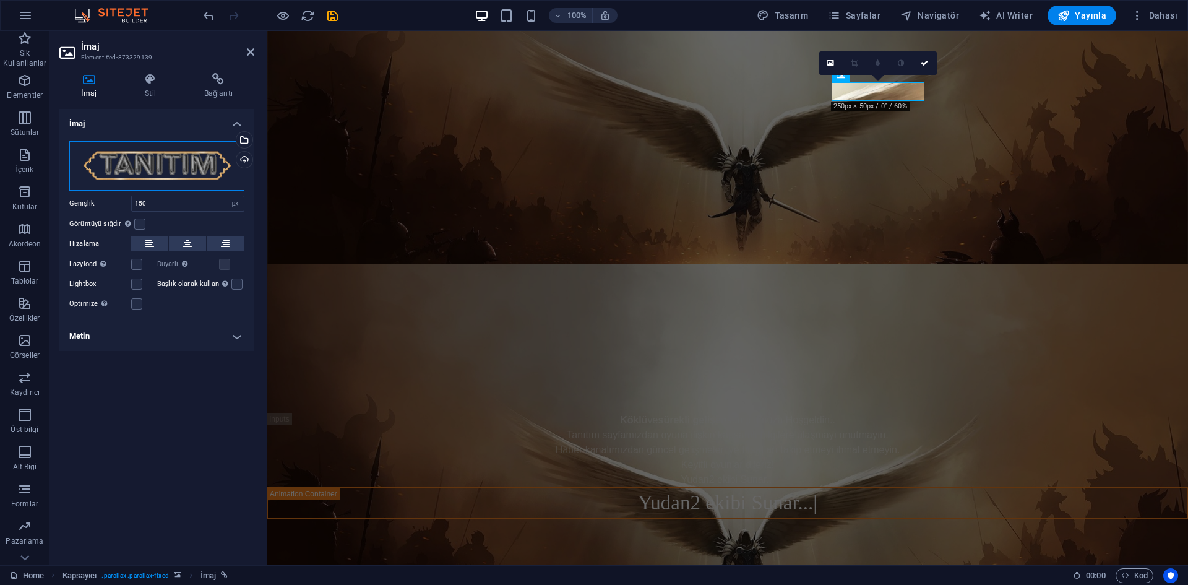
click at [172, 170] on div "Dosyaları buraya sürükleyin, dosyaları seçmek için tıklayın veya Dosyalardan ya…" at bounding box center [156, 166] width 175 height 50
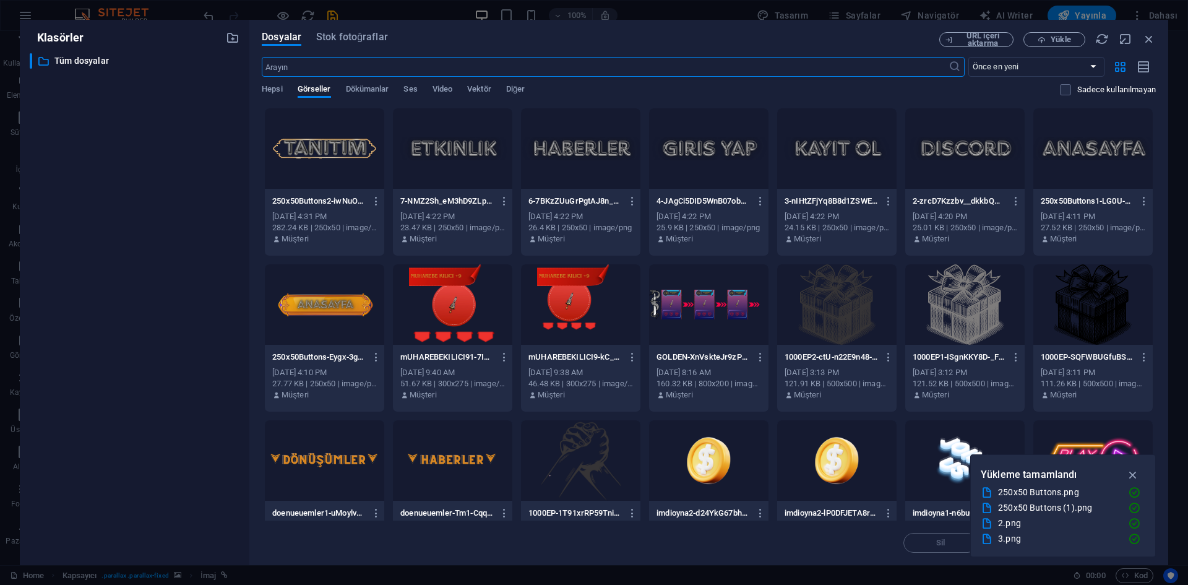
drag, startPoint x: 865, startPoint y: 40, endPoint x: 898, endPoint y: 39, distance: 33.4
click at [865, 40] on div "Dosyalar Stok fotoğraflar" at bounding box center [601, 39] width 678 height 14
click at [1054, 40] on span "Yükle" at bounding box center [1061, 39] width 20 height 7
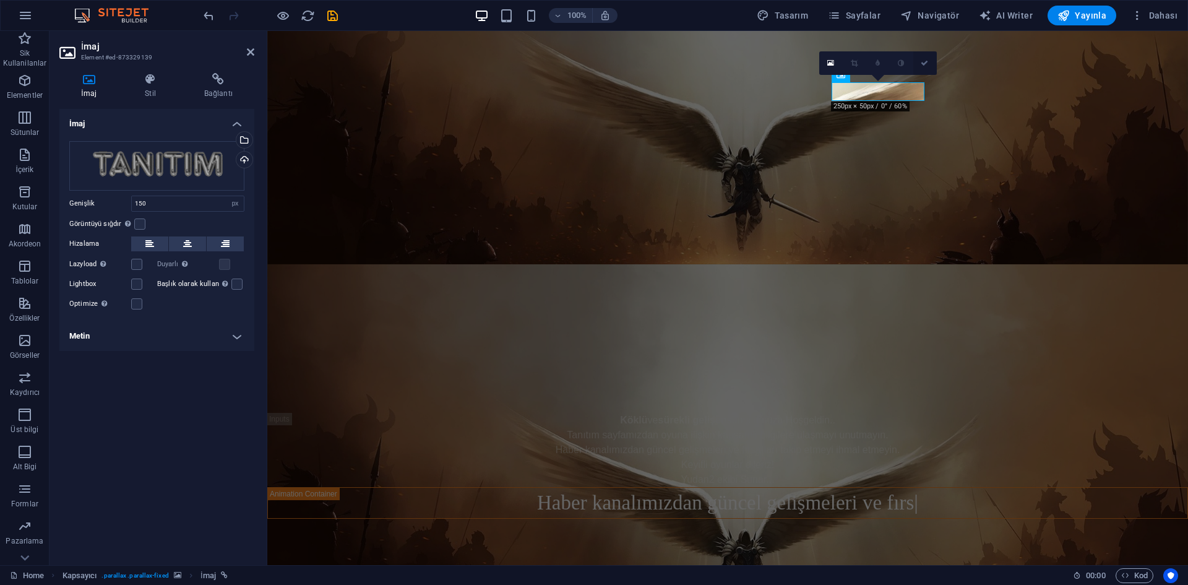
click at [921, 64] on icon at bounding box center [924, 62] width 7 height 7
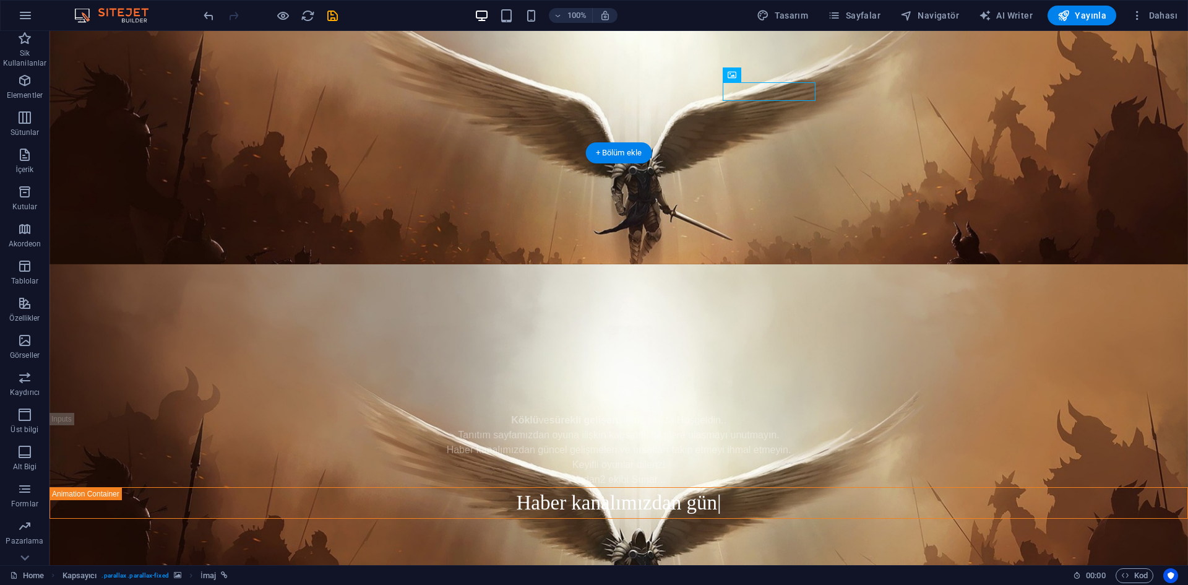
click at [728, 264] on figure at bounding box center [619, 531] width 1139 height 534
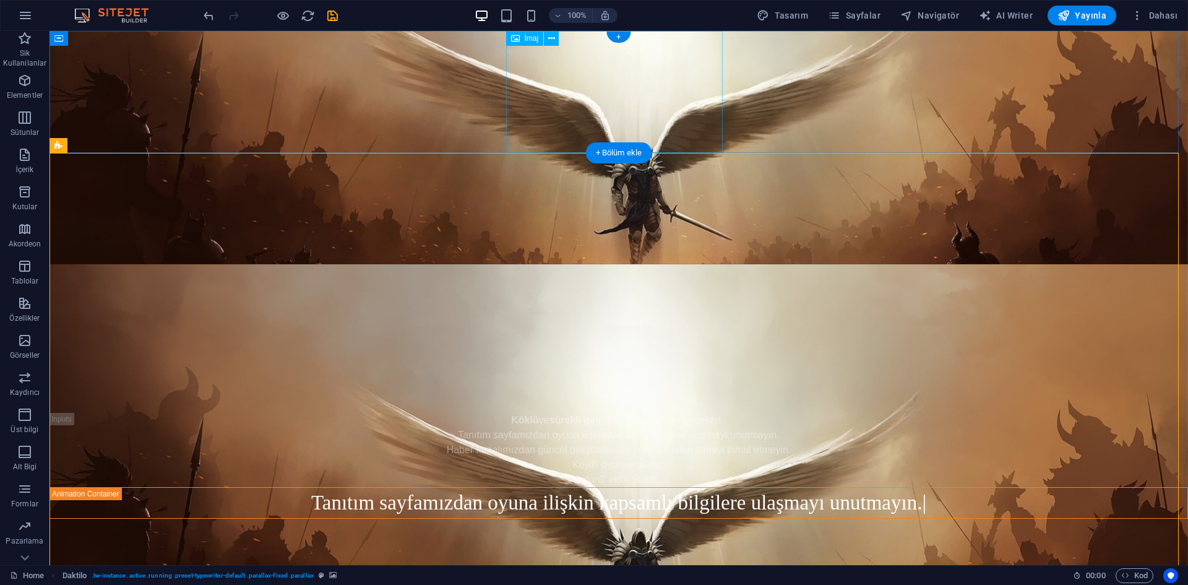
click at [648, 112] on figure at bounding box center [619, 148] width 1139 height 122
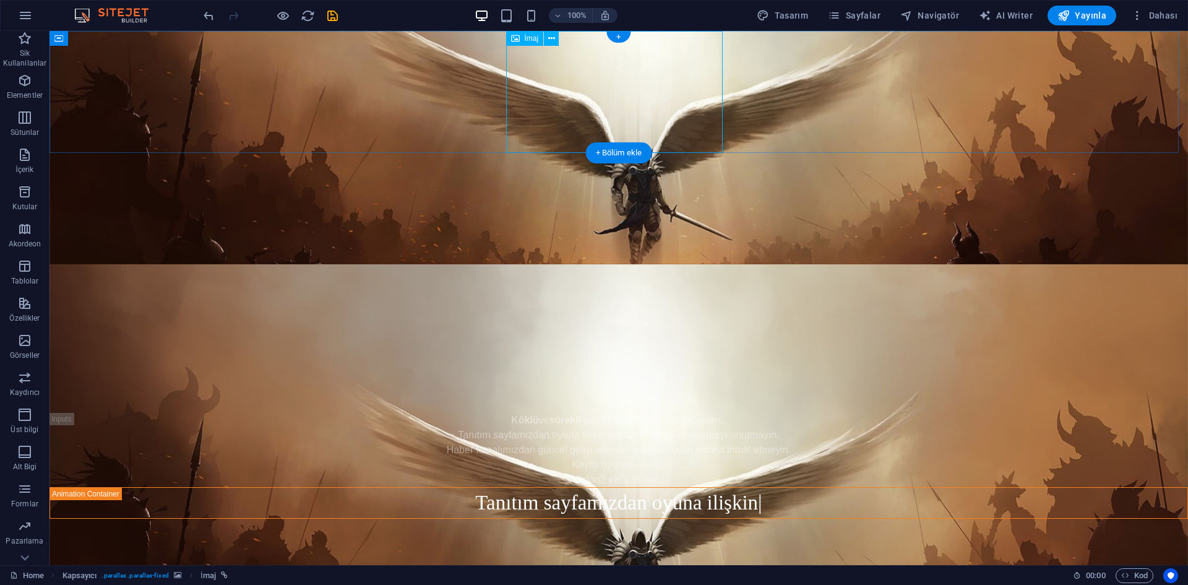
click at [649, 132] on figure at bounding box center [619, 148] width 1139 height 122
select select "px"
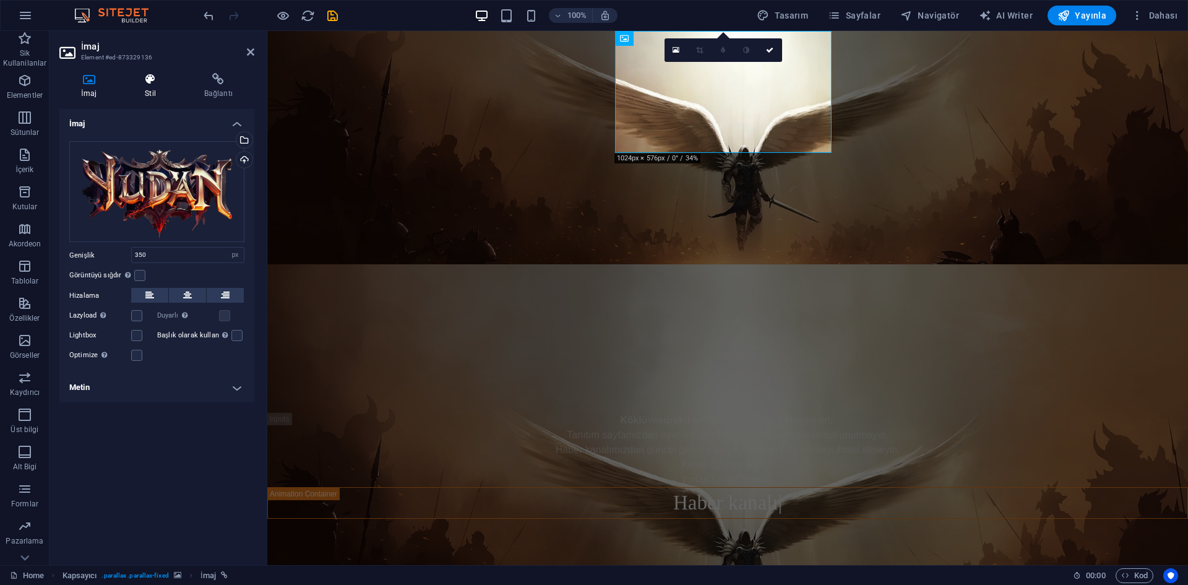
click at [145, 90] on h4 "Stil" at bounding box center [152, 86] width 59 height 26
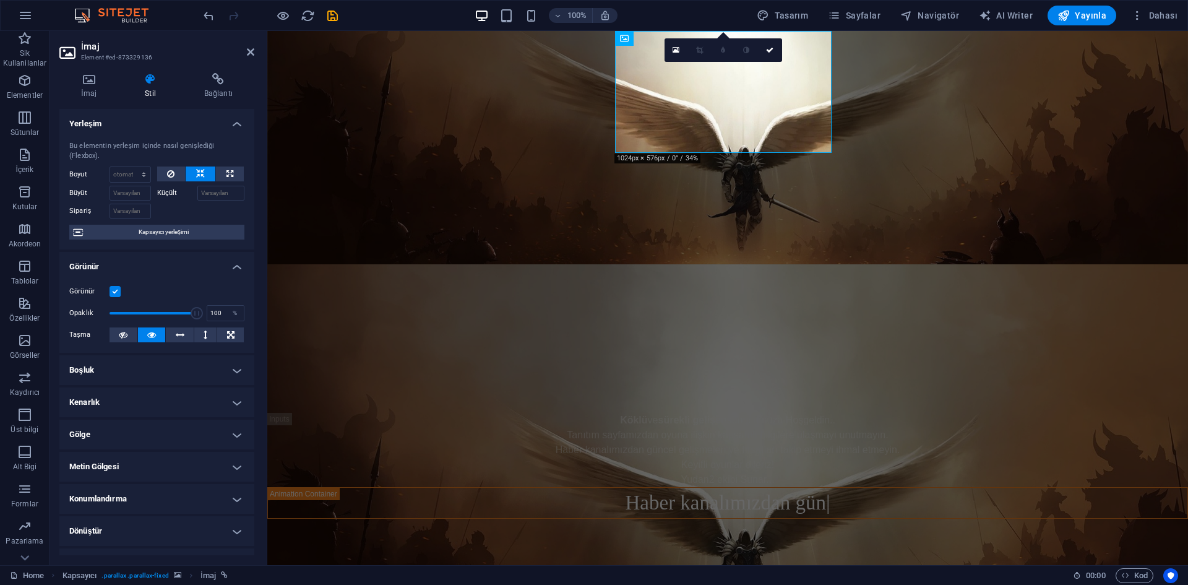
scroll to position [87, 0]
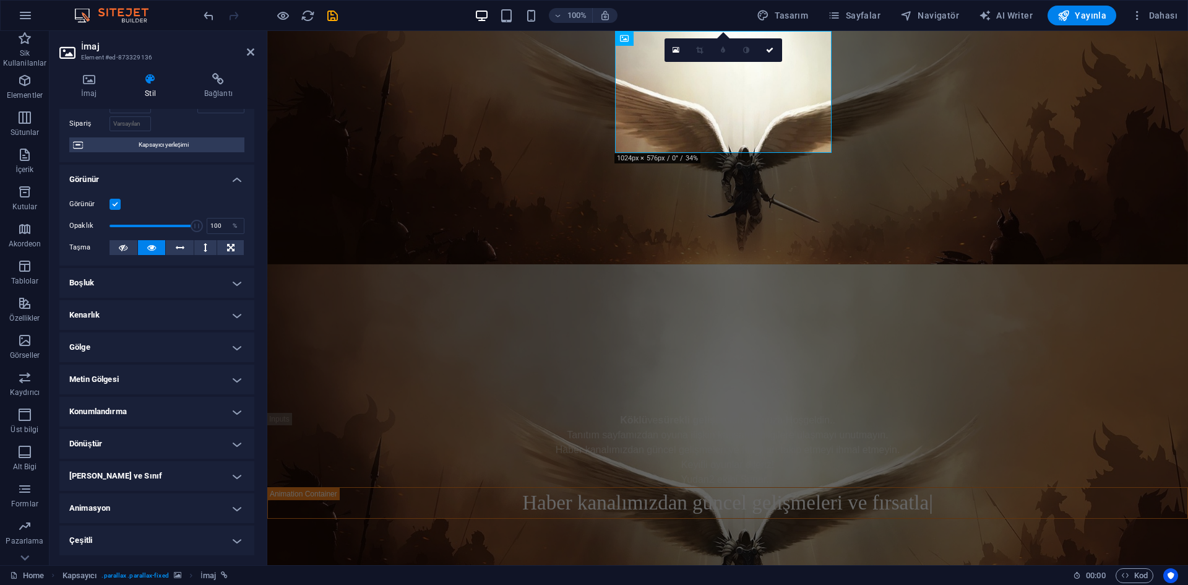
click at [132, 503] on h4 "Animasyon" at bounding box center [156, 508] width 195 height 30
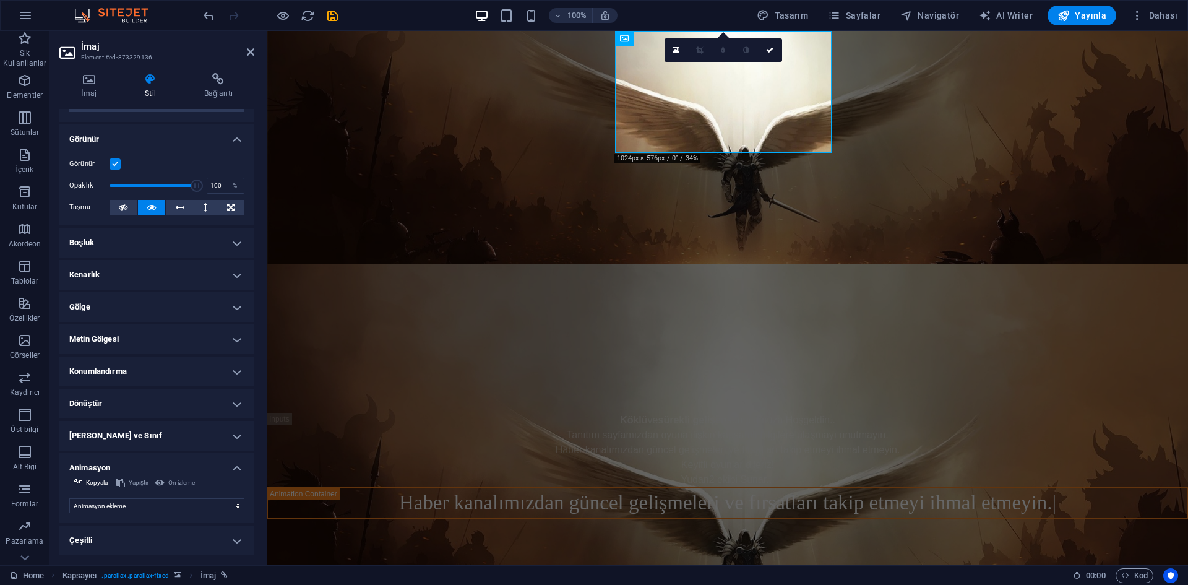
click at [184, 482] on div "Ön izleme" at bounding box center [175, 482] width 44 height 15
click at [122, 501] on select "Animasyon ekleme Göster / Gizle Yukarı/[GEOGRAPHIC_DATA] kaydır Yakınlaştır/Uza…" at bounding box center [156, 505] width 175 height 15
select select "flash"
click at [69, 498] on select "Animasyon ekleme Göster / Gizle Yukarı/[GEOGRAPHIC_DATA] kaydır Yakınlaştır/Uza…" at bounding box center [156, 505] width 175 height 15
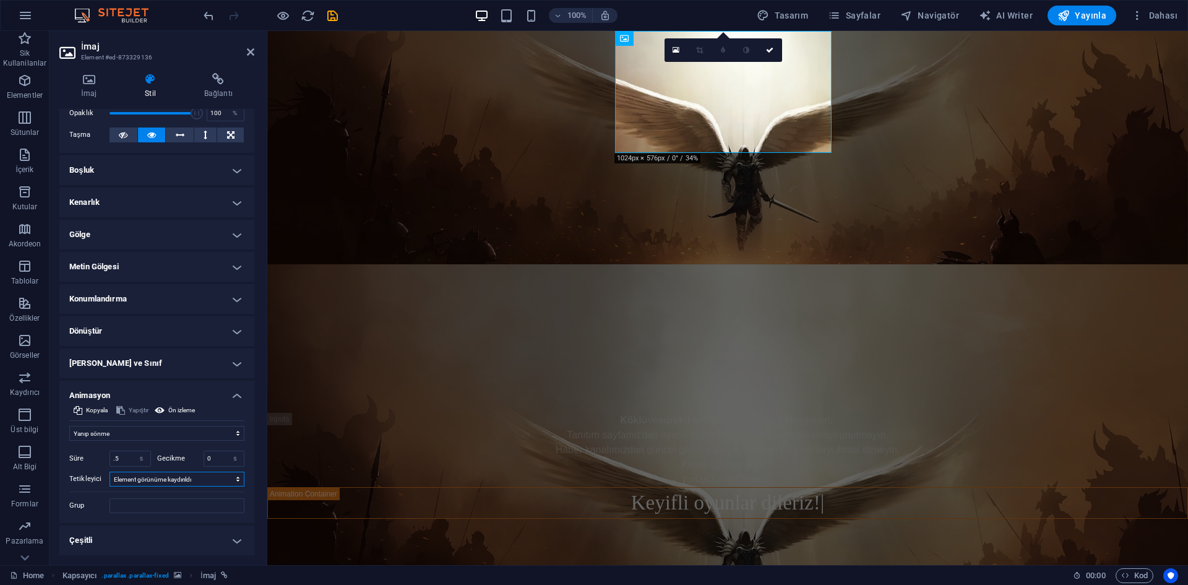
click at [145, 480] on select "Otomatik tetikleyici yok Sayfa yüklendiğinde Element görünüme kaydırıldı" at bounding box center [177, 479] width 135 height 15
click at [110, 472] on select "Otomatik tetikleyici yok Sayfa yüklendiğinde Element görünüme kaydırıldı" at bounding box center [177, 479] width 135 height 15
click at [140, 483] on select "Otomatik tetikleyici yok Sayfa yüklendiğinde Element görünüme kaydırıldı" at bounding box center [177, 479] width 135 height 15
click at [110, 472] on select "Otomatik tetikleyici yok Sayfa yüklendiğinde Element görünüme kaydırıldı" at bounding box center [177, 479] width 135 height 15
click at [146, 484] on select "Otomatik tetikleyici yok Sayfa yüklendiğinde Element görünüme kaydırıldı" at bounding box center [177, 479] width 135 height 15
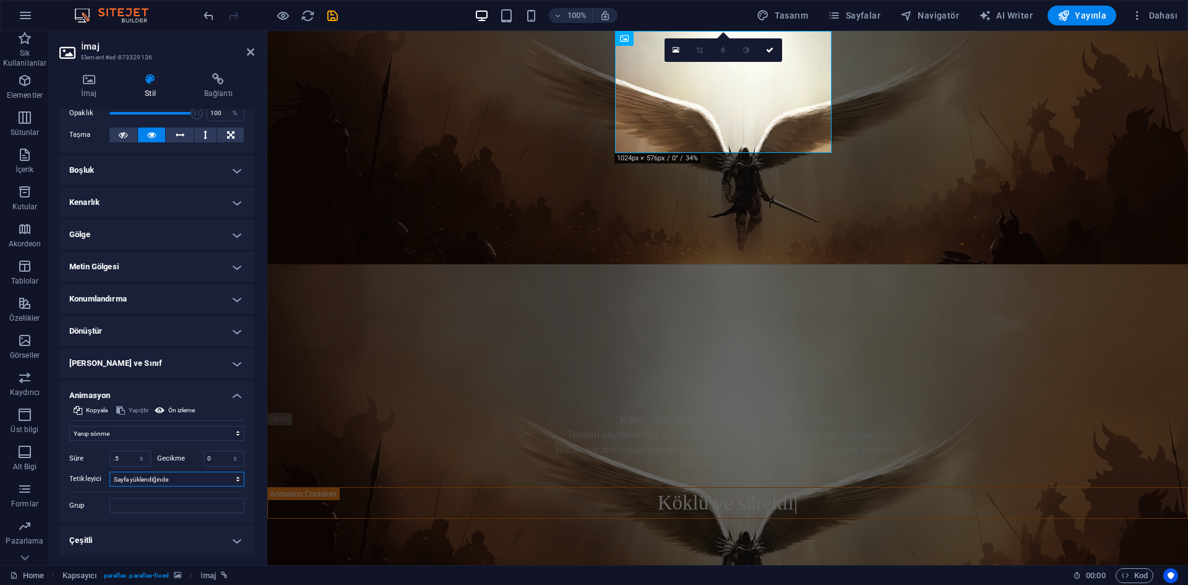
select select "scroll"
click at [110, 472] on select "Otomatik tetikleyici yok Sayfa yüklendiğinde Element görünüme kaydırıldı" at bounding box center [177, 479] width 135 height 15
click at [157, 508] on input "Grup" at bounding box center [177, 505] width 135 height 15
click at [78, 501] on label "Grup" at bounding box center [89, 505] width 40 height 15
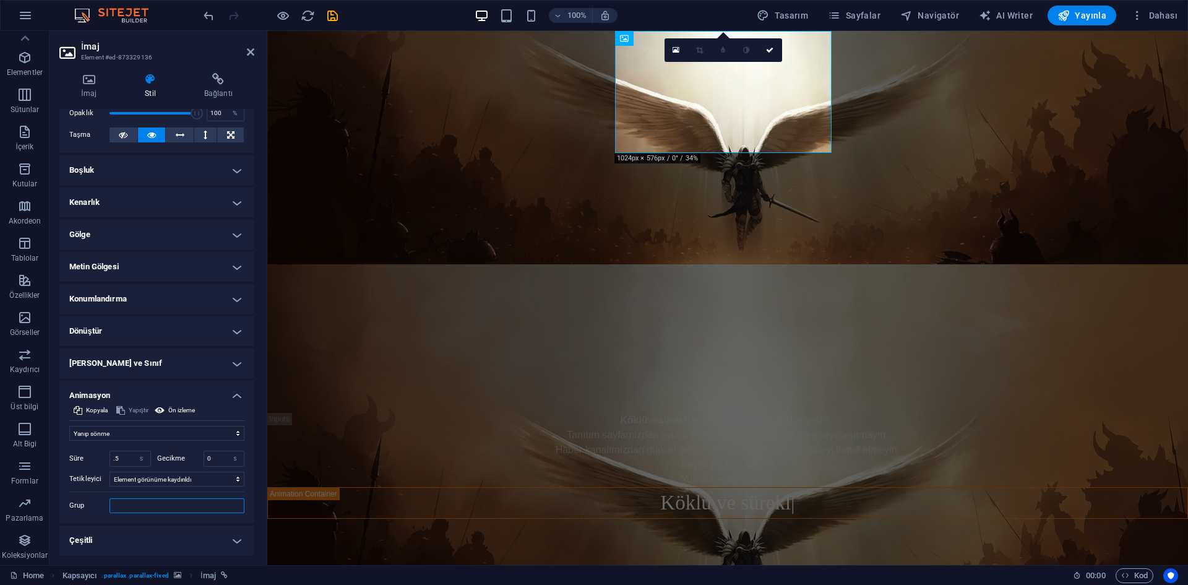
click at [110, 501] on input "Grup" at bounding box center [177, 505] width 135 height 15
click at [119, 541] on h4 "Çeşitli" at bounding box center [156, 541] width 195 height 30
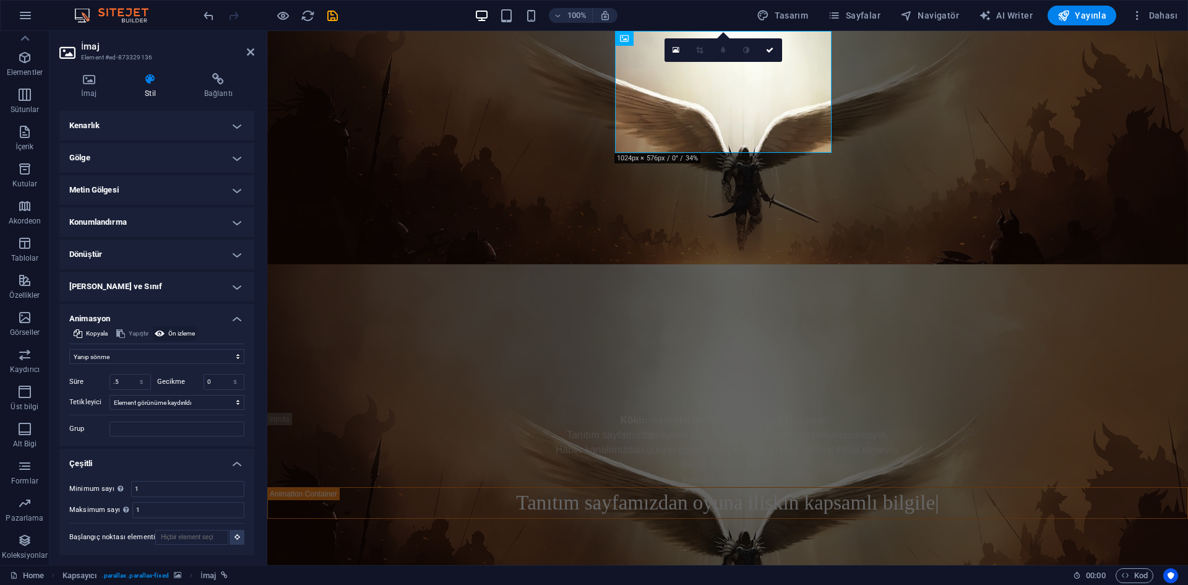
click at [181, 336] on span "Ön izleme" at bounding box center [181, 333] width 27 height 15
click at [132, 360] on select "Animasyon ekleme Göster / Gizle Yukarı/[GEOGRAPHIC_DATA] kaydır Yakınlaştır/Uza…" at bounding box center [156, 356] width 175 height 15
select select "fade"
click at [69, 349] on select "Animasyon ekleme Göster / Gizle Yukarı/[GEOGRAPHIC_DATA] kaydır Yakınlaştır/Uza…" at bounding box center [156, 356] width 175 height 15
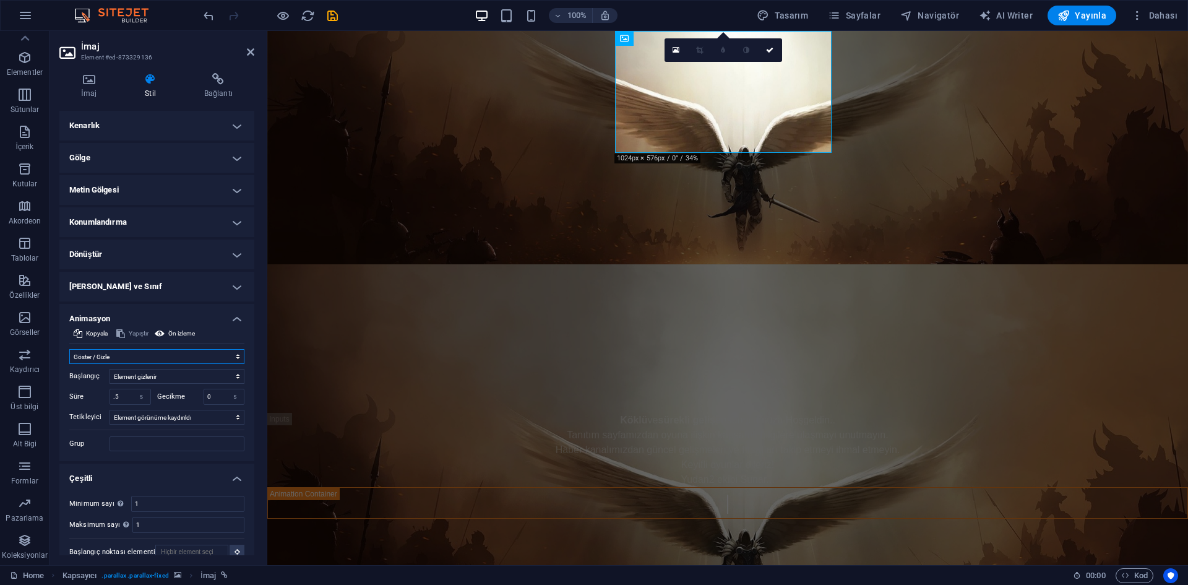
click at [158, 355] on select "Animasyon ekleme Göster / Gizle Yukarı/[GEOGRAPHIC_DATA] kaydır Yakınlaştır/Uza…" at bounding box center [156, 356] width 175 height 15
click at [69, 349] on select "Animasyon ekleme Göster / Gizle Yukarı/[GEOGRAPHIC_DATA] kaydır Yakınlaştır/Uza…" at bounding box center [156, 356] width 175 height 15
click at [179, 332] on span "Ön izleme" at bounding box center [181, 333] width 27 height 15
click at [149, 372] on select "Element gizlenir Element gösterilir" at bounding box center [177, 376] width 135 height 15
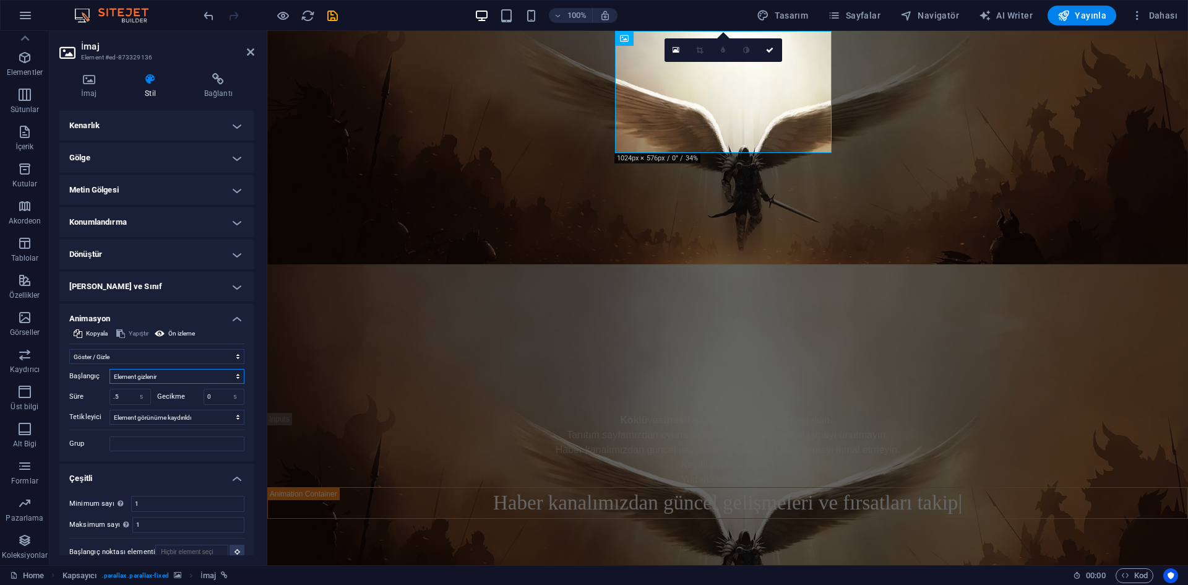
drag, startPoint x: 149, startPoint y: 372, endPoint x: 146, endPoint y: 382, distance: 10.2
click at [149, 372] on select "Element gizlenir Element gösterilir" at bounding box center [177, 376] width 135 height 15
select select "show"
click at [110, 369] on select "Element gizlenir Element gösterilir" at bounding box center [177, 376] width 135 height 15
click at [177, 338] on span "Ön izleme" at bounding box center [181, 333] width 27 height 15
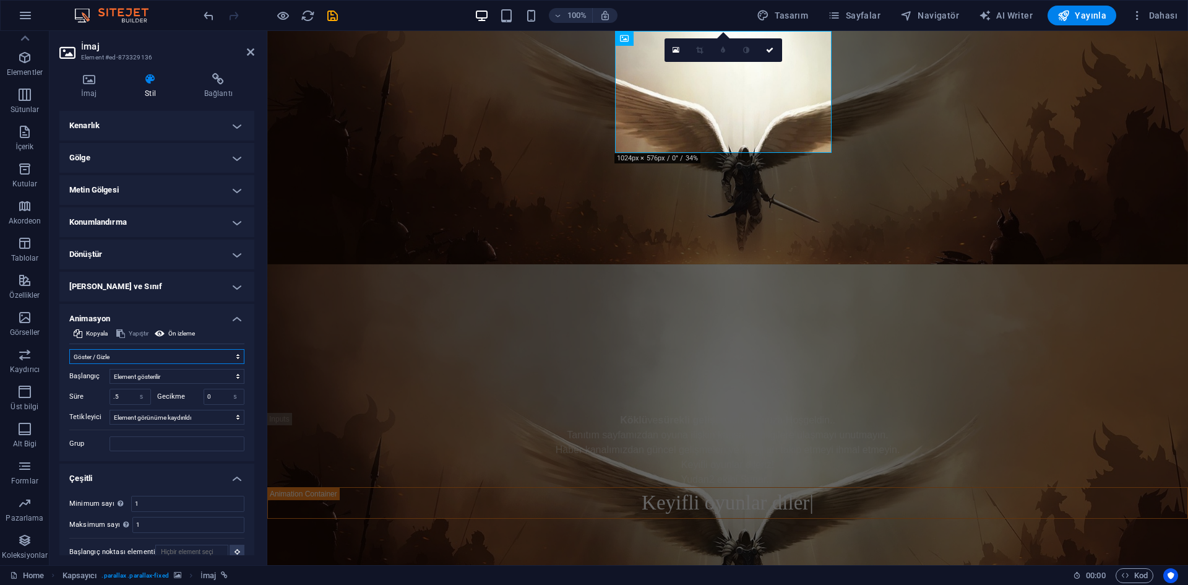
click at [154, 357] on select "Animasyon ekleme Göster / Gizle Yukarı/[GEOGRAPHIC_DATA] kaydır Yakınlaştır/Uza…" at bounding box center [156, 356] width 175 height 15
click at [69, 349] on select "Animasyon ekleme Göster / Gizle Yukarı/[GEOGRAPHIC_DATA] kaydır Yakınlaştır/Uza…" at bounding box center [156, 356] width 175 height 15
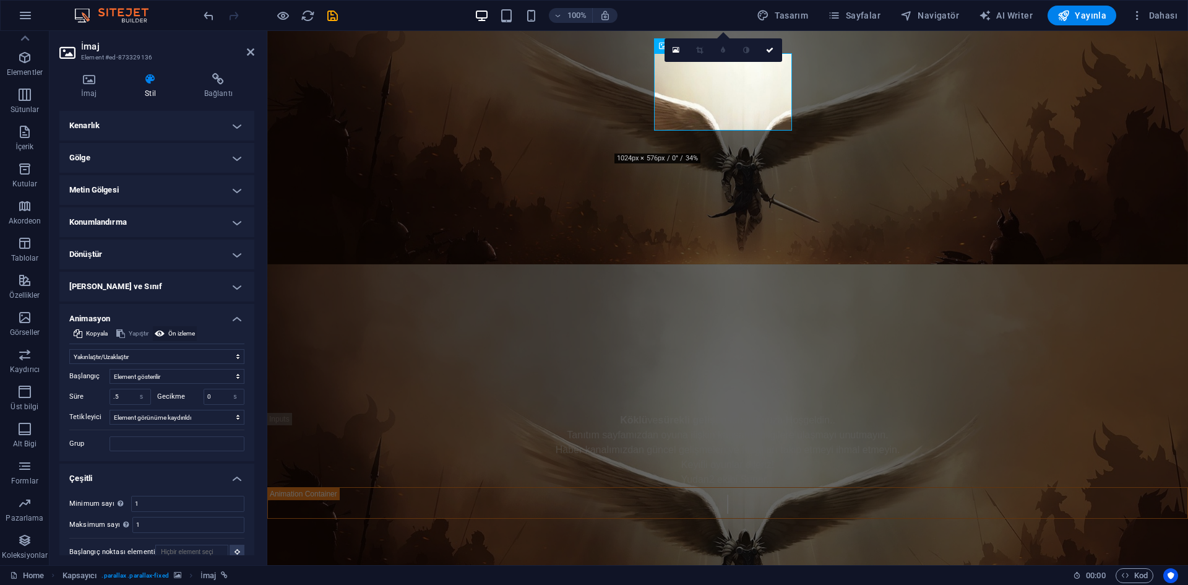
click at [193, 333] on span "Ön izleme" at bounding box center [181, 333] width 27 height 15
click at [215, 314] on h4 "Animasyon" at bounding box center [156, 315] width 195 height 22
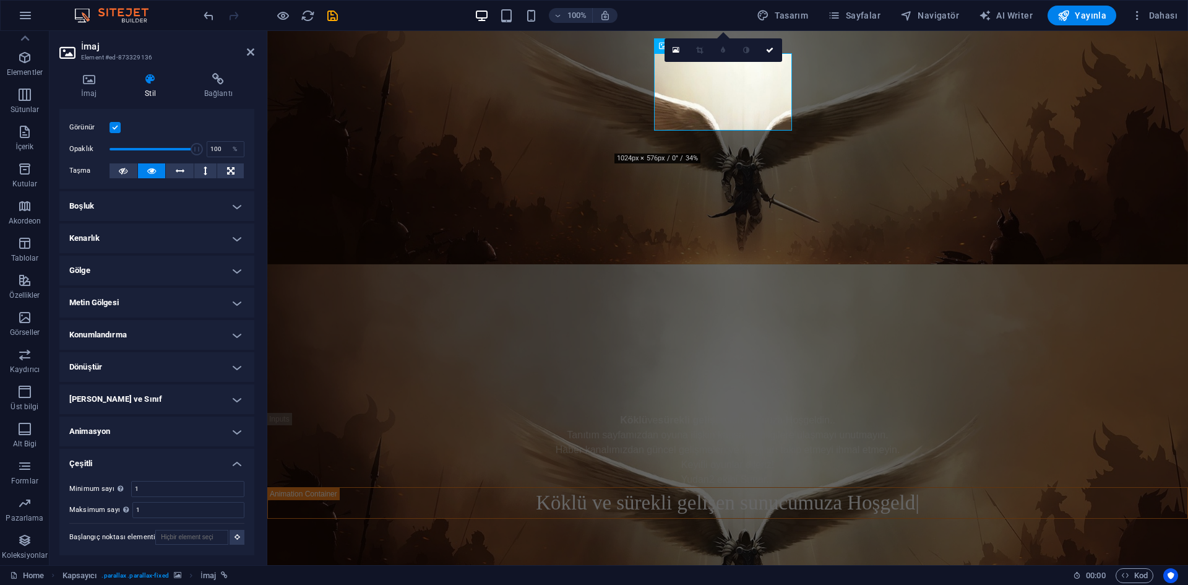
click at [210, 438] on h4 "Animasyon" at bounding box center [156, 432] width 195 height 30
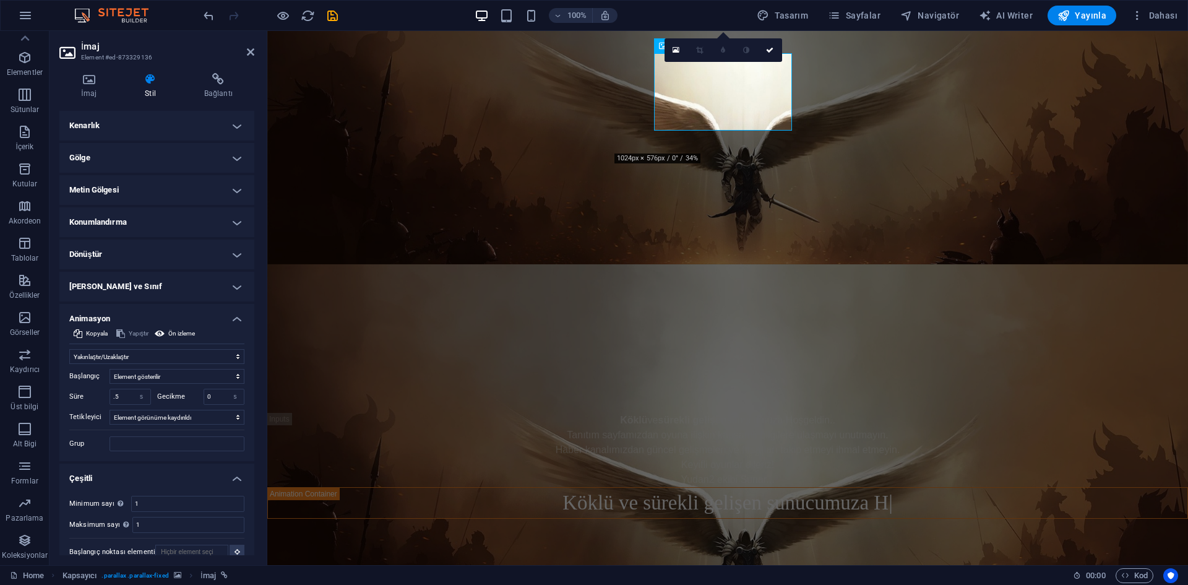
scroll to position [292, 0]
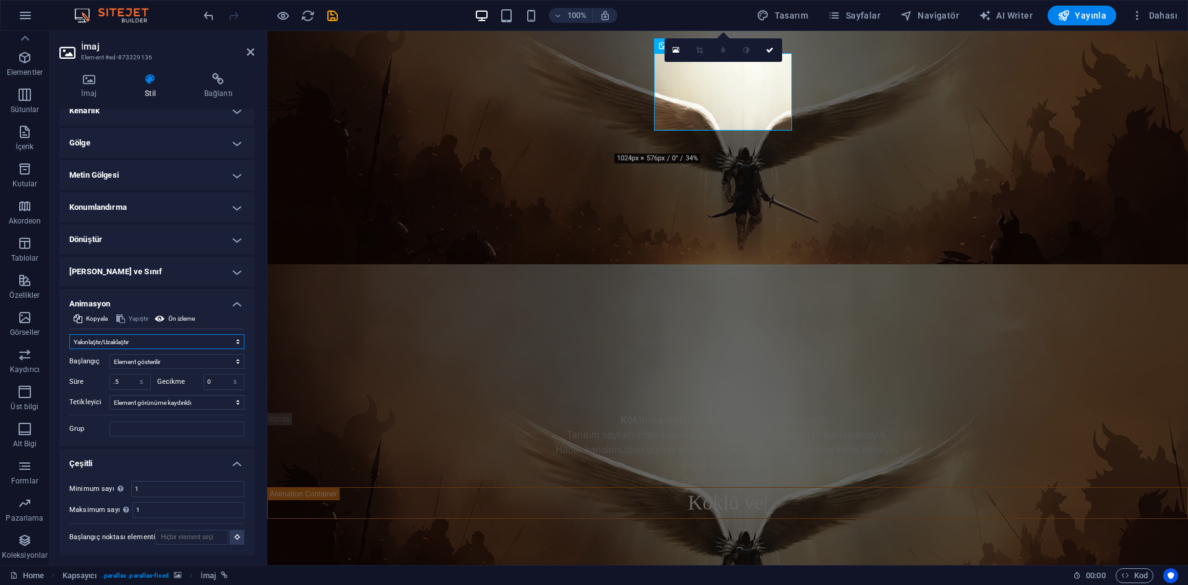
click at [173, 346] on select "Animasyon ekleme Göster / Gizle Yukarı/[GEOGRAPHIC_DATA] kaydır Yakınlaştır/Uza…" at bounding box center [156, 341] width 175 height 15
select select "none"
click at [69, 349] on select "Animasyon ekleme Göster / Gizle Yukarı/[GEOGRAPHIC_DATA] kaydır Yakınlaştır/Uza…" at bounding box center [156, 341] width 175 height 15
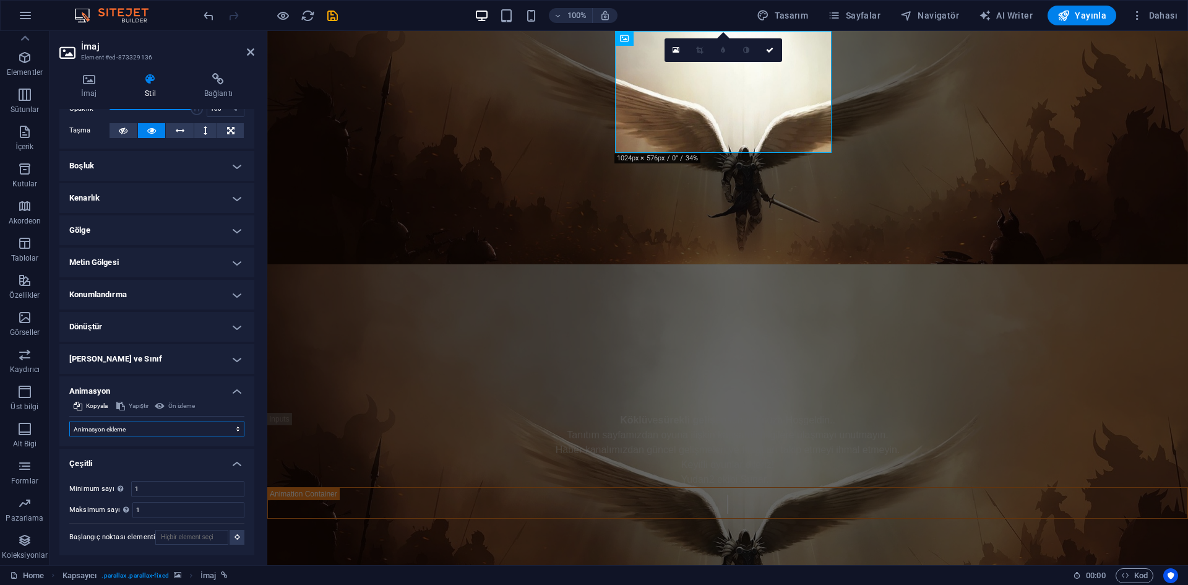
scroll to position [204, 0]
click at [247, 51] on icon at bounding box center [250, 52] width 7 height 10
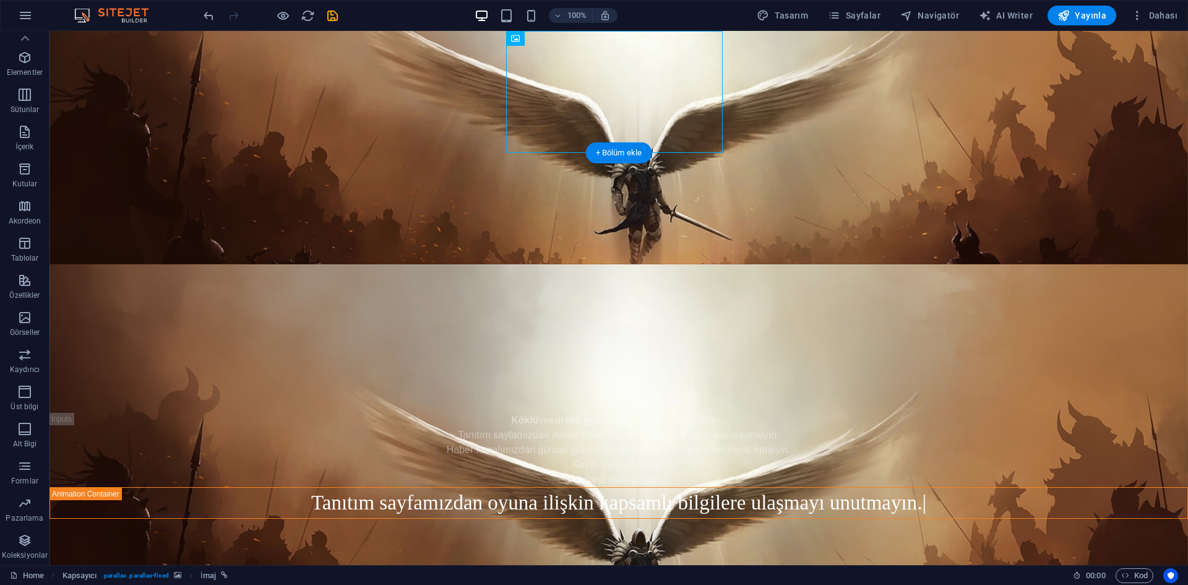
click at [746, 264] on figure at bounding box center [619, 531] width 1139 height 534
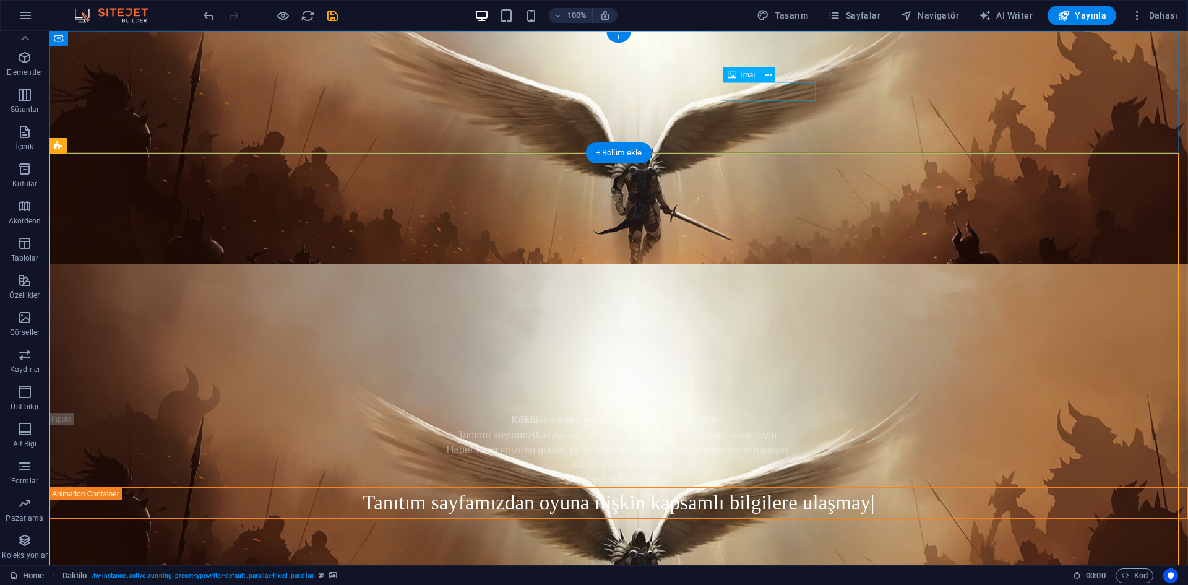
click at [769, 209] on figure at bounding box center [619, 218] width 1139 height 19
select select "px"
select select
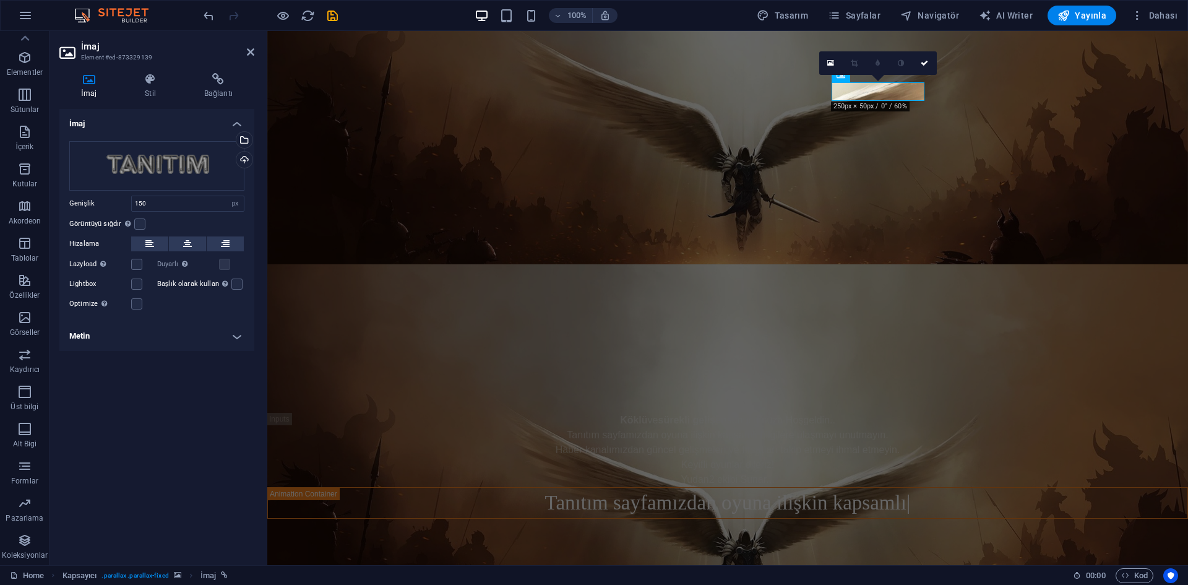
click at [207, 102] on div "İmaj Stil Bağlantı İmaj Dosyaları buraya sürükleyin, dosyaları seçmek için tıkl…" at bounding box center [156, 314] width 195 height 482
click at [215, 95] on h4 "Bağlantı" at bounding box center [219, 86] width 72 height 26
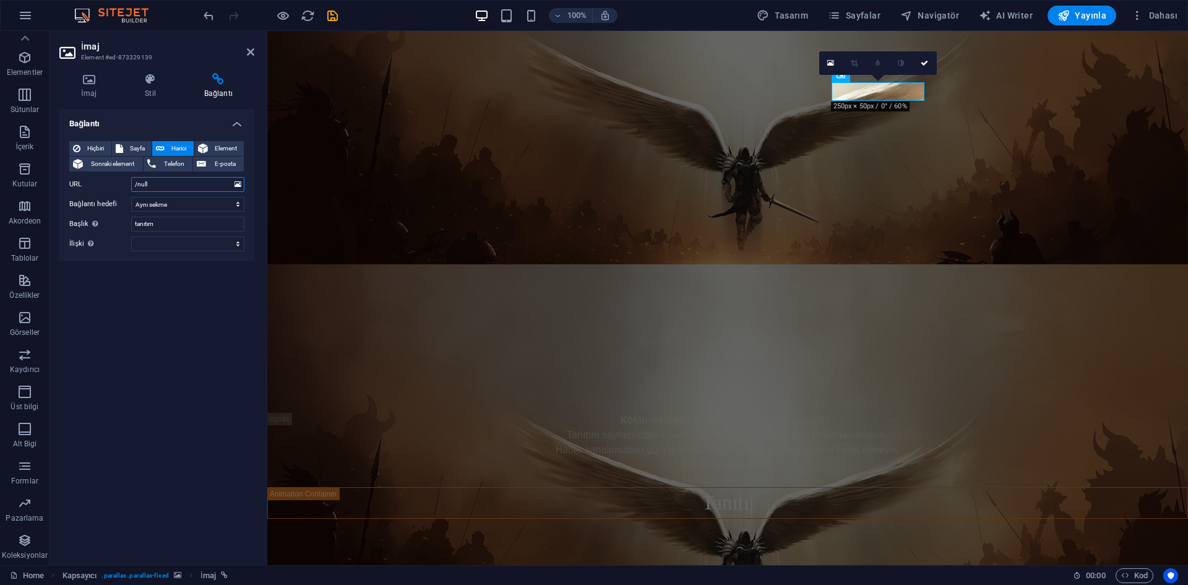
click at [162, 190] on input "/null" at bounding box center [187, 184] width 113 height 15
click at [184, 277] on div "Bağlantı Hiçbiri Sayfa Harici Element Sonraki element Telefon E-posta Sayfa Hom…" at bounding box center [156, 332] width 195 height 446
click at [243, 183] on button at bounding box center [238, 185] width 12 height 14
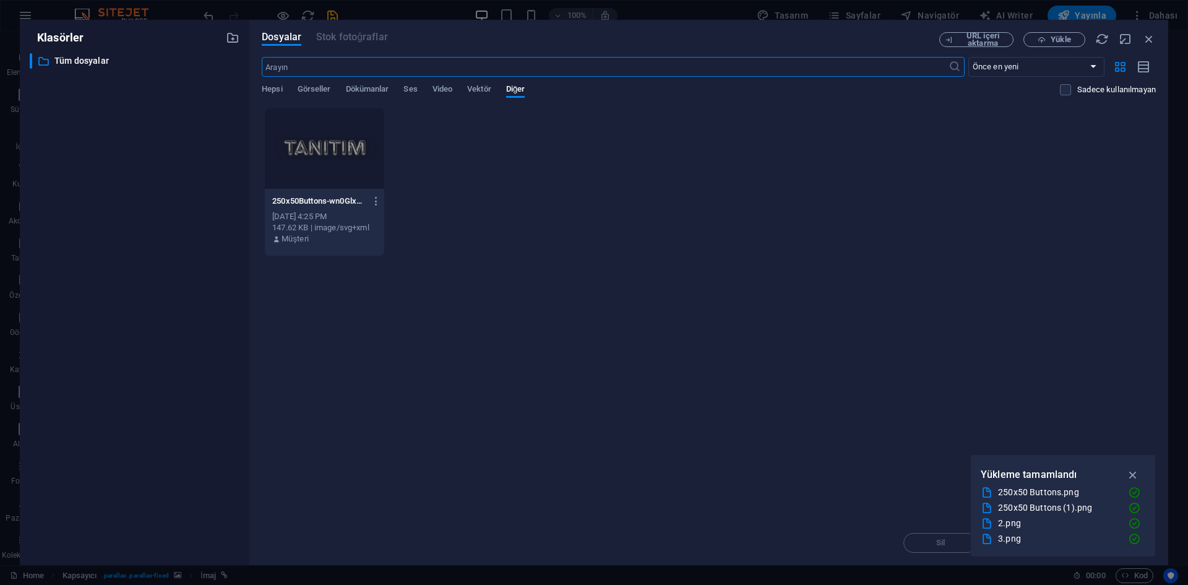
click at [323, 161] on div at bounding box center [324, 148] width 119 height 80
click at [323, 161] on div "1" at bounding box center [324, 148] width 119 height 80
type input "[URL][DOMAIN_NAME]"
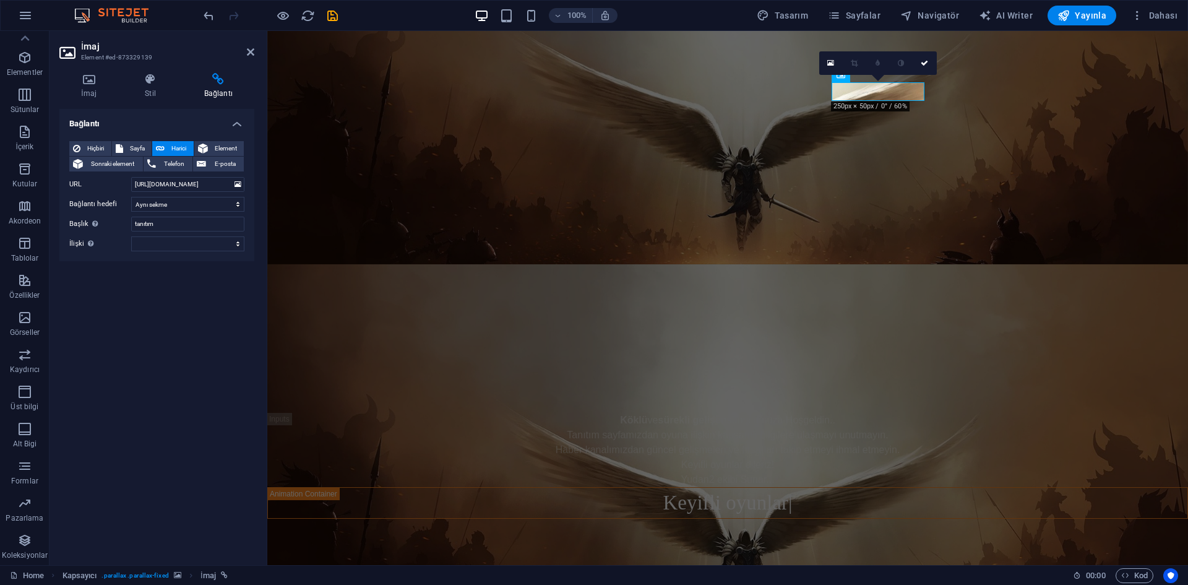
click at [168, 285] on div "Bağlantı Hiçbiri Sayfa Harici Element Sonraki element Telefon E-posta Sayfa Hom…" at bounding box center [156, 332] width 195 height 446
drag, startPoint x: 177, startPoint y: 184, endPoint x: 56, endPoint y: 184, distance: 120.7
click at [56, 184] on div "İmaj Stil Bağlantı İmaj Dosyaları buraya sürükleyin, dosyaları seçmek için tıkl…" at bounding box center [157, 314] width 215 height 502
click at [166, 186] on input "[URL][DOMAIN_NAME]" at bounding box center [187, 184] width 113 height 15
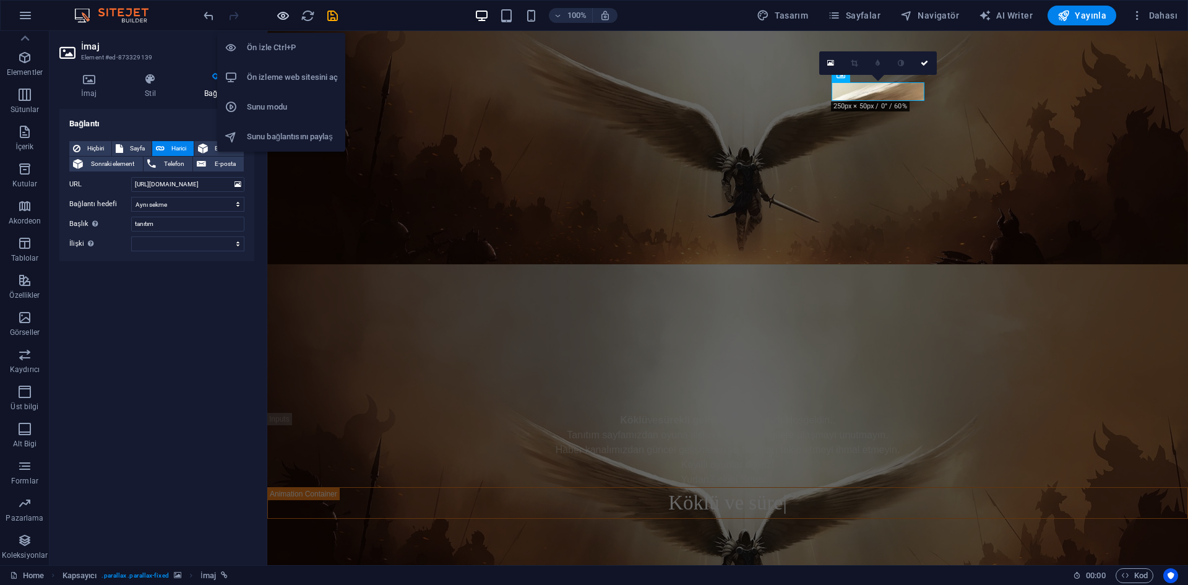
click at [278, 10] on icon "button" at bounding box center [283, 16] width 14 height 14
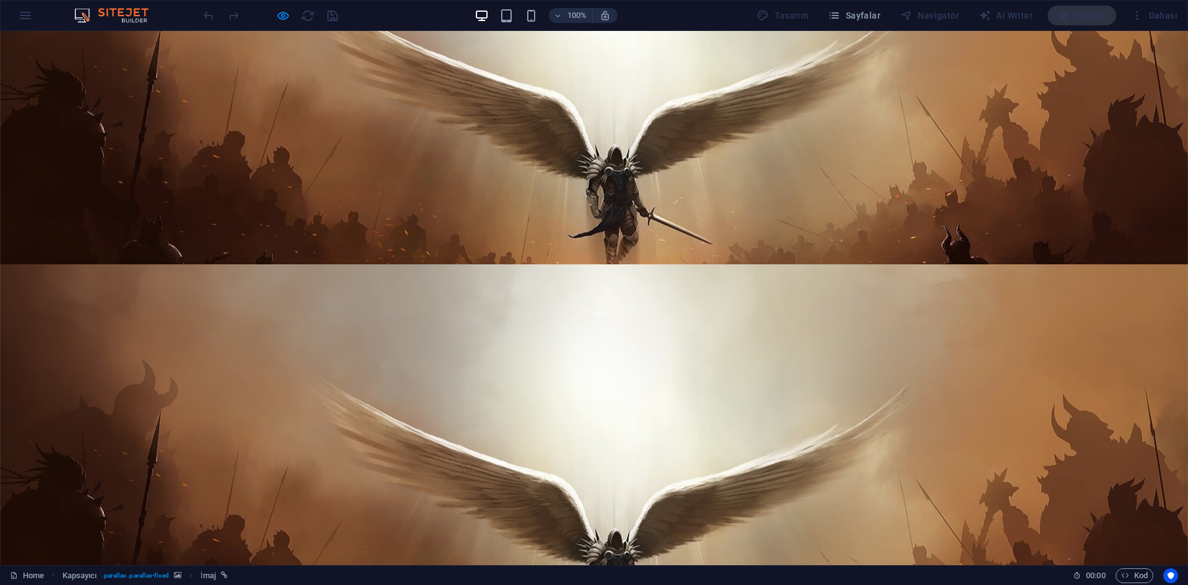
click at [93, 209] on img at bounding box center [46, 218] width 93 height 19
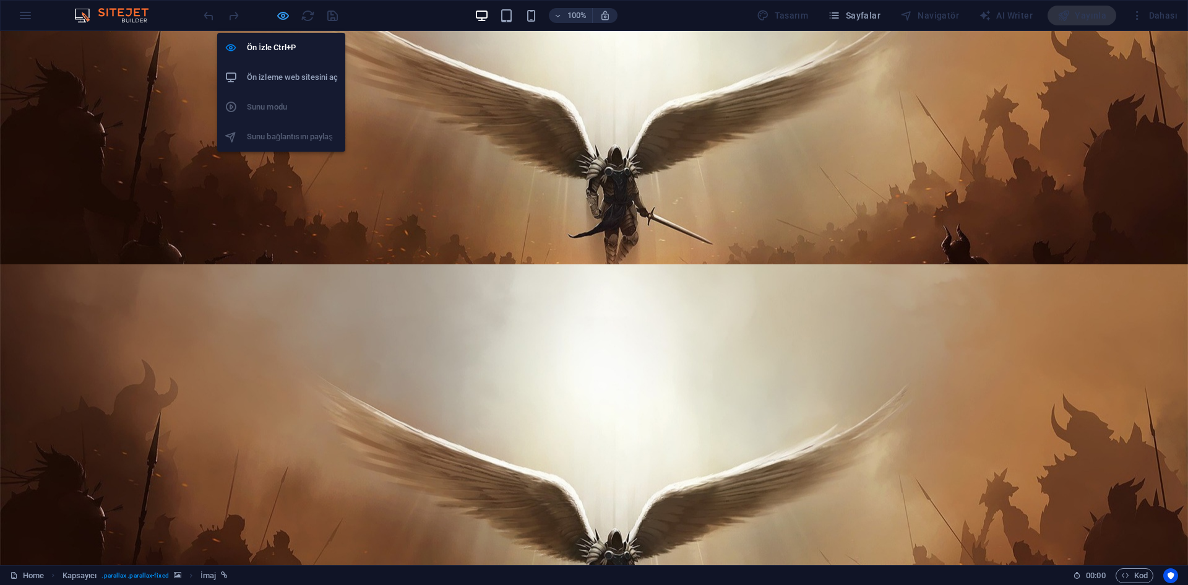
drag, startPoint x: 280, startPoint y: 19, endPoint x: 105, endPoint y: 0, distance: 176.2
click at [280, 19] on icon "button" at bounding box center [283, 16] width 14 height 14
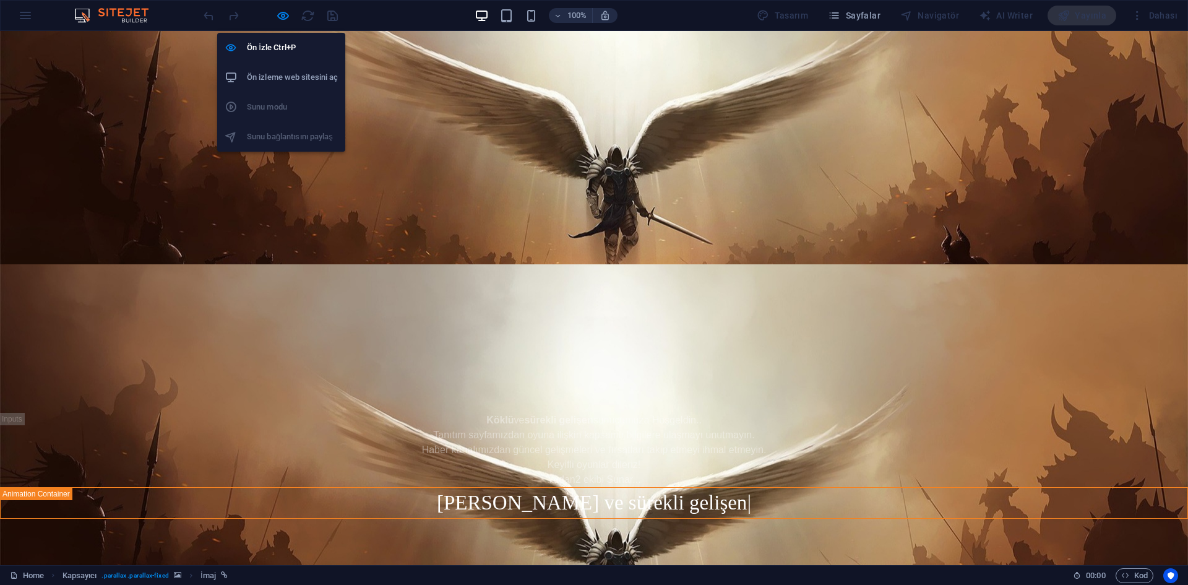
select select
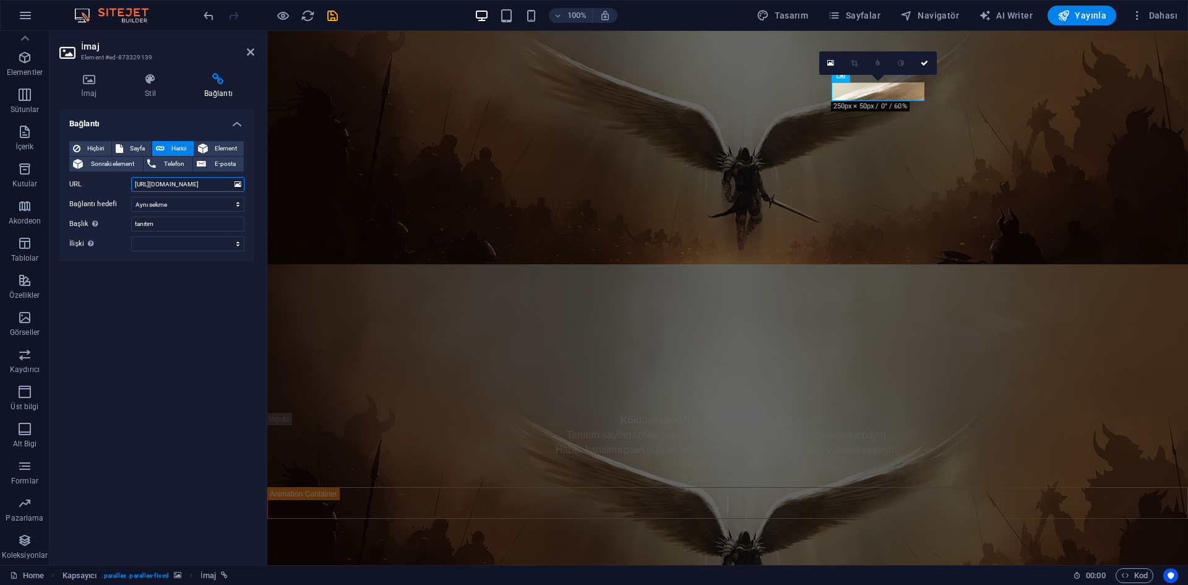
click at [201, 178] on input "[URL][DOMAIN_NAME]" at bounding box center [187, 184] width 113 height 15
click at [201, 187] on input "[URL][DOMAIN_NAME]" at bounding box center [187, 184] width 113 height 15
type input "/tanitim"
click at [188, 280] on div "Bağlantı Hiçbiri Sayfa Harici Element Sonraki element Telefon E-posta Sayfa Hom…" at bounding box center [156, 332] width 195 height 446
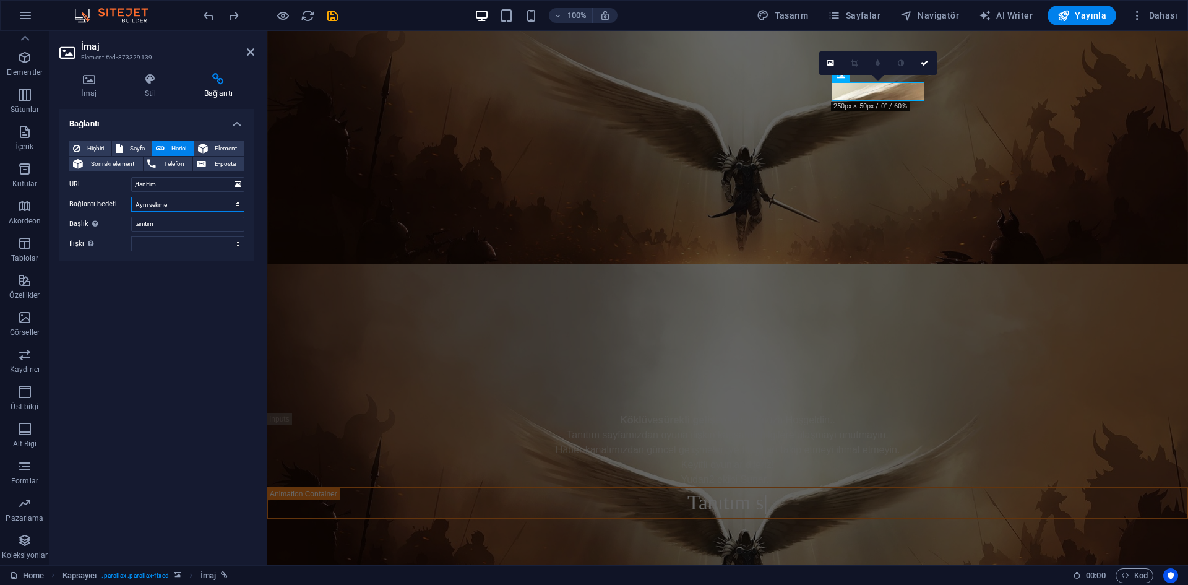
click at [182, 202] on select "Yeni sekme Aynı sekme Kaplama" at bounding box center [187, 204] width 113 height 15
click at [166, 206] on select "Yeni sekme Aynı sekme Kaplama" at bounding box center [187, 204] width 113 height 15
select select "blank"
click at [131, 197] on select "Yeni sekme Aynı sekme Kaplama" at bounding box center [187, 204] width 113 height 15
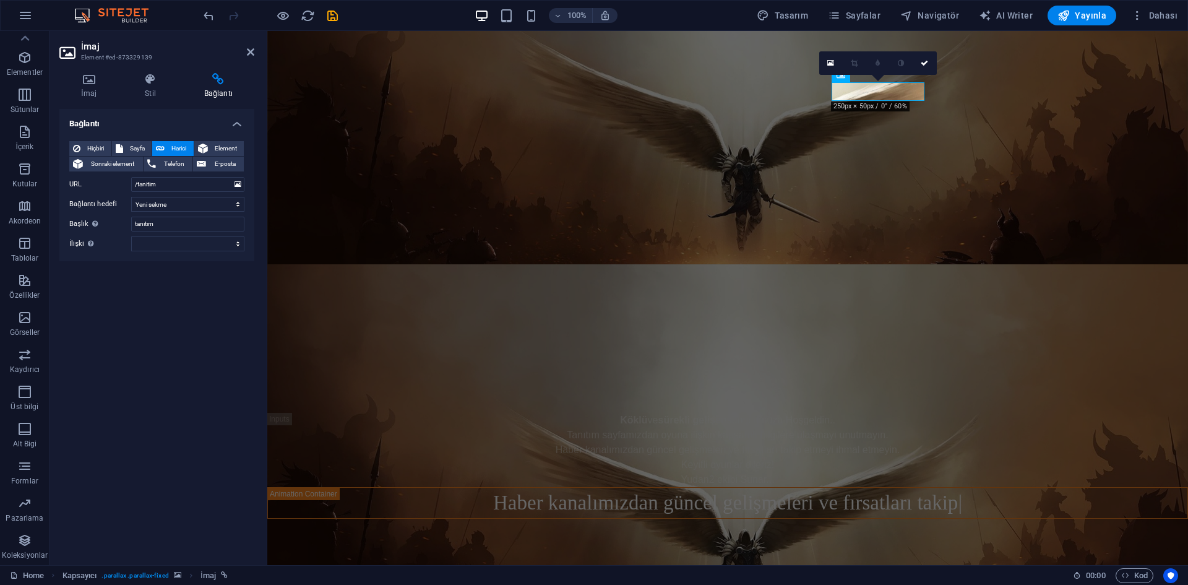
click at [164, 276] on div "Bağlantı Hiçbiri Sayfa Harici Element Sonraki element Telefon E-posta Sayfa Hom…" at bounding box center [156, 332] width 195 height 446
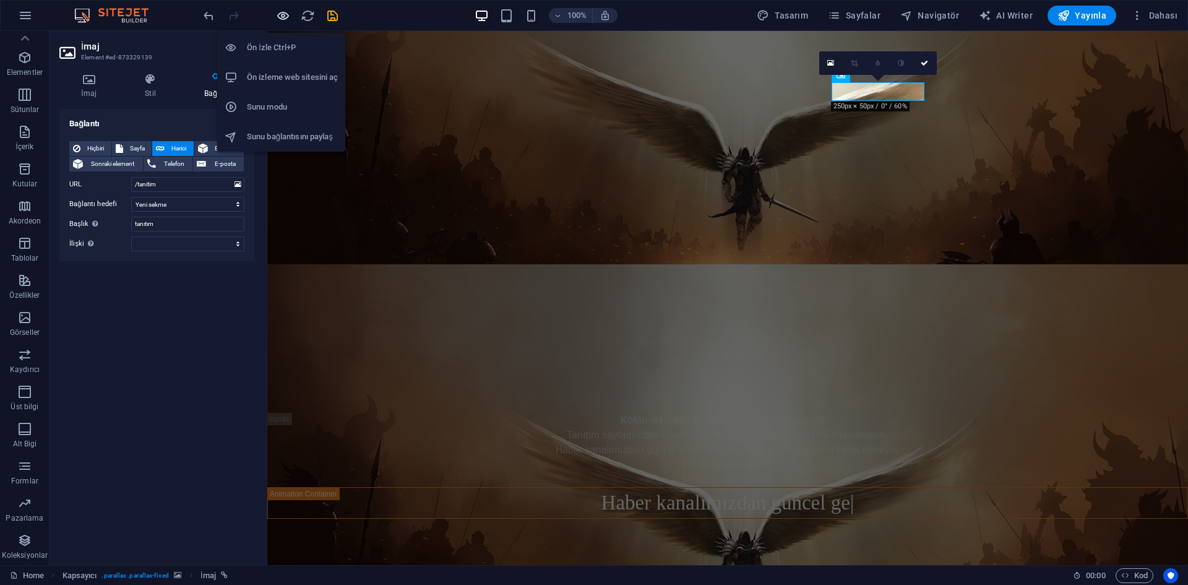
click at [286, 17] on icon "button" at bounding box center [283, 16] width 14 height 14
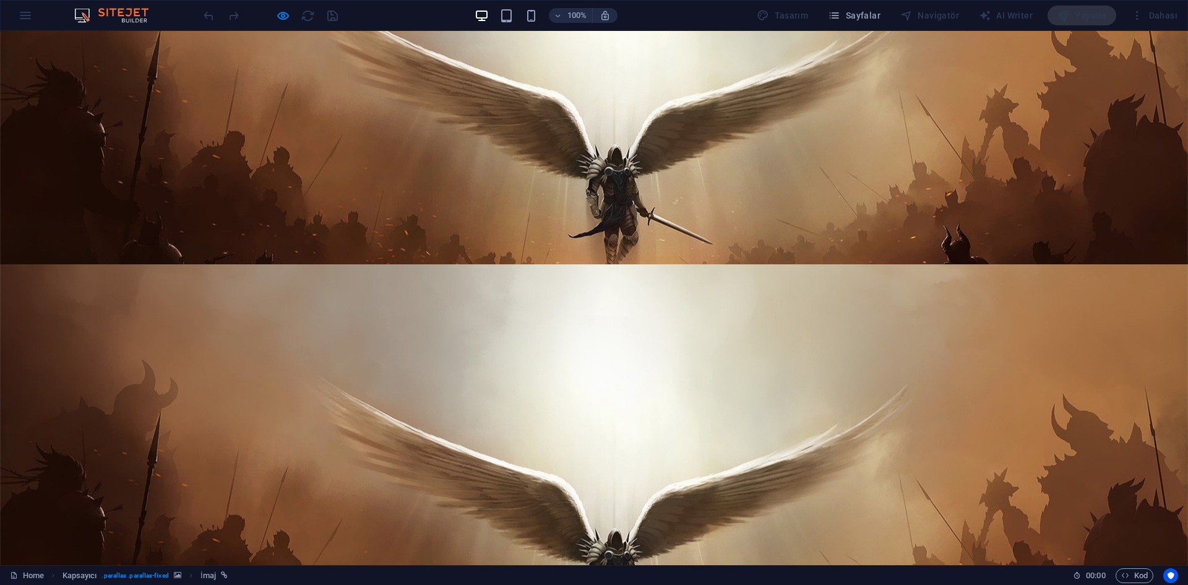
click at [93, 209] on img at bounding box center [46, 218] width 93 height 19
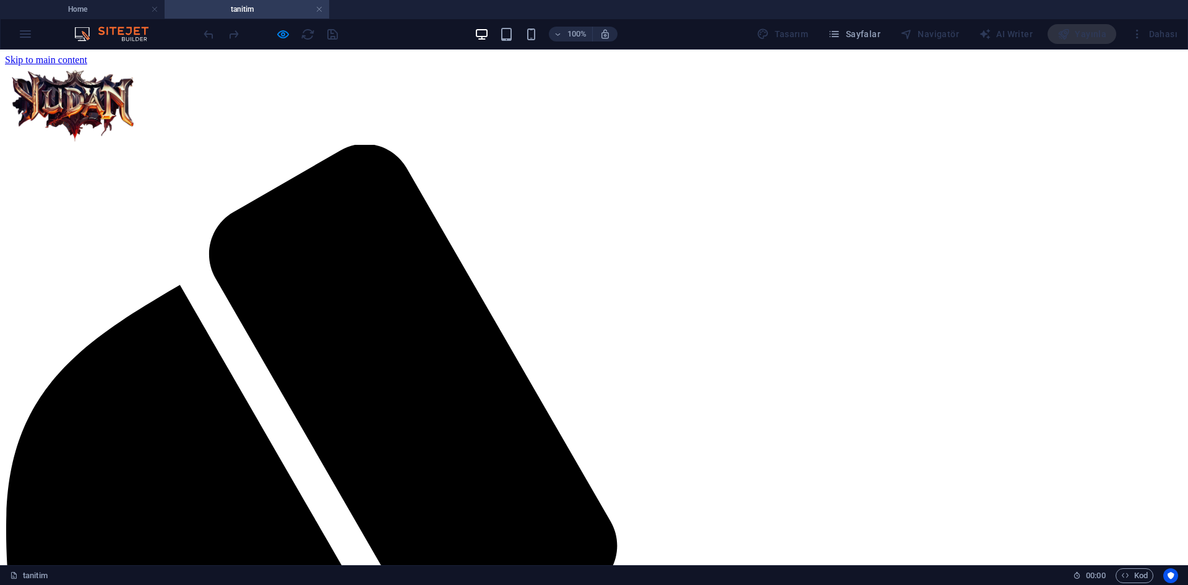
scroll to position [0, 0]
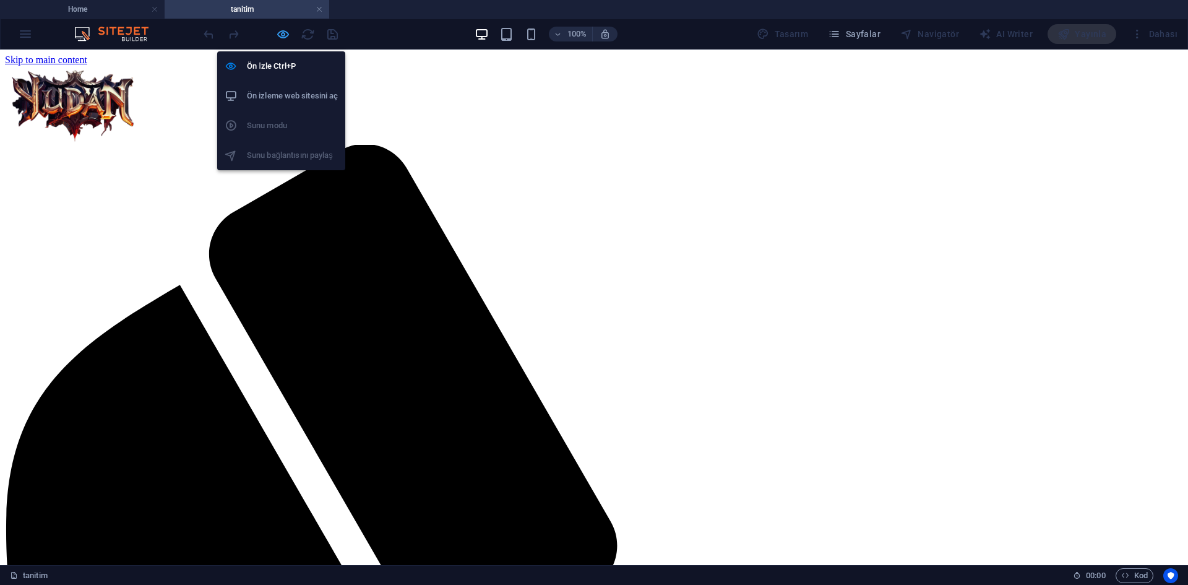
click at [277, 35] on icon "button" at bounding box center [283, 34] width 14 height 14
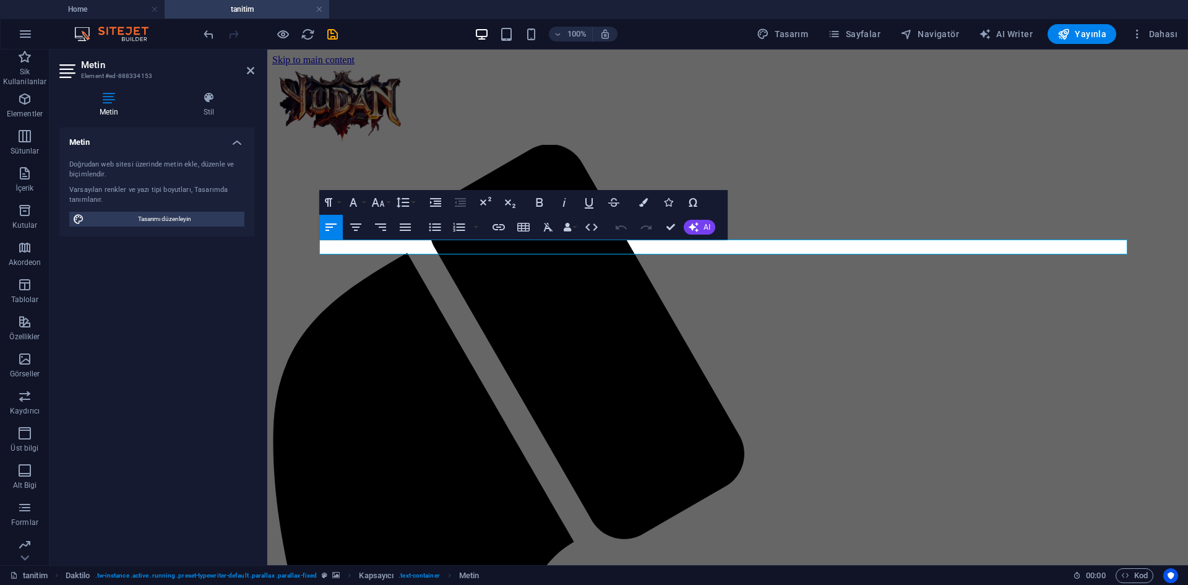
drag, startPoint x: 543, startPoint y: 246, endPoint x: 203, endPoint y: 246, distance: 340.5
drag, startPoint x: 529, startPoint y: 247, endPoint x: 321, endPoint y: 245, distance: 208.0
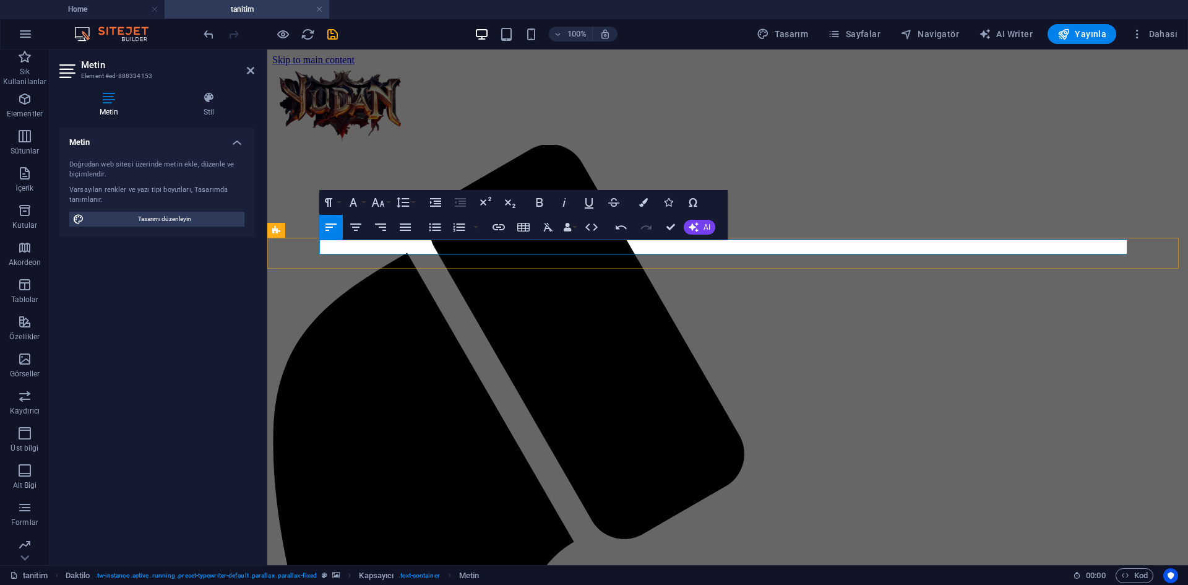
click at [693, 218] on div "Undo Redo Confirm (Ctrl+⏎) AI Geliştir Kısalt Uzat İmlayı ve dil bilgisini düze…" at bounding box center [663, 227] width 106 height 25
click at [694, 222] on icon "button" at bounding box center [694, 227] width 10 height 10
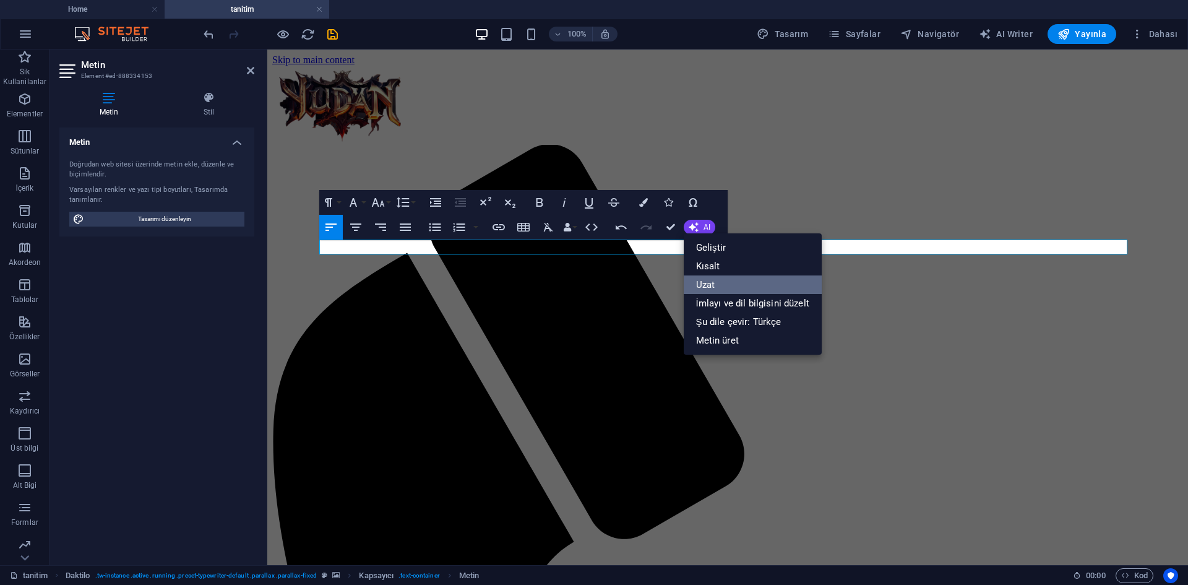
click at [719, 285] on link "Uzat" at bounding box center [753, 284] width 138 height 19
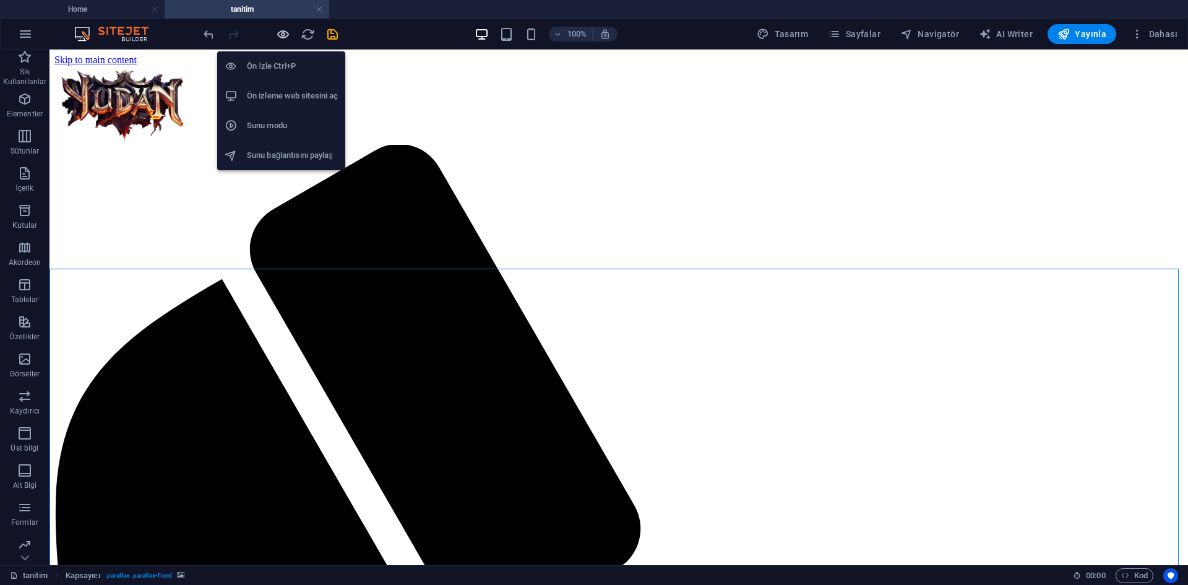
click at [280, 38] on icon "button" at bounding box center [283, 34] width 14 height 14
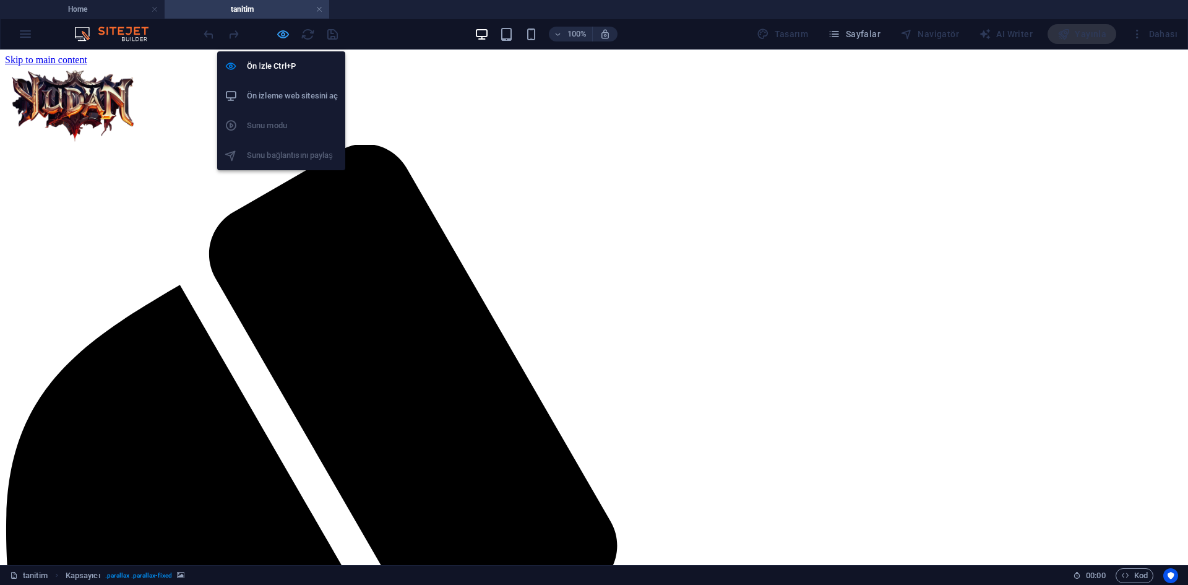
click at [287, 32] on icon "button" at bounding box center [283, 34] width 14 height 14
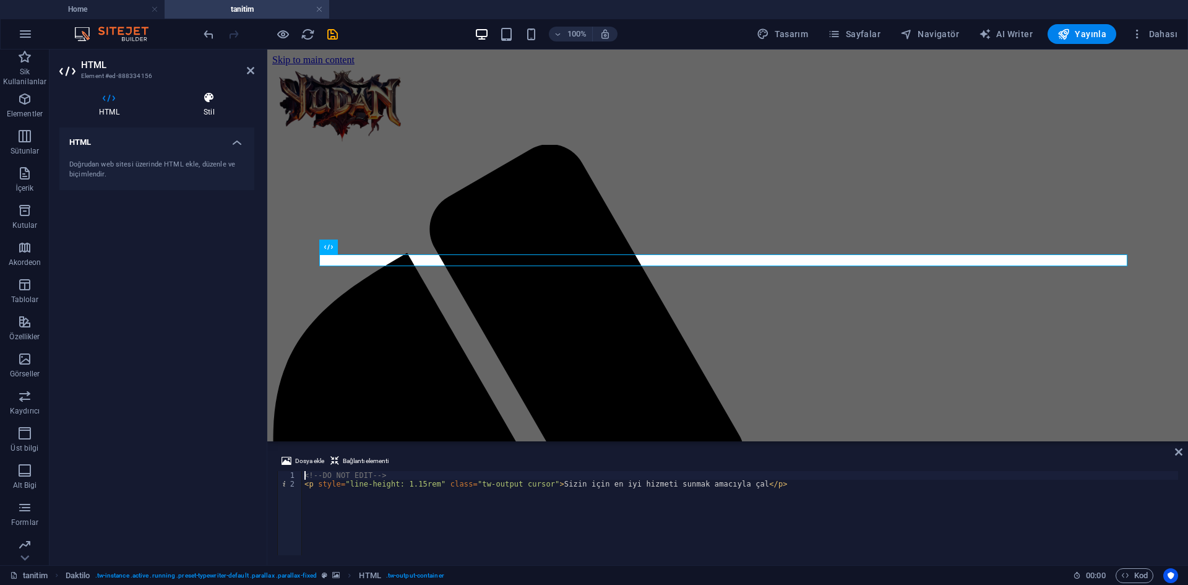
click at [207, 108] on h4 "Stil" at bounding box center [209, 105] width 90 height 26
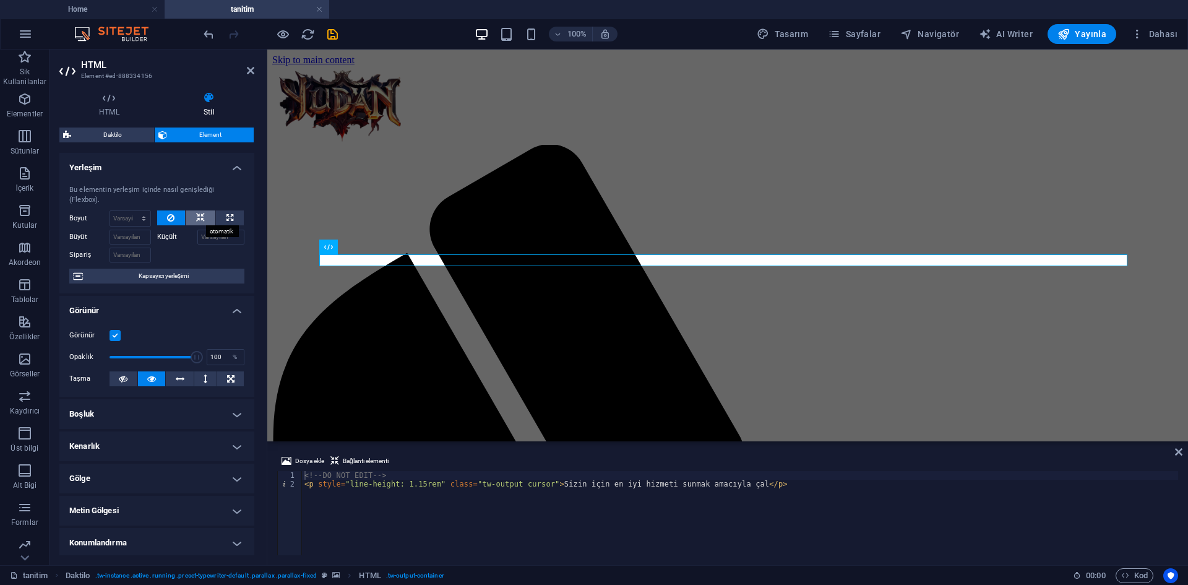
click at [196, 219] on icon at bounding box center [200, 217] width 9 height 15
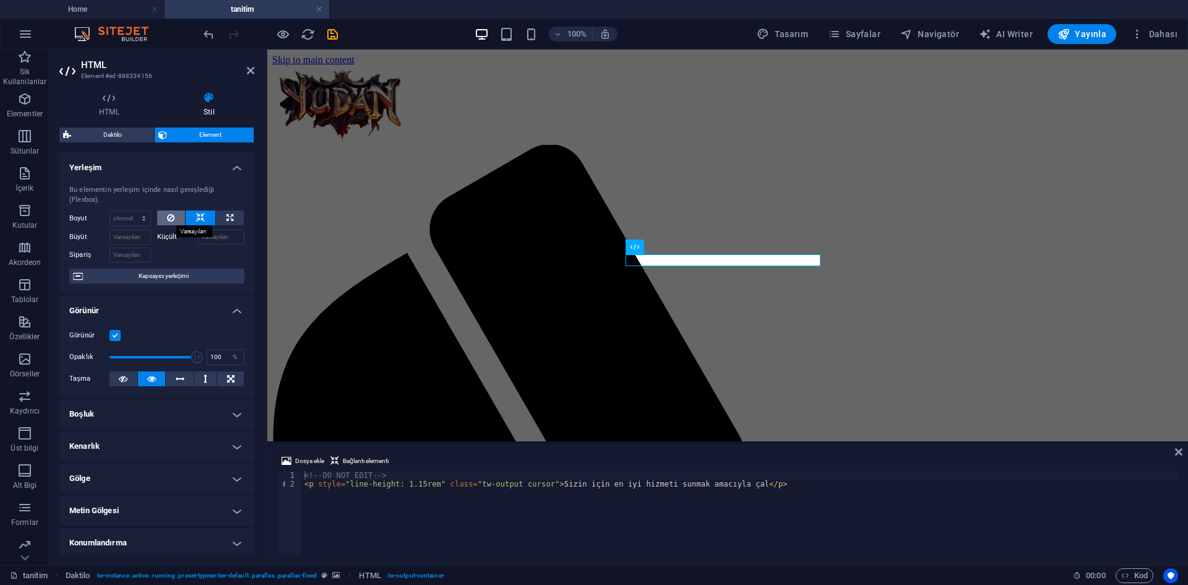
click at [176, 215] on button at bounding box center [171, 217] width 28 height 15
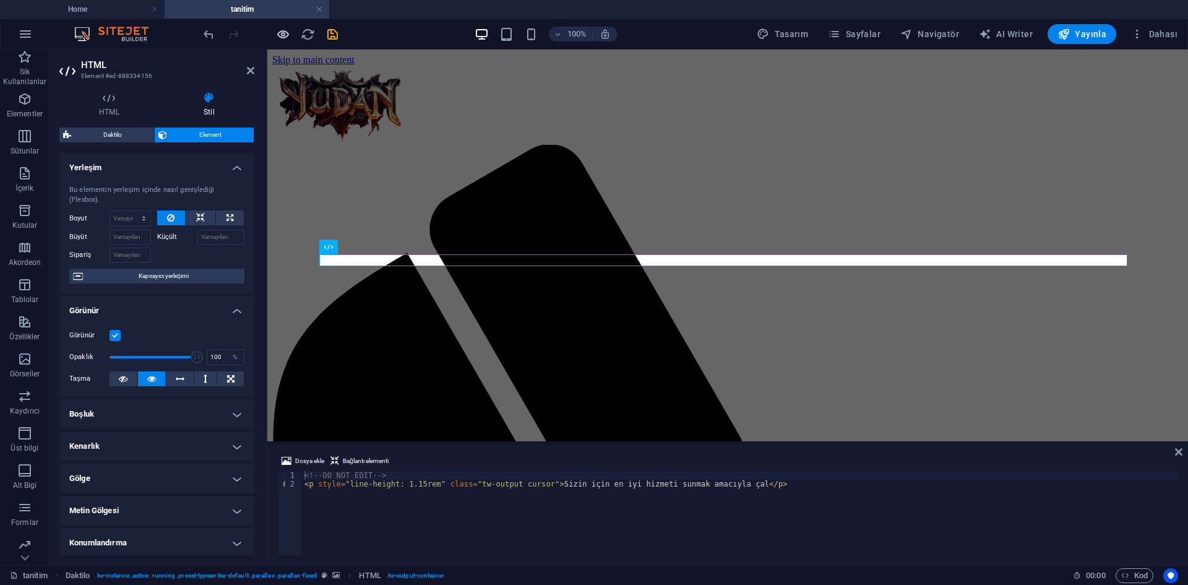
drag, startPoint x: 295, startPoint y: 40, endPoint x: 289, endPoint y: 40, distance: 6.2
click at [296, 40] on div at bounding box center [270, 34] width 139 height 20
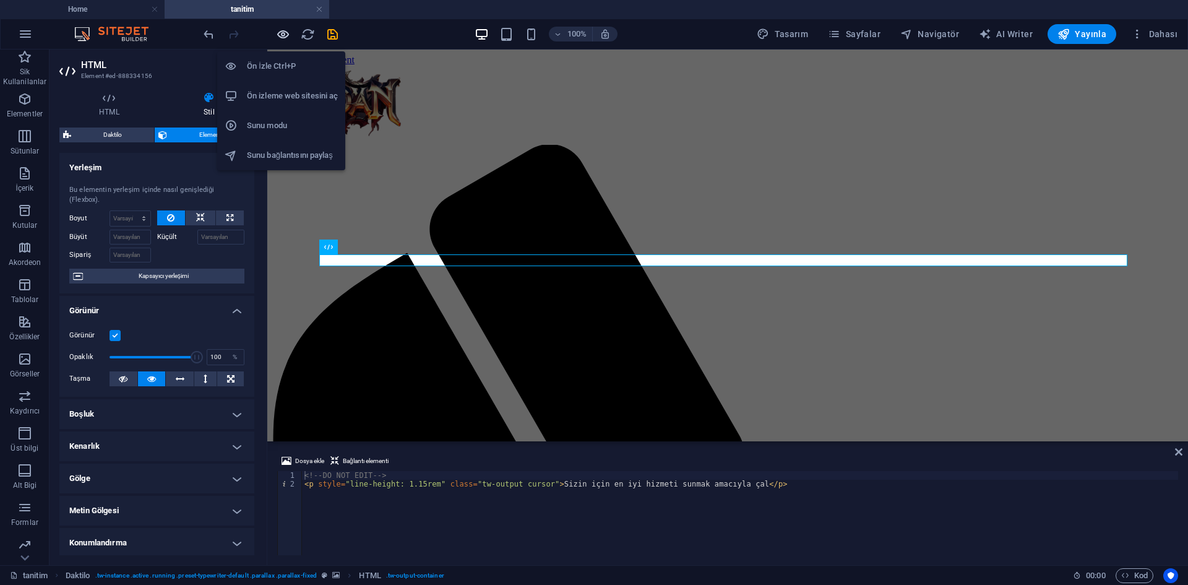
click at [287, 39] on icon "button" at bounding box center [283, 34] width 14 height 14
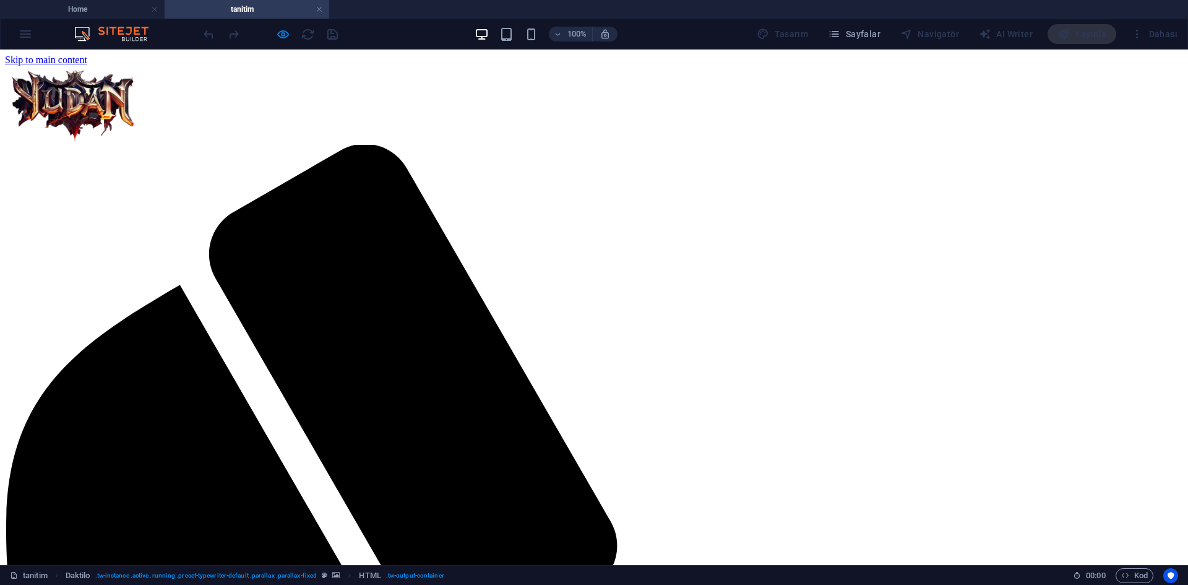
drag, startPoint x: 274, startPoint y: 35, endPoint x: 284, endPoint y: 35, distance: 10.5
click at [278, 35] on div at bounding box center [270, 34] width 139 height 20
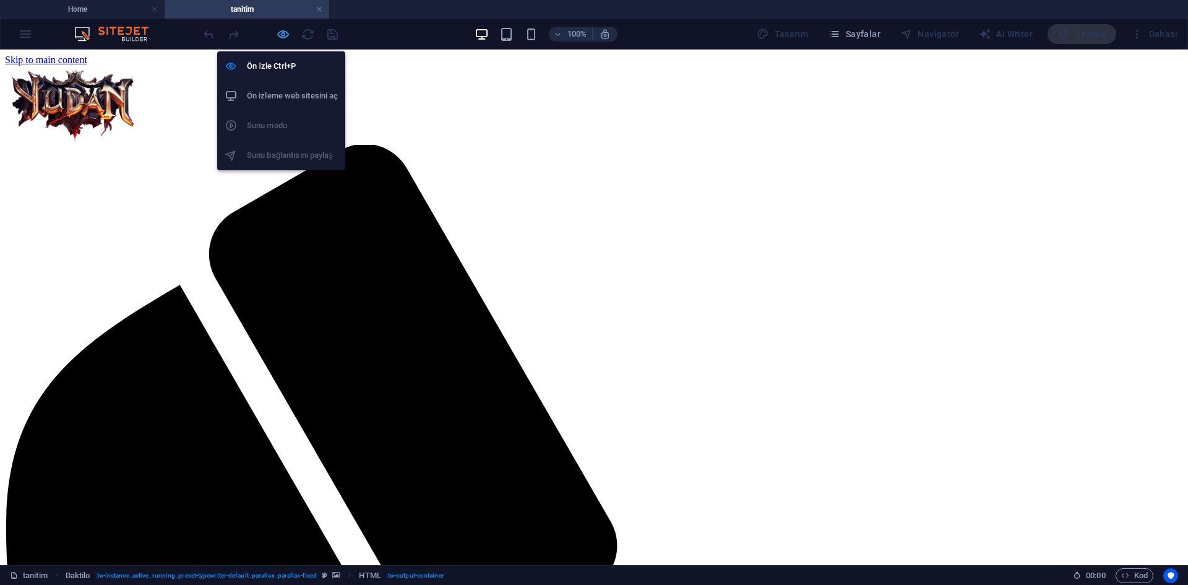
click at [284, 35] on icon "button" at bounding box center [283, 34] width 14 height 14
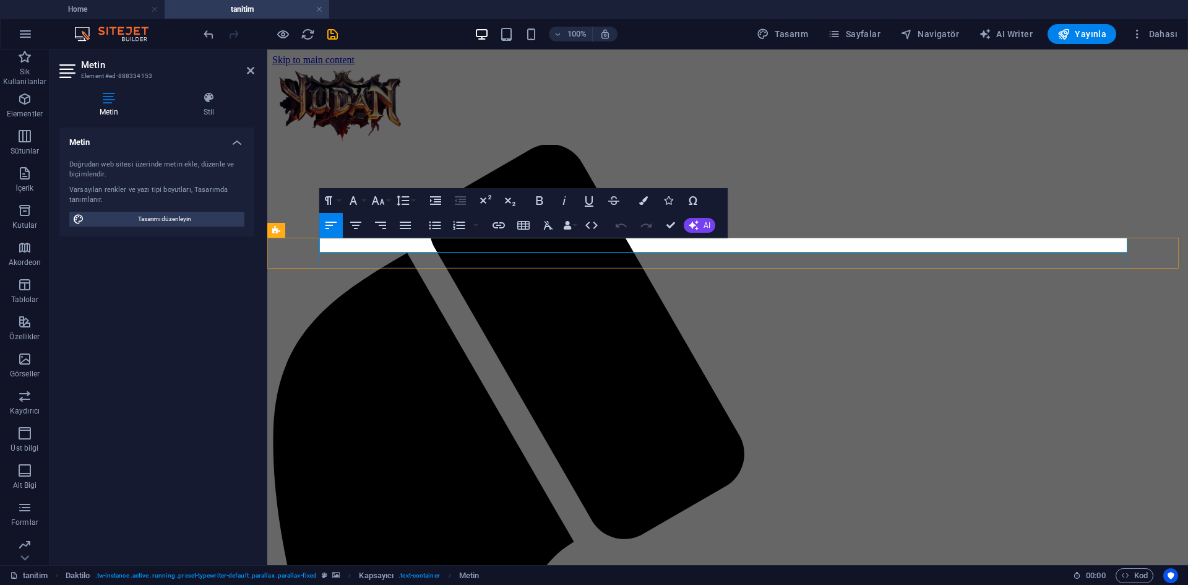
drag, startPoint x: 922, startPoint y: 246, endPoint x: 555, endPoint y: 245, distance: 367.7
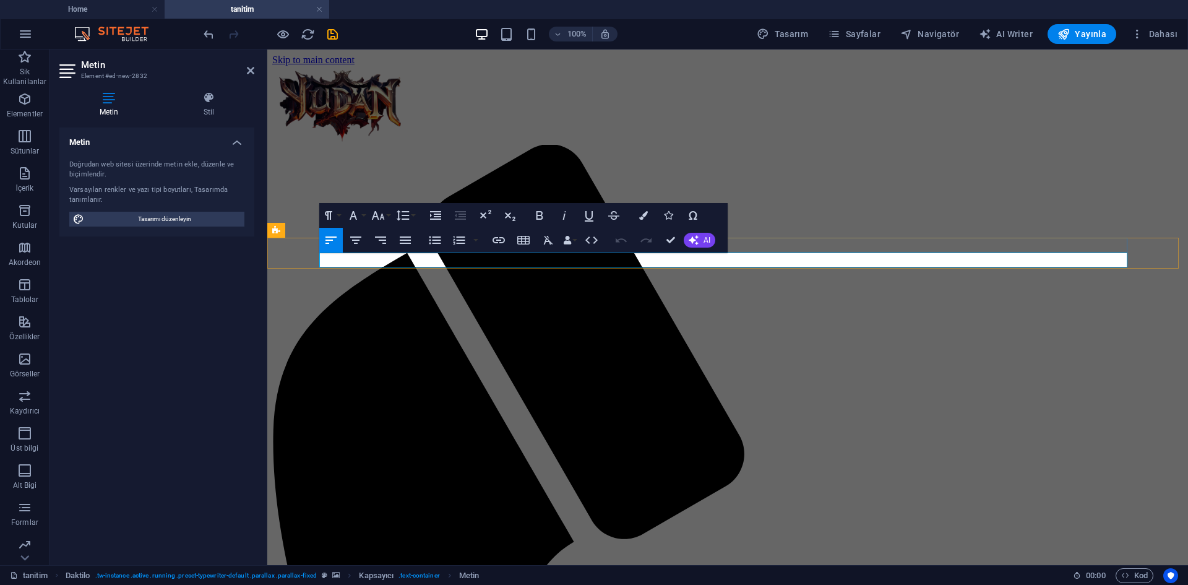
drag, startPoint x: 558, startPoint y: 260, endPoint x: 315, endPoint y: 266, distance: 243.3
drag, startPoint x: 673, startPoint y: 240, endPoint x: 644, endPoint y: 194, distance: 54.3
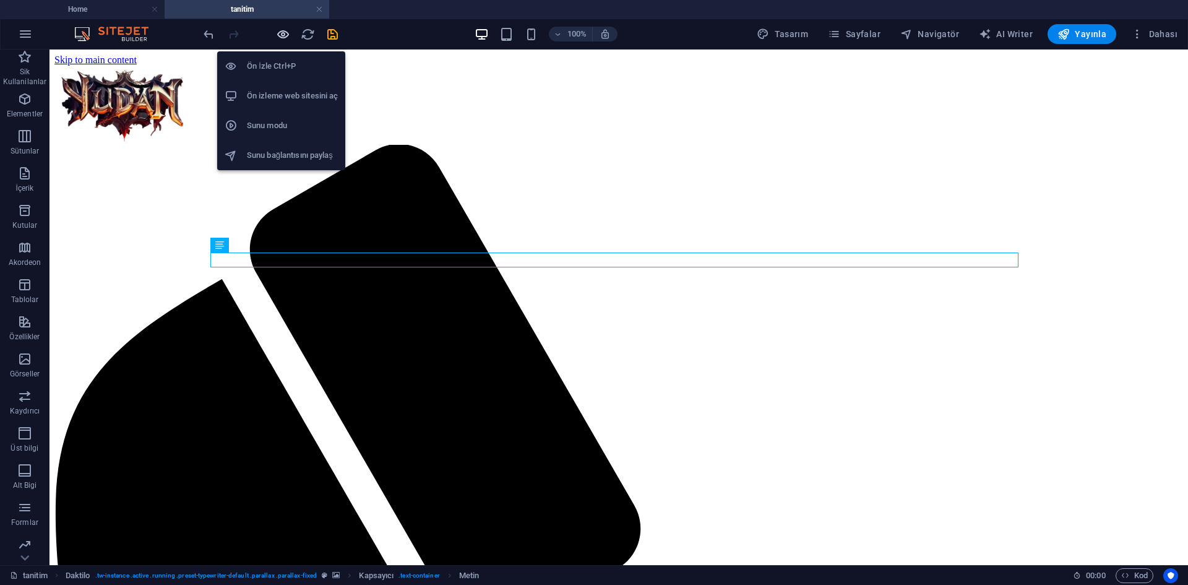
click at [284, 31] on icon "button" at bounding box center [283, 34] width 14 height 14
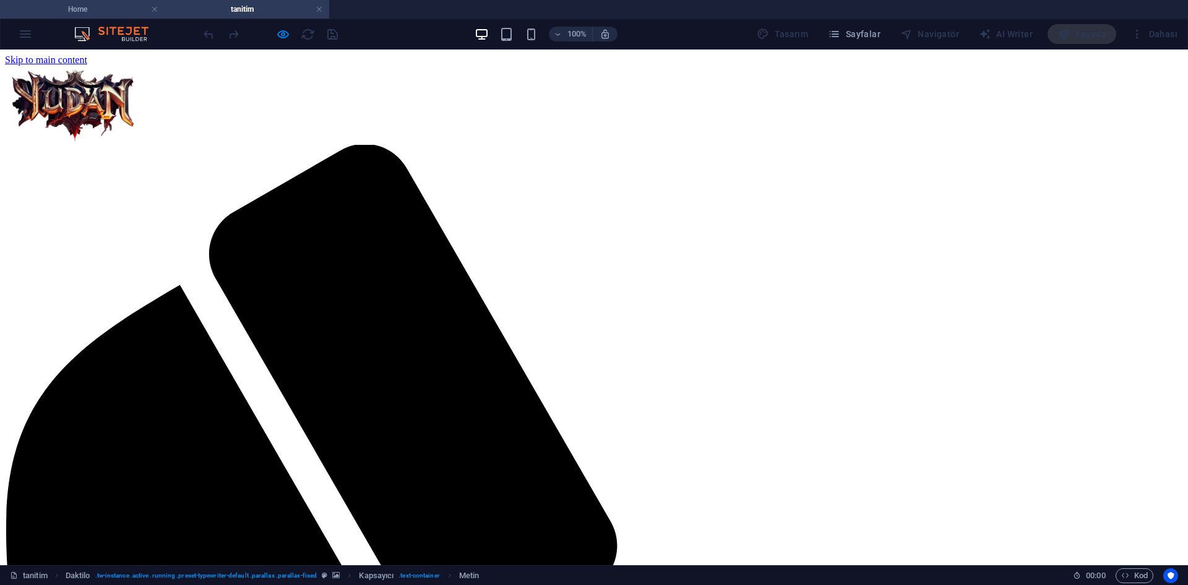
drag, startPoint x: 129, startPoint y: 6, endPoint x: 142, endPoint y: 6, distance: 13.0
click at [129, 6] on h4 "Home" at bounding box center [82, 9] width 165 height 14
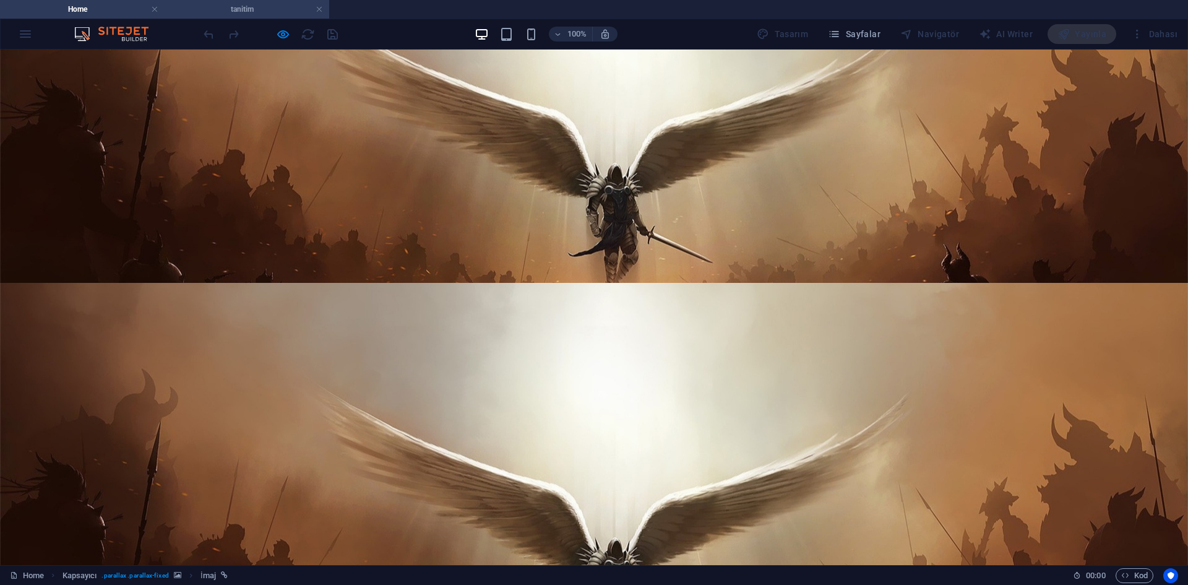
click at [232, 6] on h4 "tanitim" at bounding box center [247, 9] width 165 height 14
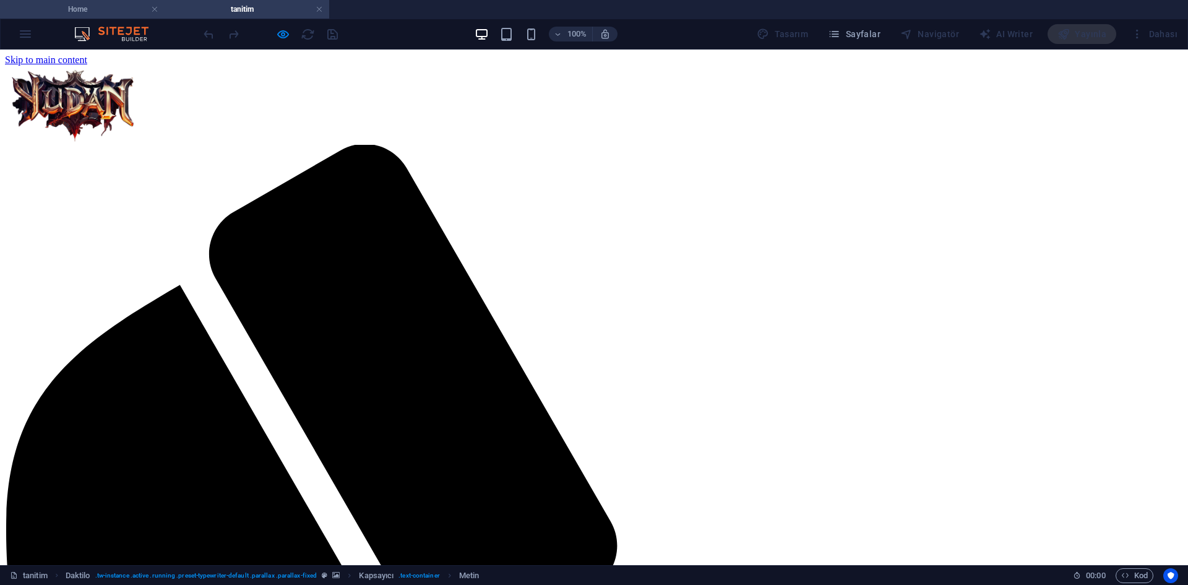
click at [95, 13] on h4 "Home" at bounding box center [82, 9] width 165 height 14
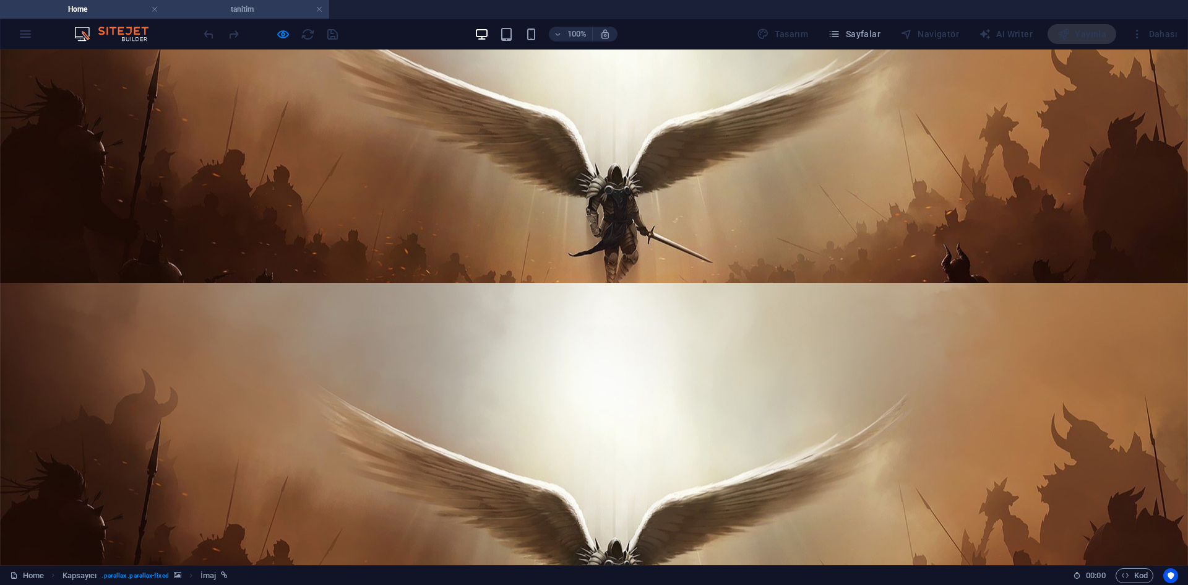
click at [191, 5] on h4 "tanitim" at bounding box center [247, 9] width 165 height 14
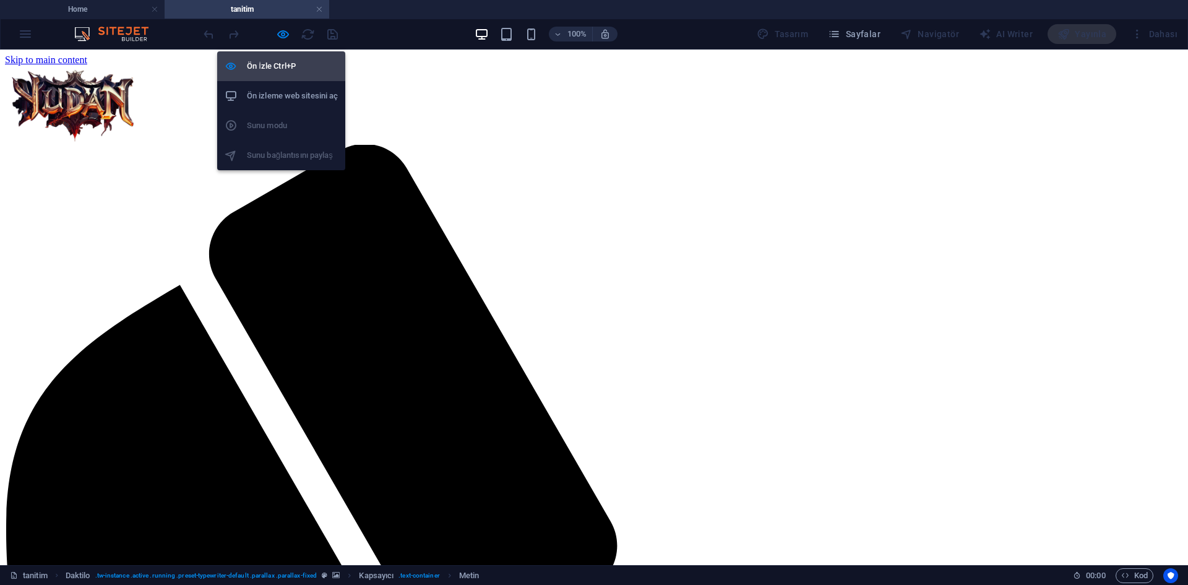
click at [284, 33] on icon "button" at bounding box center [283, 34] width 14 height 14
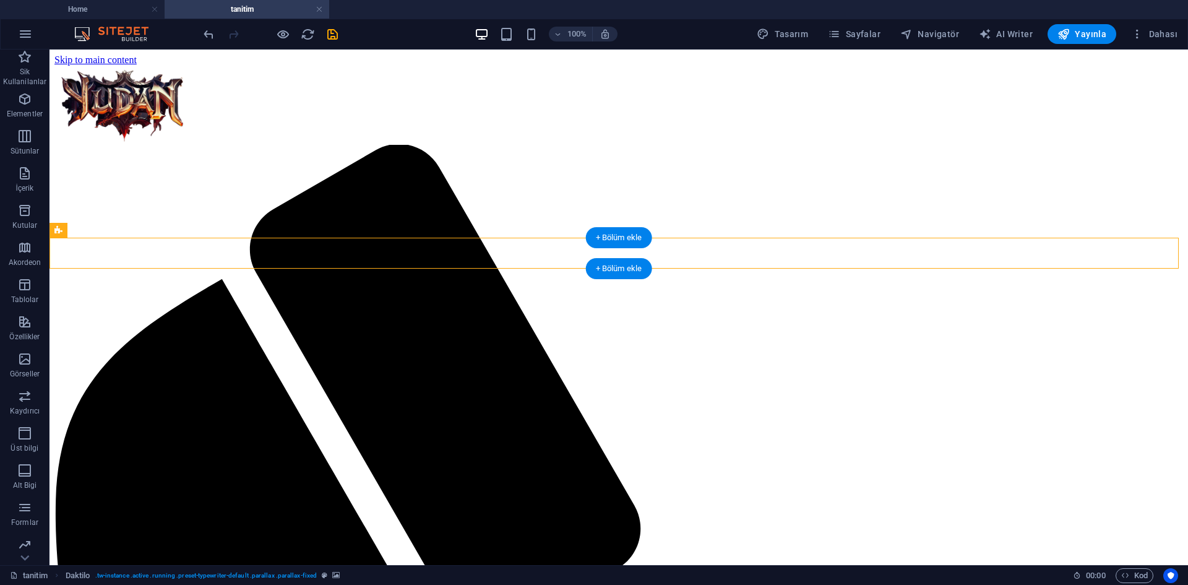
select select "px"
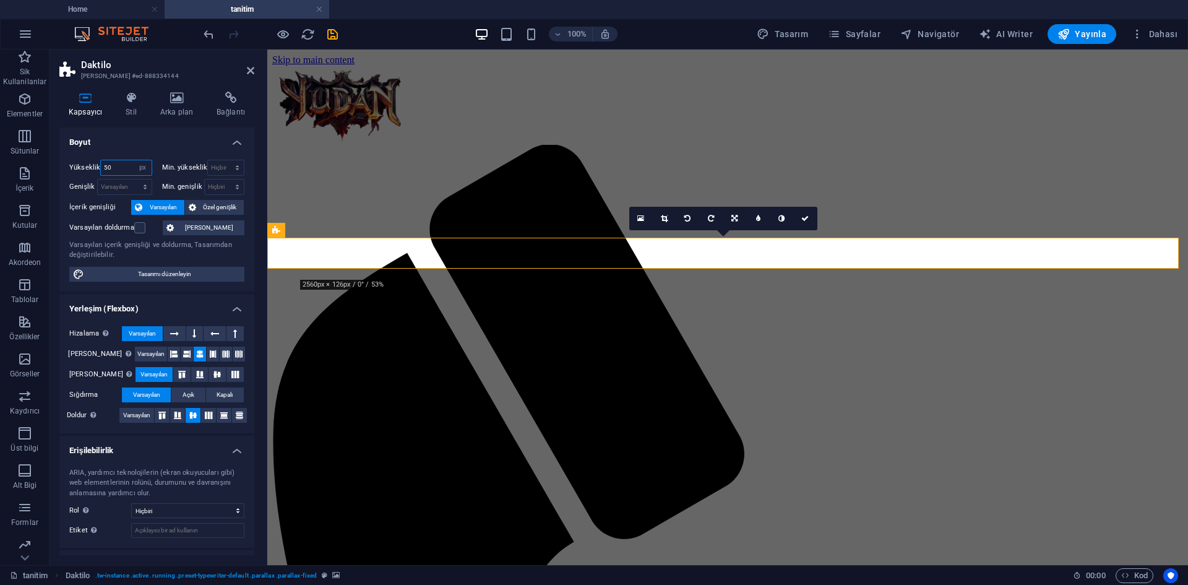
drag, startPoint x: 118, startPoint y: 166, endPoint x: 67, endPoint y: 159, distance: 51.2
click at [67, 159] on div "Yükseklik 50 Varsayılan px rem % vh vw Min. yükseklik Hiçbiri px rem % vh vw Ge…" at bounding box center [156, 221] width 195 height 142
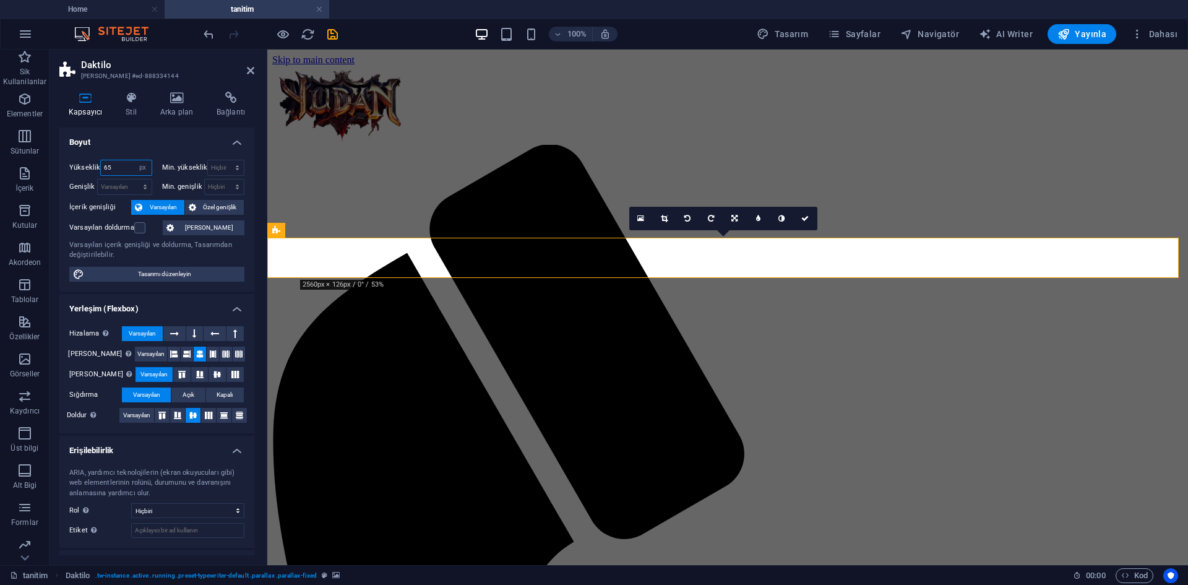
drag, startPoint x: 128, startPoint y: 165, endPoint x: 63, endPoint y: 169, distance: 65.1
click at [63, 169] on div "Yükseklik 65 Varsayılan px rem % vh vw Min. yükseklik Hiçbiri px rem % vh vw Ge…" at bounding box center [156, 221] width 195 height 142
type input "70"
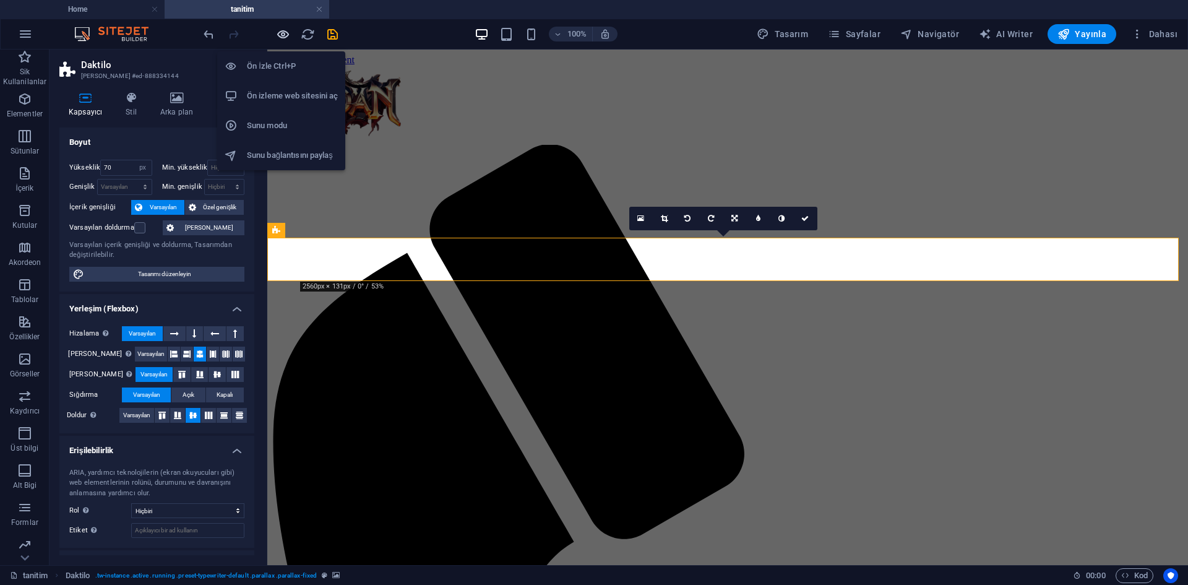
click at [284, 33] on icon "button" at bounding box center [283, 34] width 14 height 14
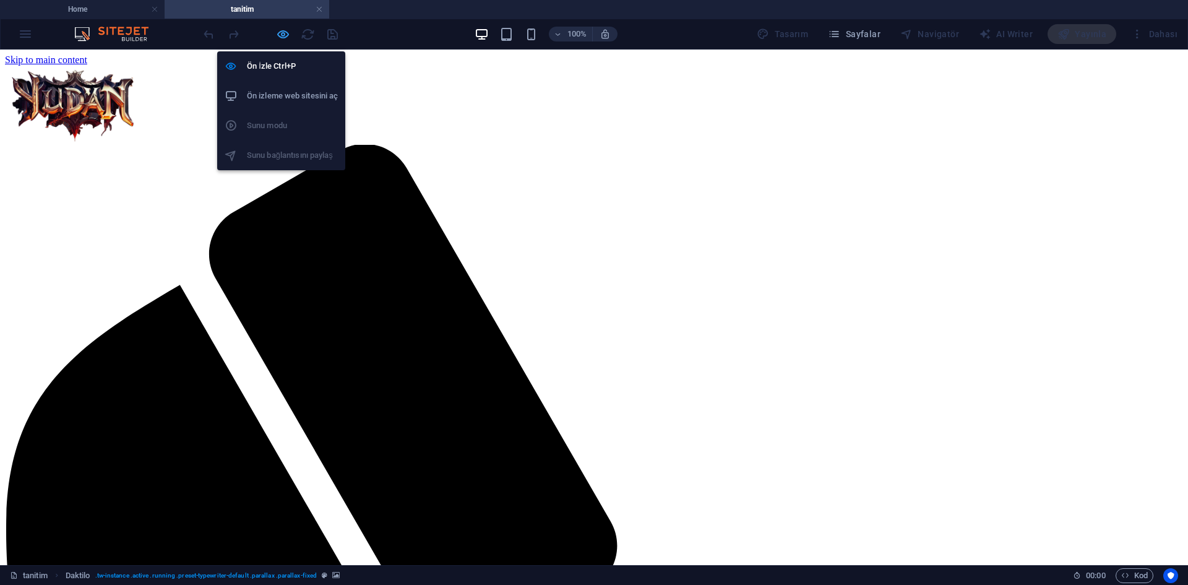
click at [280, 28] on icon "button" at bounding box center [283, 34] width 14 height 14
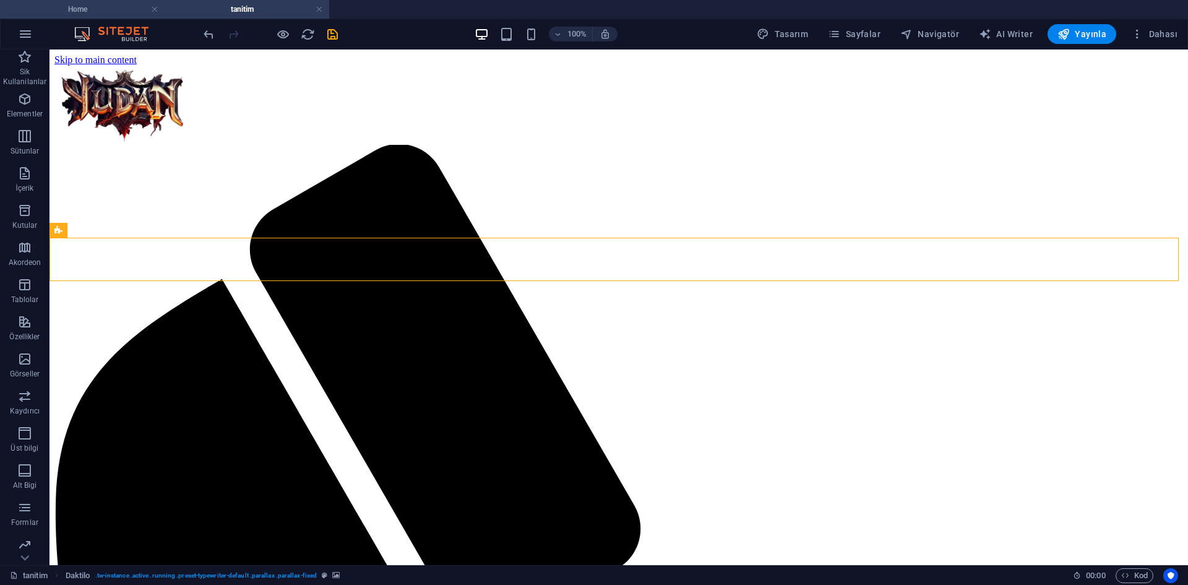
click at [95, 14] on h4 "Home" at bounding box center [82, 9] width 165 height 14
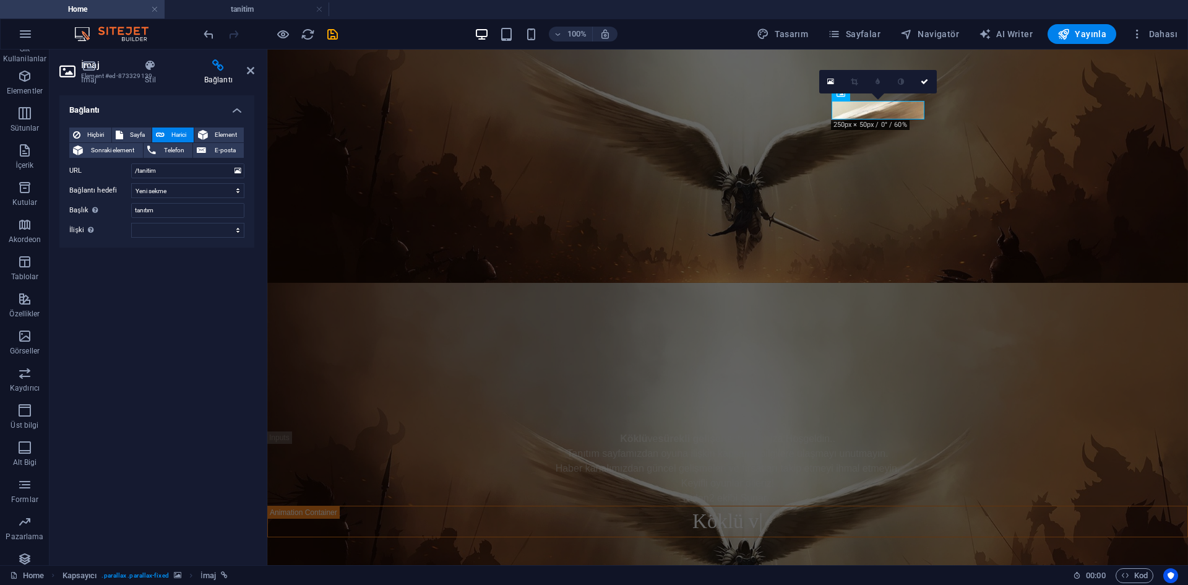
click at [708, 300] on figure at bounding box center [727, 541] width 921 height 516
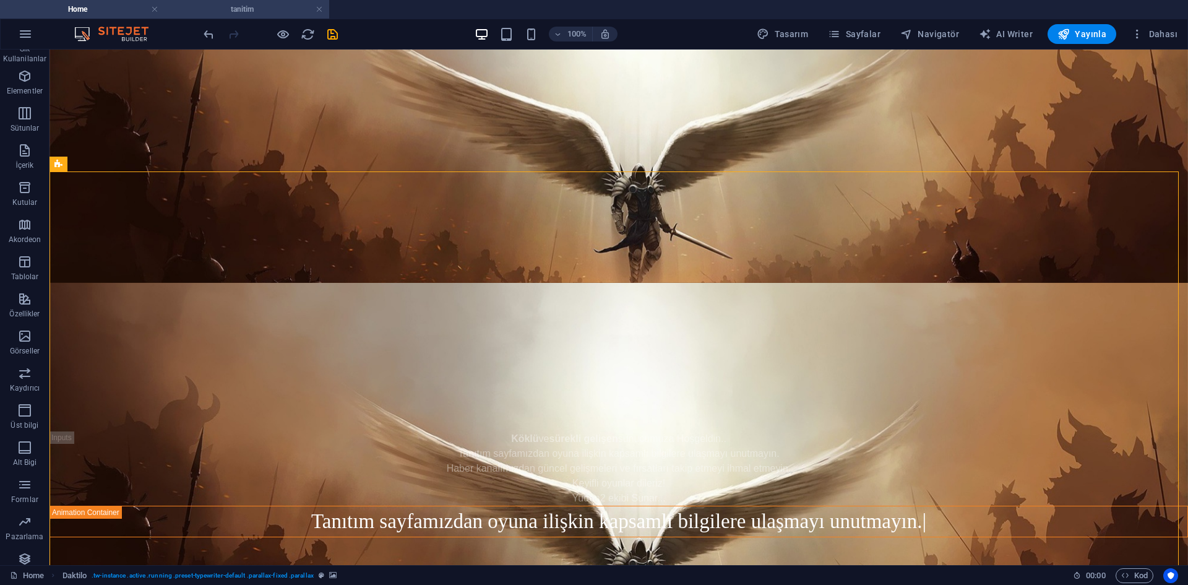
click at [271, 17] on li "tanitim" at bounding box center [247, 9] width 165 height 19
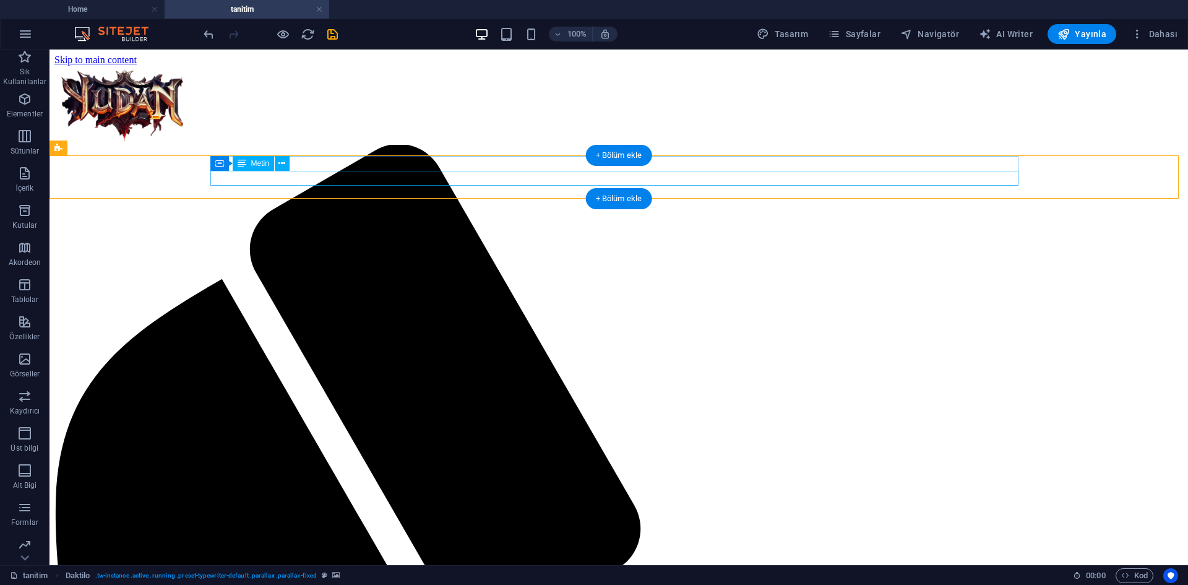
scroll to position [82, 0]
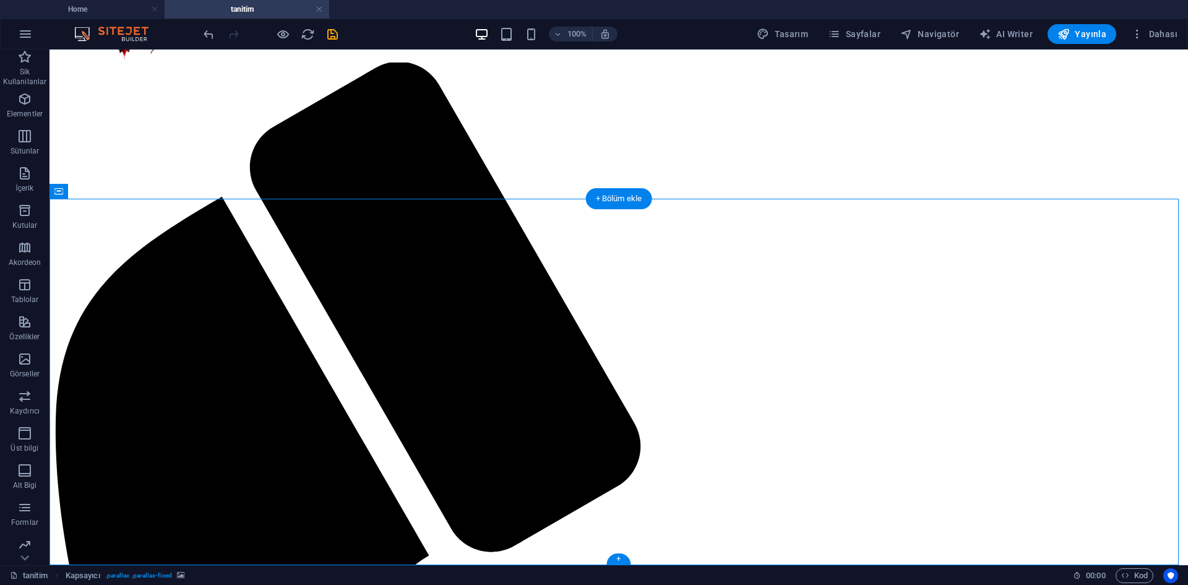
scroll to position [0, 0]
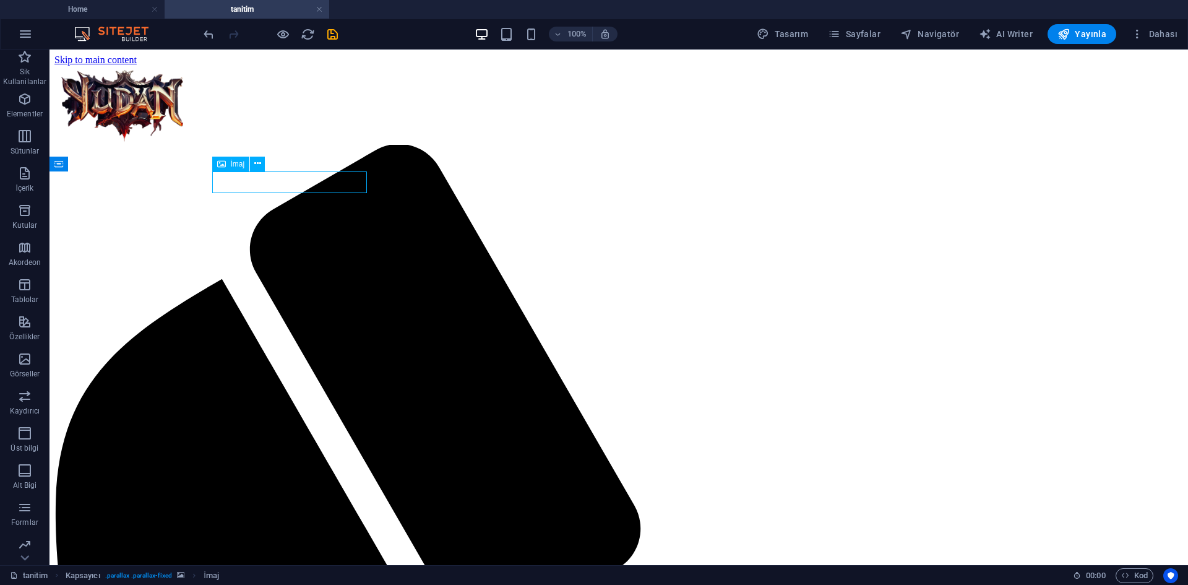
select select "px"
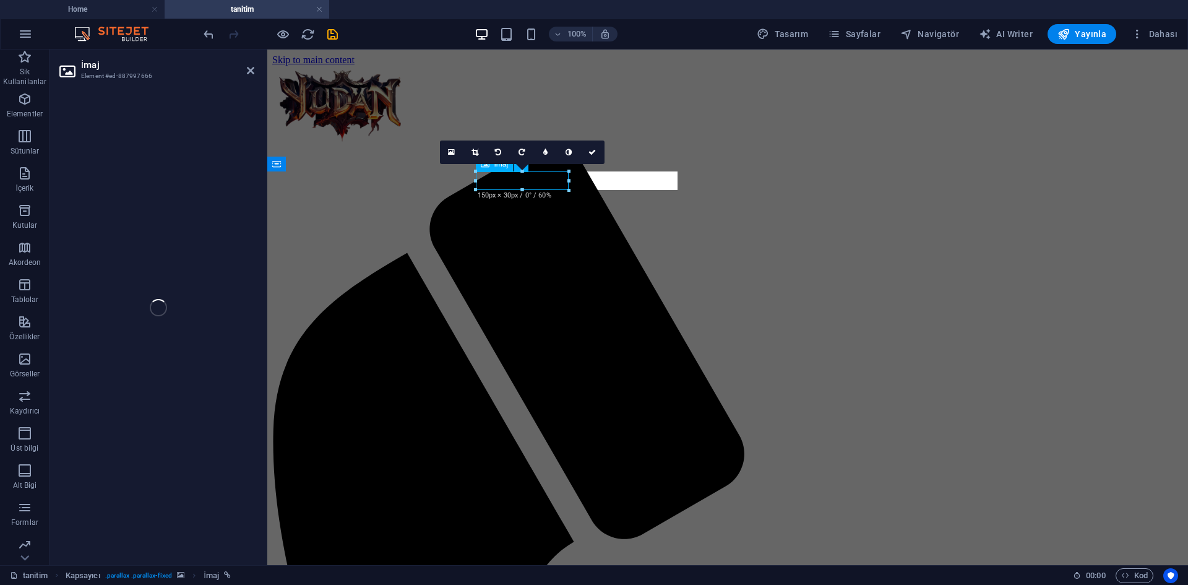
select select "px"
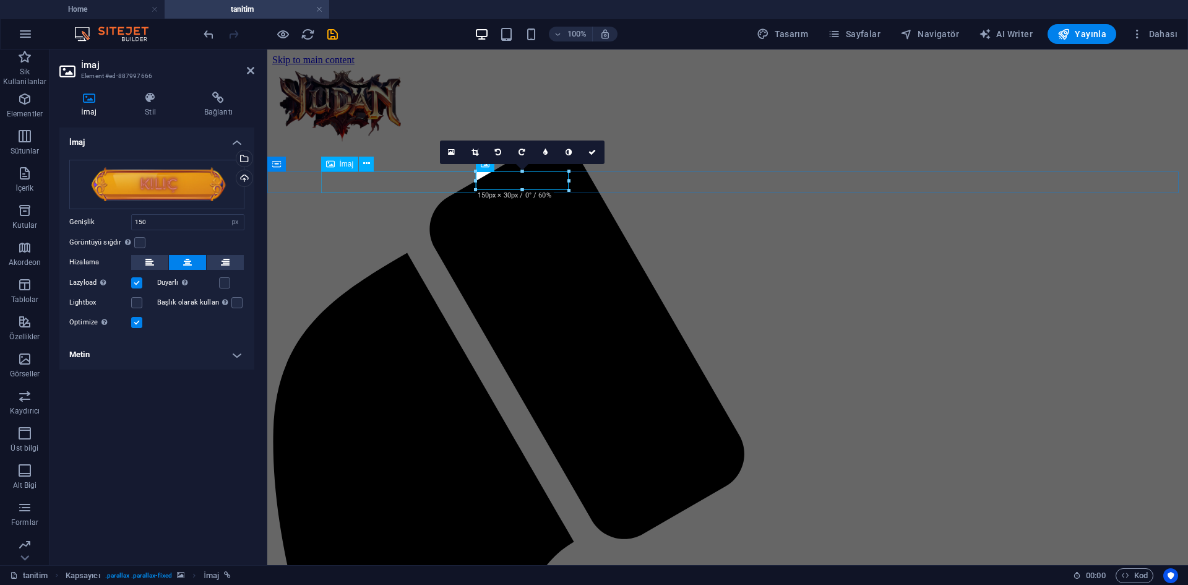
select select "px"
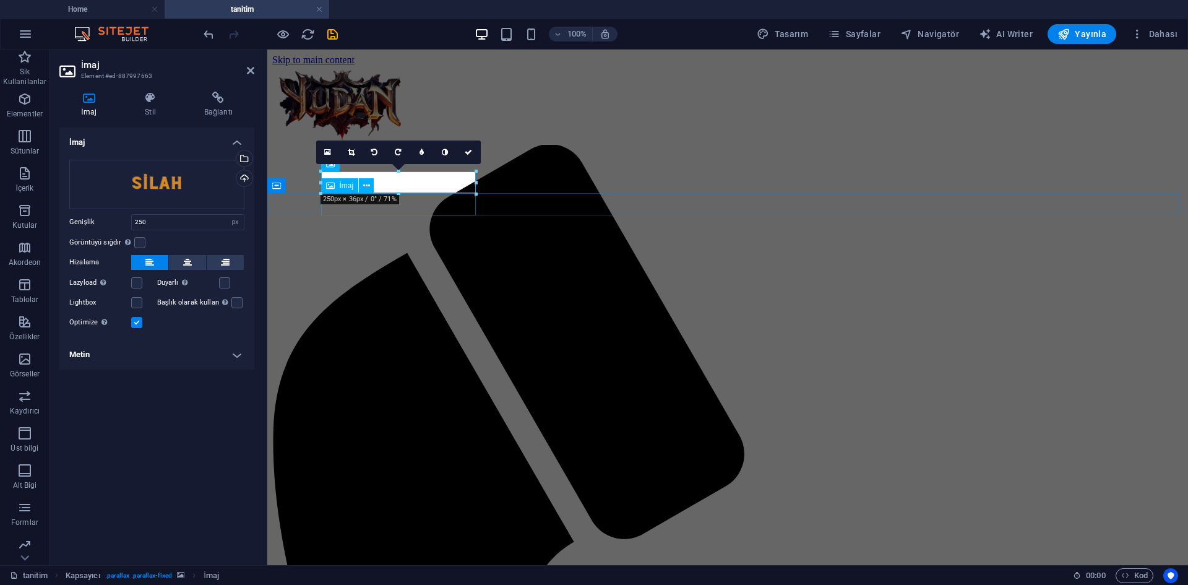
select select "px"
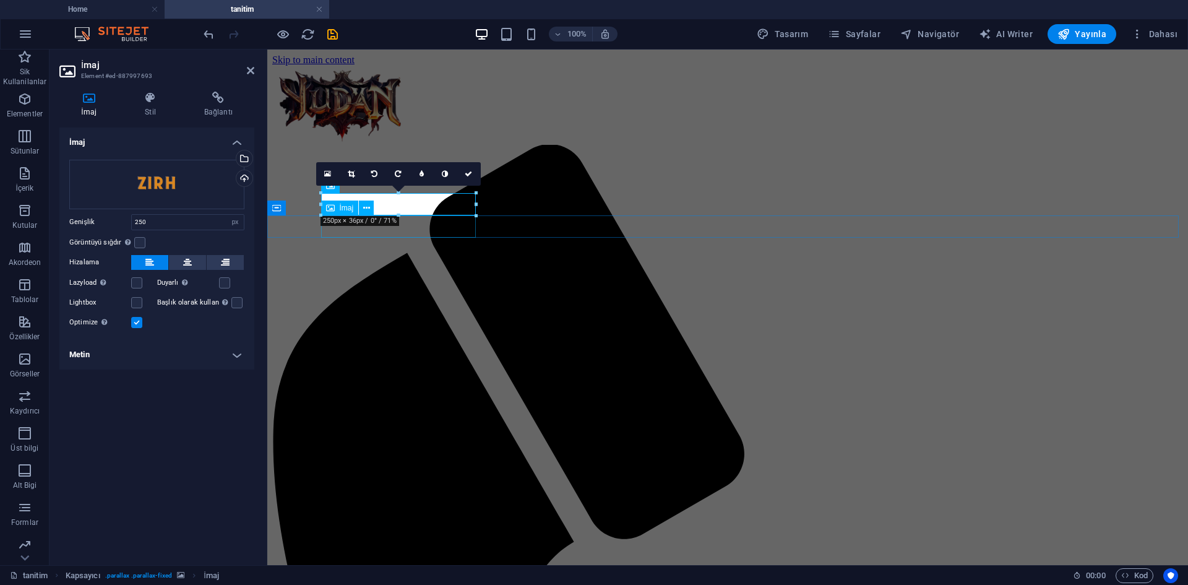
select select "px"
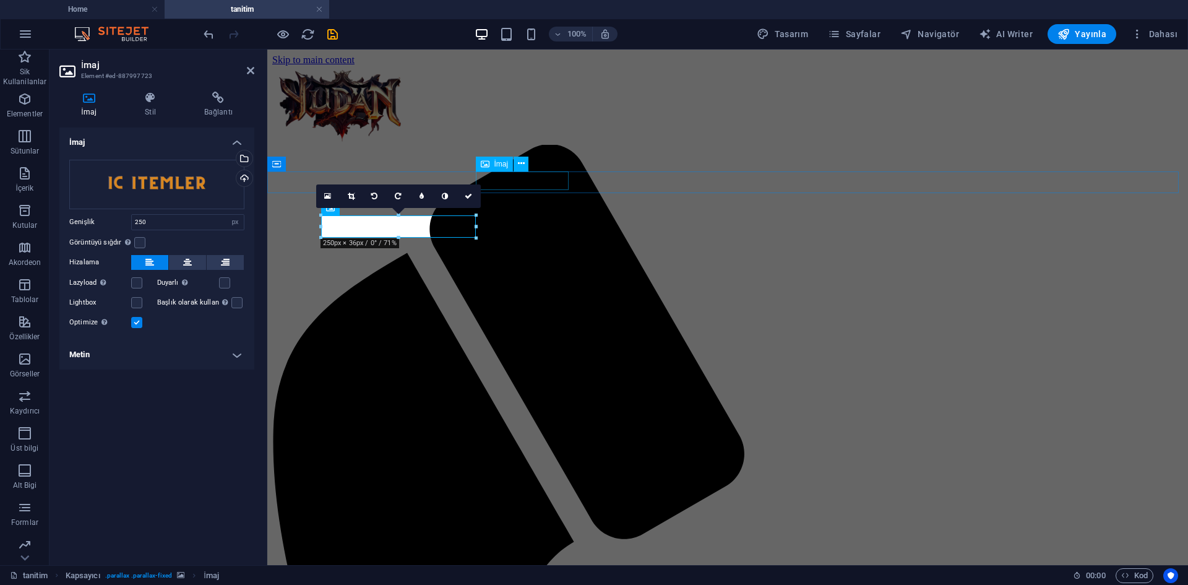
select select "px"
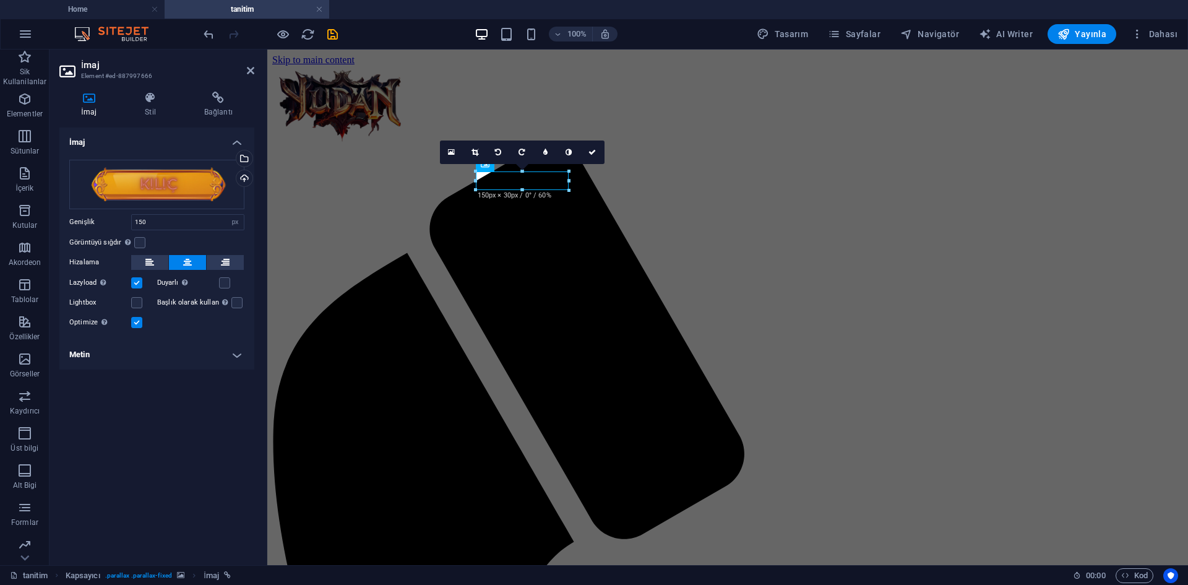
click at [873, 66] on figure at bounding box center [727, 66] width 911 height 0
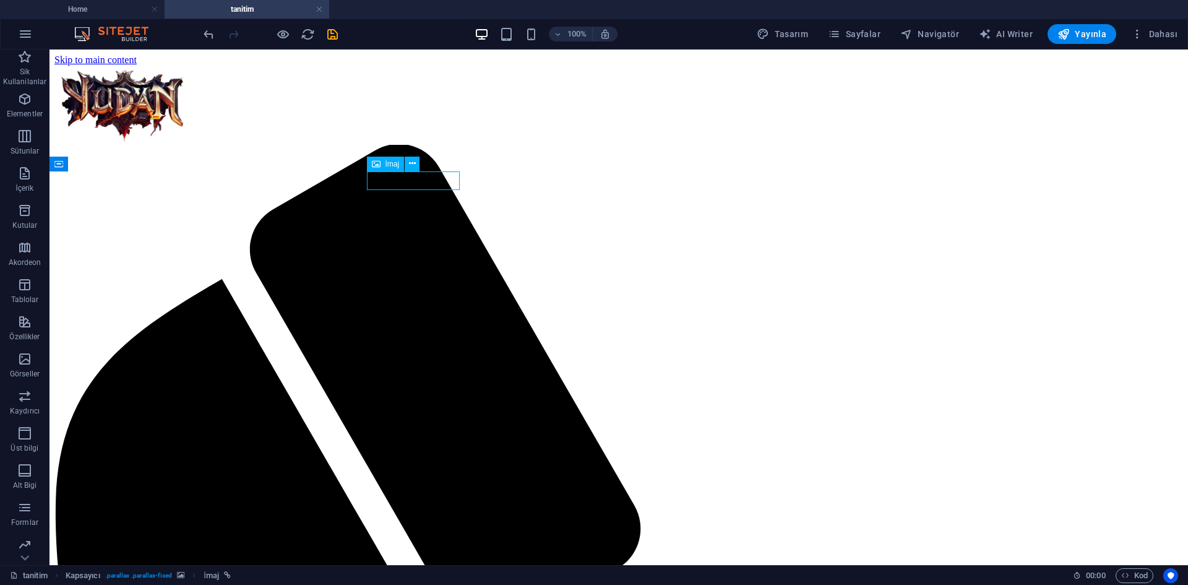
select select "px"
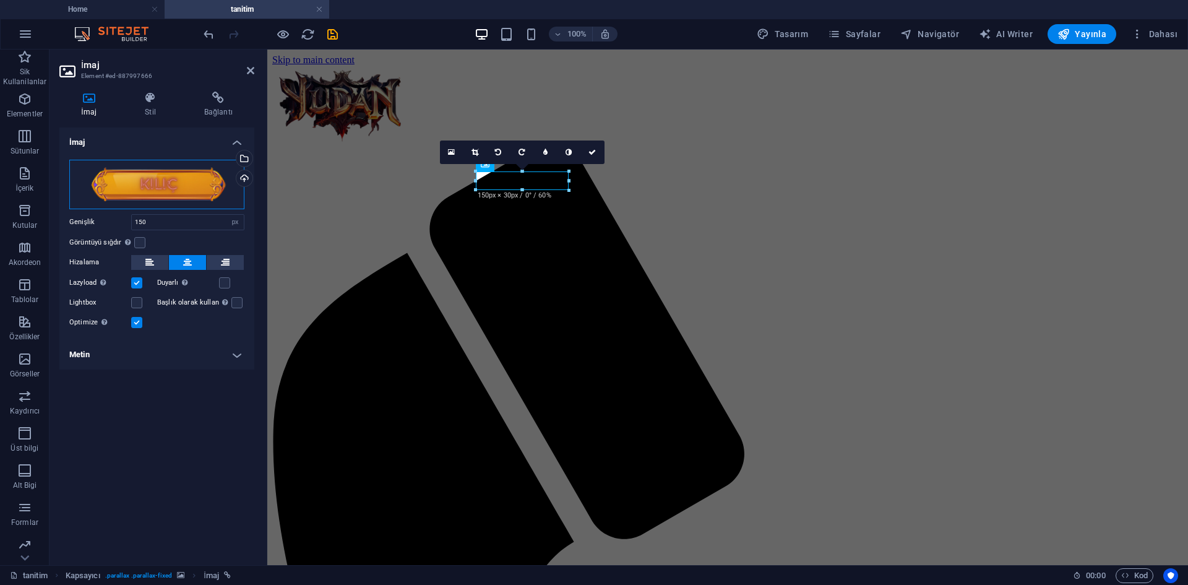
click at [174, 184] on div "Dosyaları buraya sürükleyin, dosyaları seçmek için tıklayın veya Dosyalardan ya…" at bounding box center [156, 185] width 175 height 50
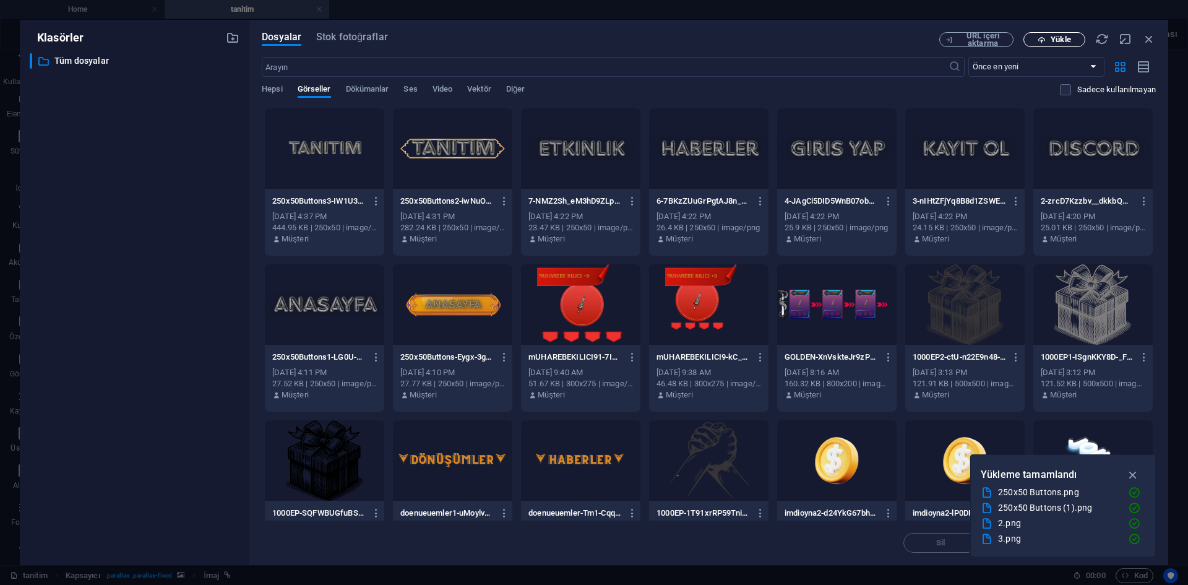
click at [1062, 33] on button "Yükle" at bounding box center [1055, 39] width 62 height 15
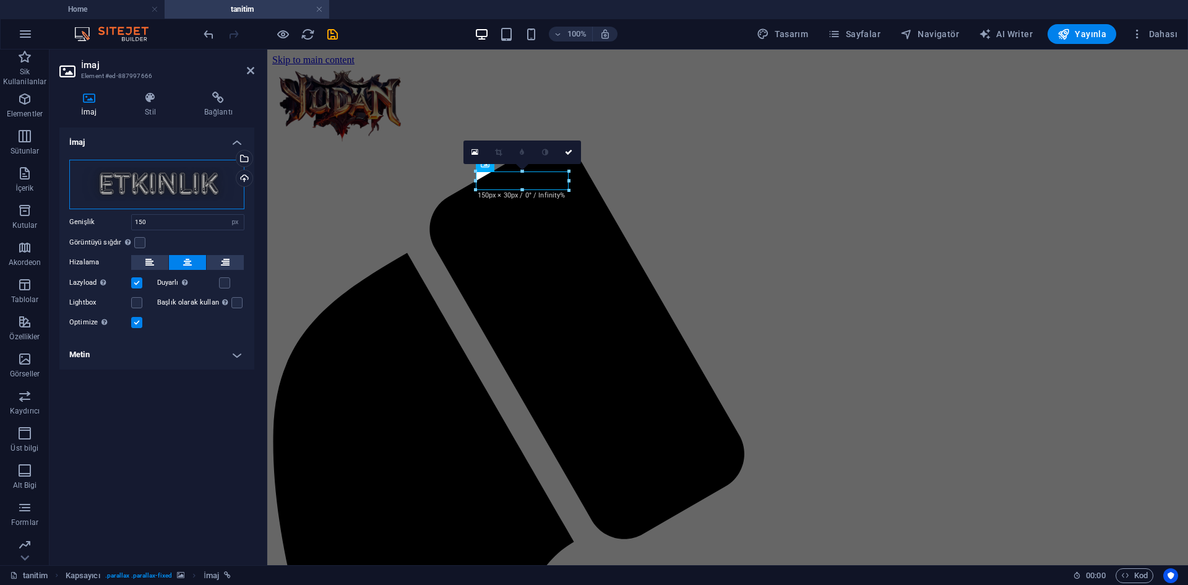
click at [197, 193] on div "Dosyaları buraya sürükleyin, dosyaları seçmek için tıklayın veya Dosyalardan ya…" at bounding box center [156, 185] width 175 height 50
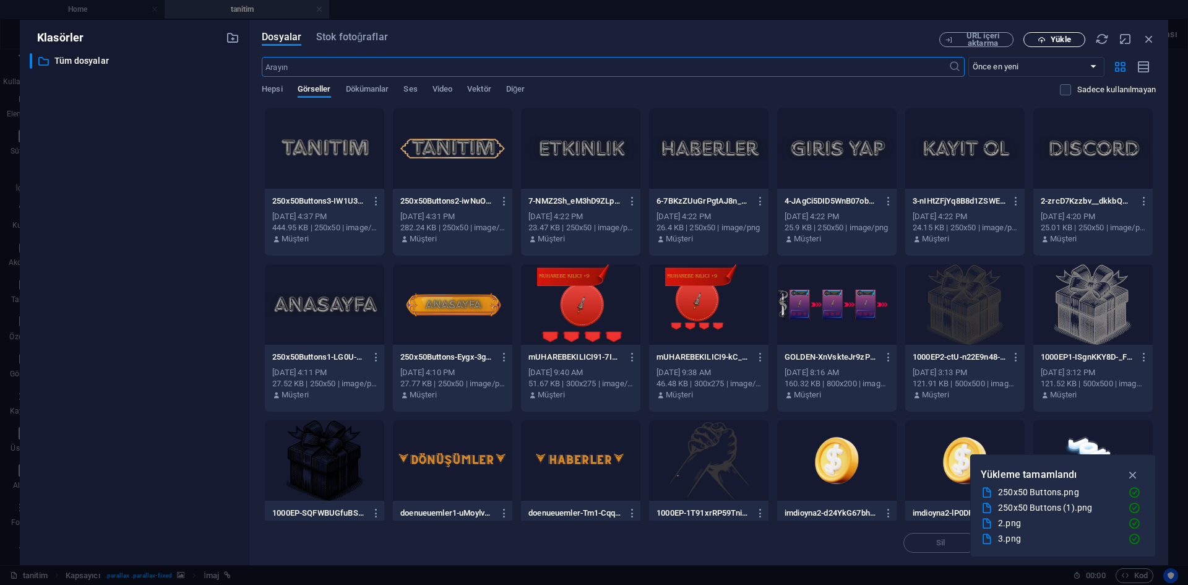
click at [1061, 41] on span "Yükle" at bounding box center [1061, 39] width 20 height 7
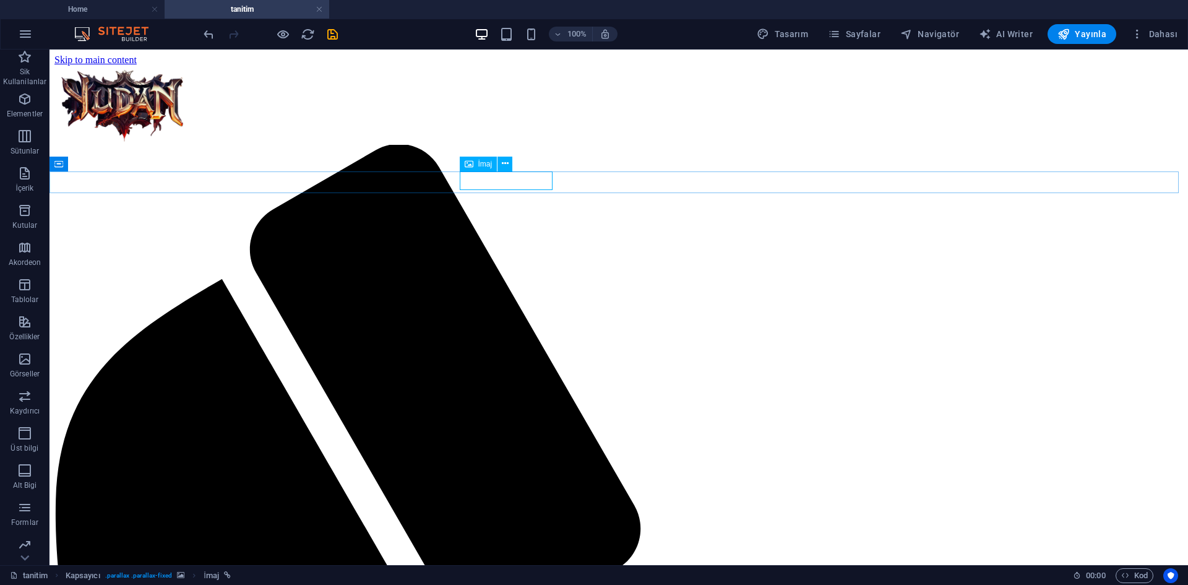
select select "px"
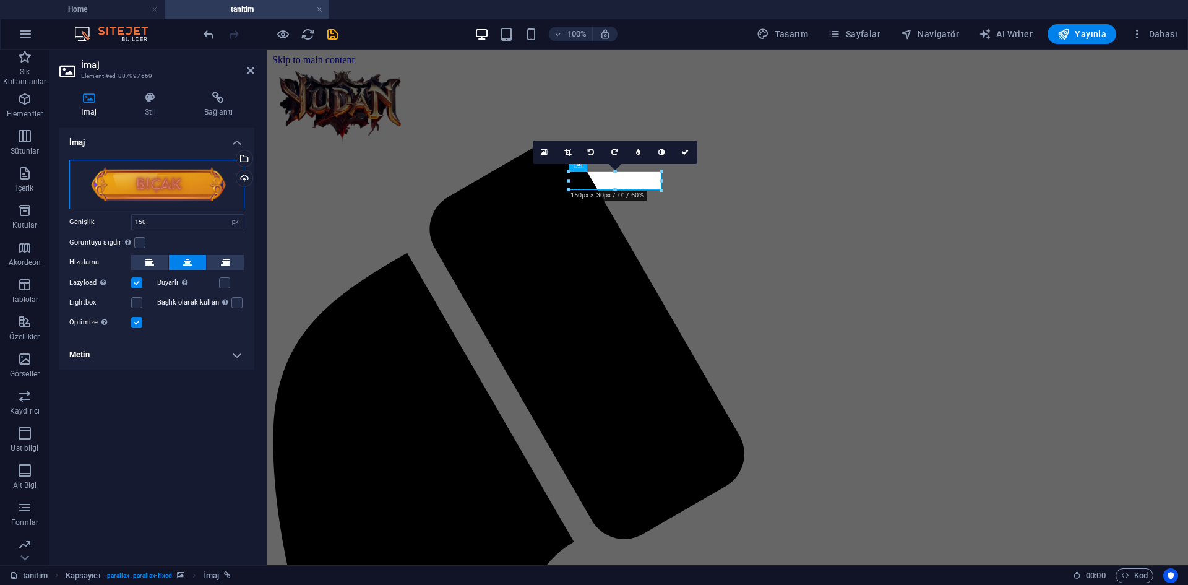
click at [150, 189] on div "Dosyaları buraya sürükleyin, dosyaları seçmek için tıklayın veya Dosyalardan ya…" at bounding box center [156, 185] width 175 height 50
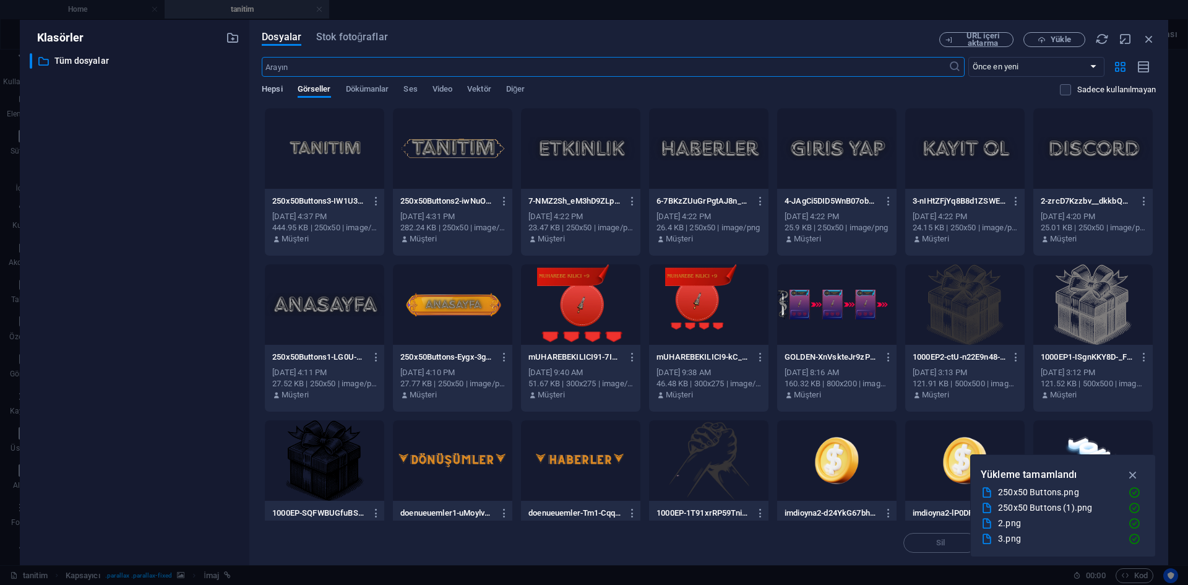
click at [268, 92] on span "Hepsi" at bounding box center [272, 90] width 20 height 17
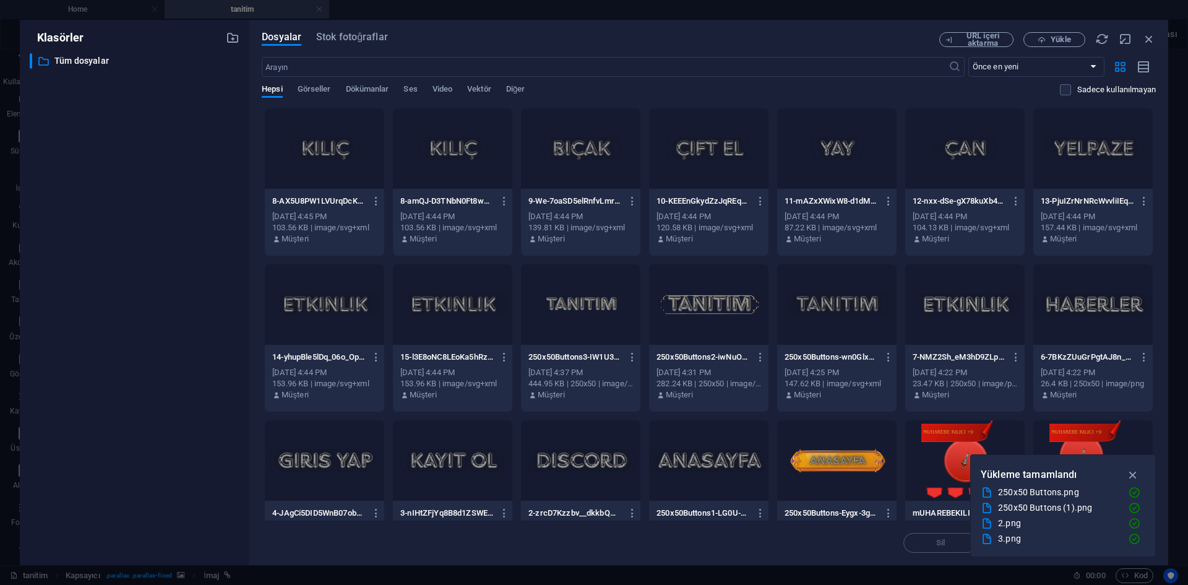
click at [579, 164] on div at bounding box center [580, 148] width 119 height 80
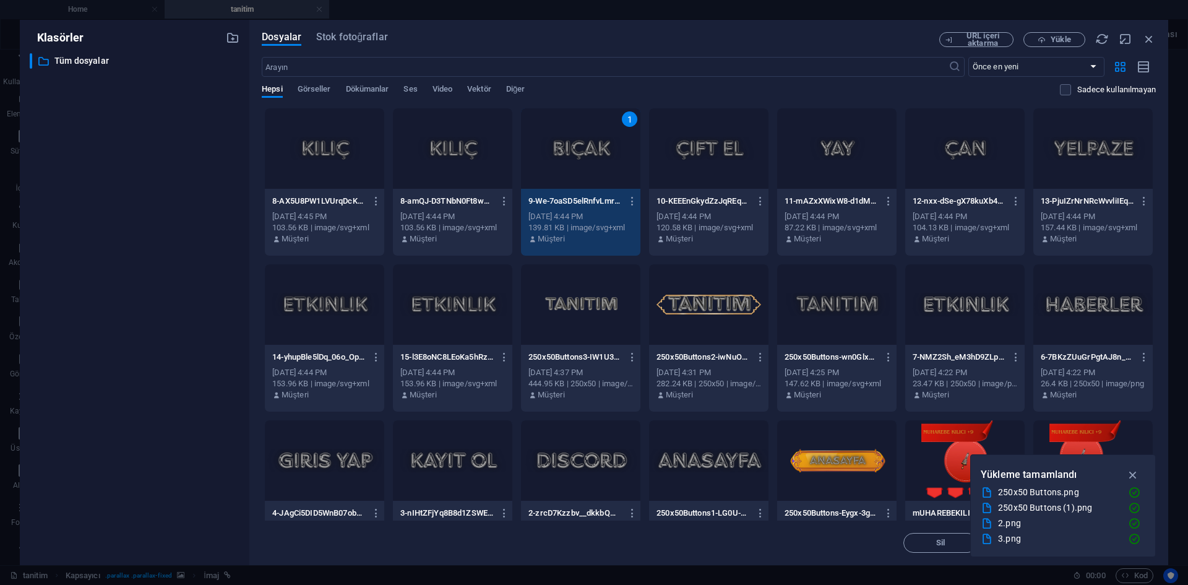
click at [579, 164] on div "1" at bounding box center [580, 148] width 119 height 80
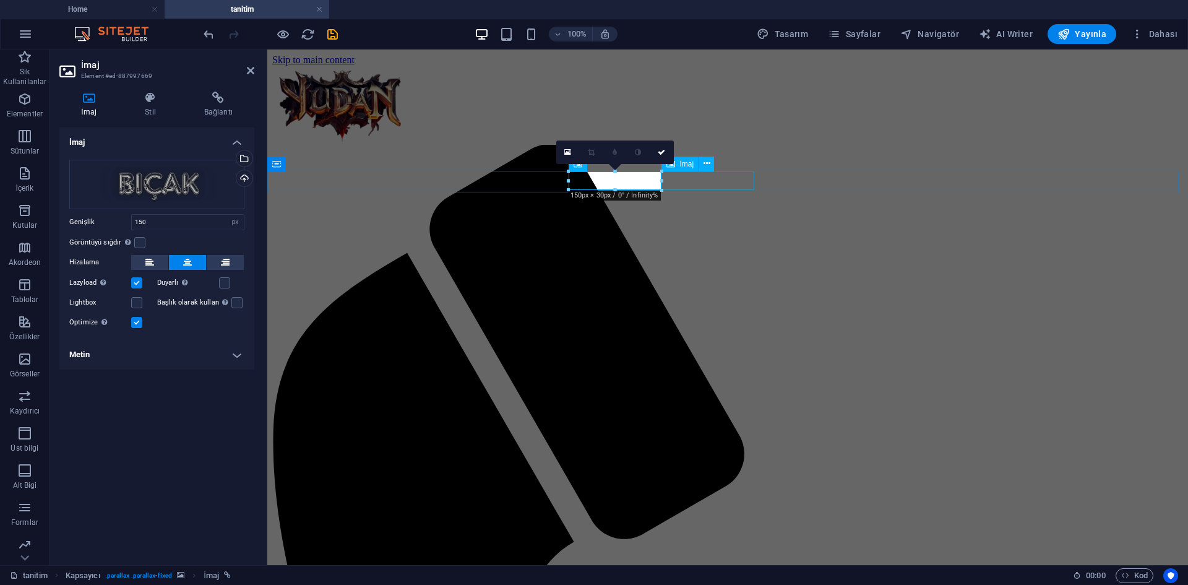
select select "px"
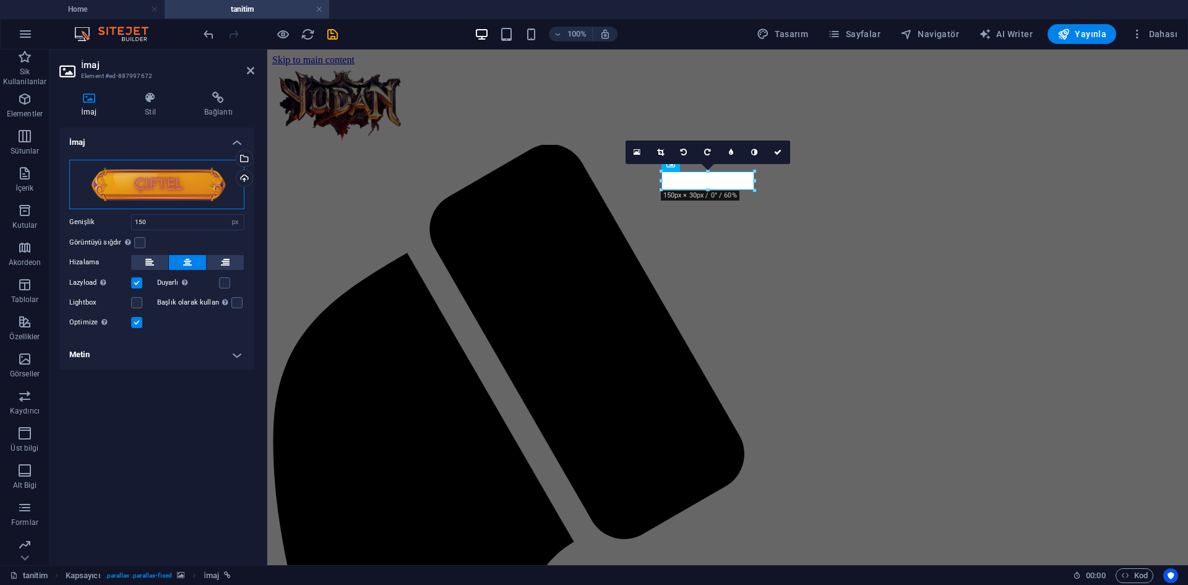
click at [168, 193] on div "Dosyaları buraya sürükleyin, dosyaları seçmek için tıklayın veya Dosyalardan ya…" at bounding box center [156, 185] width 175 height 50
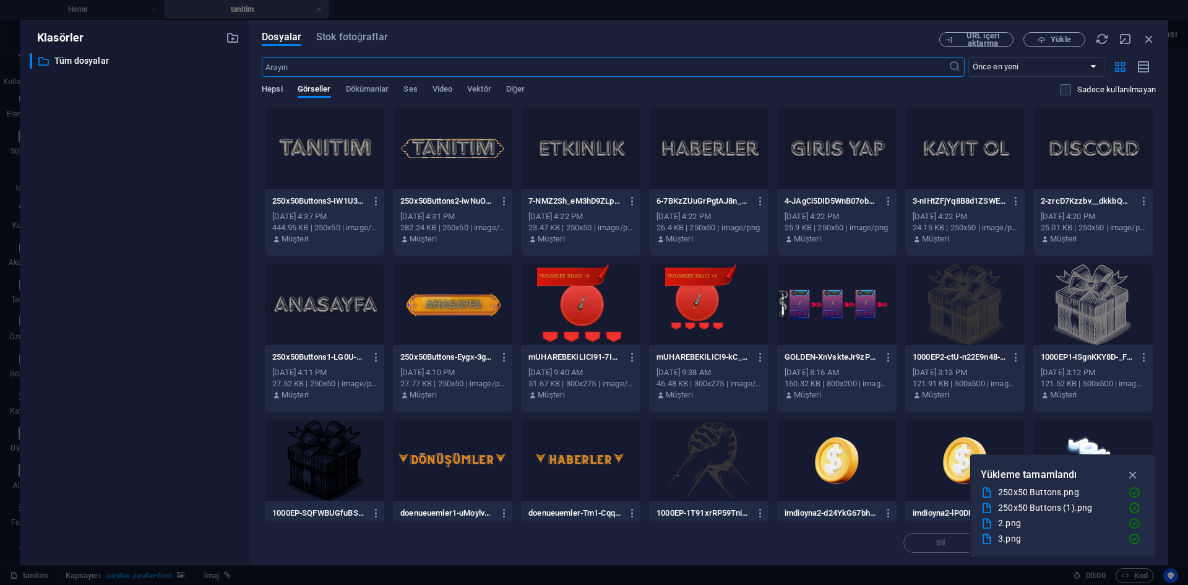
click at [271, 91] on span "Hepsi" at bounding box center [272, 90] width 20 height 17
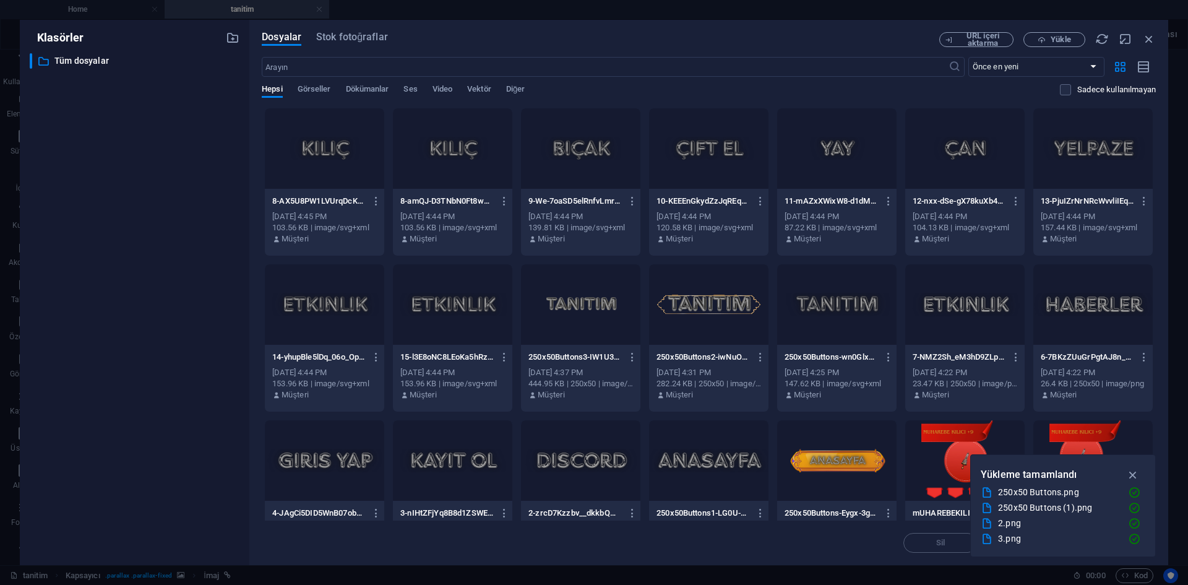
click at [755, 180] on div at bounding box center [708, 148] width 119 height 80
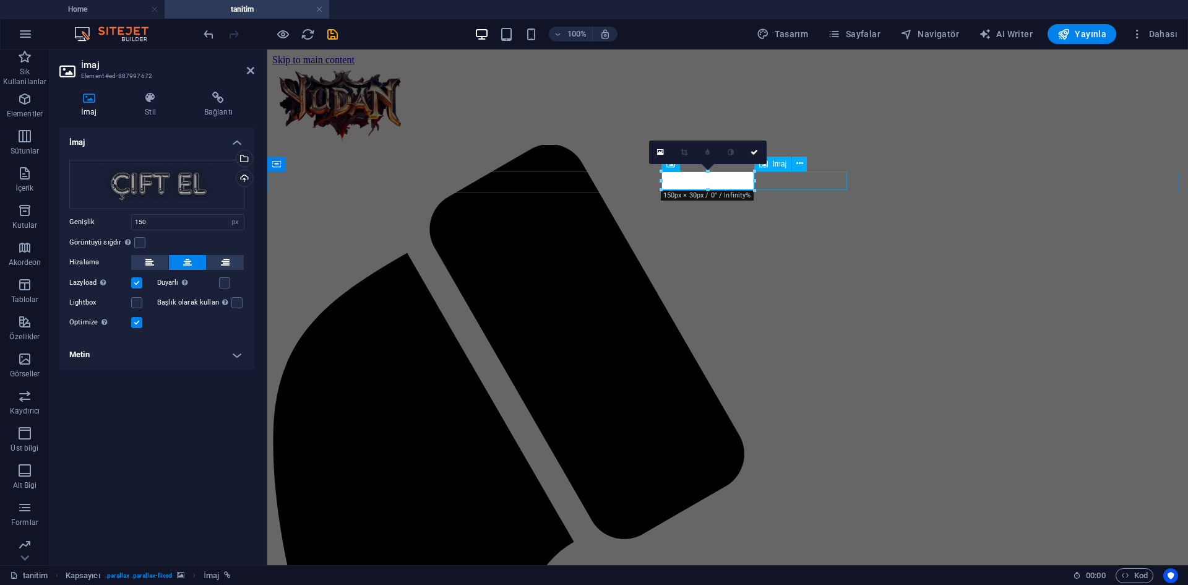
select select "px"
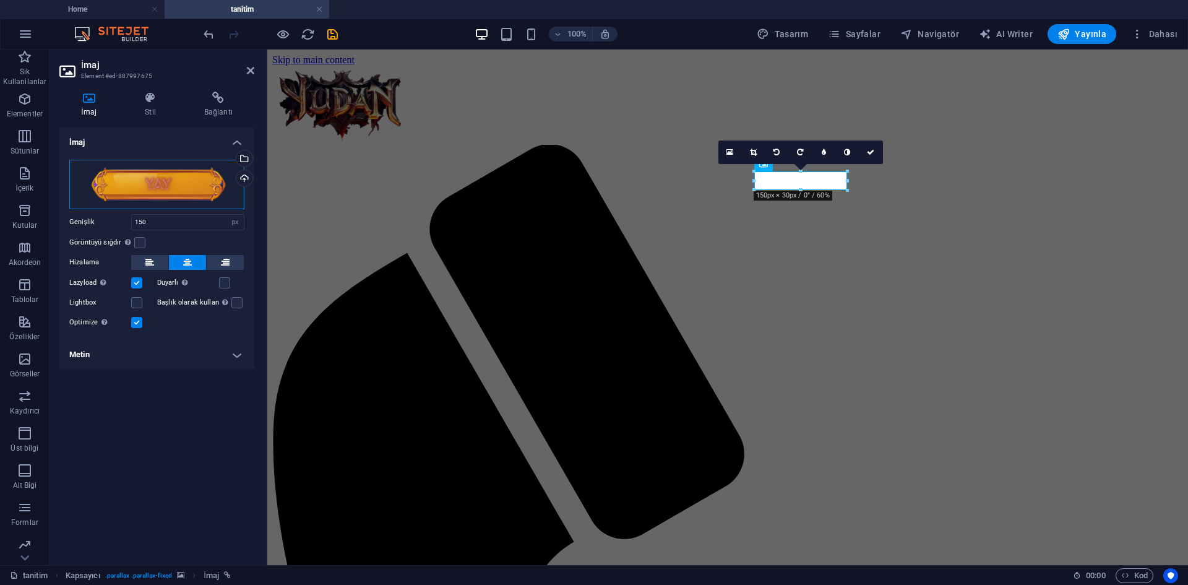
click at [172, 199] on div "Dosyaları buraya sürükleyin, dosyaları seçmek için tıklayın veya Dosyalardan ya…" at bounding box center [156, 185] width 175 height 50
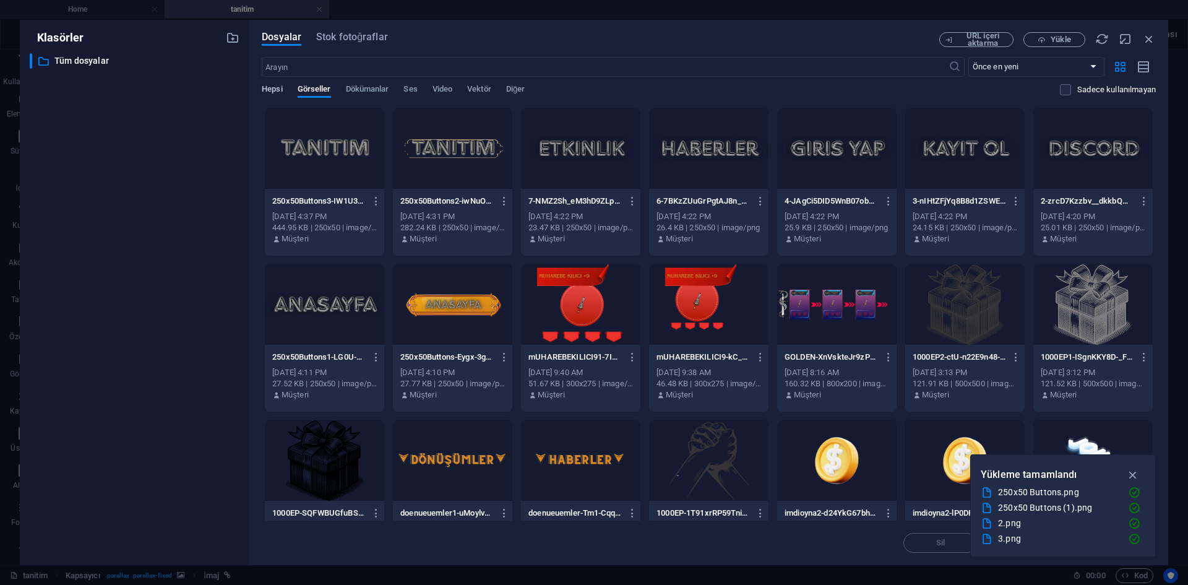
click at [281, 88] on span "Hepsi" at bounding box center [272, 90] width 20 height 17
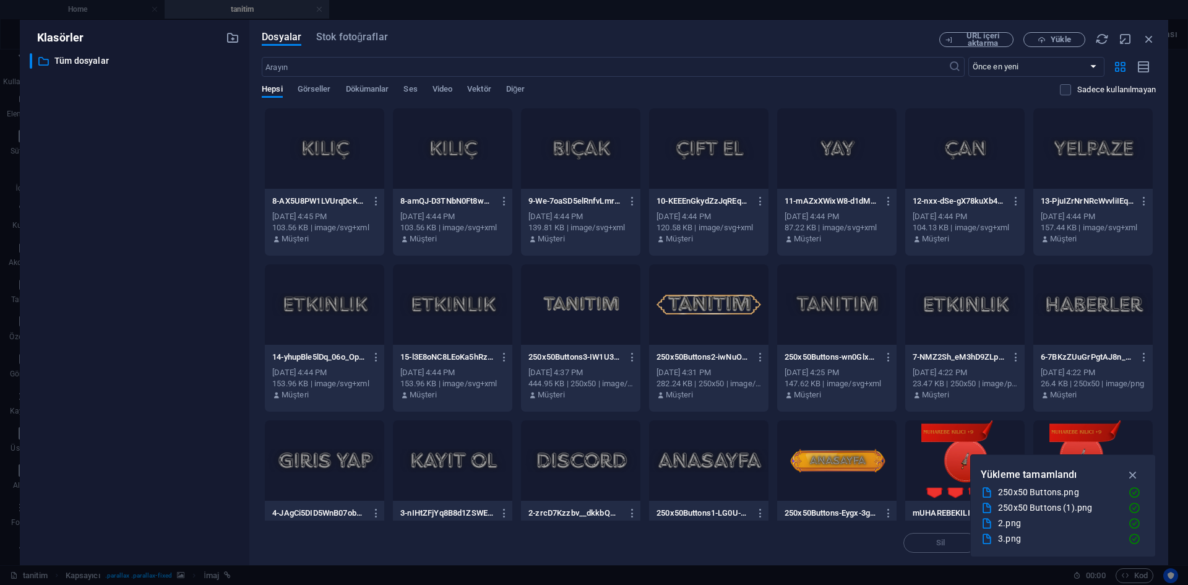
click at [844, 173] on div at bounding box center [836, 148] width 119 height 80
click at [844, 173] on div "1" at bounding box center [836, 148] width 119 height 80
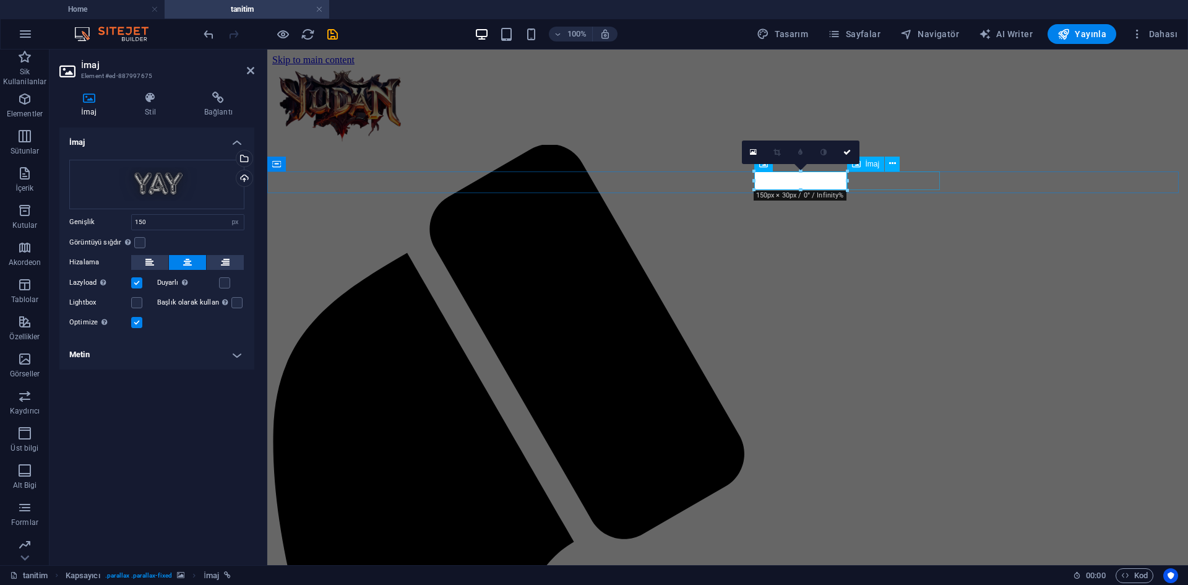
select select "px"
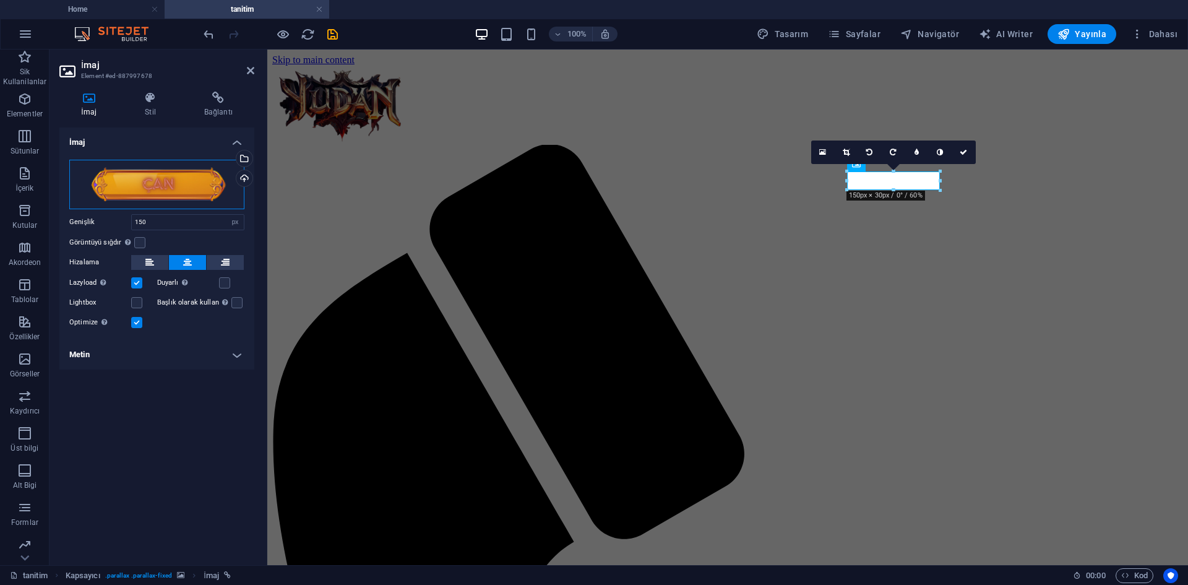
click at [153, 167] on div "Dosyaları buraya sürükleyin, dosyaları seçmek için tıklayın veya Dosyalardan ya…" at bounding box center [156, 185] width 175 height 50
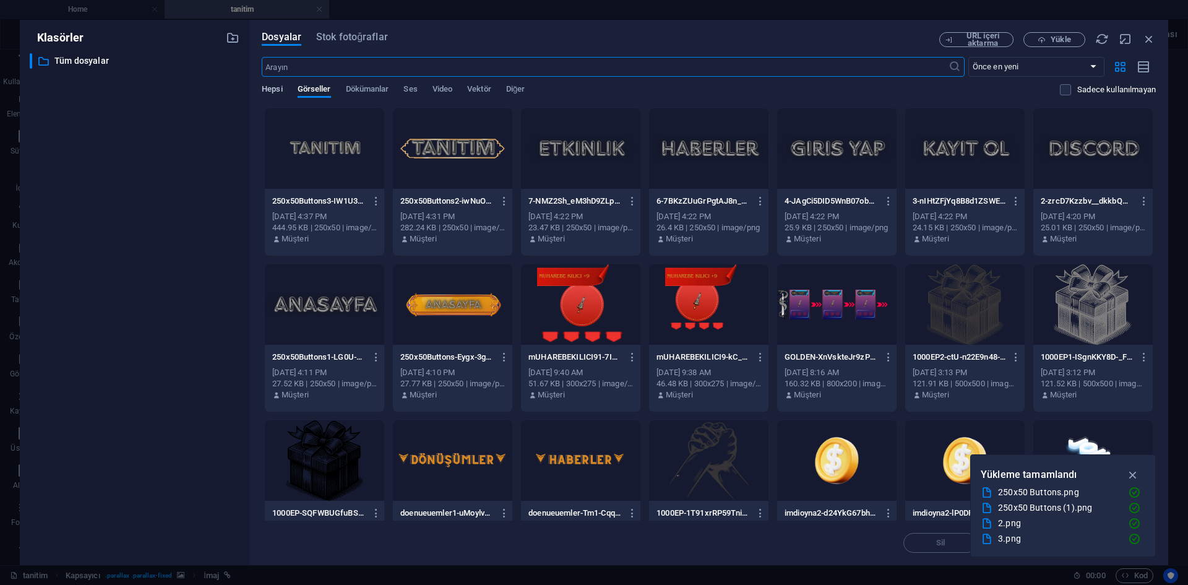
click at [276, 89] on span "Hepsi" at bounding box center [272, 90] width 20 height 17
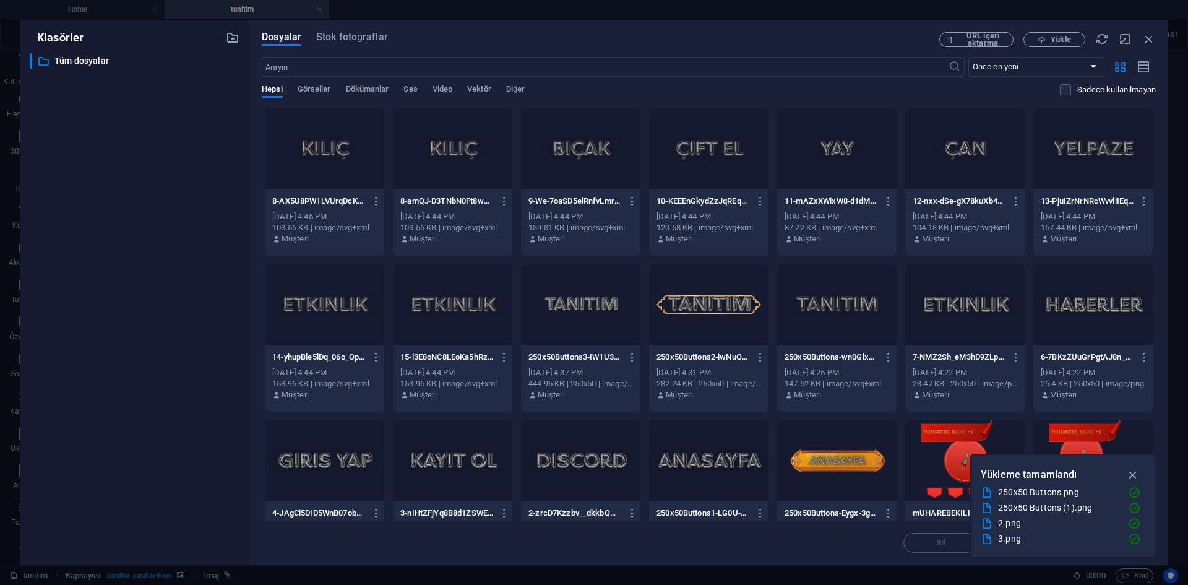
click at [982, 190] on div "12-nxx-dSe-gX78kuXb49wh0A.svg 12-nxx-dSe-gX78kuXb49wh0A.svg [DATE] 4:44 PM 104.…" at bounding box center [965, 220] width 119 height 63
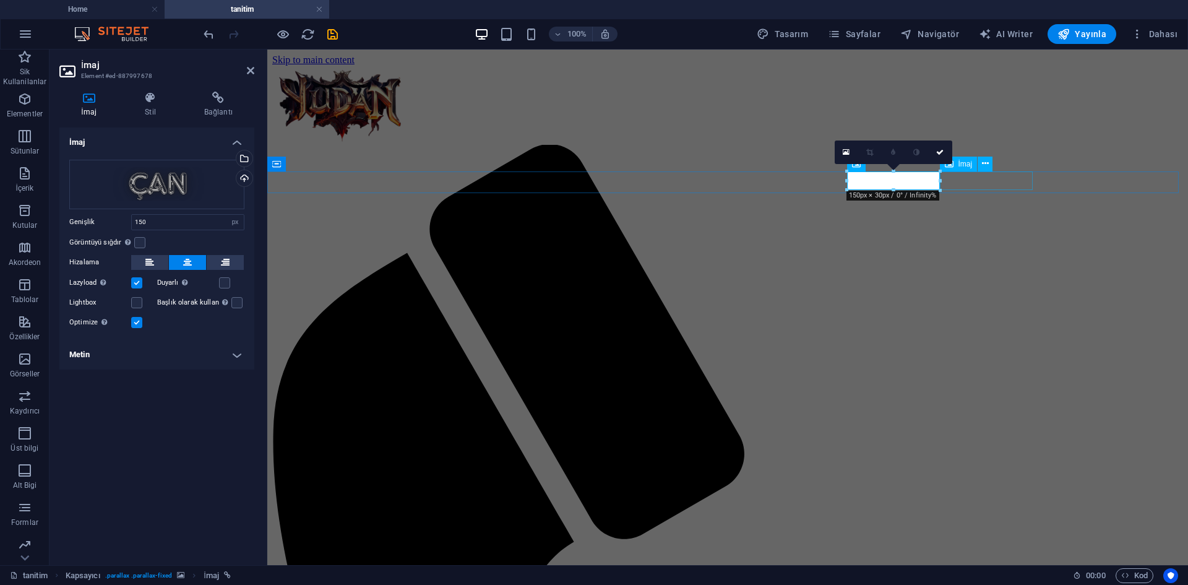
select select "px"
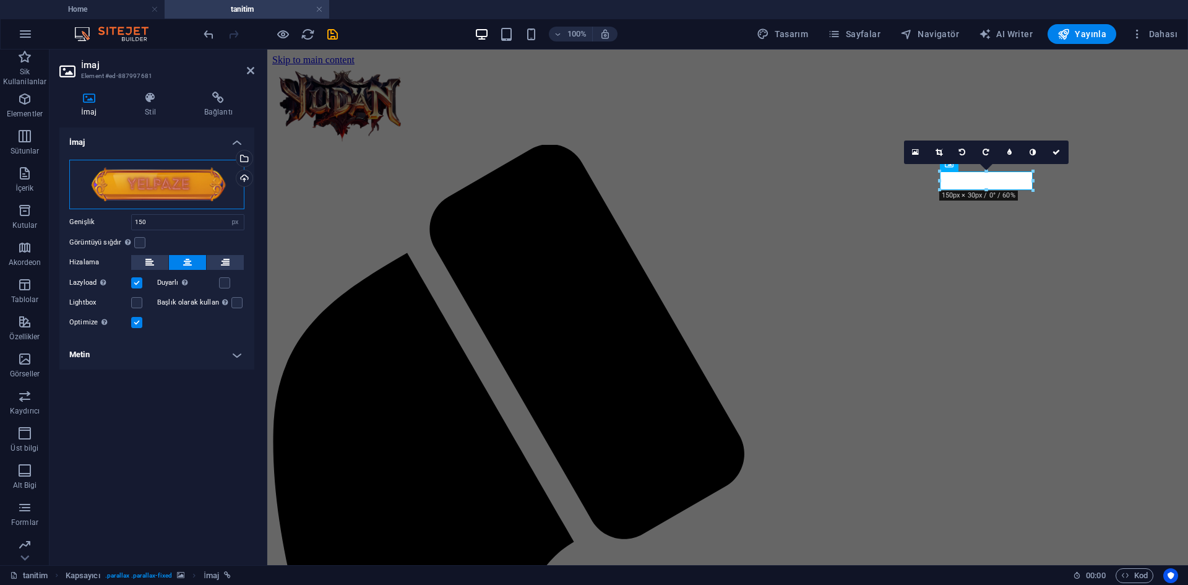
click at [163, 182] on div "Dosyaları buraya sürükleyin, dosyaları seçmek için tıklayın veya Dosyalardan ya…" at bounding box center [156, 185] width 175 height 50
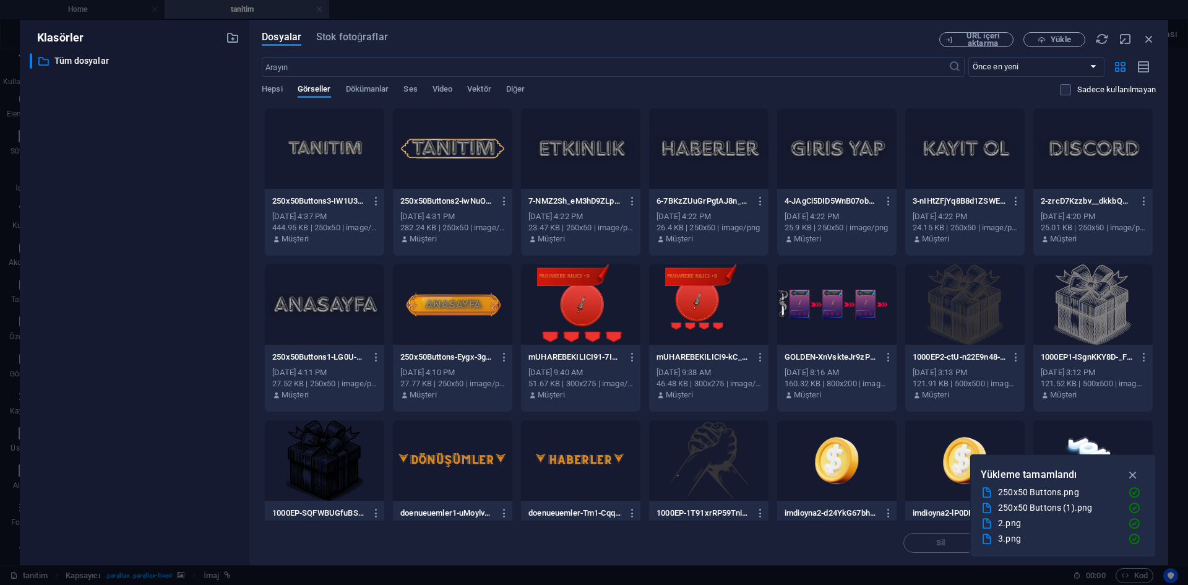
click at [293, 89] on div "Hepsi Görseller Dökümanlar Ses Video Vektör Diğer" at bounding box center [661, 96] width 799 height 24
click at [282, 90] on span "Hepsi" at bounding box center [272, 90] width 20 height 17
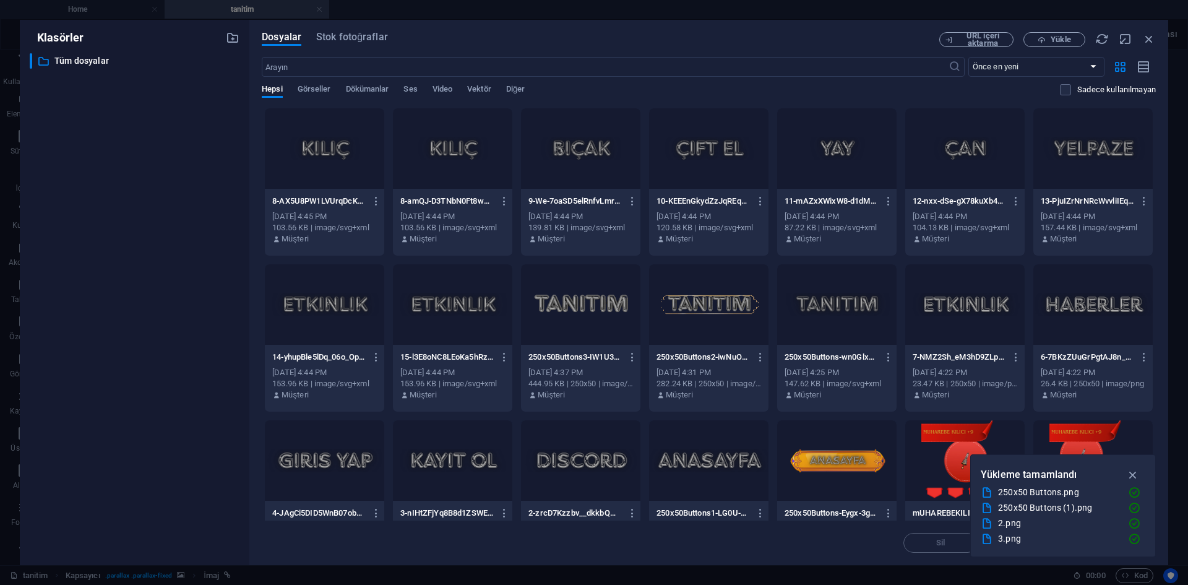
click at [1107, 171] on div at bounding box center [1093, 148] width 119 height 80
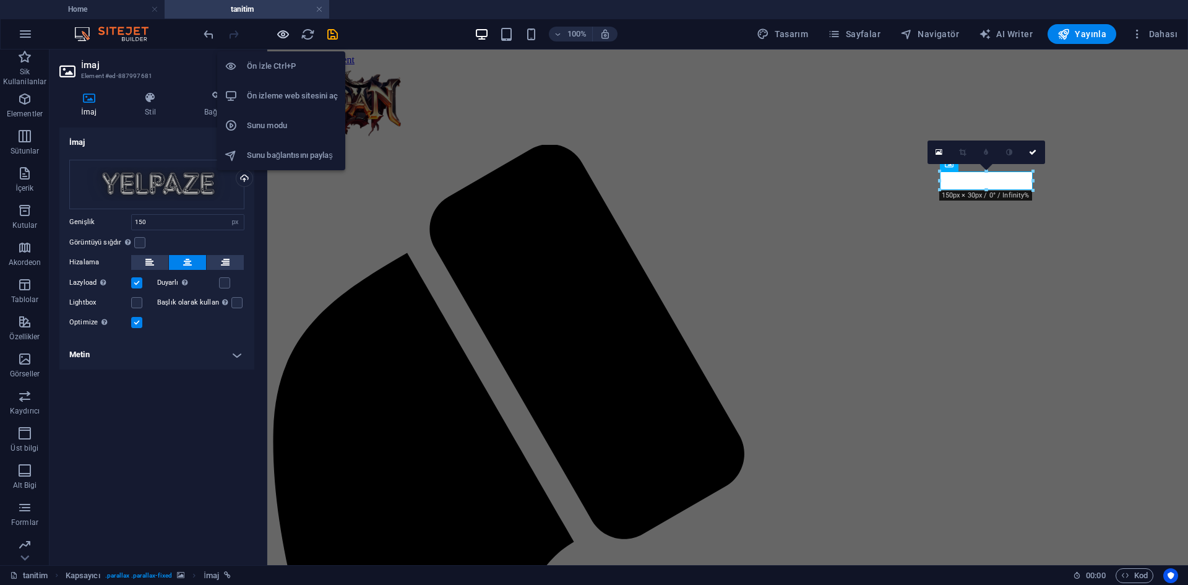
click at [279, 37] on icon "button" at bounding box center [283, 34] width 14 height 14
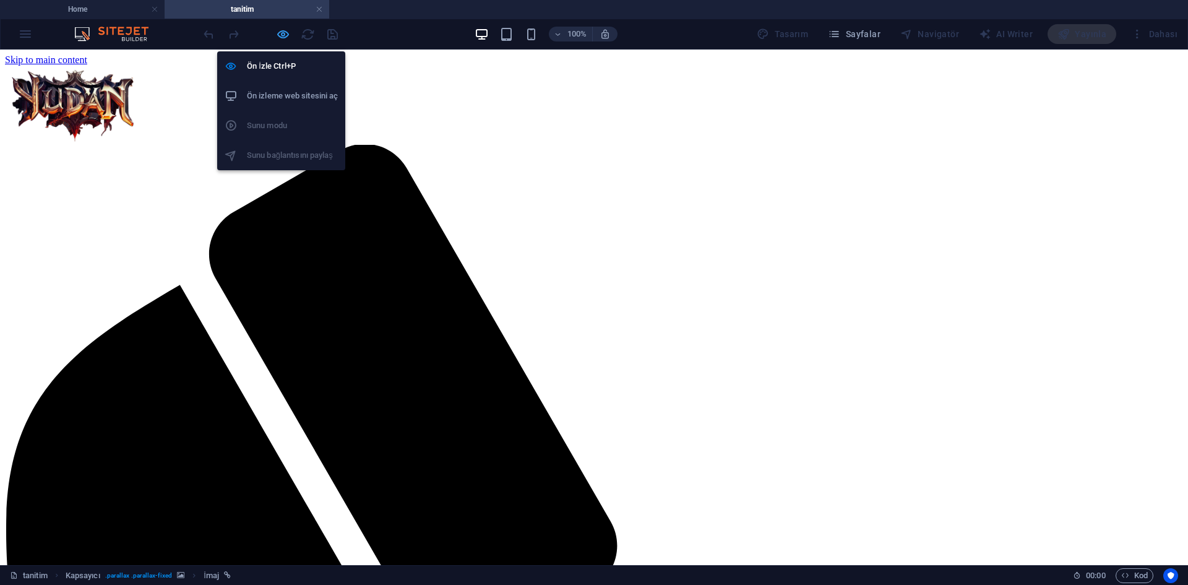
click at [281, 35] on icon "button" at bounding box center [283, 34] width 14 height 14
select select "px"
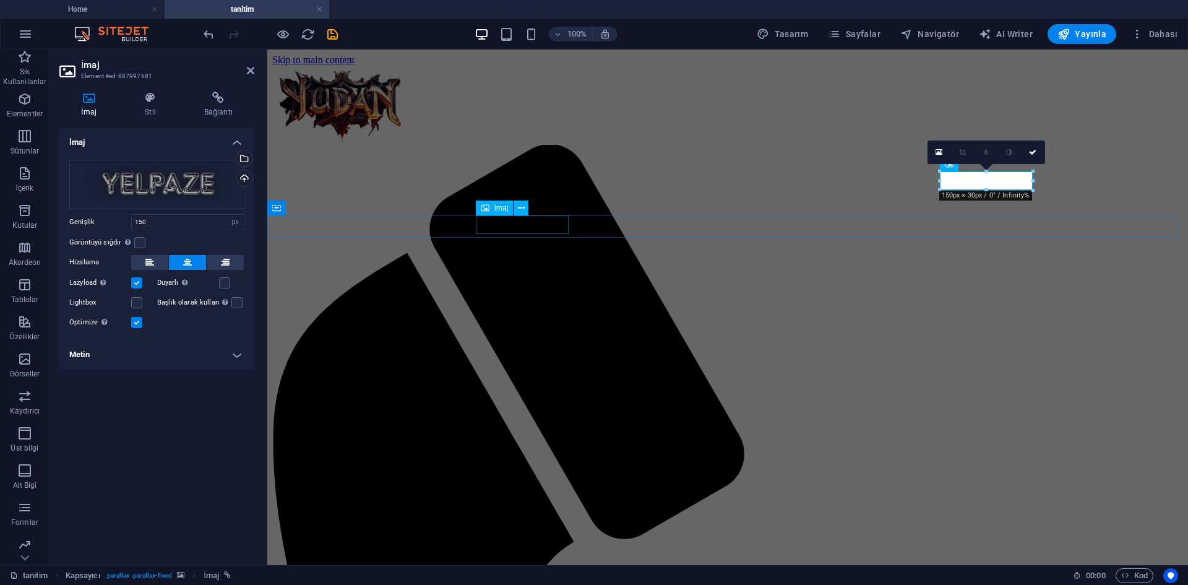
click at [535, 206] on div "İmaj" at bounding box center [506, 208] width 61 height 15
select select "px"
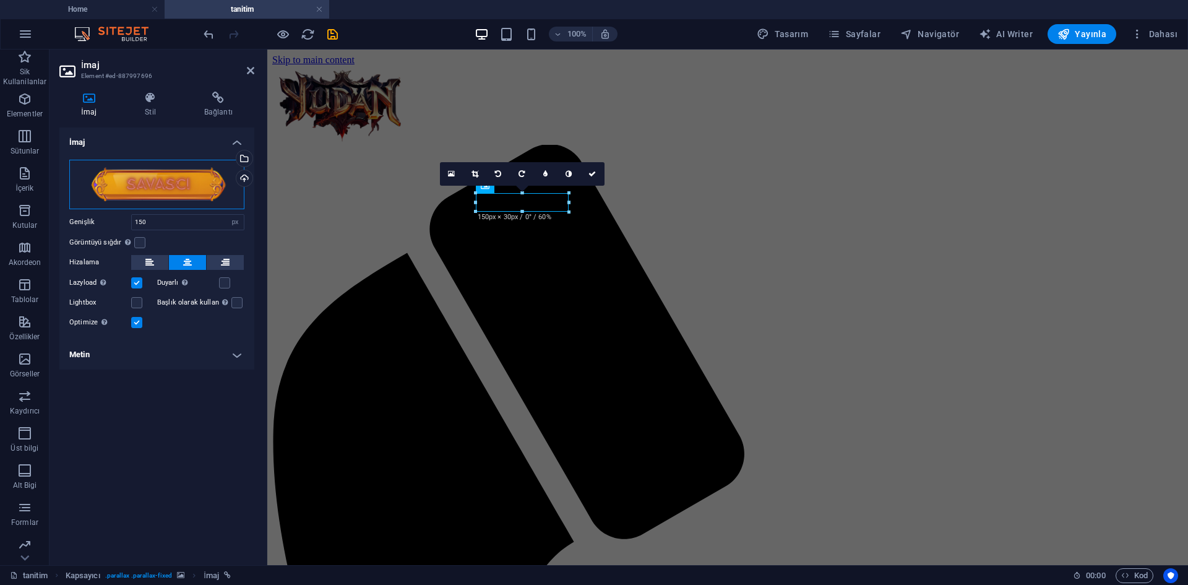
click at [144, 183] on div "Dosyaları buraya sürükleyin, dosyaları seçmek için tıklayın veya Dosyalardan ya…" at bounding box center [156, 185] width 175 height 50
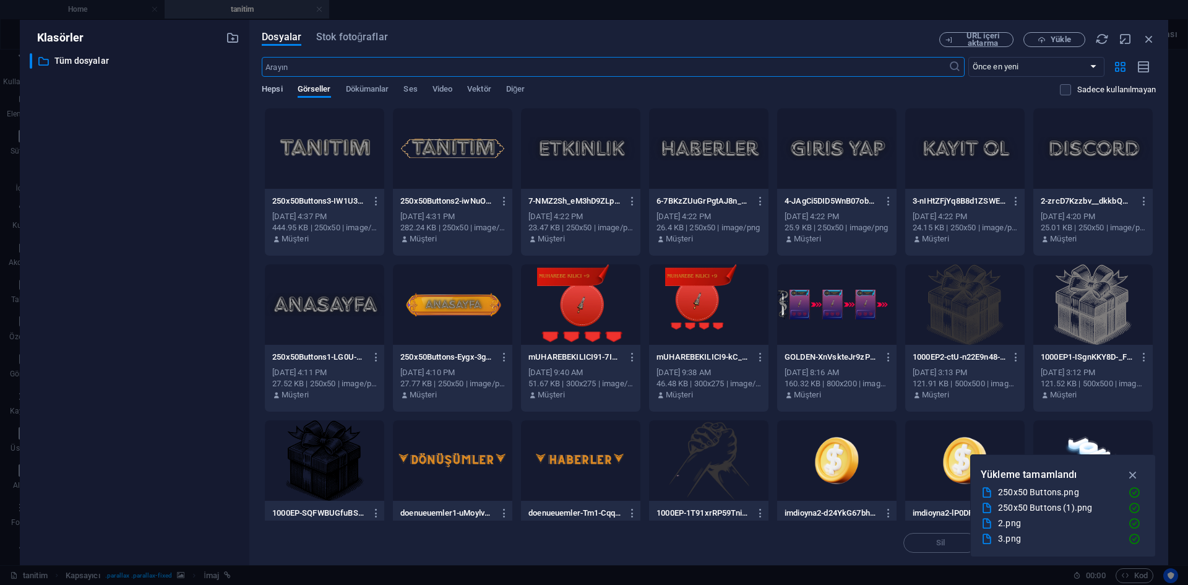
click at [262, 89] on span "Hepsi" at bounding box center [272, 90] width 20 height 17
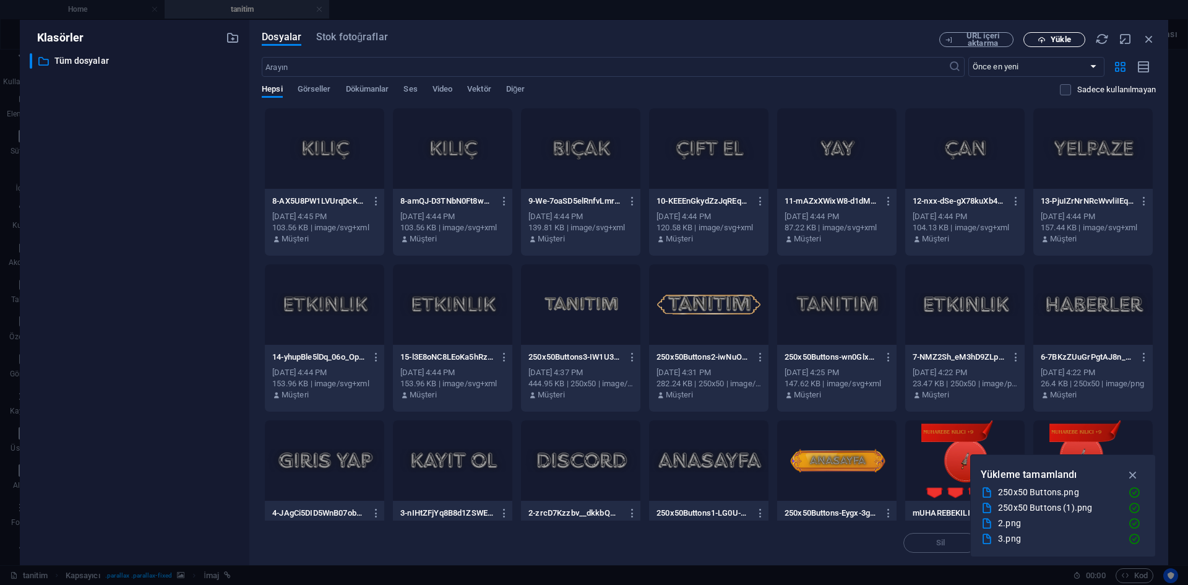
click at [1060, 36] on span "Yükle" at bounding box center [1061, 39] width 20 height 7
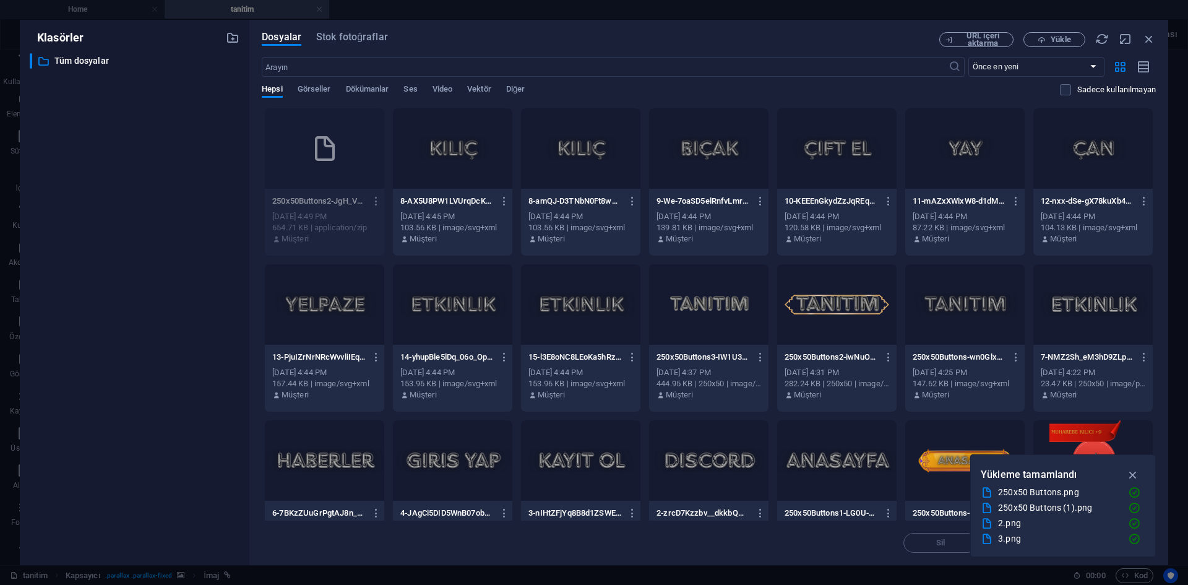
click at [377, 202] on icon "button" at bounding box center [377, 201] width 12 height 11
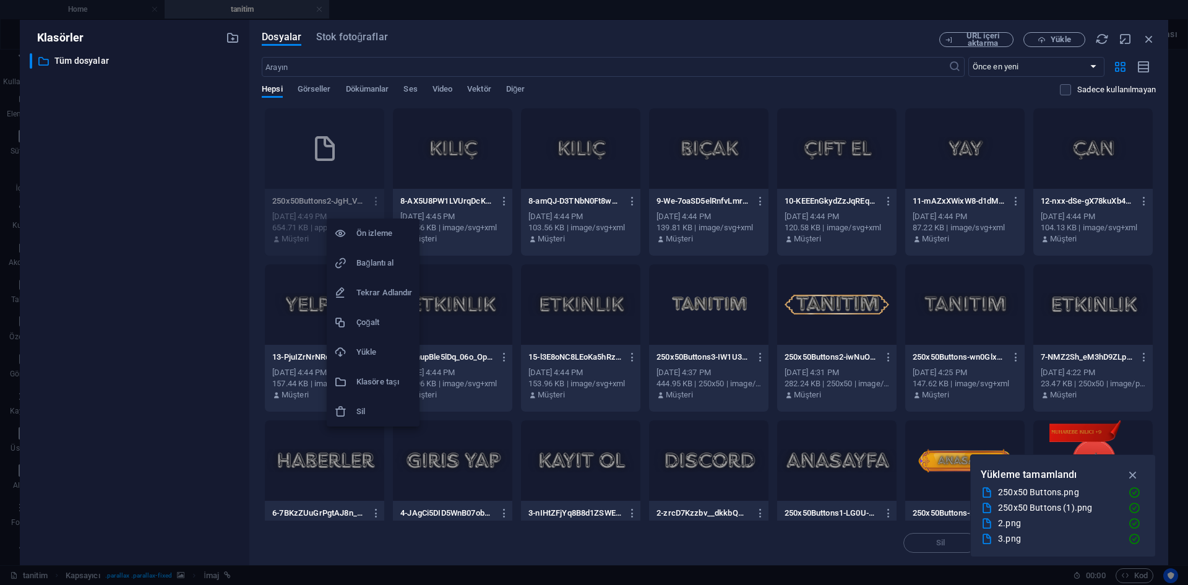
click at [370, 415] on h6 "Sil" at bounding box center [385, 411] width 56 height 15
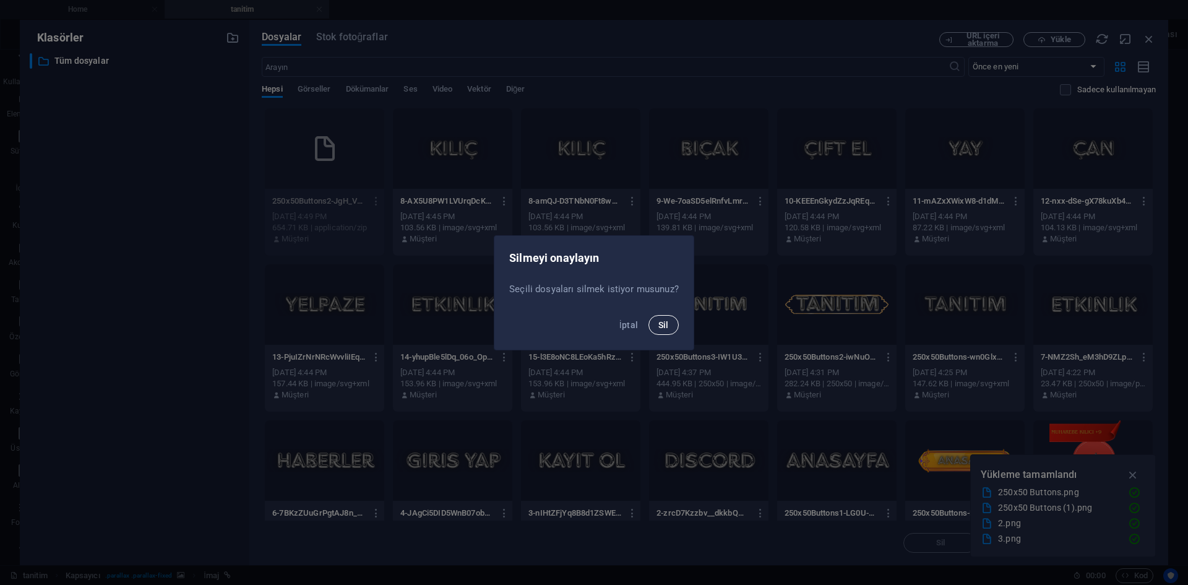
click at [659, 323] on span "Sil" at bounding box center [664, 325] width 11 height 10
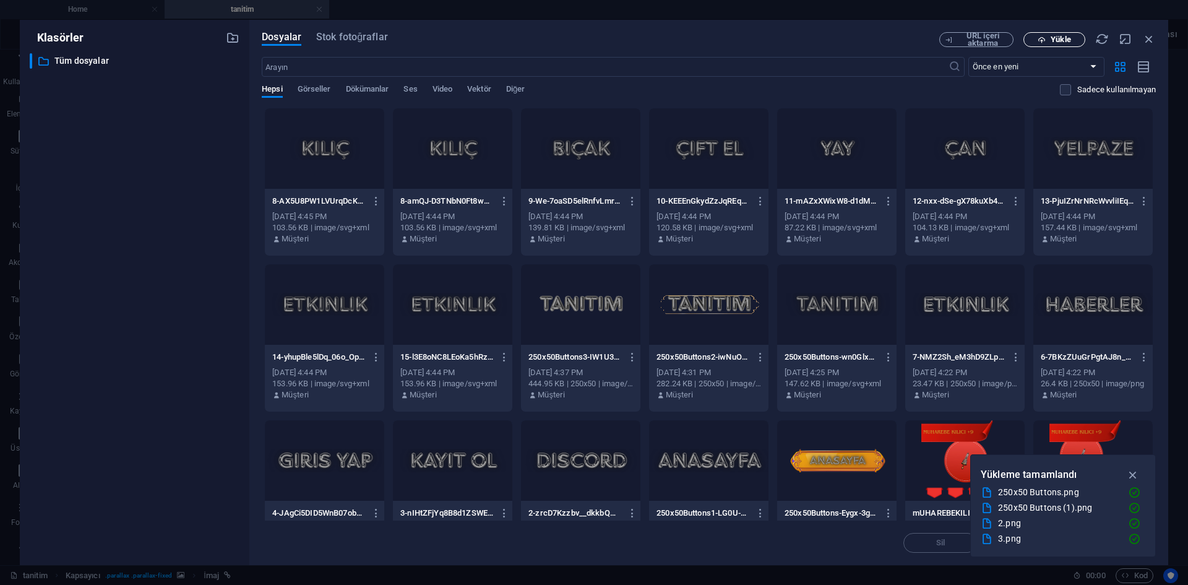
click at [1026, 36] on button "Yükle" at bounding box center [1055, 39] width 62 height 15
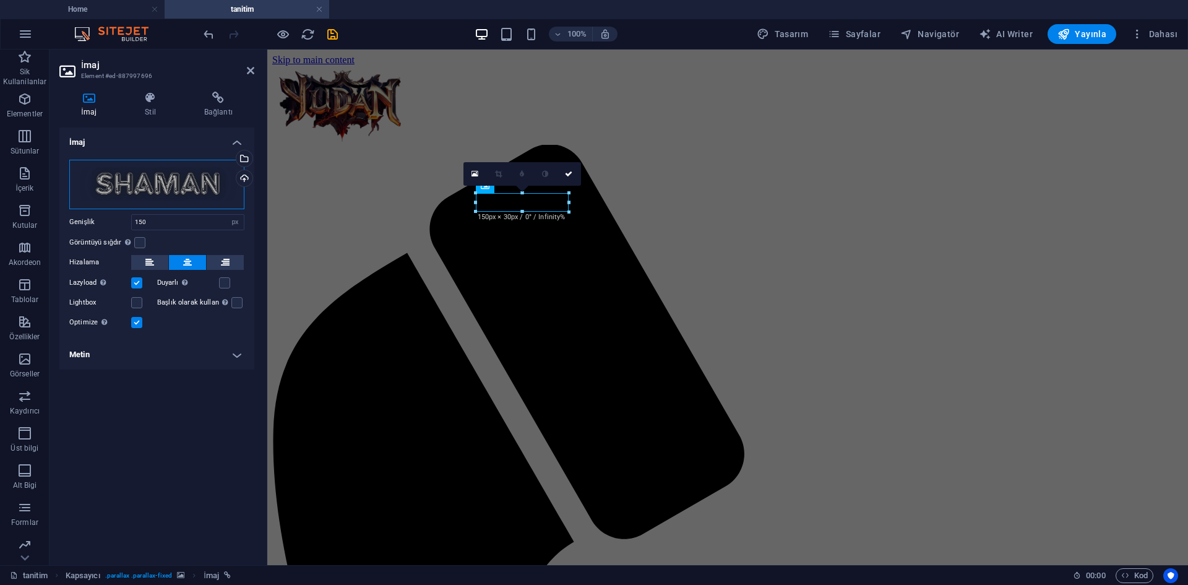
click at [190, 194] on div "Dosyaları buraya sürükleyin, dosyaları seçmek için tıklayın veya Dosyalardan ya…" at bounding box center [156, 185] width 175 height 50
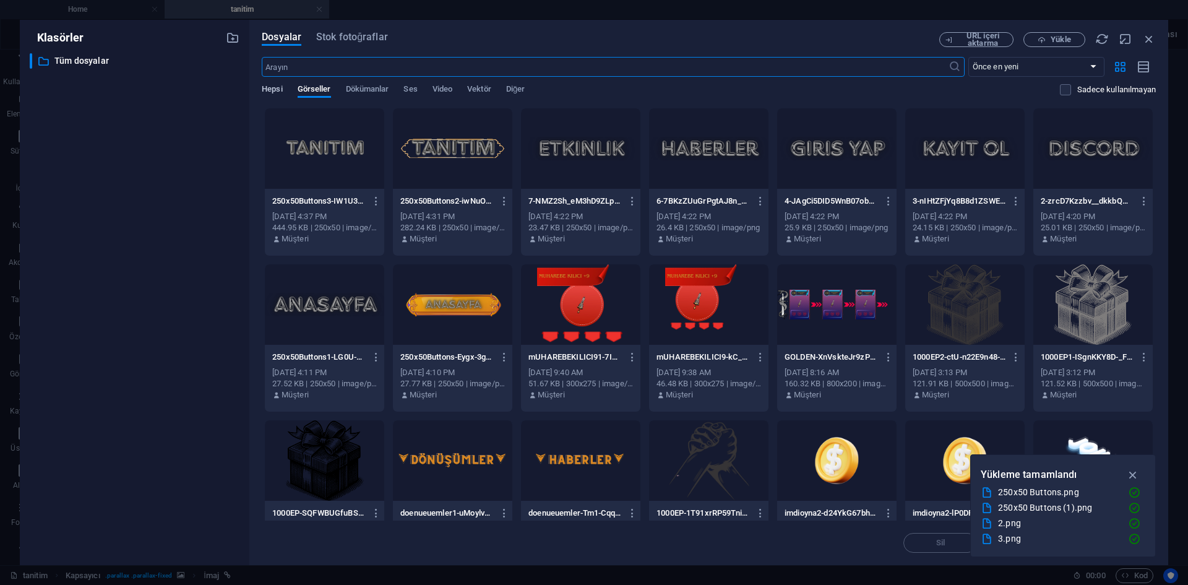
click at [279, 84] on span "Hepsi" at bounding box center [272, 90] width 20 height 17
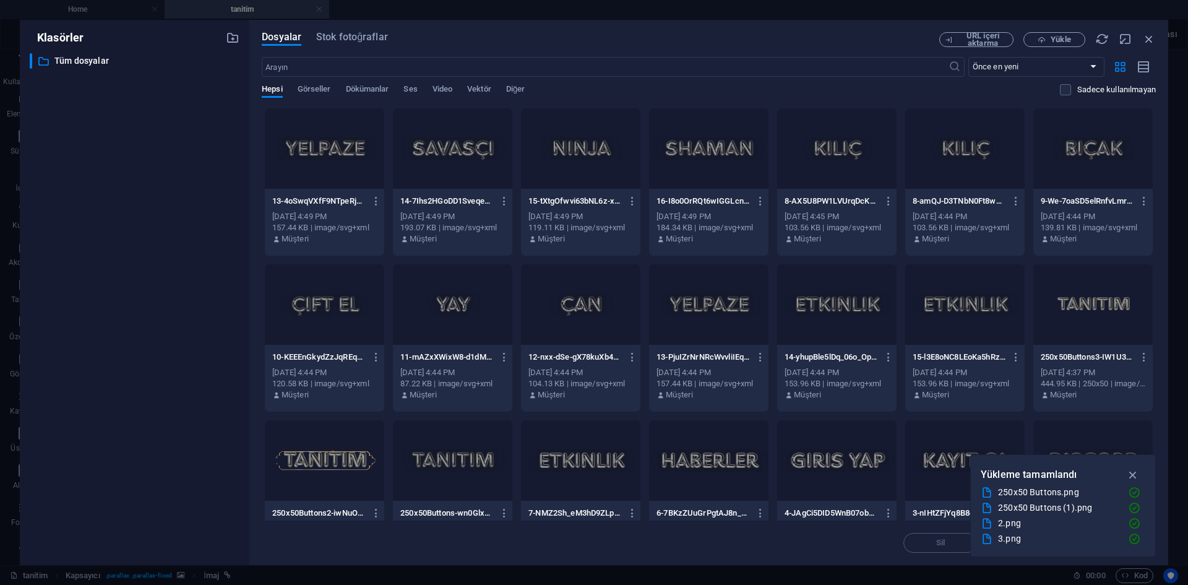
click at [481, 155] on div at bounding box center [452, 148] width 119 height 80
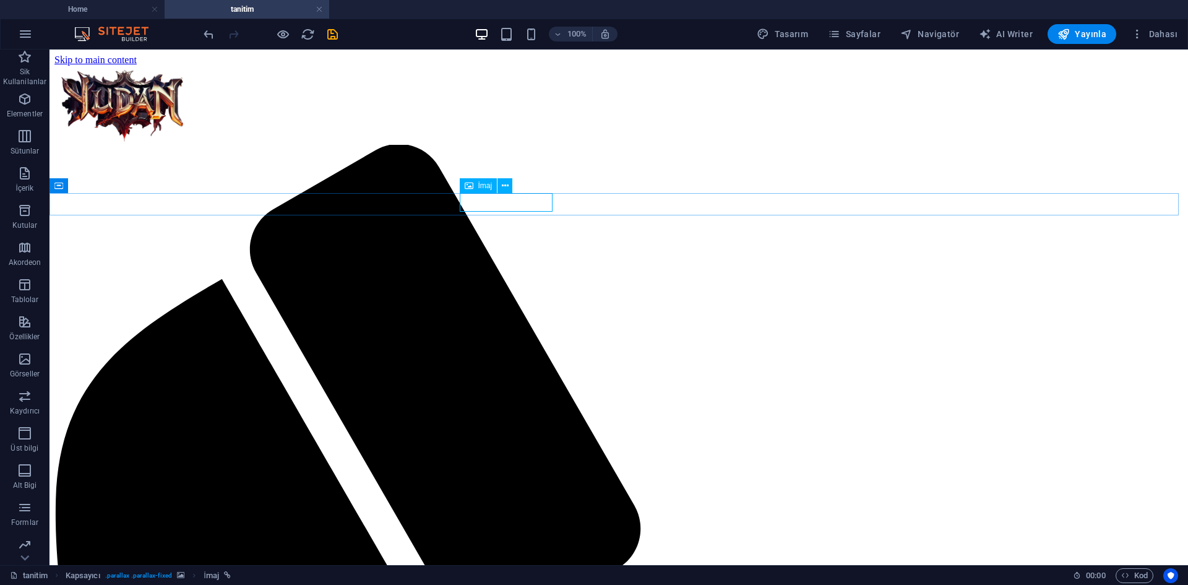
select select "px"
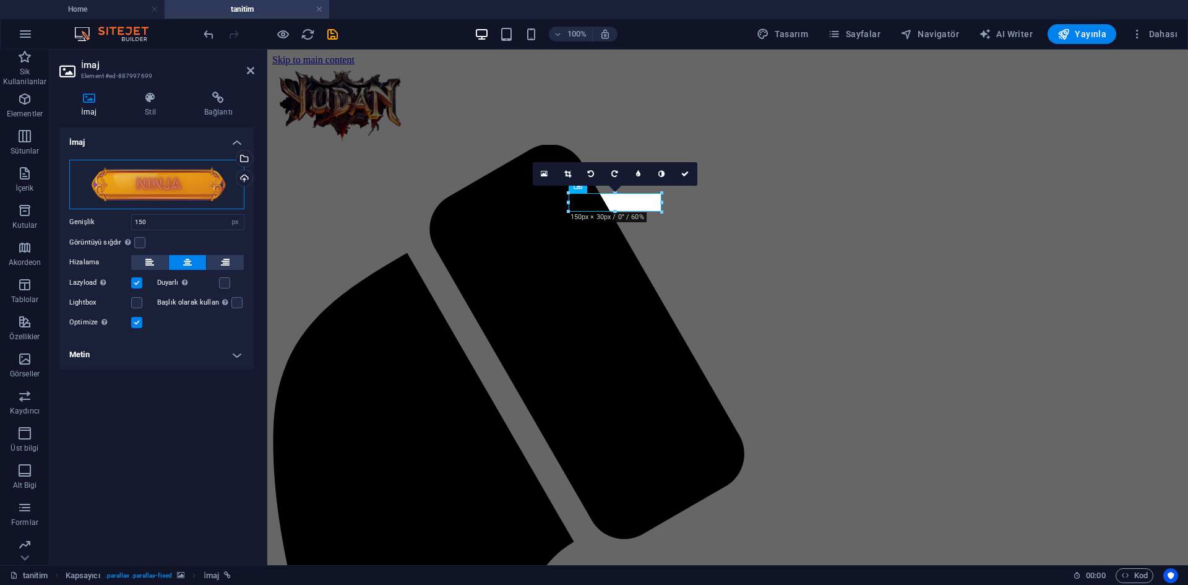
click at [217, 200] on div "Dosyaları buraya sürükleyin, dosyaları seçmek için tıklayın veya Dosyalardan ya…" at bounding box center [156, 185] width 175 height 50
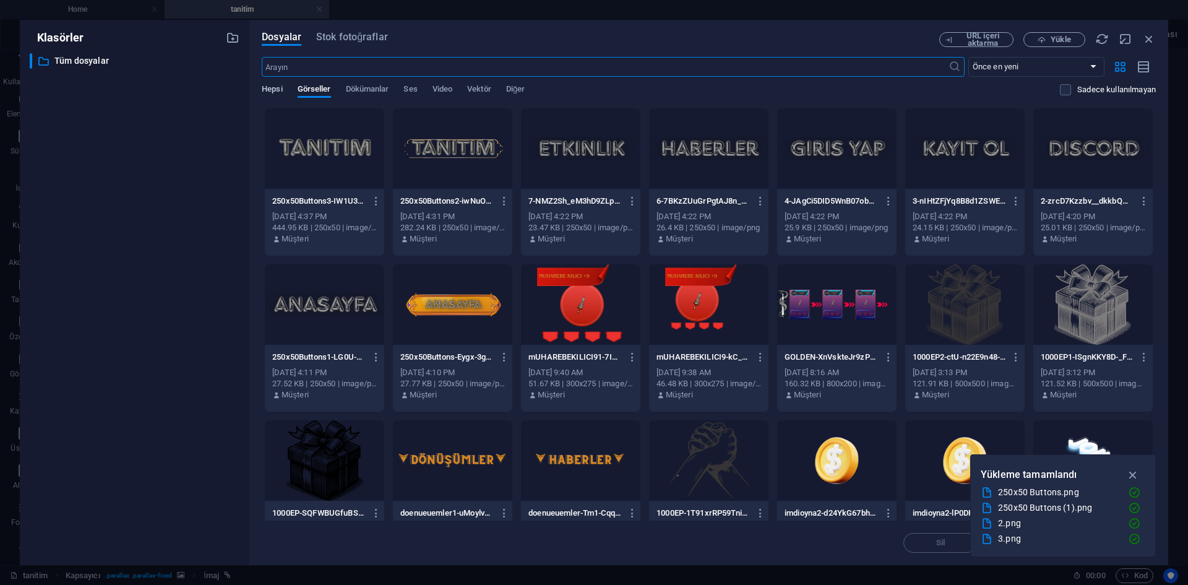
click at [277, 87] on span "Hepsi" at bounding box center [272, 90] width 20 height 17
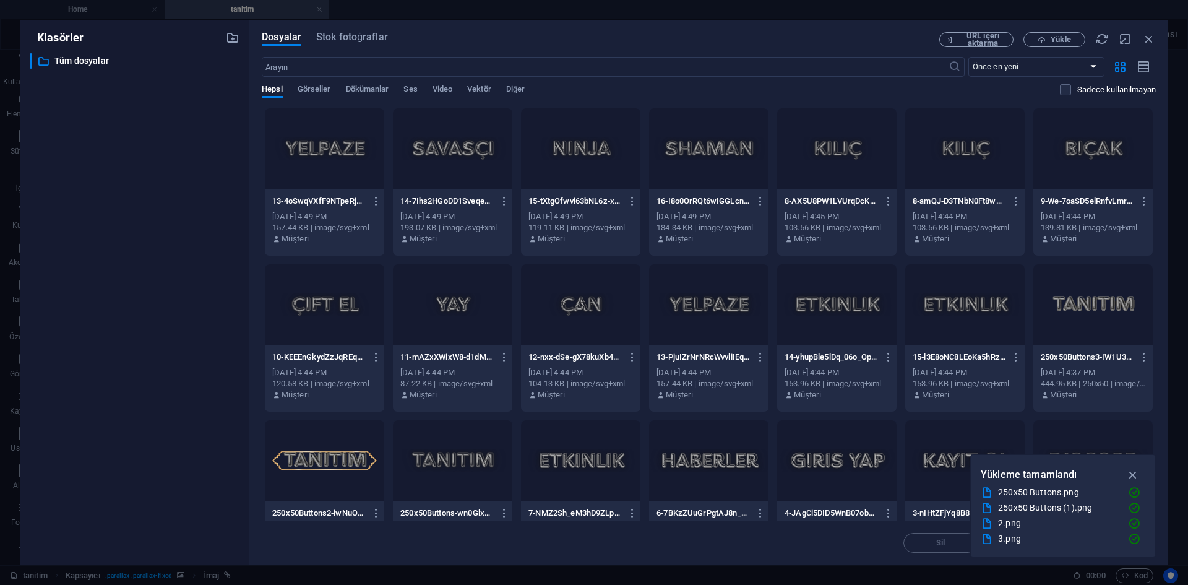
click at [552, 155] on div at bounding box center [580, 148] width 119 height 80
click at [552, 155] on div "1" at bounding box center [580, 148] width 119 height 80
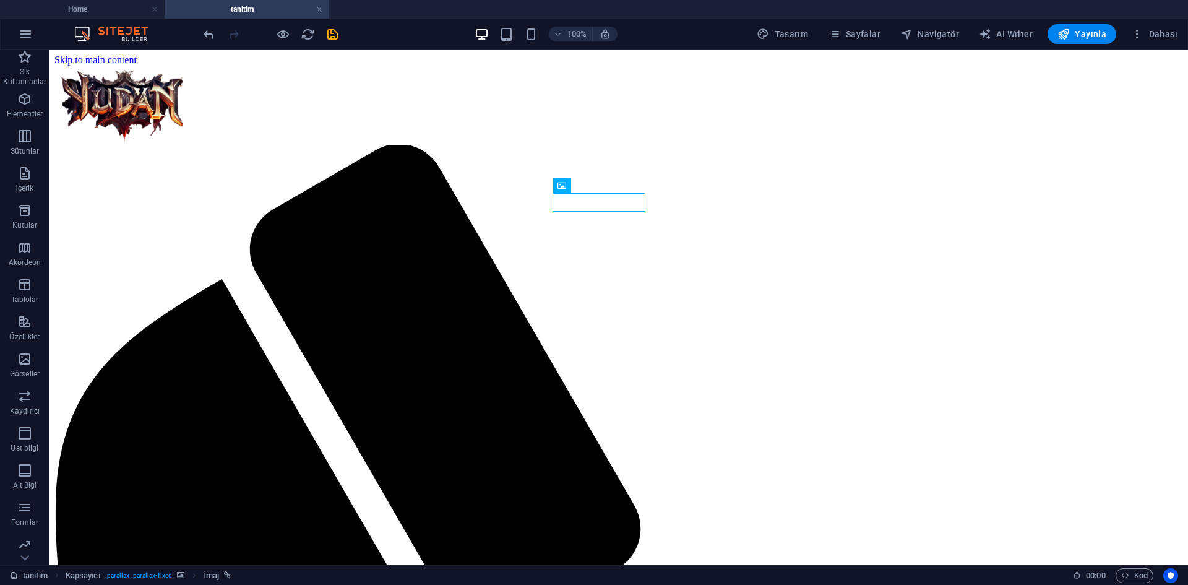
select select "px"
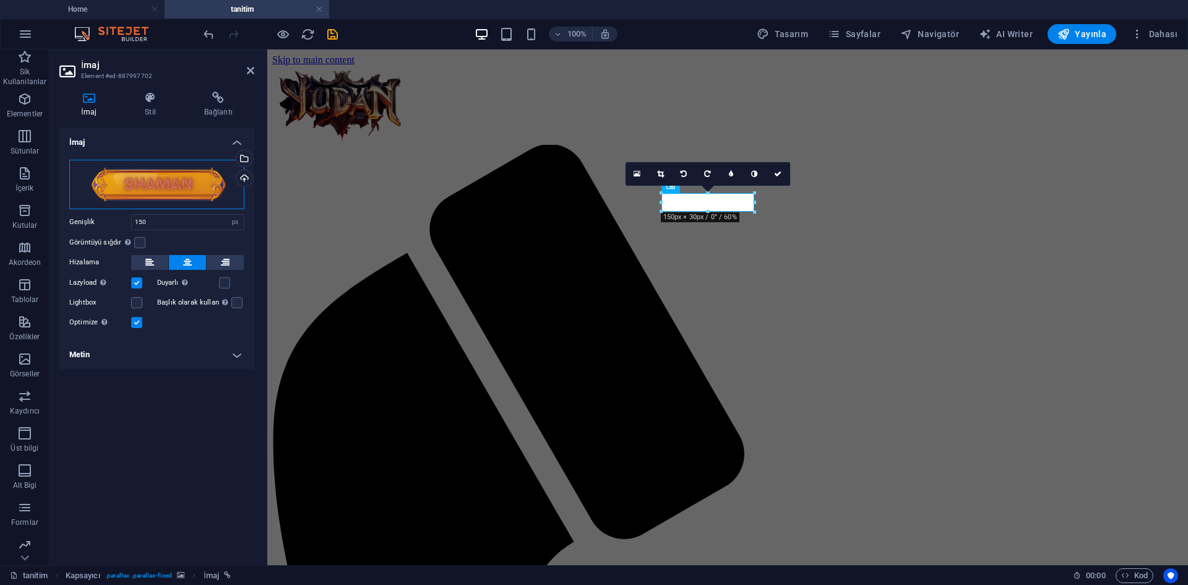
click at [166, 189] on div "Dosyaları buraya sürükleyin, dosyaları seçmek için tıklayın veya Dosyalardan ya…" at bounding box center [156, 185] width 175 height 50
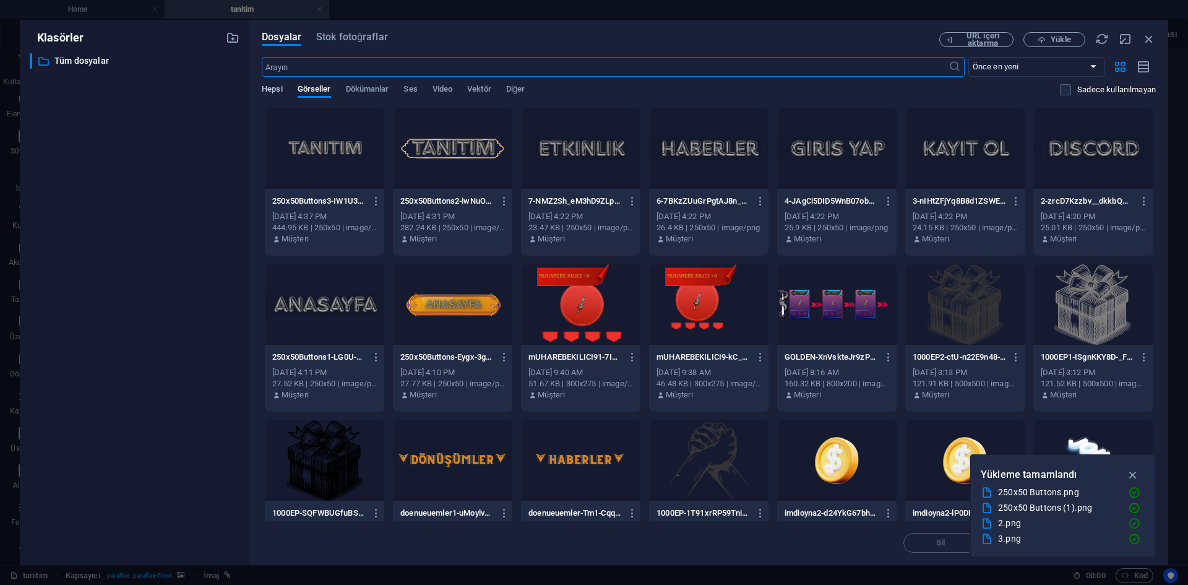
click at [272, 88] on span "Hepsi" at bounding box center [272, 90] width 20 height 17
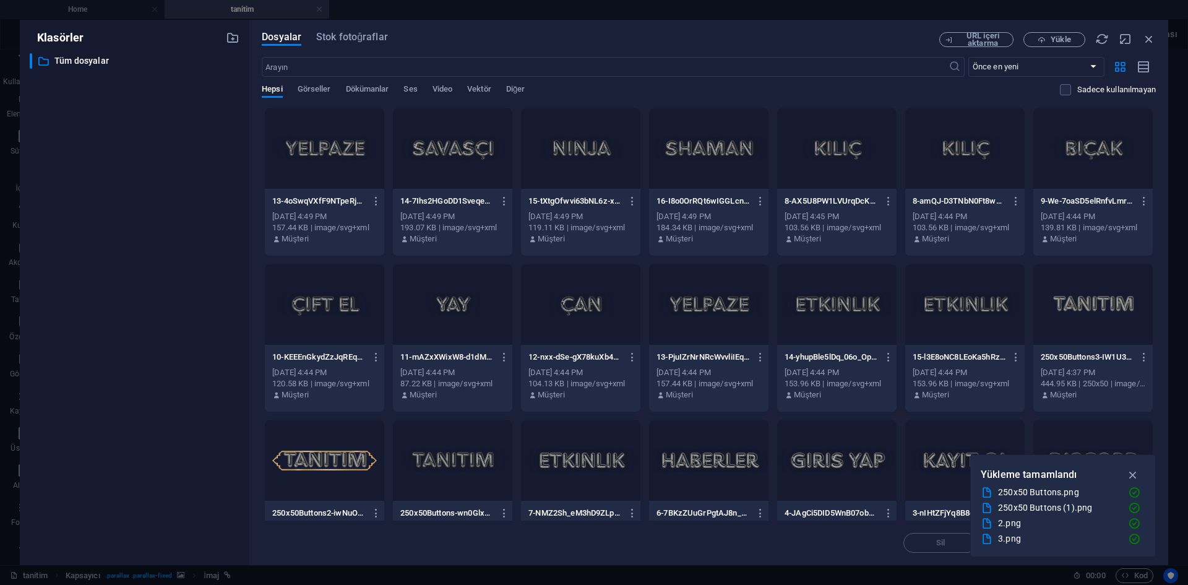
click at [602, 165] on div at bounding box center [580, 148] width 119 height 80
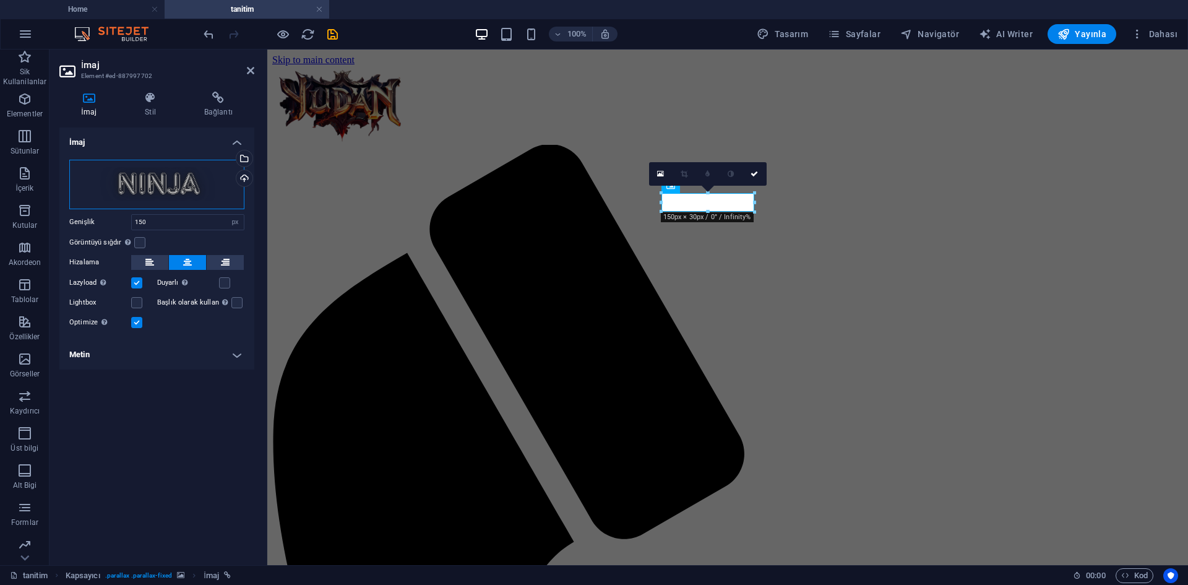
click at [217, 193] on div "Dosyaları buraya sürükleyin, dosyaları seçmek için tıklayın veya Dosyalardan ya…" at bounding box center [156, 185] width 175 height 50
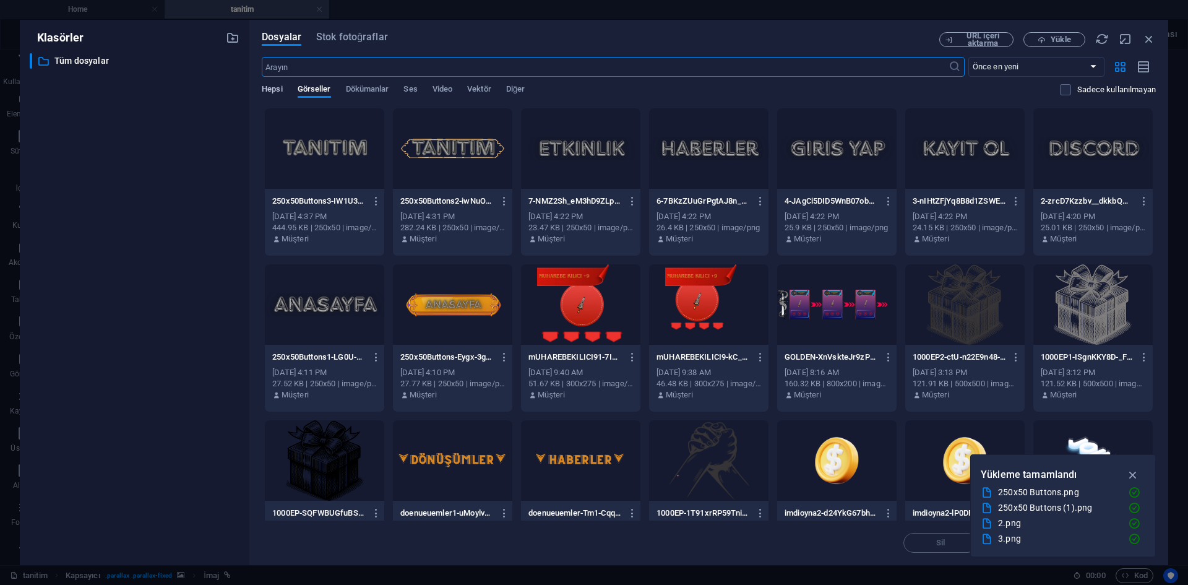
click at [273, 86] on span "Hepsi" at bounding box center [272, 90] width 20 height 17
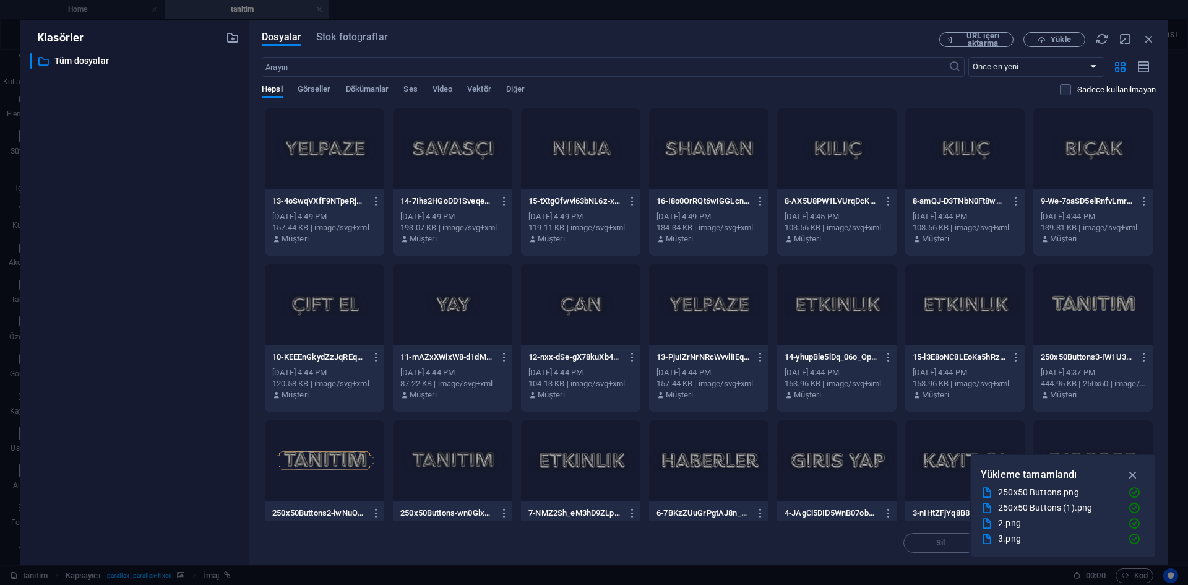
click at [699, 174] on div at bounding box center [708, 148] width 119 height 80
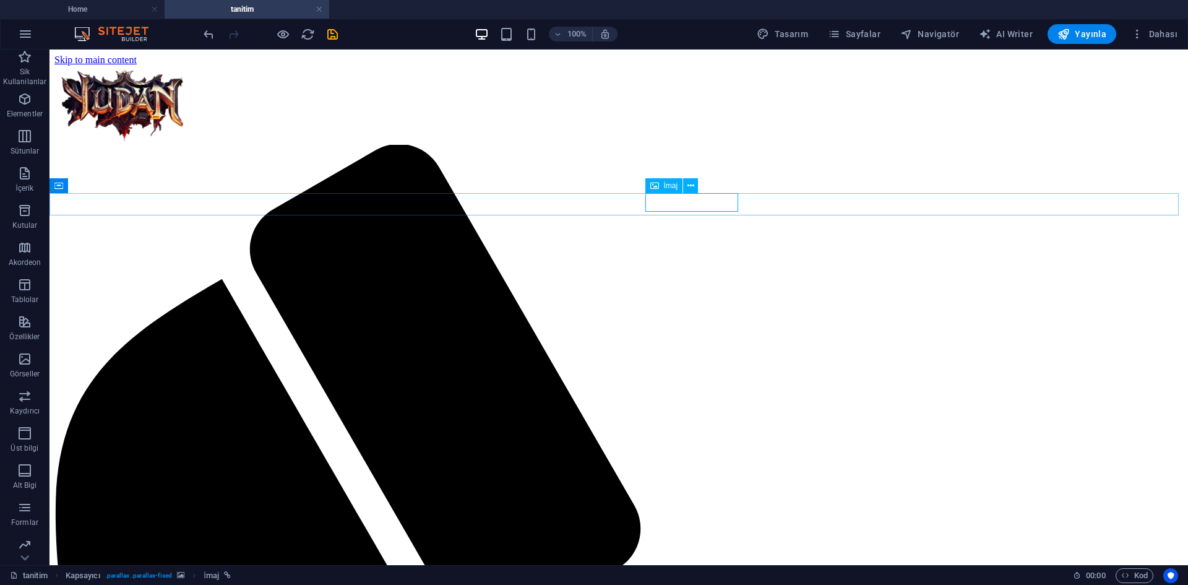
select select "px"
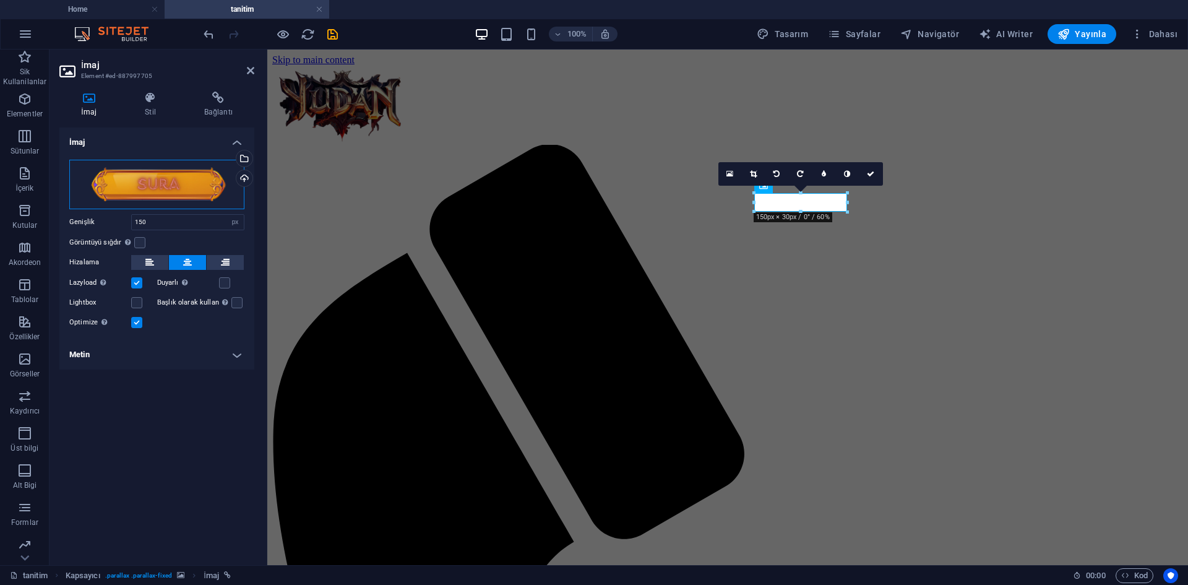
click at [197, 197] on div "Dosyaları buraya sürükleyin, dosyaları seçmek için tıklayın veya Dosyalardan ya…" at bounding box center [156, 185] width 175 height 50
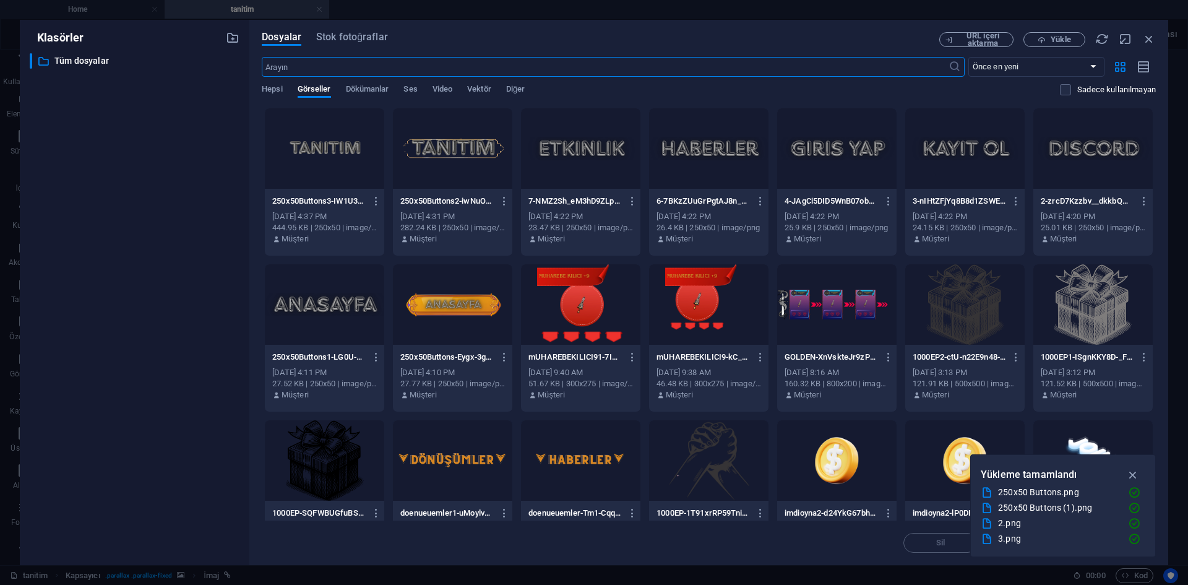
click at [288, 97] on div "Hepsi Görseller Dökümanlar Ses Video Vektör Diğer" at bounding box center [661, 96] width 799 height 24
click at [279, 94] on span "Hepsi" at bounding box center [272, 90] width 20 height 17
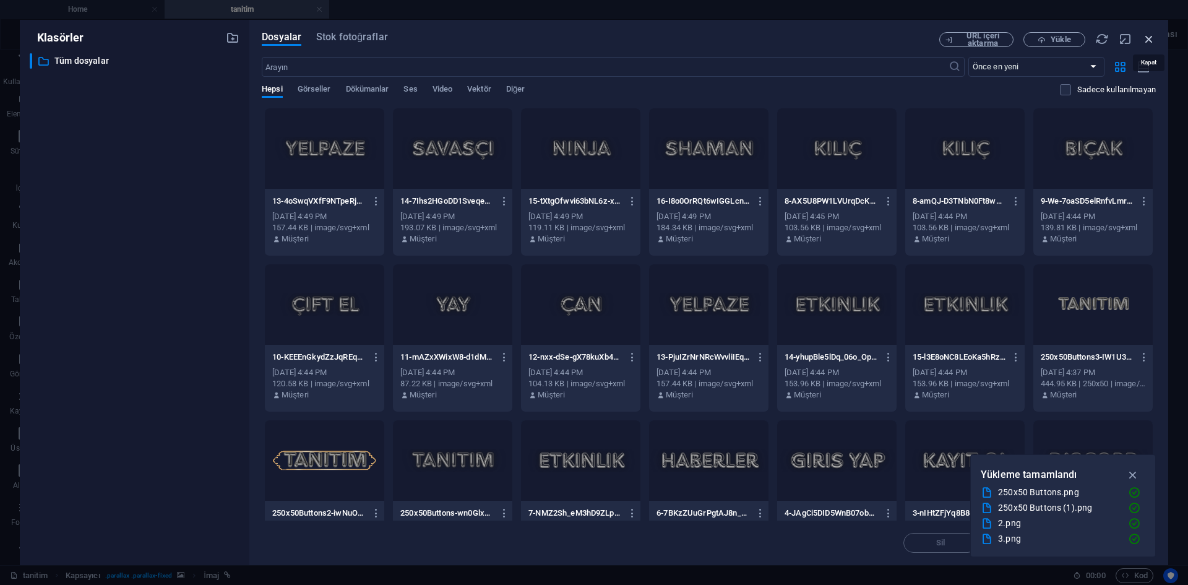
click at [1144, 43] on icon "button" at bounding box center [1150, 39] width 14 height 14
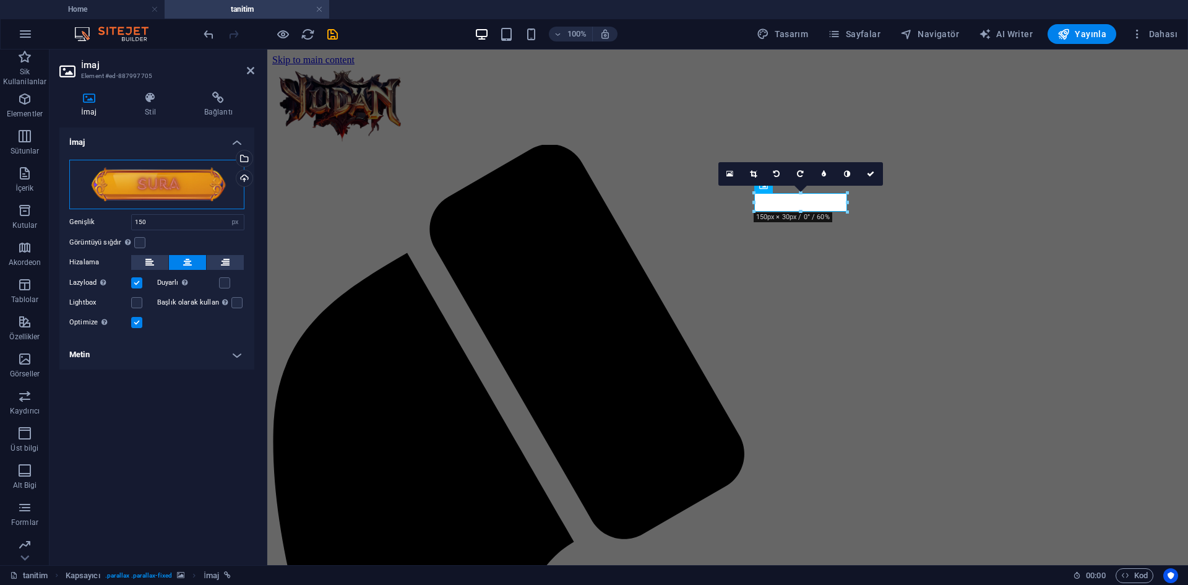
click at [184, 188] on div "Dosyaları buraya sürükleyin, dosyaları seçmek için tıklayın veya Dosyalardan ya…" at bounding box center [156, 185] width 175 height 50
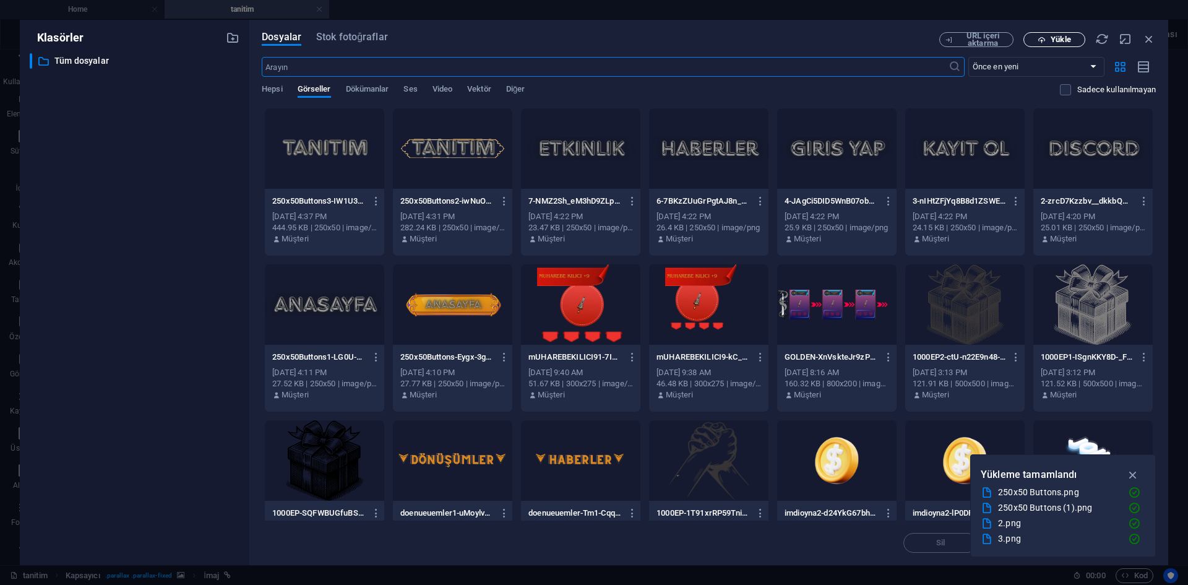
click at [1046, 46] on button "Yükle" at bounding box center [1055, 39] width 62 height 15
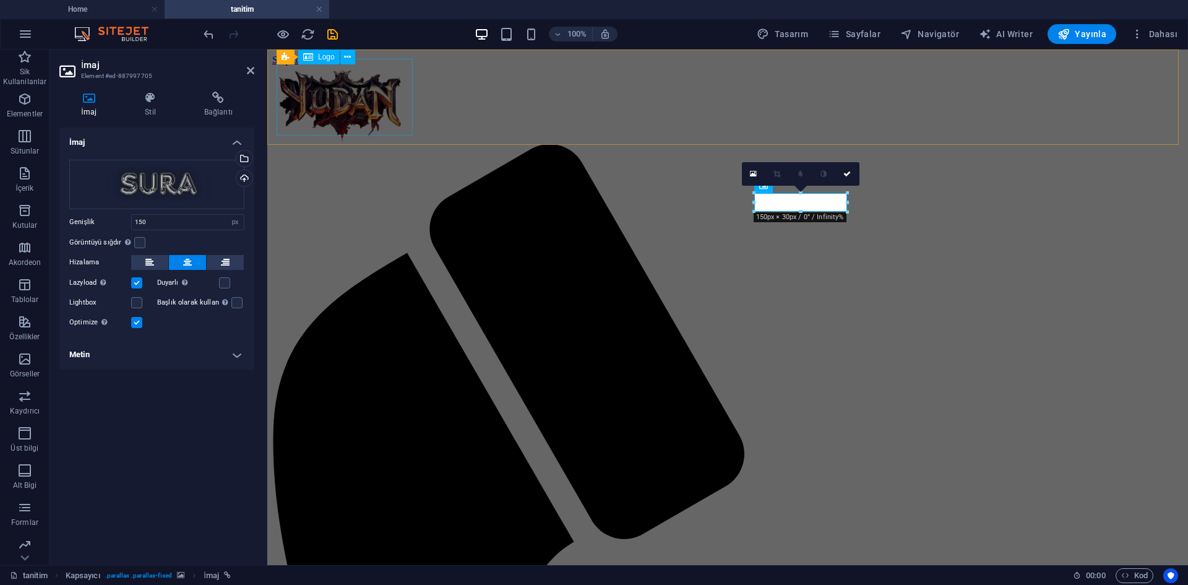
click at [272, 66] on figure at bounding box center [727, 66] width 911 height 0
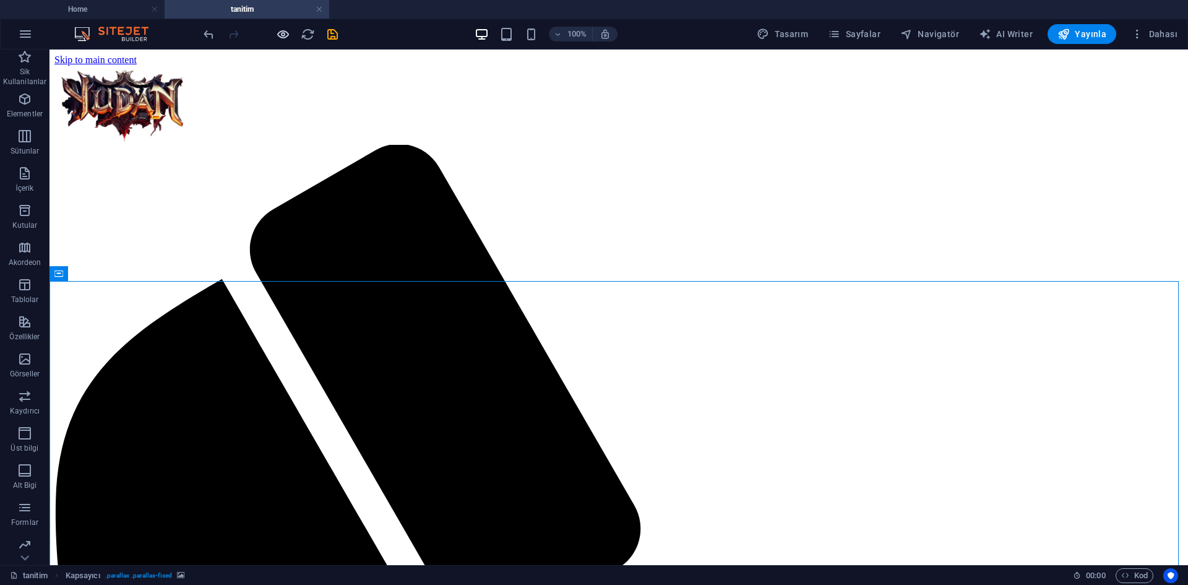
click at [279, 32] on icon "button" at bounding box center [283, 34] width 14 height 14
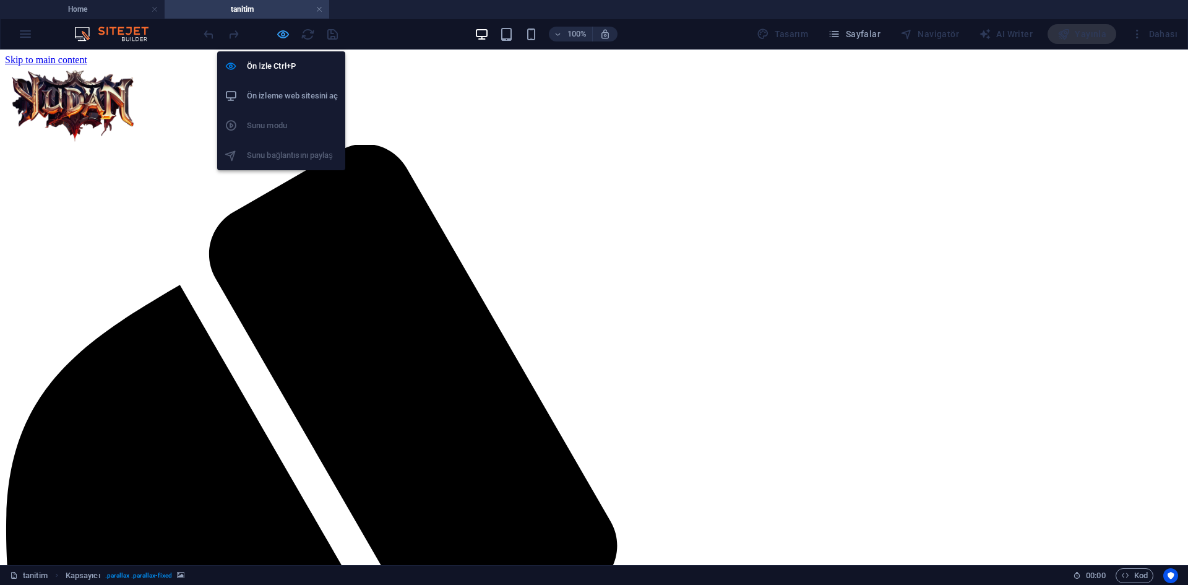
click at [278, 30] on icon "button" at bounding box center [283, 34] width 14 height 14
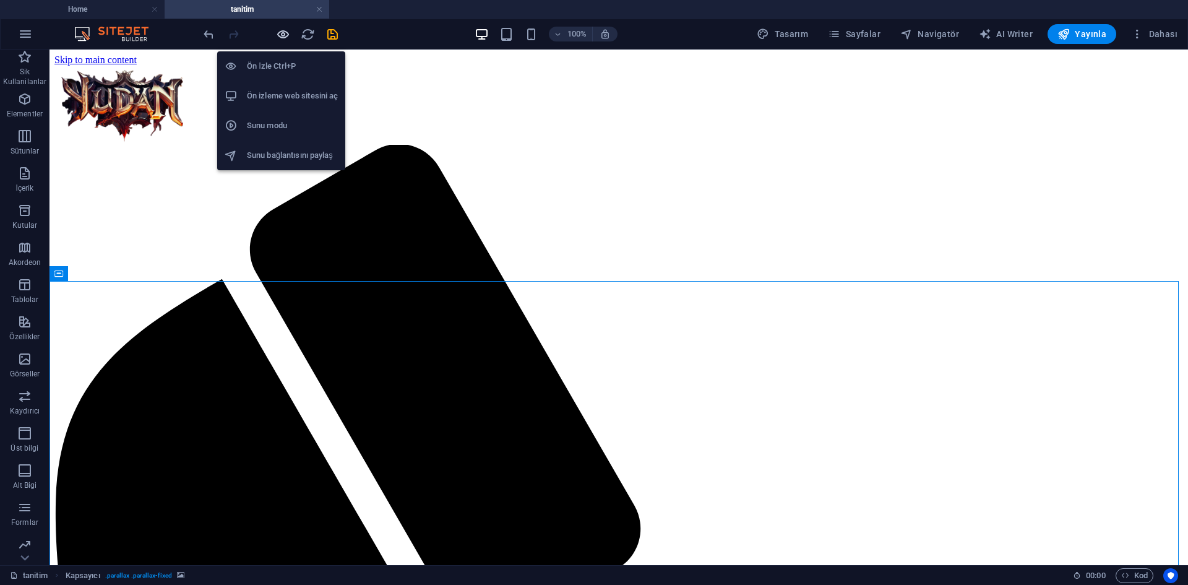
click at [282, 35] on icon "button" at bounding box center [283, 34] width 14 height 14
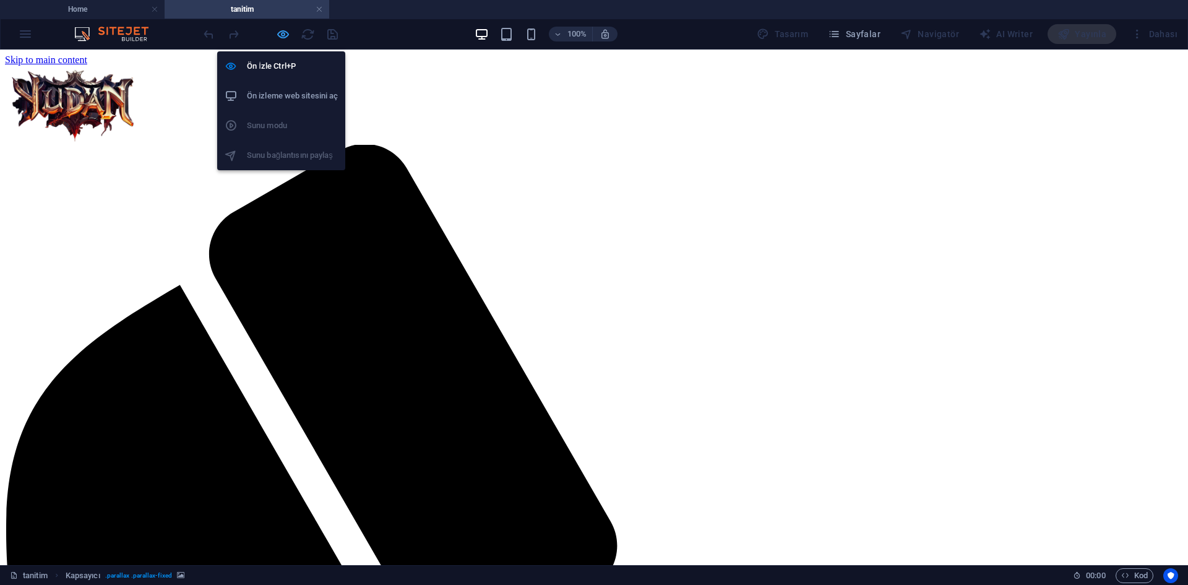
click at [281, 33] on icon "button" at bounding box center [283, 34] width 14 height 14
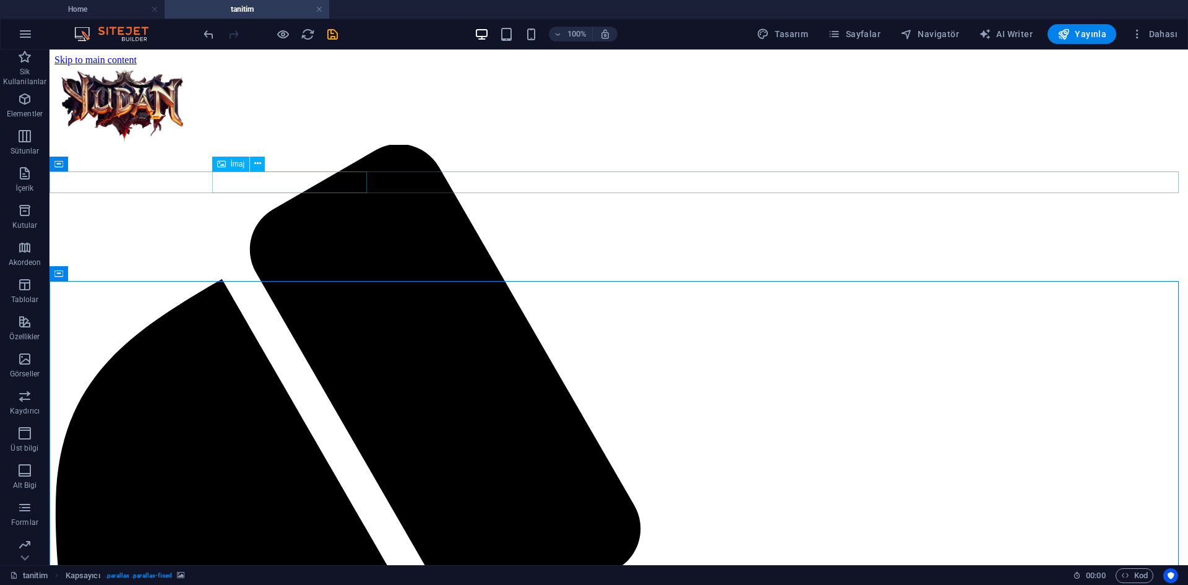
select select "px"
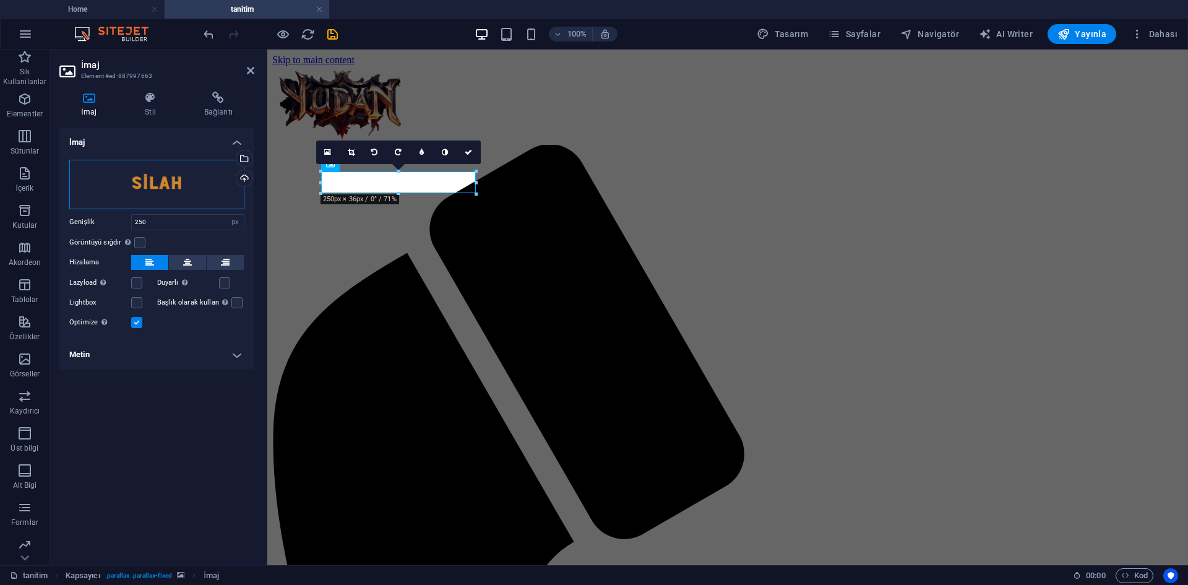
click at [168, 196] on div "Dosyaları buraya sürükleyin, dosyaları seçmek için tıklayın veya Dosyalardan ya…" at bounding box center [156, 185] width 175 height 50
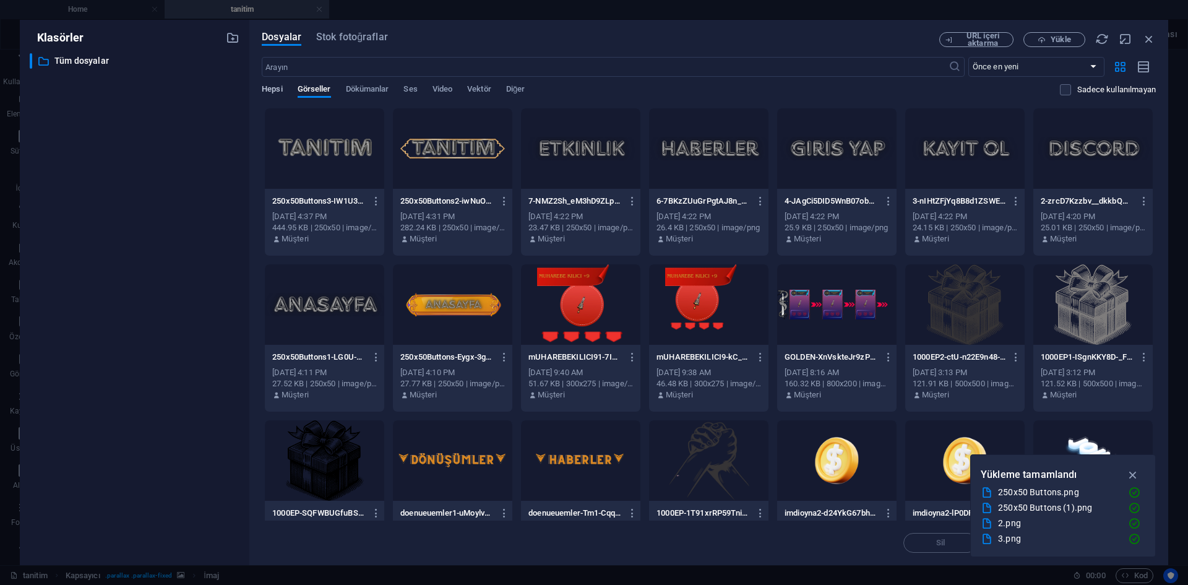
click at [269, 89] on span "Hepsi" at bounding box center [272, 90] width 20 height 17
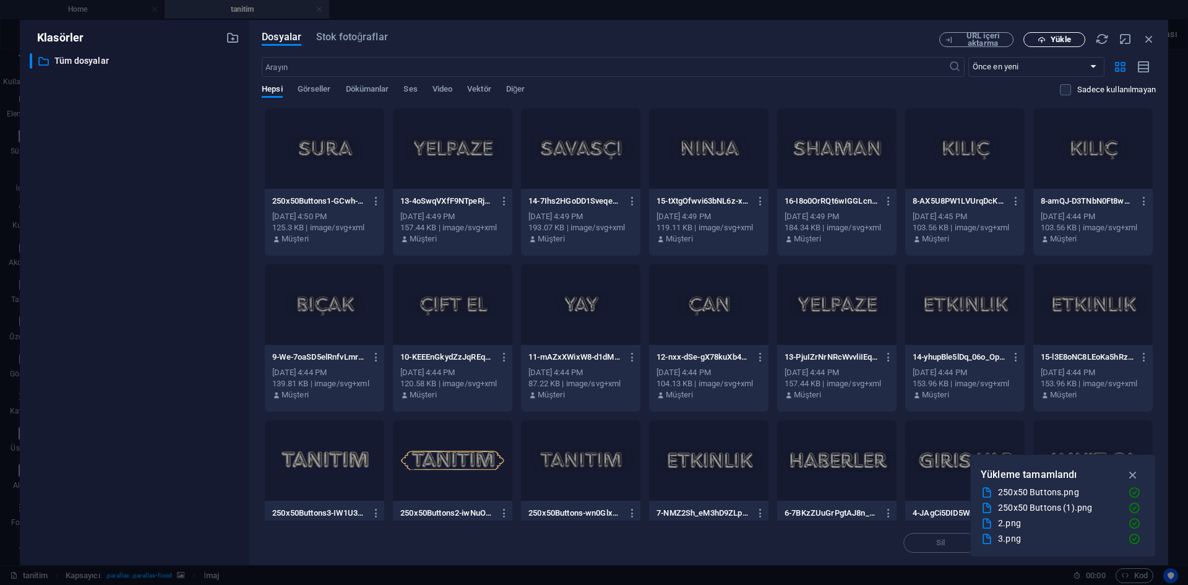
click at [1070, 40] on span "Yükle" at bounding box center [1061, 39] width 20 height 7
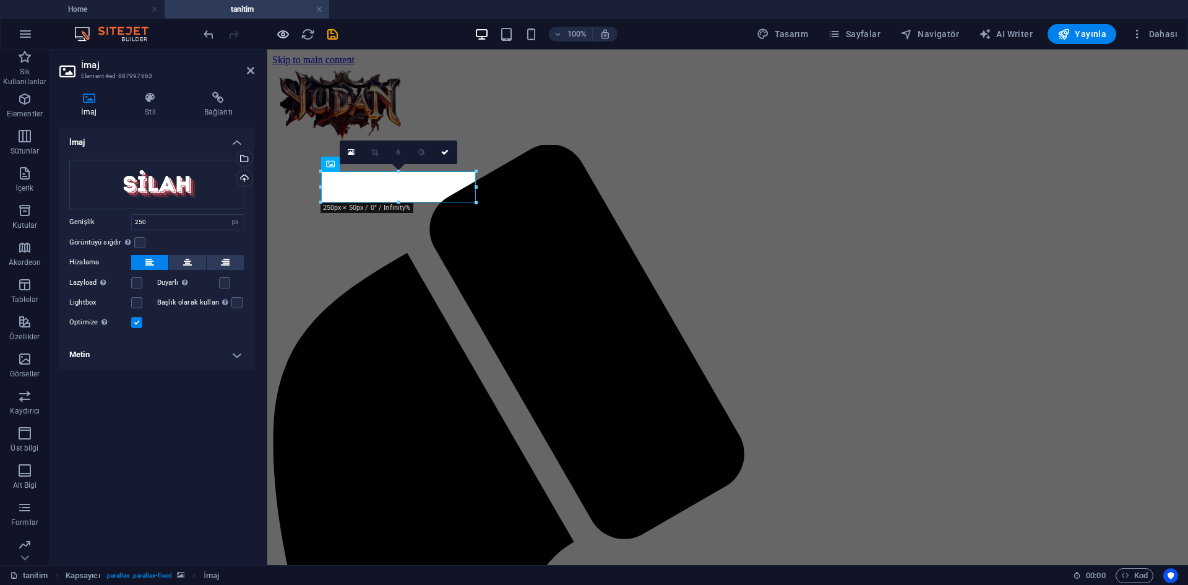
click at [277, 35] on icon "button" at bounding box center [283, 34] width 14 height 14
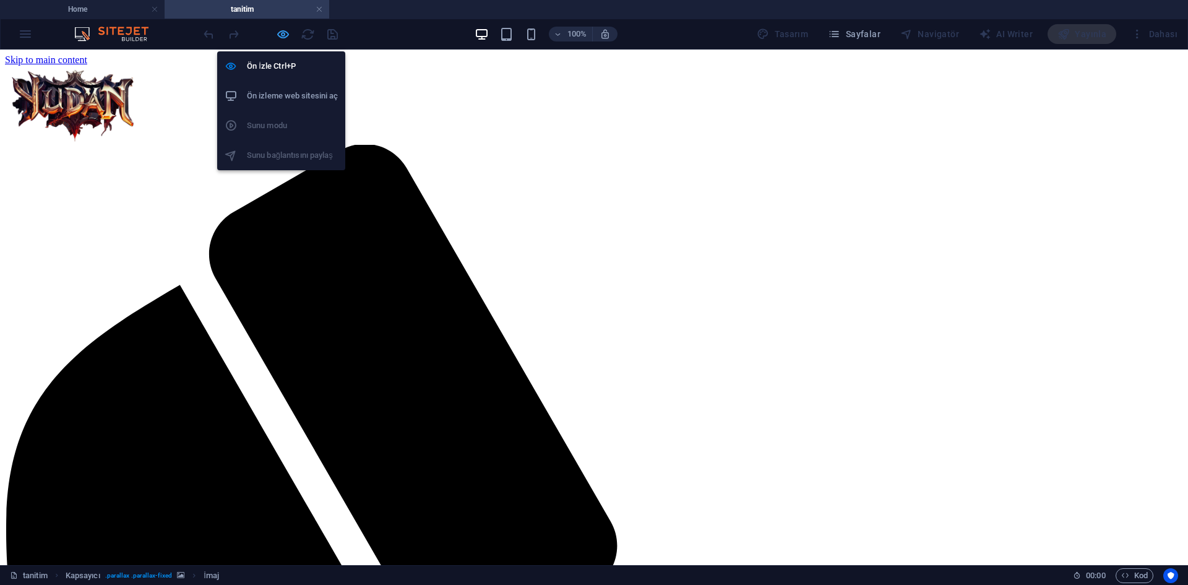
click at [277, 37] on icon "button" at bounding box center [283, 34] width 14 height 14
select select "px"
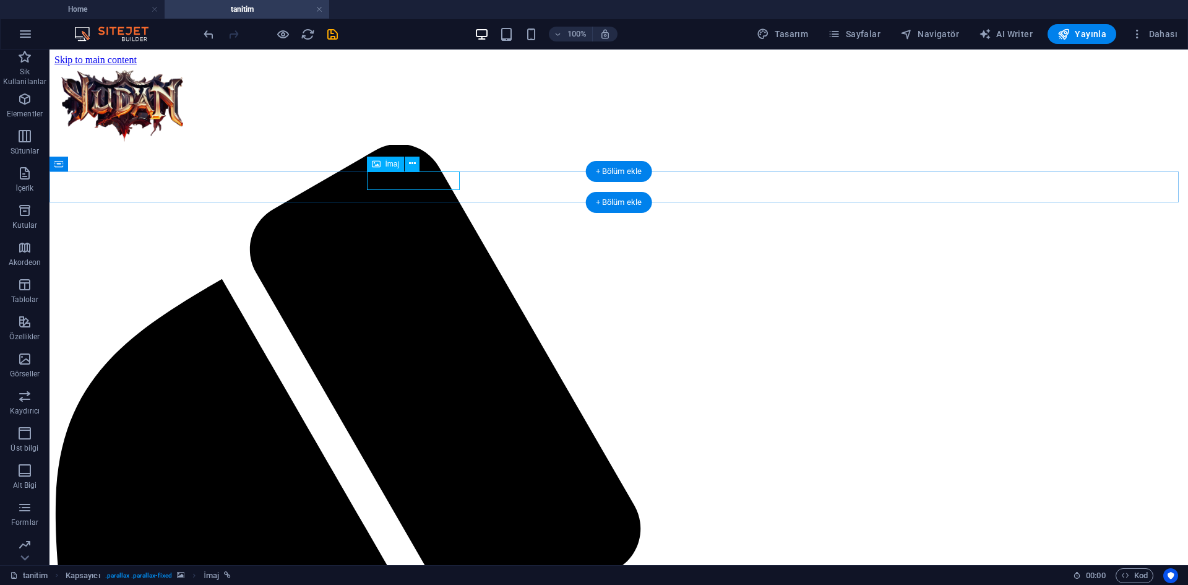
select select "px"
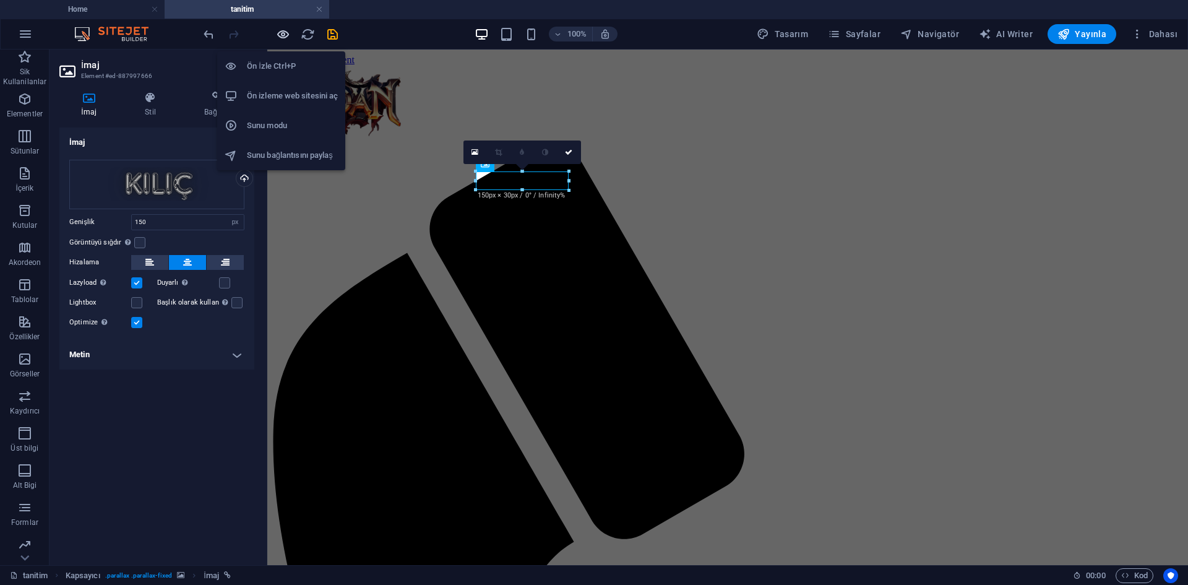
click at [280, 35] on icon "button" at bounding box center [283, 34] width 14 height 14
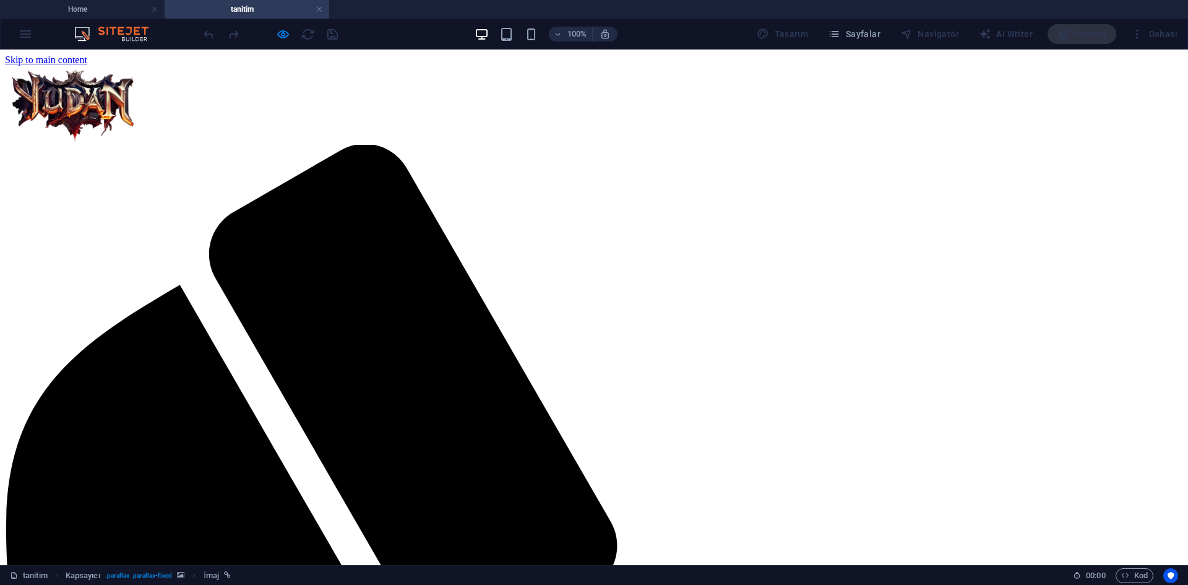
click at [290, 34] on div at bounding box center [270, 34] width 139 height 20
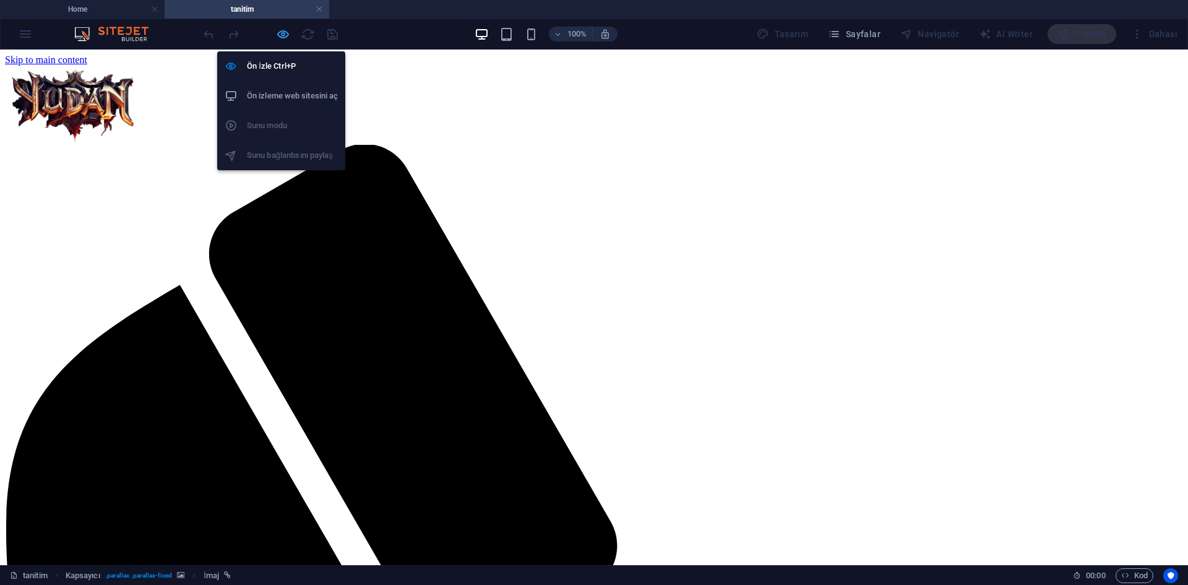
click at [284, 34] on icon "button" at bounding box center [283, 34] width 14 height 14
select select "px"
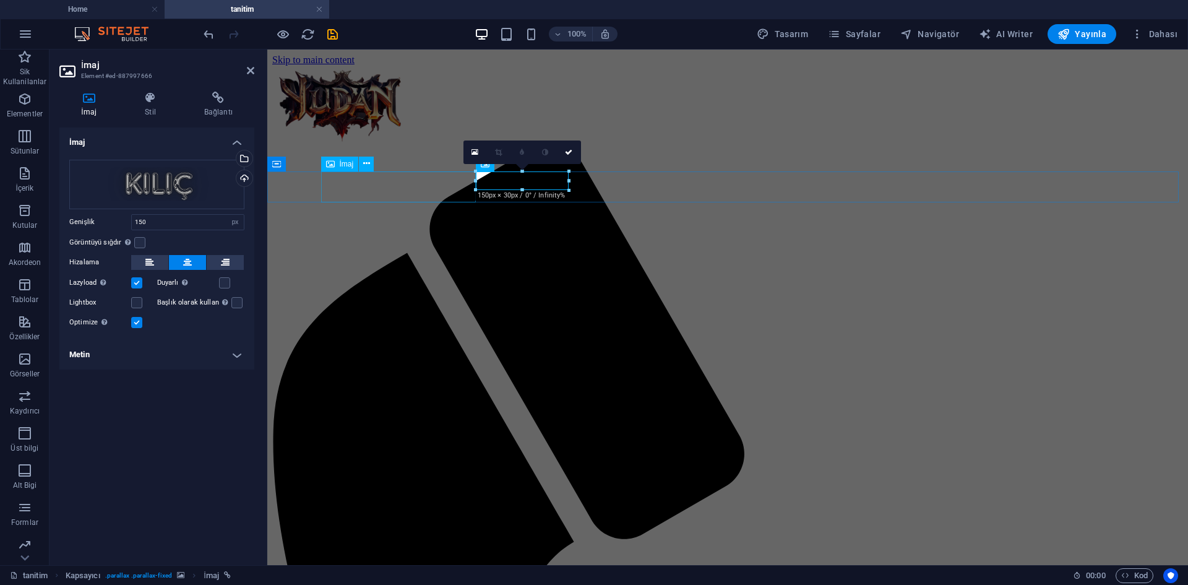
select select "px"
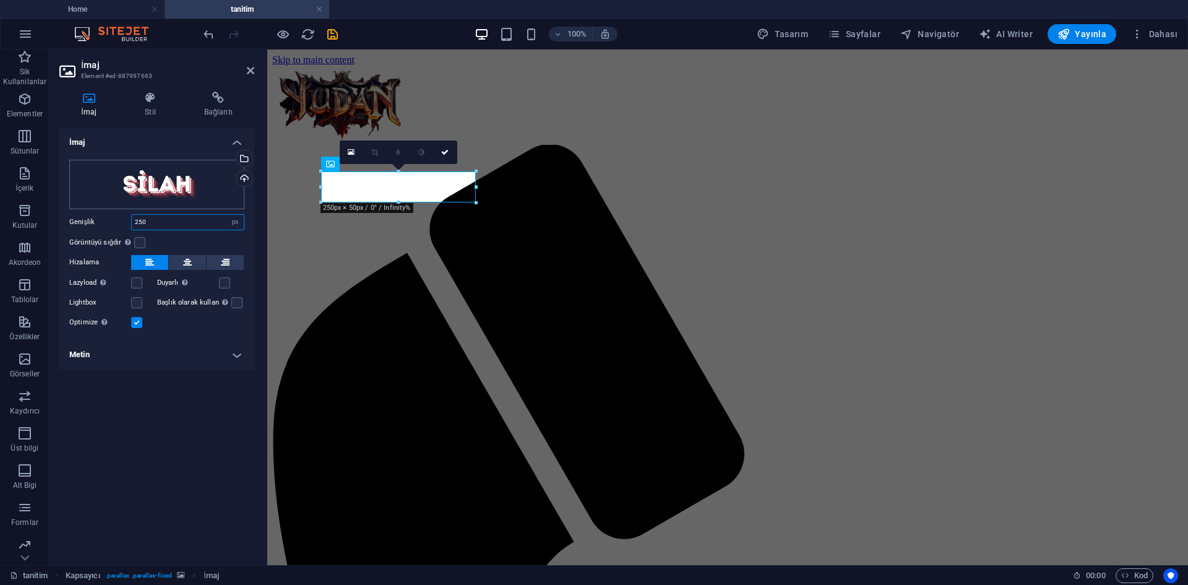
drag, startPoint x: 172, startPoint y: 214, endPoint x: 102, endPoint y: 185, distance: 76.3
click at [61, 196] on div "Dosyaları buraya sürükleyin, dosyaları seçmek için tıklayın veya Dosyalardan ya…" at bounding box center [156, 245] width 195 height 190
type input "150"
click at [285, 29] on icon "button" at bounding box center [283, 34] width 14 height 14
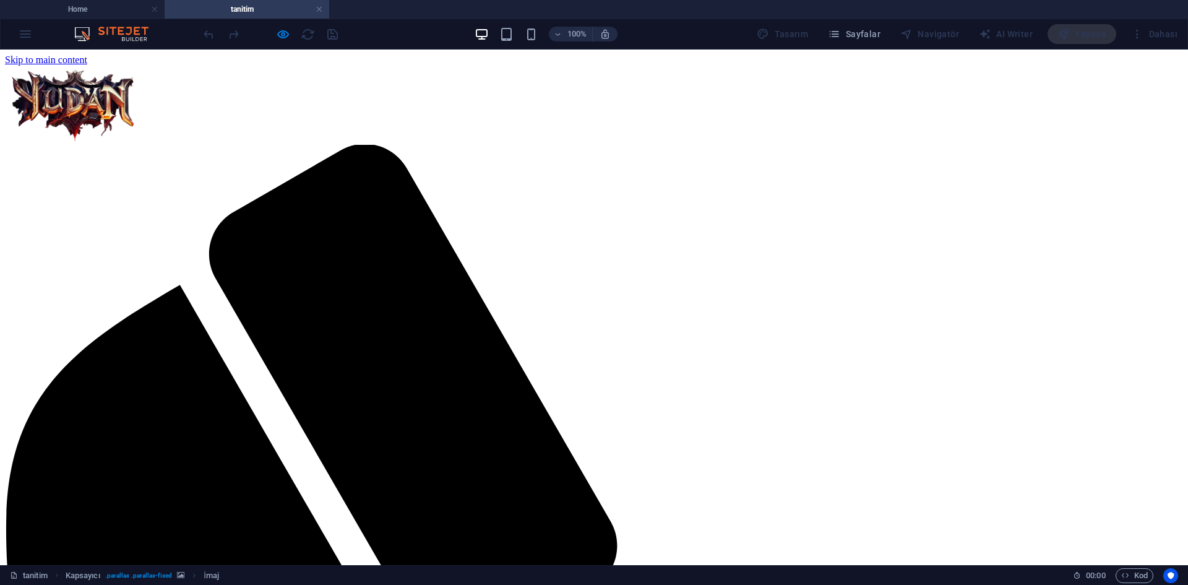
click at [281, 26] on div at bounding box center [270, 34] width 139 height 20
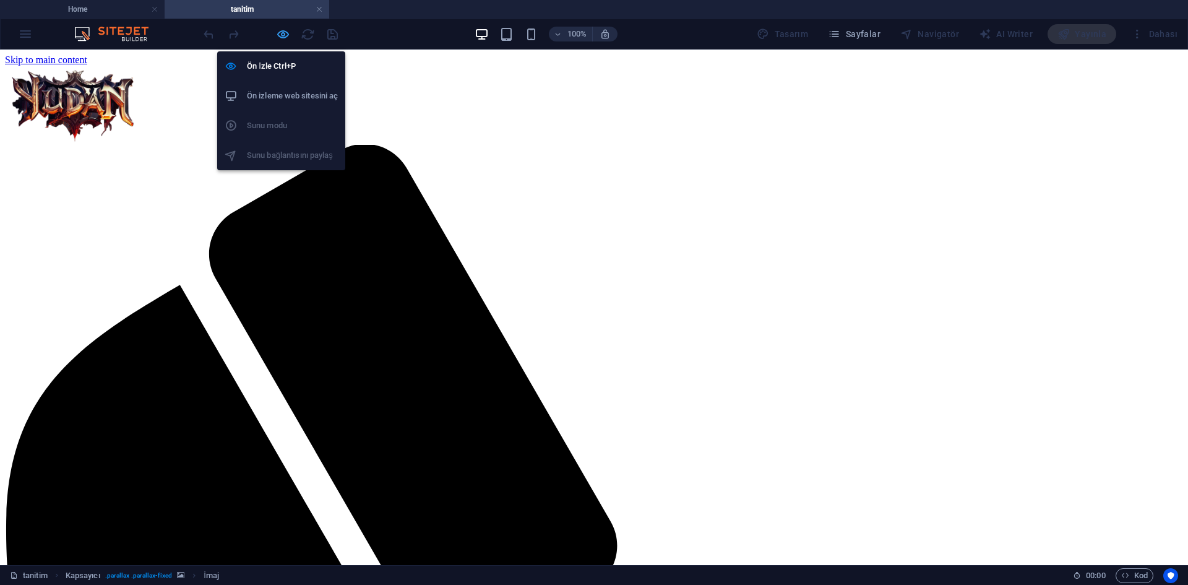
click at [281, 28] on icon "button" at bounding box center [283, 34] width 14 height 14
select select "px"
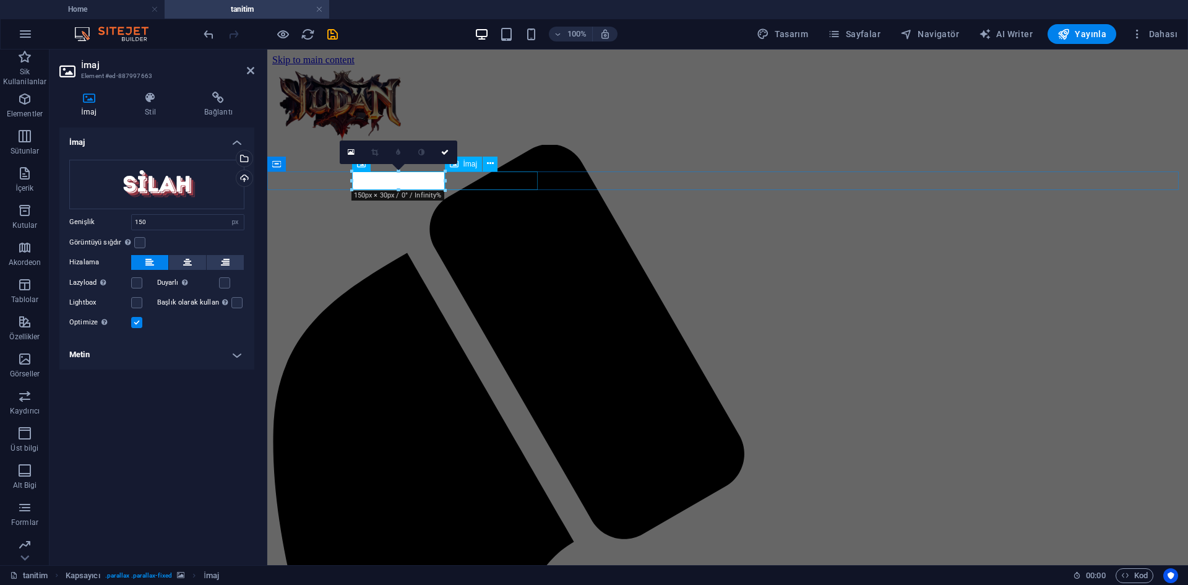
select select "px"
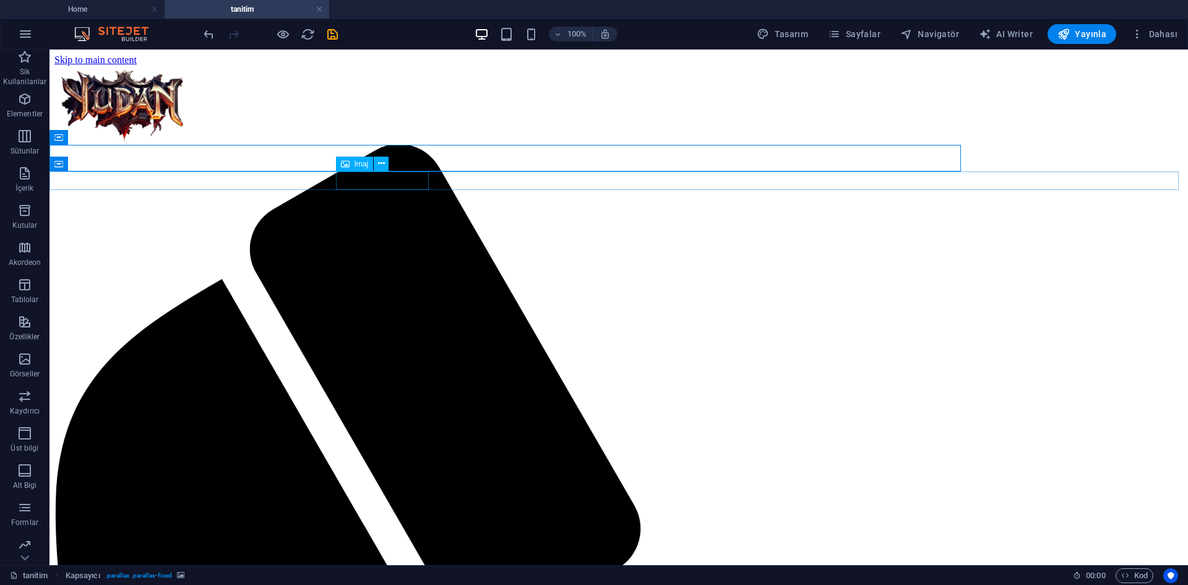
select select "px"
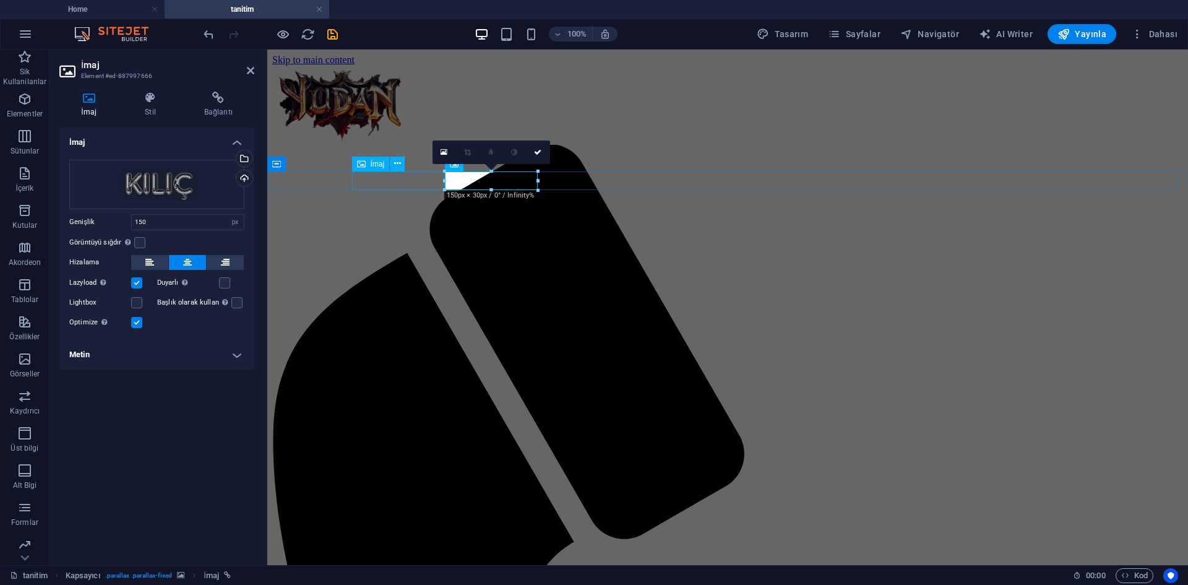
select select "px"
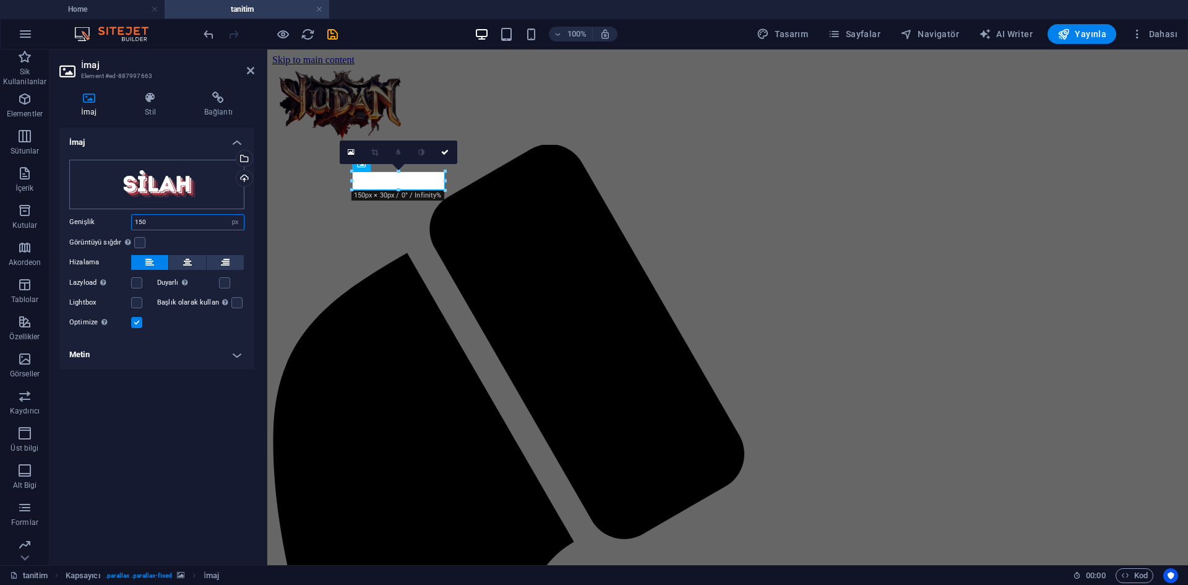
drag, startPoint x: 155, startPoint y: 219, endPoint x: 119, endPoint y: 206, distance: 38.0
click at [80, 201] on div "Dosyaları buraya sürükleyin, dosyaları seçmek için tıklayın veya Dosyalardan ya…" at bounding box center [156, 245] width 195 height 190
type input "200"
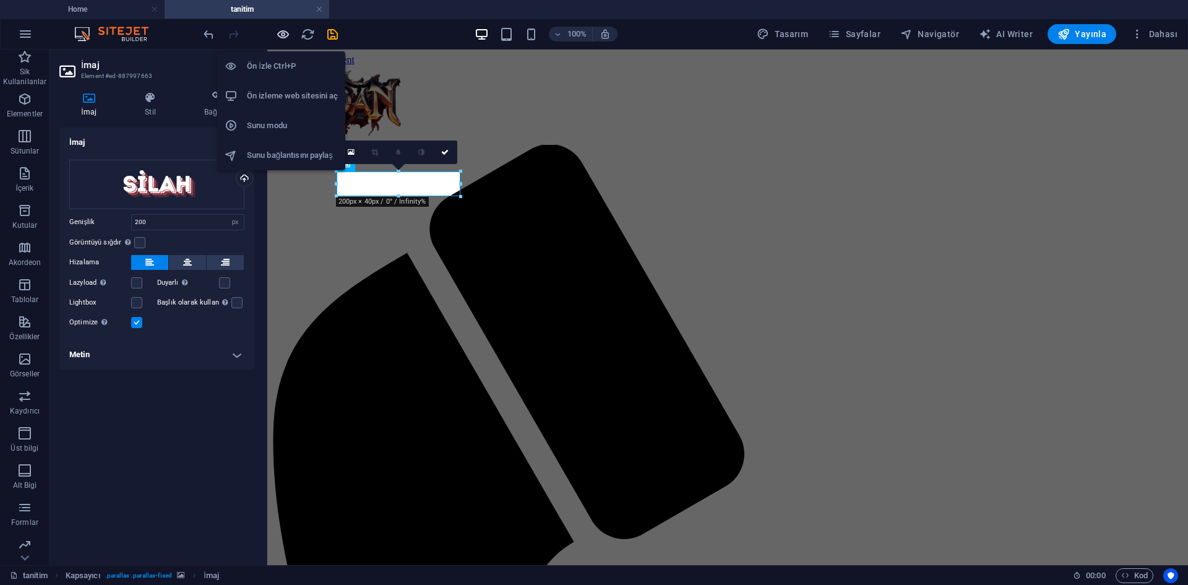
click at [280, 37] on icon "button" at bounding box center [283, 34] width 14 height 14
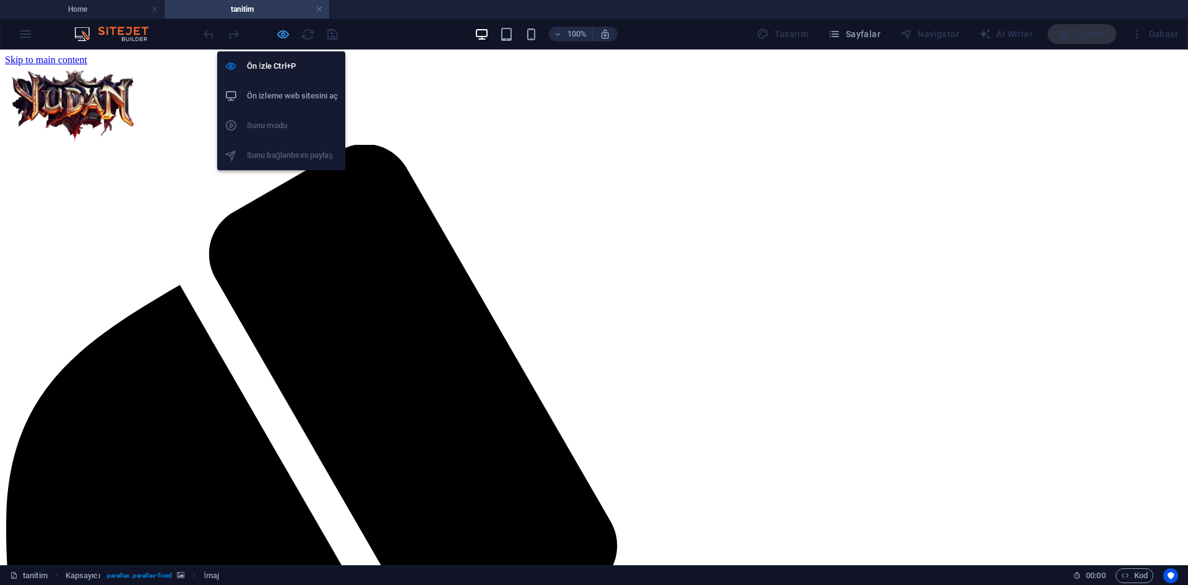
click at [286, 37] on icon "button" at bounding box center [283, 34] width 14 height 14
select select "px"
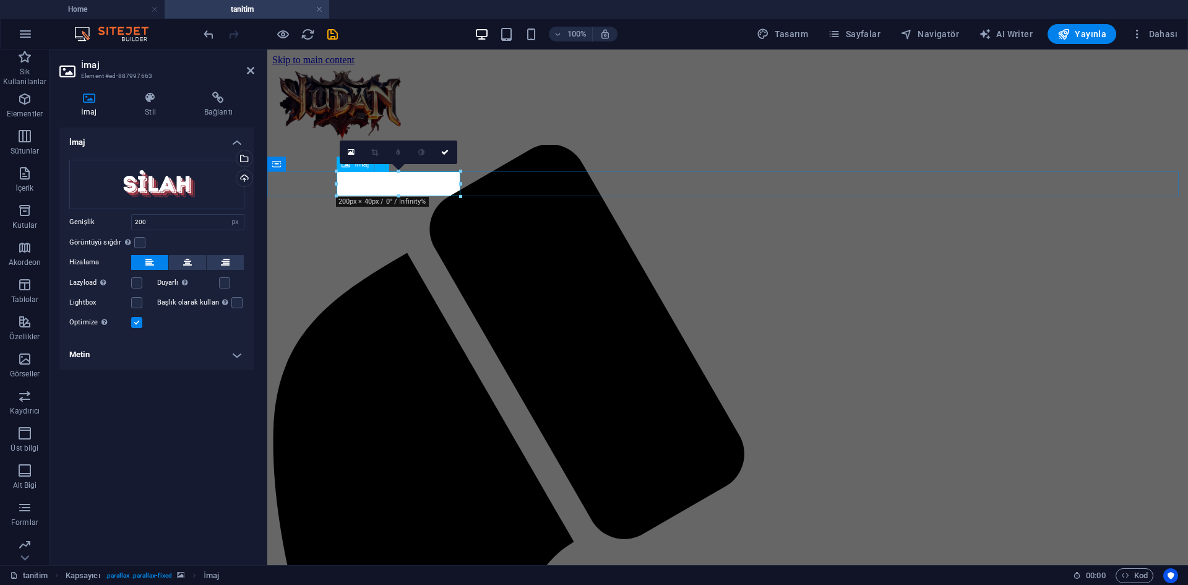
drag, startPoint x: 157, startPoint y: 225, endPoint x: 90, endPoint y: 222, distance: 66.9
click at [90, 222] on div "Genişlik 200 Varsayılan otomatik px rem % em vh vw" at bounding box center [156, 222] width 175 height 16
type input "175"
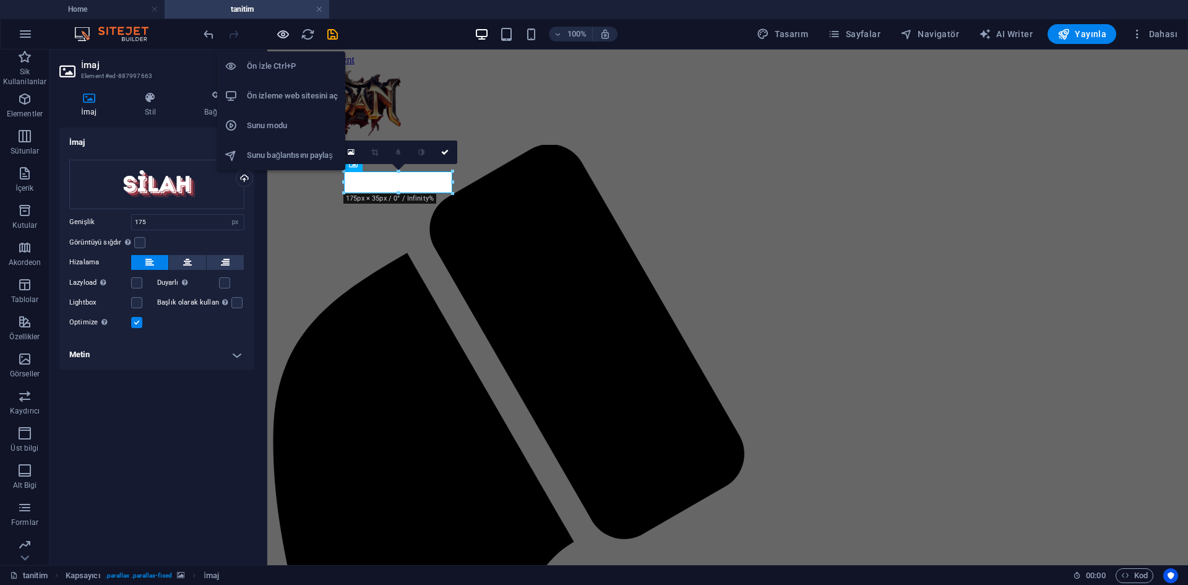
click at [287, 31] on icon "button" at bounding box center [283, 34] width 14 height 14
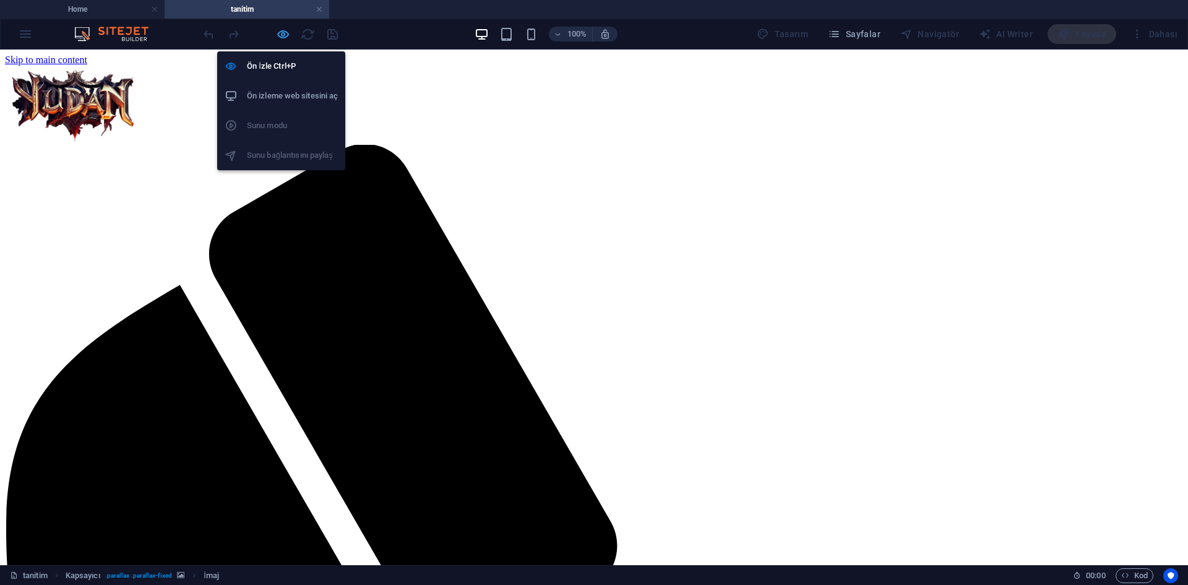
click at [277, 35] on icon "button" at bounding box center [283, 34] width 14 height 14
select select "px"
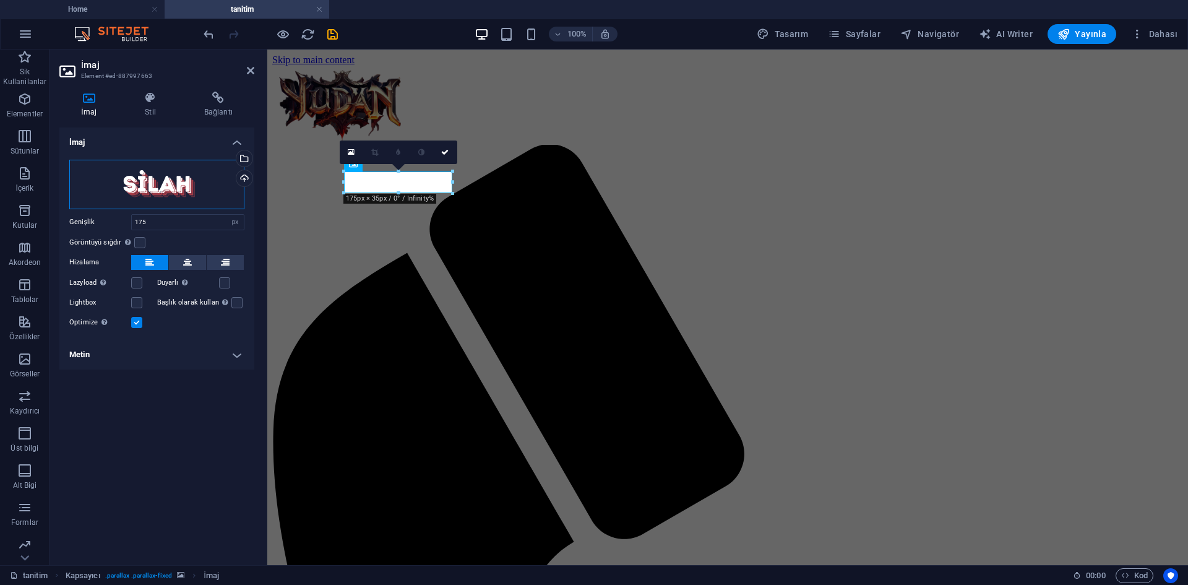
click at [225, 188] on div "Dosyaları buraya sürükleyin, dosyaları seçmek için tıklayın veya Dosyalardan ya…" at bounding box center [156, 185] width 175 height 50
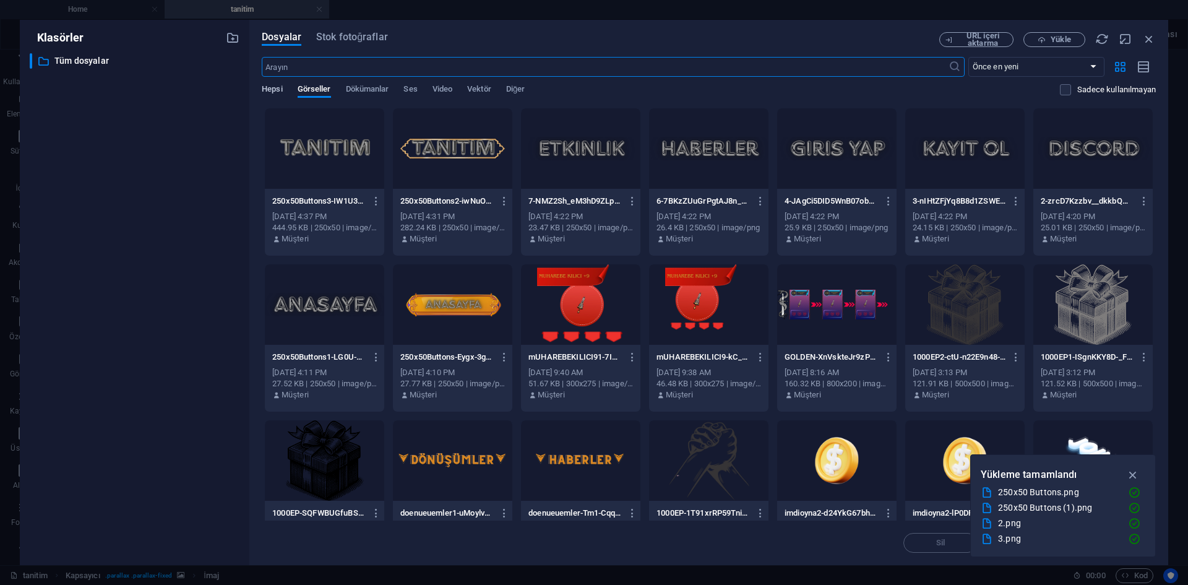
click at [270, 94] on span "Hepsi" at bounding box center [272, 90] width 20 height 17
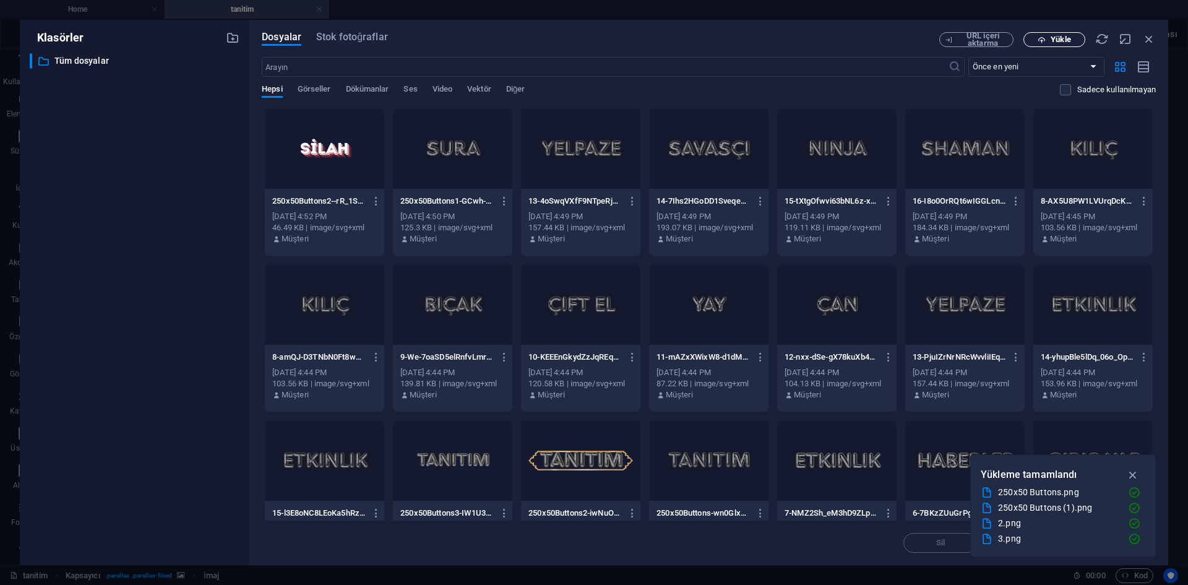
click at [1078, 40] on span "Yükle" at bounding box center [1054, 40] width 51 height 8
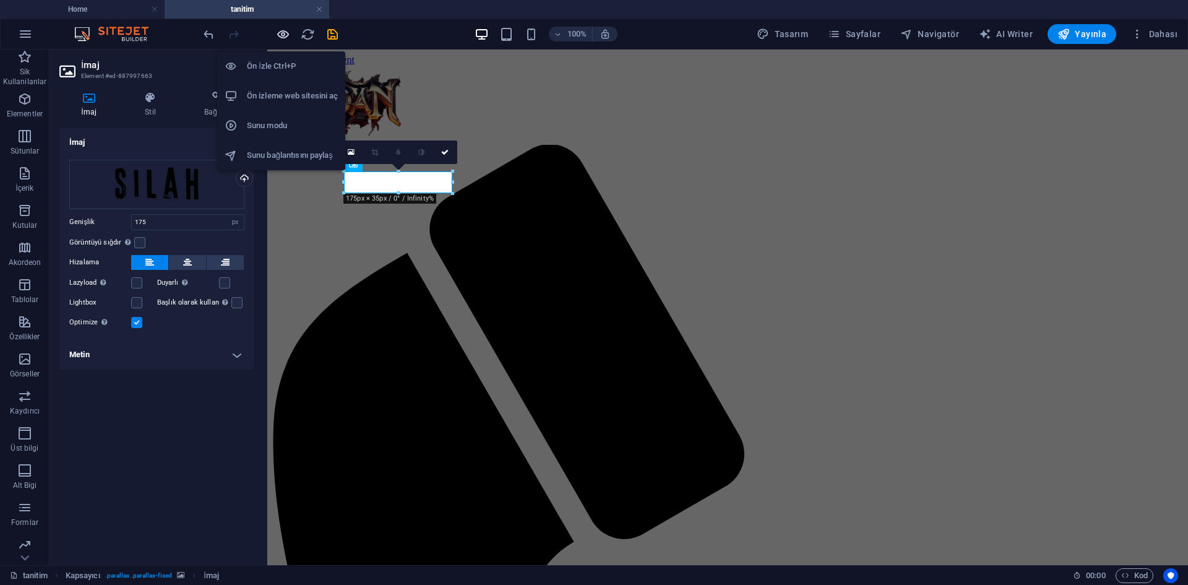
click at [283, 36] on icon "button" at bounding box center [283, 34] width 14 height 14
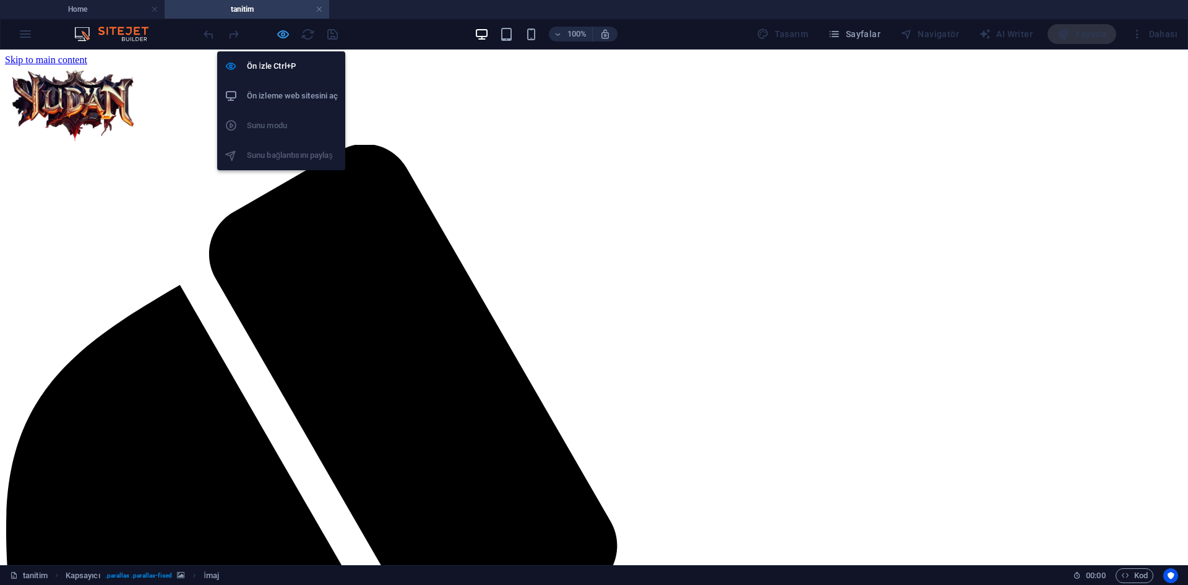
click at [288, 36] on icon "button" at bounding box center [283, 34] width 14 height 14
select select "px"
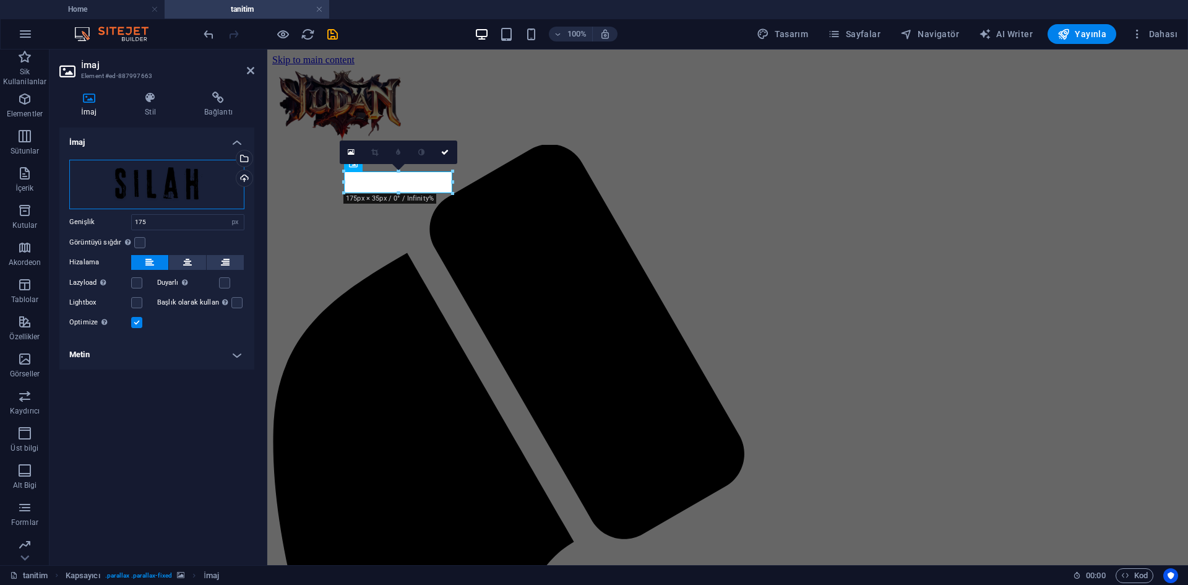
click at [202, 185] on div "Dosyaları buraya sürükleyin, dosyaları seçmek için tıklayın veya Dosyalardan ya…" at bounding box center [156, 185] width 175 height 50
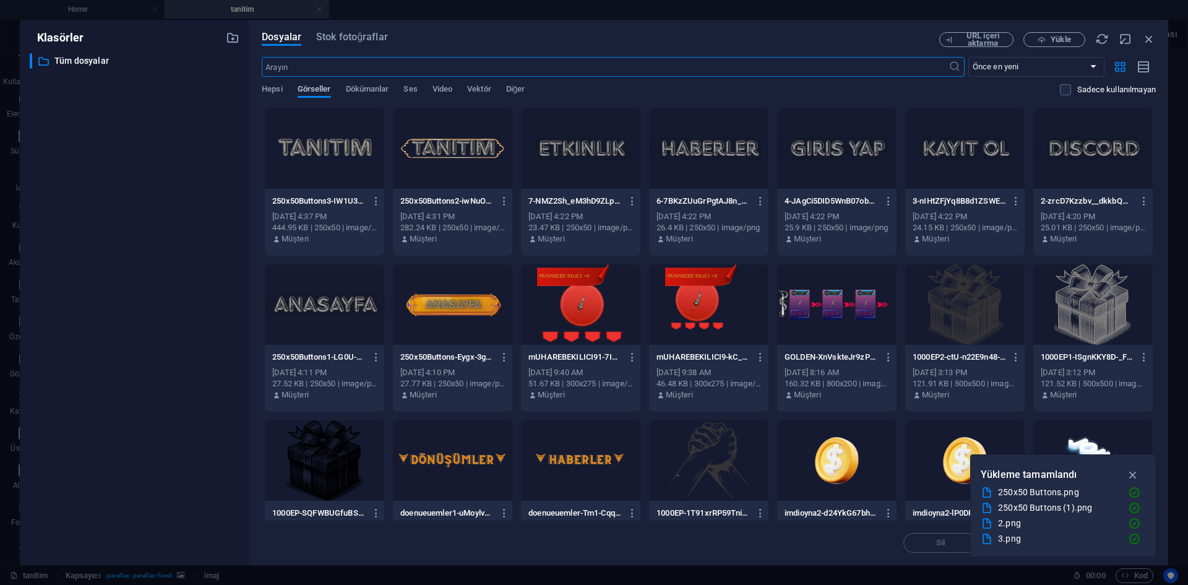
drag, startPoint x: 278, startPoint y: 87, endPoint x: 318, endPoint y: 89, distance: 39.7
click at [278, 87] on span "Hepsi" at bounding box center [272, 90] width 20 height 17
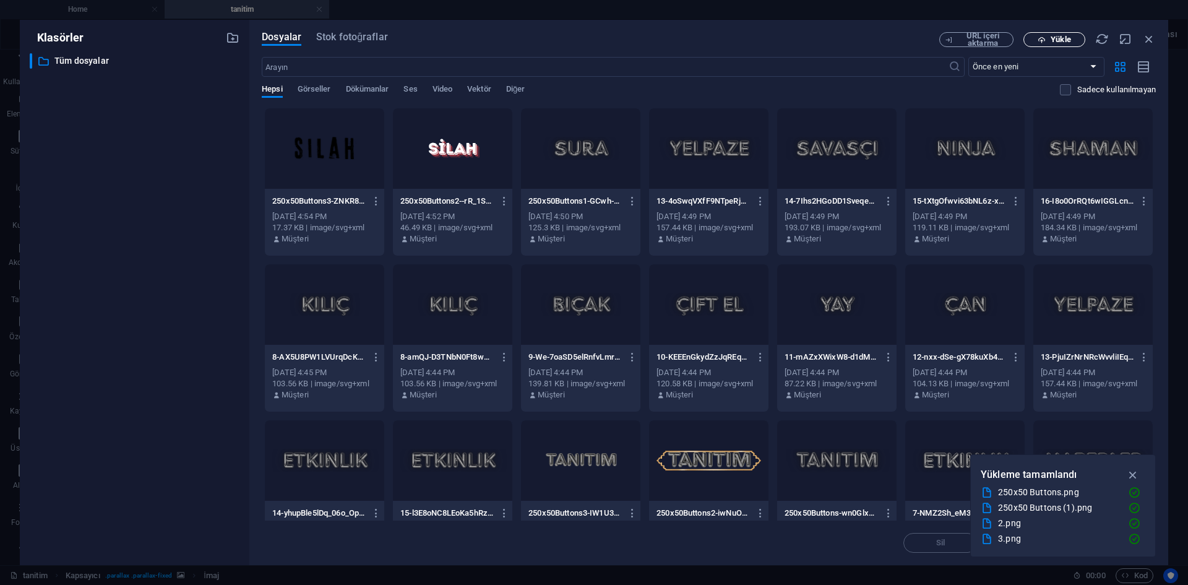
click at [1060, 32] on button "Yükle" at bounding box center [1055, 39] width 62 height 15
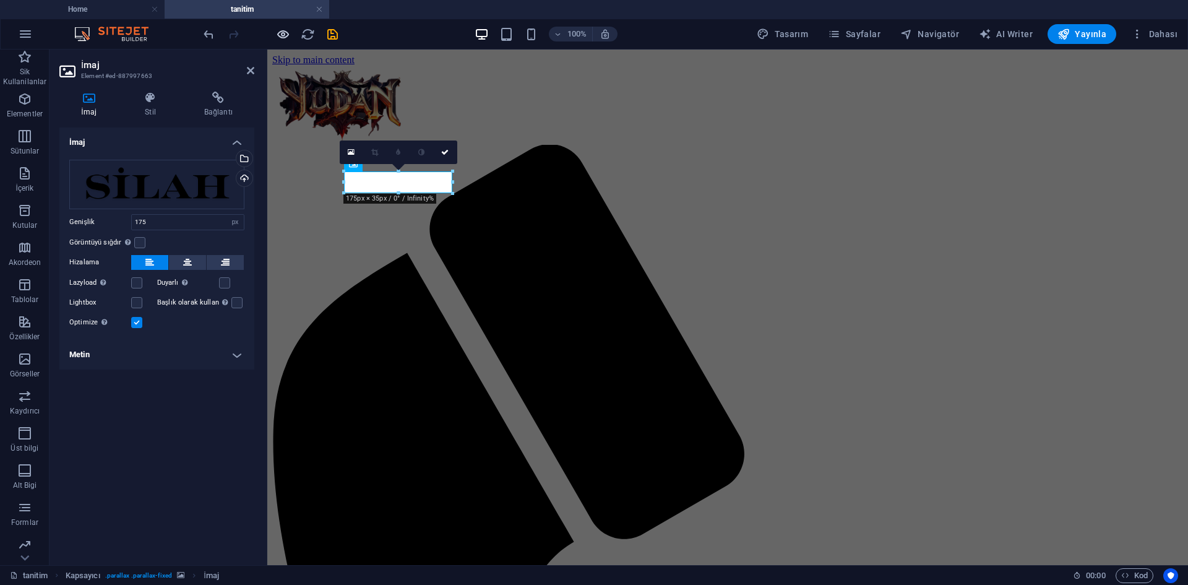
click at [284, 35] on icon "button" at bounding box center [283, 34] width 14 height 14
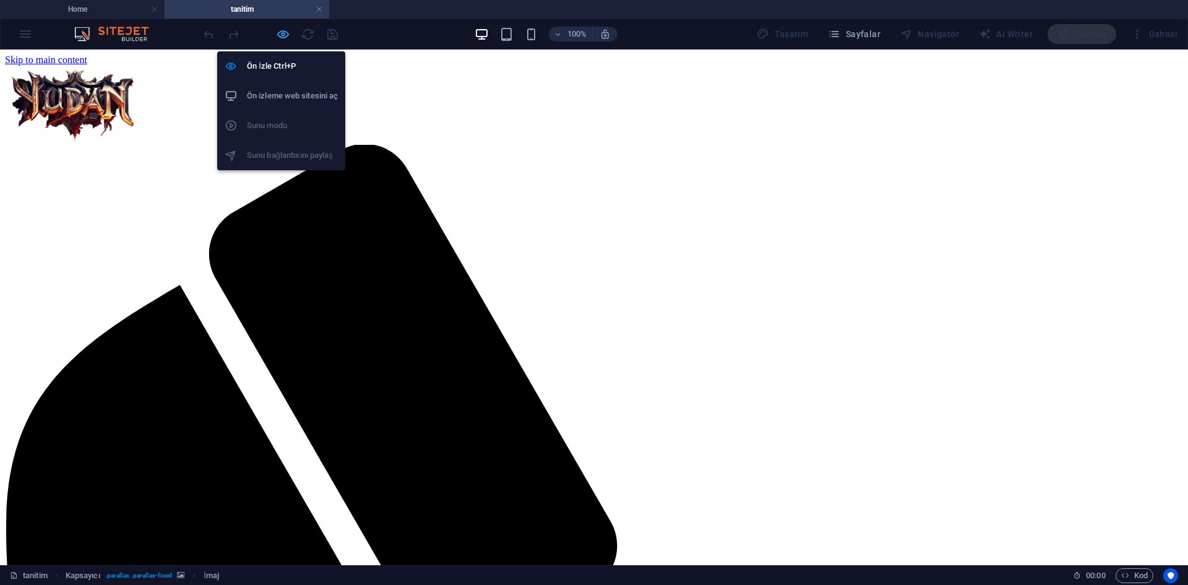
click at [280, 35] on icon "button" at bounding box center [283, 34] width 14 height 14
select select "px"
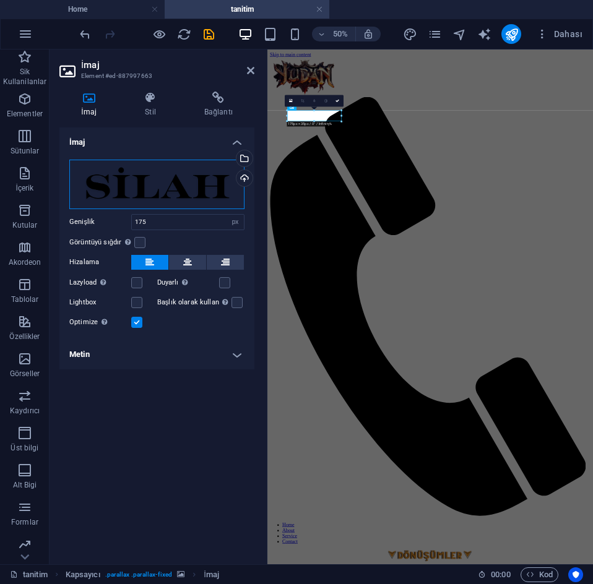
click at [147, 189] on div "Dosyaları buraya sürükleyin, dosyaları seçmek için tıklayın veya Dosyalardan ya…" at bounding box center [156, 185] width 175 height 50
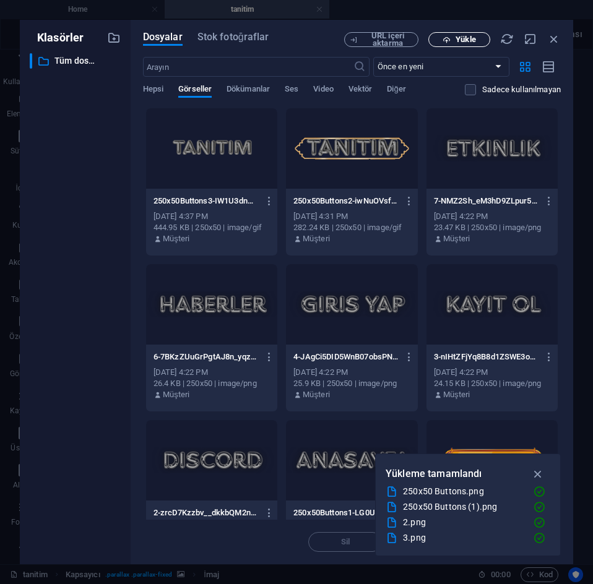
click at [443, 45] on button "Yükle" at bounding box center [459, 39] width 62 height 15
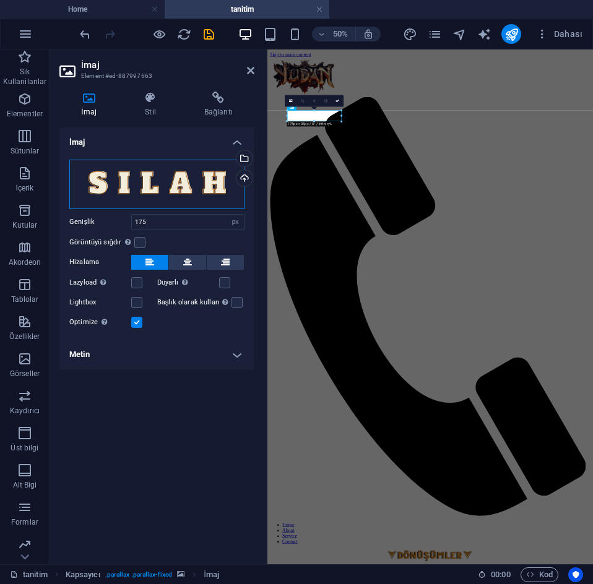
click at [131, 179] on div "Dosyaları buraya sürükleyin, dosyaları seçmek için tıklayın veya Dosyalardan ya…" at bounding box center [156, 185] width 175 height 50
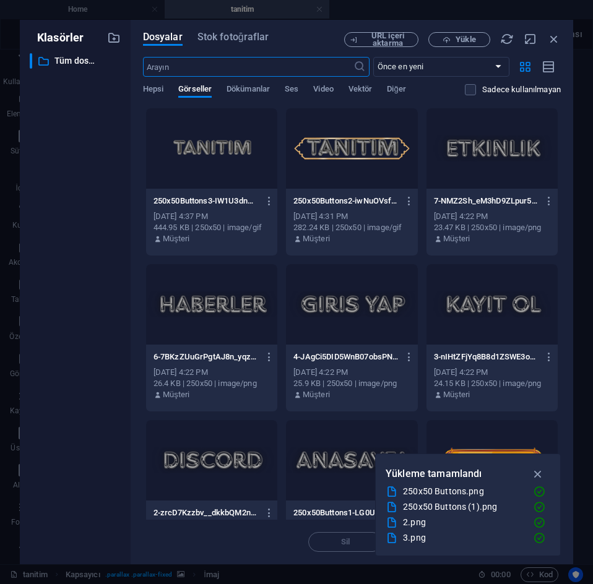
click at [155, 87] on span "Hepsi" at bounding box center [153, 90] width 20 height 17
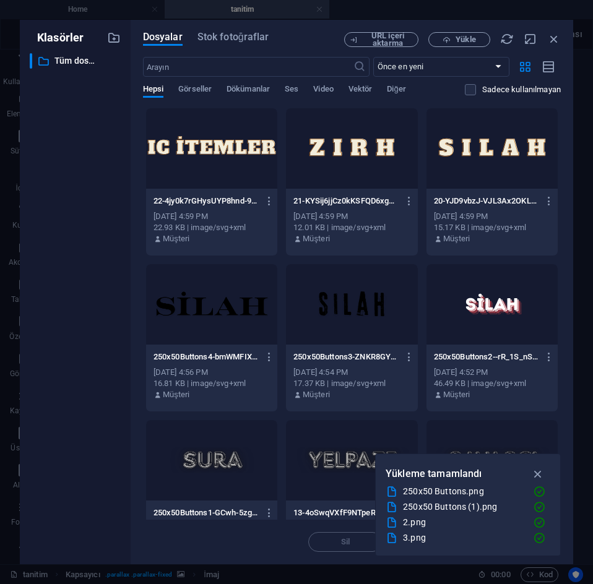
click at [465, 165] on div at bounding box center [491, 148] width 131 height 80
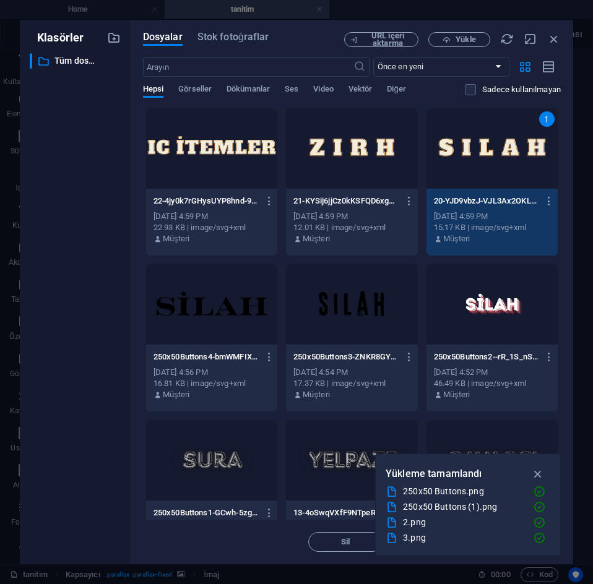
click at [465, 165] on div "1" at bounding box center [491, 148] width 131 height 80
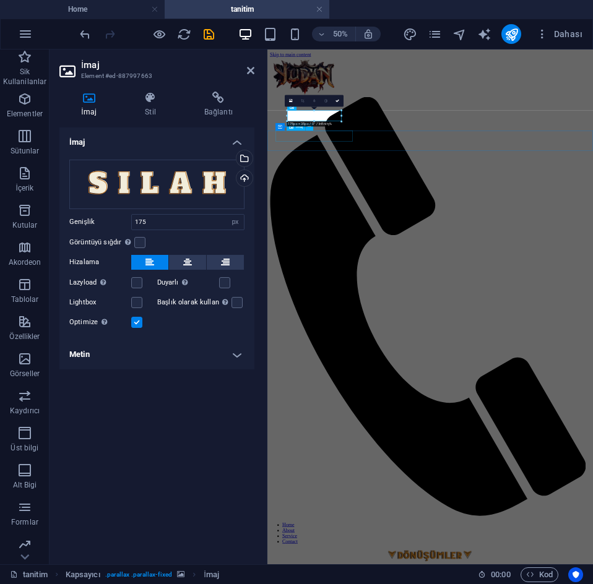
select select "px"
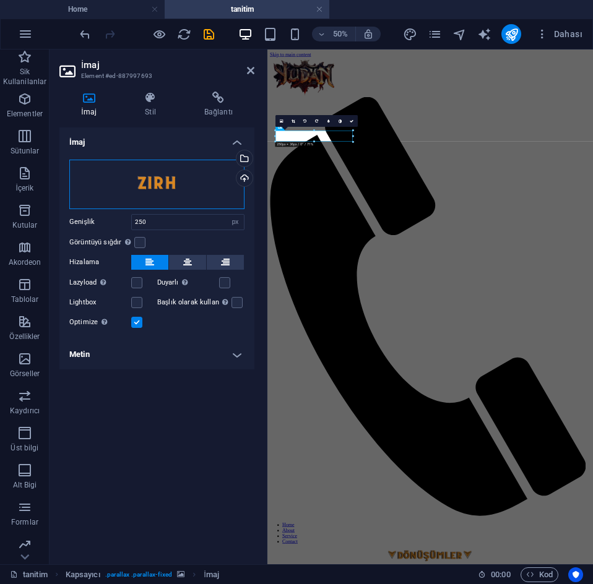
click at [202, 181] on div "Dosyaları buraya sürükleyin, dosyaları seçmek için tıklayın veya Dosyalardan ya…" at bounding box center [156, 185] width 175 height 50
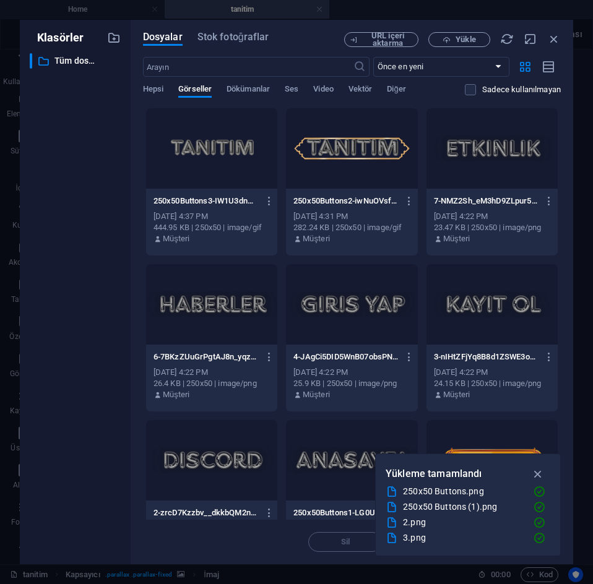
click at [165, 96] on div "Hepsi Görseller Dökümanlar Ses Video Vektör Diğer" at bounding box center [304, 96] width 322 height 24
drag, startPoint x: 160, startPoint y: 92, endPoint x: 204, endPoint y: 107, distance: 45.8
click at [160, 92] on span "Hepsi" at bounding box center [153, 90] width 20 height 17
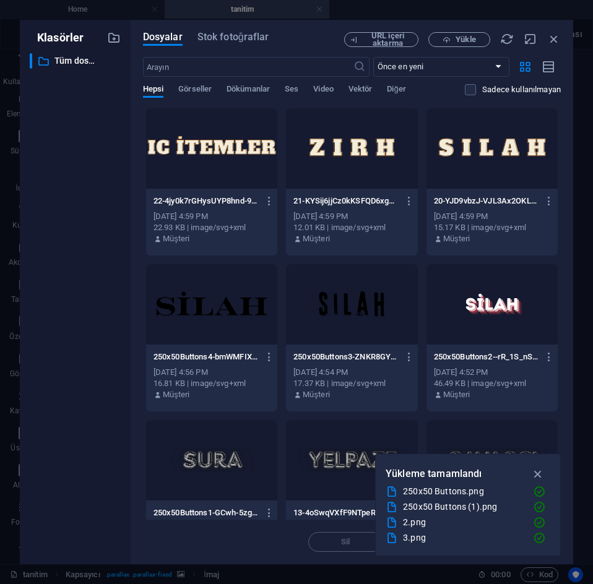
click at [386, 157] on div at bounding box center [351, 148] width 131 height 80
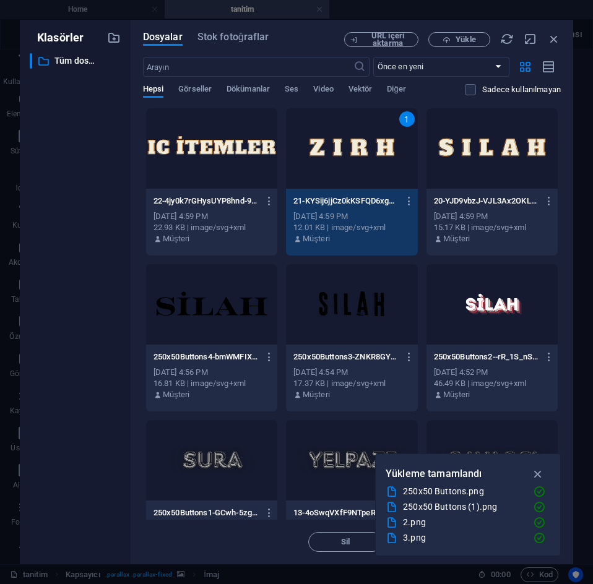
click at [385, 157] on div "1" at bounding box center [351, 148] width 131 height 80
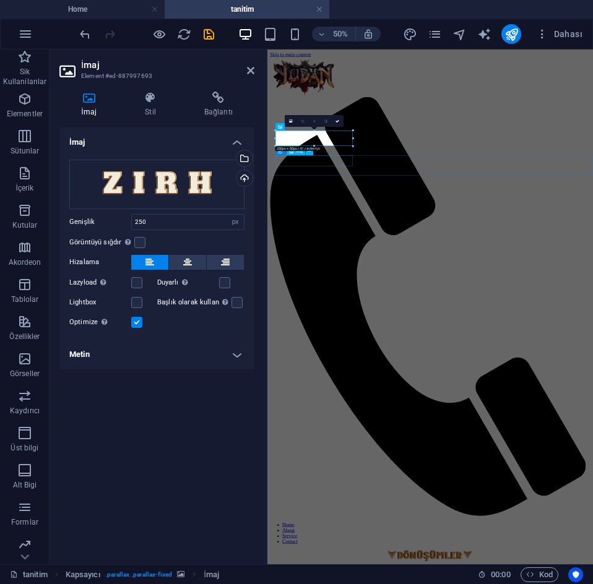
select select "px"
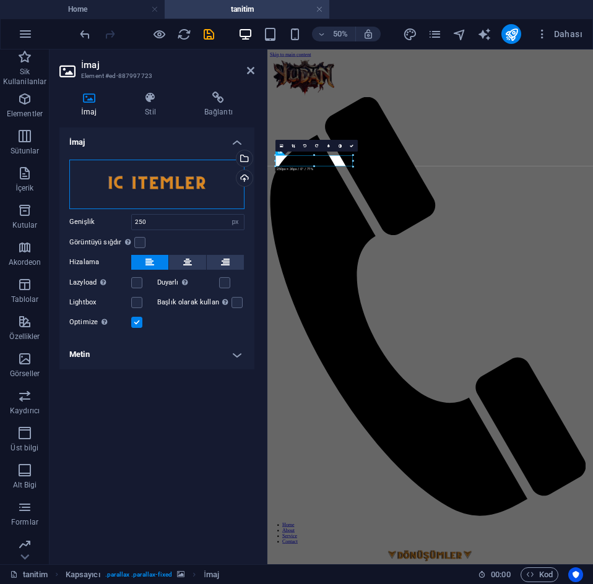
click at [167, 168] on div "Dosyaları buraya sürükleyin, dosyaları seçmek için tıklayın veya Dosyalardan ya…" at bounding box center [156, 185] width 175 height 50
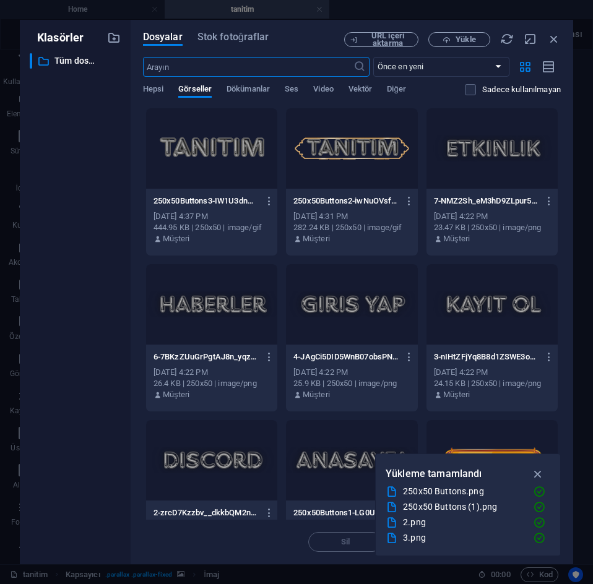
click at [164, 93] on div "Hepsi Görseller Dökümanlar Ses Video Vektör Diğer" at bounding box center [304, 96] width 322 height 24
click at [155, 92] on span "Hepsi" at bounding box center [153, 90] width 20 height 17
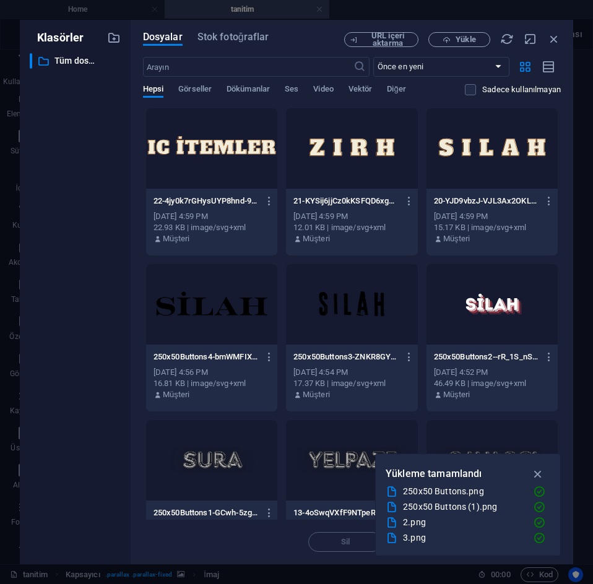
click at [240, 162] on div at bounding box center [211, 148] width 131 height 80
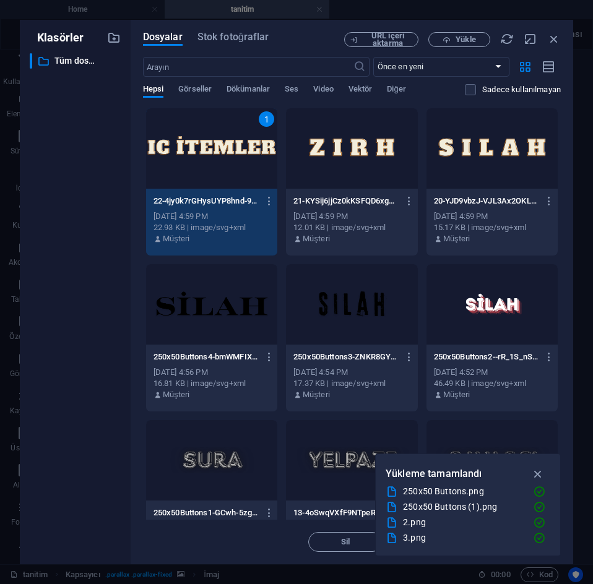
click at [240, 162] on div "1" at bounding box center [211, 148] width 131 height 80
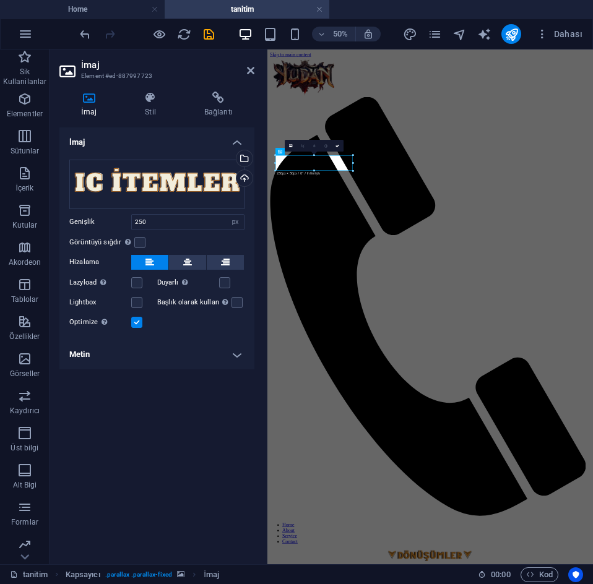
click at [168, 33] on div at bounding box center [146, 34] width 139 height 20
click at [157, 34] on icon "button" at bounding box center [159, 34] width 14 height 14
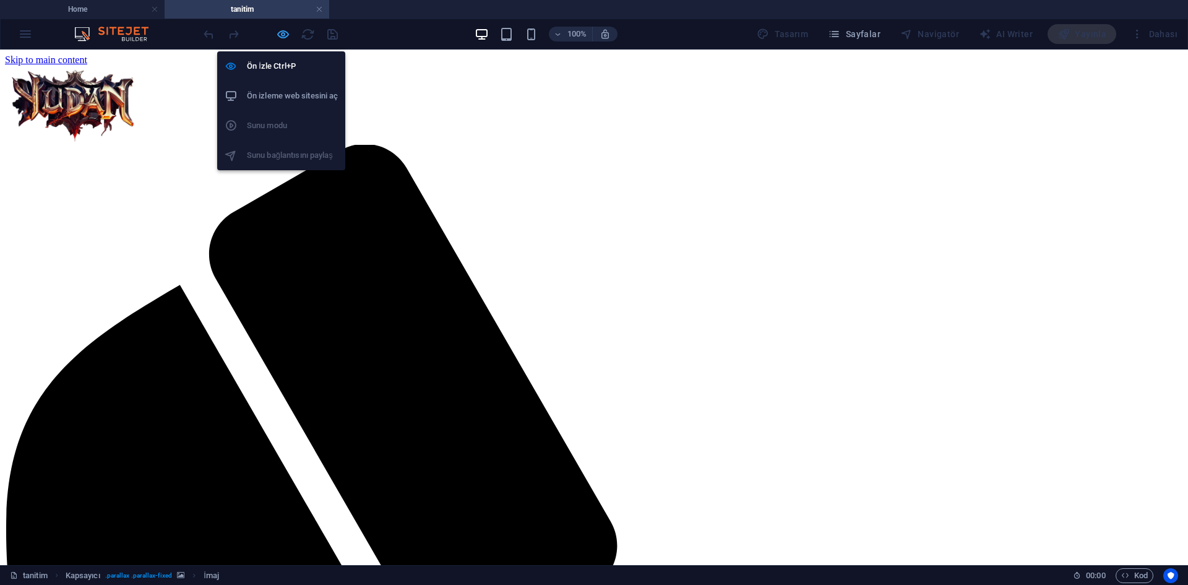
click at [284, 41] on icon "button" at bounding box center [283, 34] width 14 height 14
select select "px"
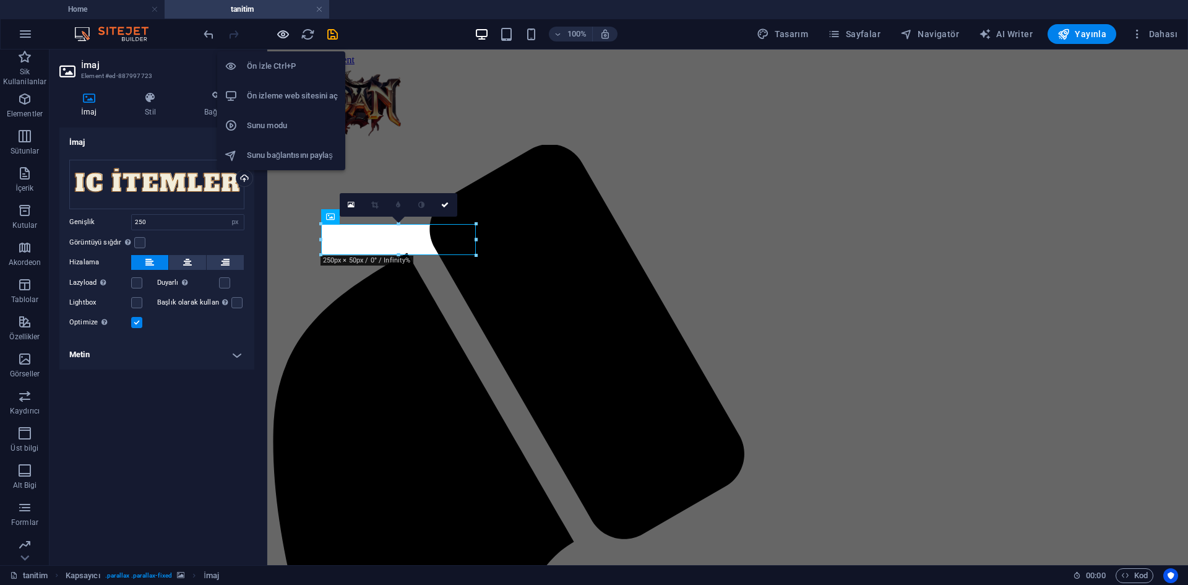
click at [282, 36] on icon "button" at bounding box center [283, 34] width 14 height 14
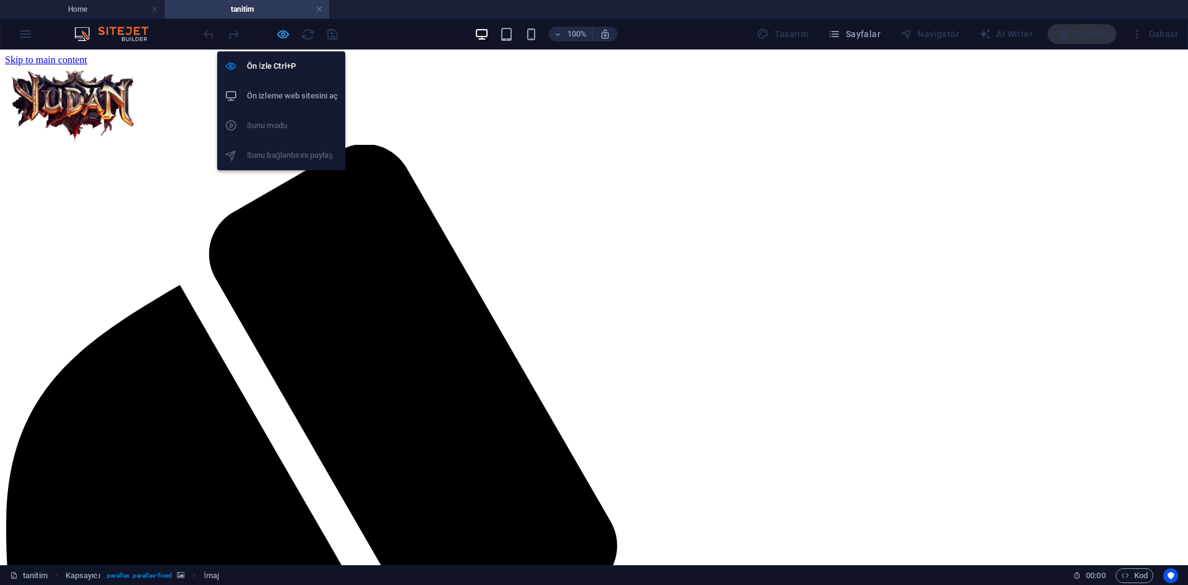
click at [276, 40] on icon "button" at bounding box center [283, 34] width 14 height 14
select select "px"
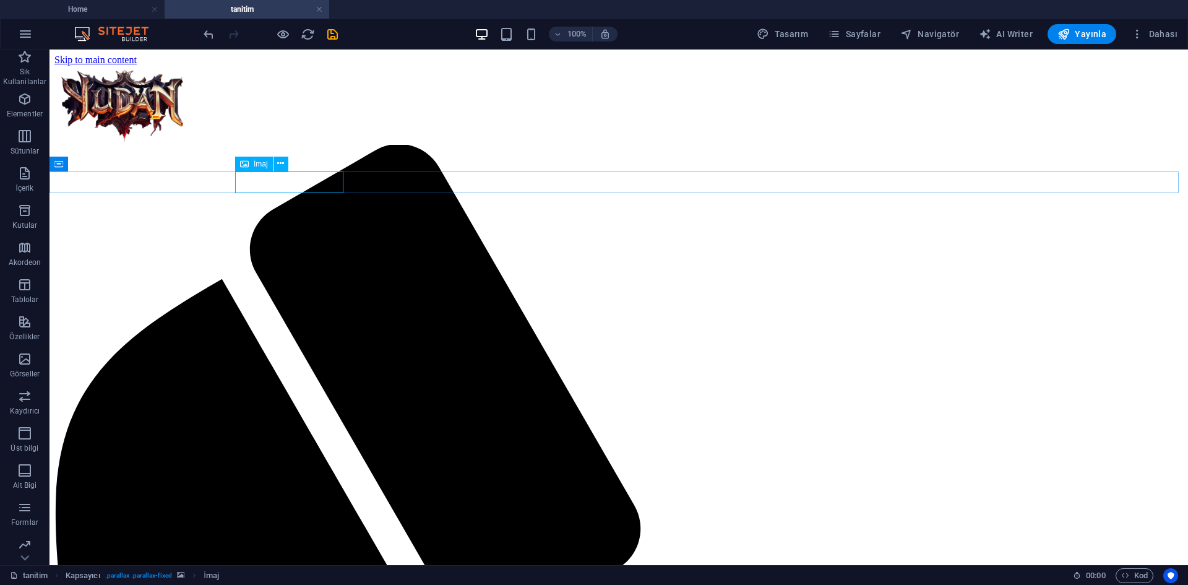
select select "px"
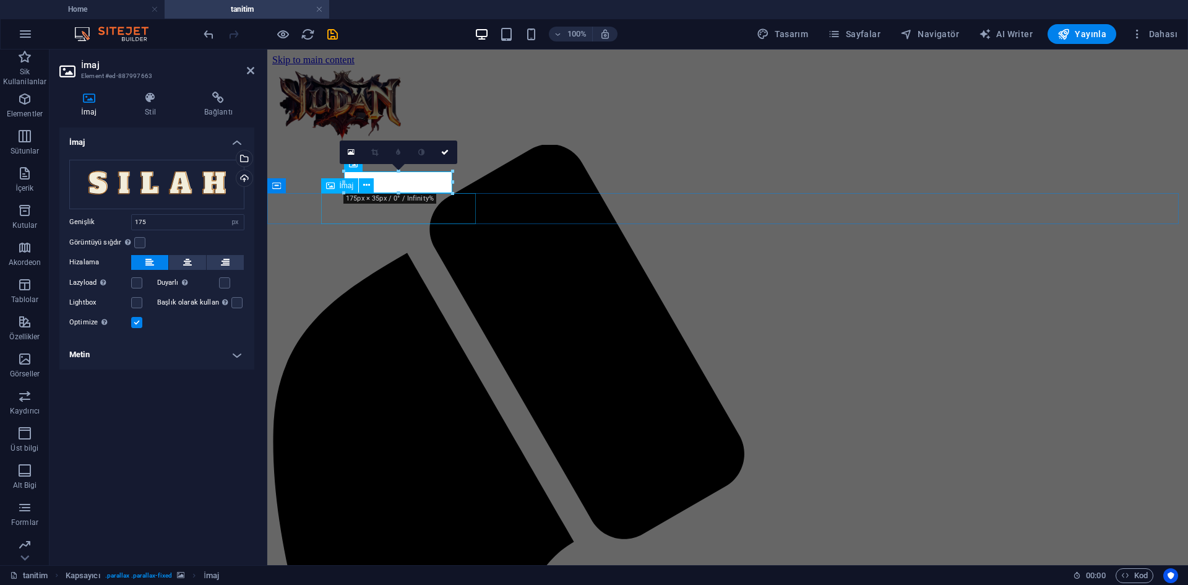
select select "px"
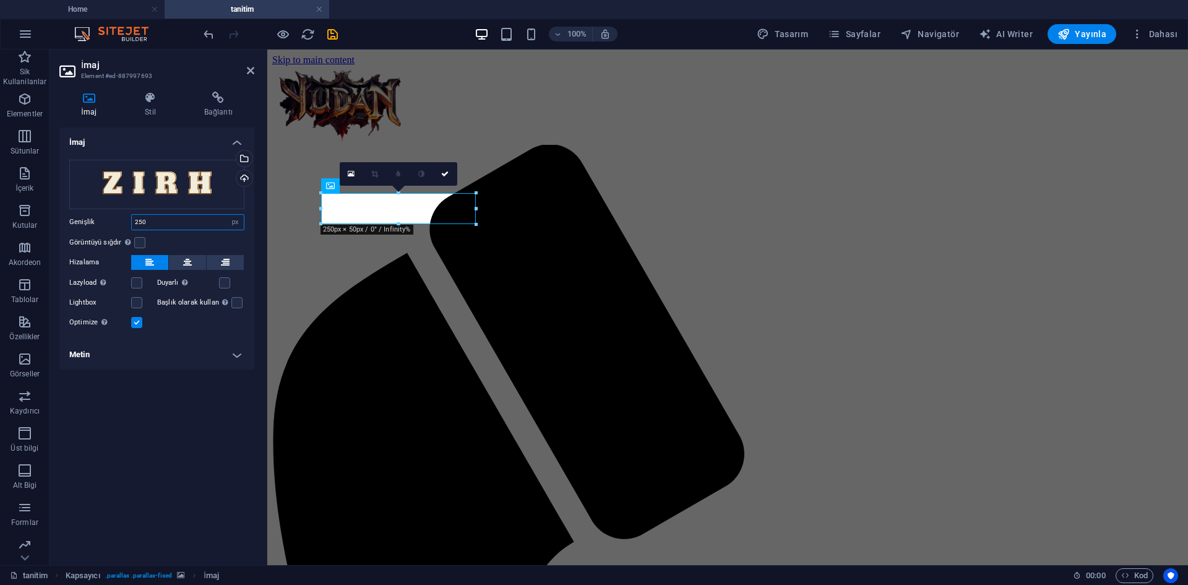
drag, startPoint x: 163, startPoint y: 224, endPoint x: 83, endPoint y: 220, distance: 79.9
click at [84, 222] on div "Genişlik 250 Varsayılan otomatik px rem % em vh vw" at bounding box center [156, 222] width 175 height 16
type input "175"
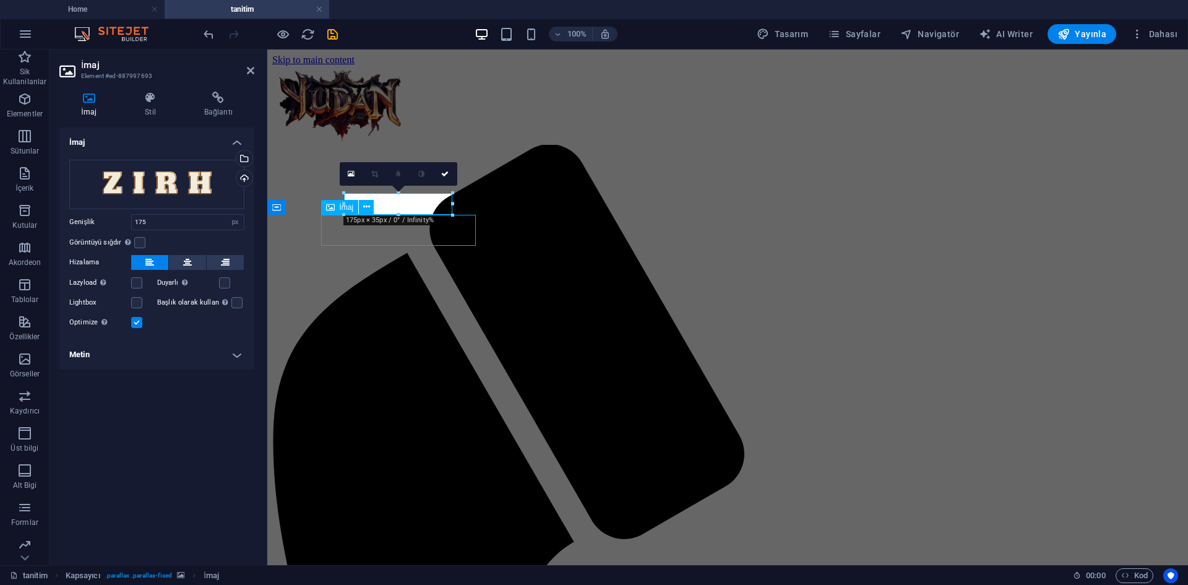
select select "px"
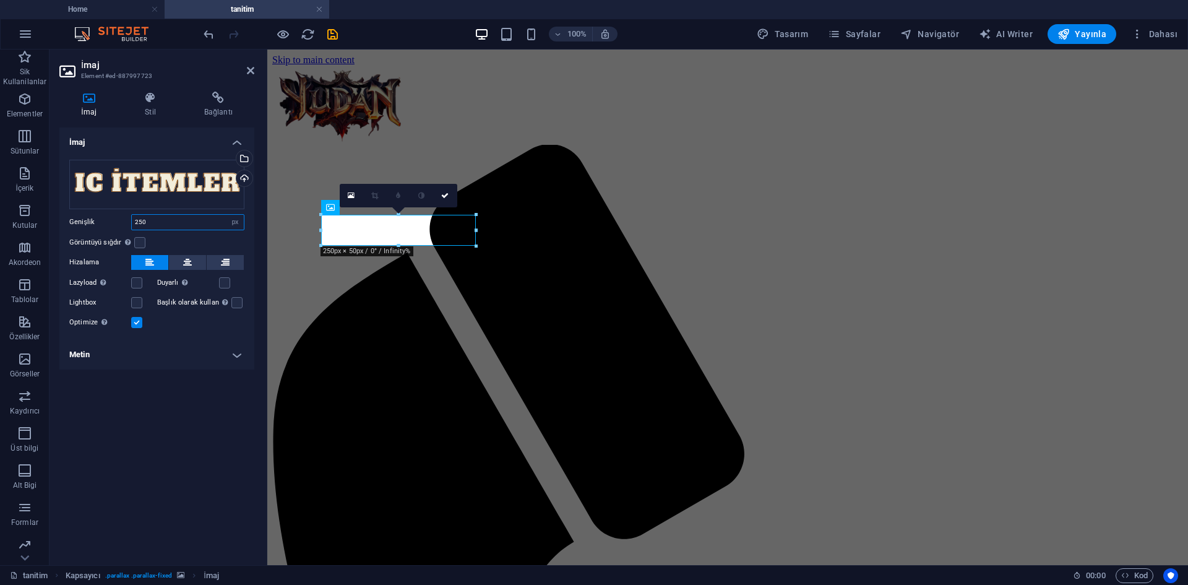
drag, startPoint x: 167, startPoint y: 219, endPoint x: 141, endPoint y: 225, distance: 27.3
click at [92, 221] on div "Genişlik 250 Varsayılan otomatik px rem % em vh vw" at bounding box center [156, 222] width 175 height 16
type input "175"
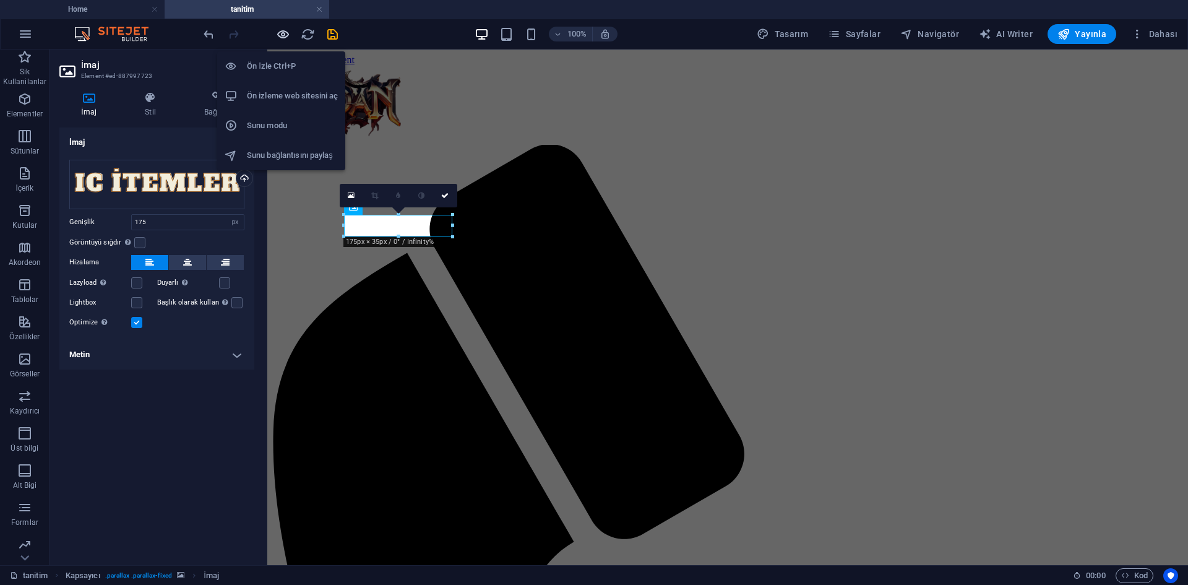
click at [280, 34] on icon "button" at bounding box center [283, 34] width 14 height 14
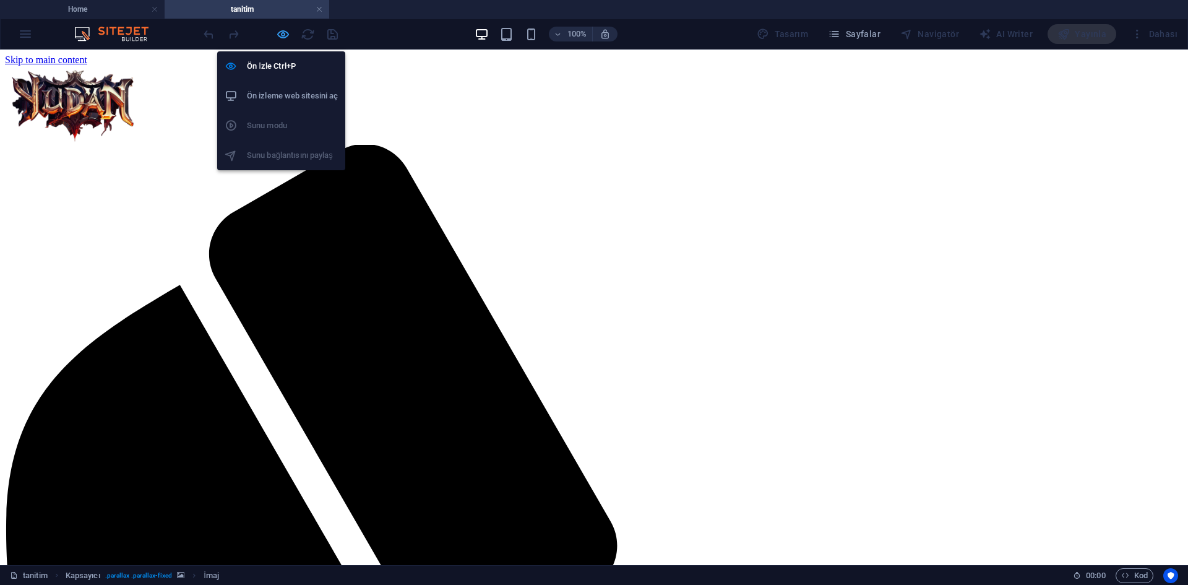
click at [276, 30] on icon "button" at bounding box center [283, 34] width 14 height 14
select select "px"
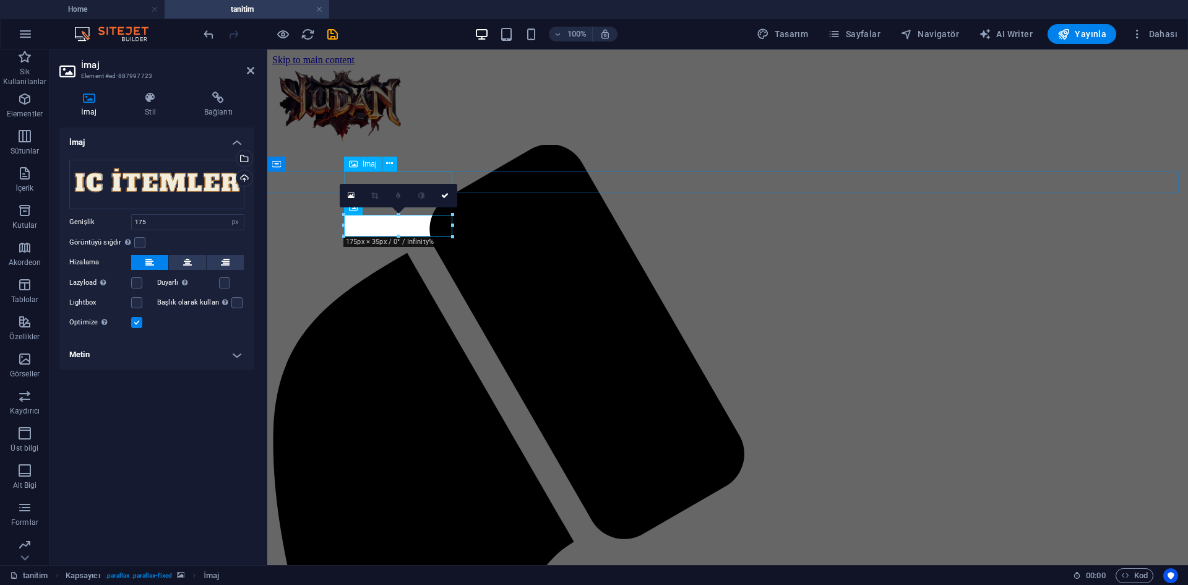
select select "px"
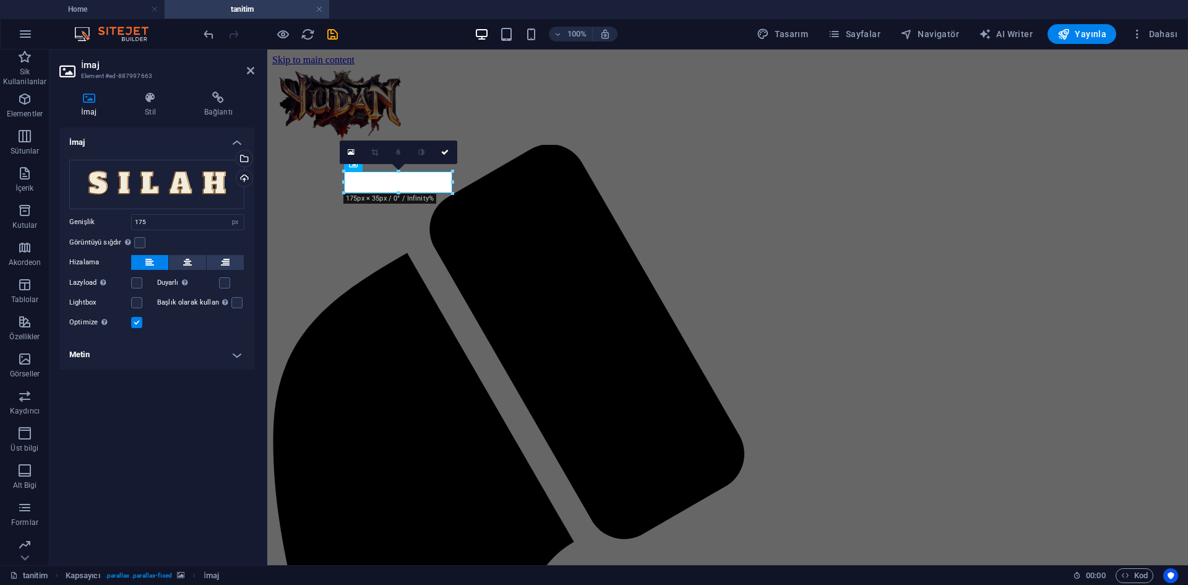
click at [339, 42] on div at bounding box center [270, 34] width 139 height 20
click at [337, 38] on icon "save" at bounding box center [333, 34] width 14 height 14
select select "px"
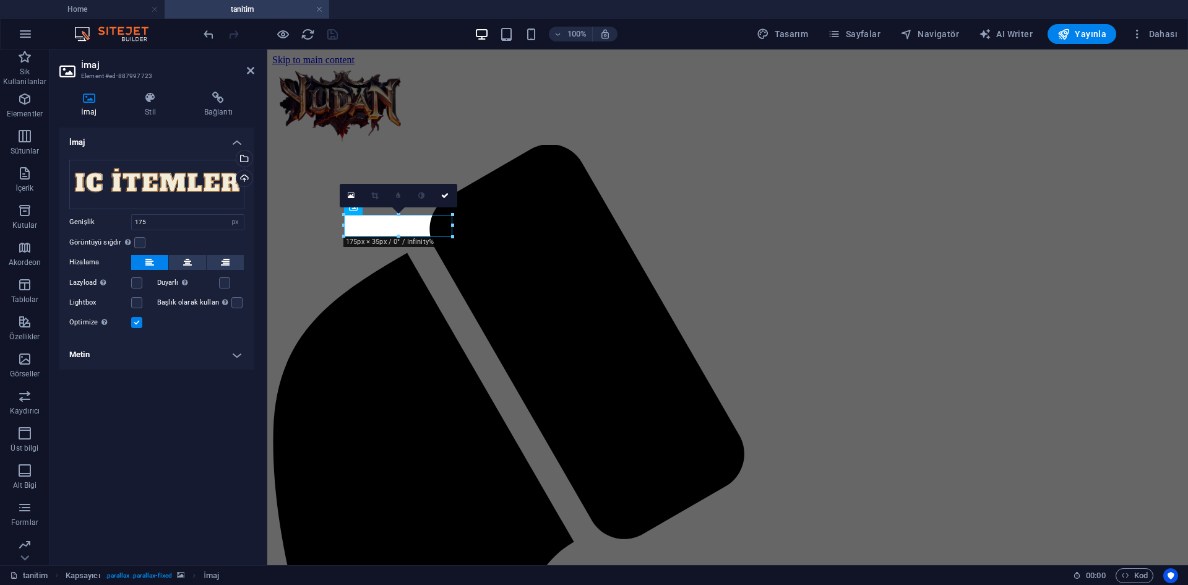
click at [532, 66] on figure at bounding box center [727, 66] width 911 height 0
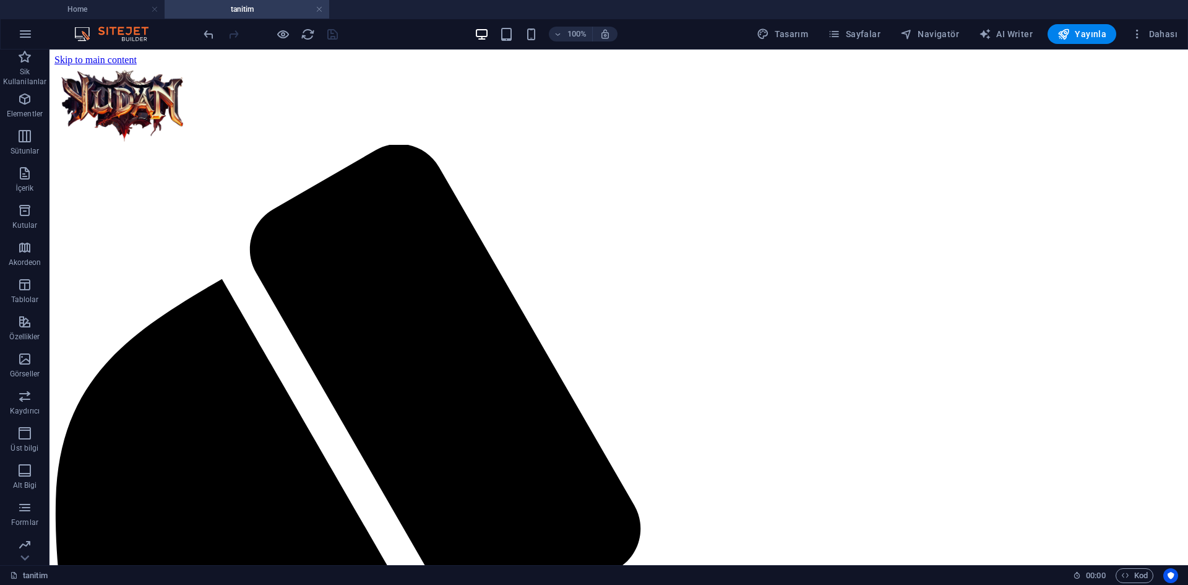
click at [272, 35] on div at bounding box center [270, 34] width 139 height 20
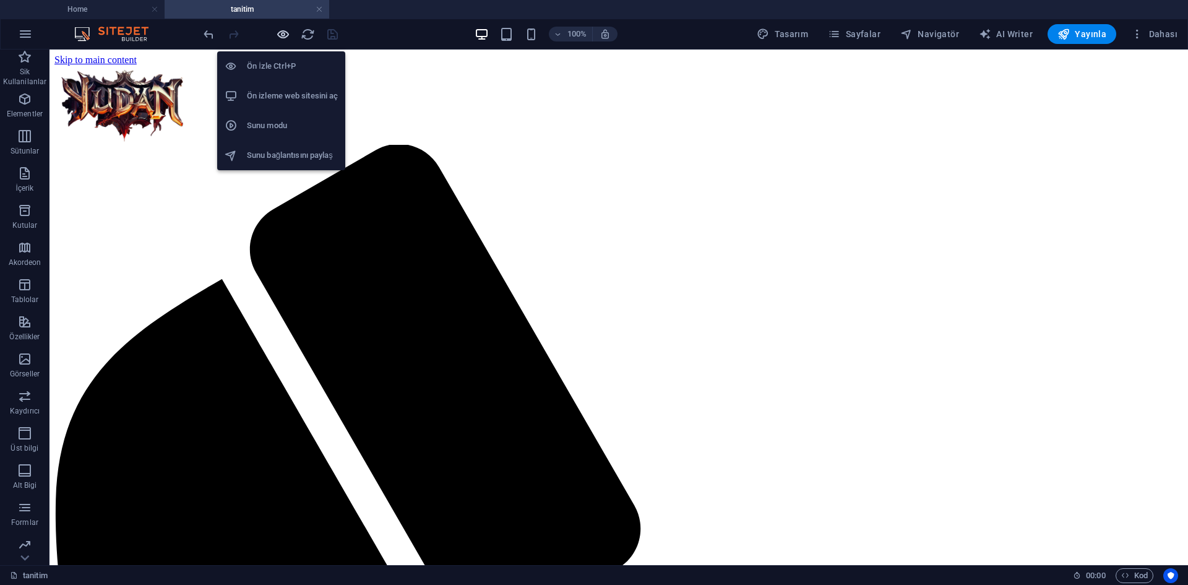
click at [276, 35] on icon "button" at bounding box center [283, 34] width 14 height 14
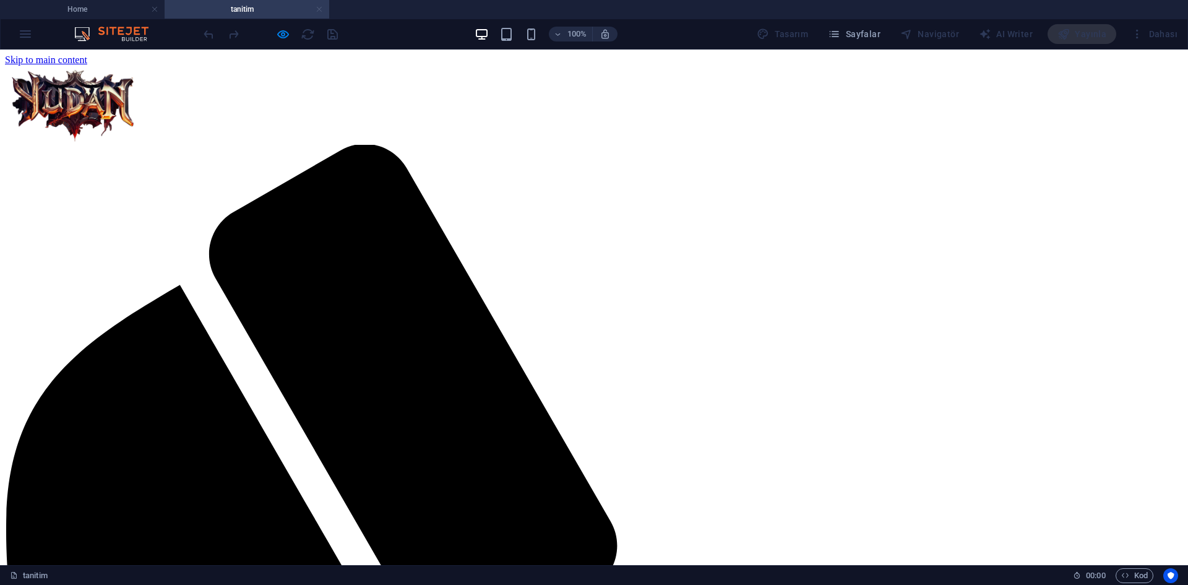
click at [319, 11] on link at bounding box center [319, 10] width 7 height 12
